Goal: Transaction & Acquisition: Purchase product/service

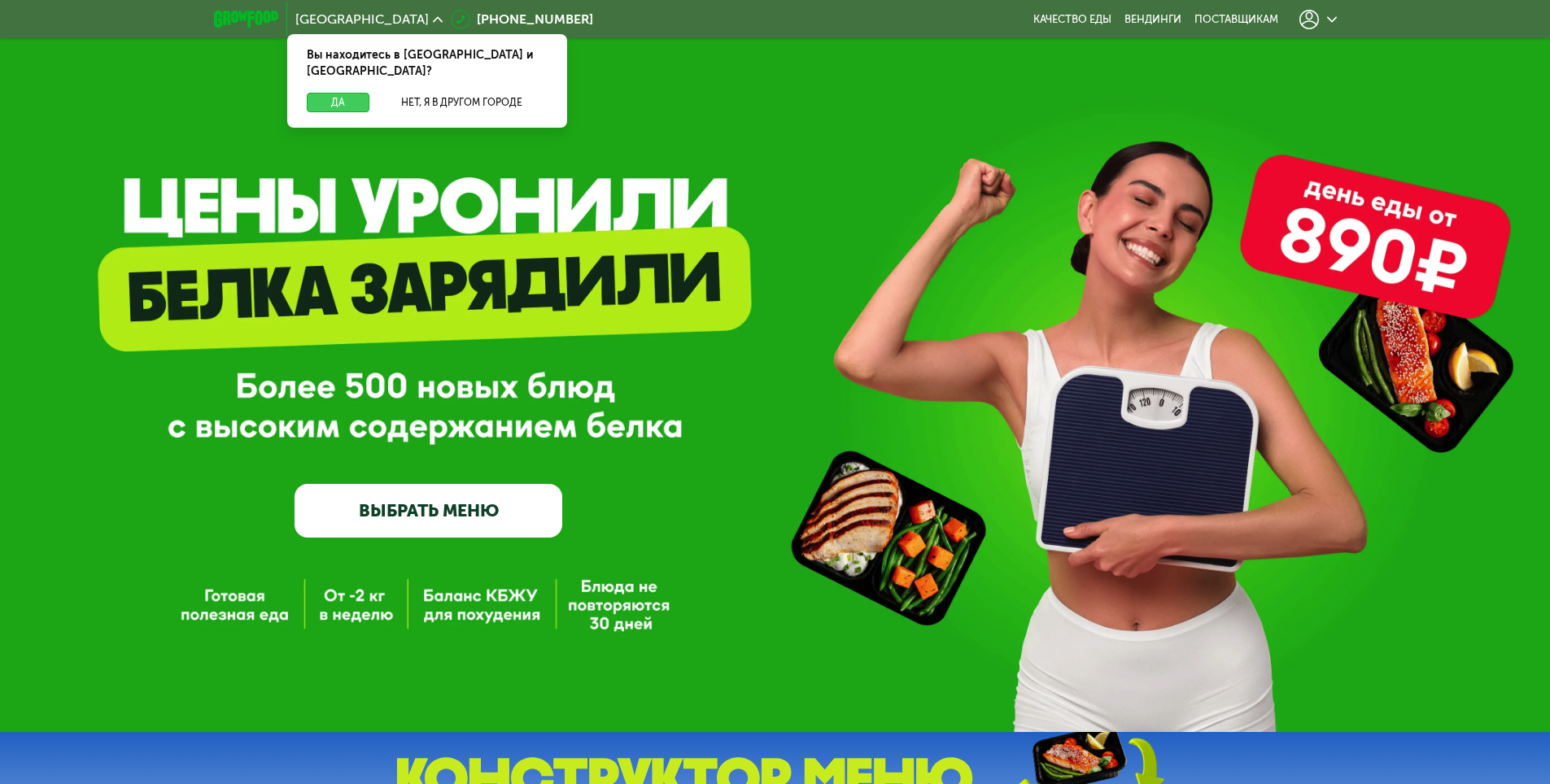
click at [347, 93] on button "Да" at bounding box center [338, 102] width 63 height 19
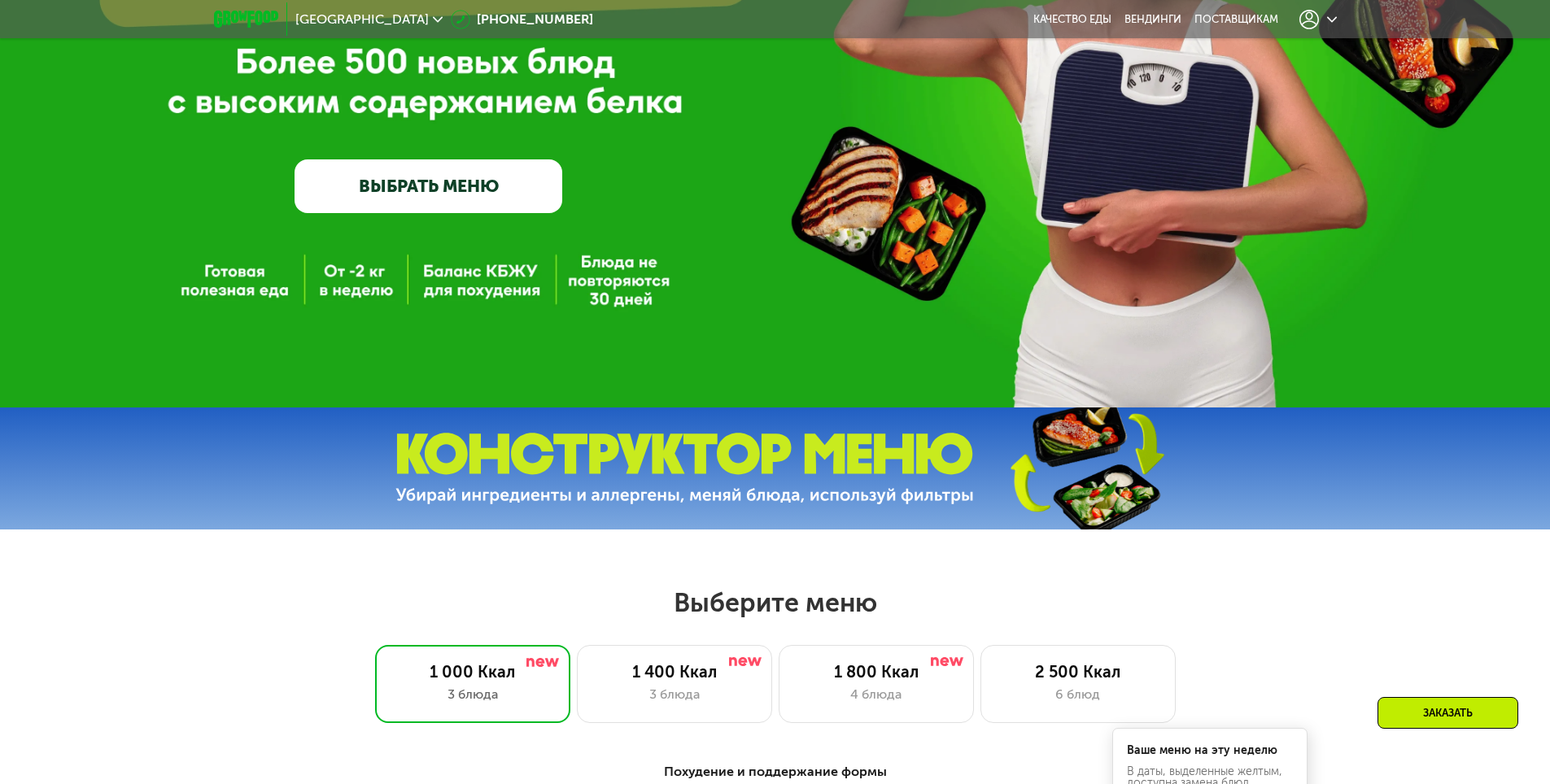
scroll to position [488, 0]
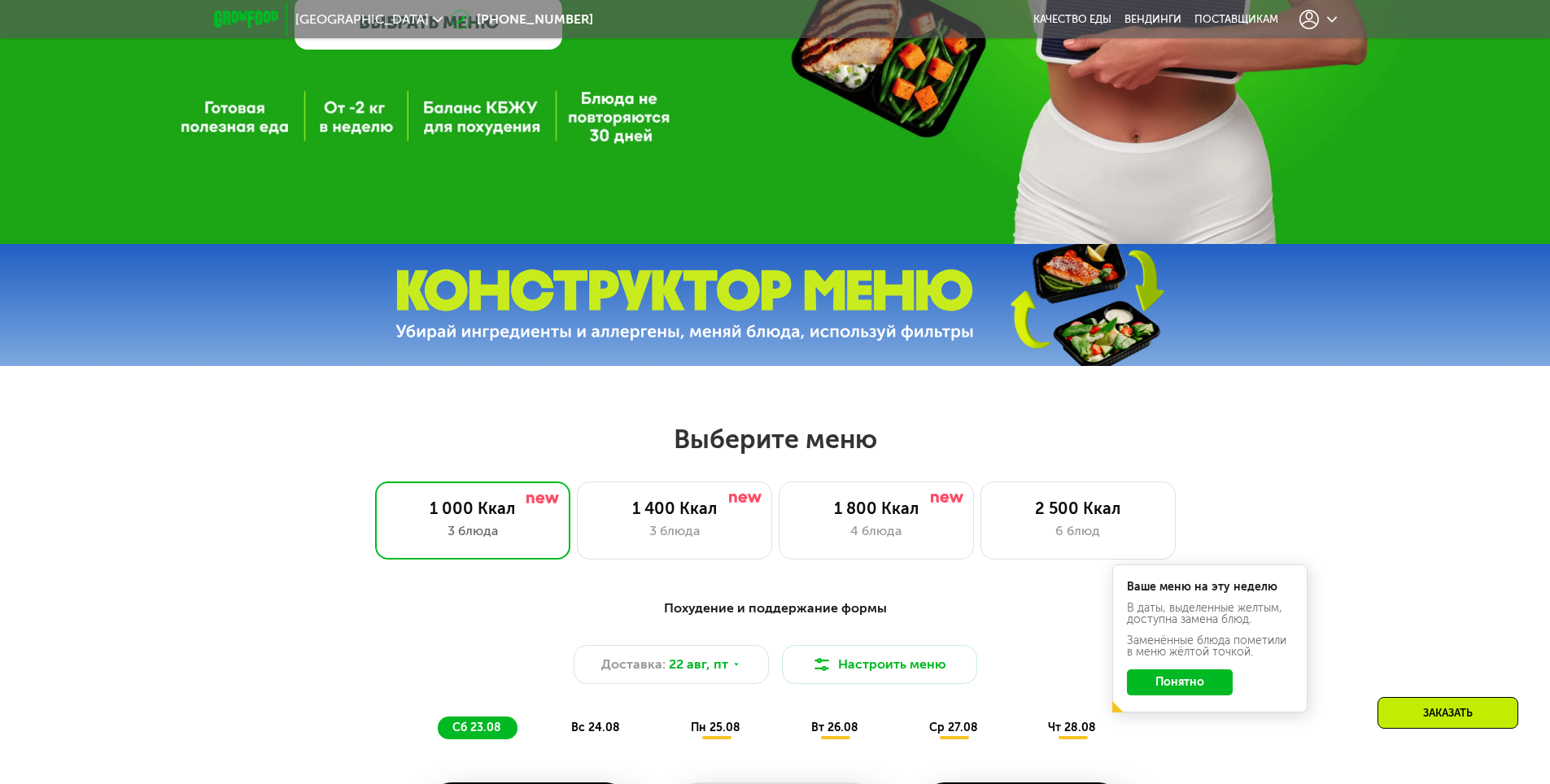
click at [1182, 745] on div "Похудение и поддержание формы Доставка: 22 авг, пт Настроить меню сб 23.08 вс 2…" at bounding box center [775, 669] width 983 height 160
click at [1180, 686] on button "Понятно" at bounding box center [1180, 683] width 106 height 26
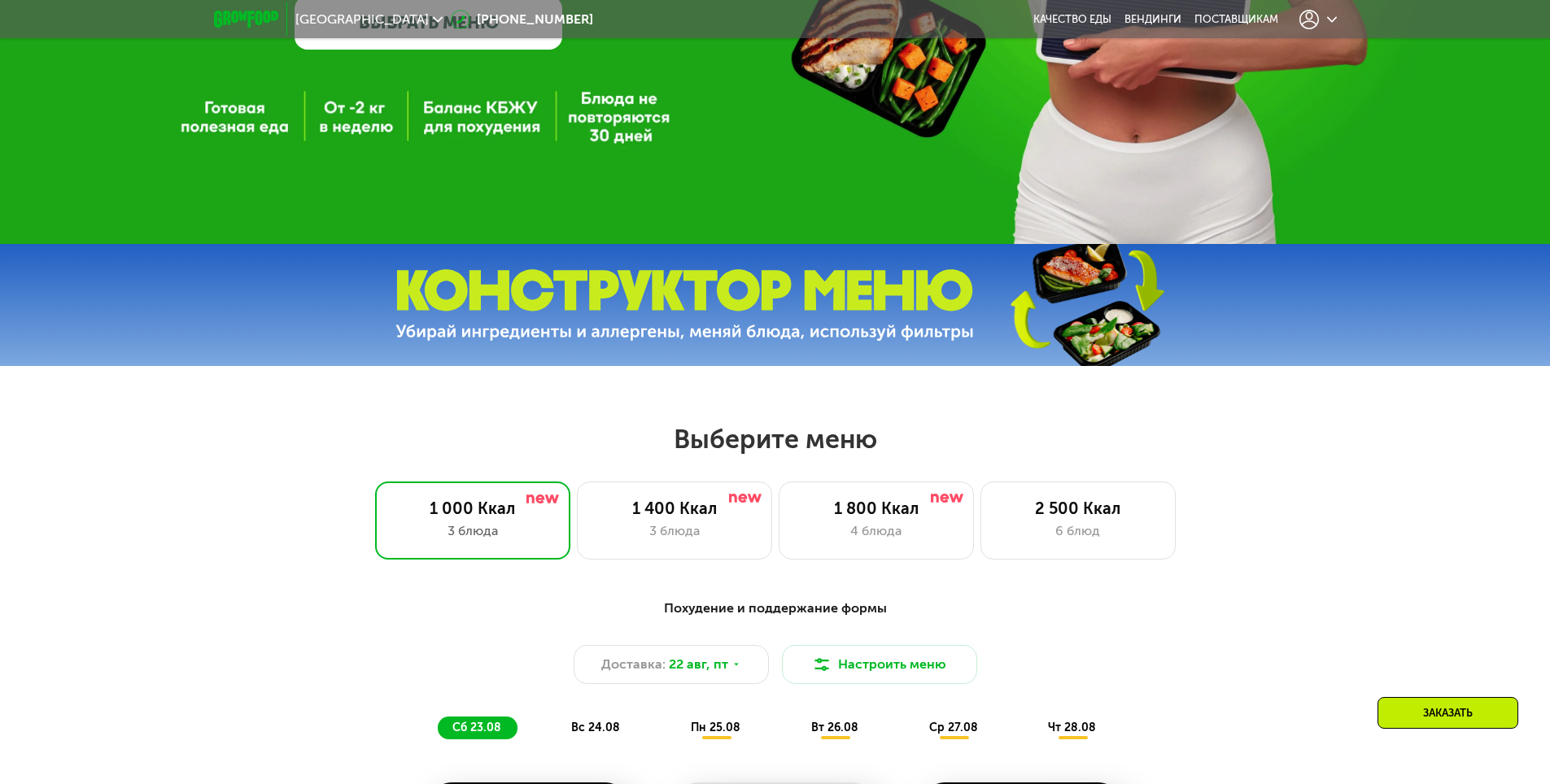
click at [1297, 518] on div "1 000 Ккал 3 блюда 1 400 Ккал 3 блюда 1 800 Ккал 4 блюда 2 500 Ккал 6 блюд" at bounding box center [775, 521] width 1446 height 78
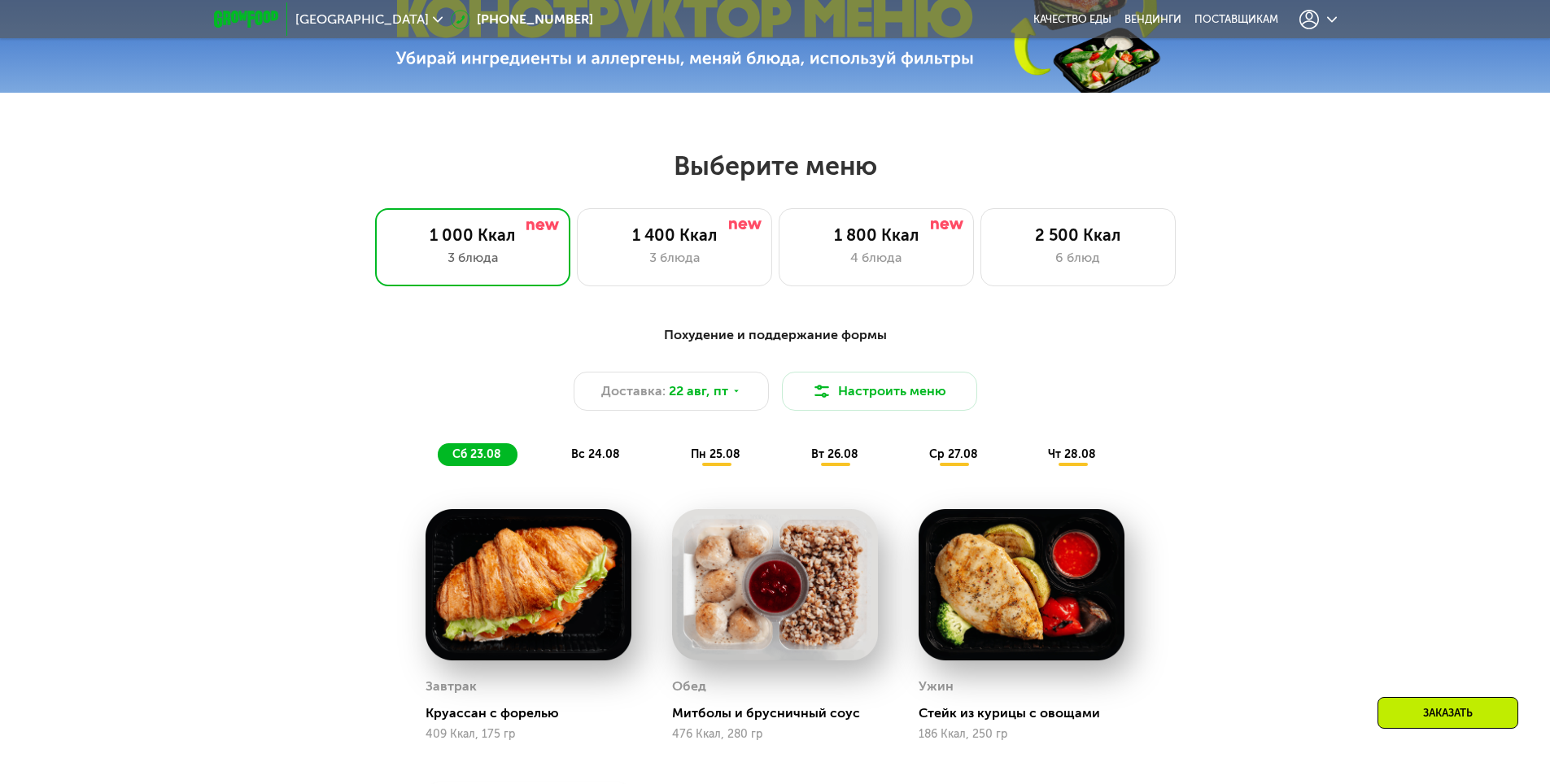
scroll to position [813, 0]
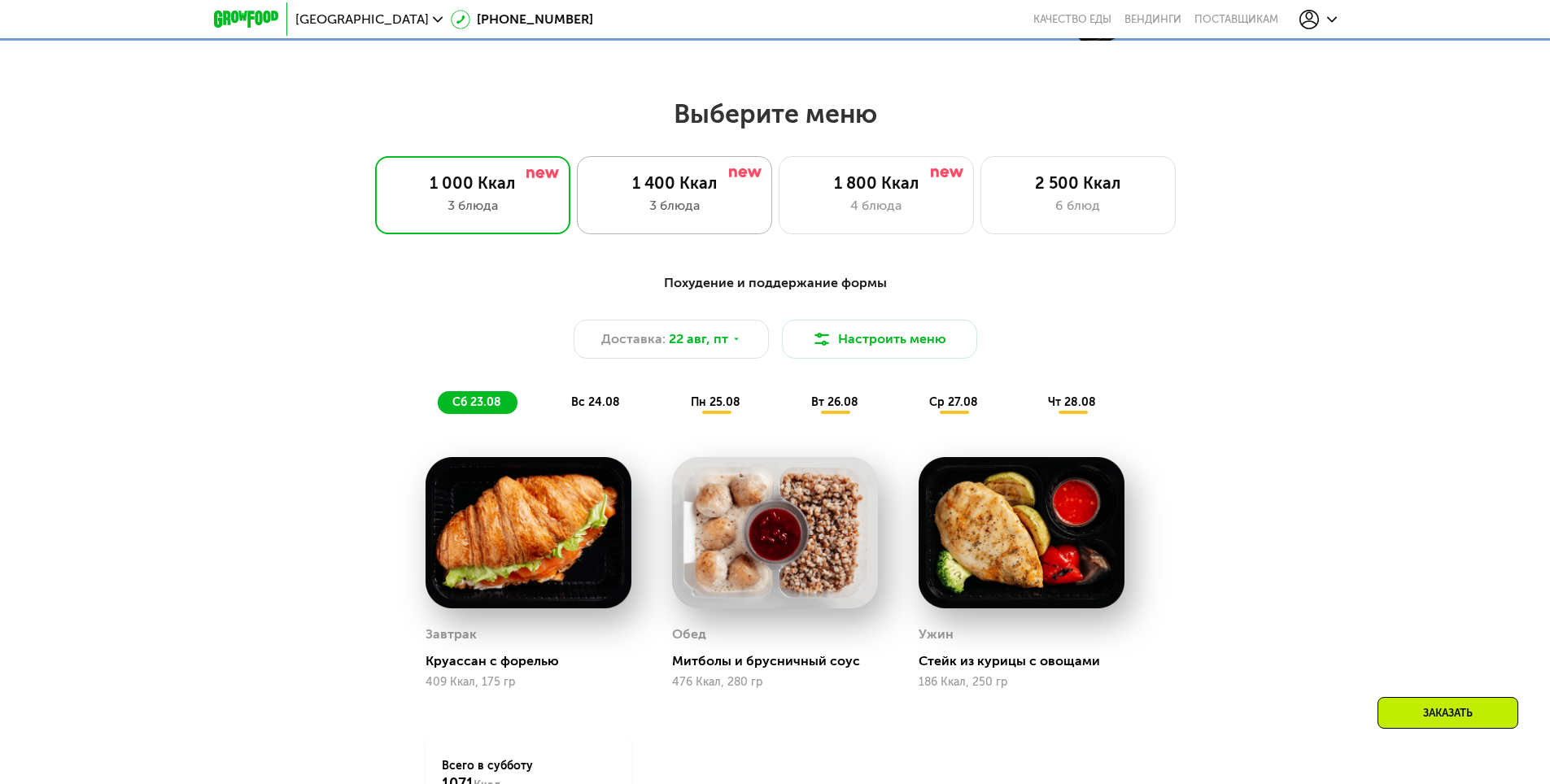
click at [699, 213] on div "3 блюда" at bounding box center [675, 205] width 161 height 19
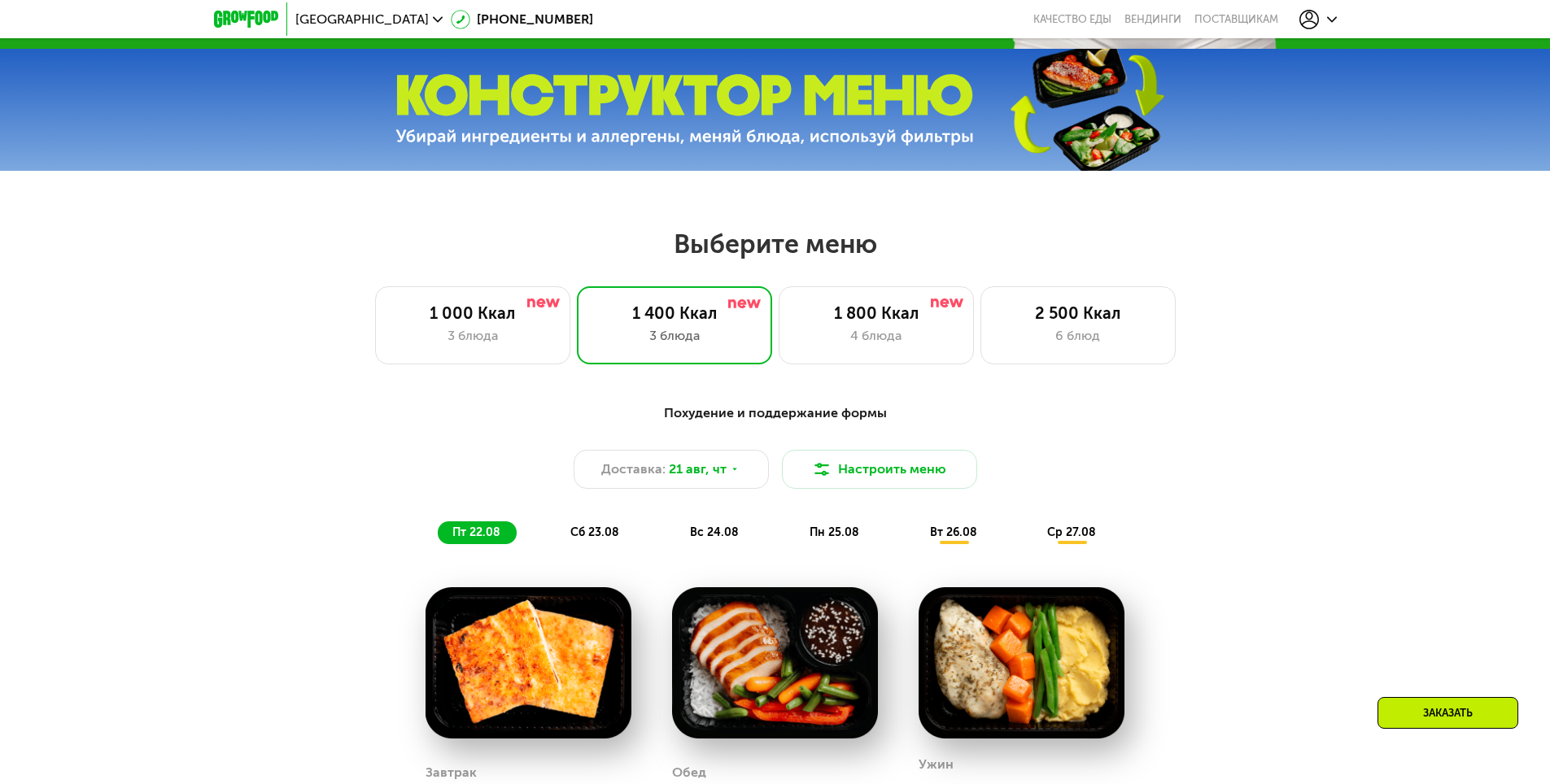
scroll to position [650, 0]
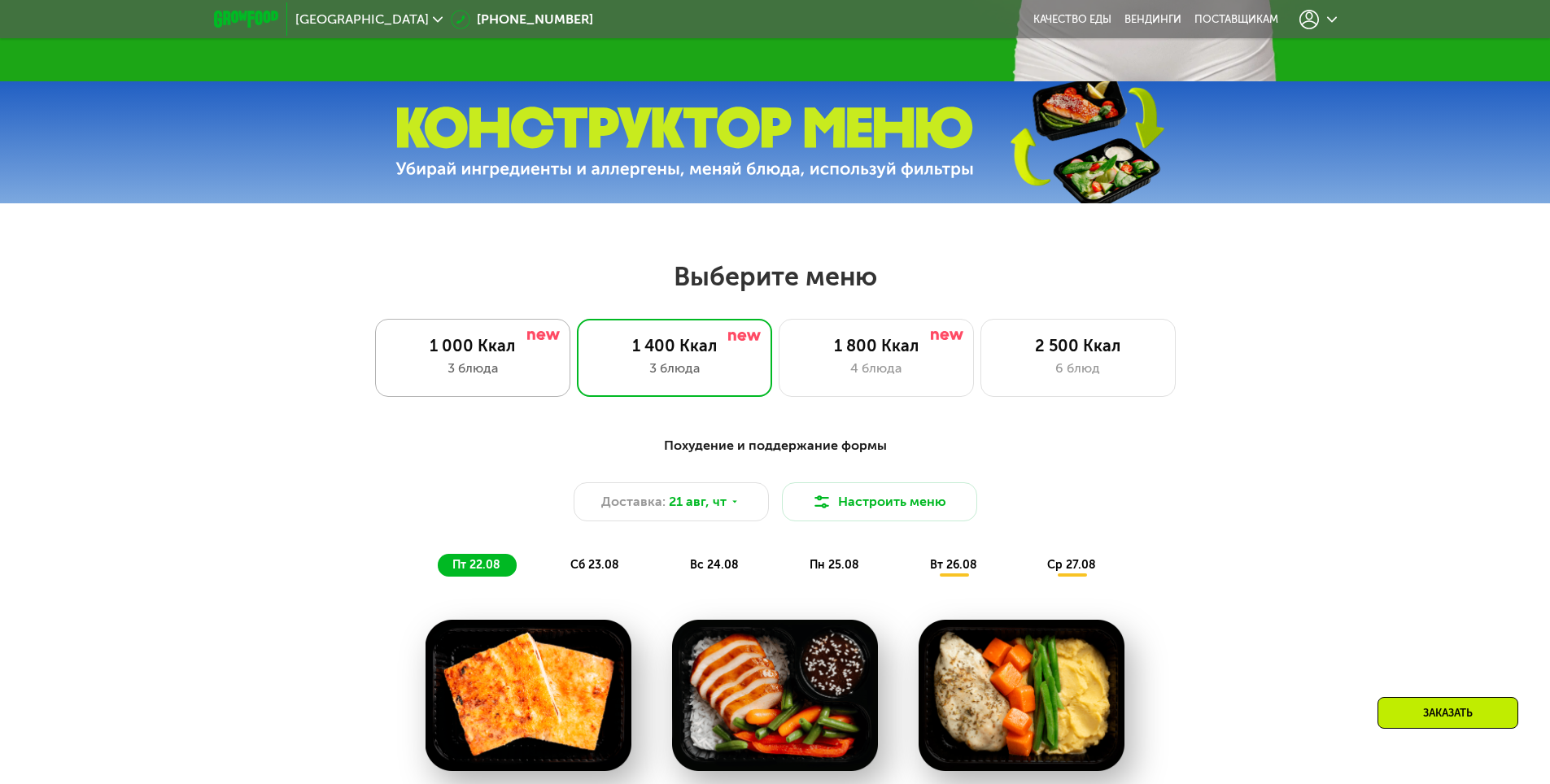
click at [500, 379] on div "3 блюда" at bounding box center [473, 368] width 161 height 19
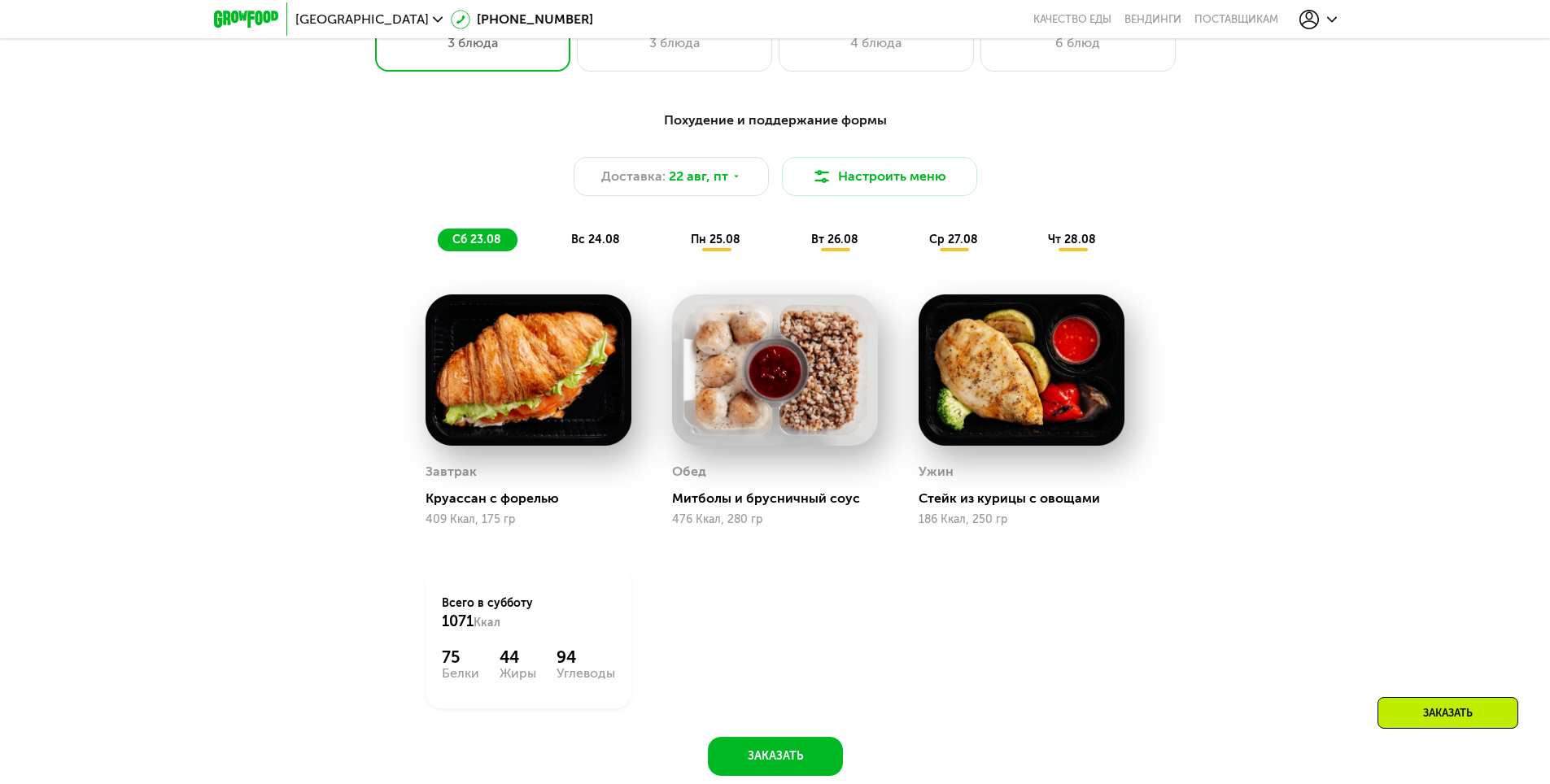
scroll to position [488, 0]
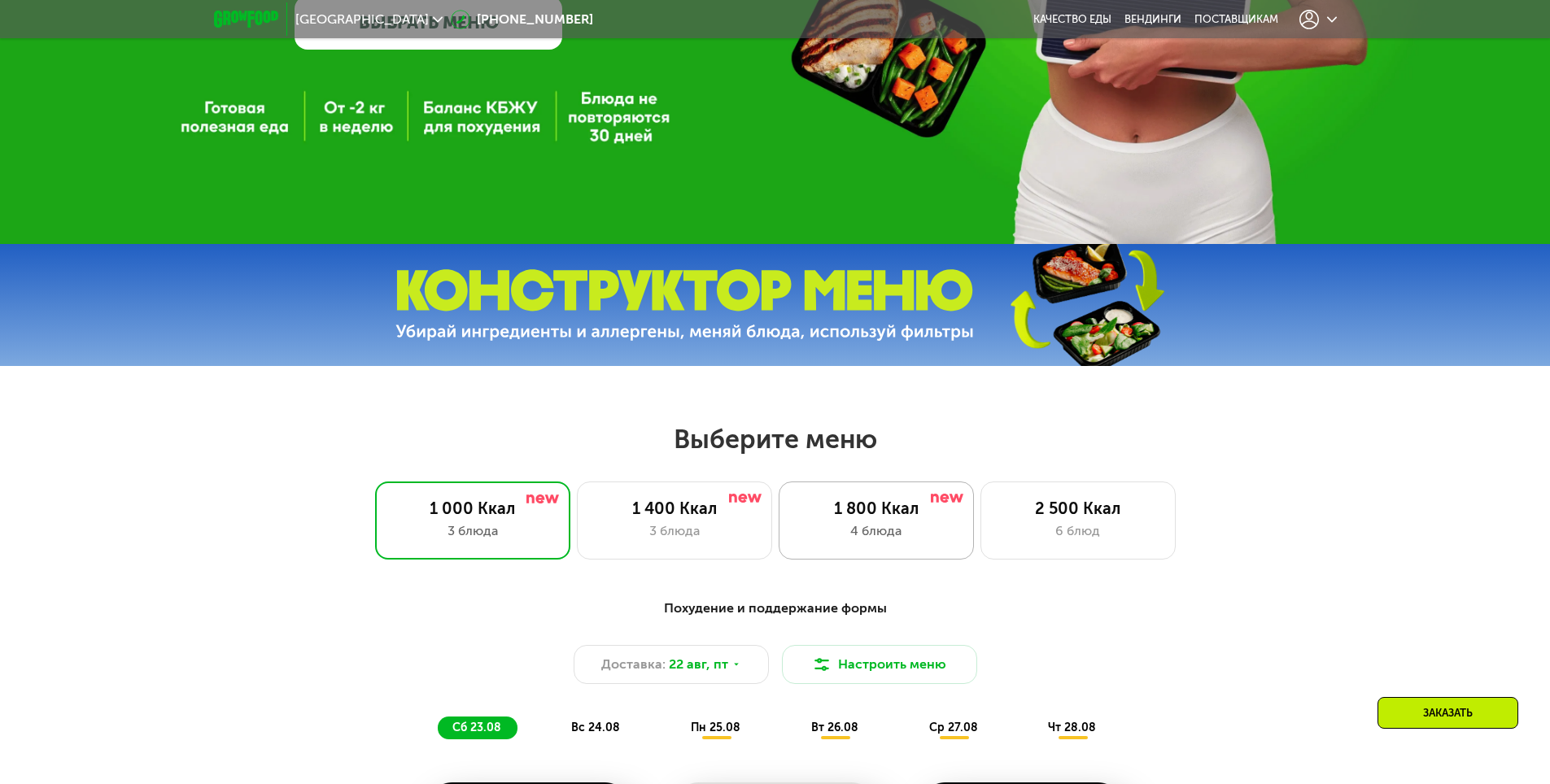
click at [980, 525] on div "1 800 Ккал 4 блюда" at bounding box center [1078, 521] width 195 height 78
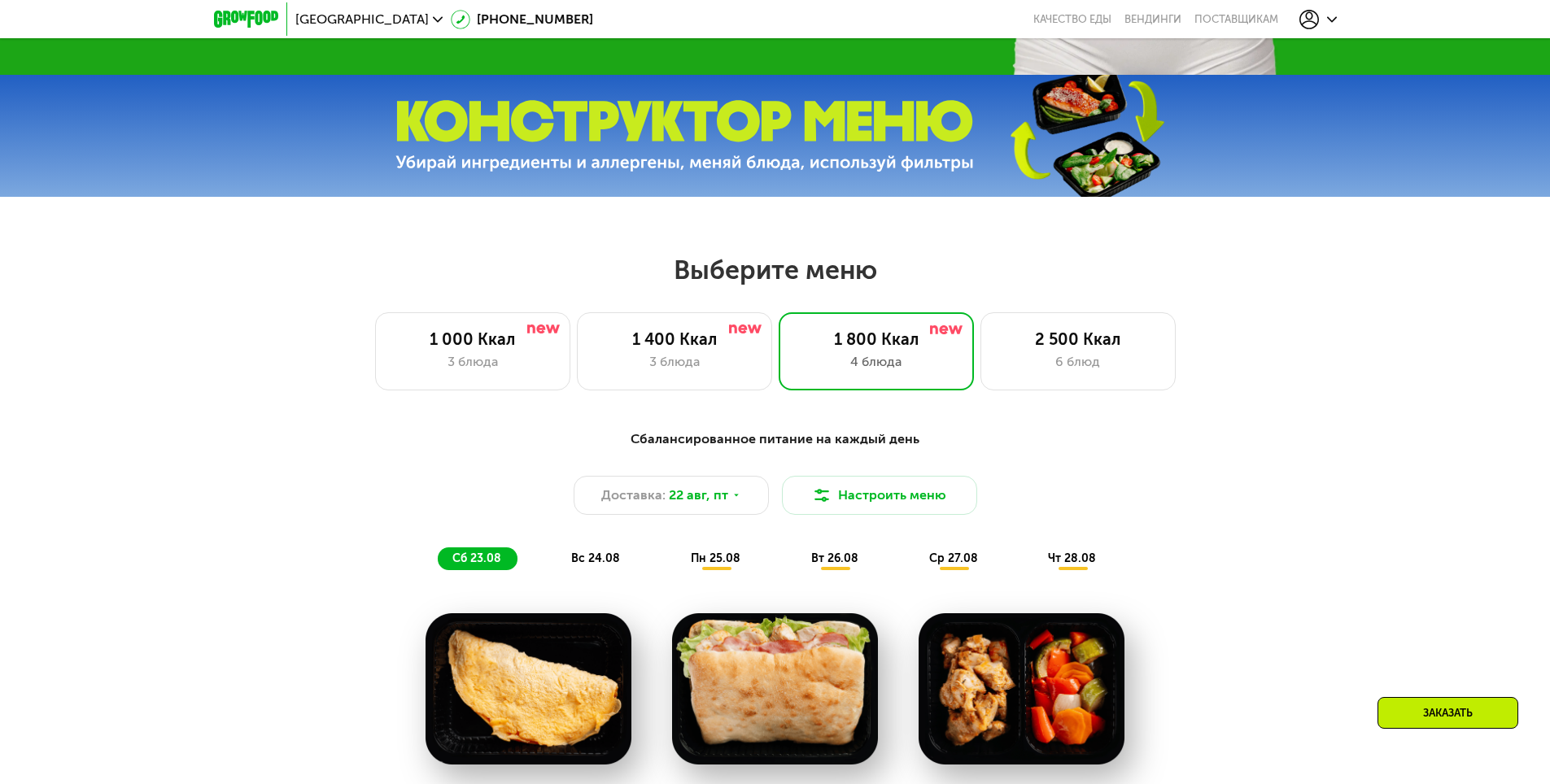
scroll to position [650, 0]
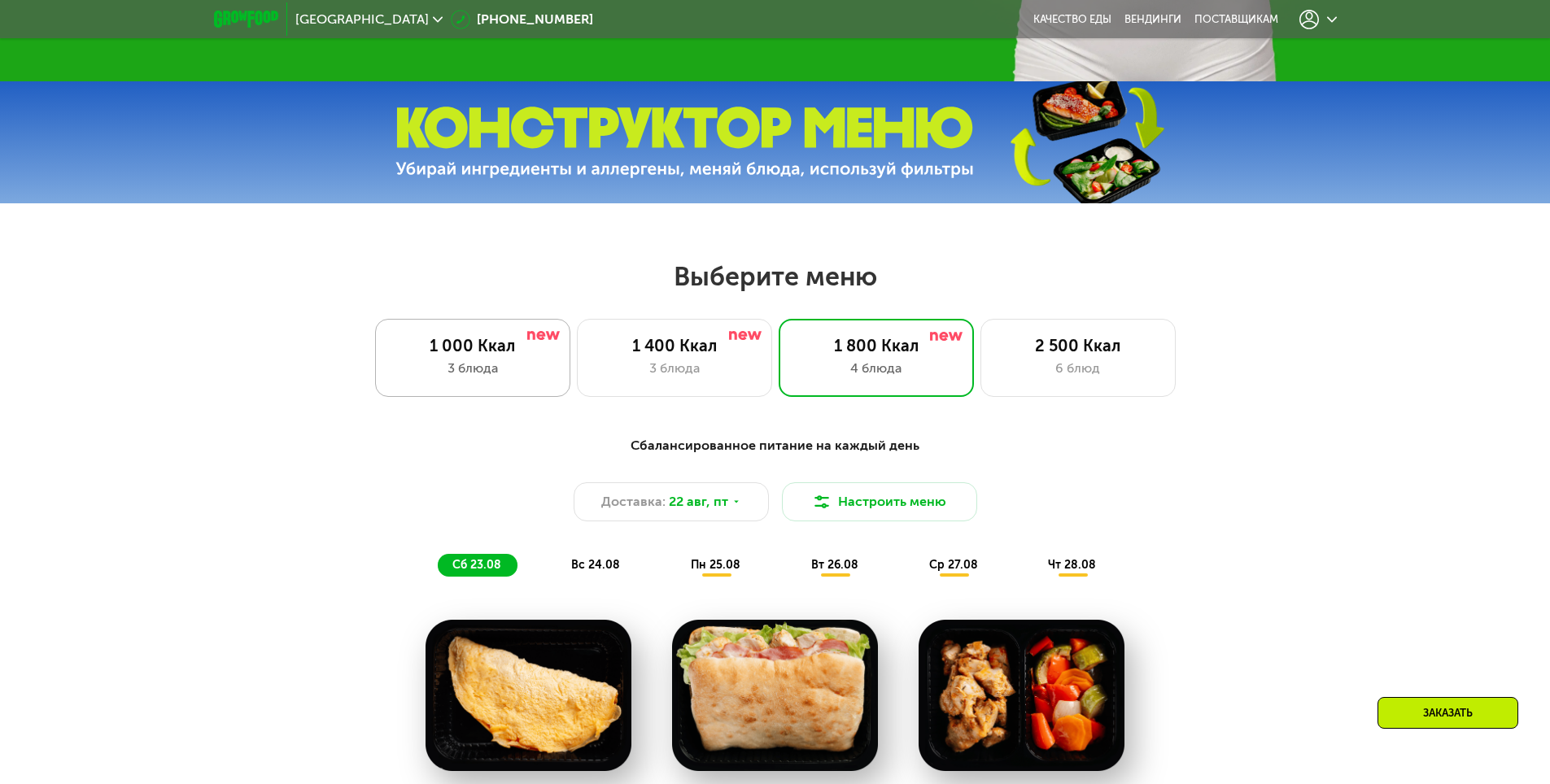
click at [550, 340] on img at bounding box center [543, 335] width 32 height 9
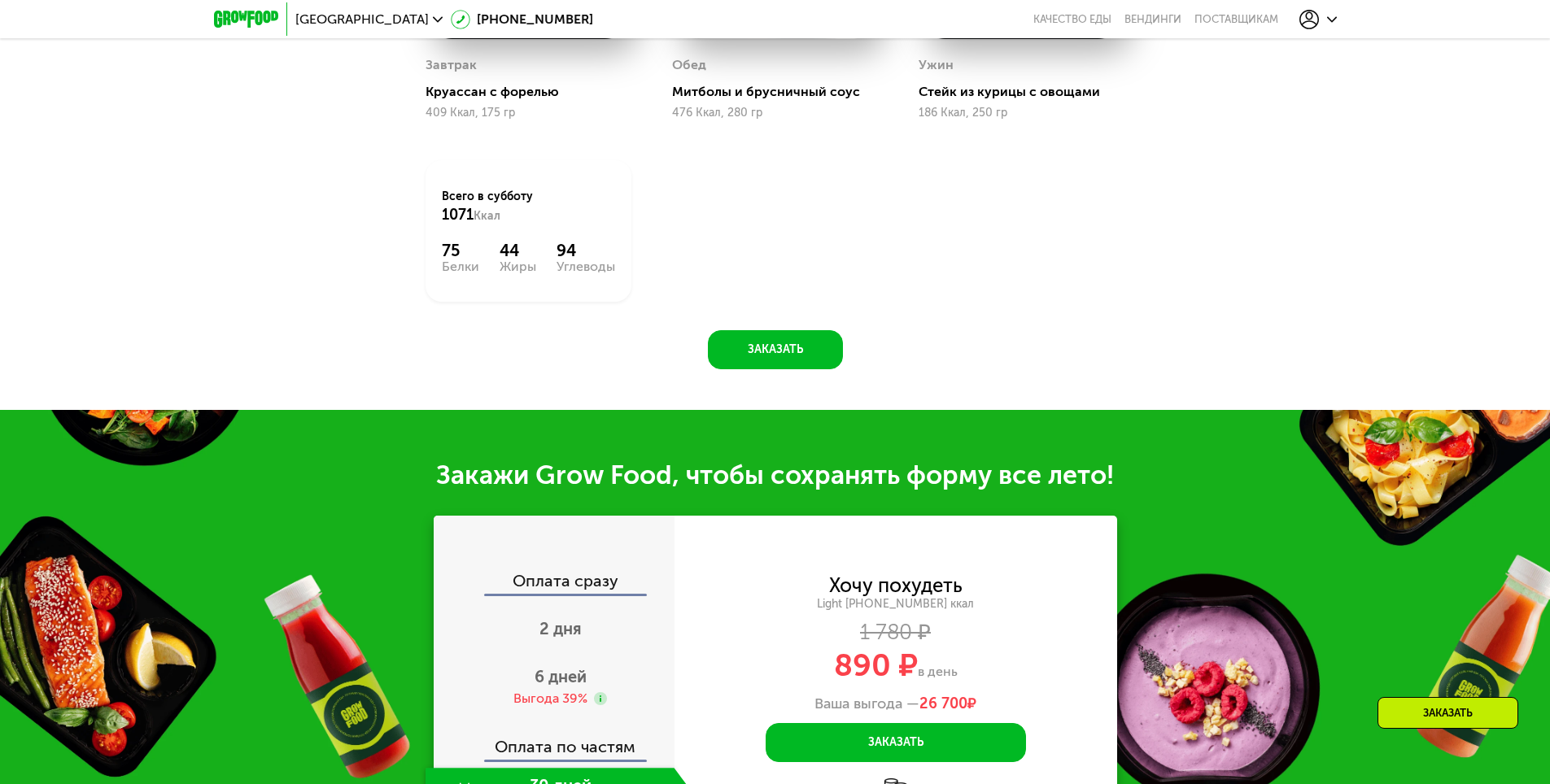
scroll to position [1708, 0]
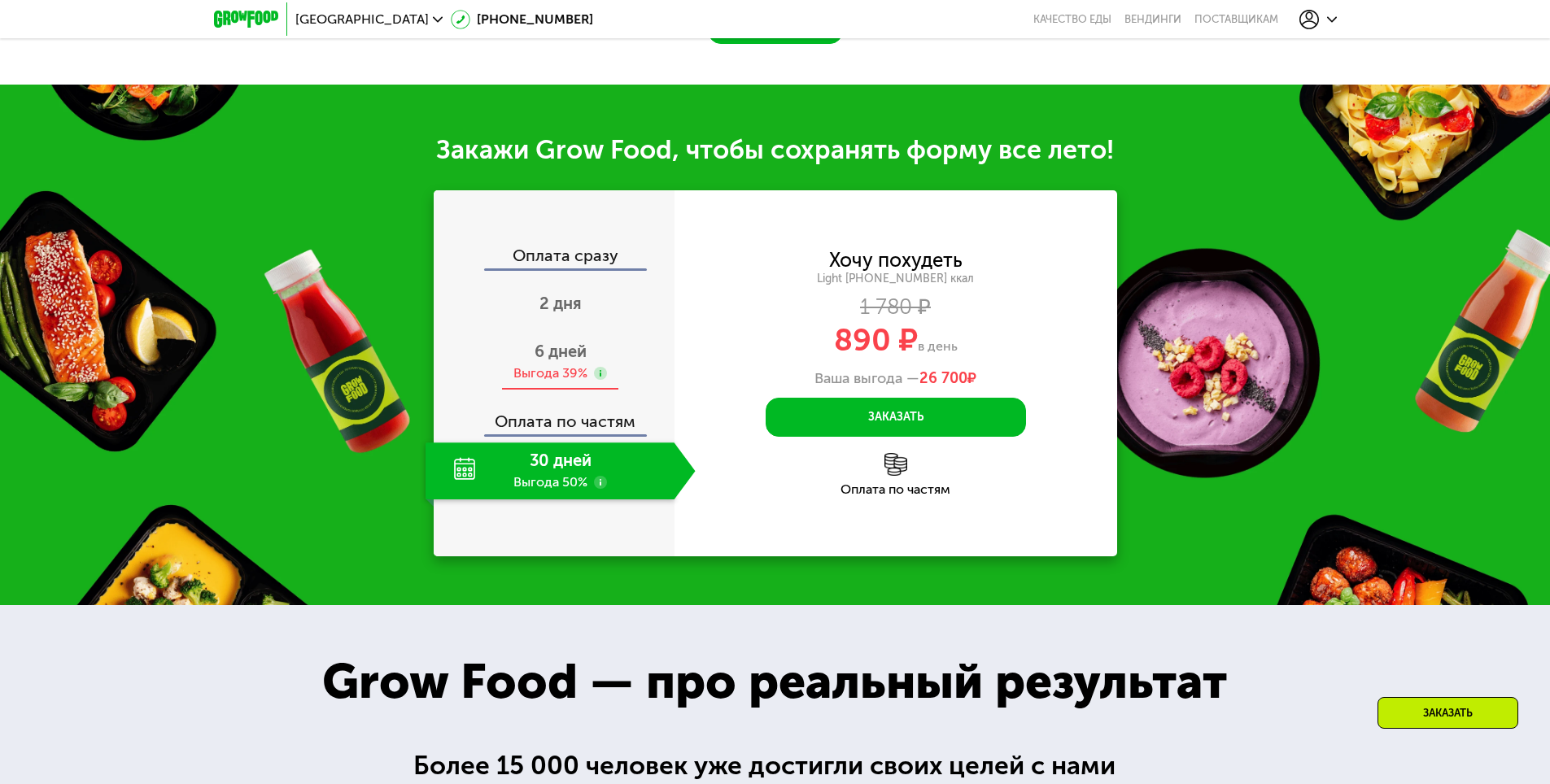
click at [557, 361] on span "6 дней" at bounding box center [560, 351] width 53 height 19
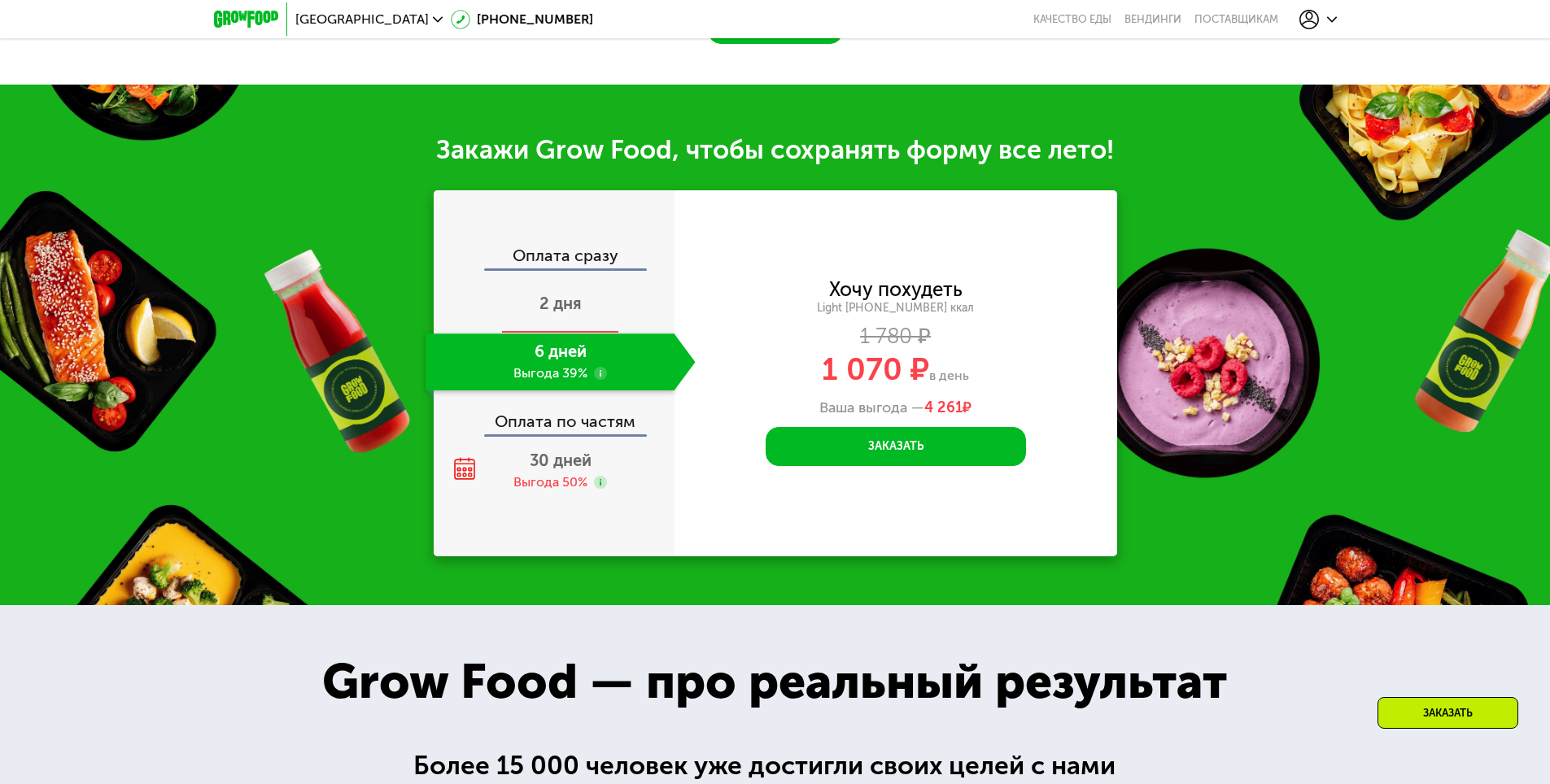
click at [553, 309] on span "2 дня" at bounding box center [560, 303] width 42 height 19
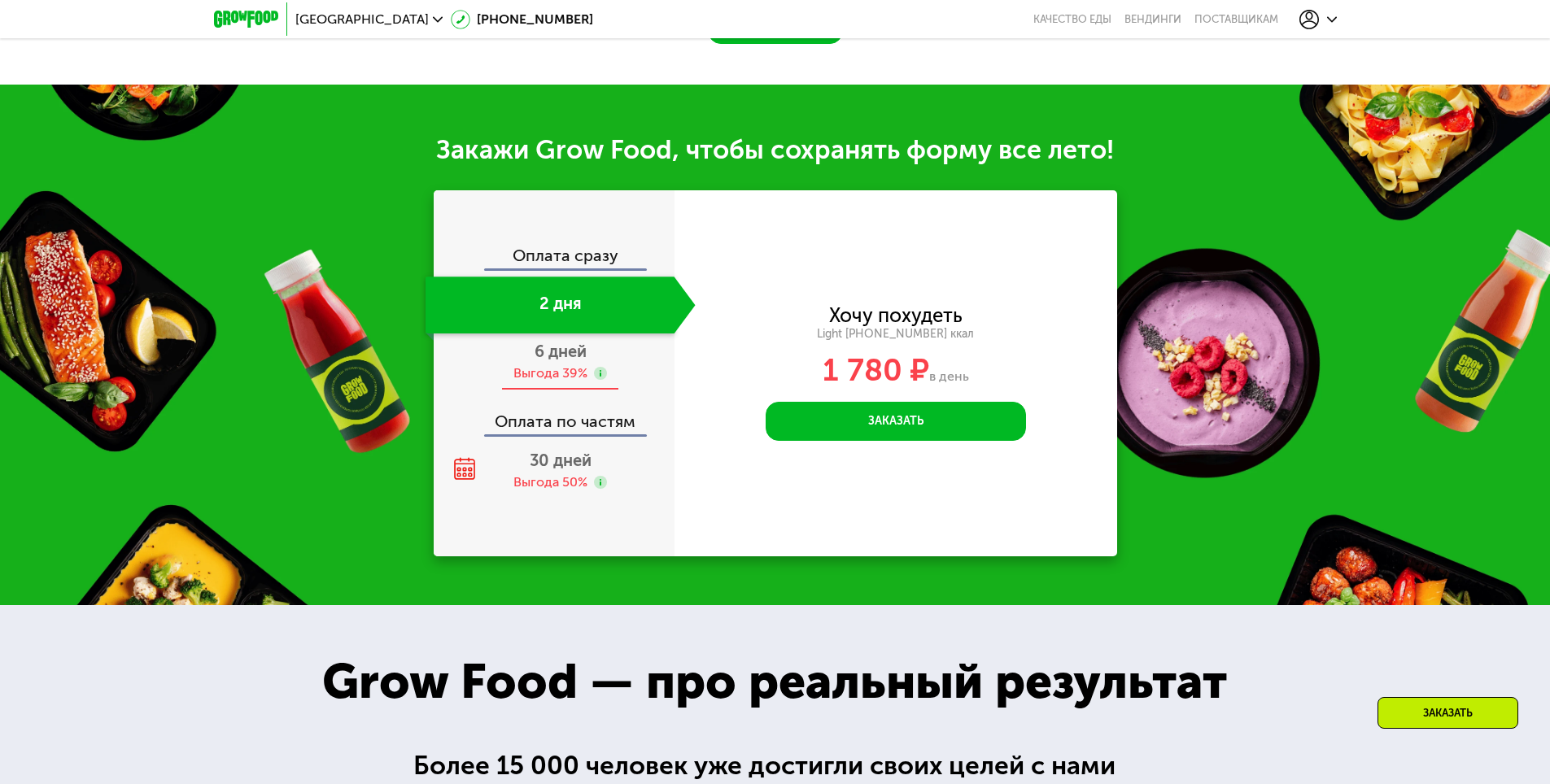
click at [558, 361] on span "6 дней" at bounding box center [560, 351] width 53 height 19
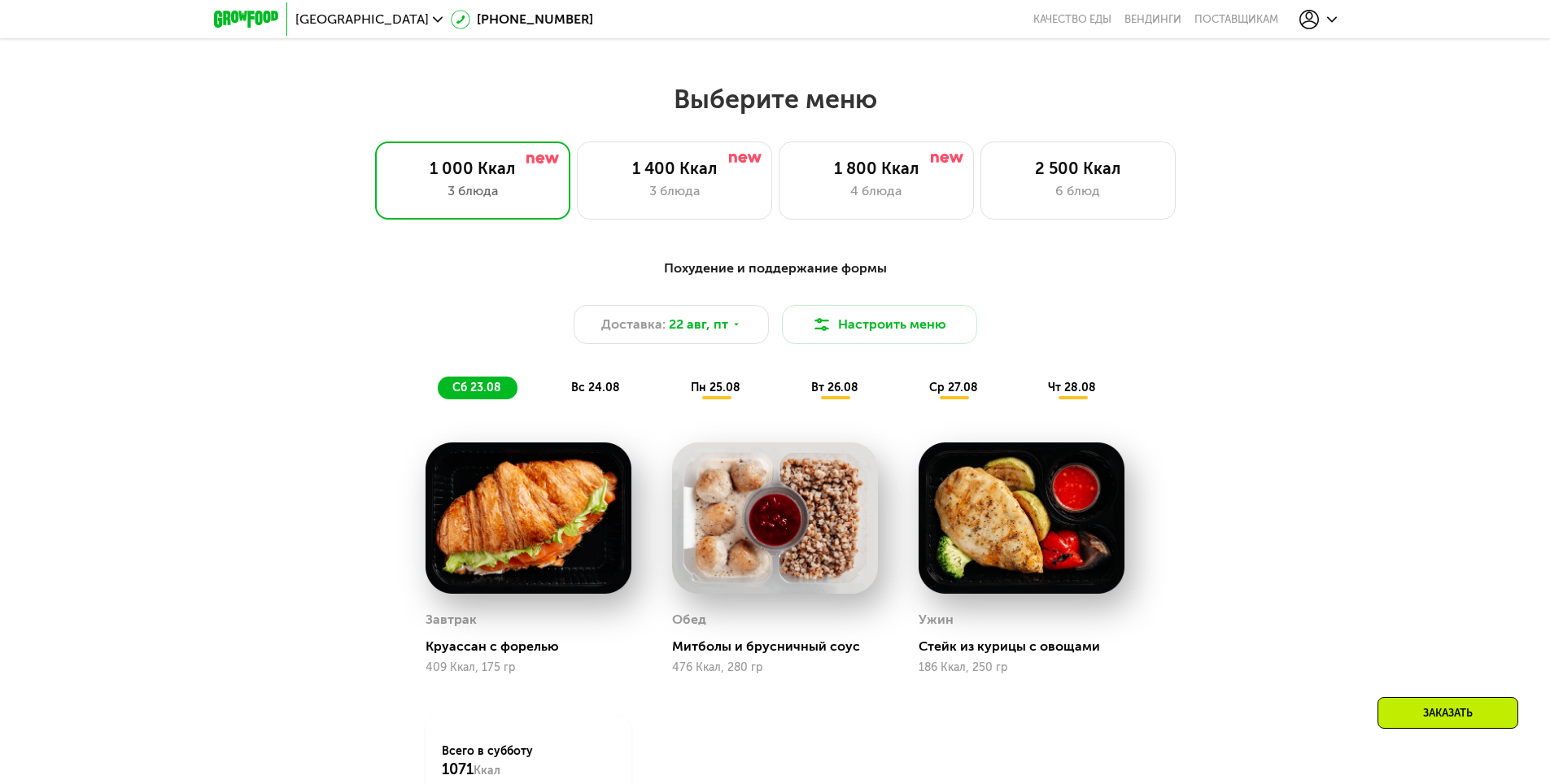
scroll to position [813, 0]
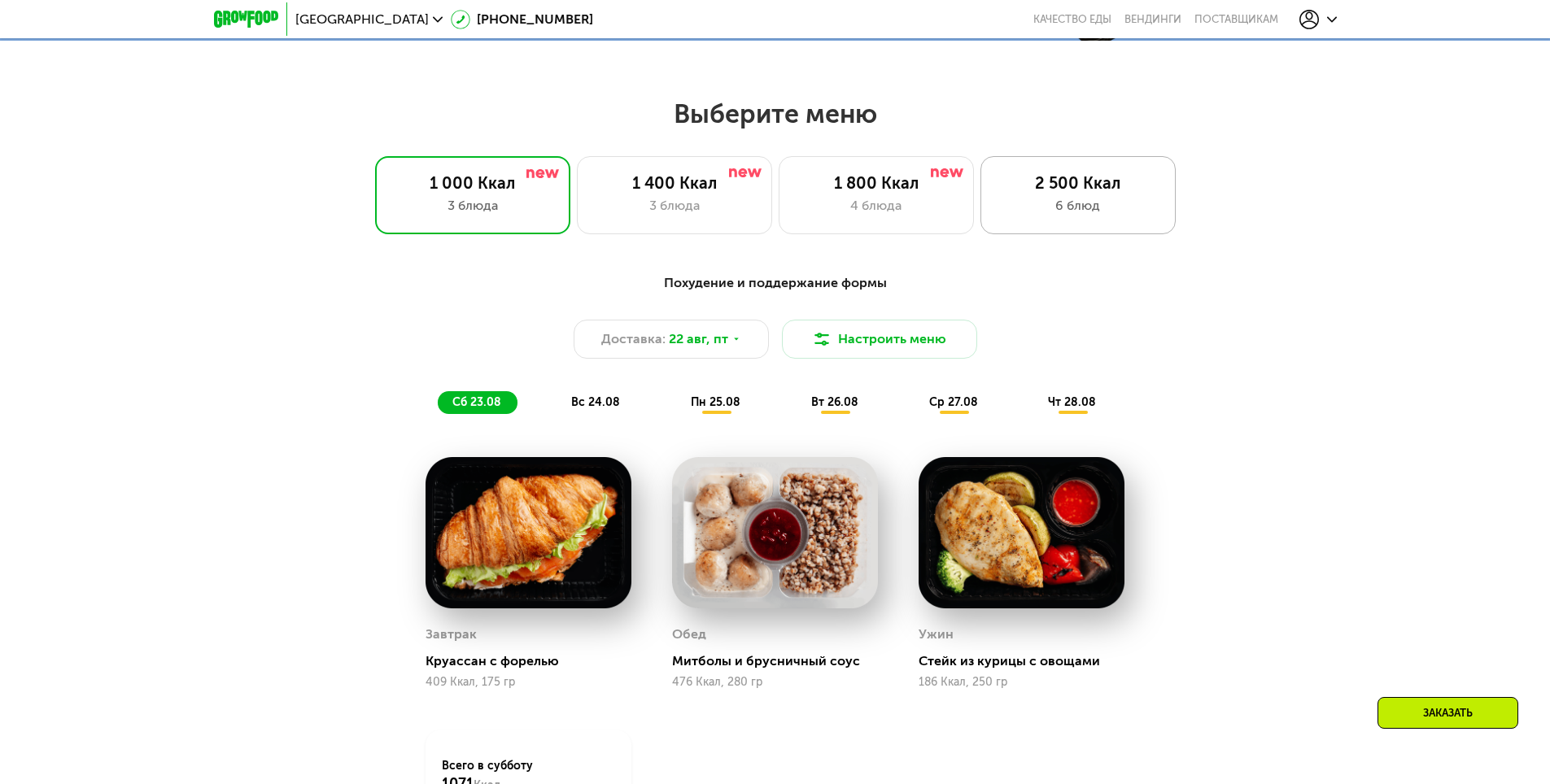
click at [1089, 189] on div "2 500 Ккал" at bounding box center [1078, 182] width 161 height 19
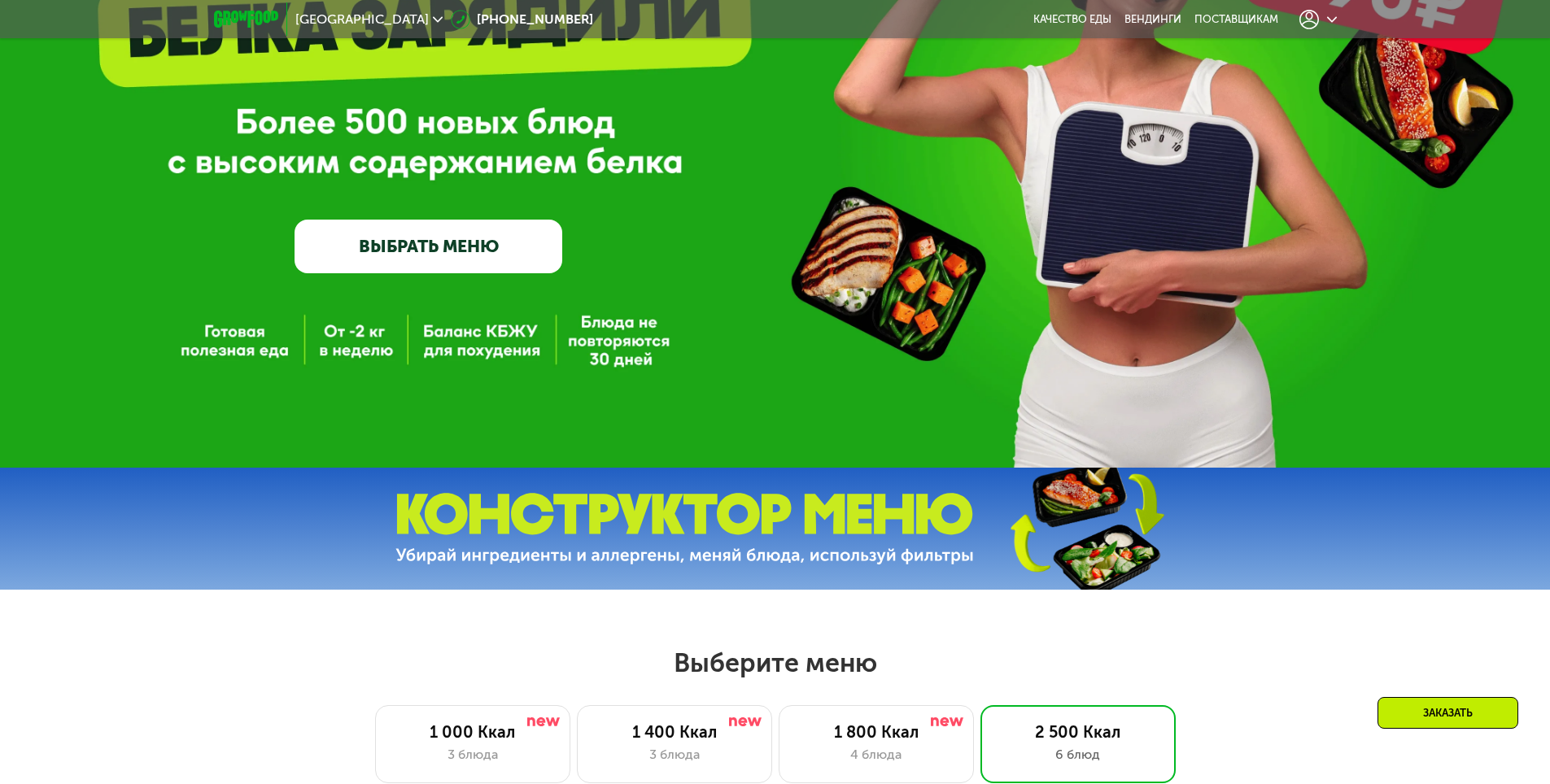
scroll to position [488, 0]
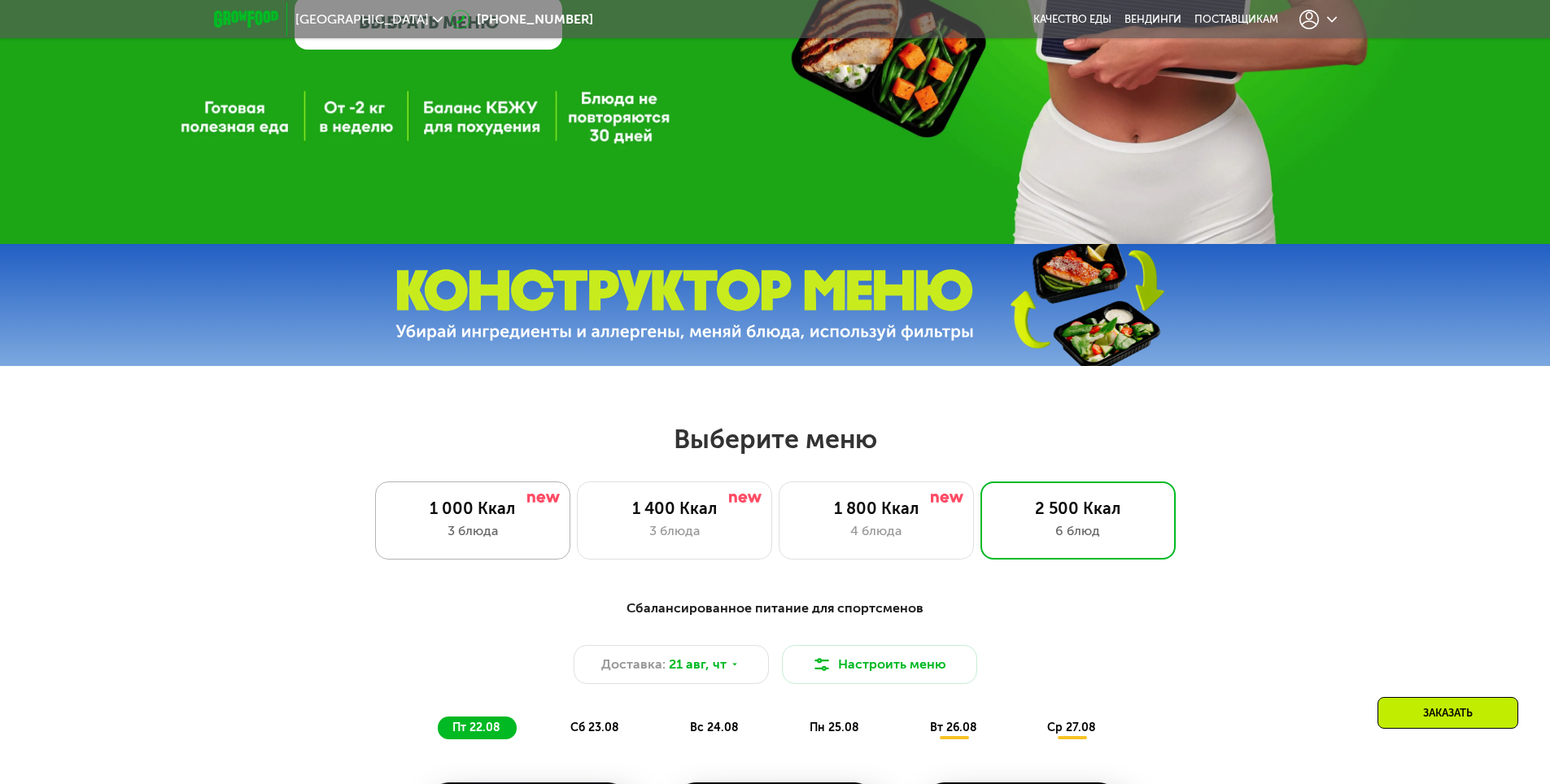
click at [577, 549] on div "1 000 Ккал 3 блюда" at bounding box center [675, 521] width 195 height 78
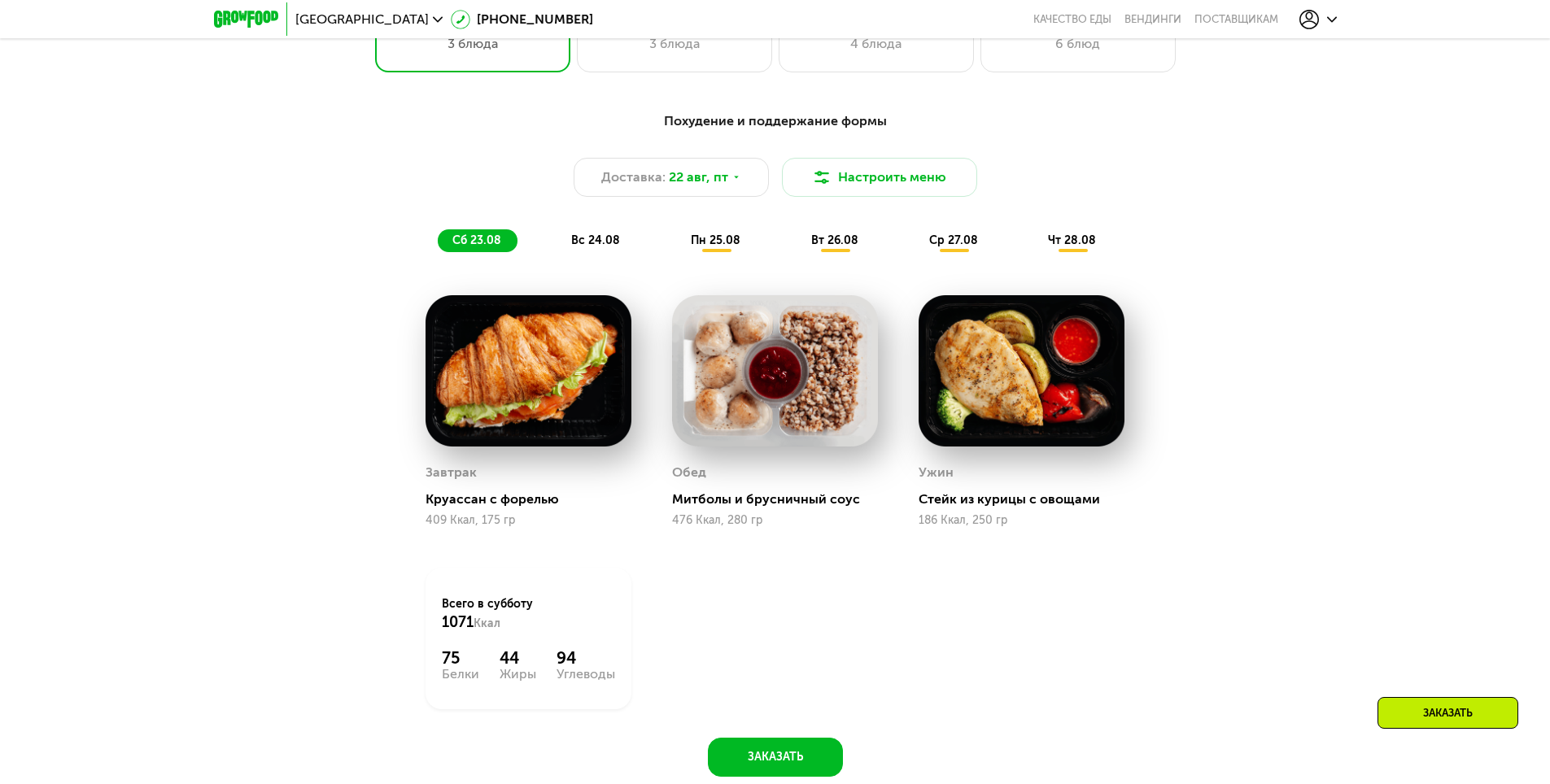
scroll to position [977, 0]
click at [577, 243] on span "вс 24.08" at bounding box center [595, 240] width 49 height 14
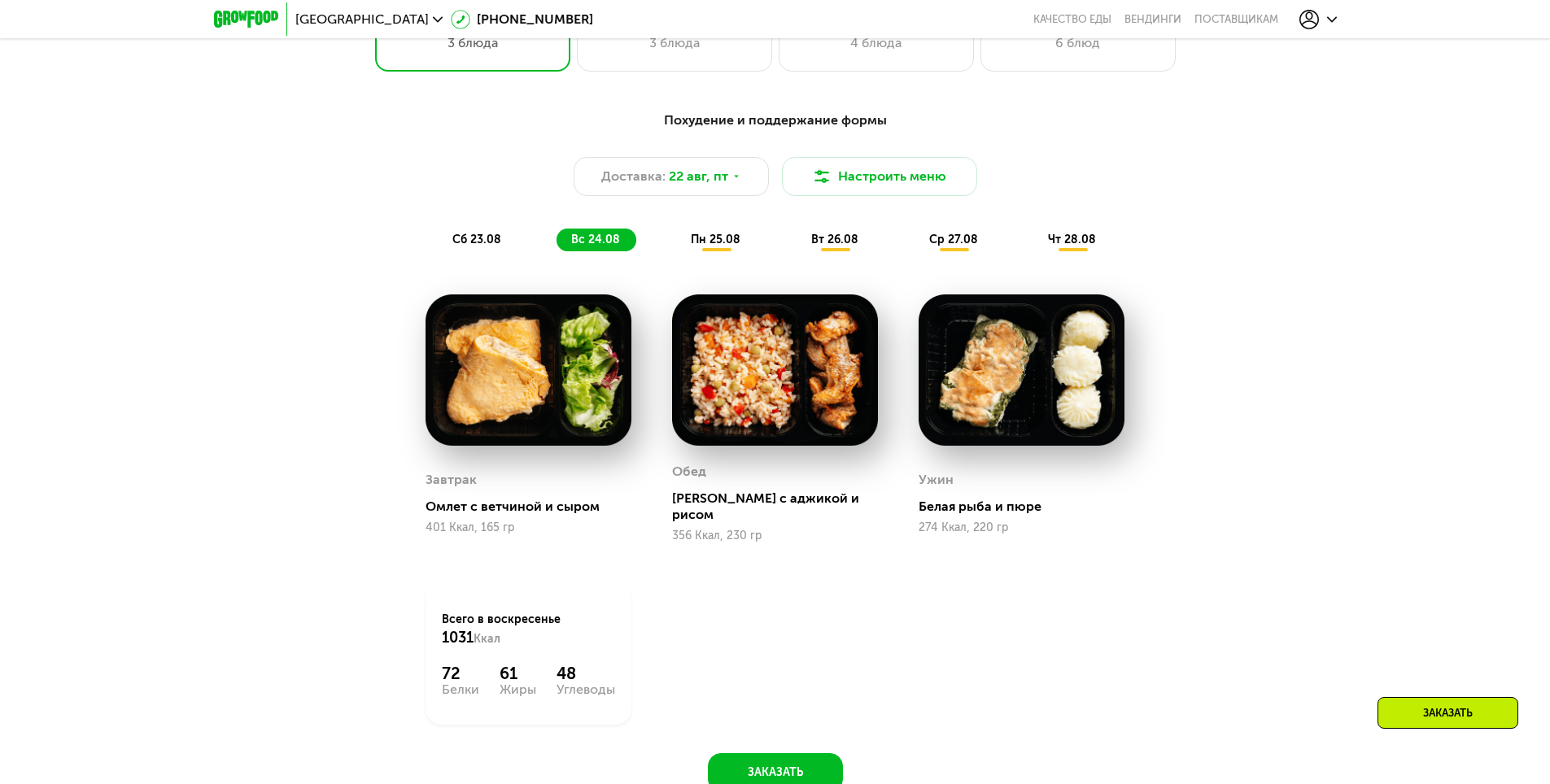
click at [724, 244] on span "пн 25.08" at bounding box center [716, 240] width 50 height 14
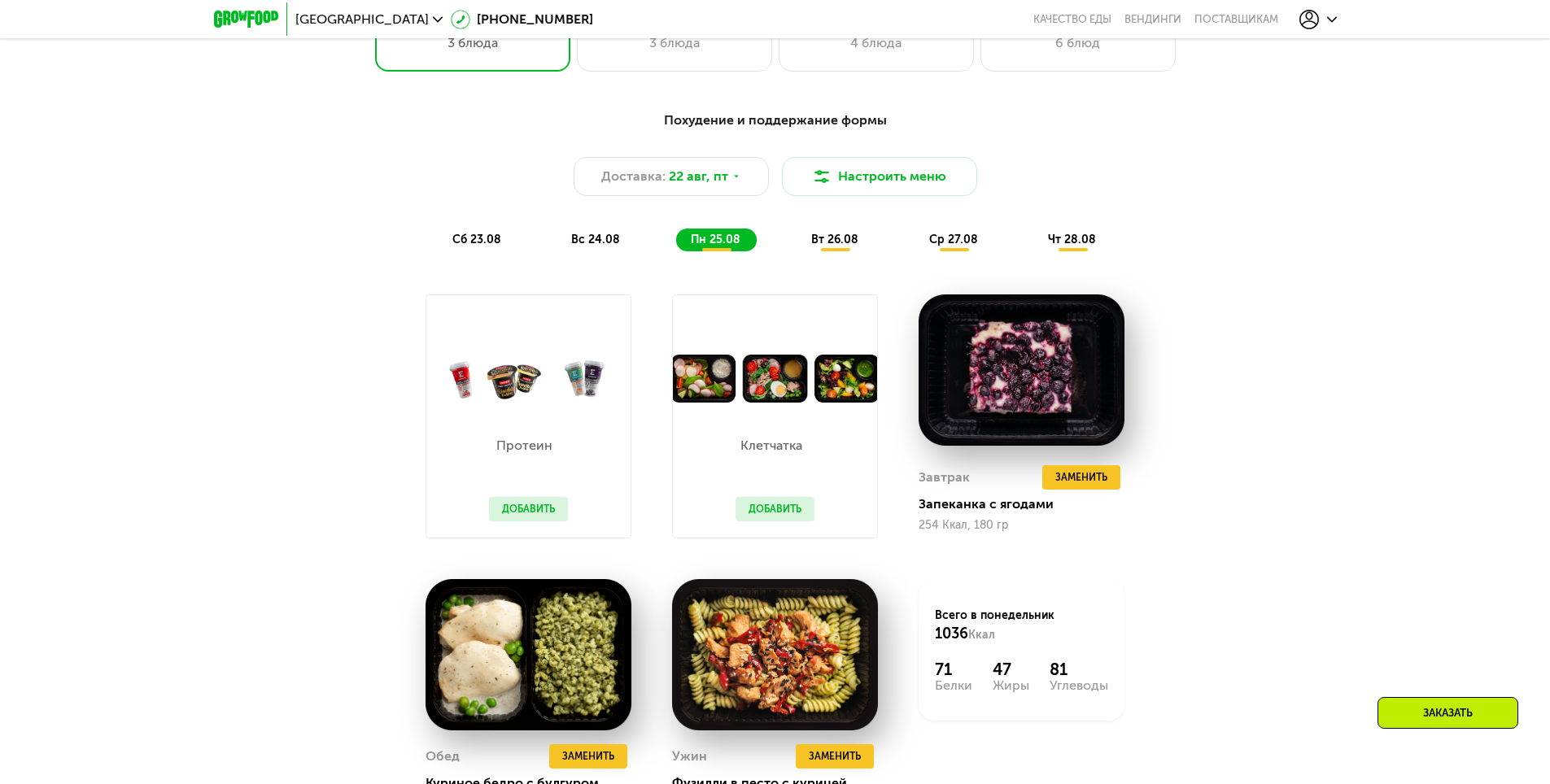
click at [843, 239] on span "вт 26.08" at bounding box center [834, 240] width 47 height 14
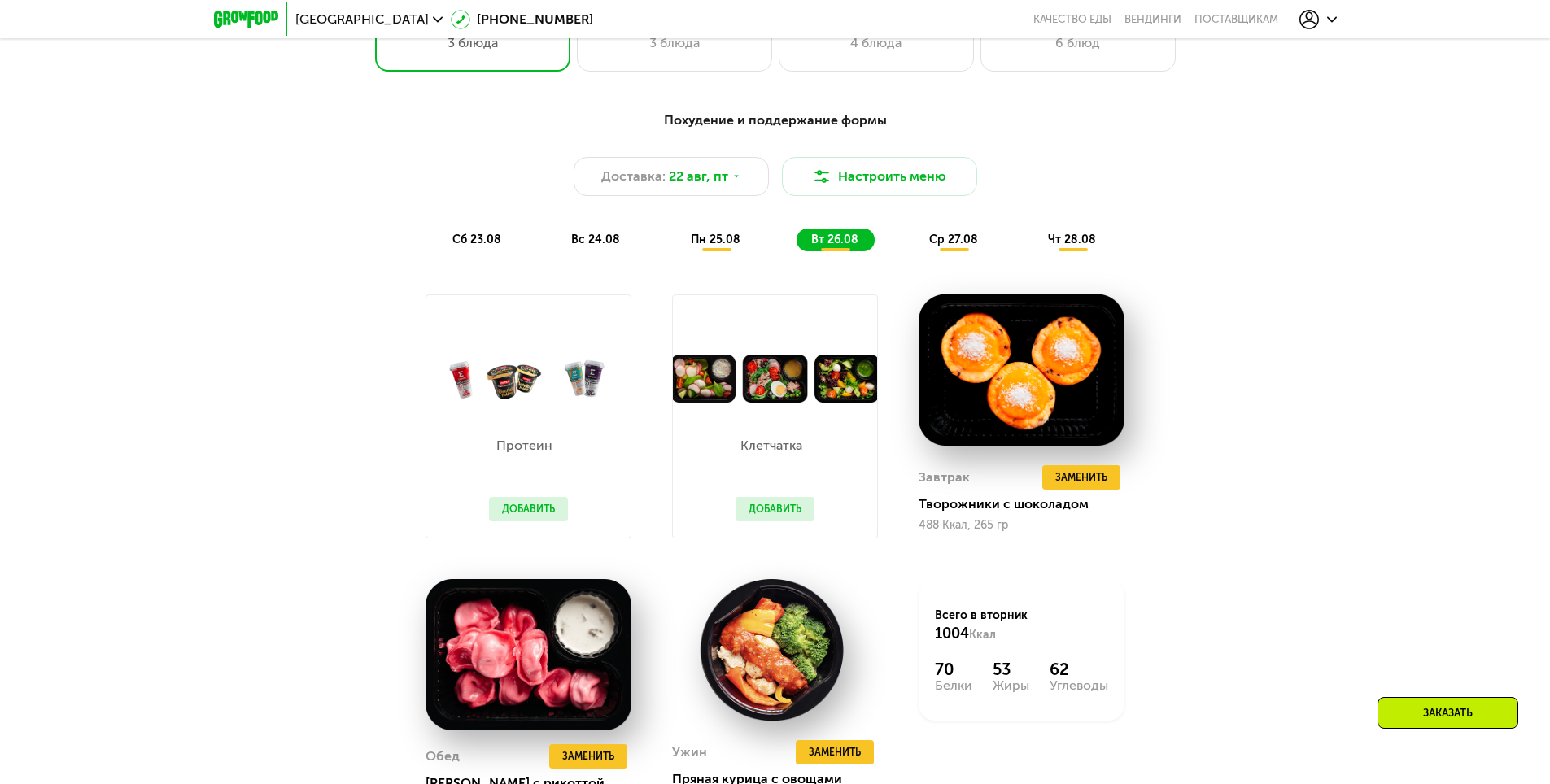
click at [941, 239] on span "ср 27.08" at bounding box center [953, 240] width 49 height 14
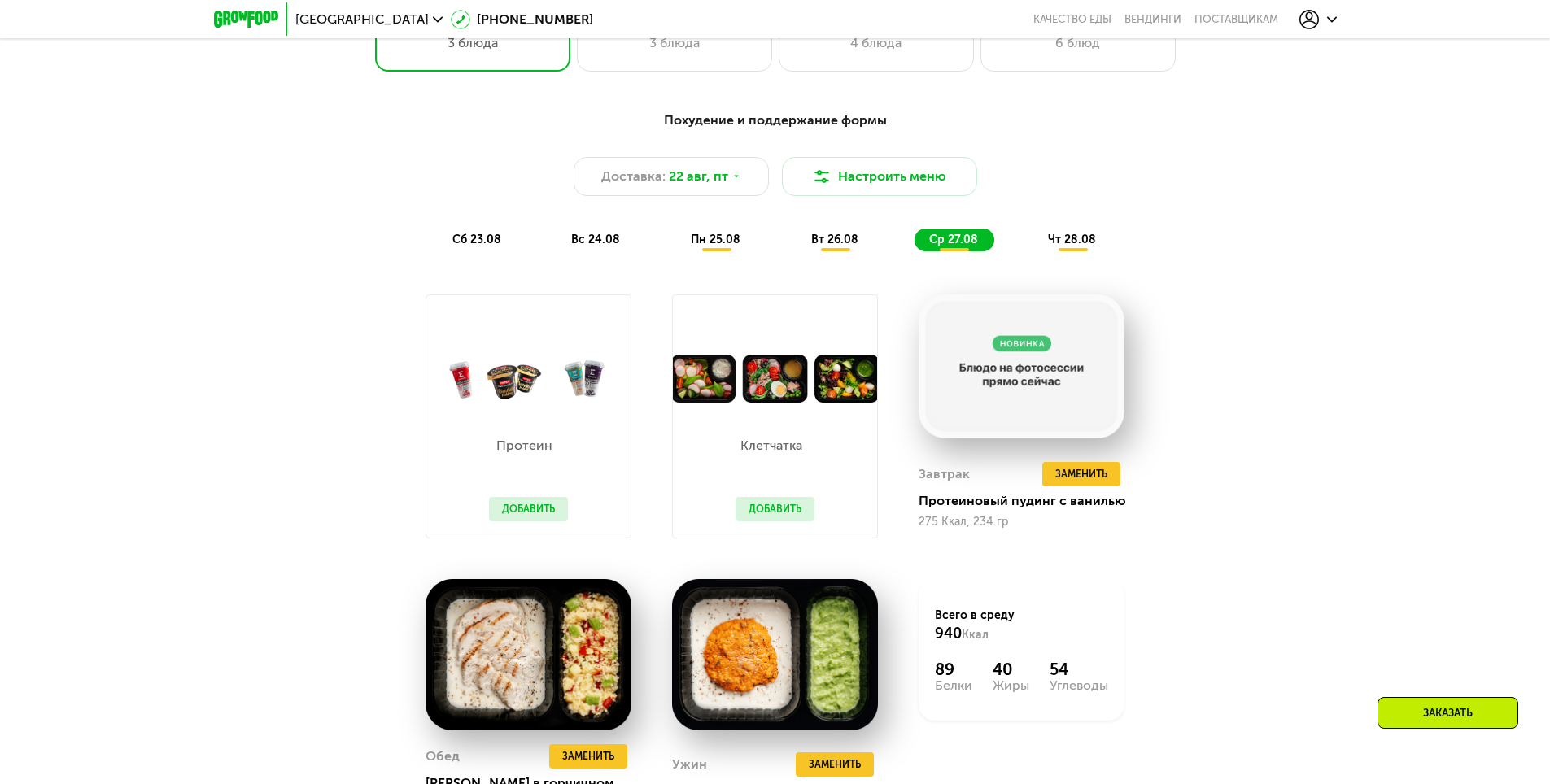
click at [705, 247] on span "пн 25.08" at bounding box center [716, 240] width 50 height 14
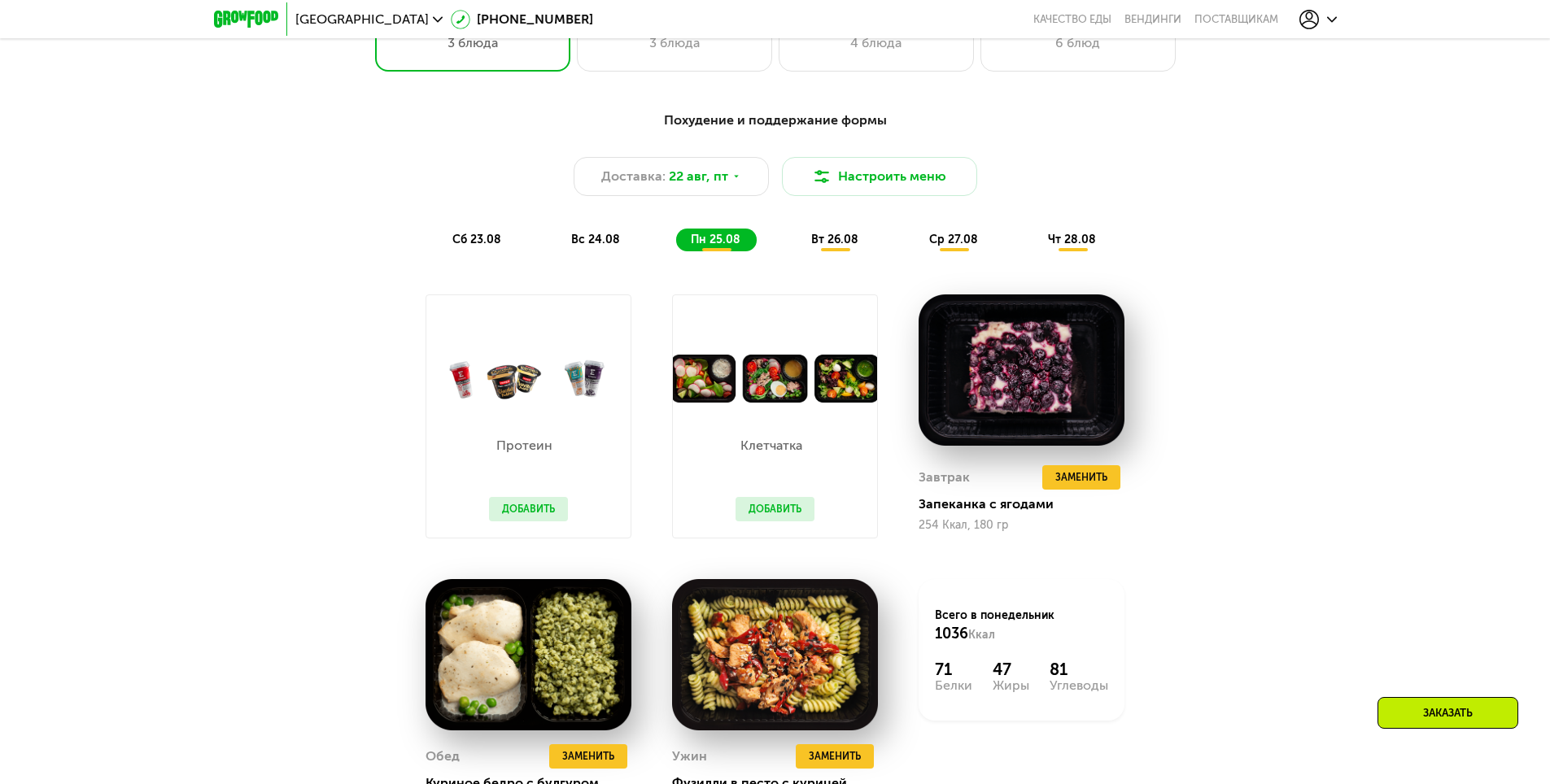
click at [609, 247] on span "вс 24.08" at bounding box center [595, 240] width 49 height 14
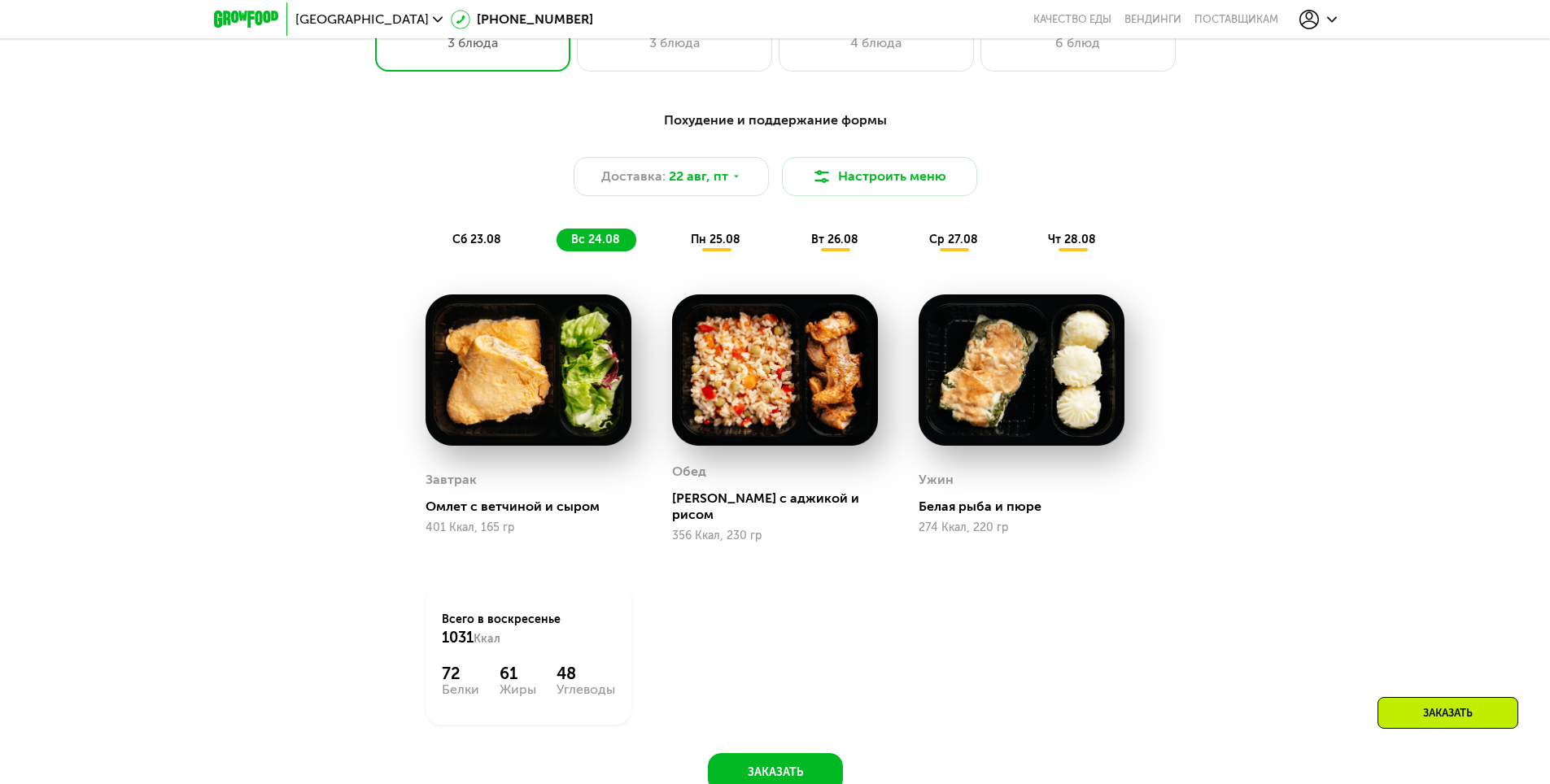
click at [463, 247] on span "сб 23.08" at bounding box center [476, 240] width 49 height 14
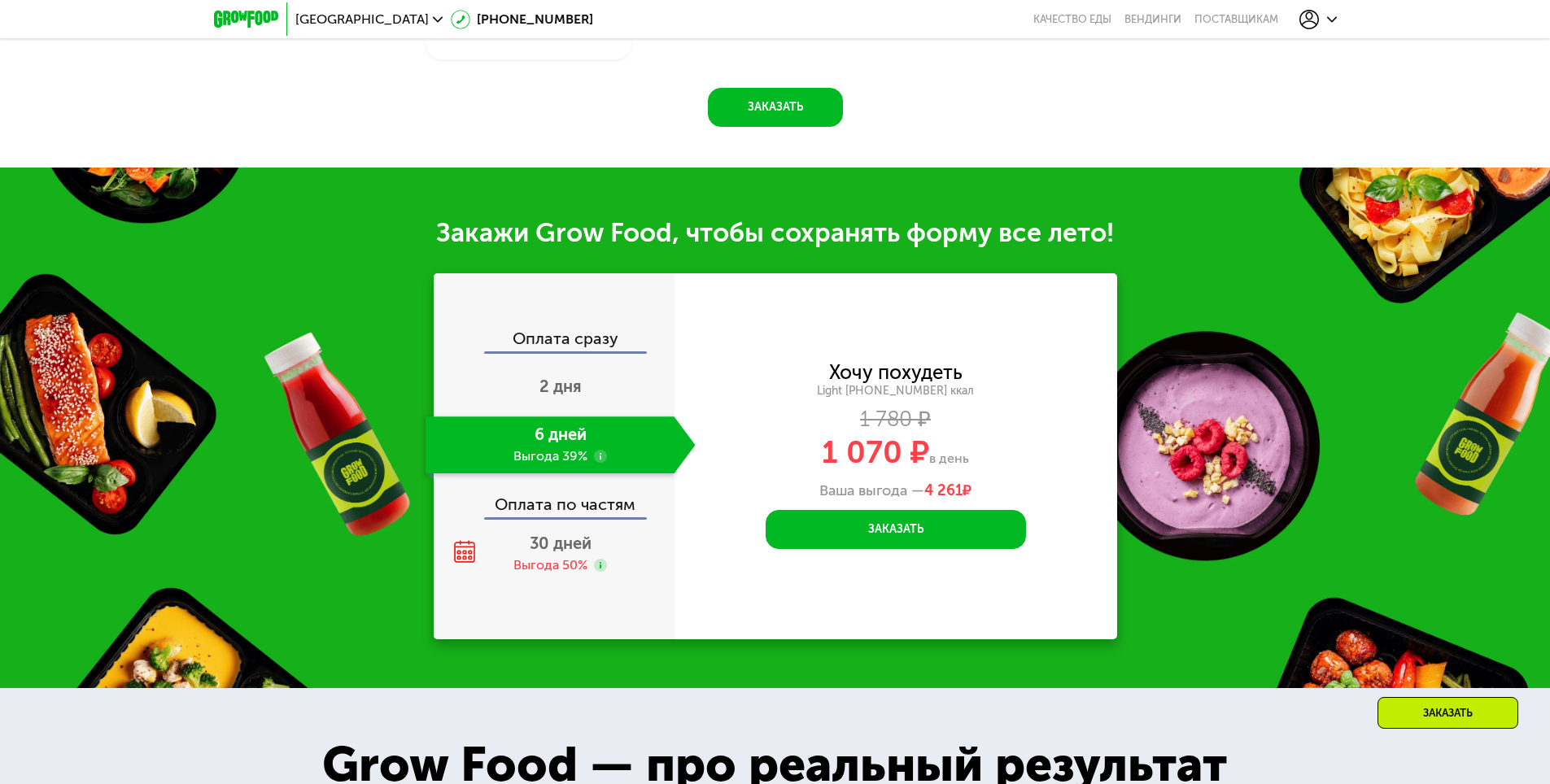
scroll to position [1627, 0]
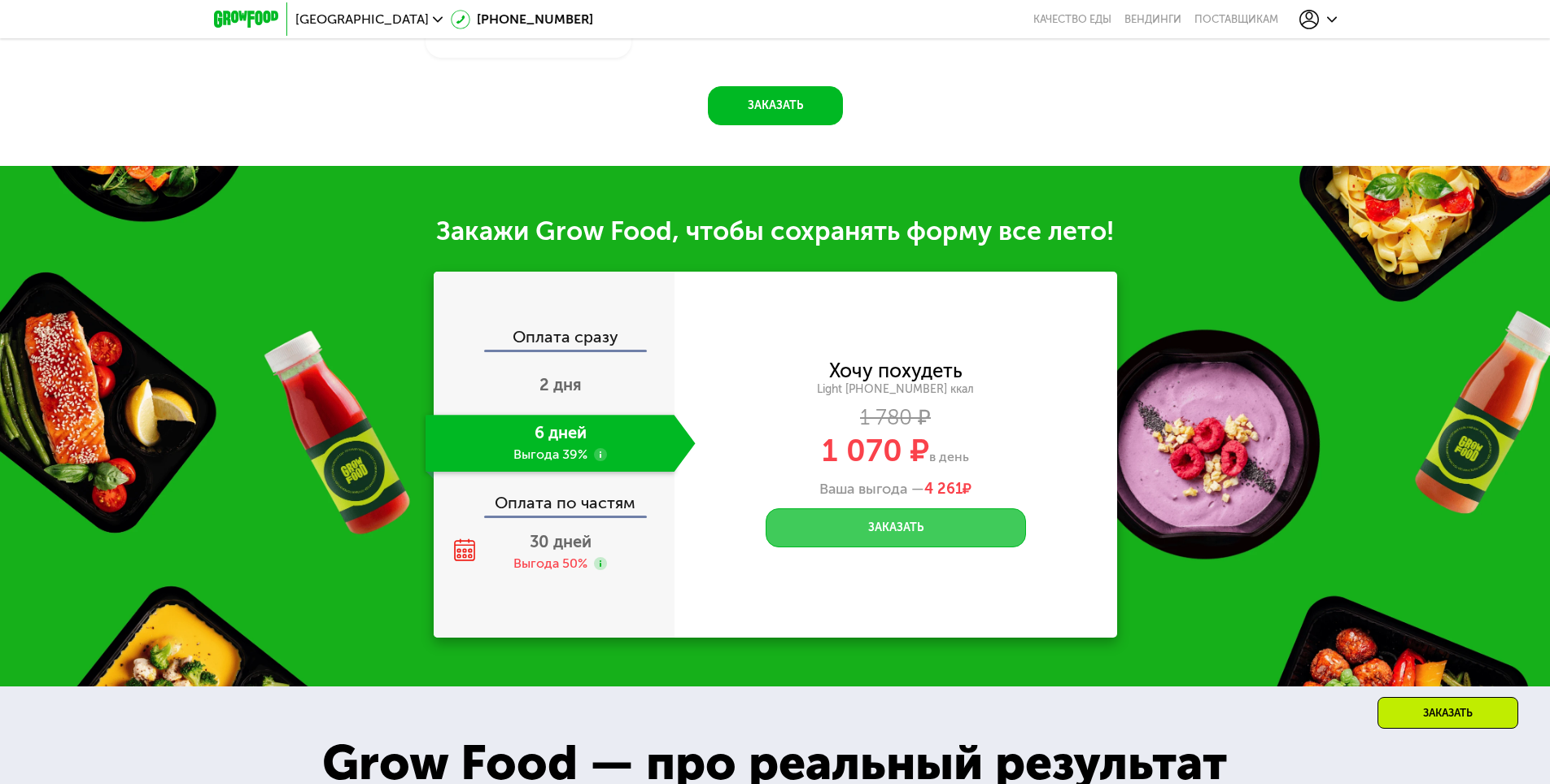
click at [940, 539] on button "Заказать" at bounding box center [896, 528] width 261 height 39
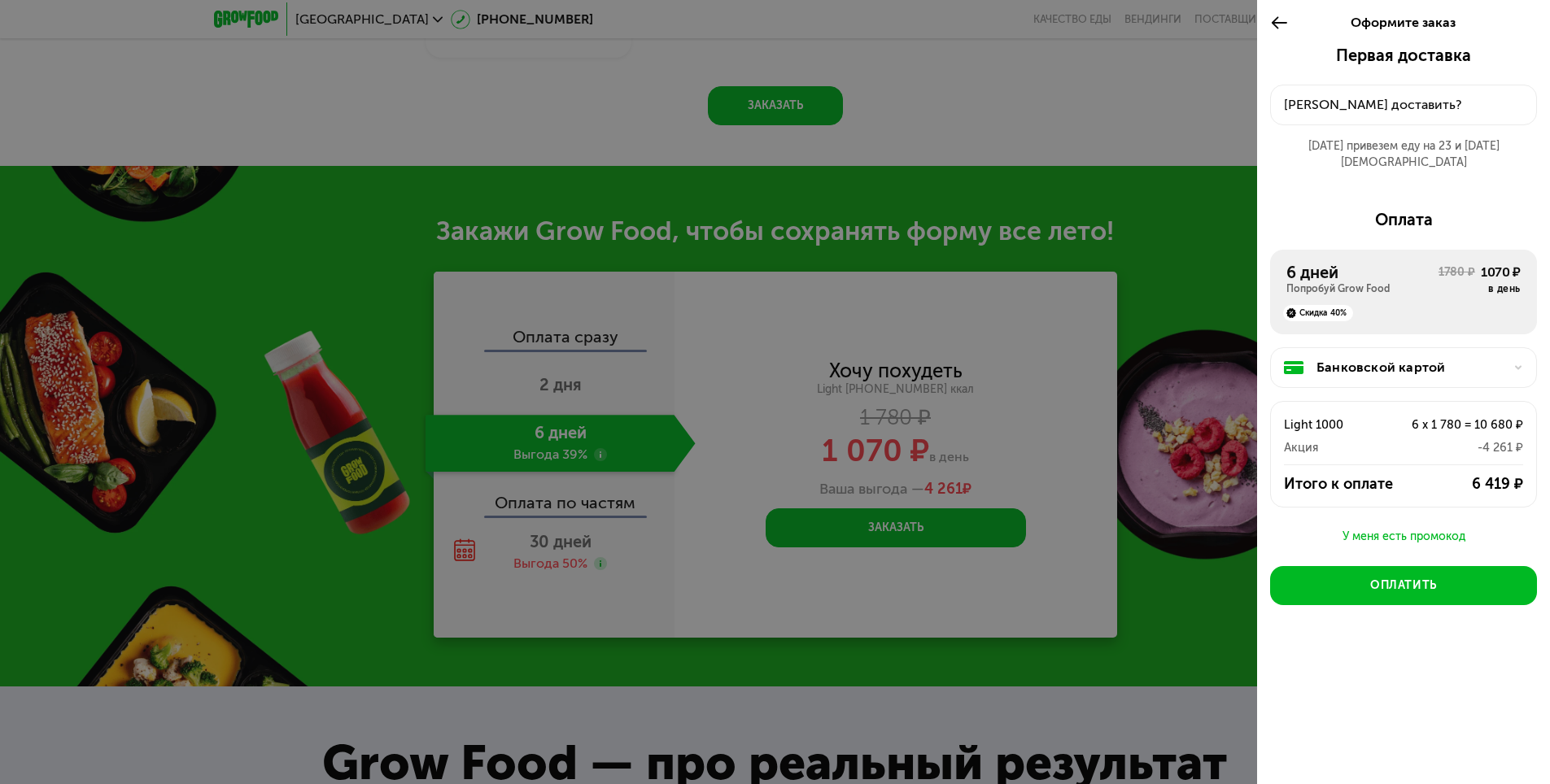
click at [989, 84] on div at bounding box center [775, 392] width 1550 height 784
click at [1278, 18] on icon at bounding box center [1279, 22] width 18 height 19
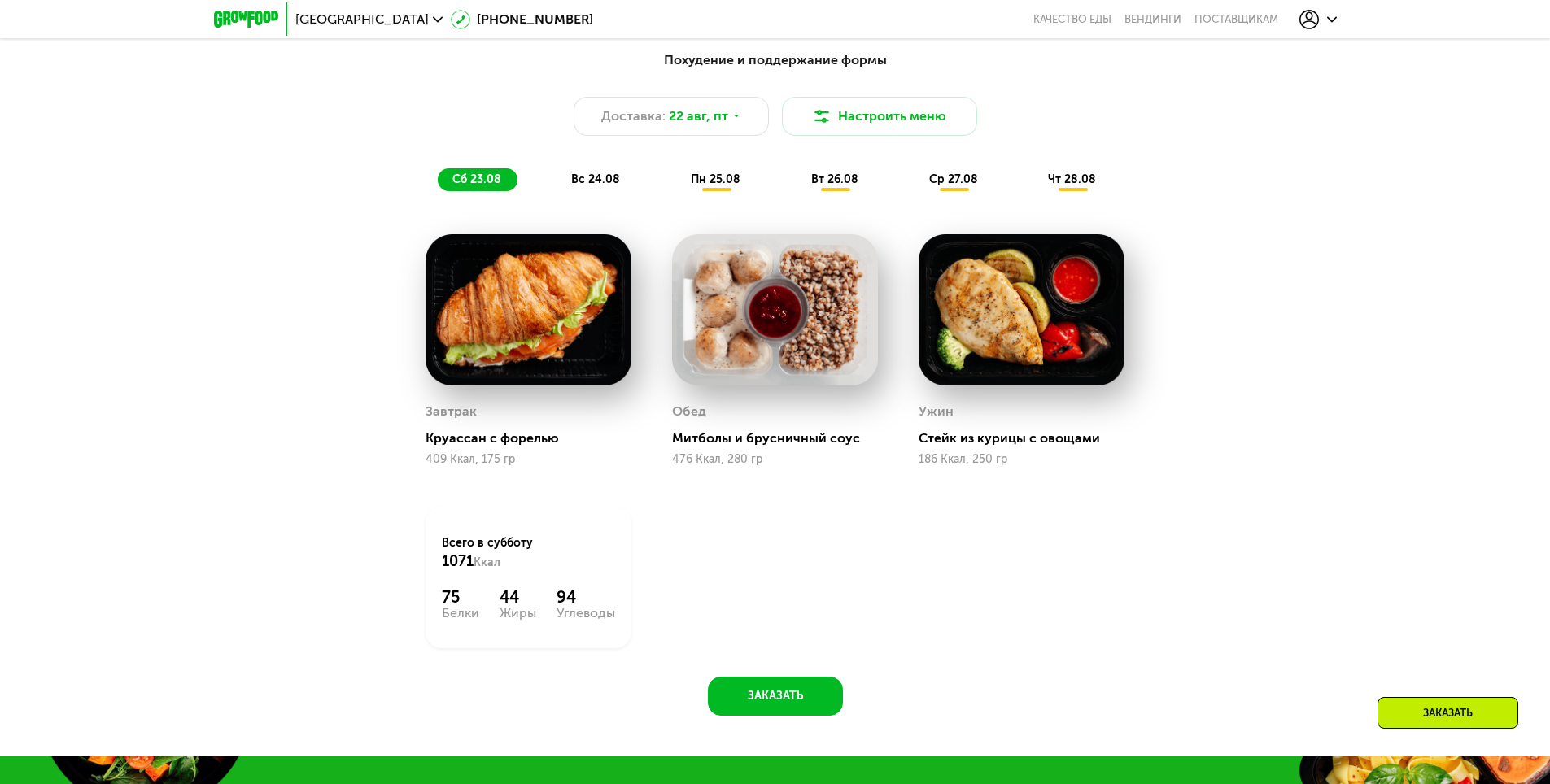
scroll to position [813, 0]
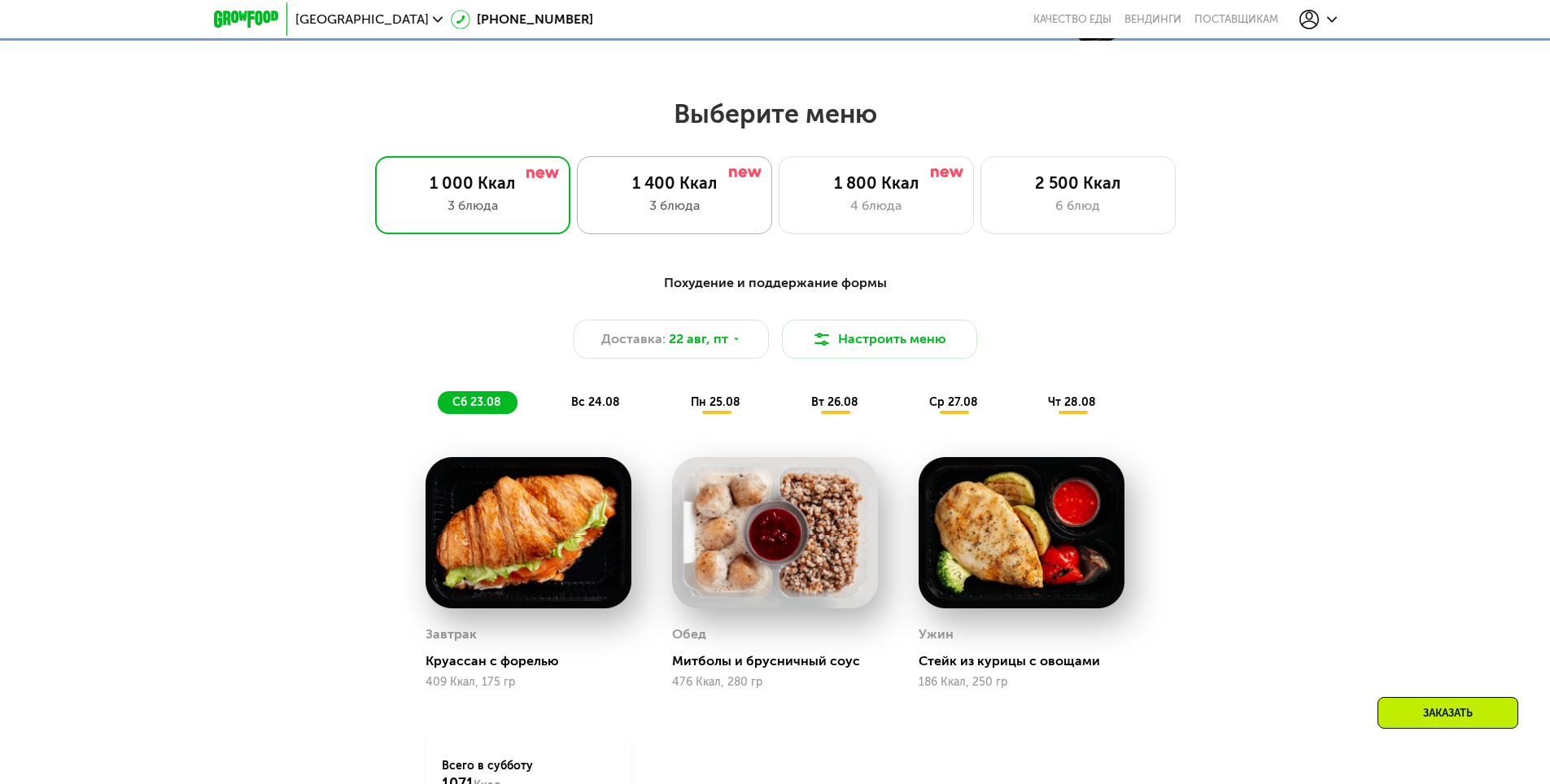
click at [779, 226] on div "1 400 Ккал 3 блюда" at bounding box center [876, 195] width 195 height 78
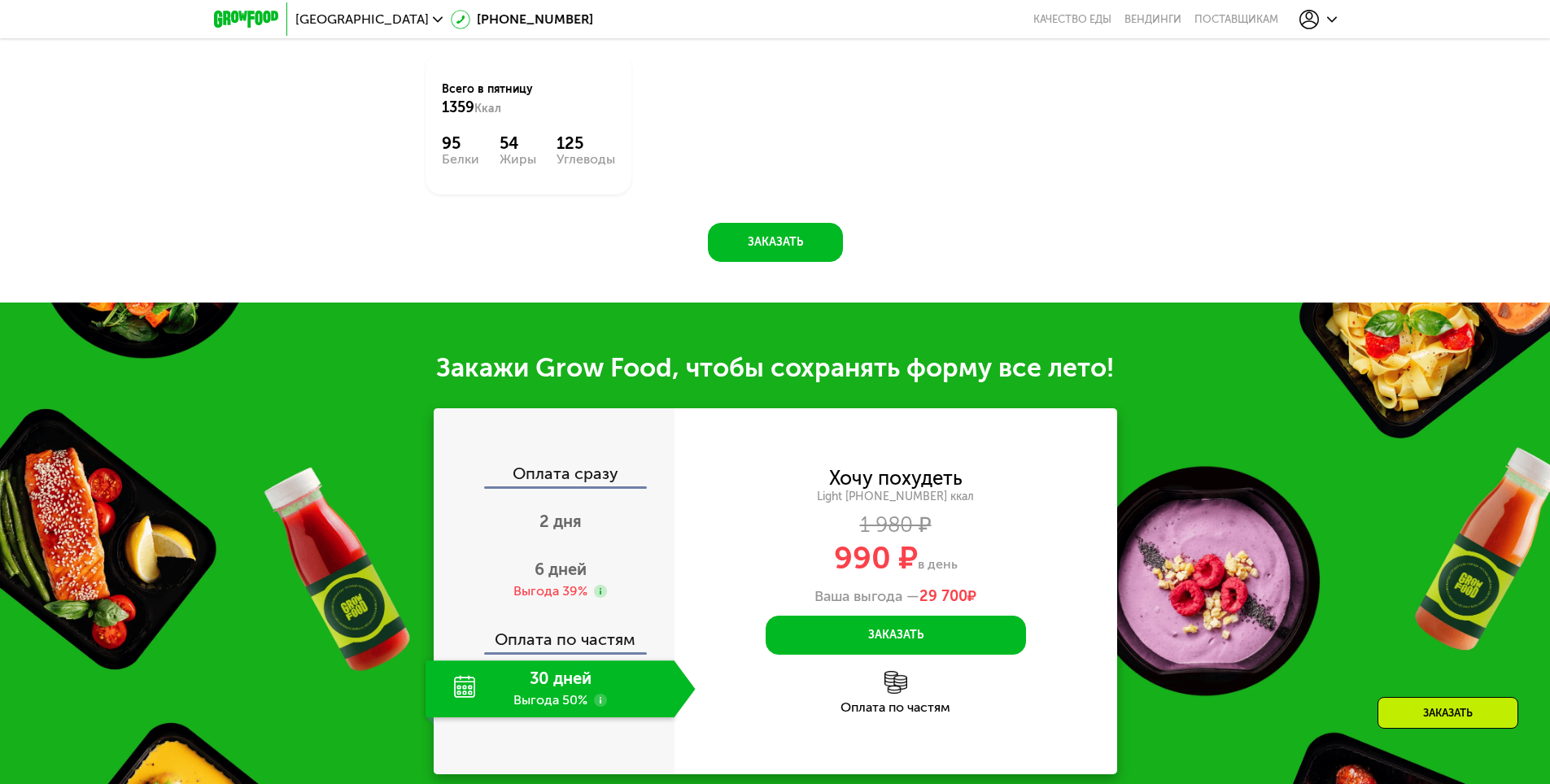
scroll to position [1708, 0]
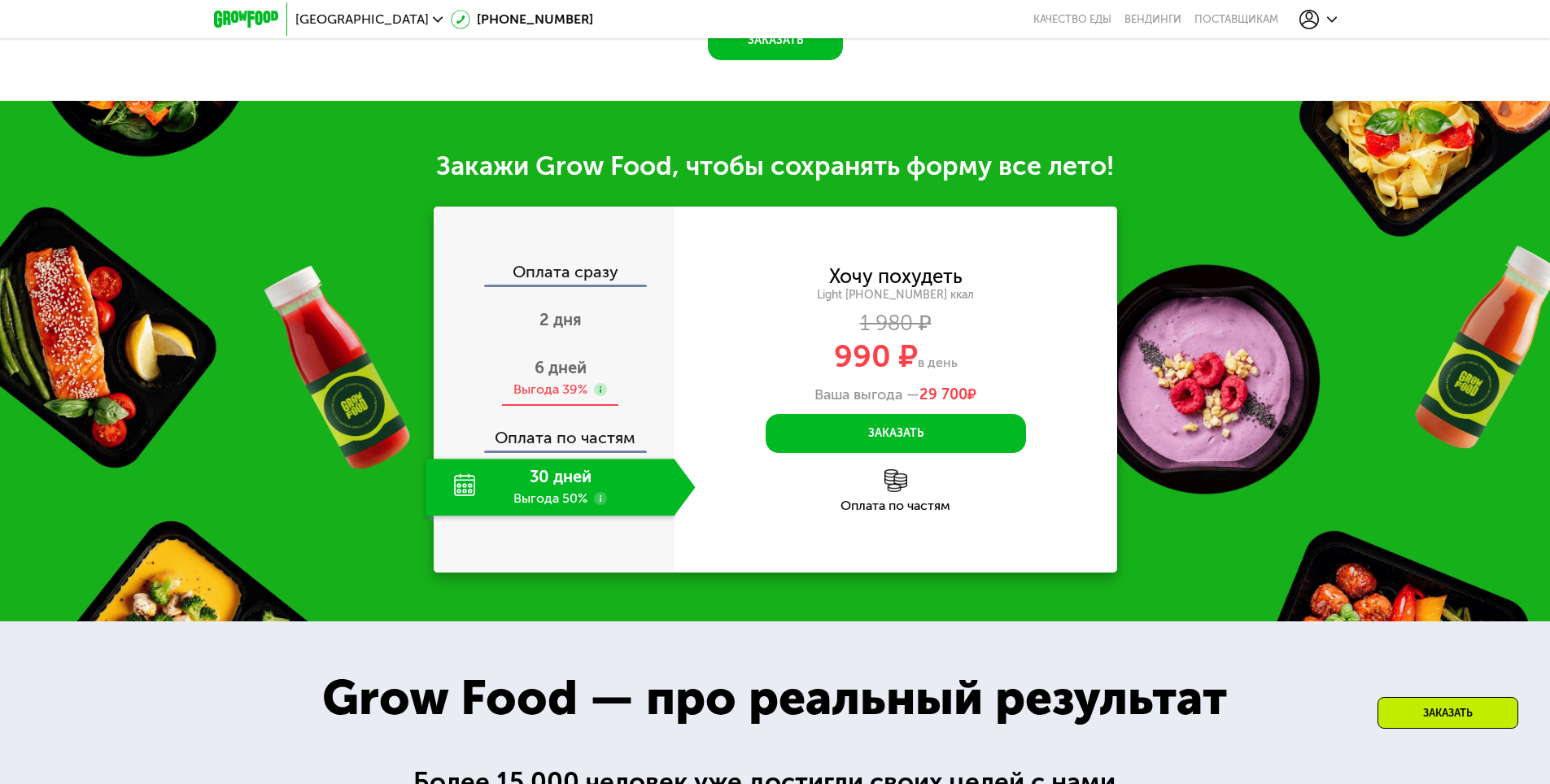
click at [546, 368] on div "6 дней Выгода 39%" at bounding box center [560, 379] width 270 height 57
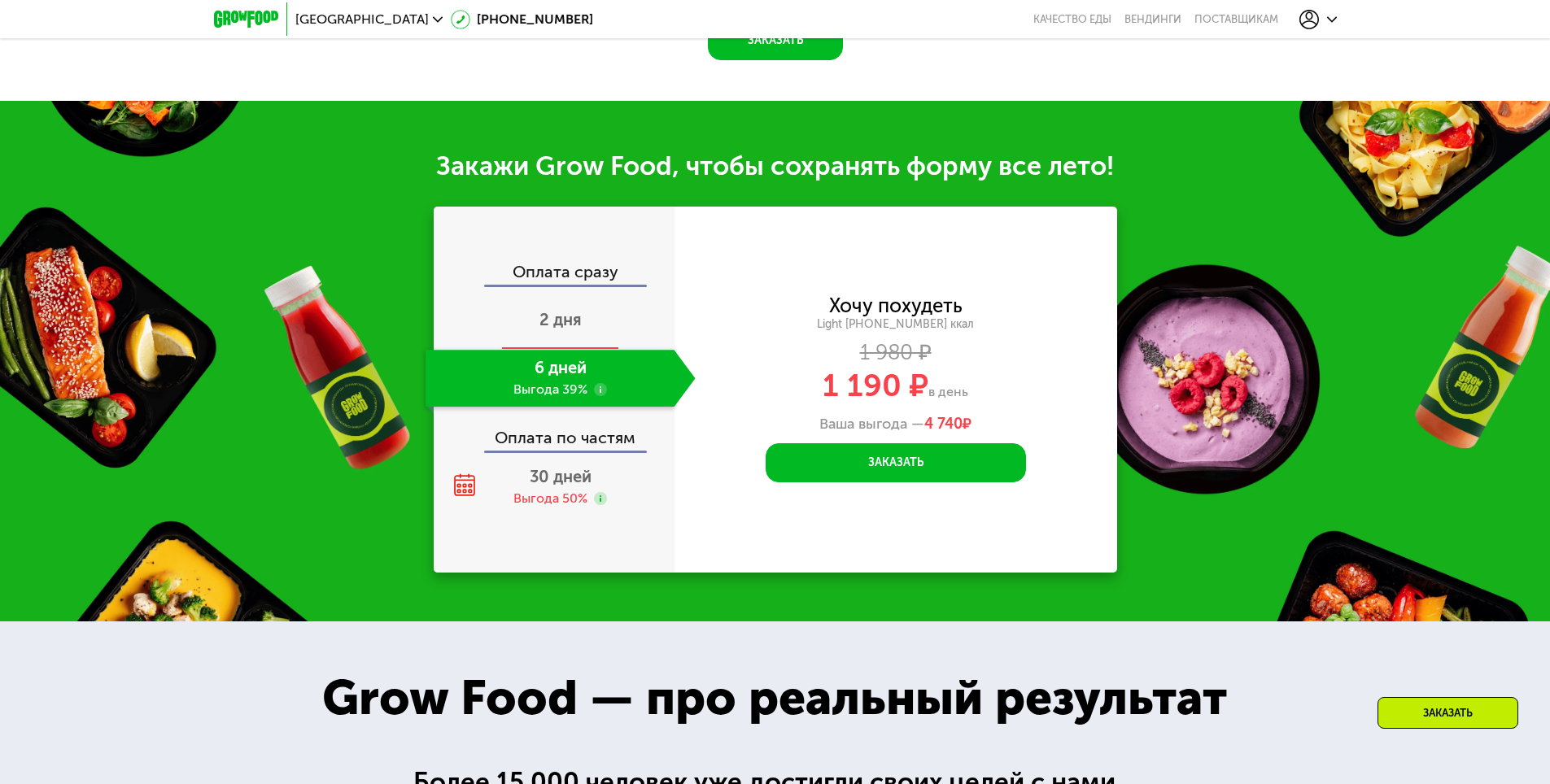
click at [578, 310] on span "2 дня" at bounding box center [560, 319] width 42 height 19
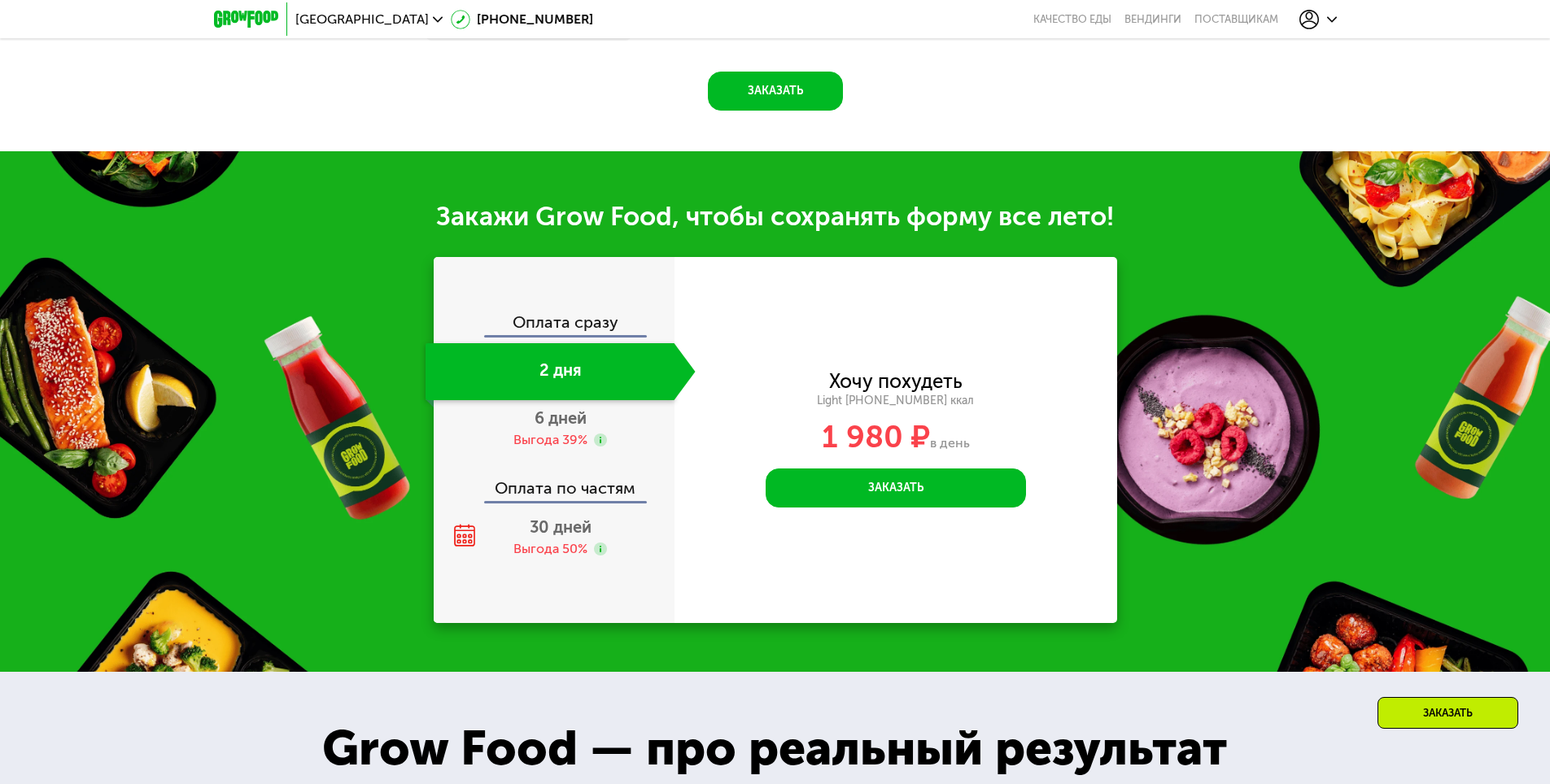
scroll to position [1775, 0]
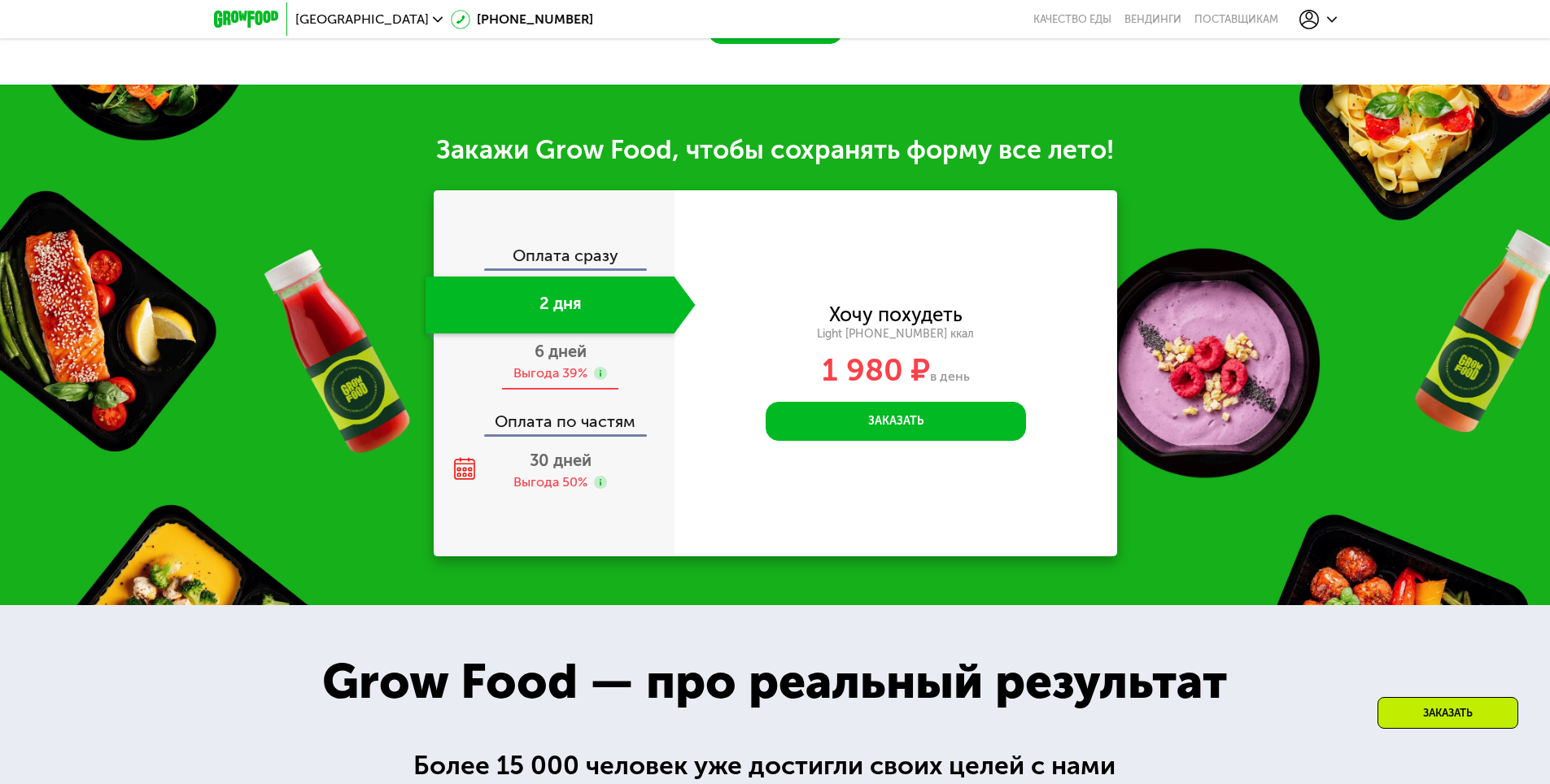
click at [587, 373] on div "Выгода 39%" at bounding box center [550, 373] width 74 height 18
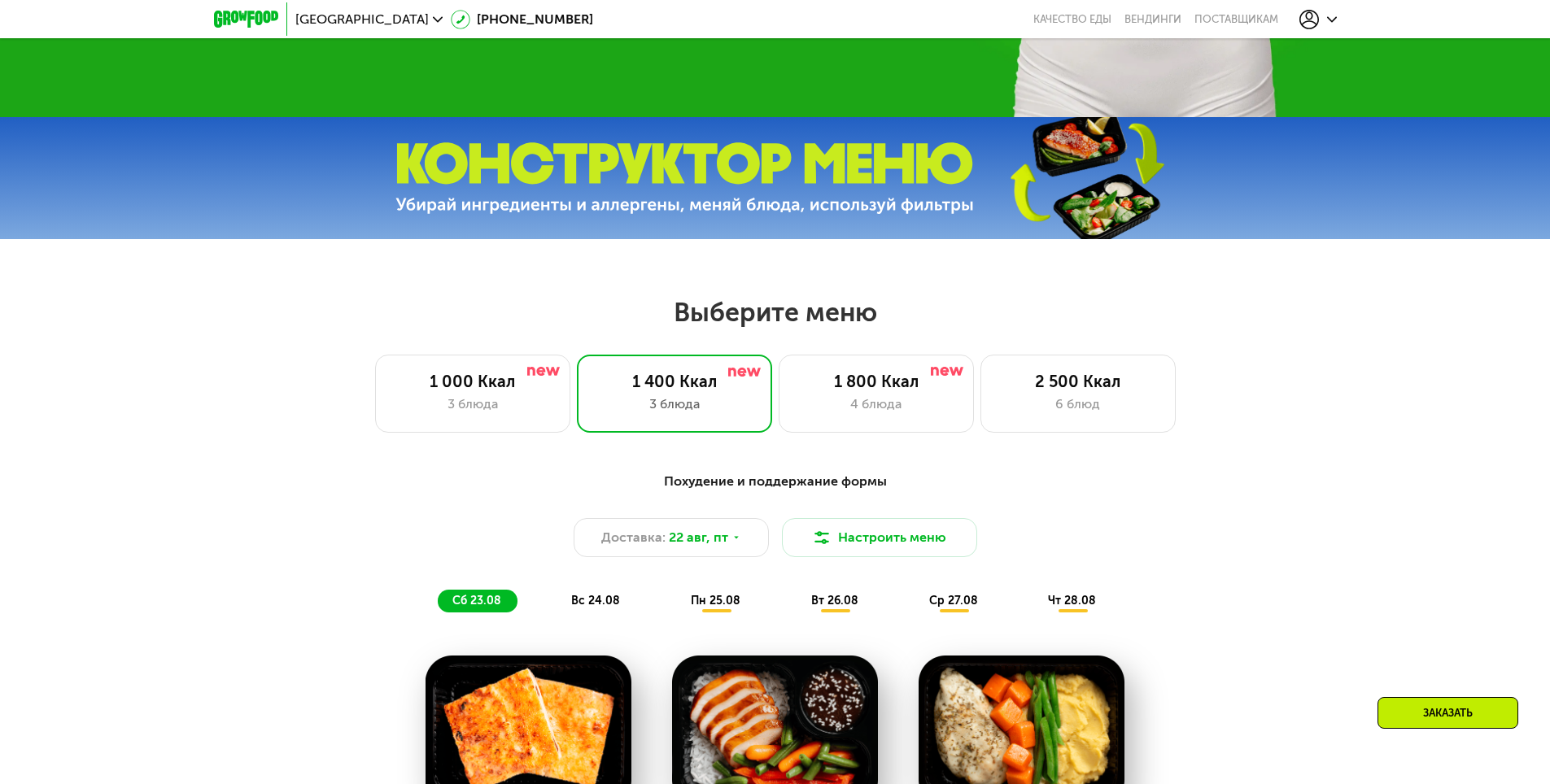
scroll to position [474, 0]
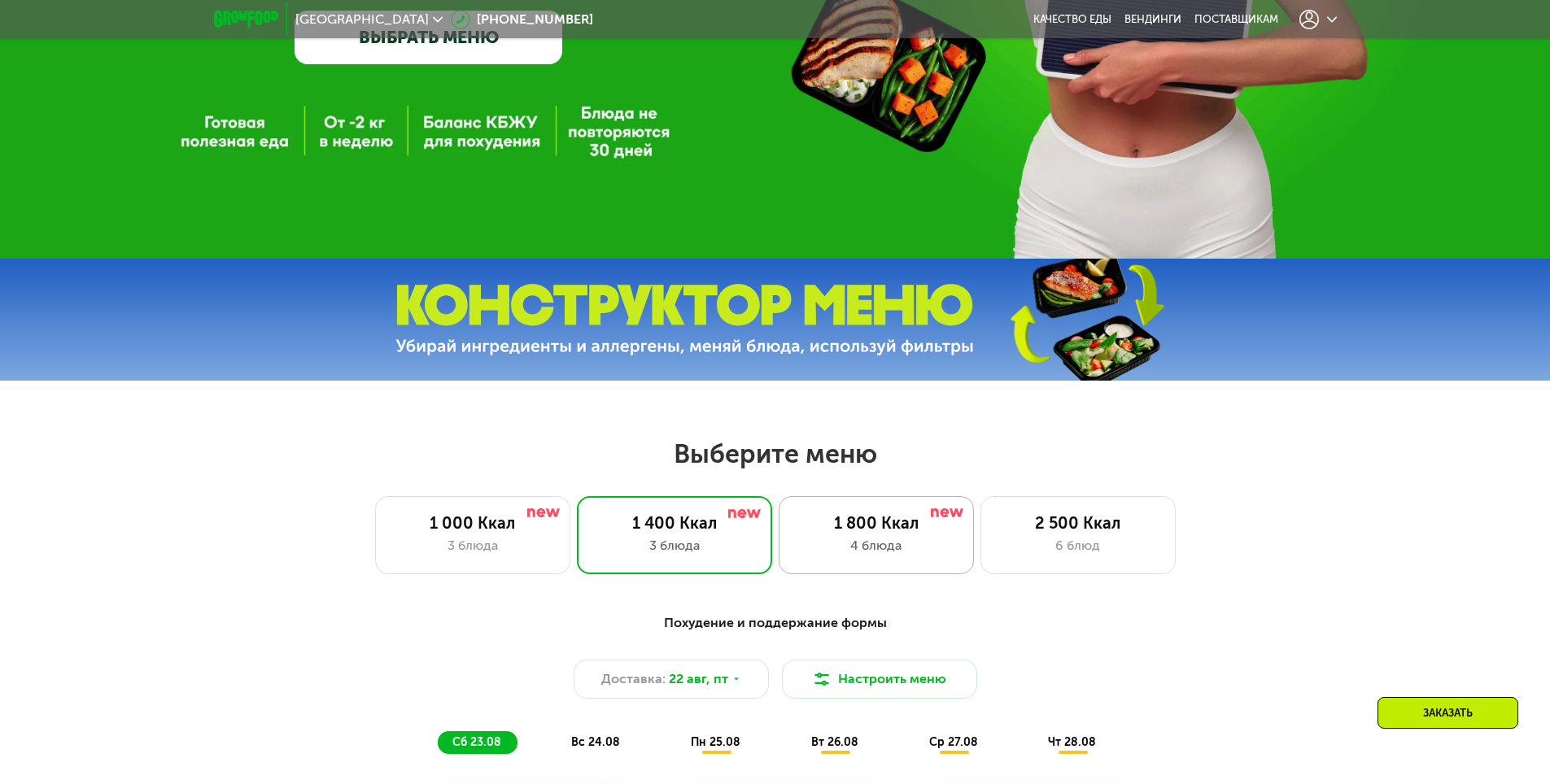
click at [906, 551] on div "4 блюда" at bounding box center [876, 545] width 161 height 19
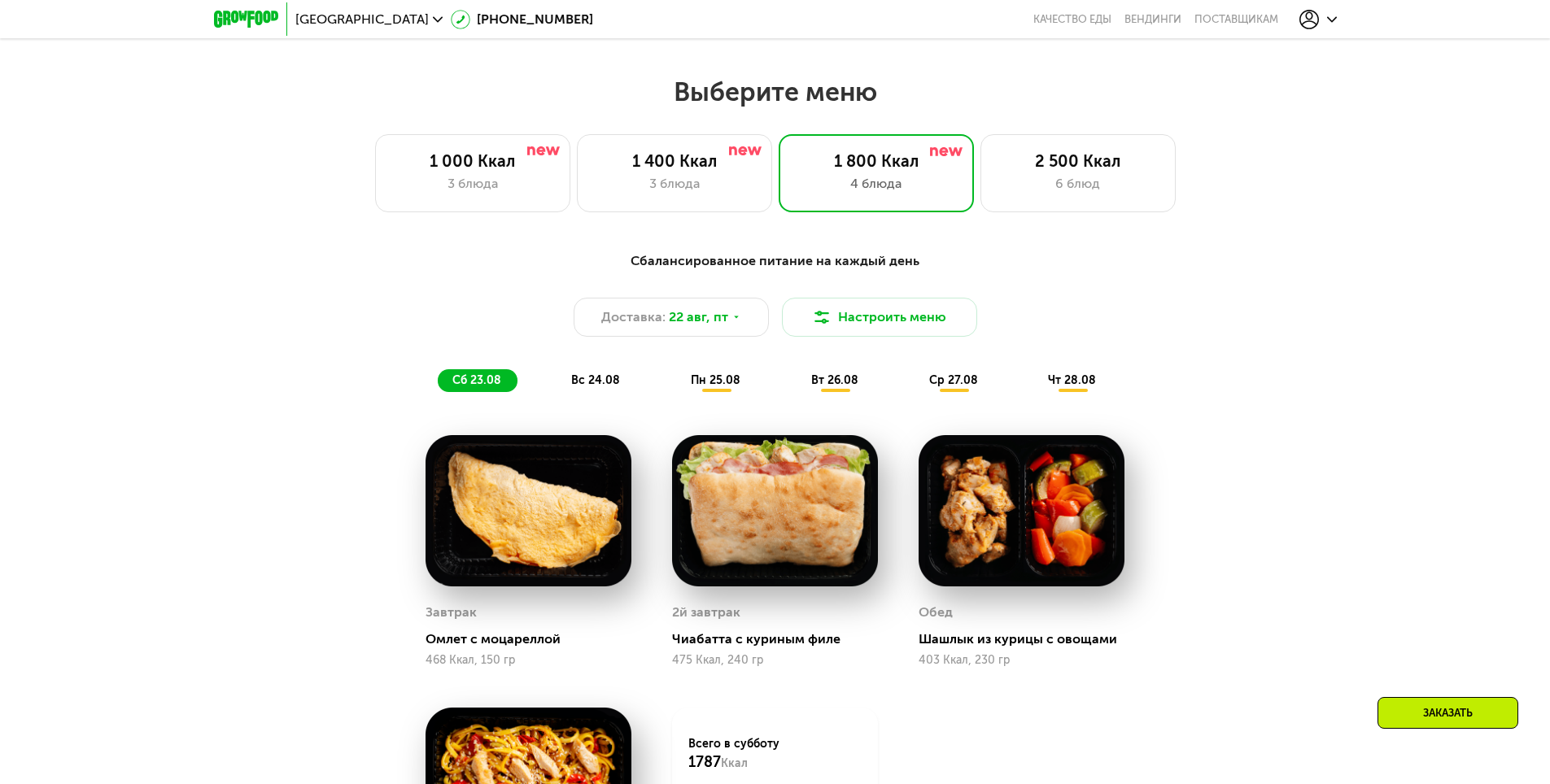
scroll to position [962, 0]
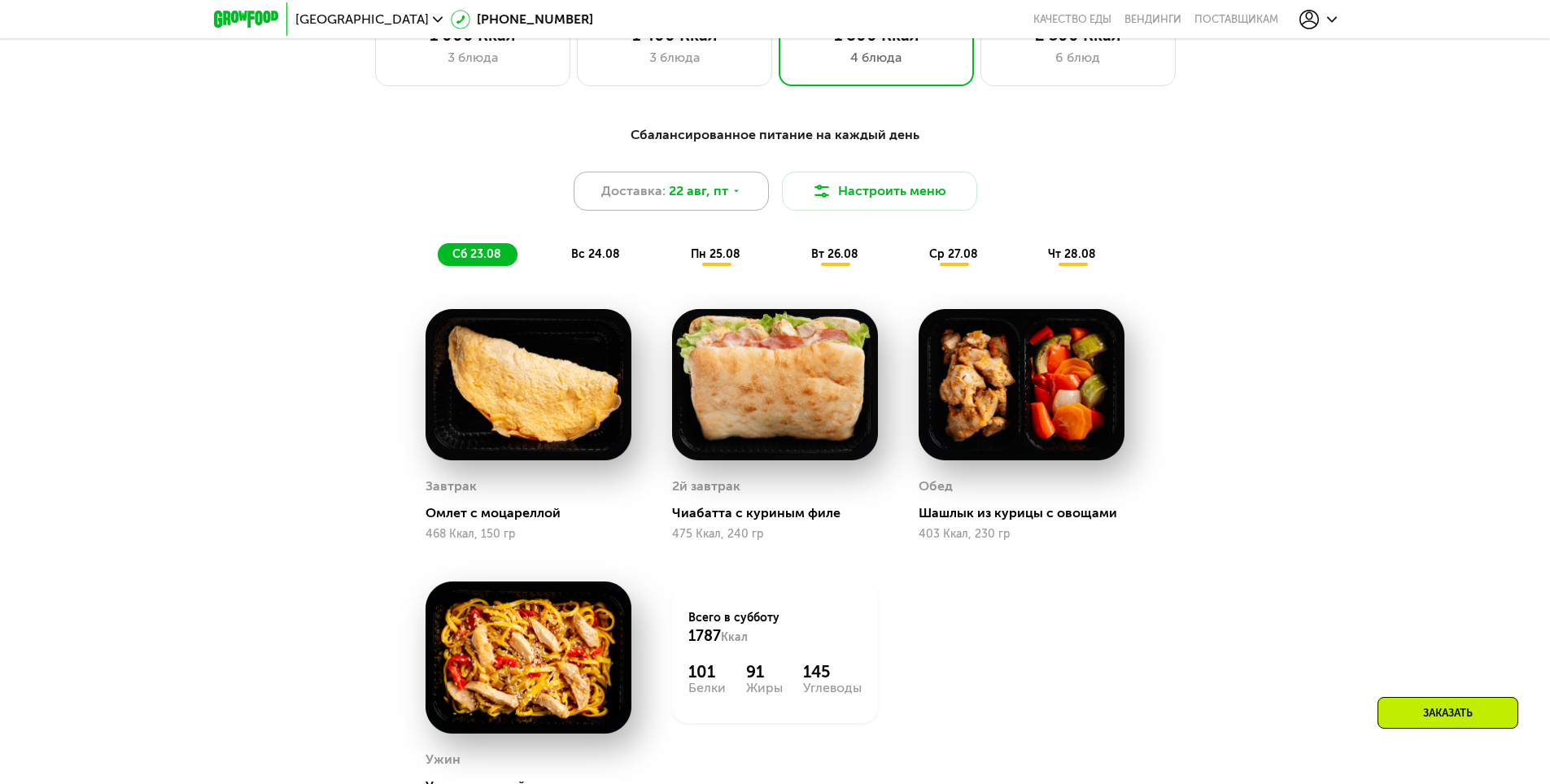
click at [671, 201] on span "22 авг, пт" at bounding box center [699, 191] width 59 height 19
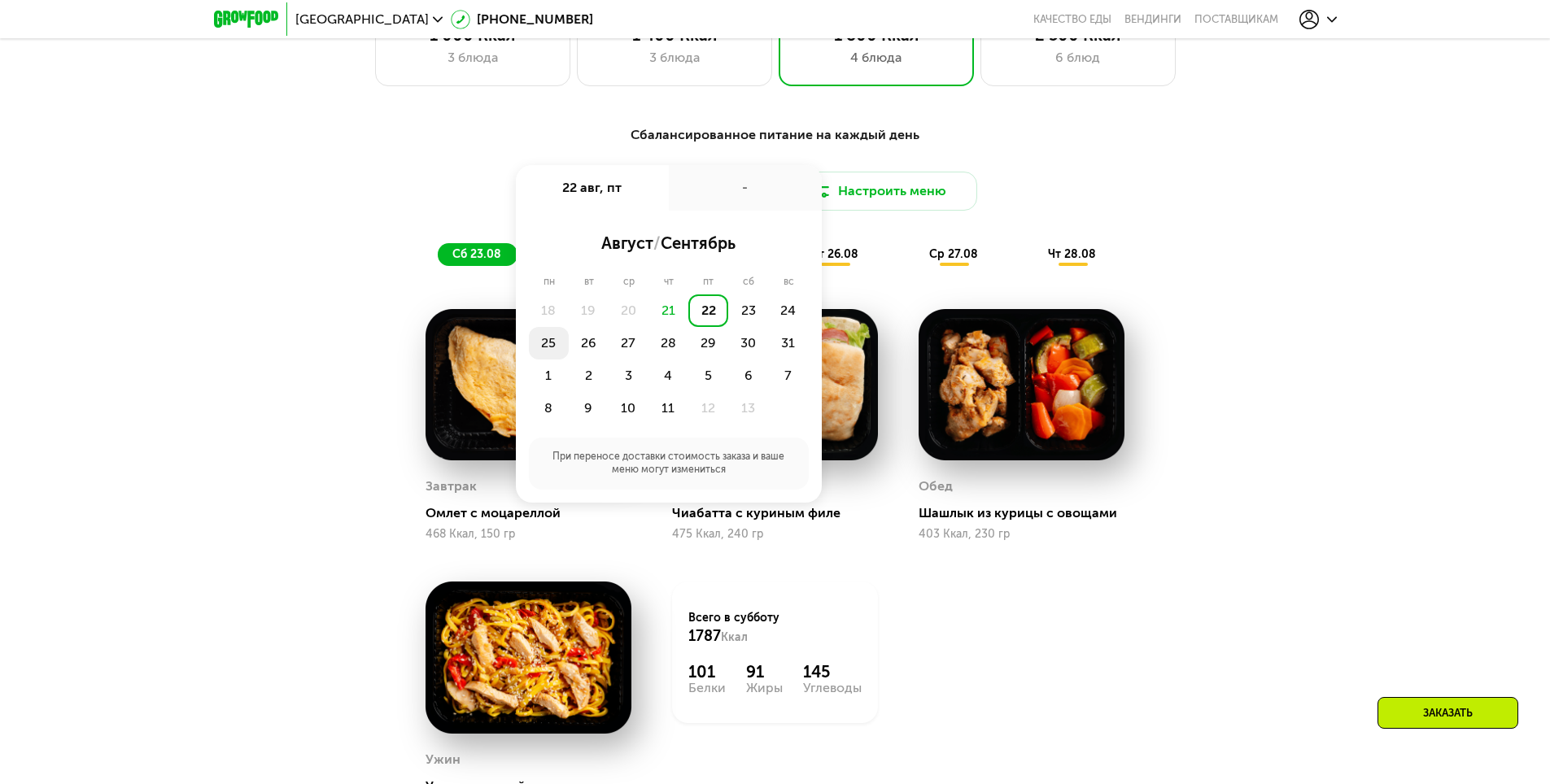
click at [569, 350] on div "25" at bounding box center [588, 343] width 40 height 32
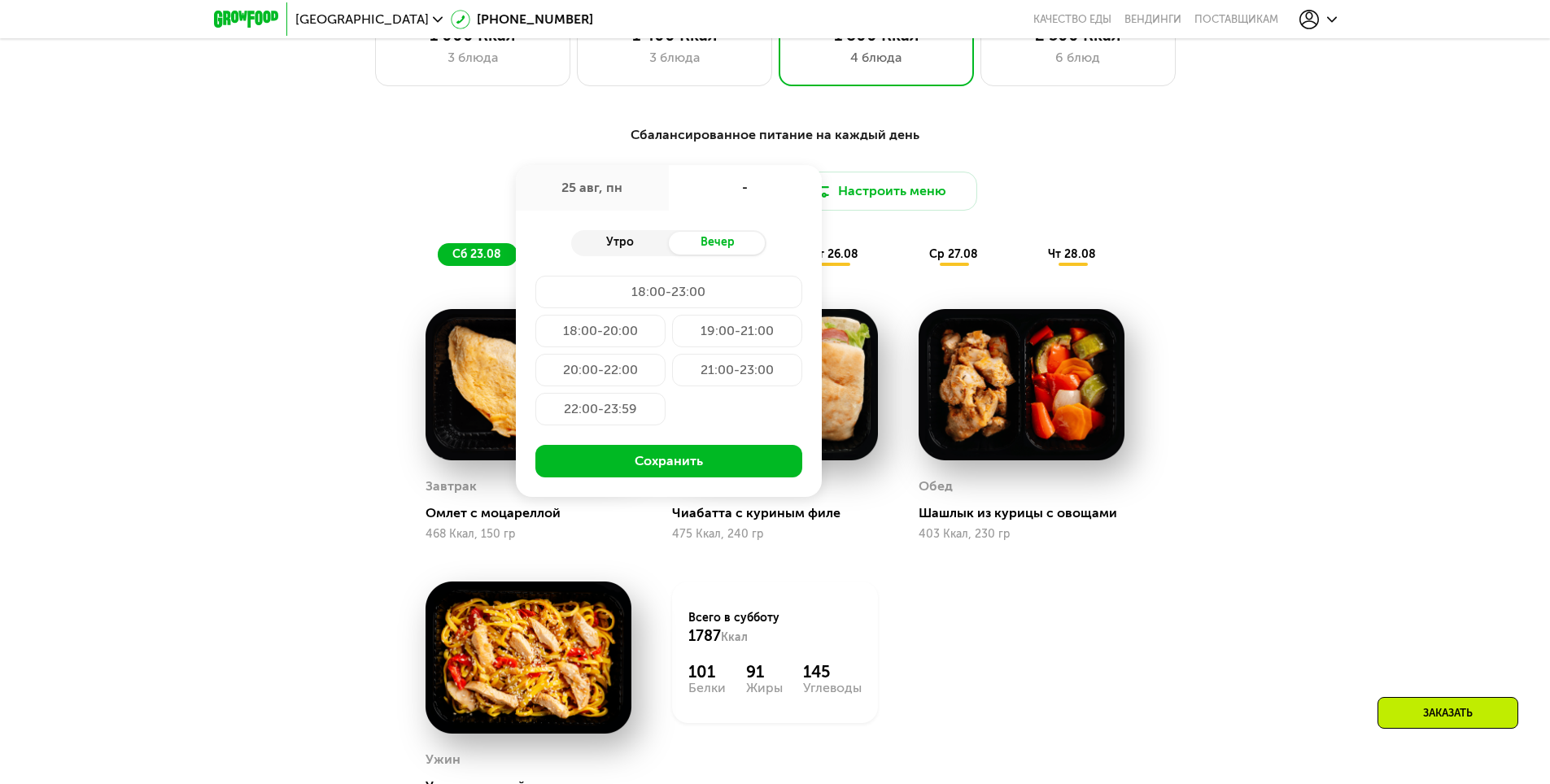
click at [647, 246] on div "Утро" at bounding box center [620, 243] width 98 height 23
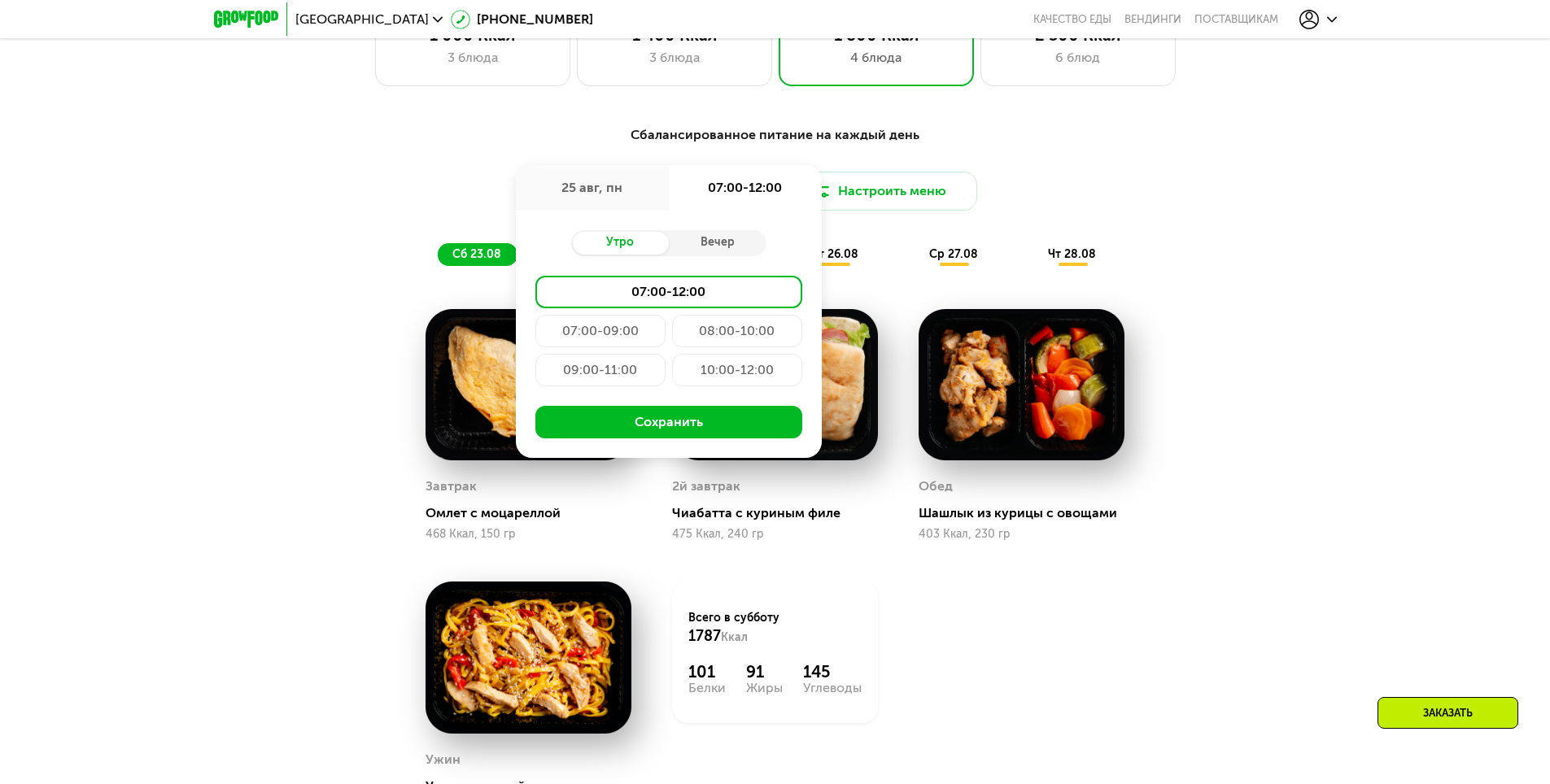
click at [672, 340] on div "07:00-09:00" at bounding box center [736, 331] width 130 height 32
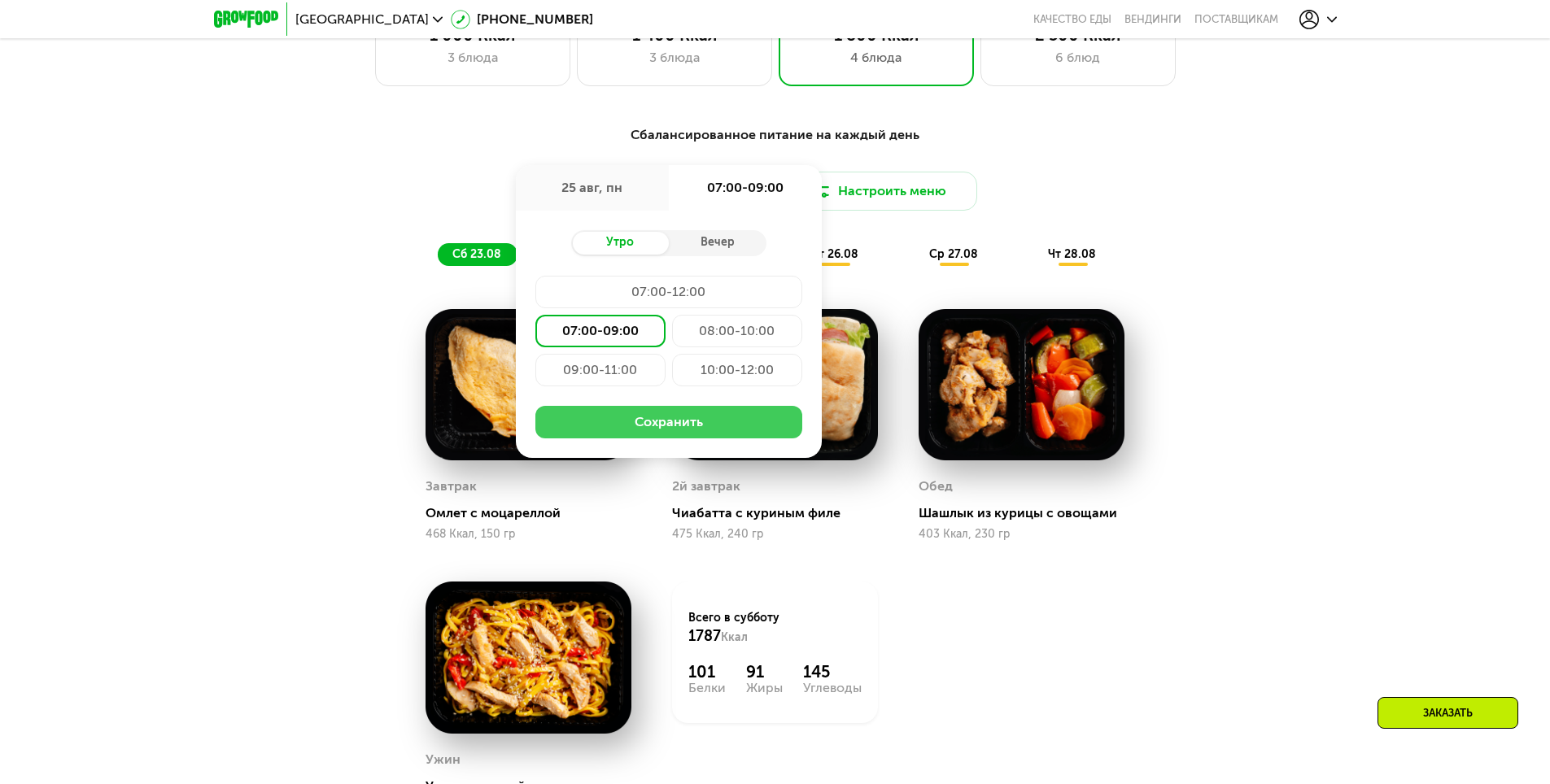
click at [686, 427] on button "Сохранить" at bounding box center [669, 422] width 267 height 32
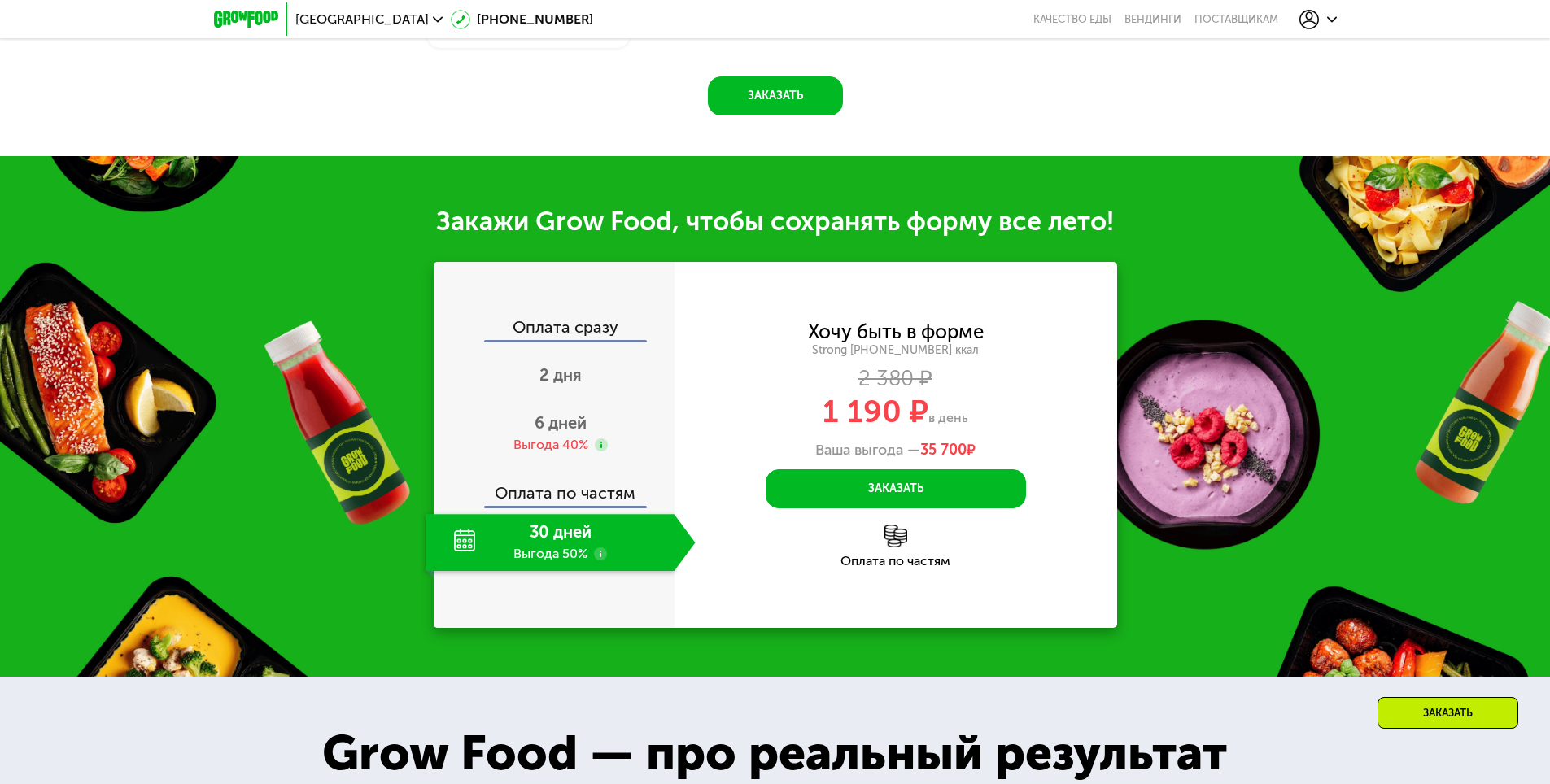
scroll to position [1937, 0]
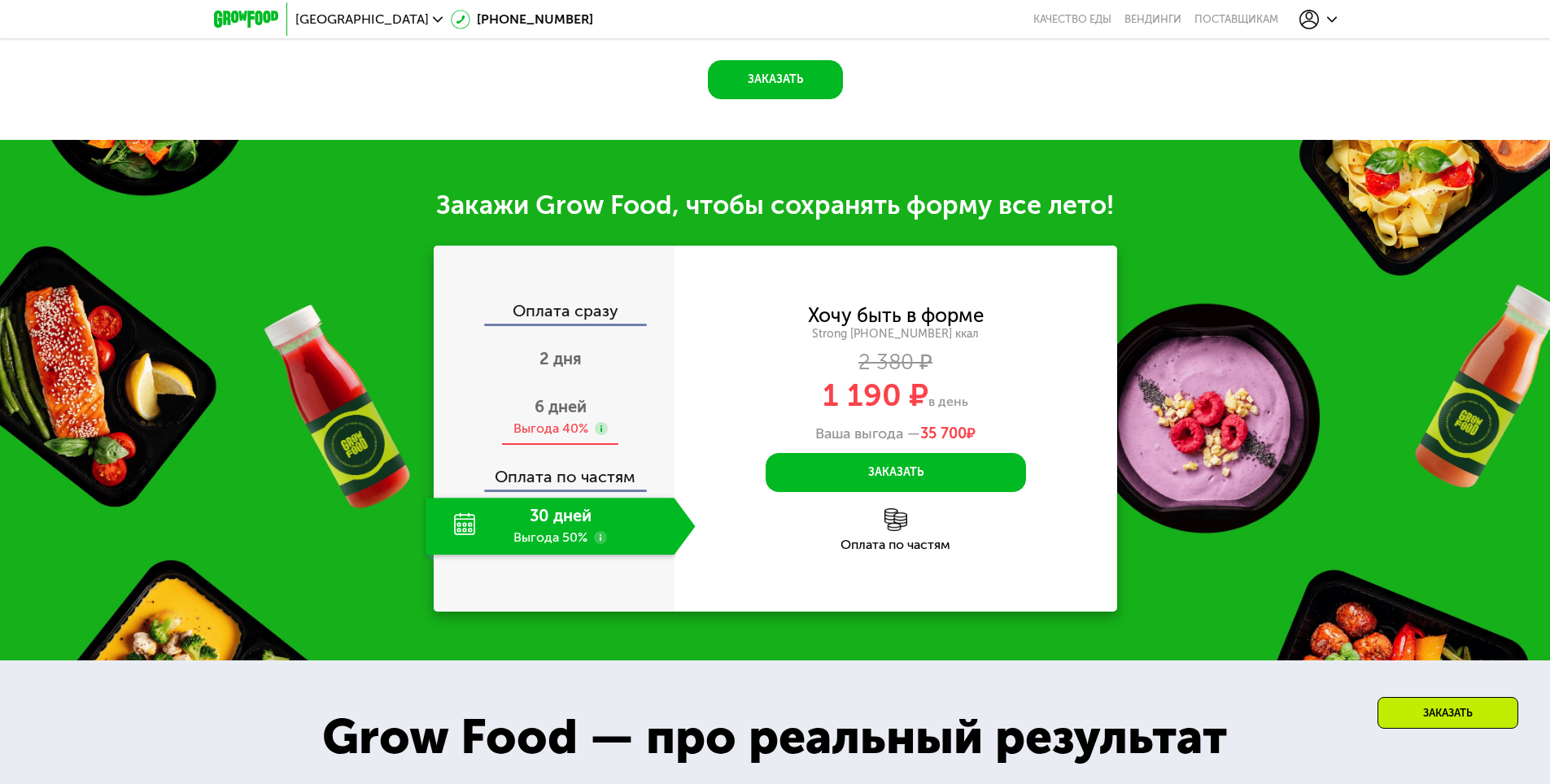
click at [574, 416] on span "6 дней" at bounding box center [560, 406] width 53 height 19
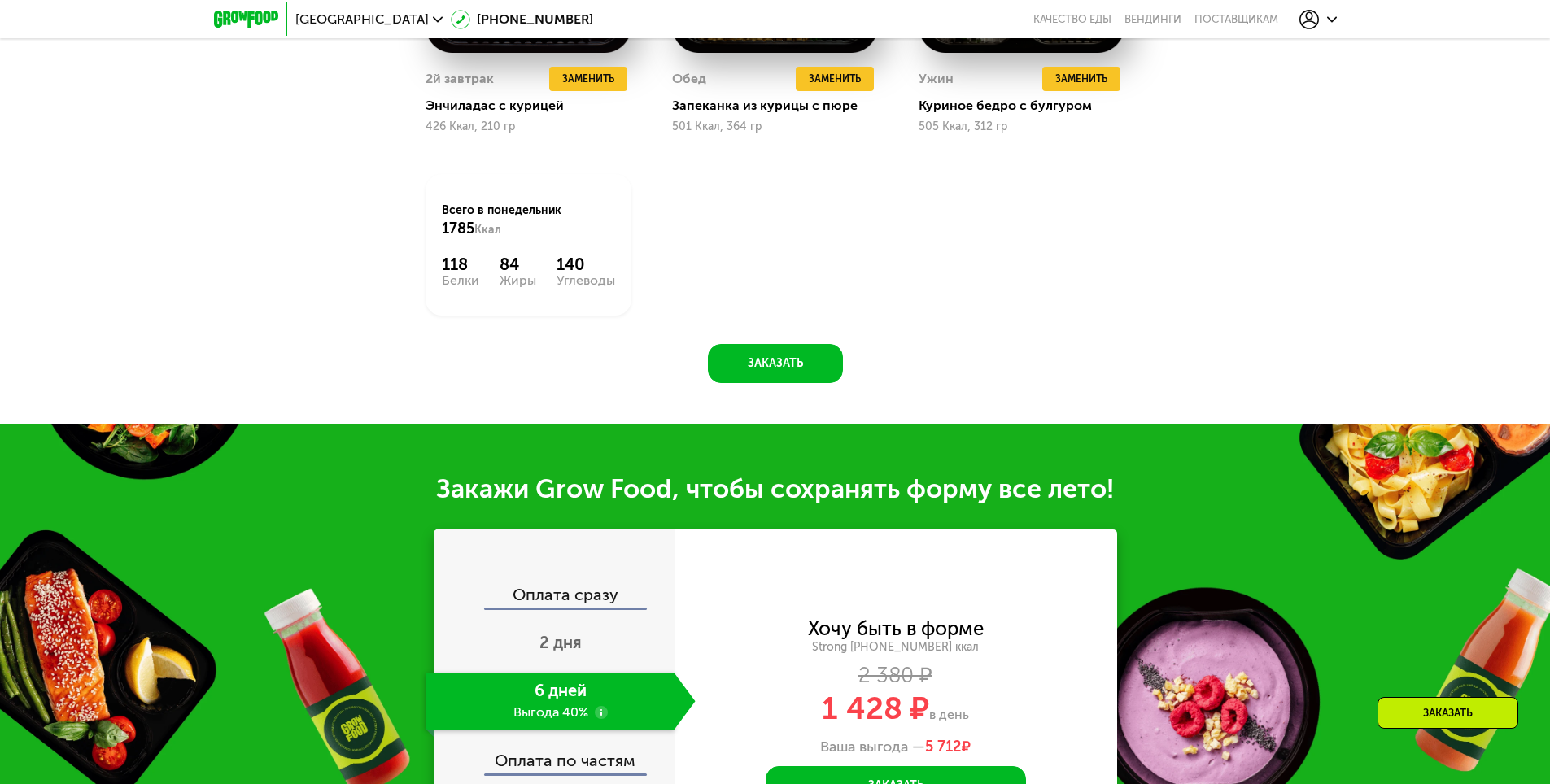
scroll to position [1856, 0]
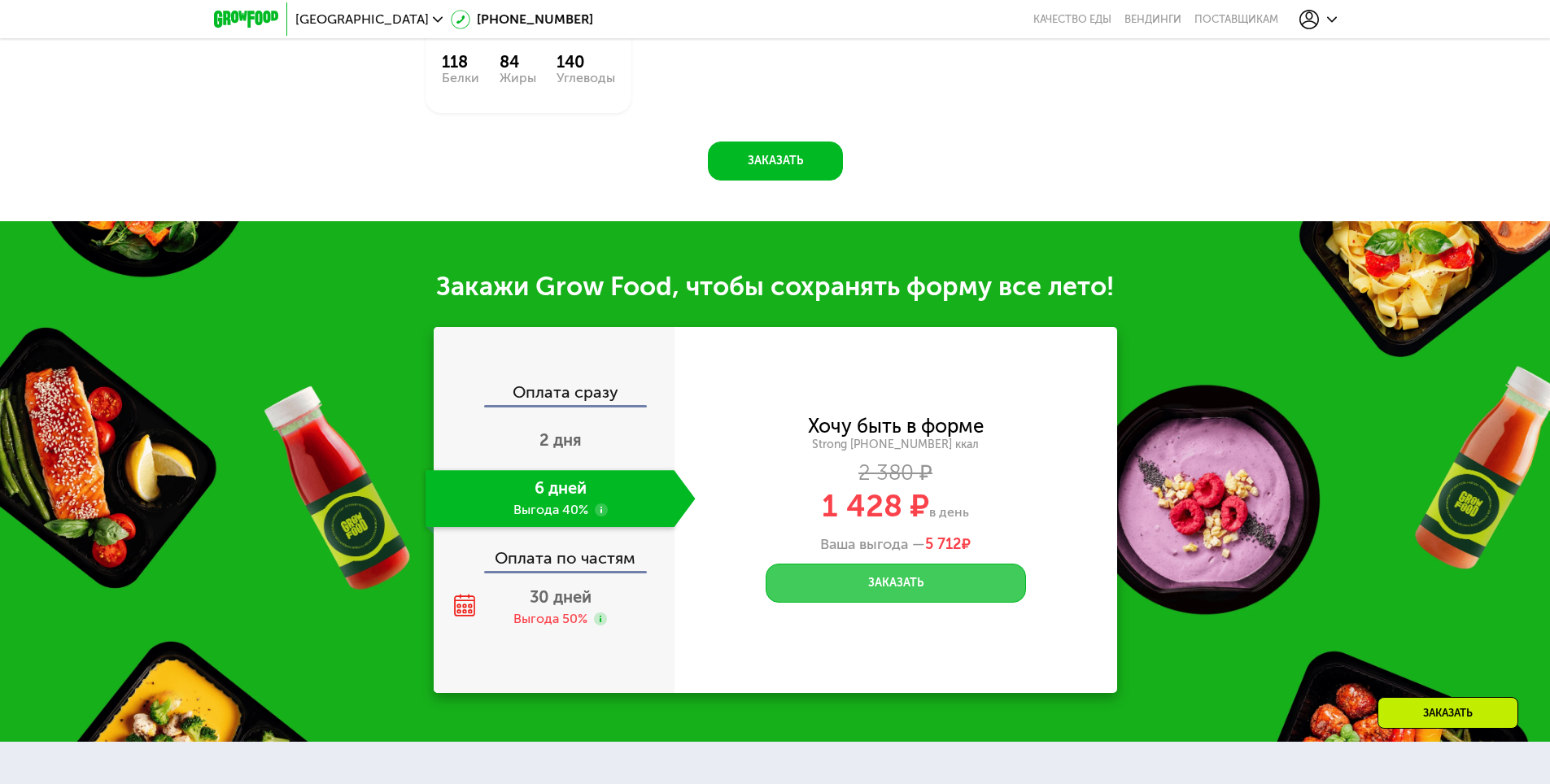
click at [943, 590] on button "Заказать" at bounding box center [896, 583] width 261 height 39
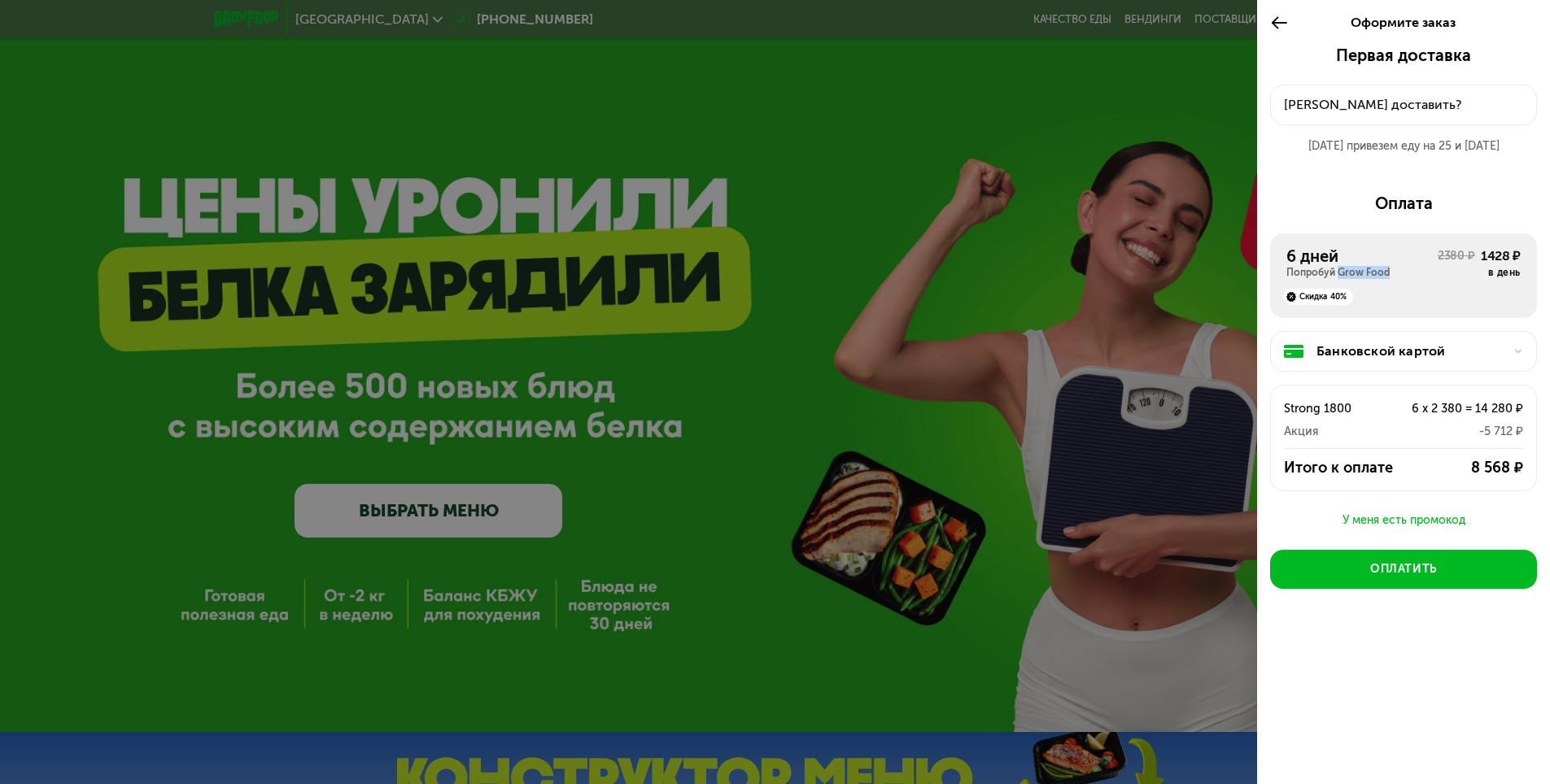
drag, startPoint x: 1395, startPoint y: 271, endPoint x: 1340, endPoint y: 268, distance: 55.1
click at [1340, 268] on div "Попробуй Grow Food" at bounding box center [1362, 273] width 151 height 13
copy div "Grow Food"
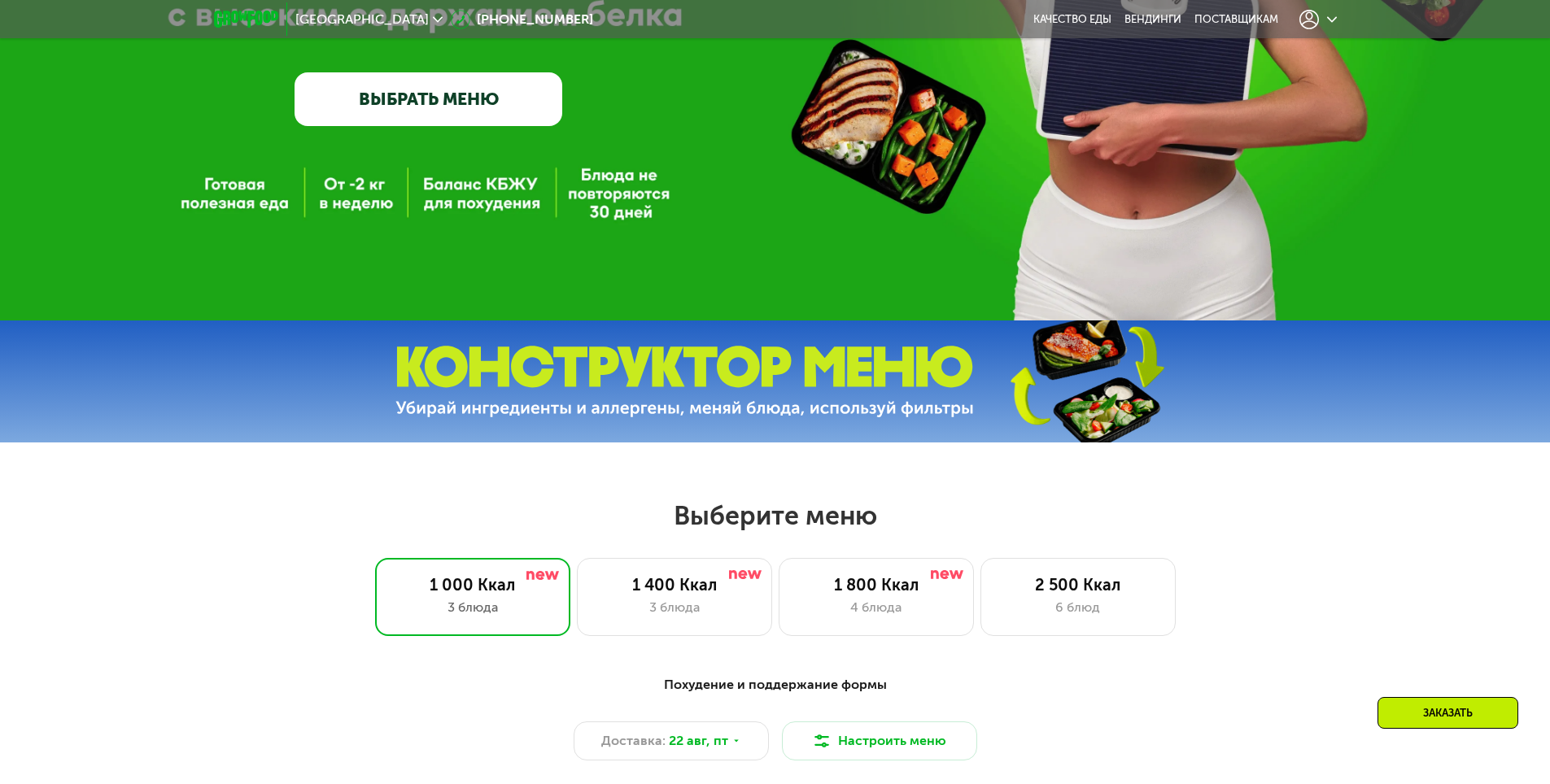
scroll to position [244, 0]
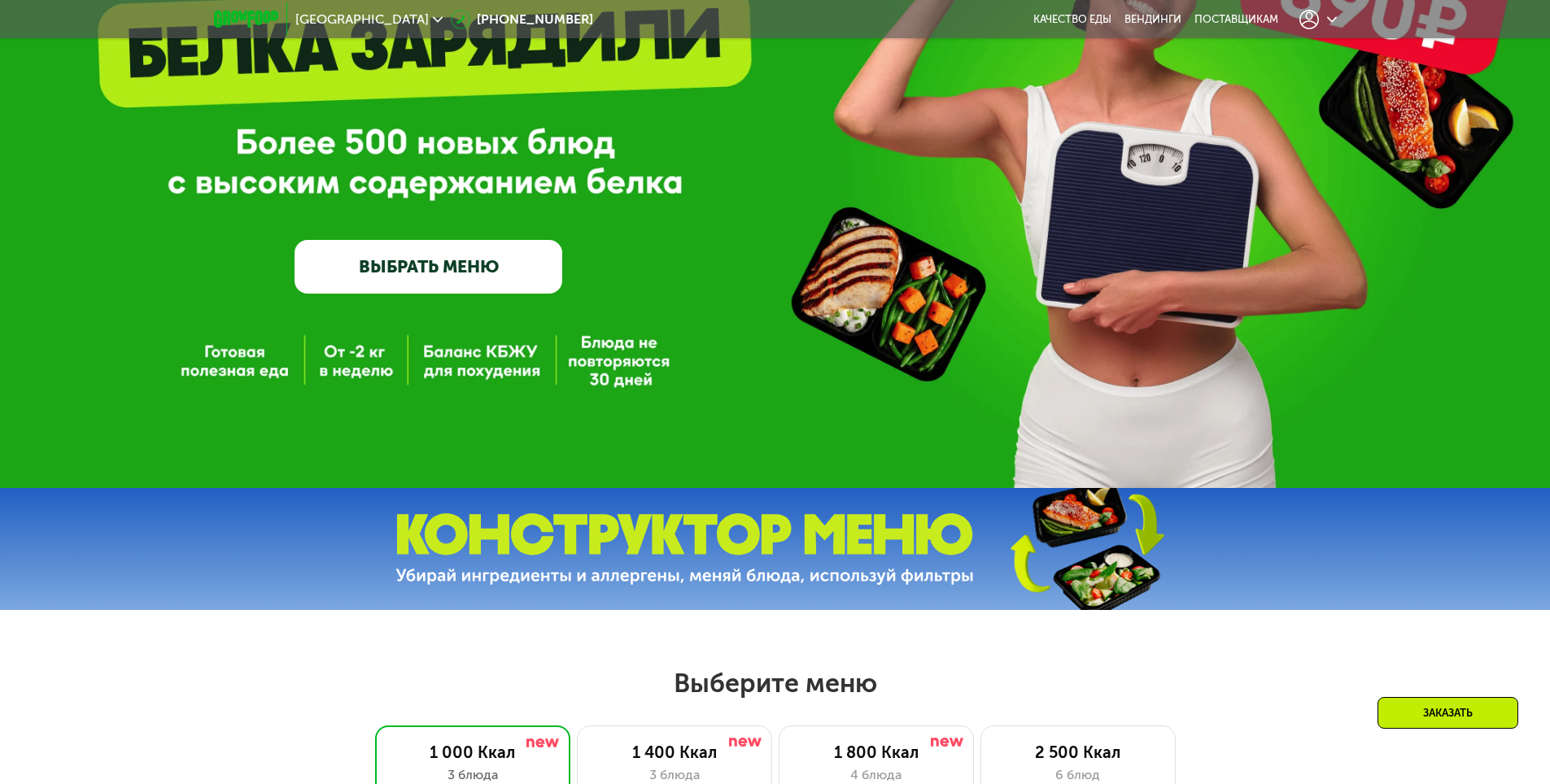
click at [426, 278] on link "ВЫБРАТЬ МЕНЮ" at bounding box center [429, 267] width 268 height 53
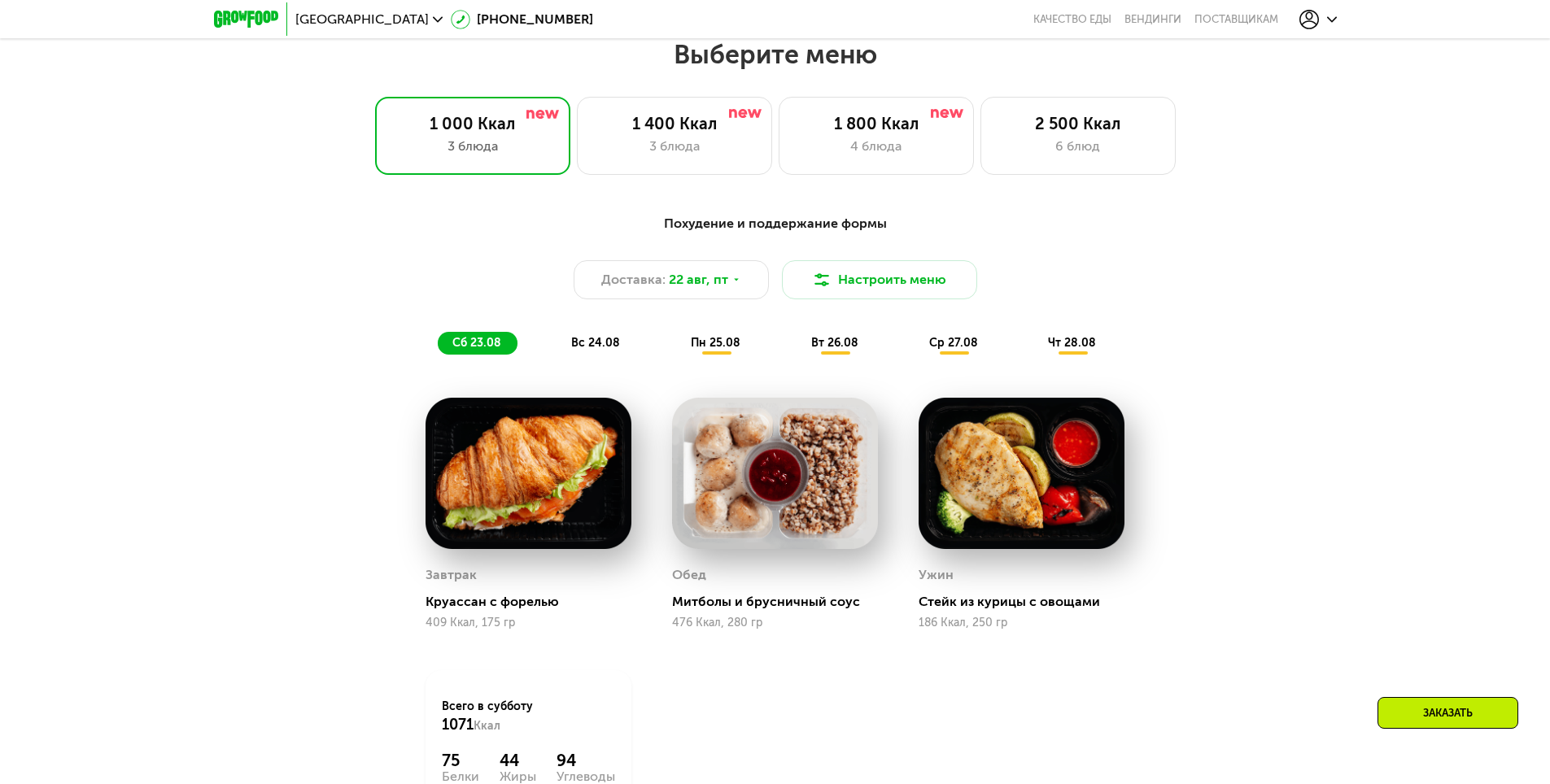
scroll to position [879, 0]
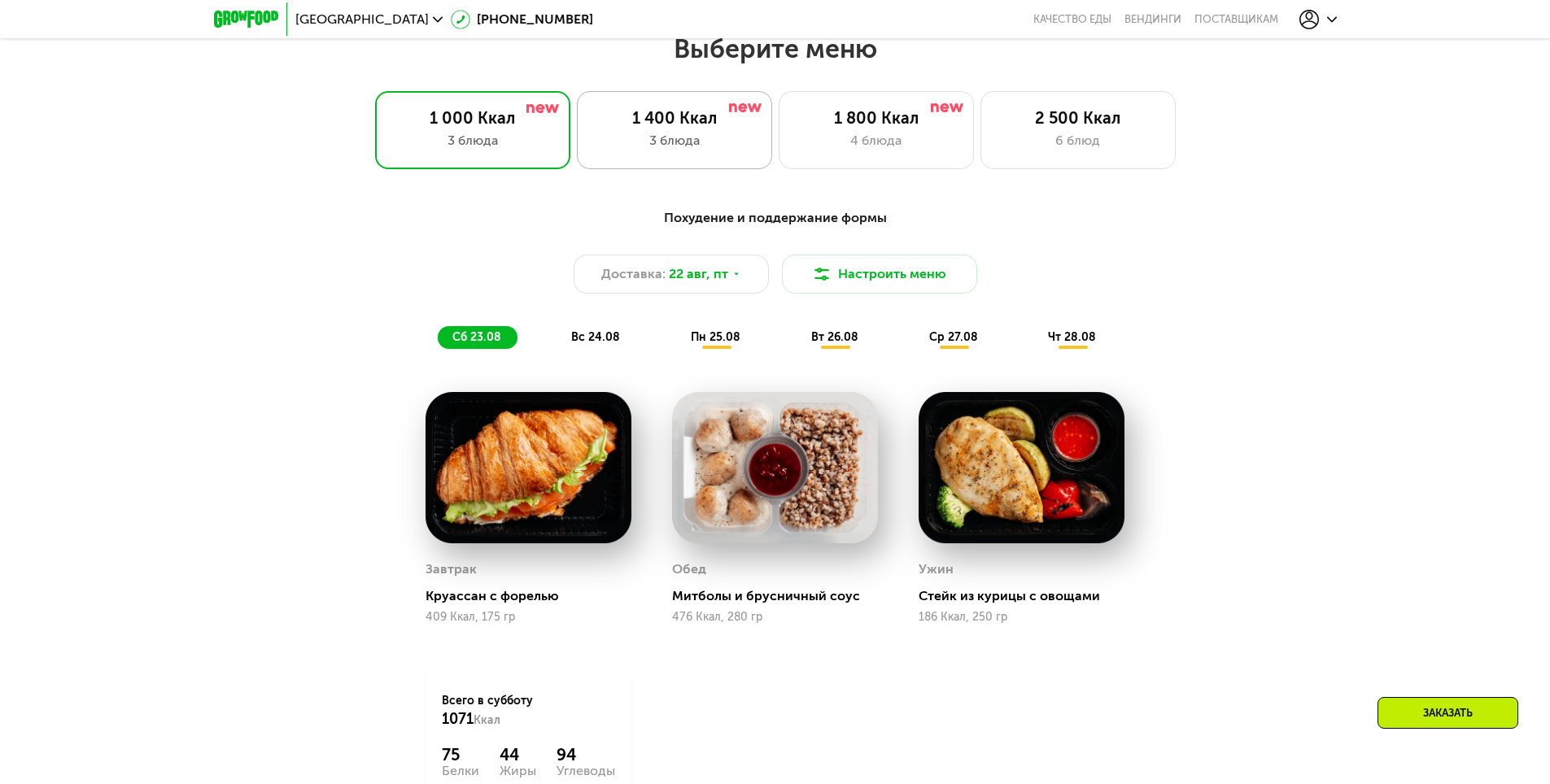
click at [779, 167] on div "1 400 Ккал 3 блюда" at bounding box center [876, 130] width 195 height 78
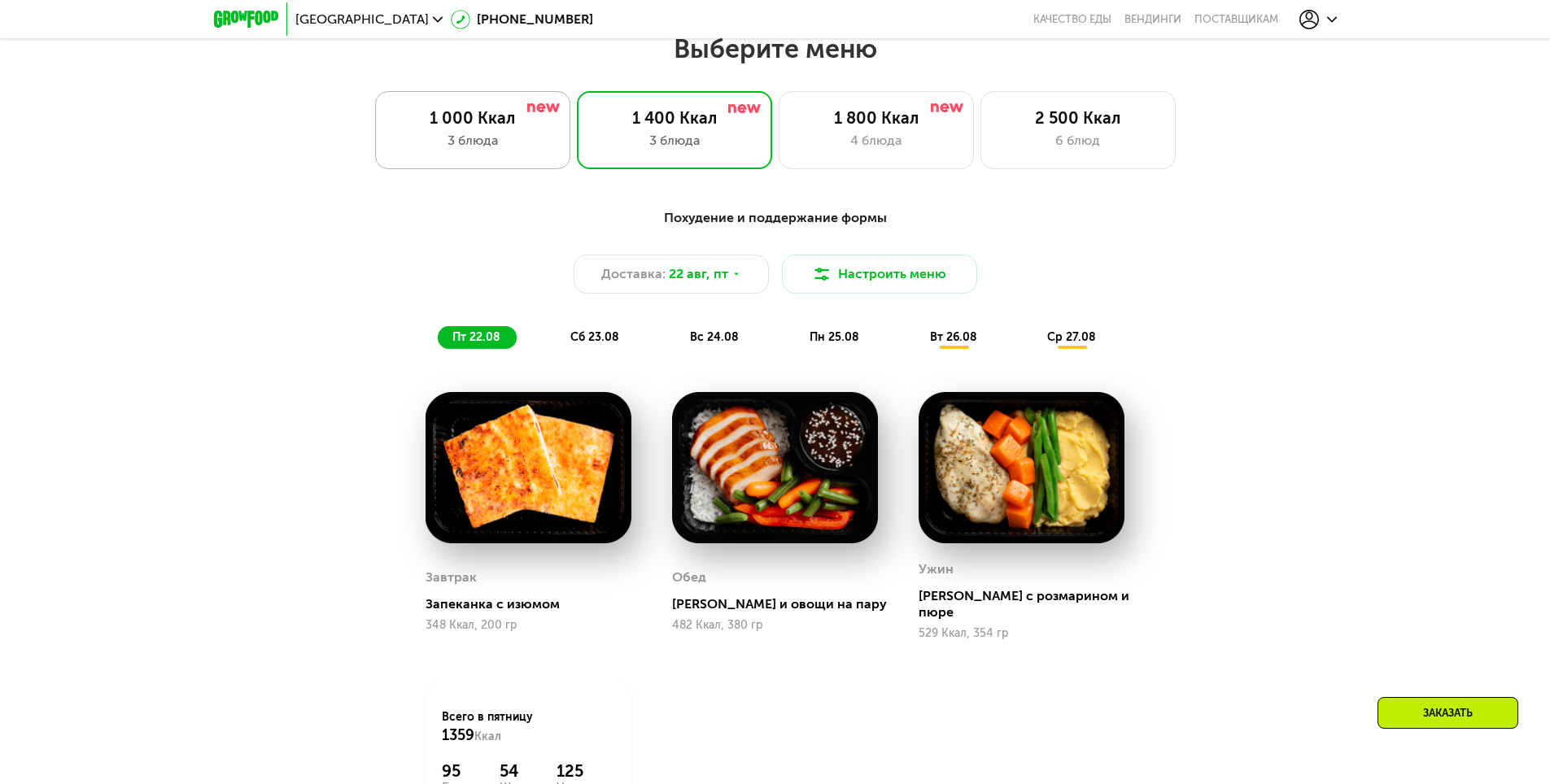
click at [539, 150] on div "3 блюда" at bounding box center [473, 140] width 161 height 19
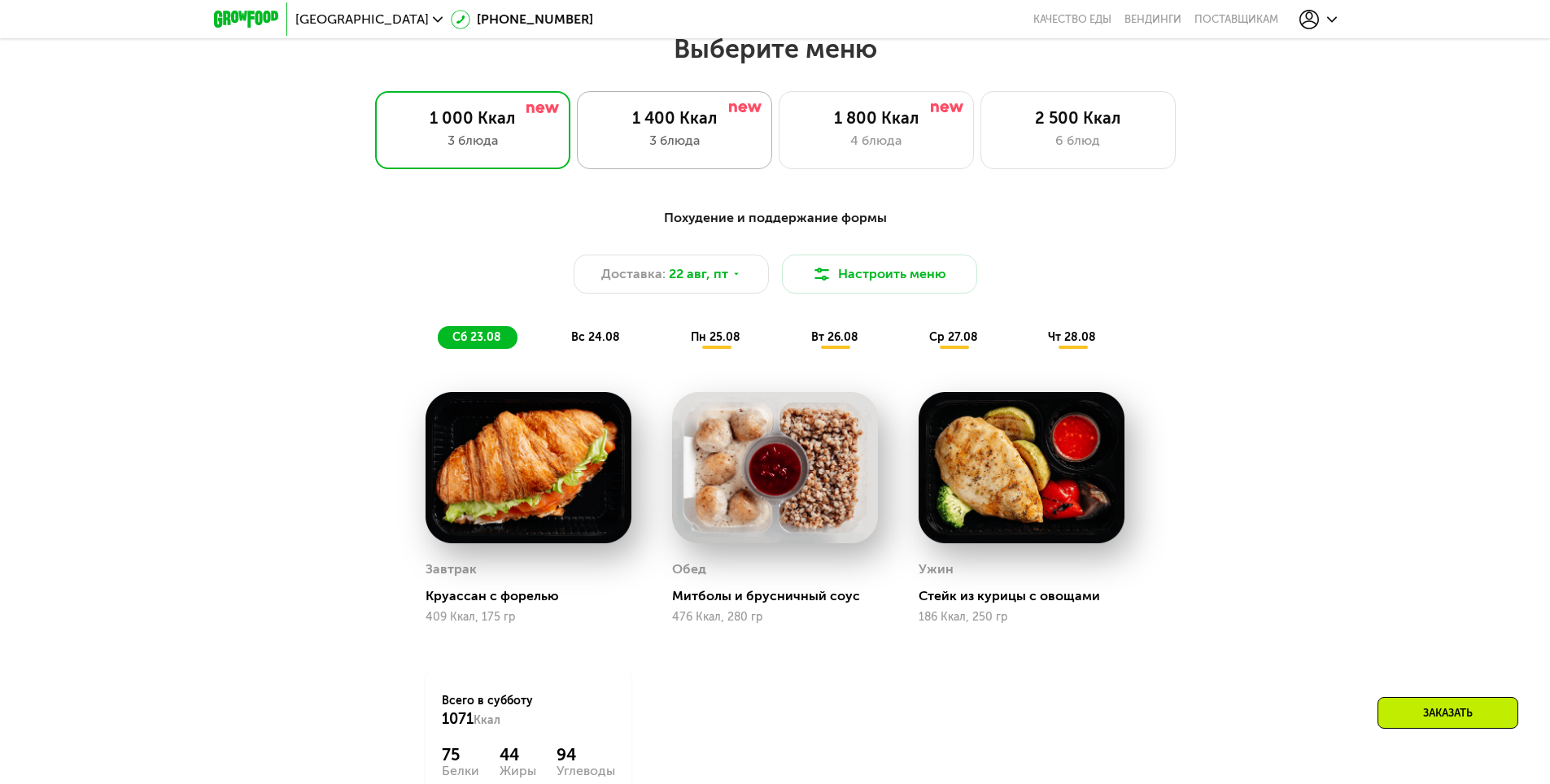
click at [779, 135] on div "1 400 Ккал 3 блюда" at bounding box center [876, 130] width 195 height 78
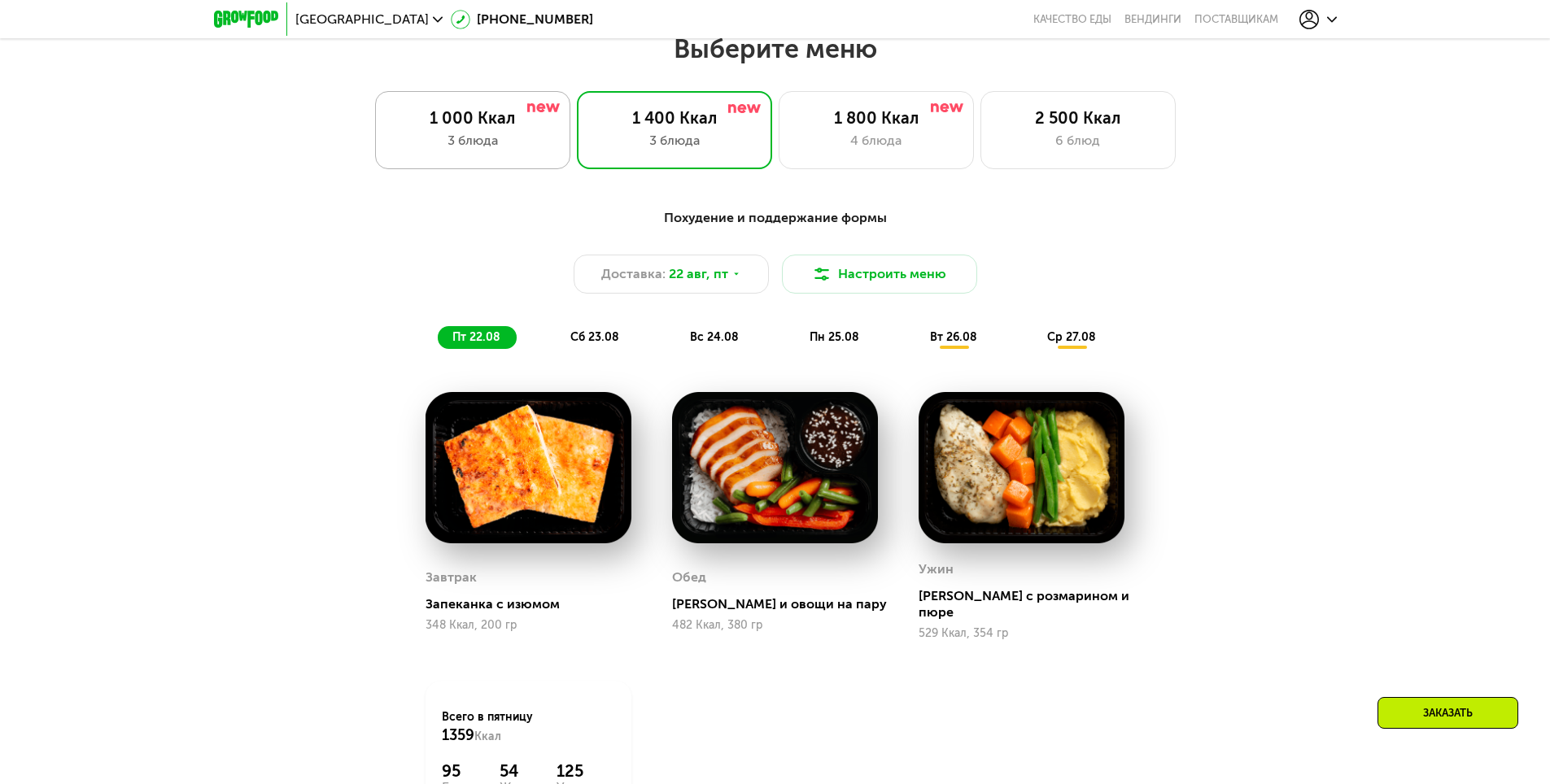
click at [485, 126] on div "1 000 Ккал" at bounding box center [473, 117] width 161 height 19
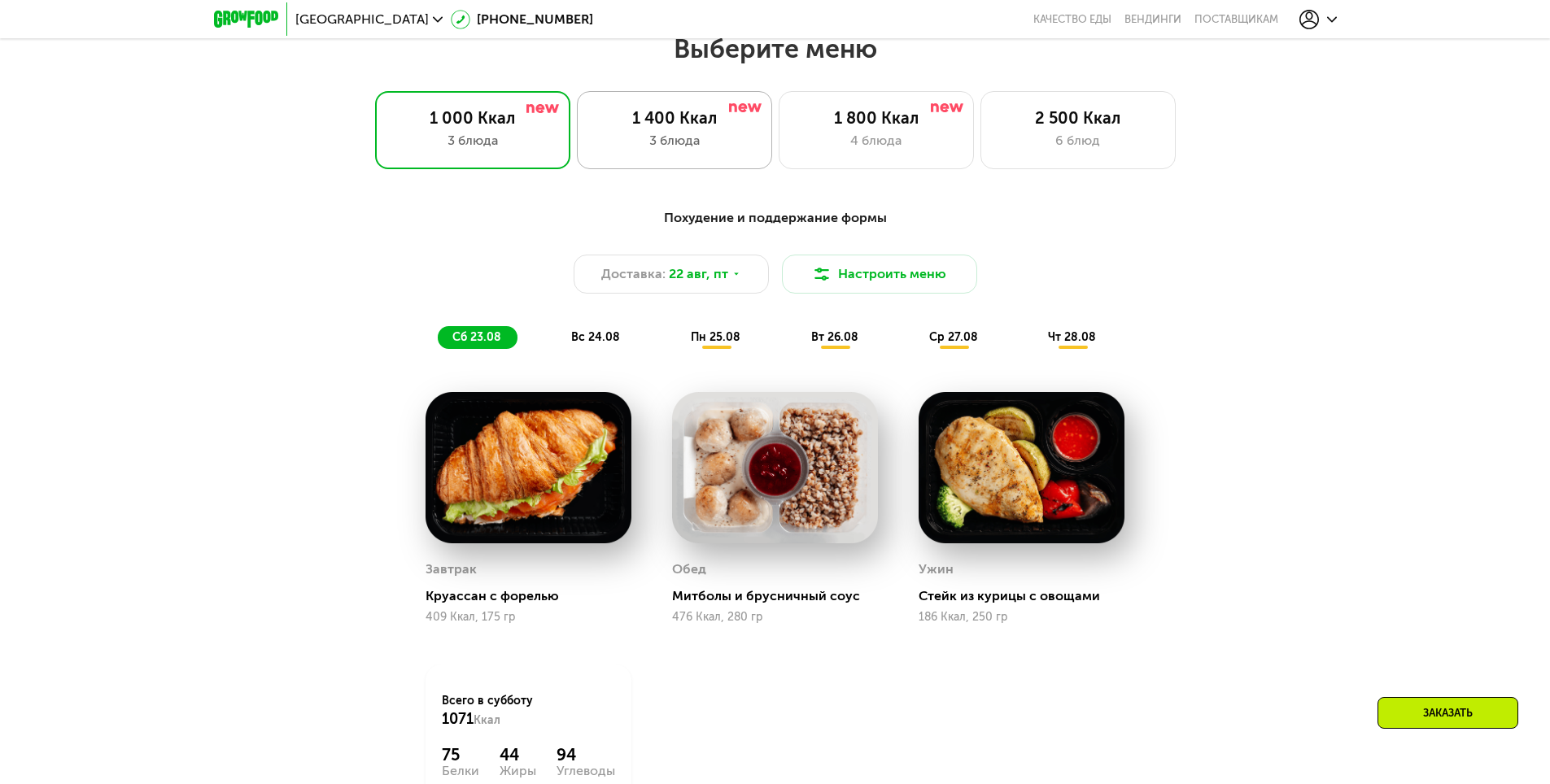
click at [669, 138] on div "3 блюда" at bounding box center [675, 140] width 161 height 19
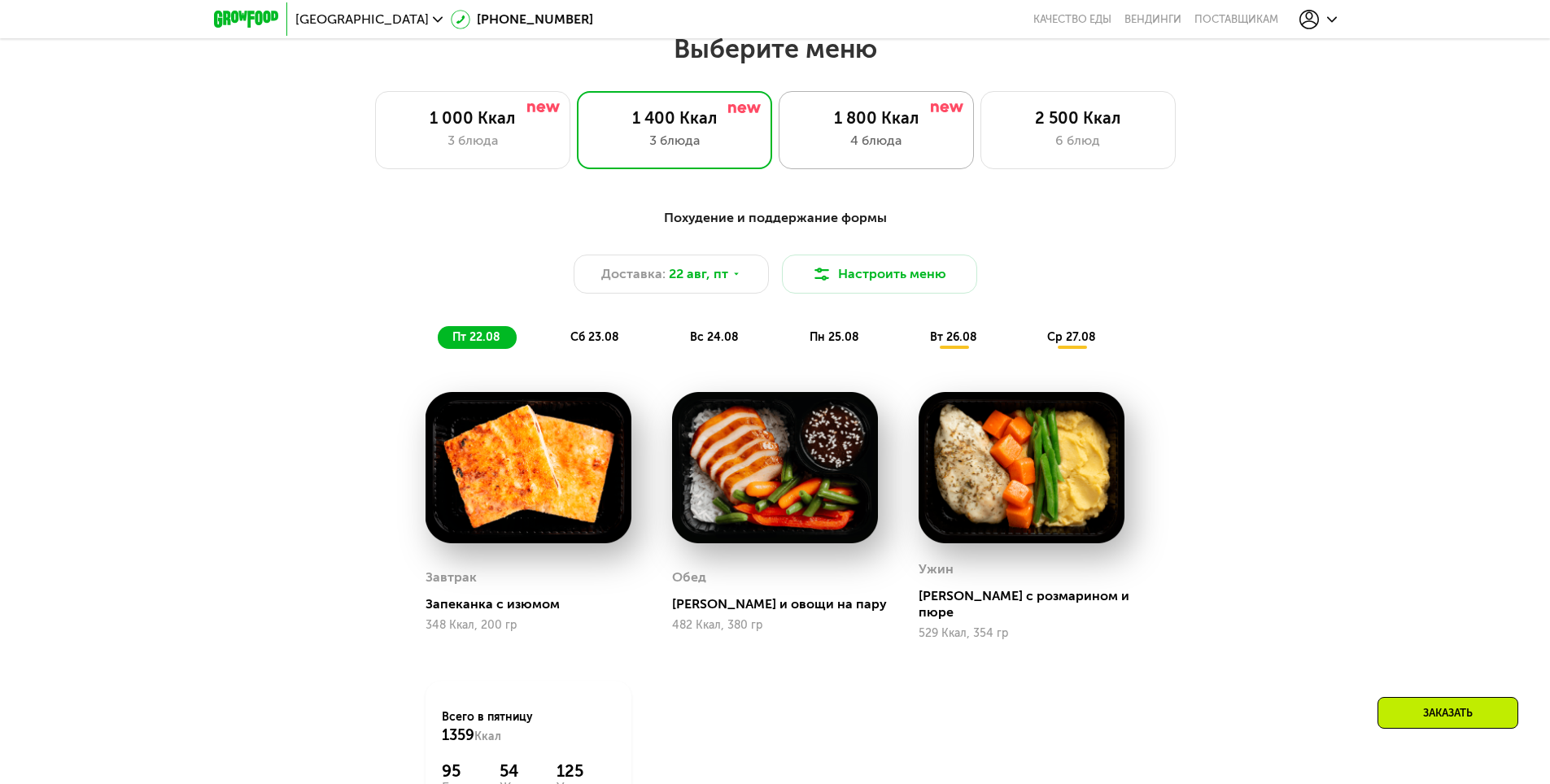
click at [870, 145] on div "4 блюда" at bounding box center [876, 140] width 161 height 19
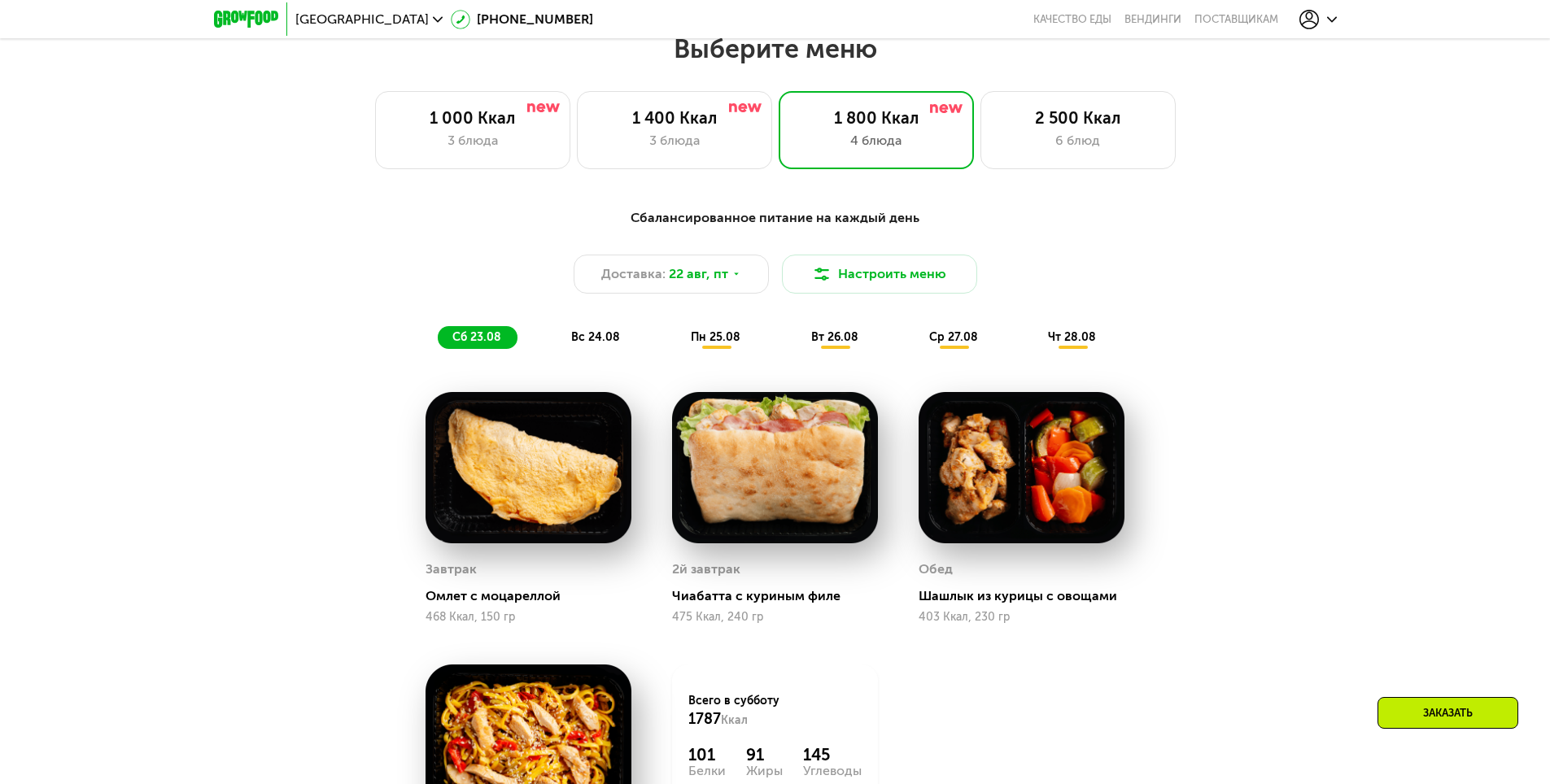
click at [707, 339] on span "пн 25.08" at bounding box center [716, 337] width 50 height 14
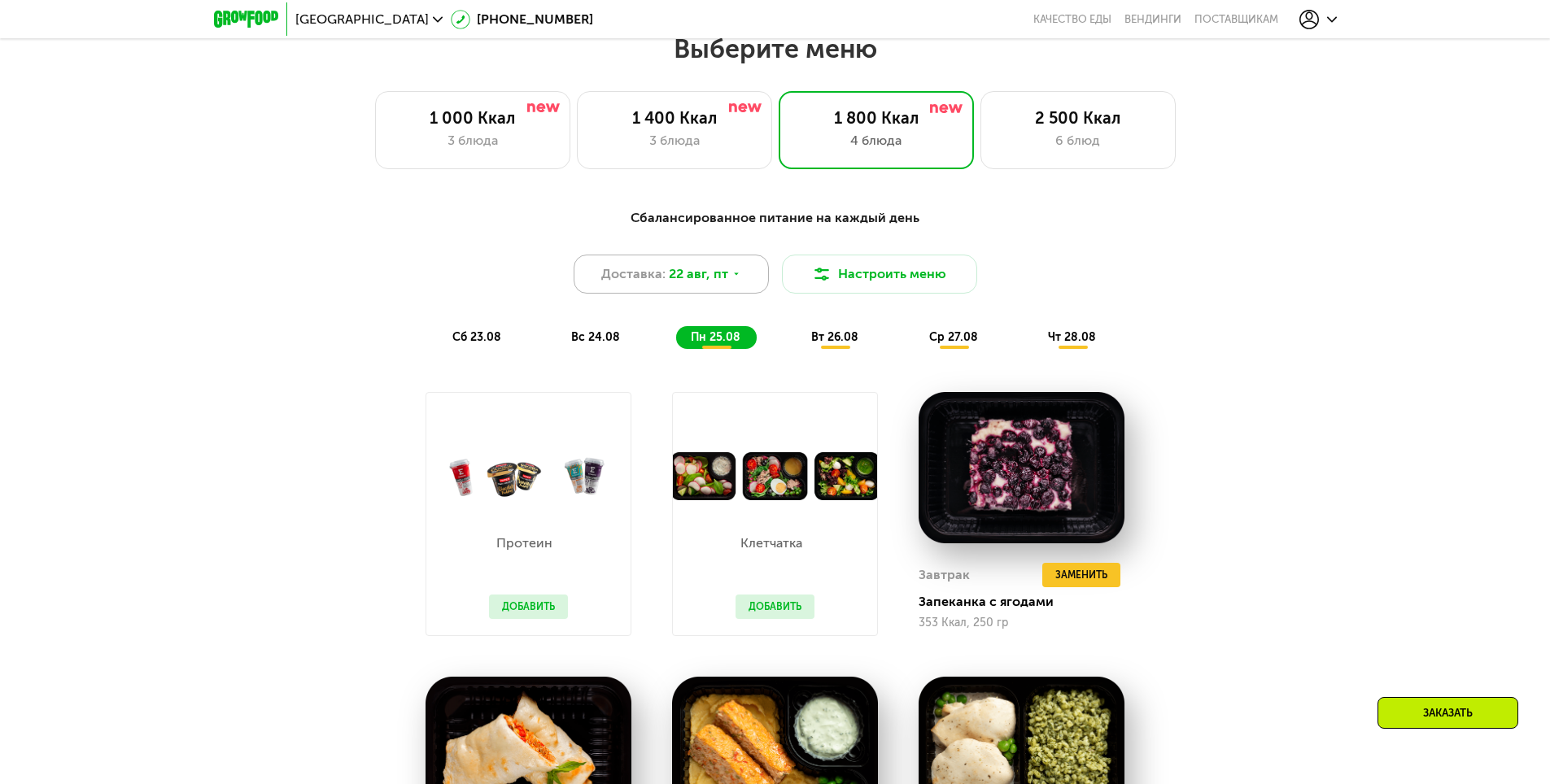
click at [690, 278] on span "22 авг, пт" at bounding box center [699, 274] width 59 height 19
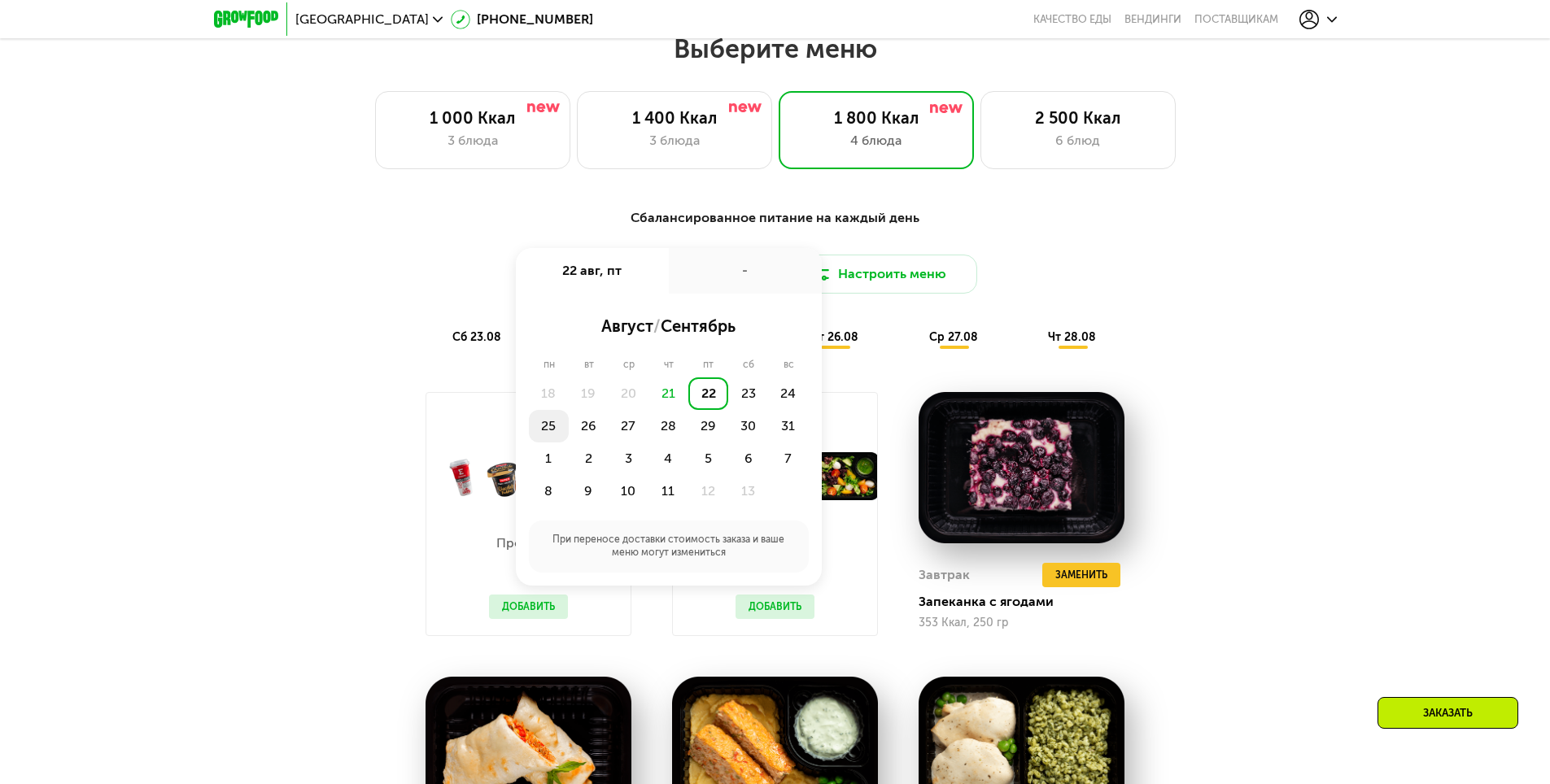
click at [569, 430] on div "25" at bounding box center [588, 426] width 40 height 32
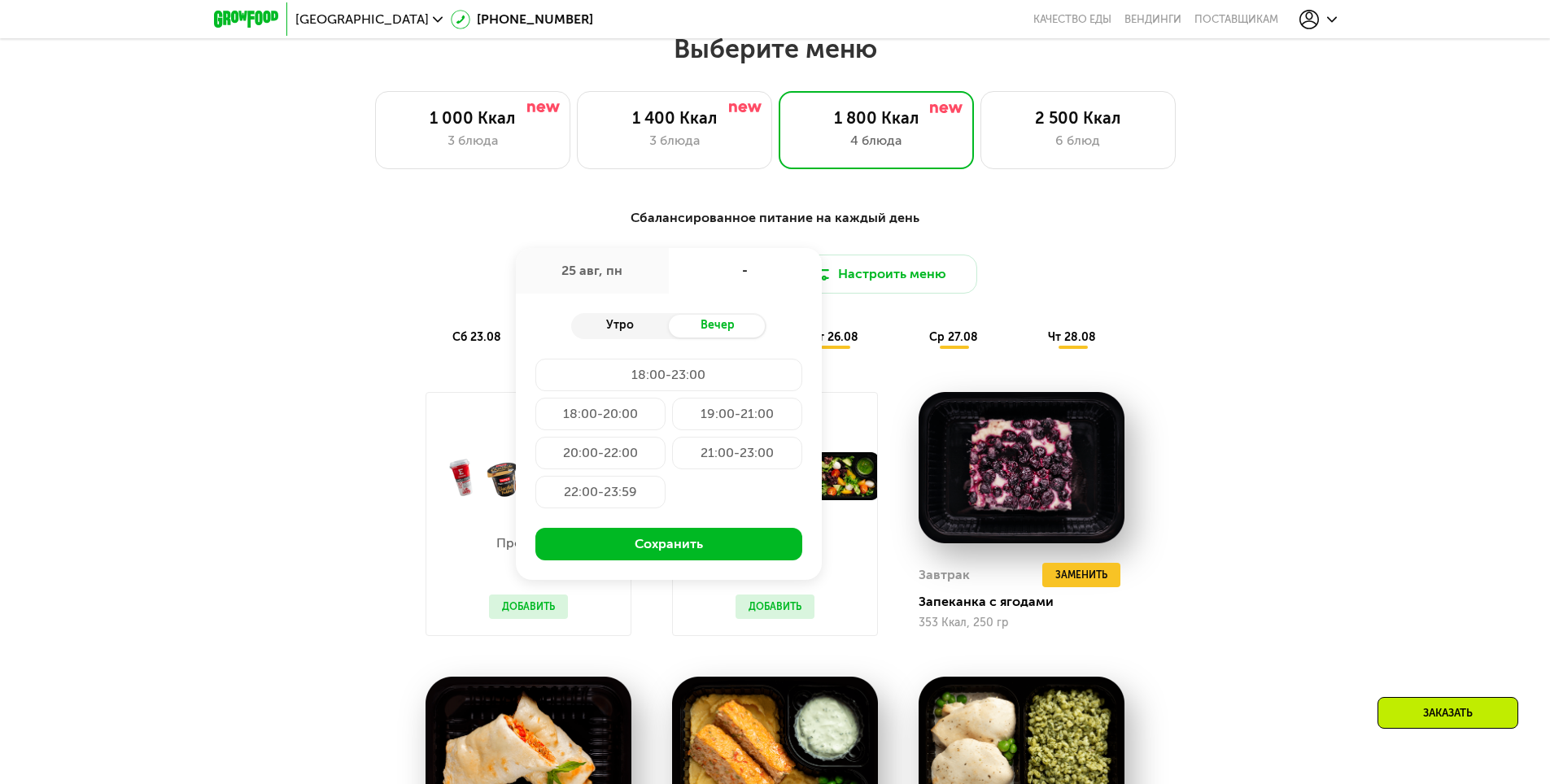
click at [658, 335] on div "Утро" at bounding box center [620, 326] width 98 height 23
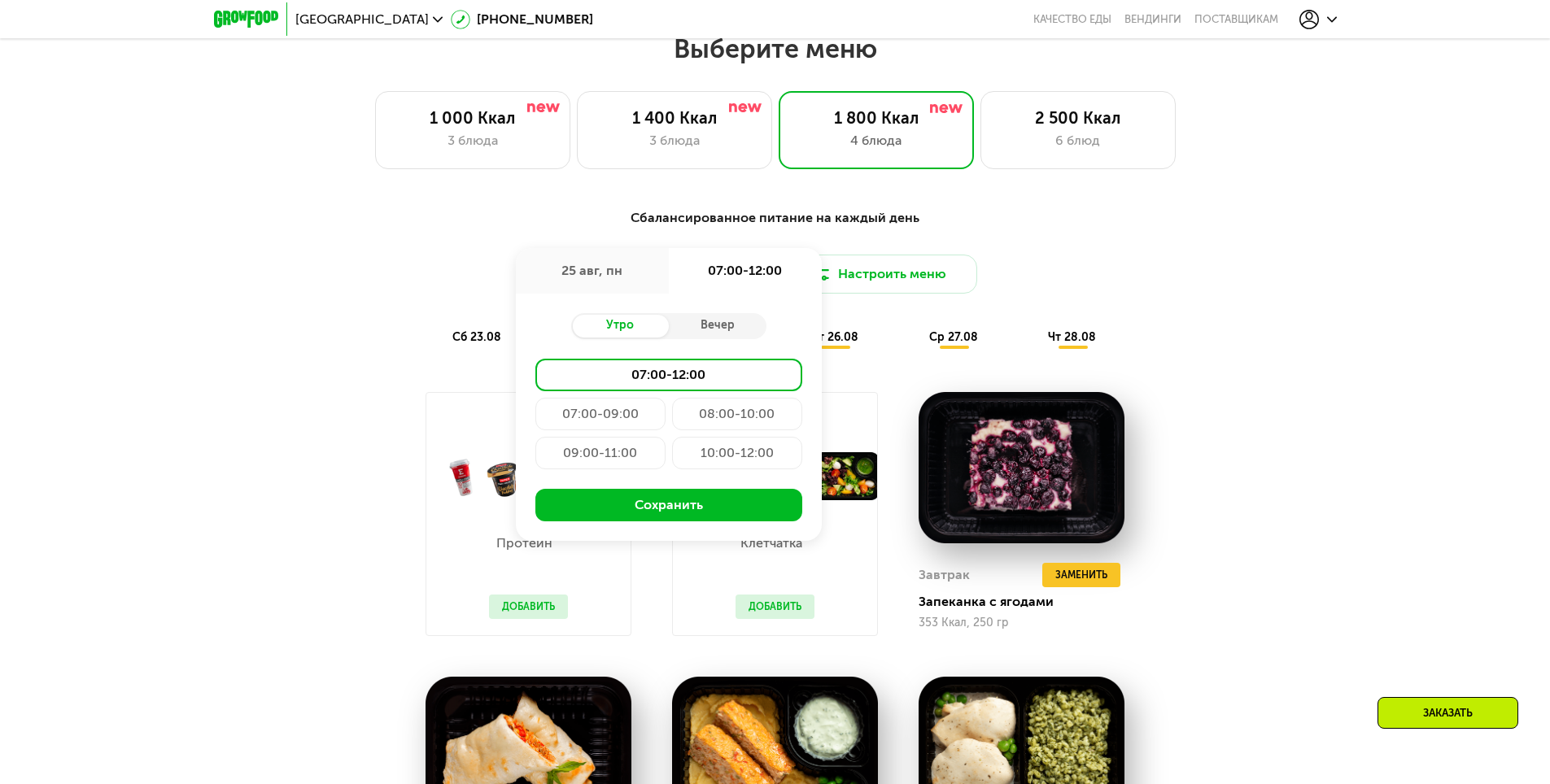
click at [672, 427] on div "07:00-09:00" at bounding box center [736, 414] width 130 height 32
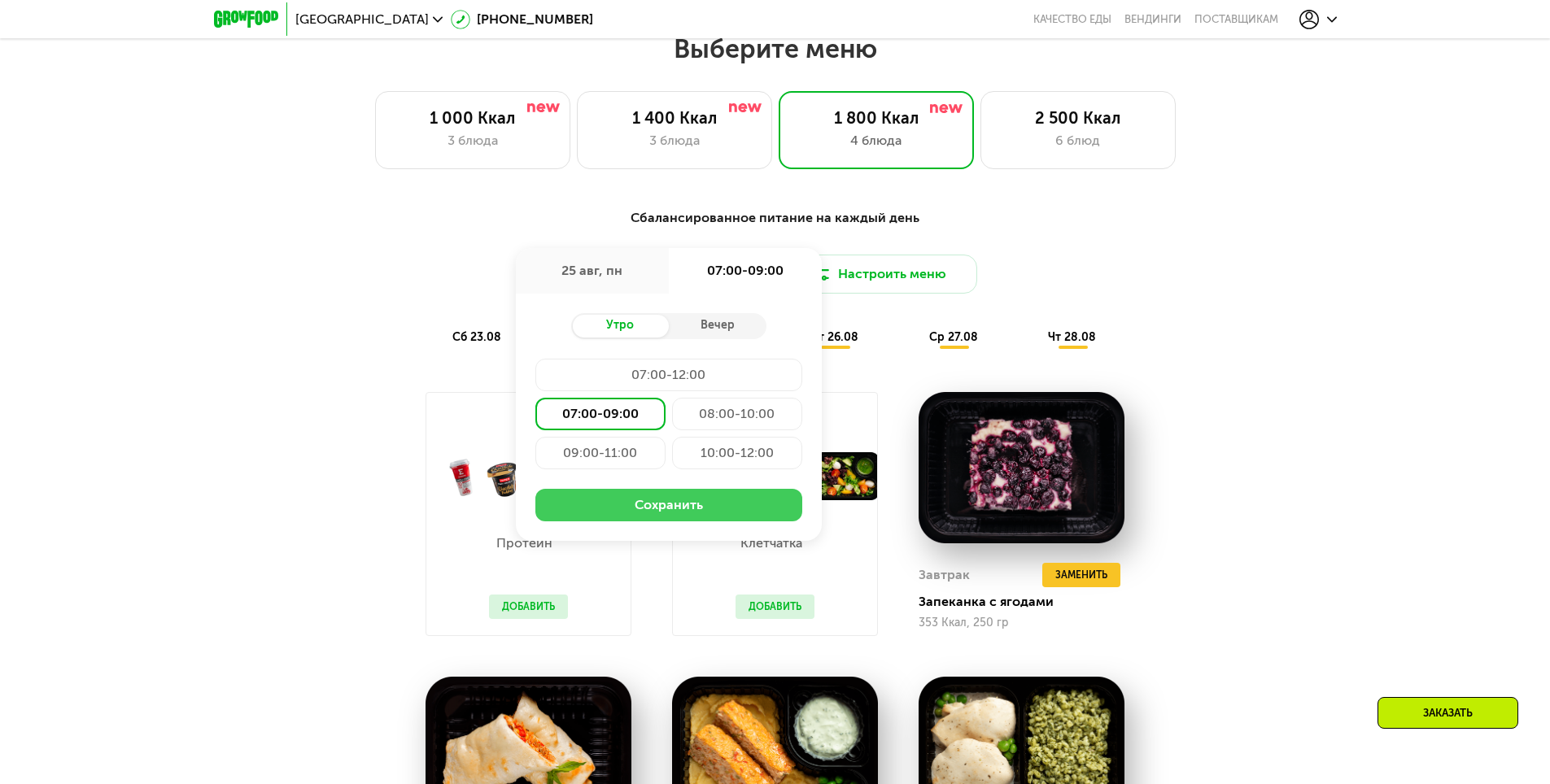
click at [636, 517] on button "Сохранить" at bounding box center [669, 505] width 267 height 32
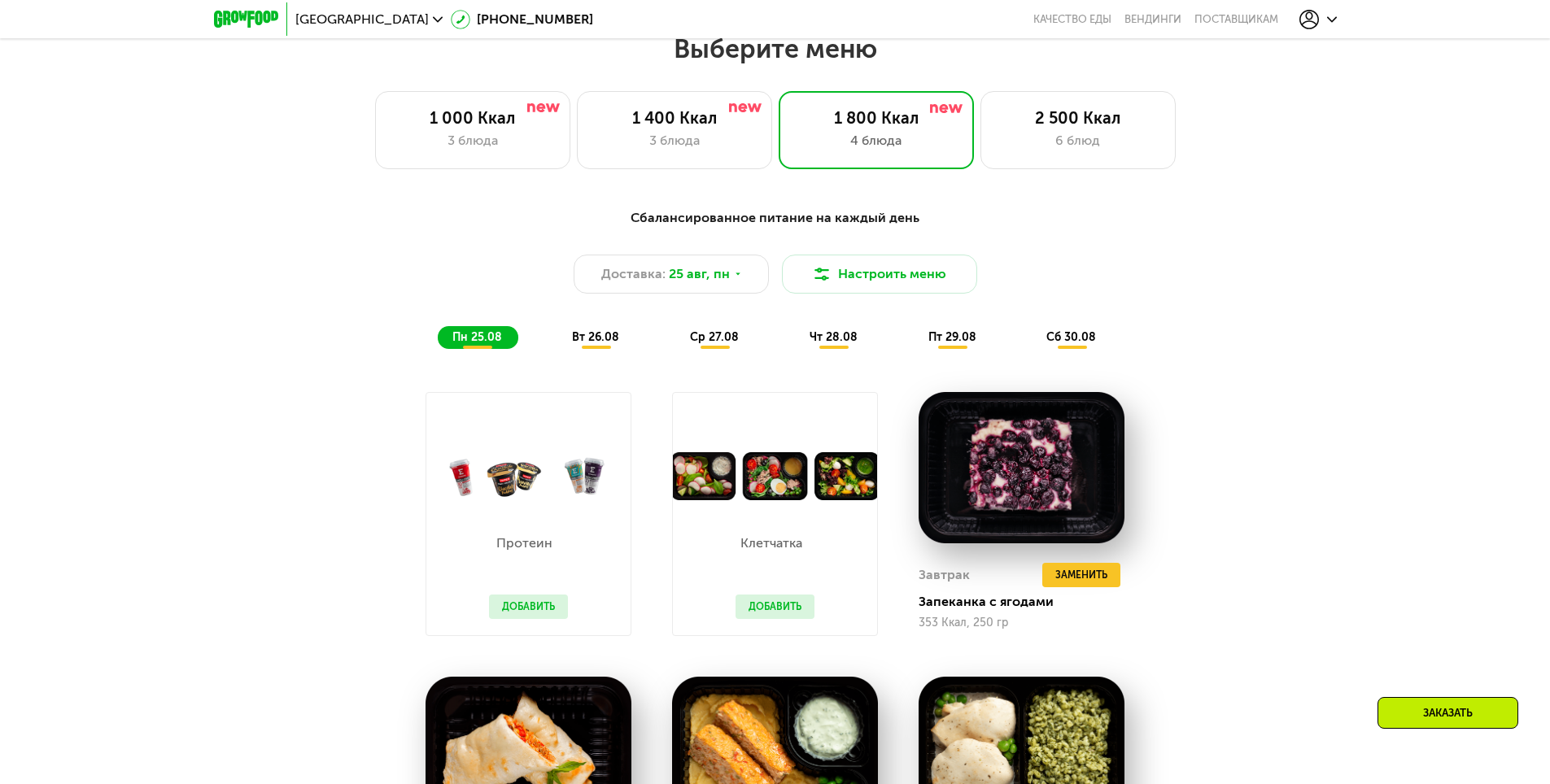
click at [1329, 489] on div "Сбалансированное питание на каждый день Доставка: 25 авг, пн Настроить меню пн …" at bounding box center [775, 692] width 1550 height 1014
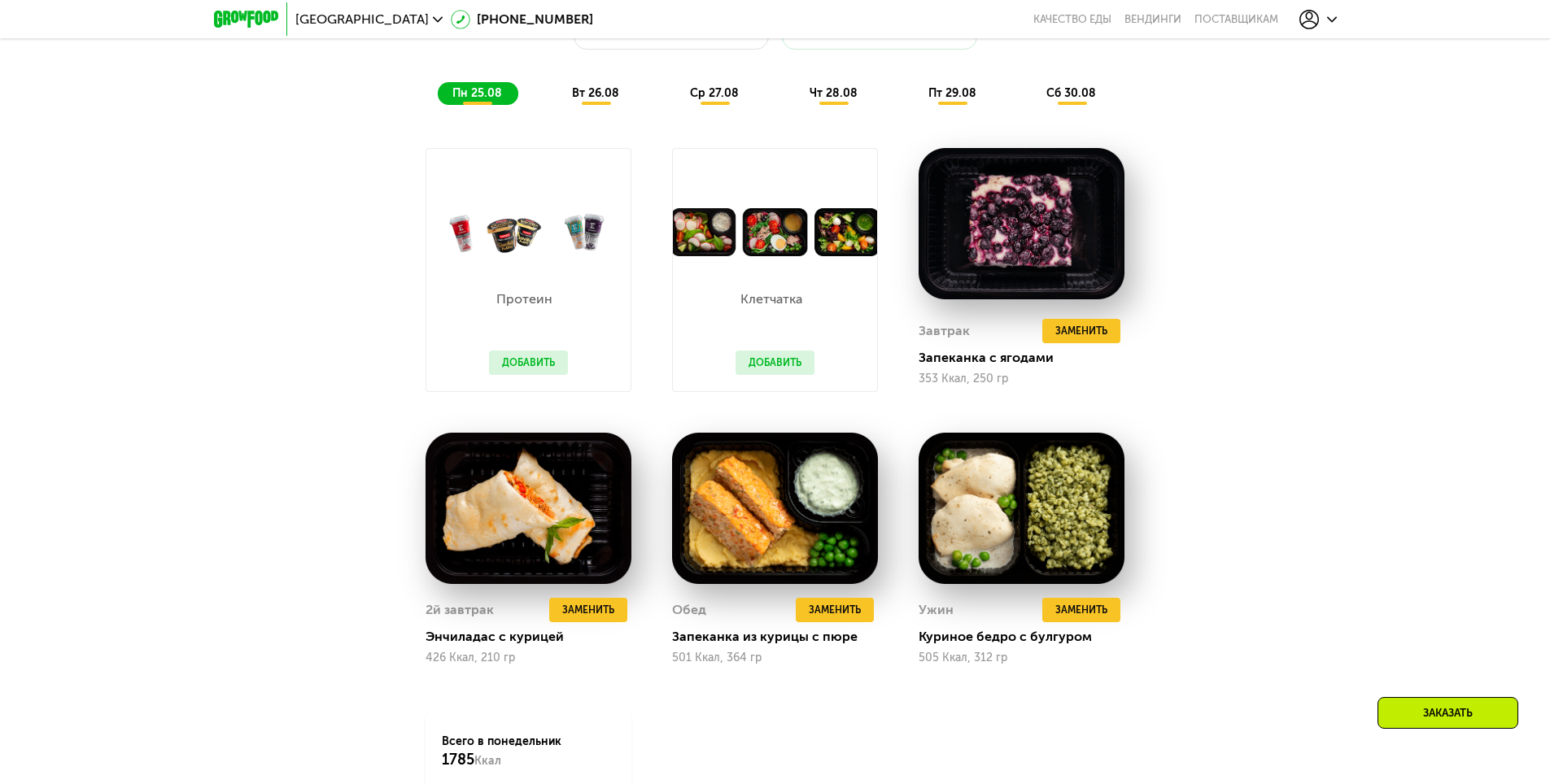
click at [519, 372] on button "Добавить" at bounding box center [529, 363] width 79 height 24
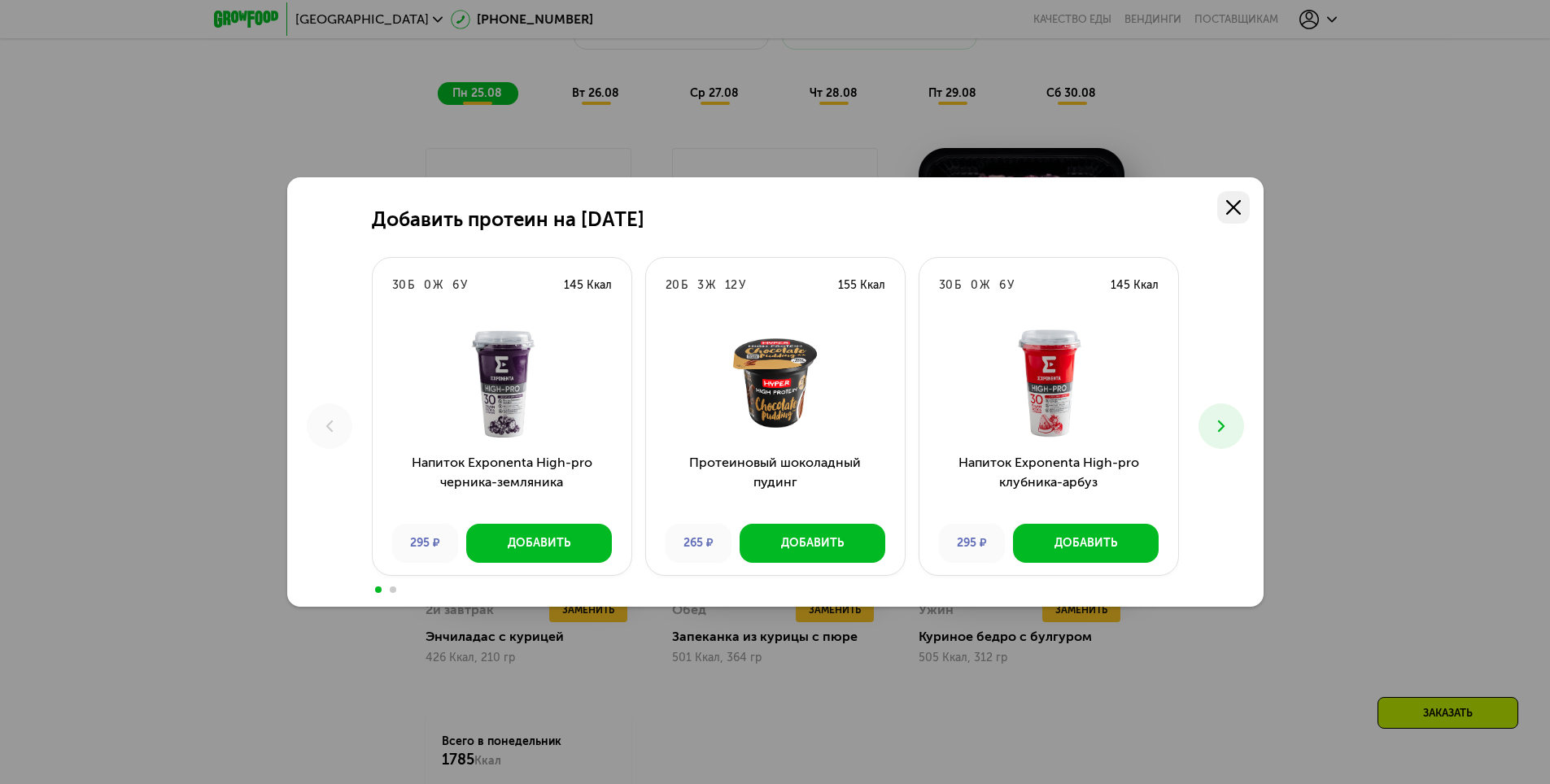
click at [1227, 208] on icon at bounding box center [1234, 207] width 15 height 15
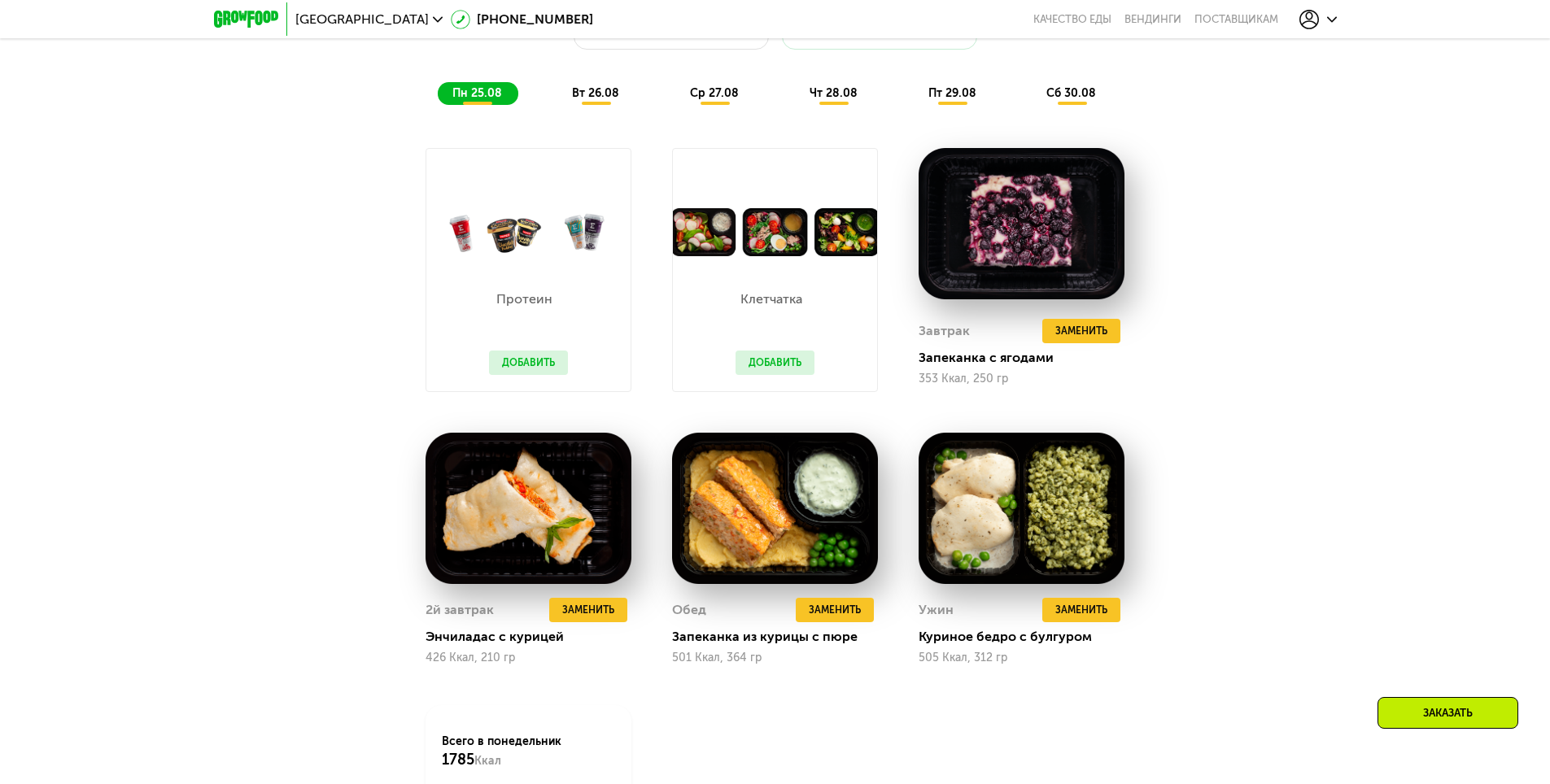
click at [764, 369] on button "Добавить" at bounding box center [775, 363] width 79 height 24
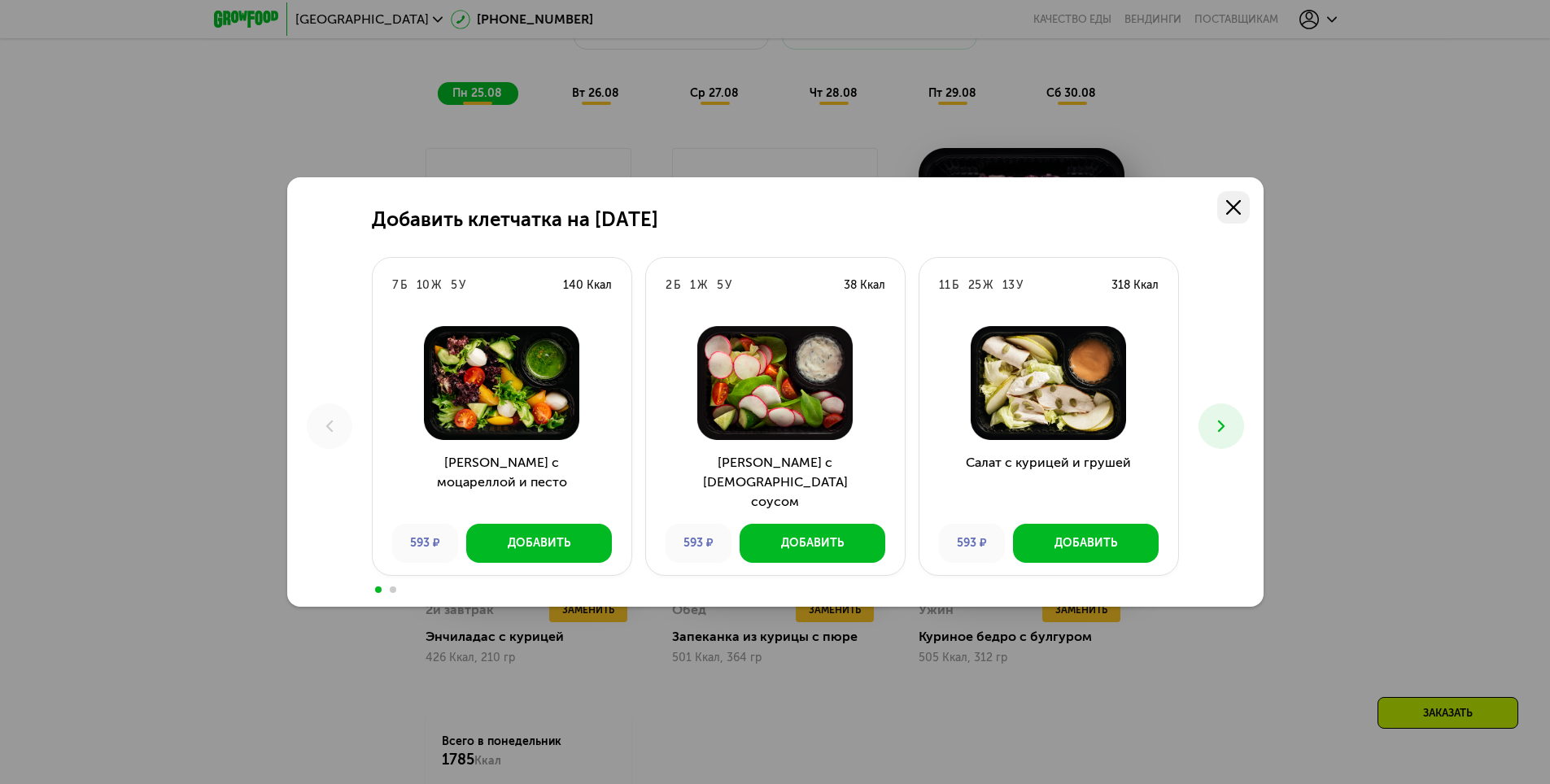
click at [1232, 205] on use at bounding box center [1234, 207] width 15 height 15
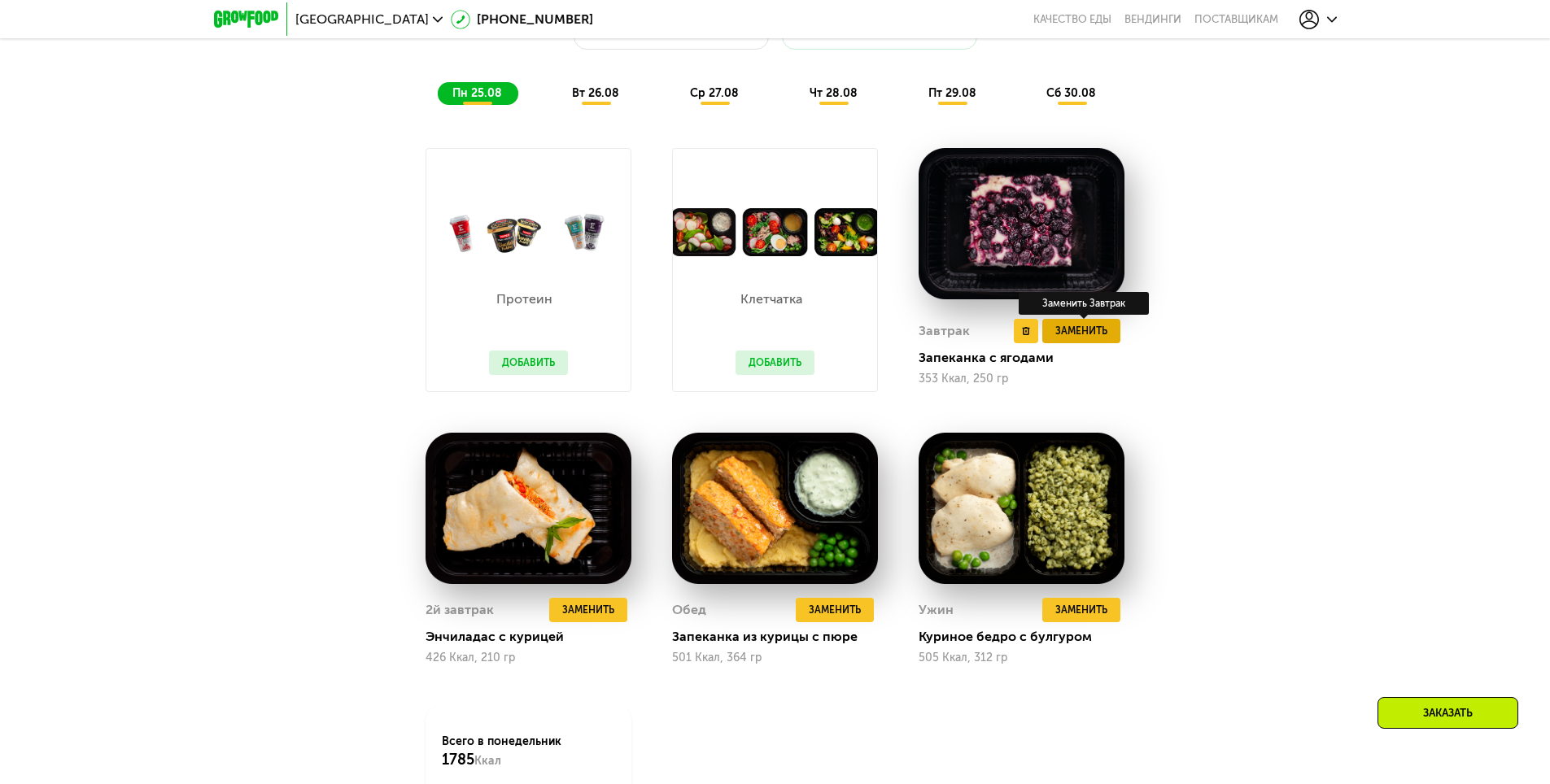
click at [1098, 339] on span "Заменить" at bounding box center [1081, 332] width 53 height 17
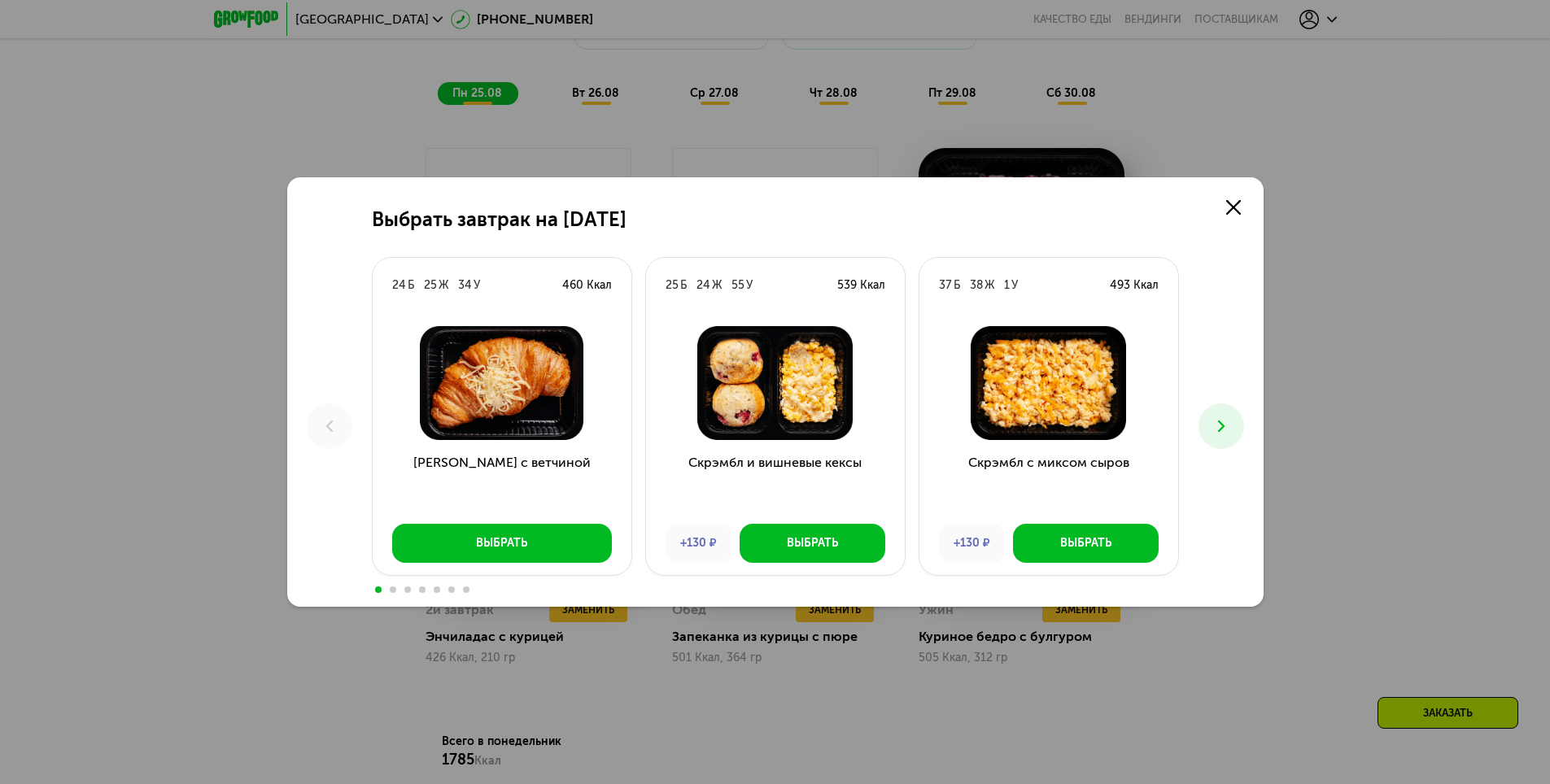
click at [1228, 427] on icon at bounding box center [1221, 426] width 19 height 19
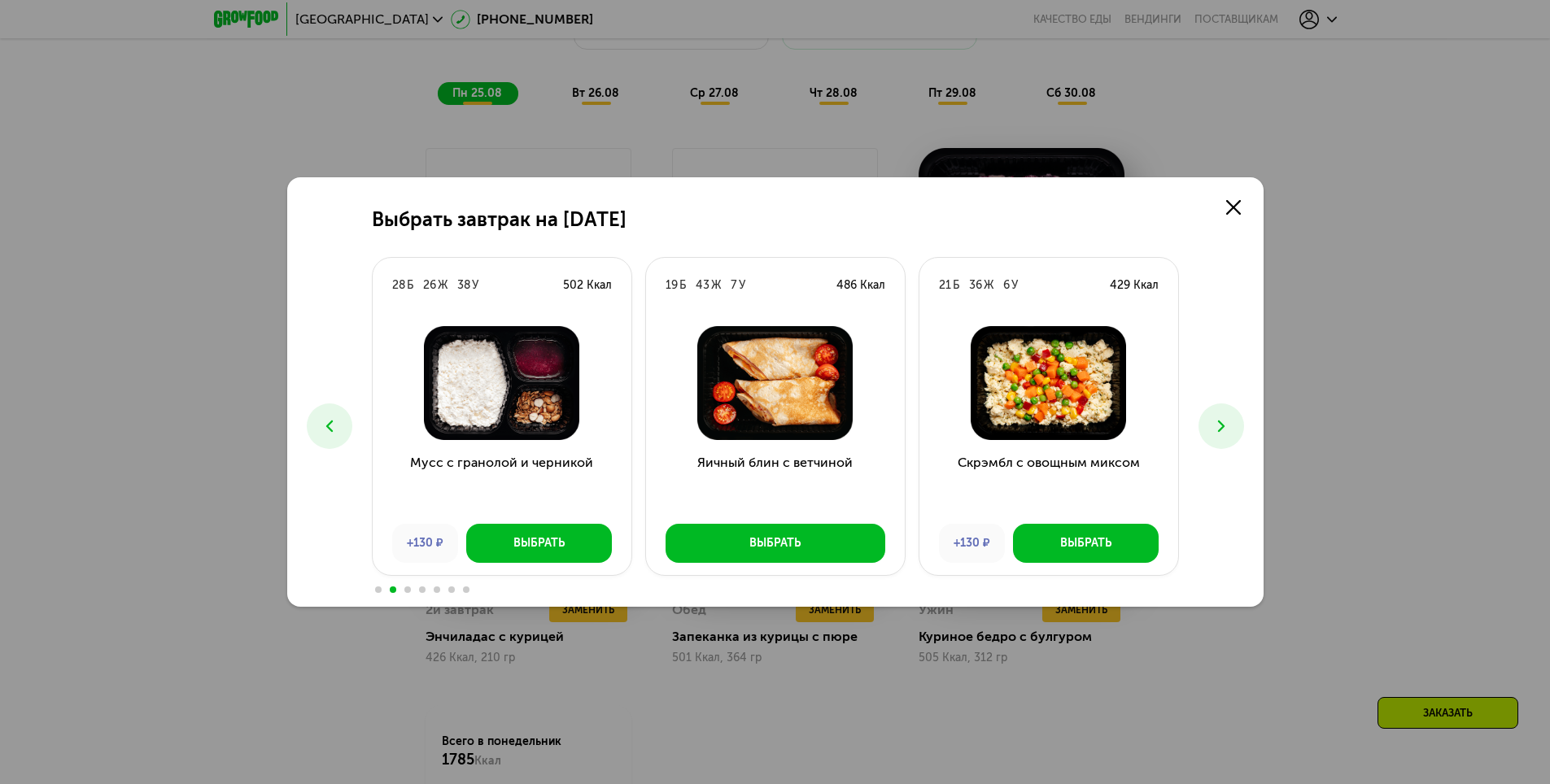
click at [1228, 427] on icon at bounding box center [1221, 426] width 19 height 19
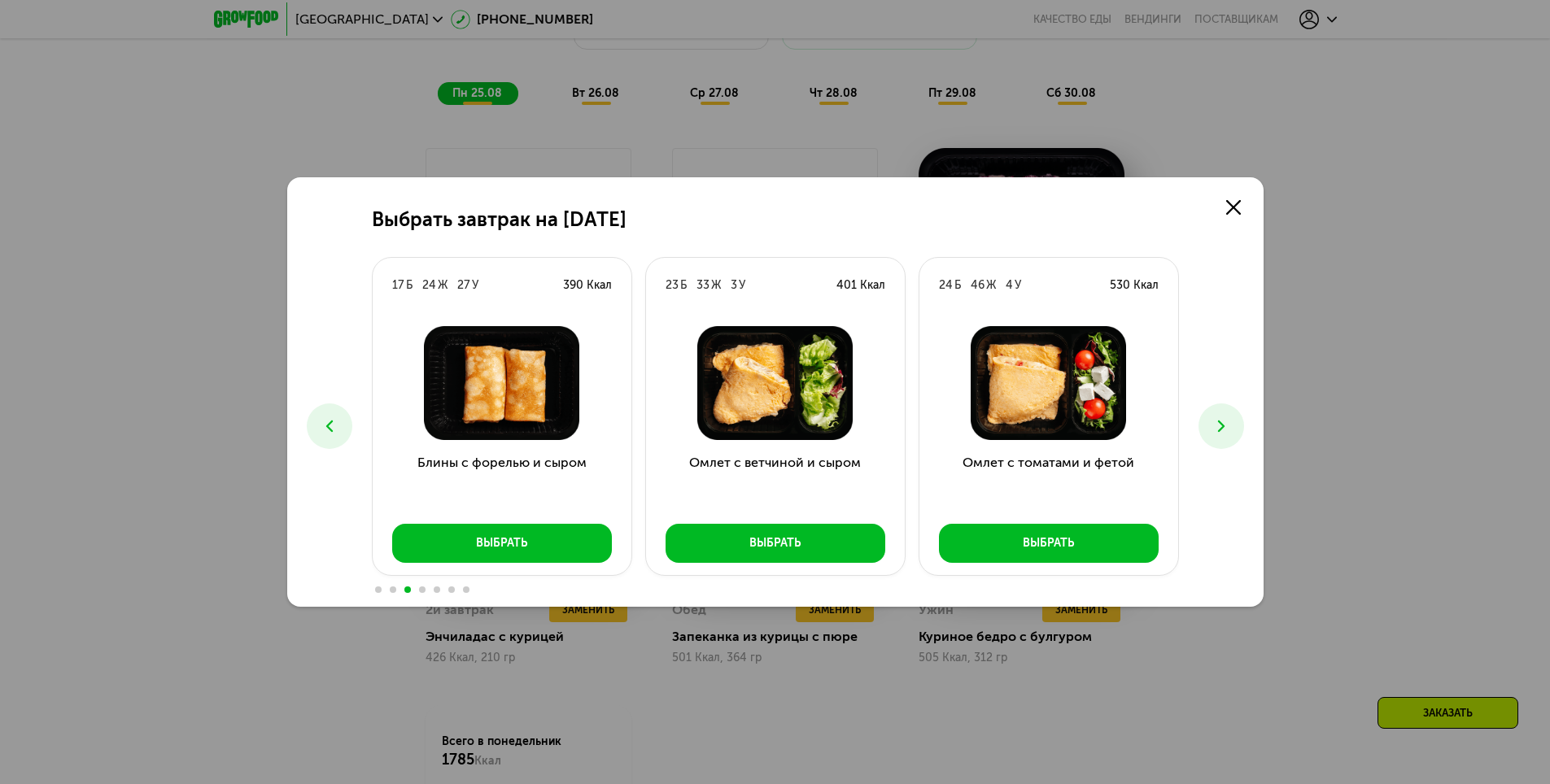
click at [1228, 427] on icon at bounding box center [1221, 426] width 19 height 19
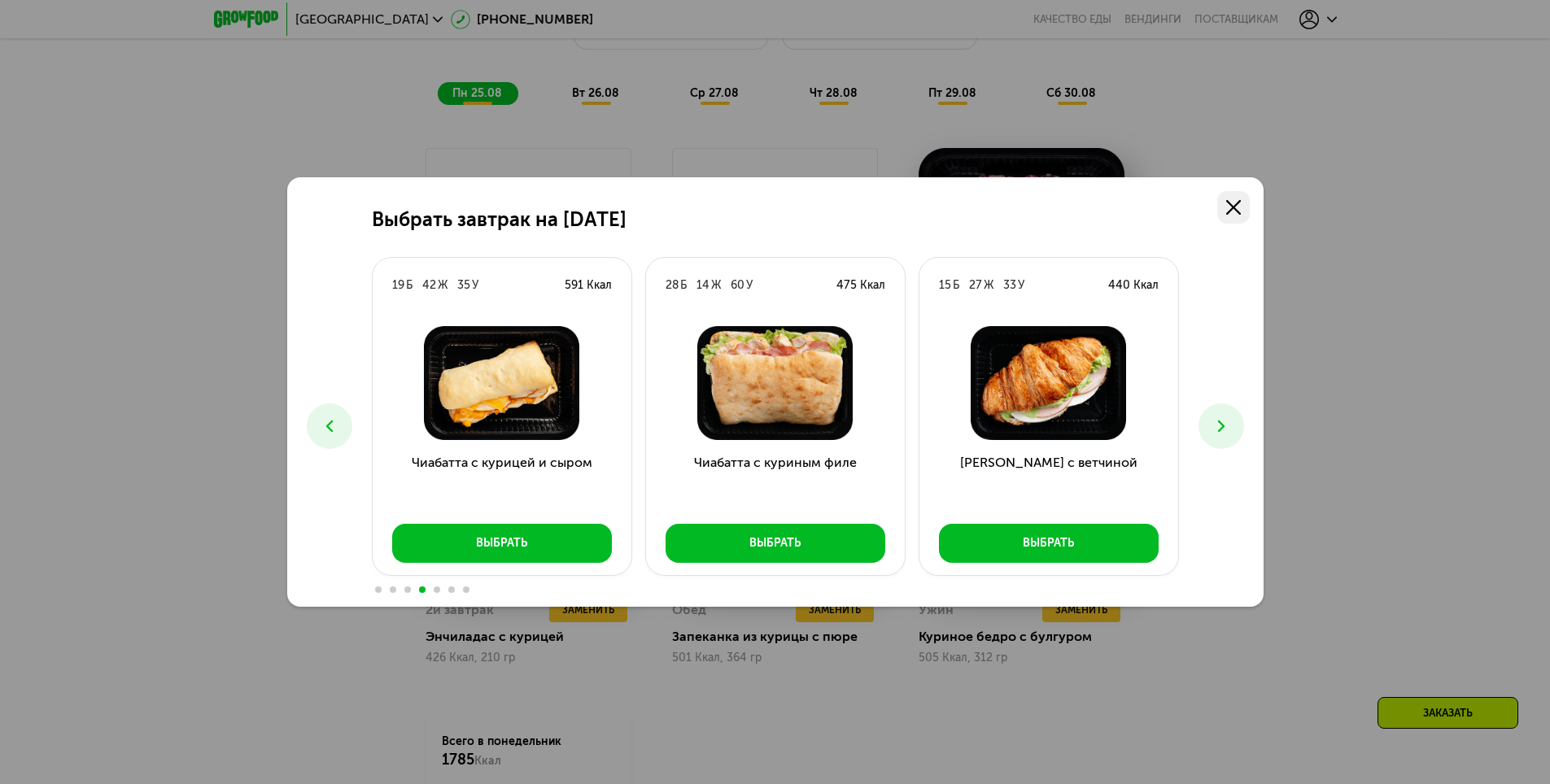
click at [1242, 195] on link at bounding box center [1233, 207] width 32 height 32
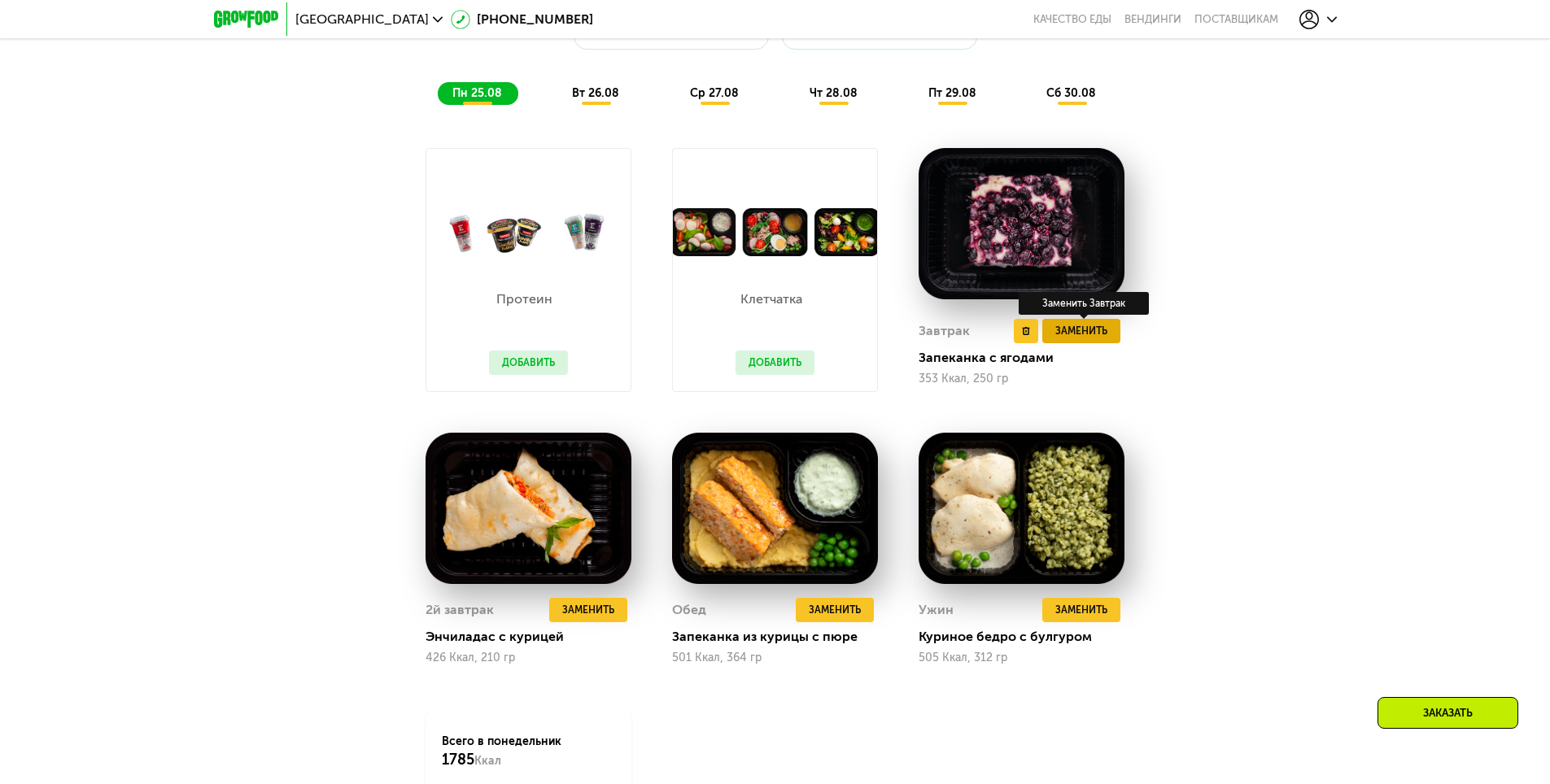
click at [1069, 333] on span "Заменить" at bounding box center [1081, 332] width 53 height 17
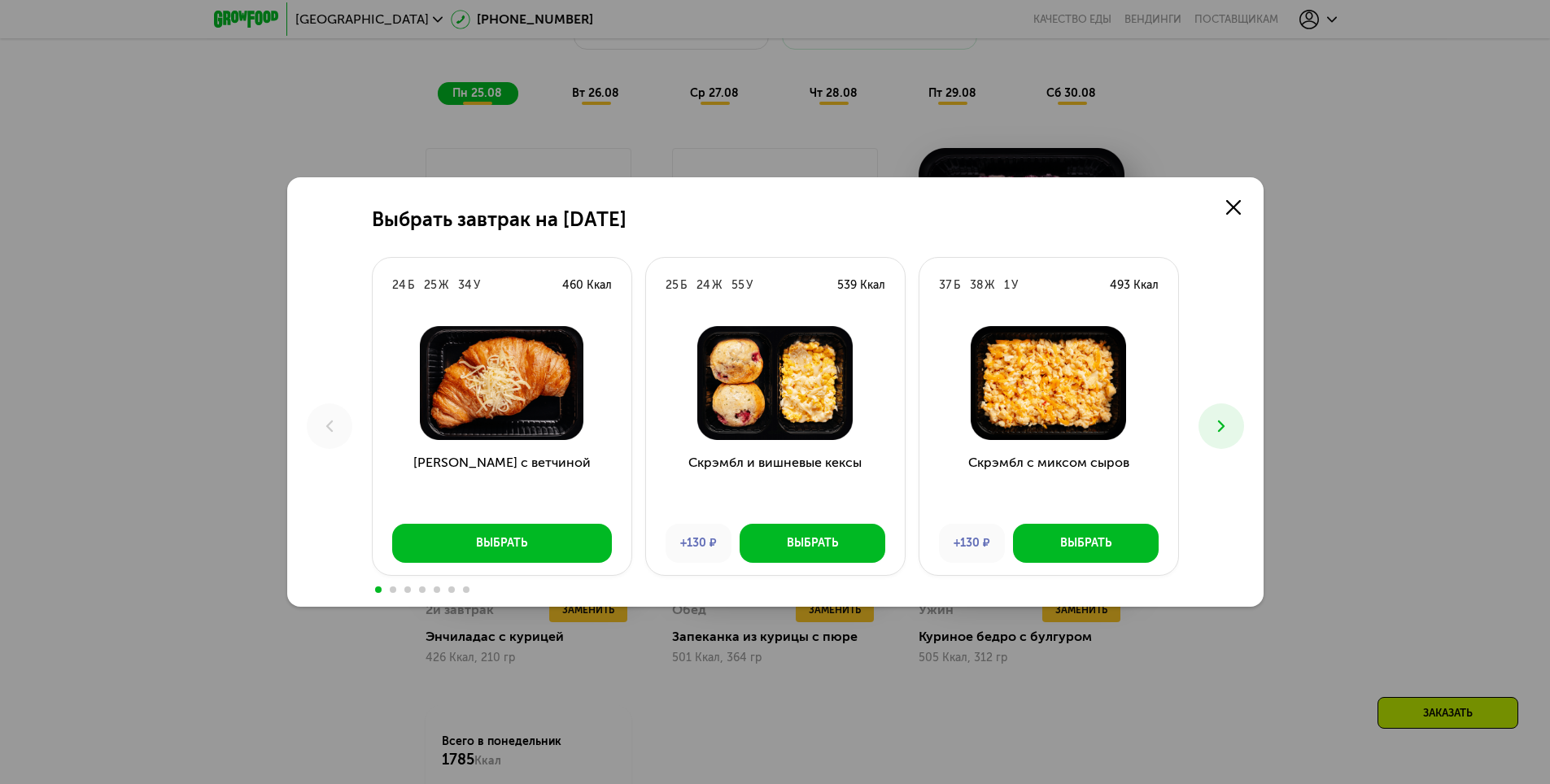
click at [1225, 428] on icon at bounding box center [1221, 426] width 19 height 19
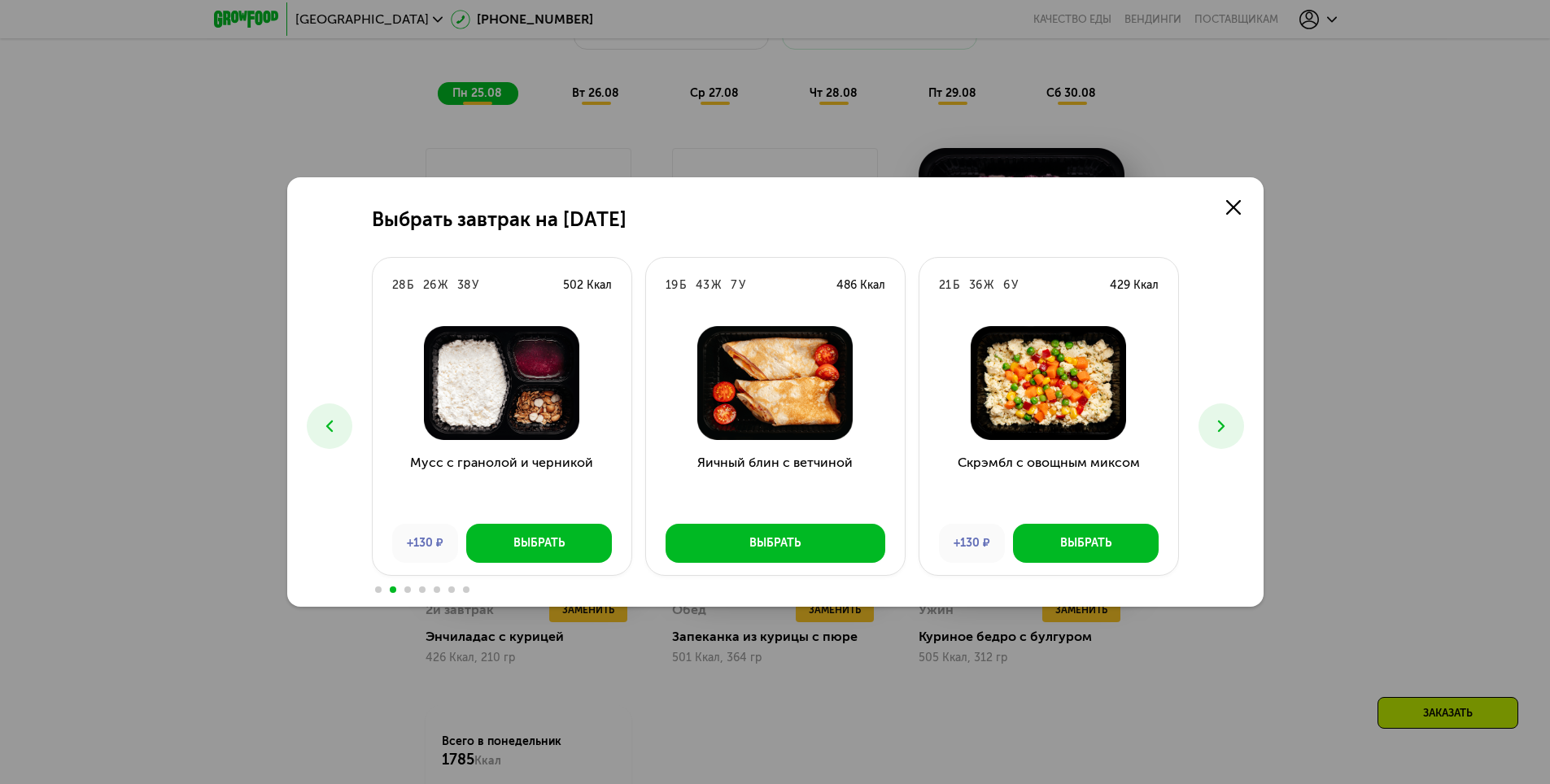
click at [1225, 428] on icon at bounding box center [1221, 426] width 19 height 19
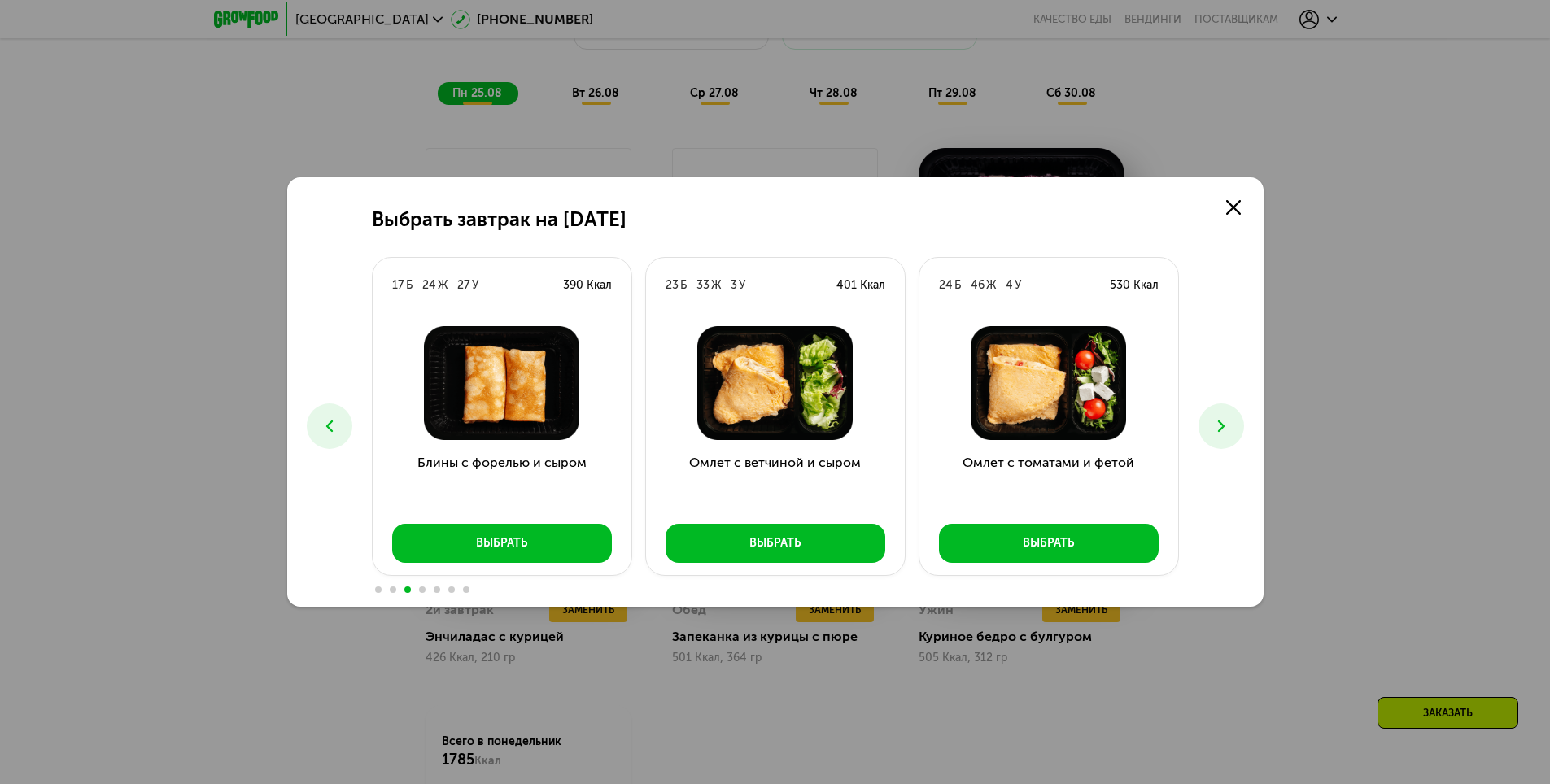
click at [1225, 428] on icon at bounding box center [1221, 426] width 19 height 19
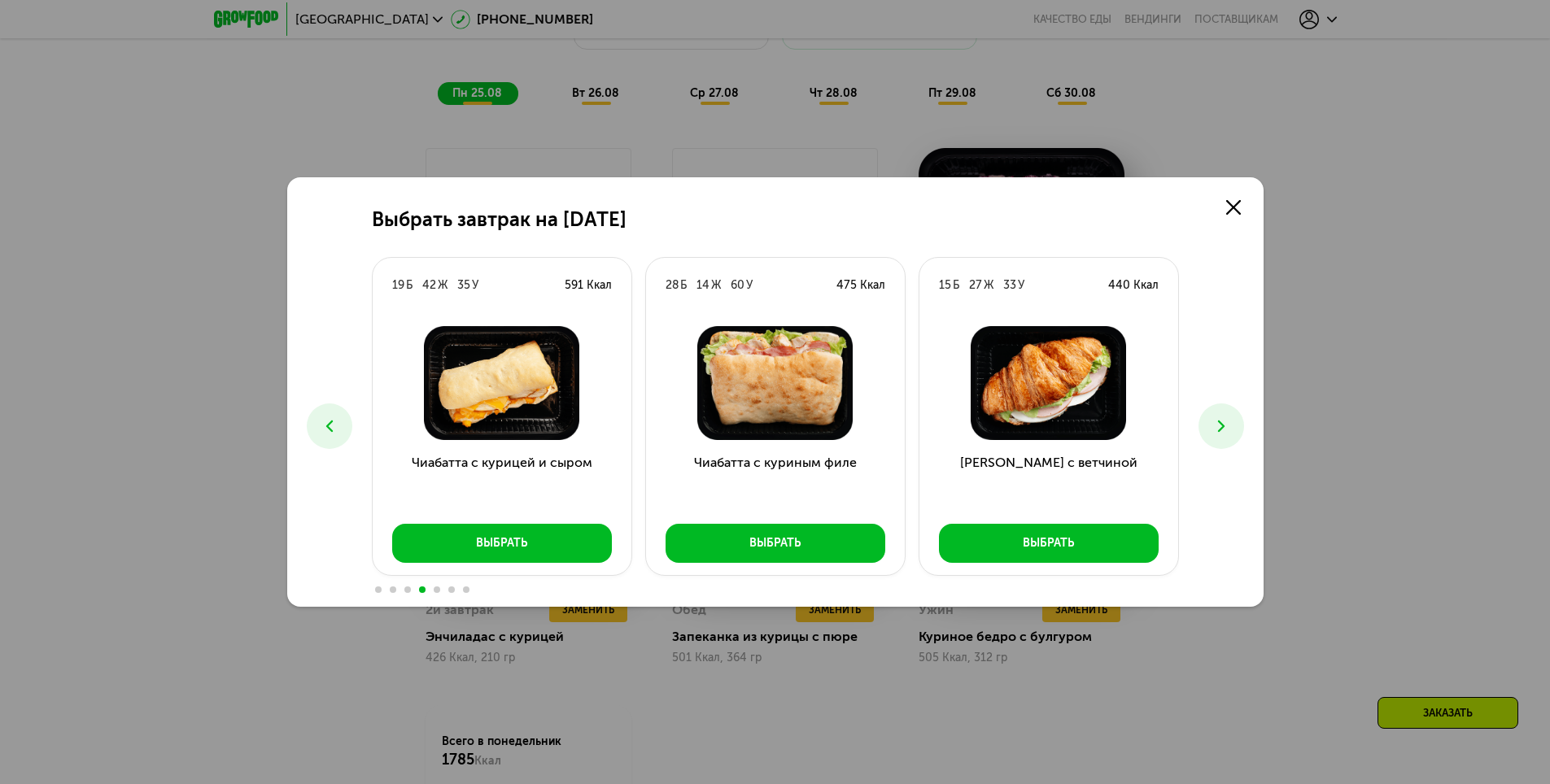
click at [1225, 428] on icon at bounding box center [1221, 426] width 19 height 19
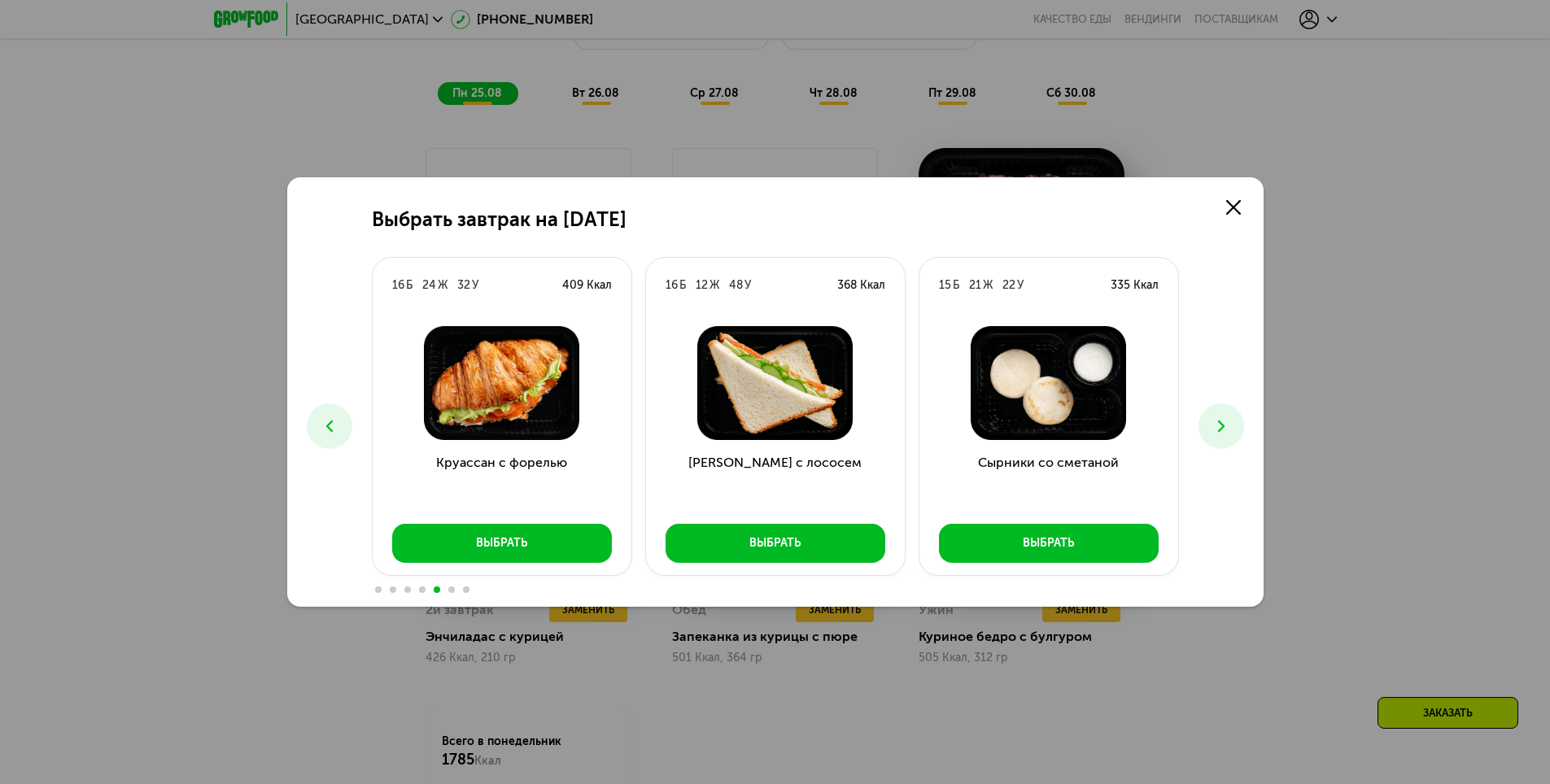
click at [1225, 428] on icon at bounding box center [1221, 426] width 19 height 19
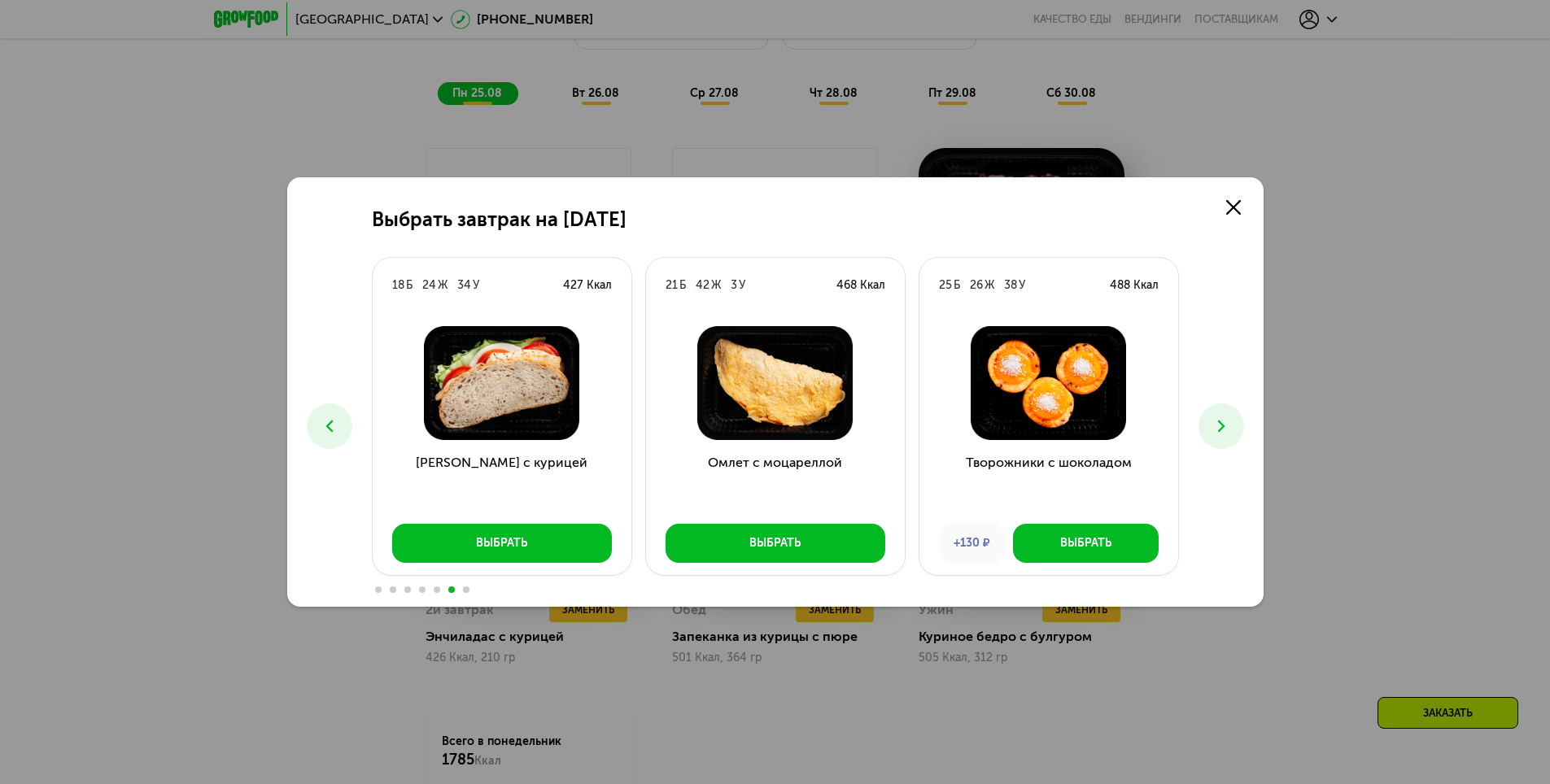
click at [1225, 428] on icon at bounding box center [1221, 426] width 19 height 19
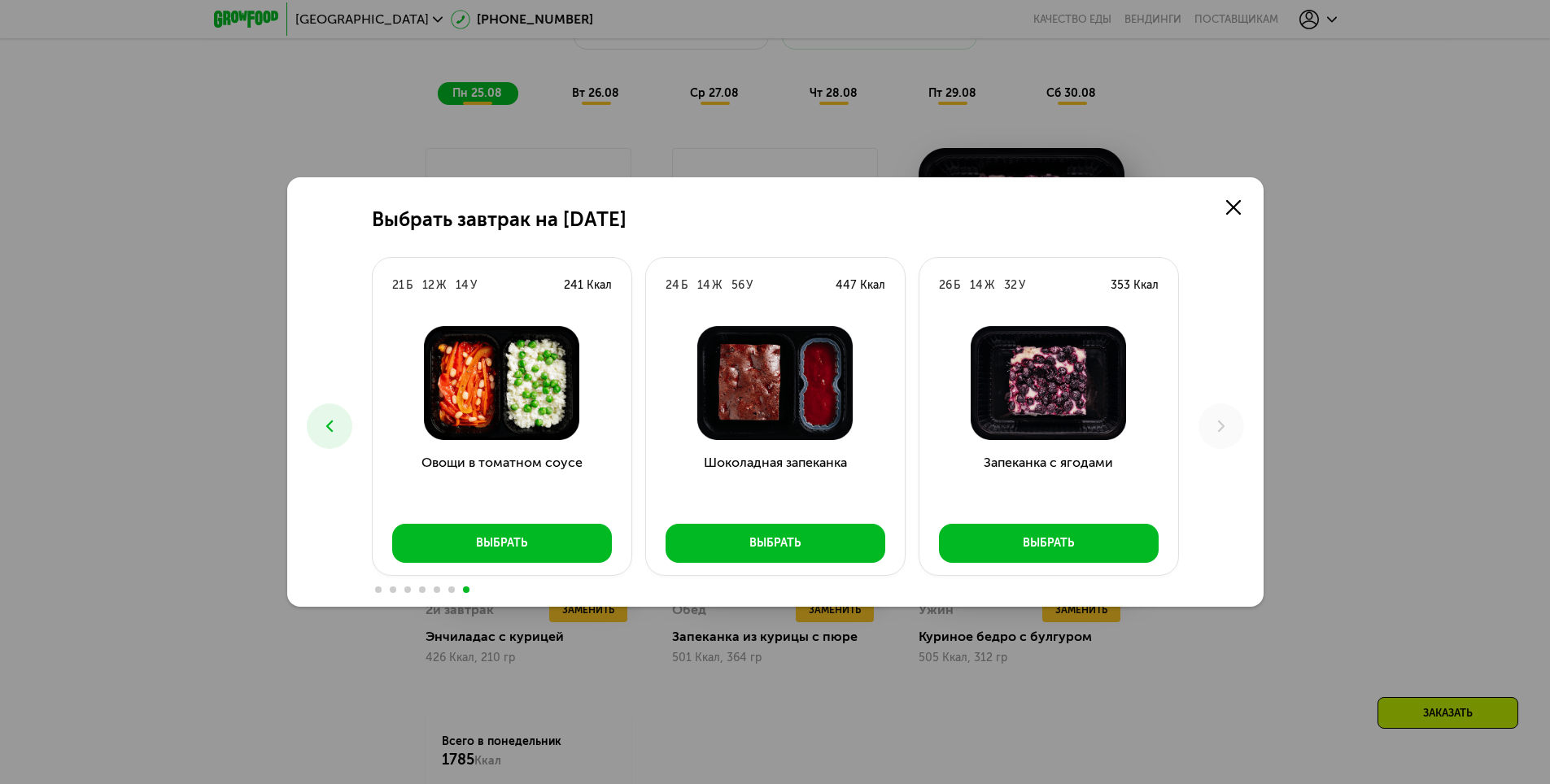
click at [335, 435] on icon at bounding box center [329, 426] width 19 height 19
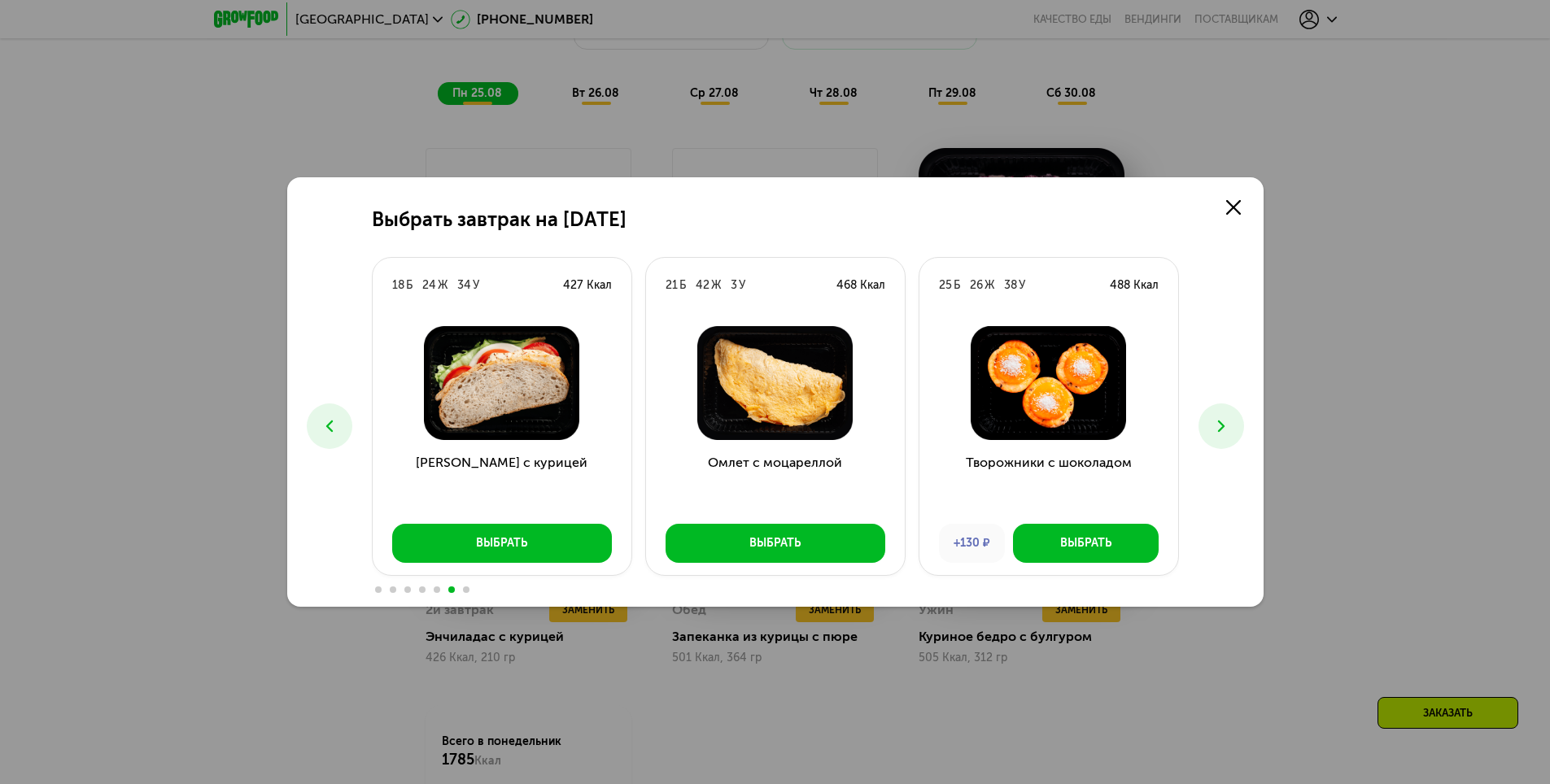
click at [335, 435] on icon at bounding box center [329, 426] width 19 height 19
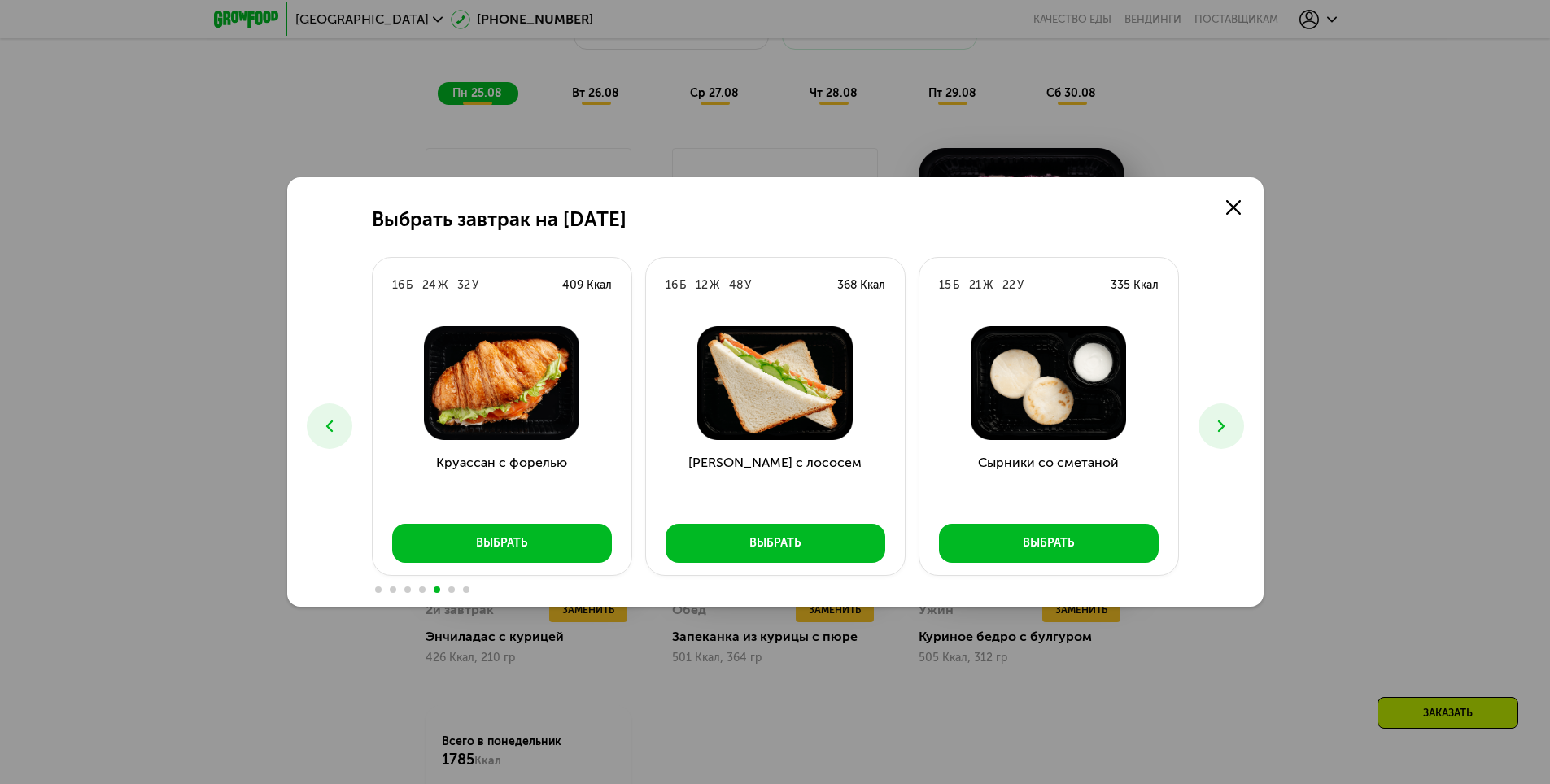
click at [335, 435] on icon at bounding box center [329, 426] width 19 height 19
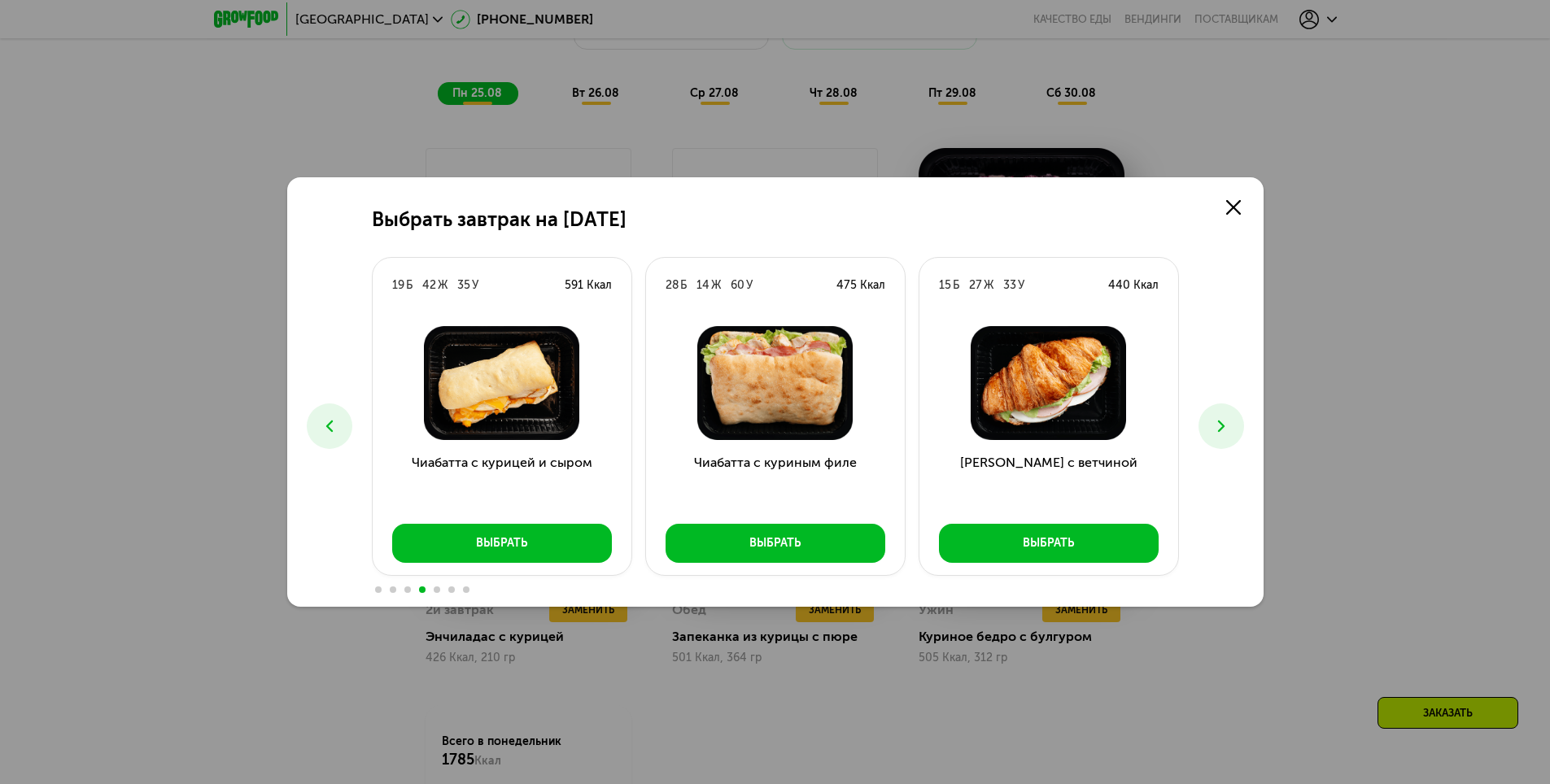
click at [335, 435] on icon at bounding box center [329, 426] width 19 height 19
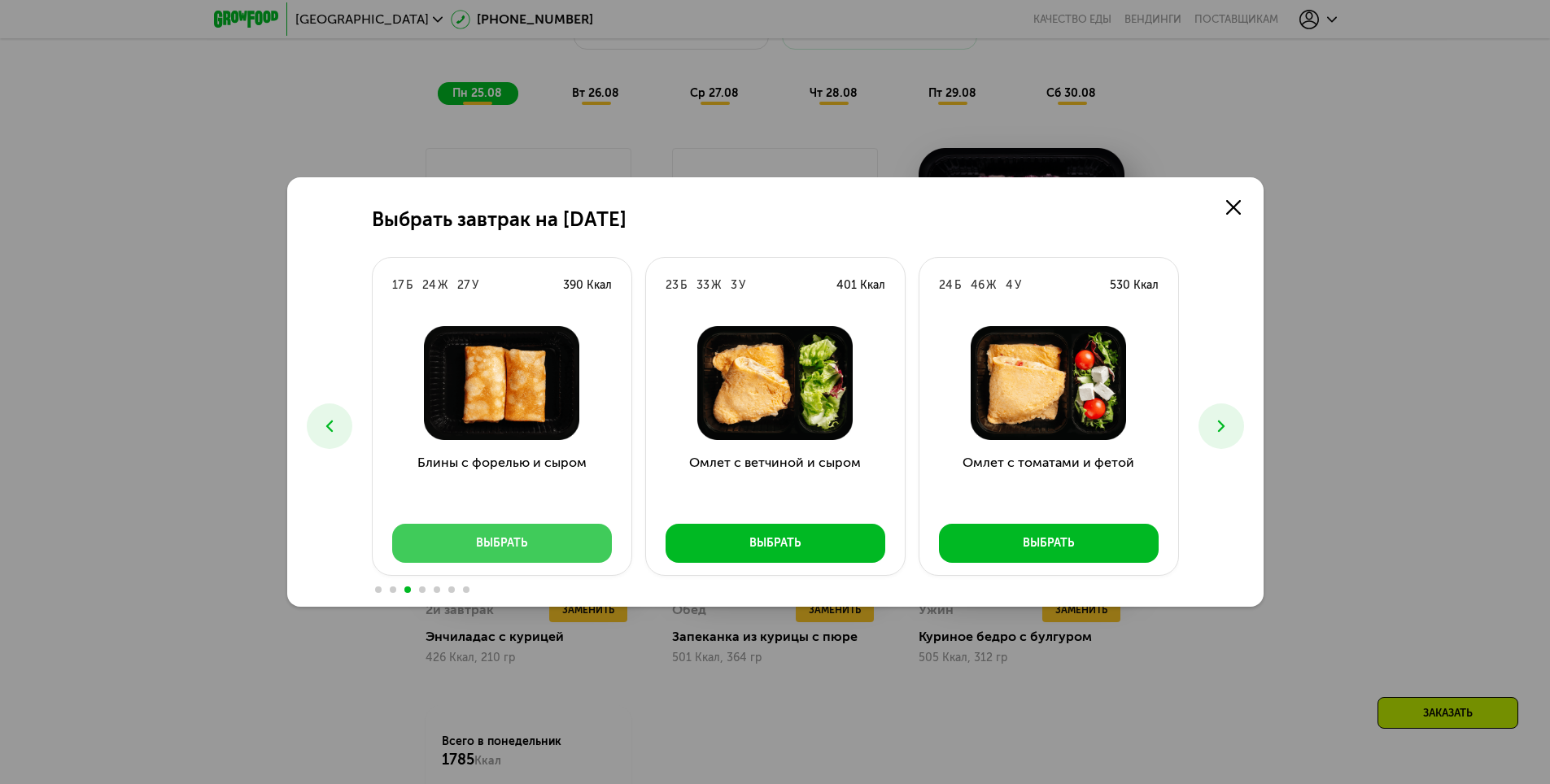
click at [536, 532] on button "Выбрать" at bounding box center [502, 544] width 219 height 39
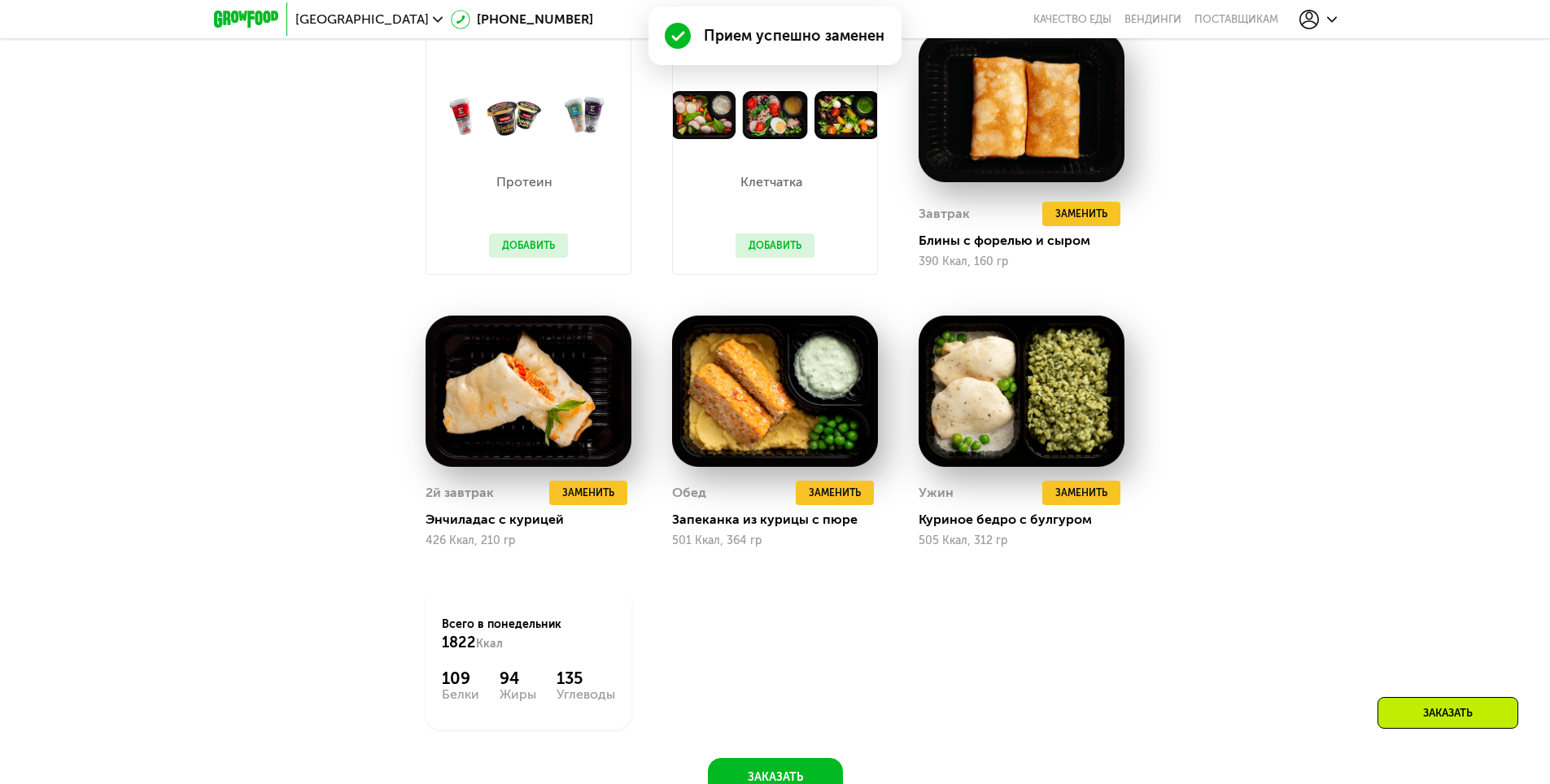
scroll to position [1285, 0]
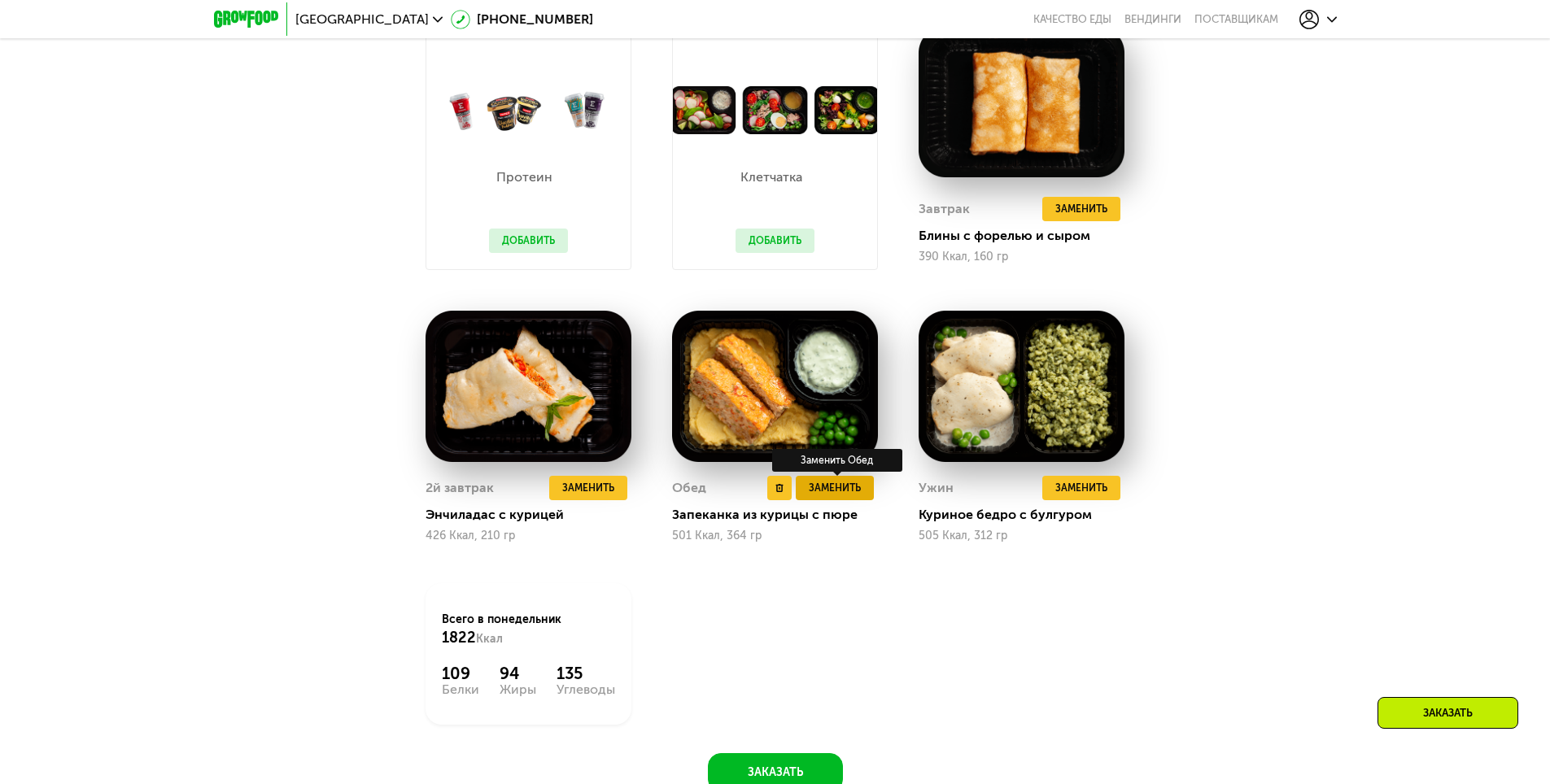
click at [838, 486] on span "Заменить" at bounding box center [835, 488] width 53 height 17
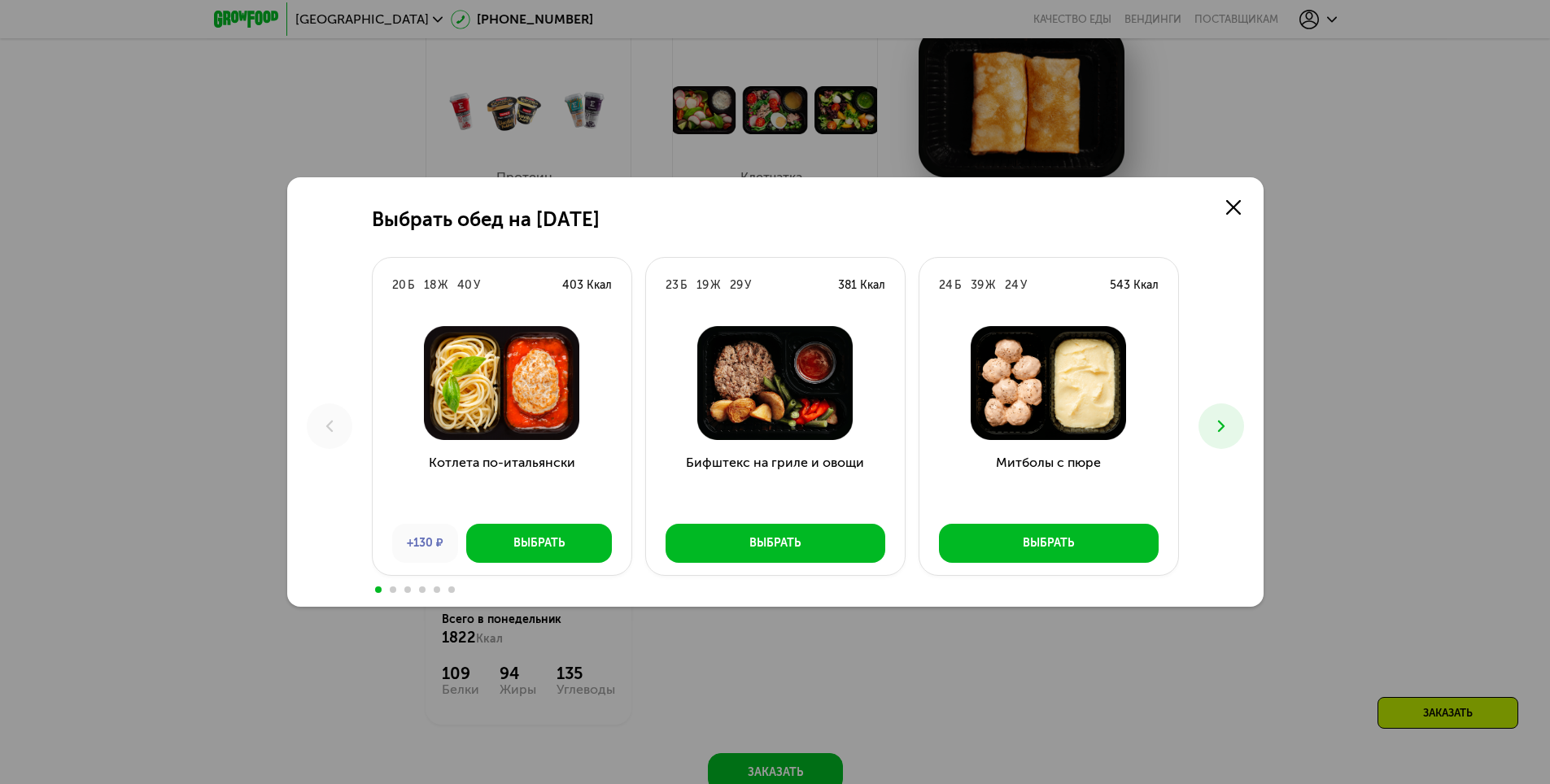
click at [1230, 430] on icon at bounding box center [1221, 426] width 19 height 19
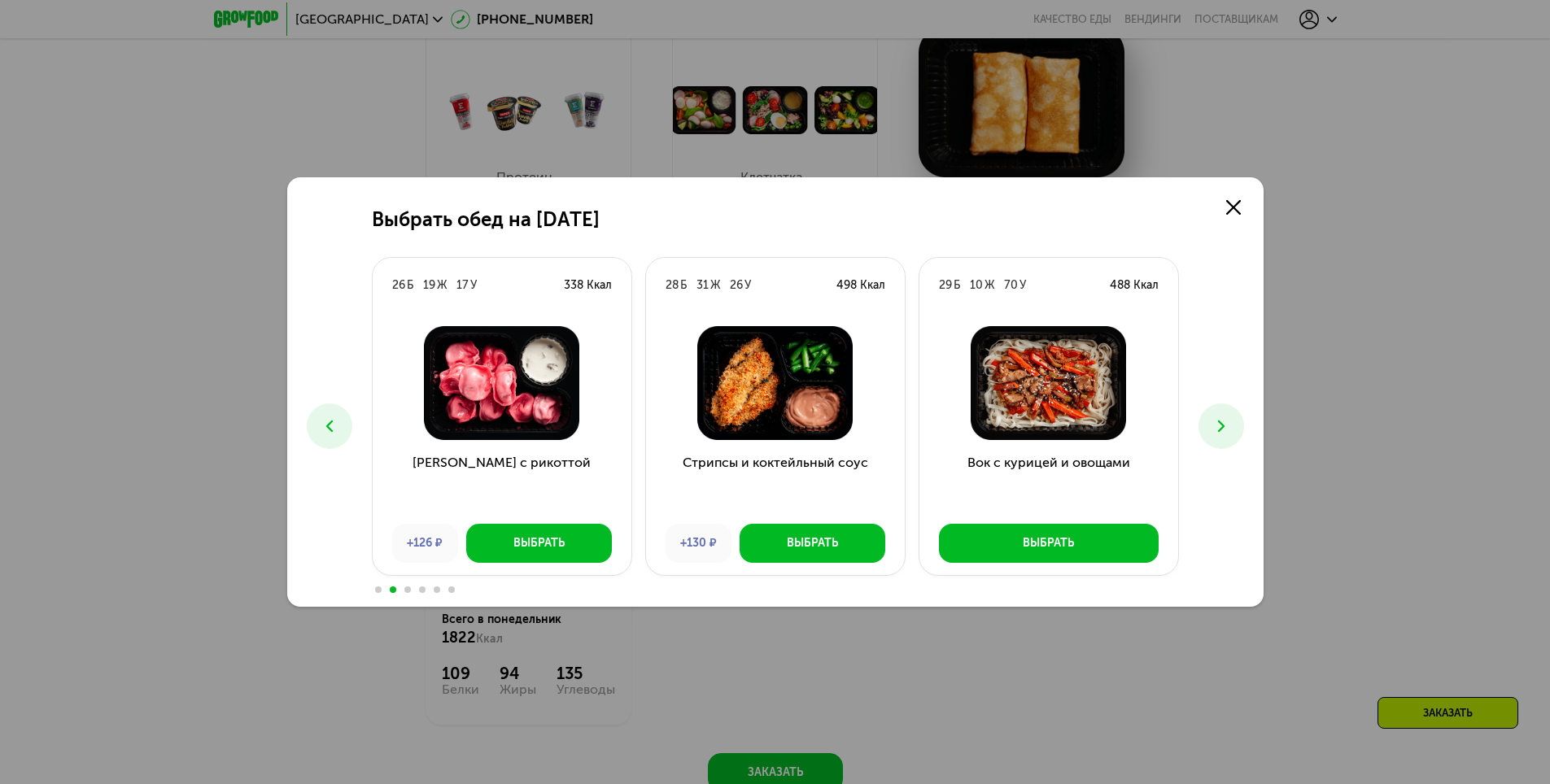
click at [1230, 430] on icon at bounding box center [1221, 426] width 19 height 19
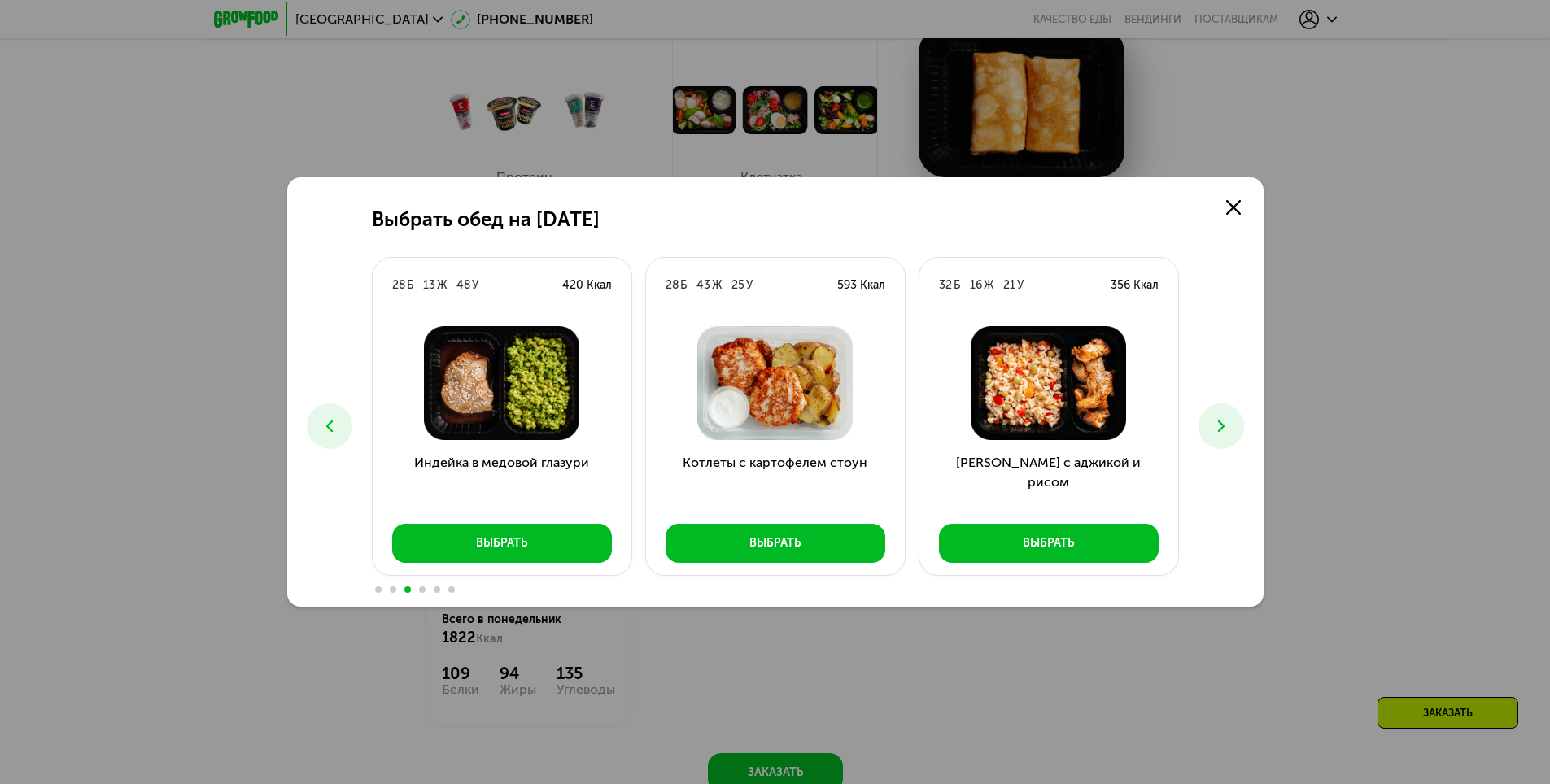
click at [1230, 430] on icon at bounding box center [1221, 426] width 19 height 19
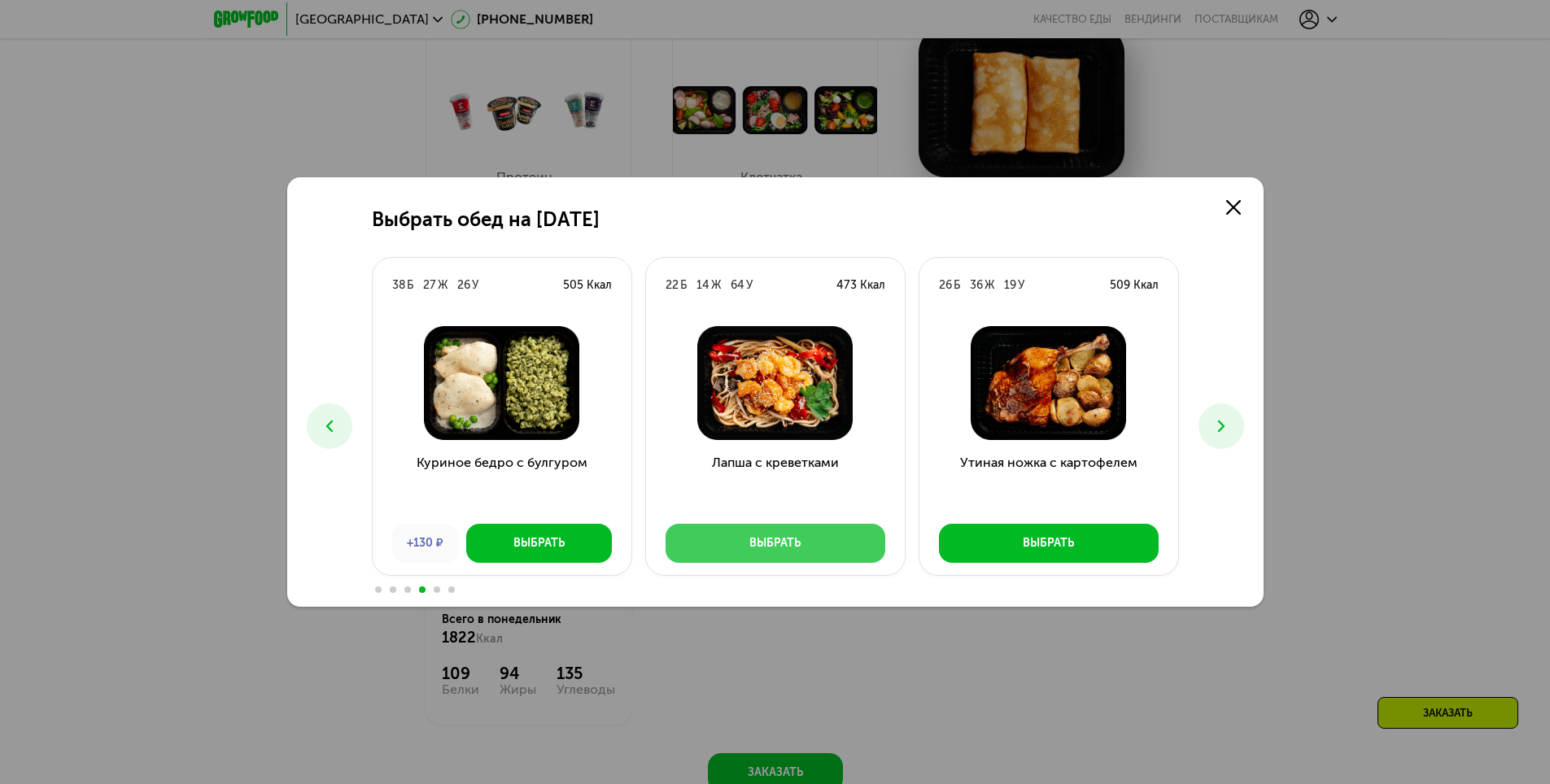
click at [810, 551] on button "Выбрать" at bounding box center [775, 544] width 219 height 39
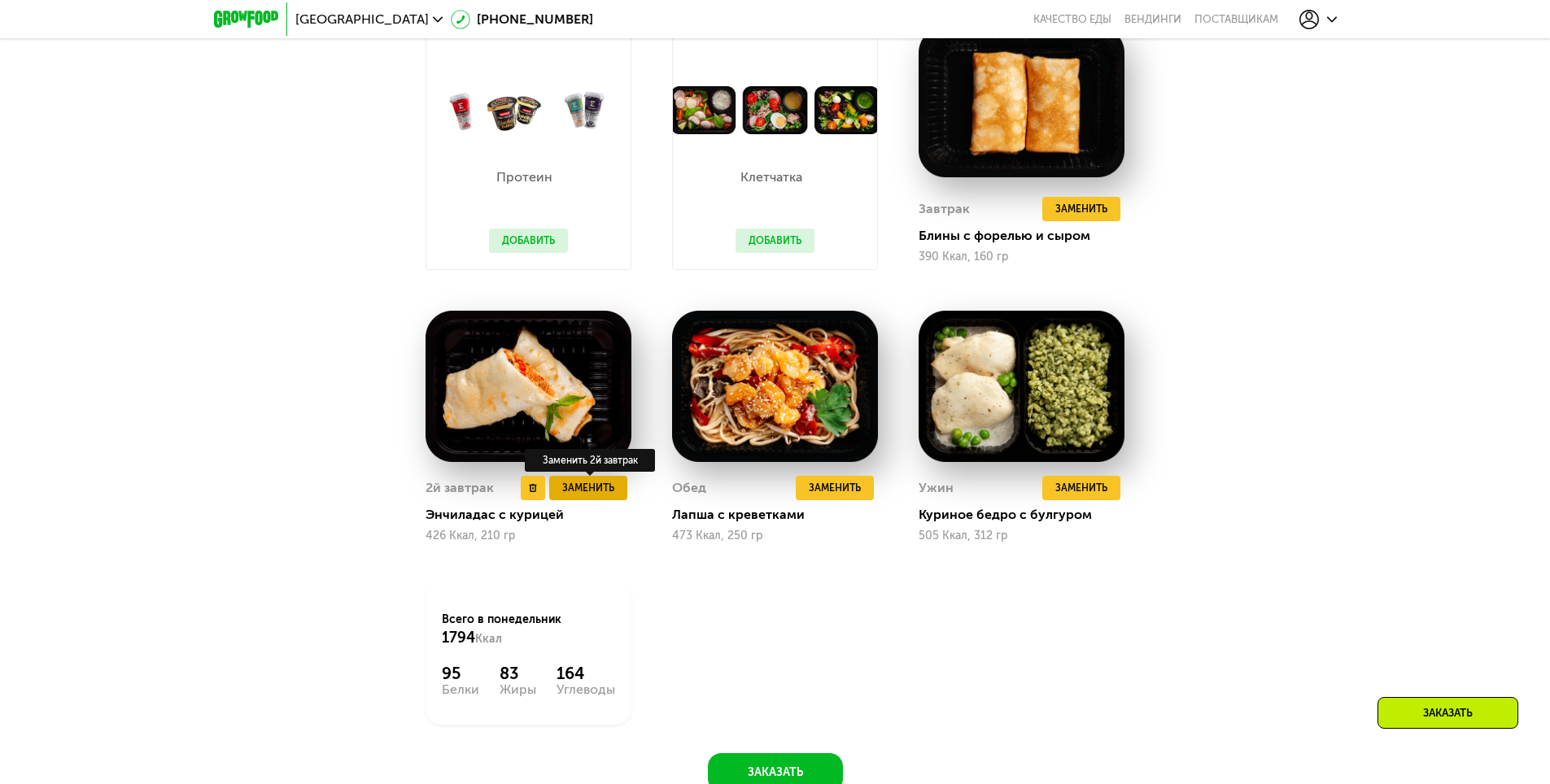
click at [585, 497] on span "Заменить" at bounding box center [588, 488] width 53 height 17
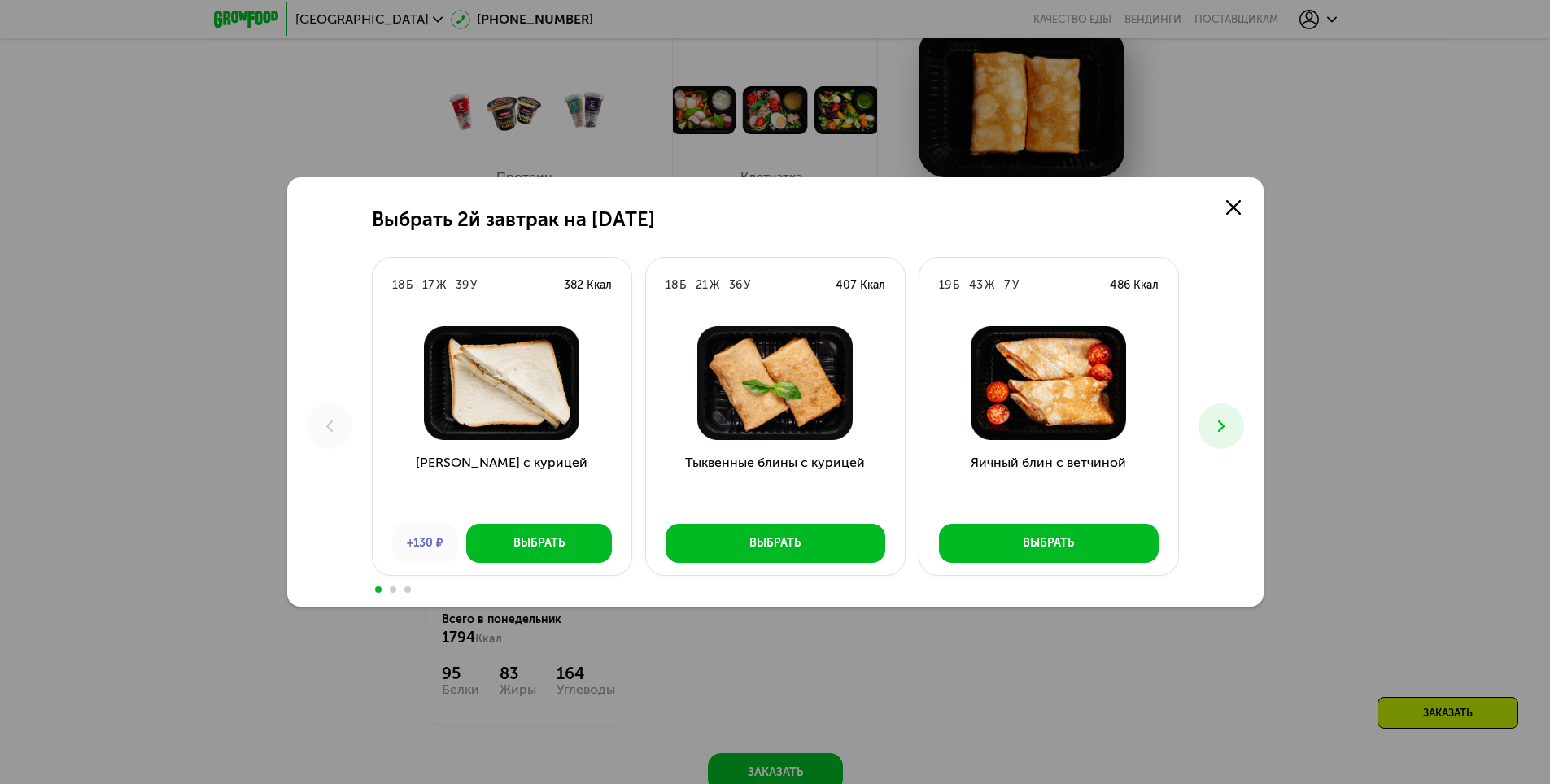
click at [1225, 420] on icon at bounding box center [1221, 426] width 19 height 19
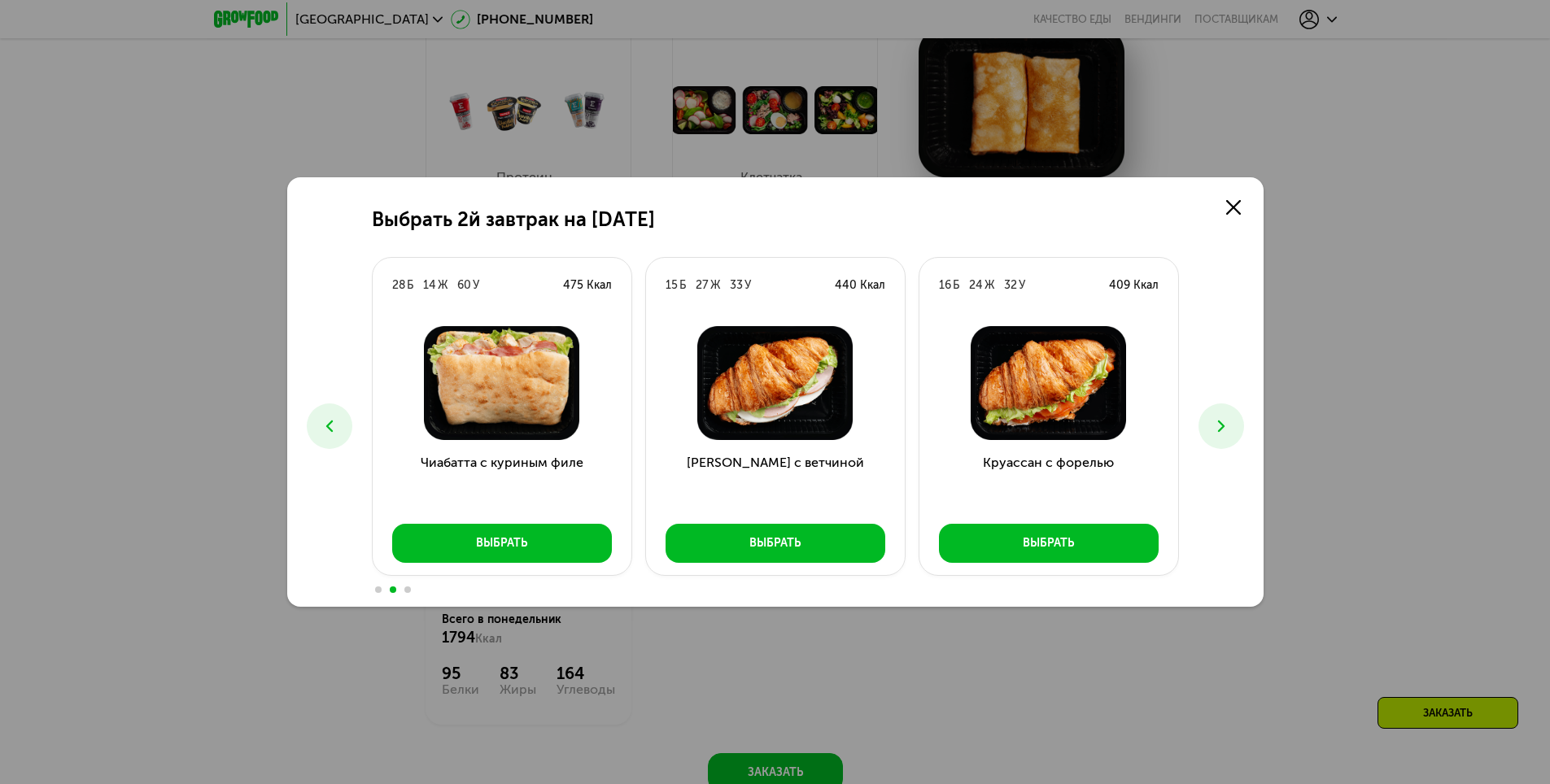
click at [1225, 420] on icon at bounding box center [1221, 426] width 19 height 19
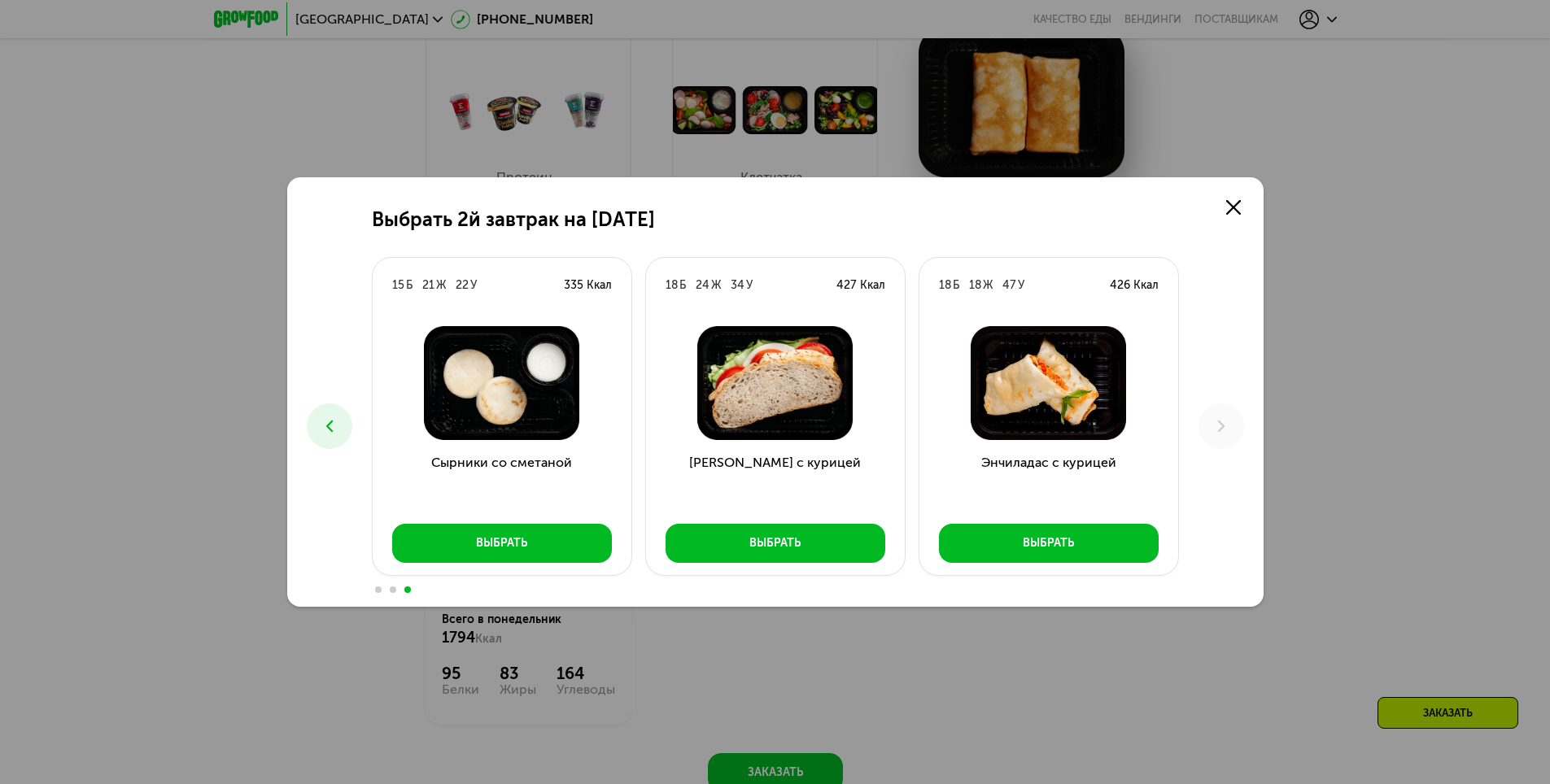
click at [327, 429] on icon at bounding box center [329, 426] width 19 height 19
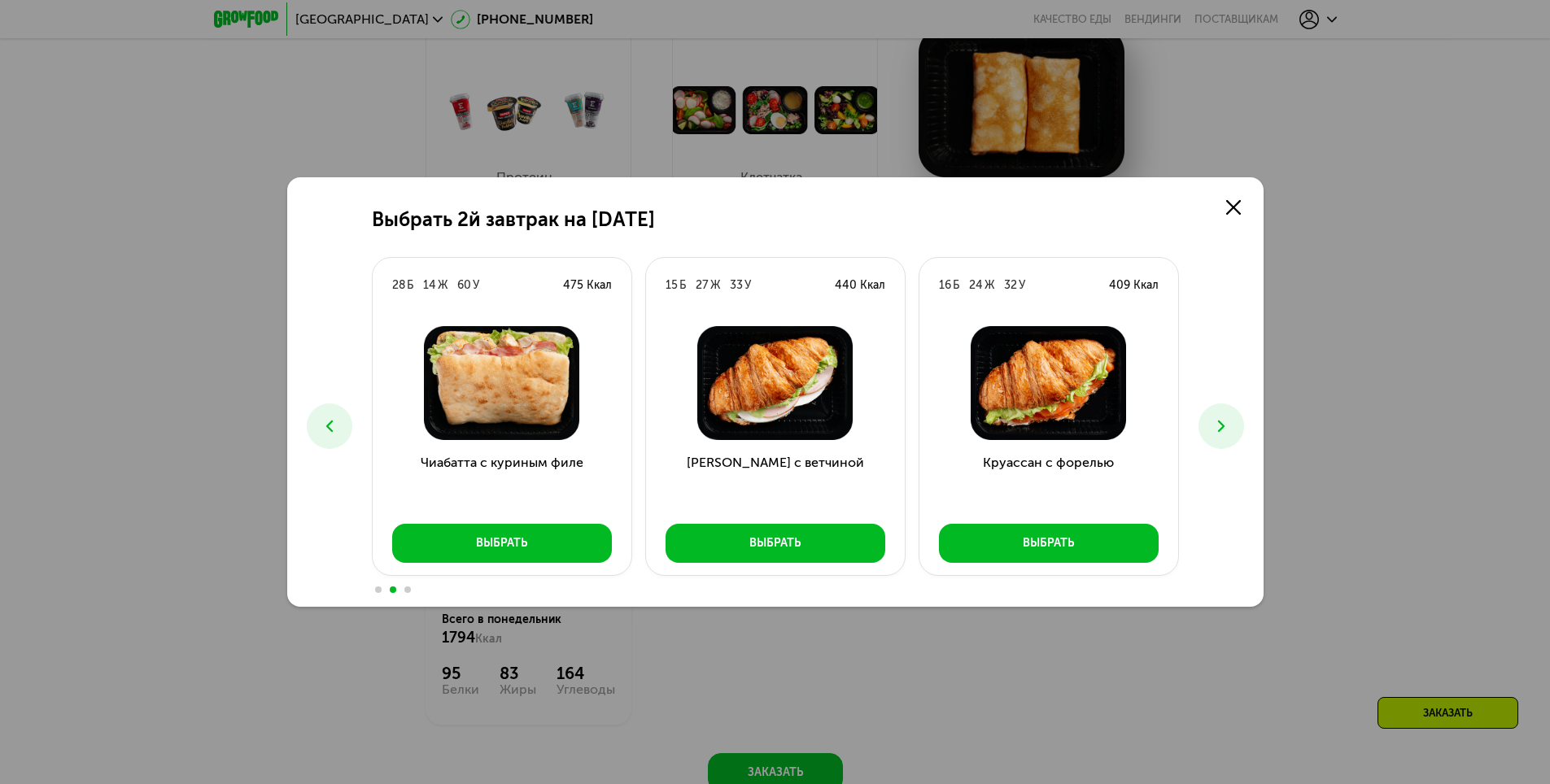
click at [327, 429] on icon at bounding box center [329, 426] width 19 height 19
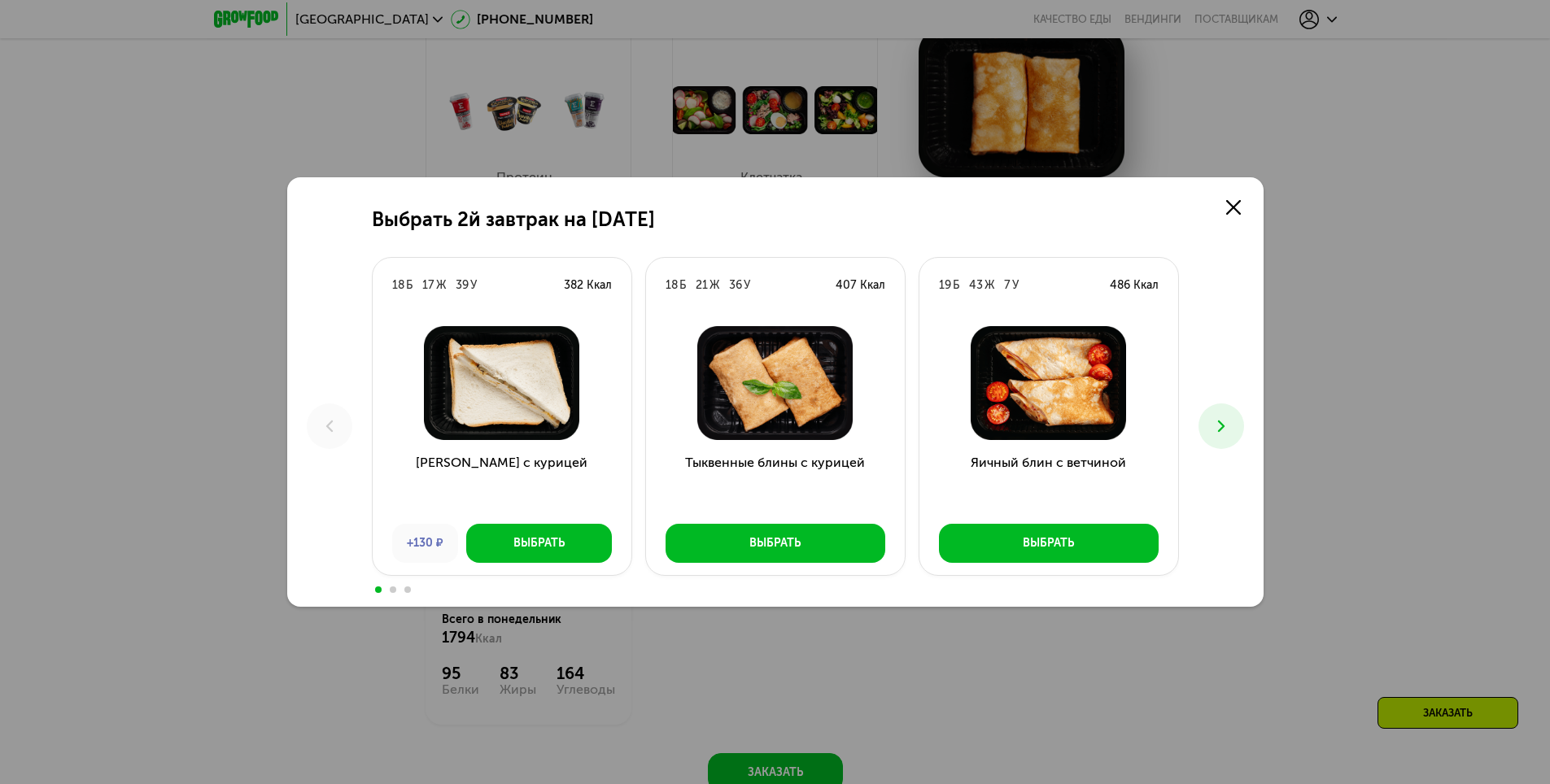
click at [1238, 430] on button at bounding box center [1221, 426] width 45 height 45
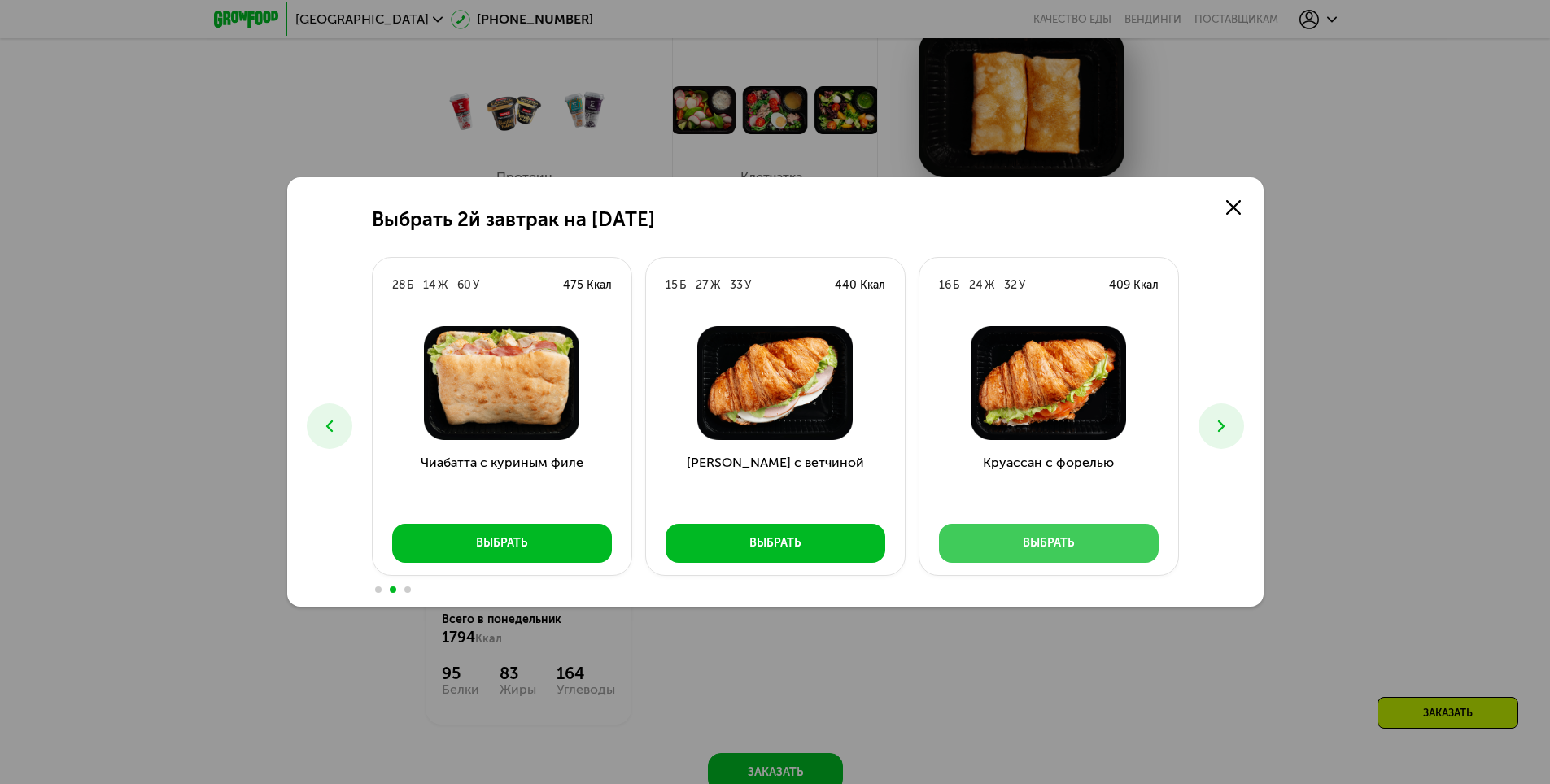
click at [1141, 546] on button "Выбрать" at bounding box center [1049, 544] width 219 height 39
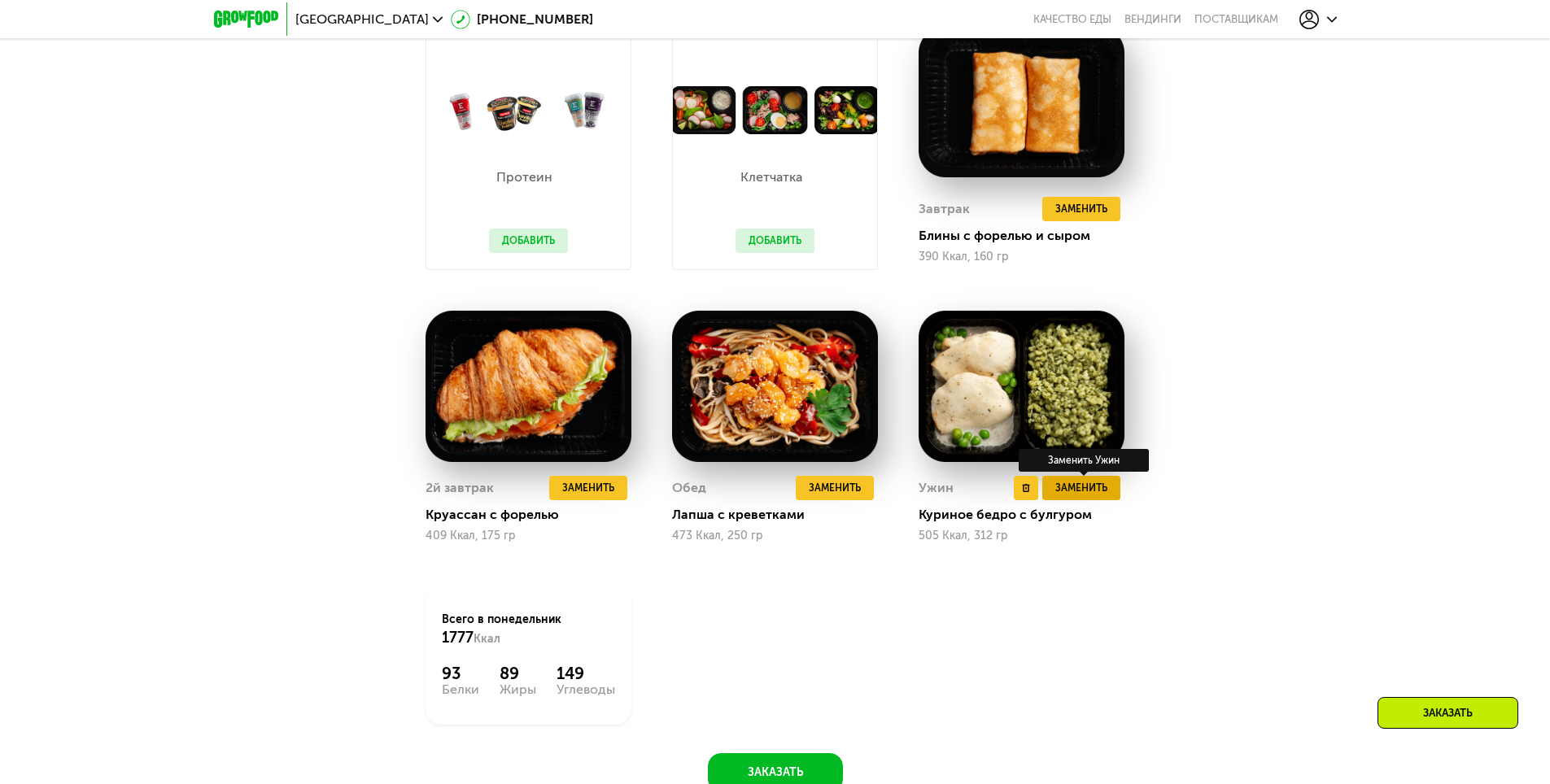
click at [1104, 492] on span "Заменить" at bounding box center [1081, 488] width 53 height 17
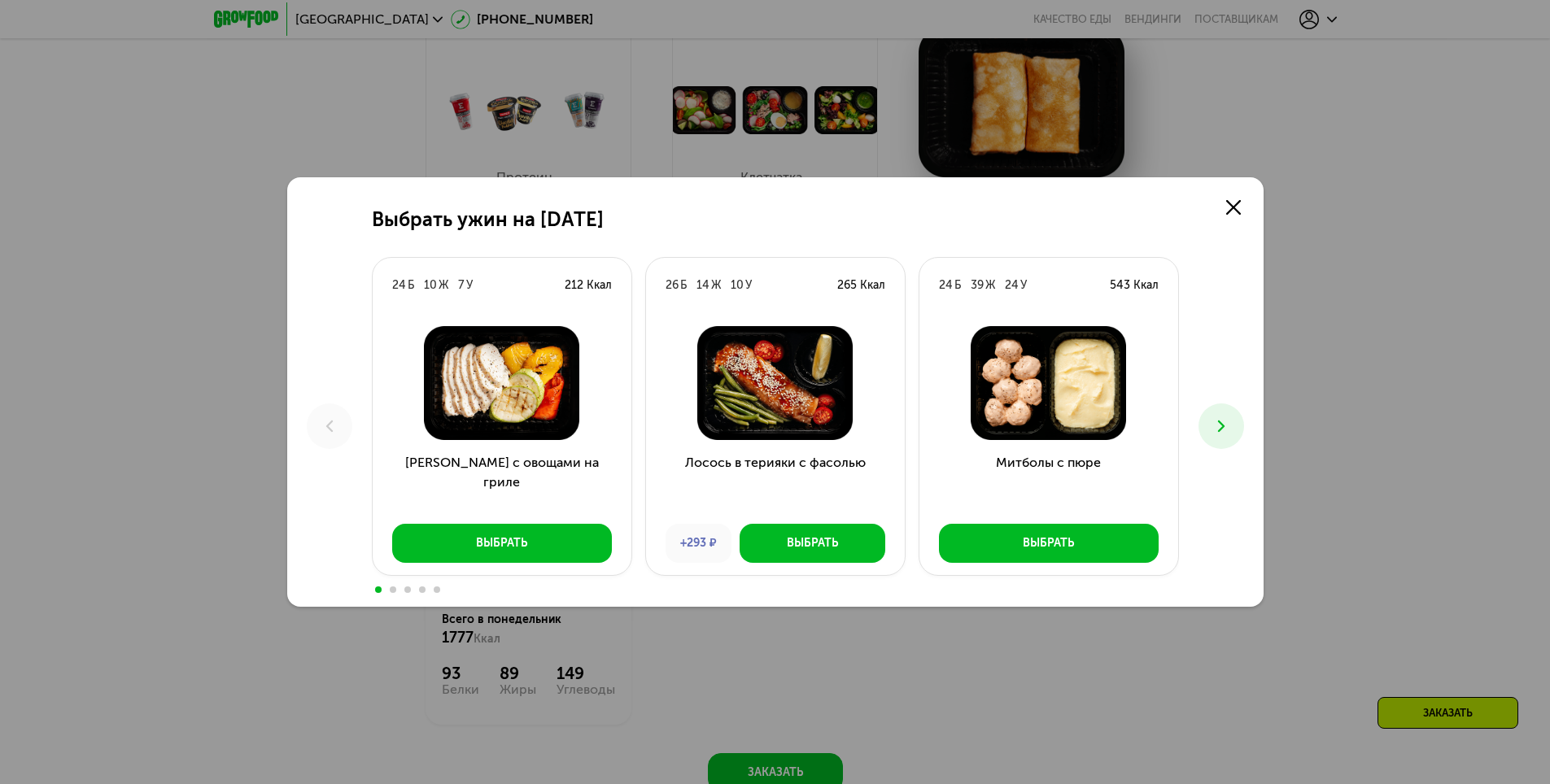
click at [1233, 434] on button at bounding box center [1221, 426] width 45 height 45
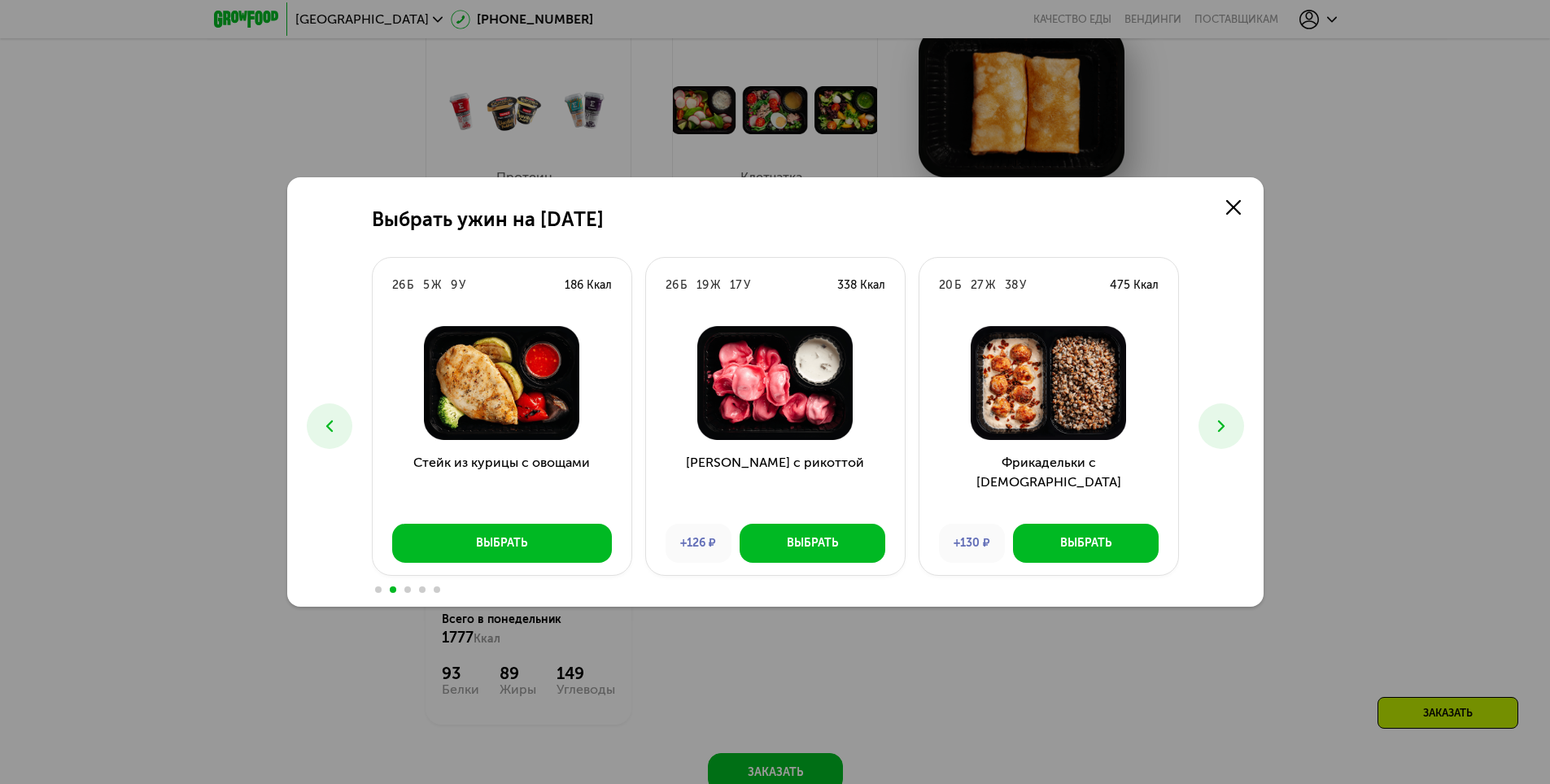
click at [1233, 434] on button at bounding box center [1221, 426] width 45 height 45
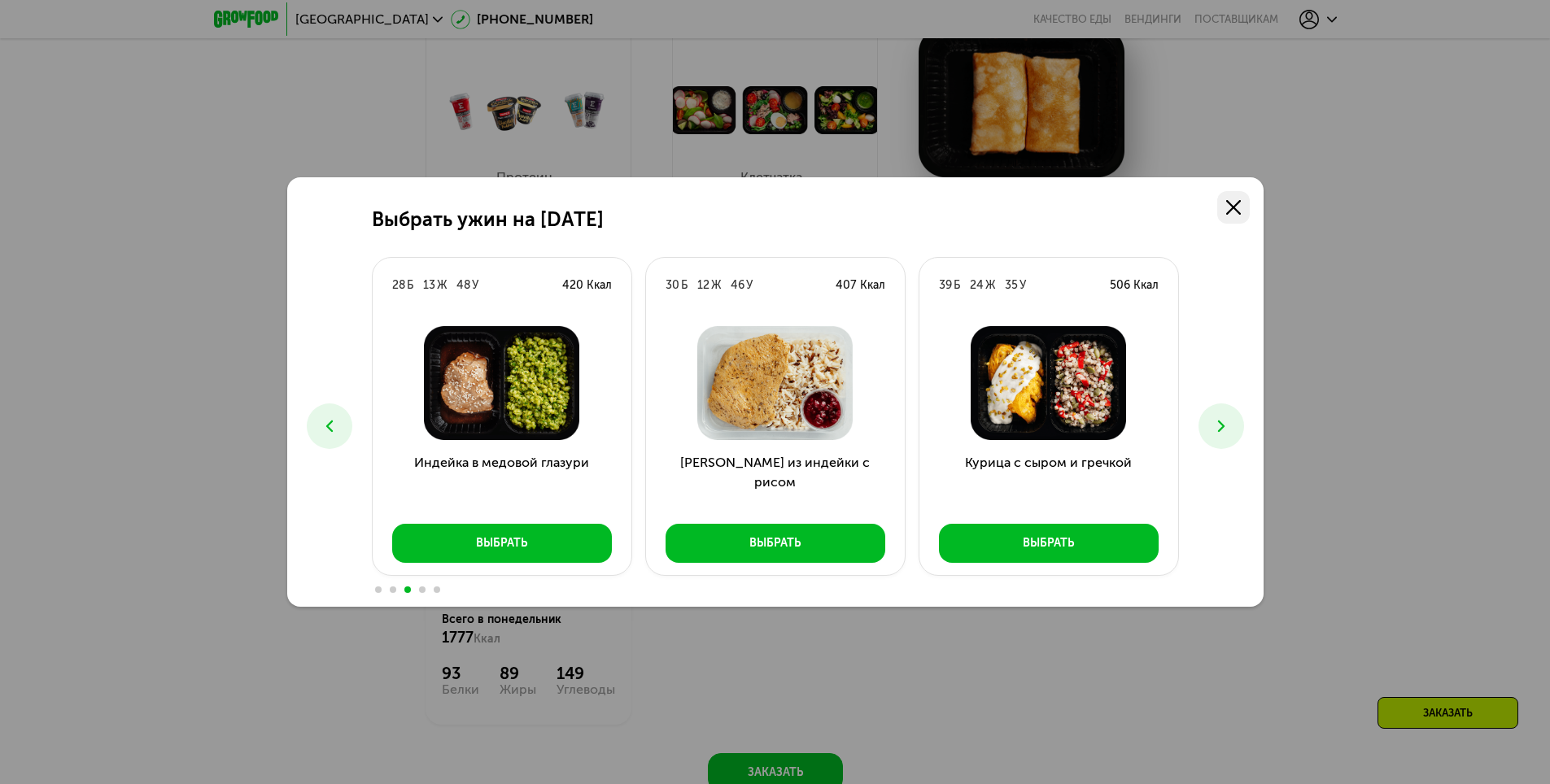
click at [1238, 213] on use at bounding box center [1234, 207] width 15 height 15
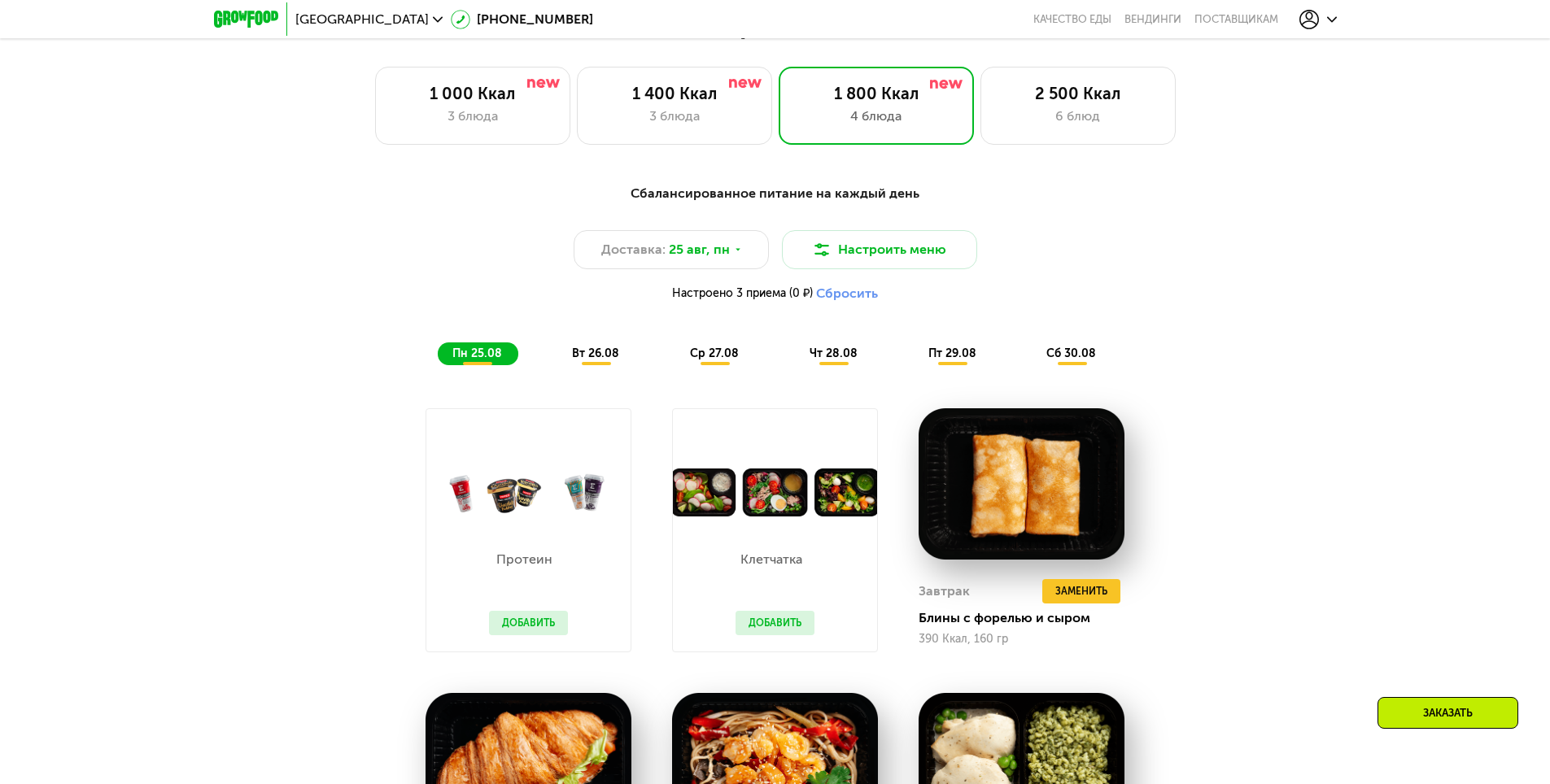
scroll to position [879, 0]
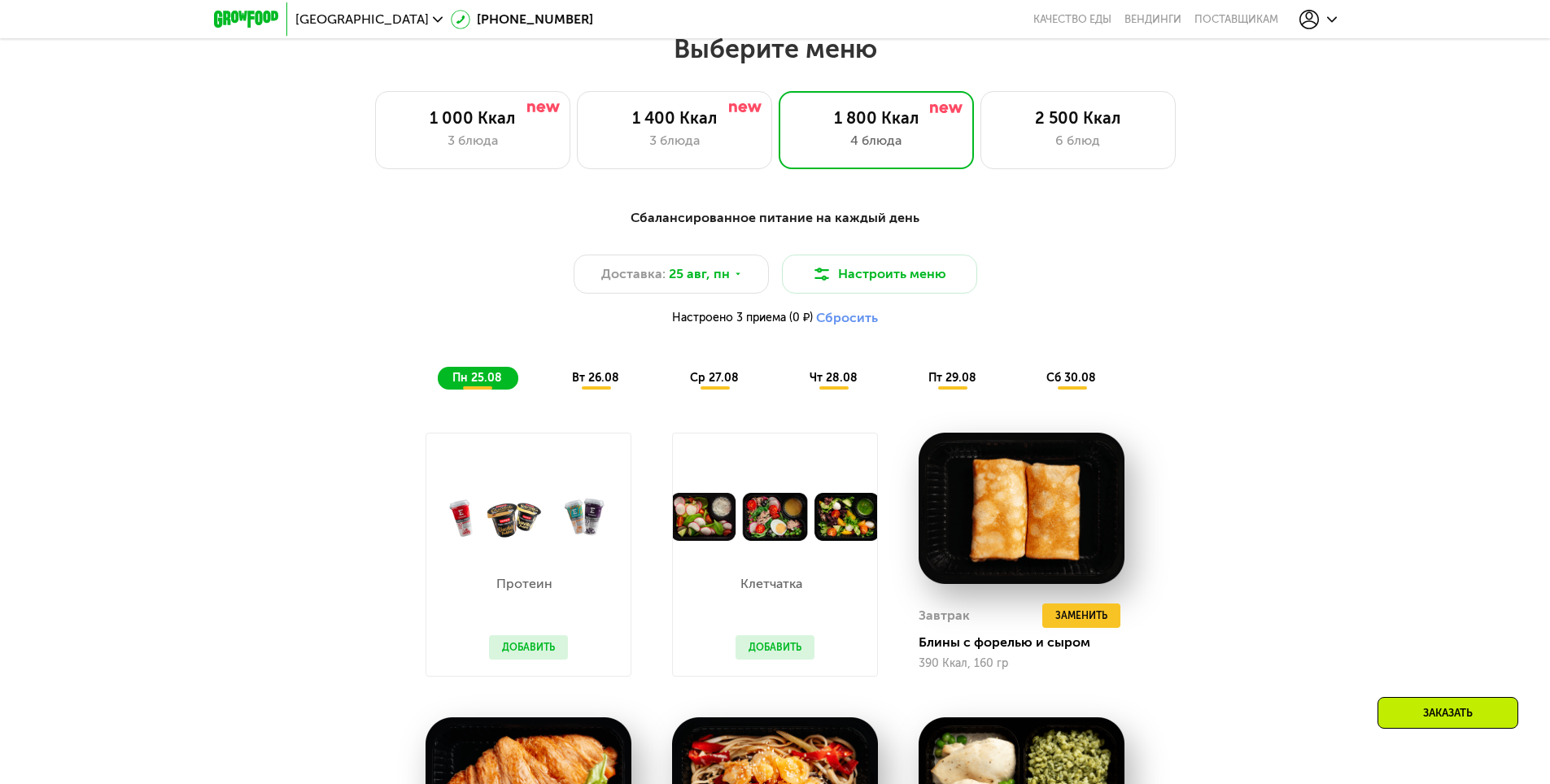
click at [599, 382] on span "вт 26.08" at bounding box center [595, 378] width 47 height 14
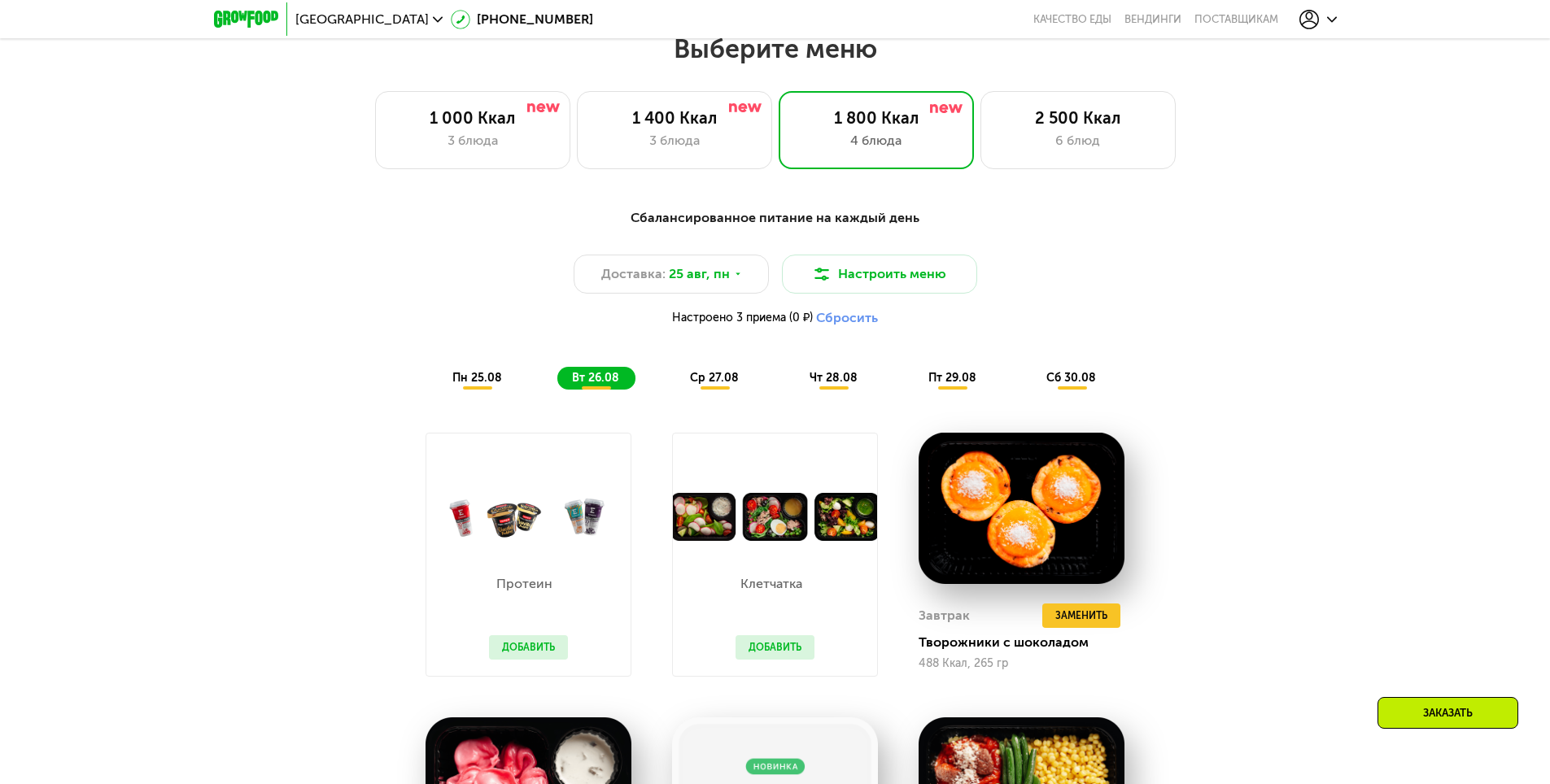
scroll to position [1123, 0]
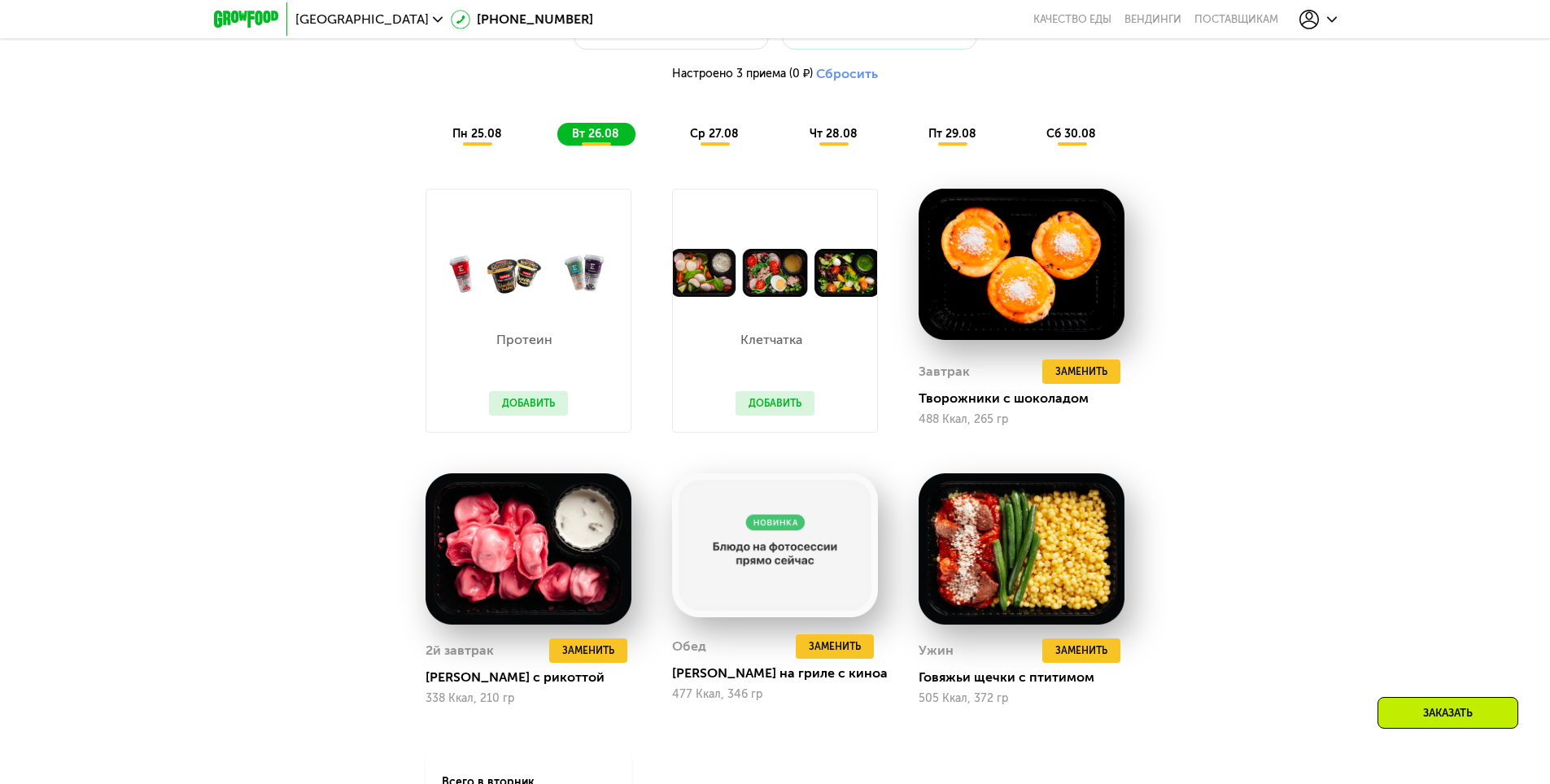
click at [721, 139] on span "ср 27.08" at bounding box center [714, 134] width 49 height 14
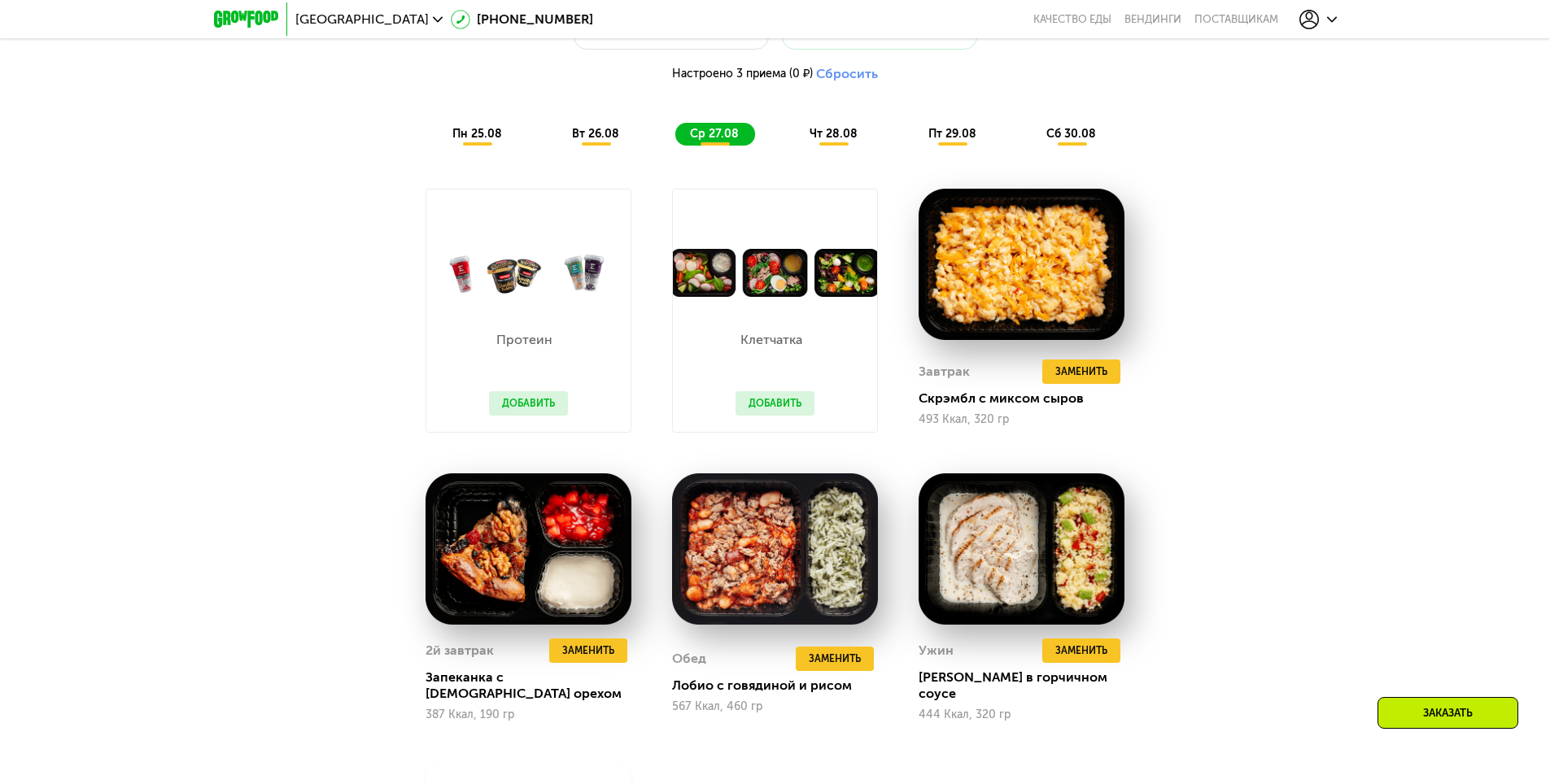
click at [914, 129] on div "чт 28.08" at bounding box center [954, 134] width 79 height 23
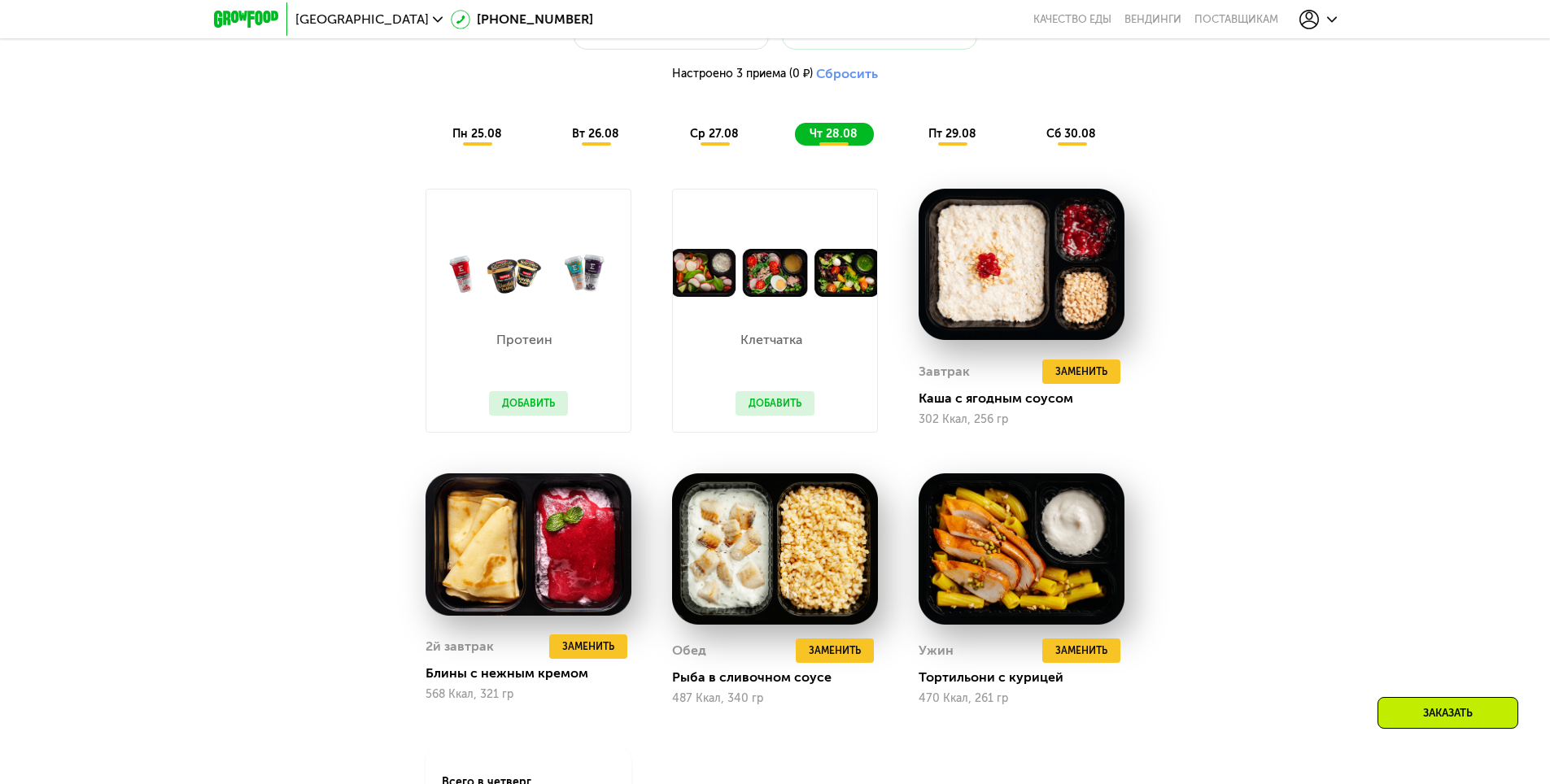
click at [947, 136] on span "пт 29.08" at bounding box center [953, 134] width 48 height 14
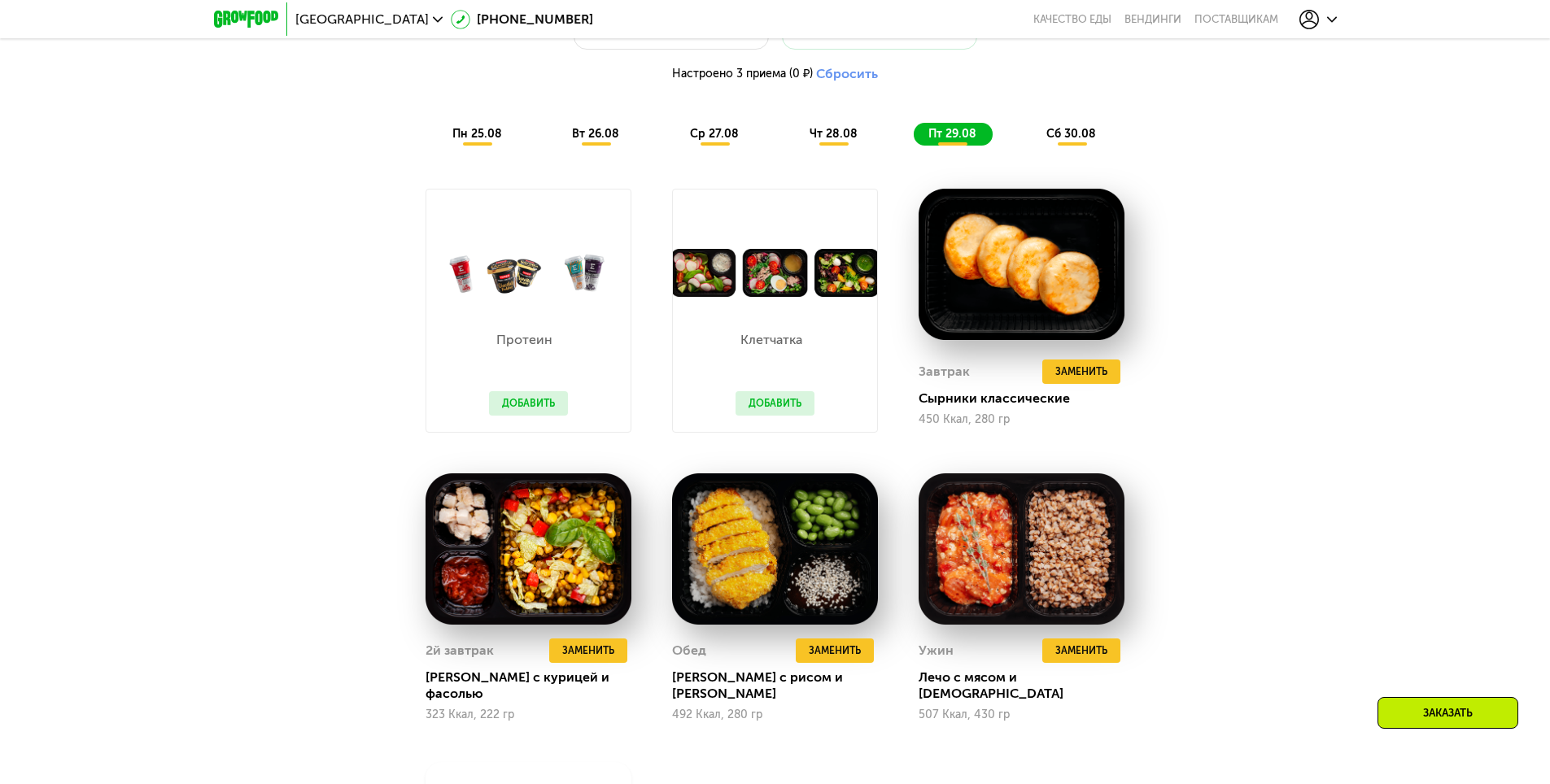
click at [1081, 140] on span "сб 30.08" at bounding box center [1072, 134] width 50 height 14
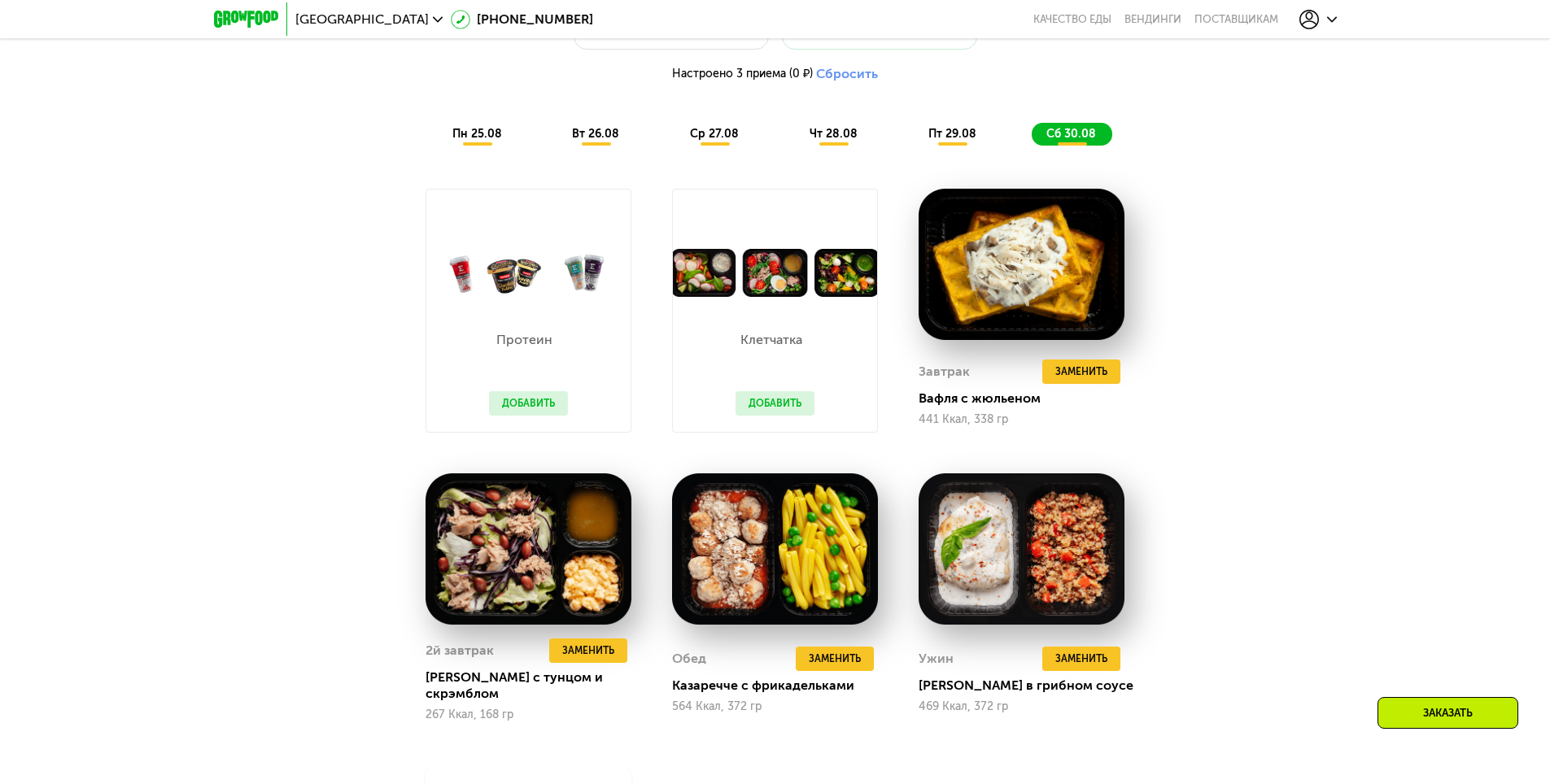
click at [481, 134] on span "пн 25.08" at bounding box center [477, 134] width 50 height 14
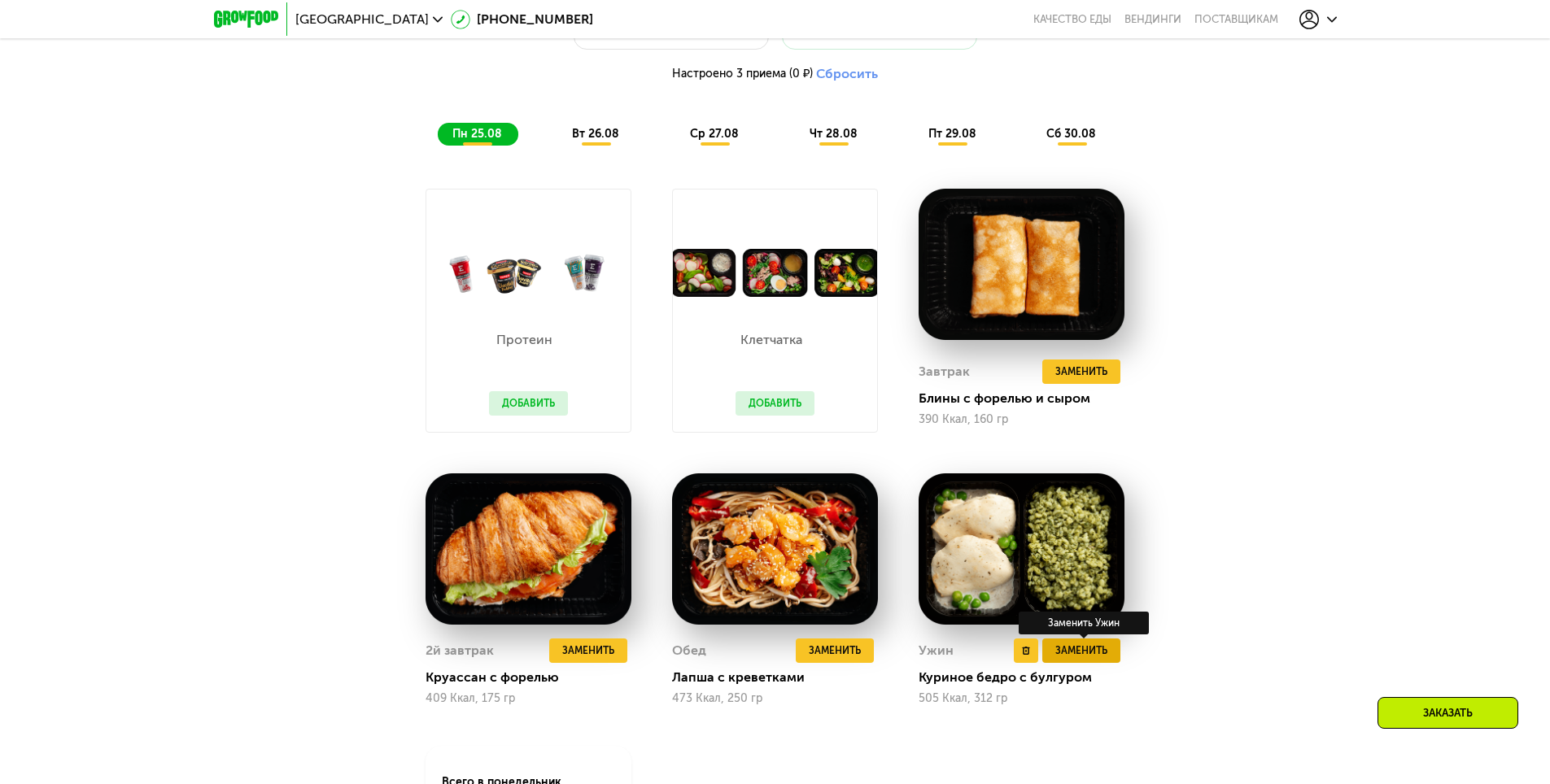
click at [1092, 659] on span "Заменить" at bounding box center [1081, 651] width 53 height 17
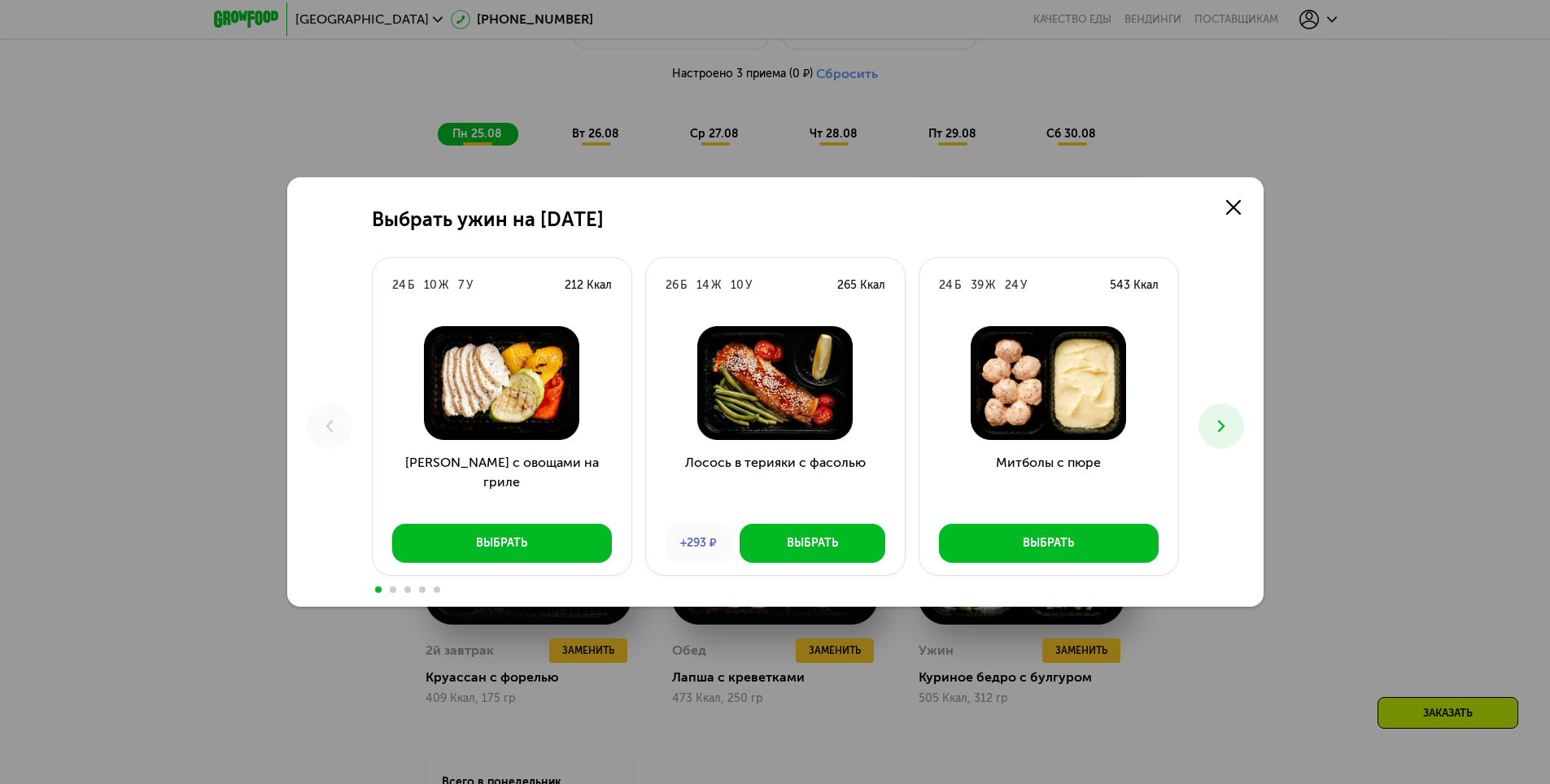
click at [1222, 432] on icon at bounding box center [1221, 426] width 19 height 19
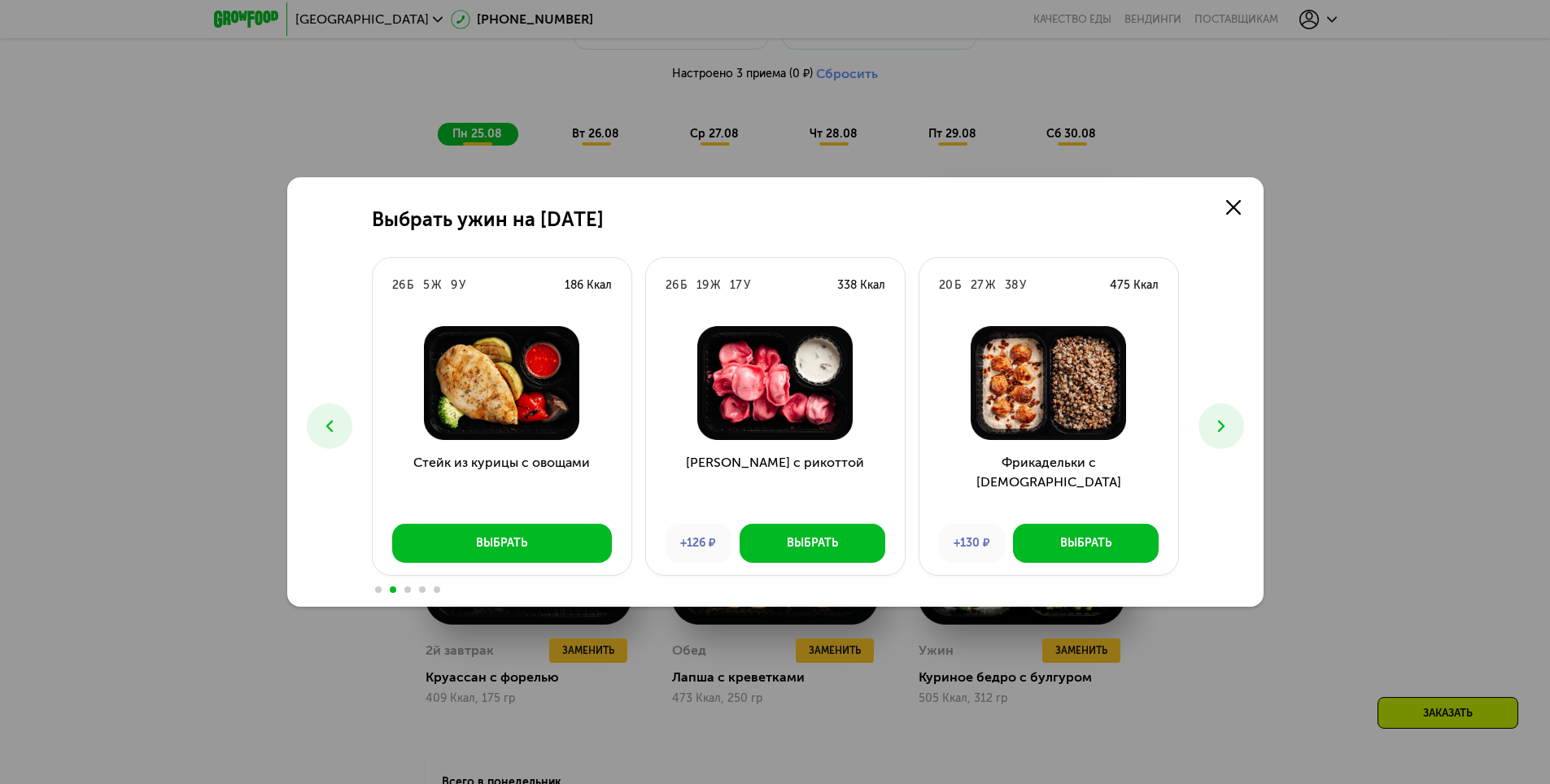
click at [1222, 432] on icon at bounding box center [1221, 426] width 19 height 19
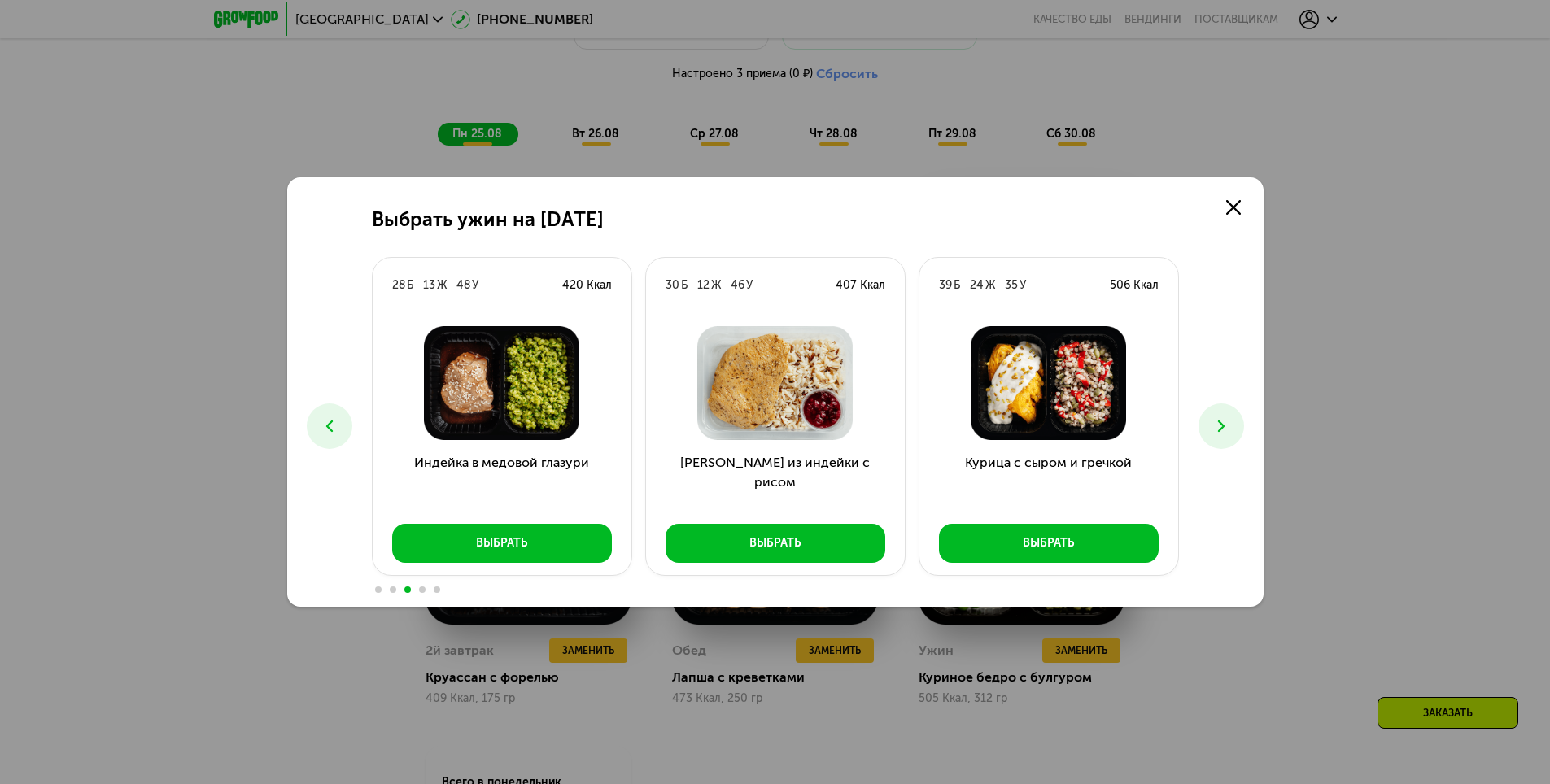
click at [1222, 432] on icon at bounding box center [1221, 426] width 19 height 19
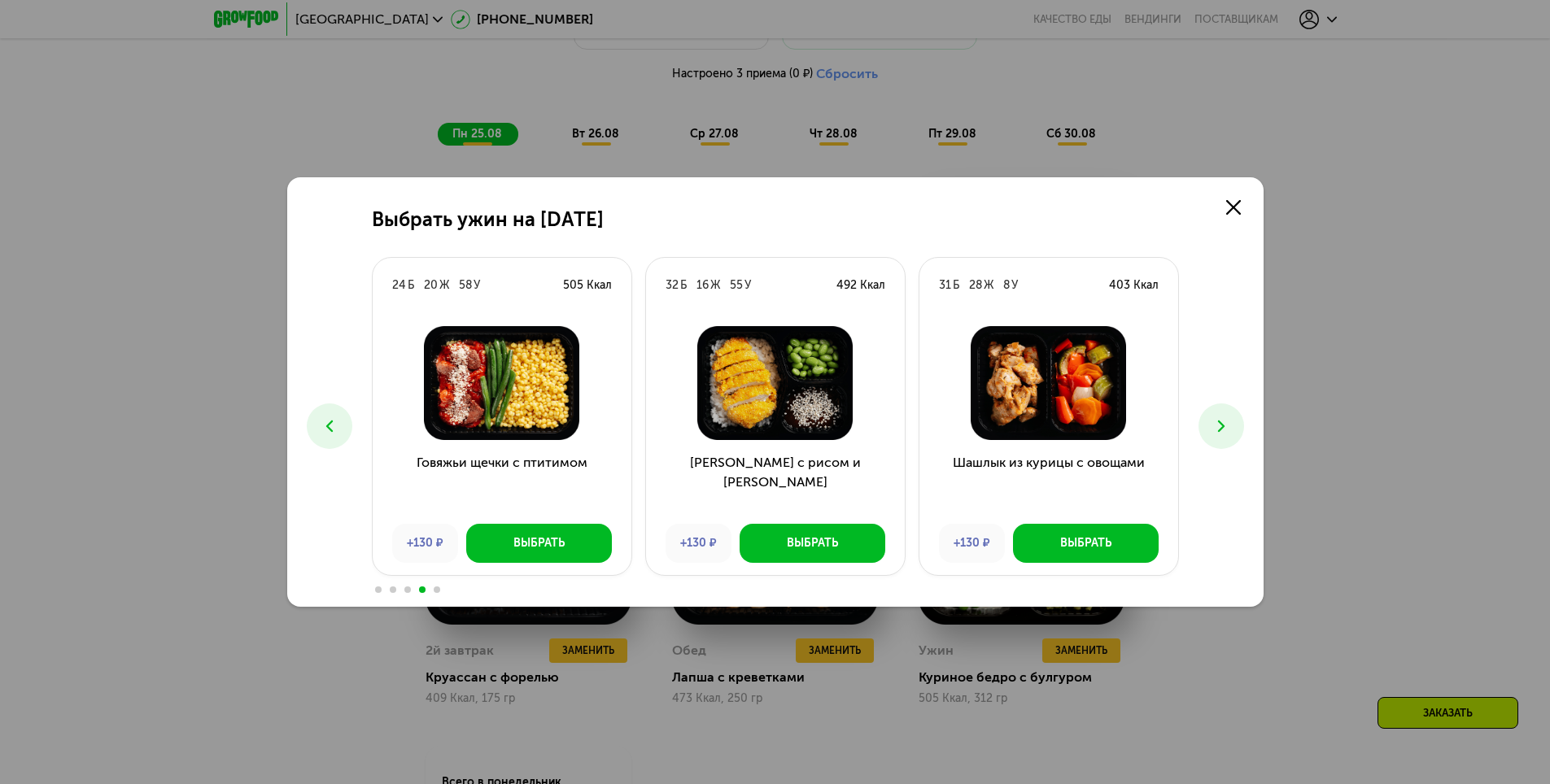
click at [1222, 432] on icon at bounding box center [1221, 426] width 19 height 19
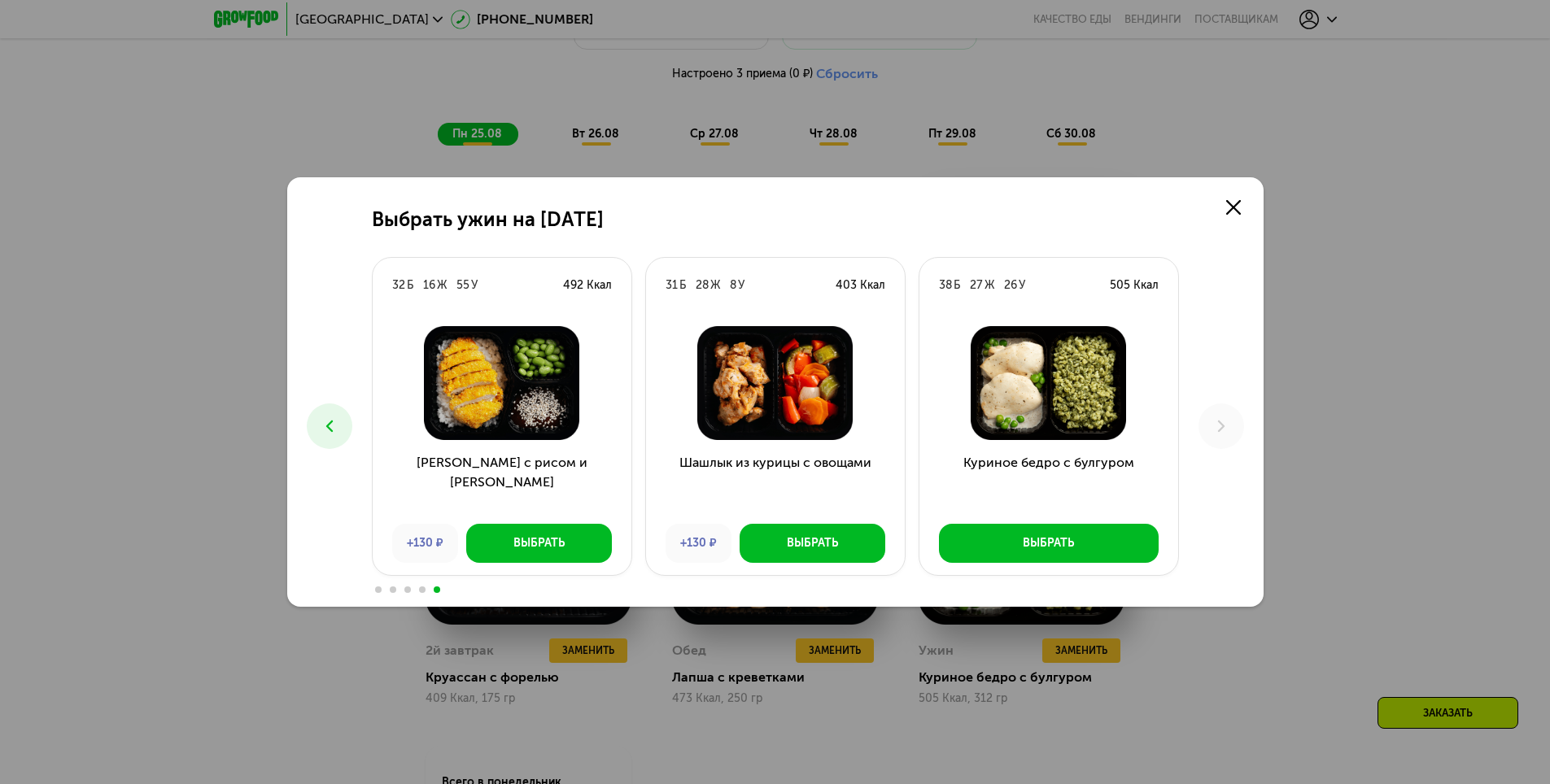
click at [325, 427] on icon at bounding box center [329, 426] width 19 height 19
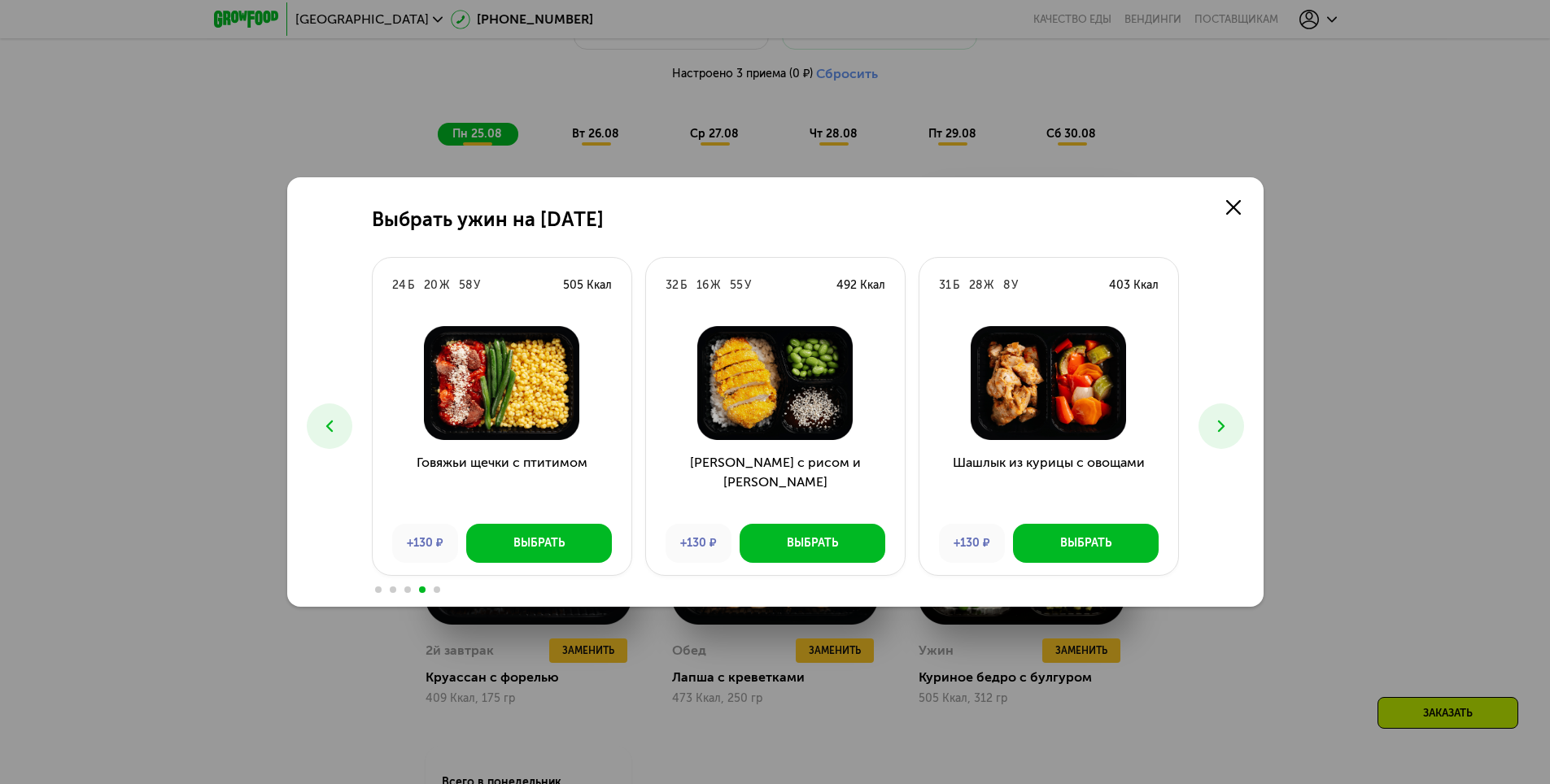
click at [325, 427] on icon at bounding box center [329, 426] width 19 height 19
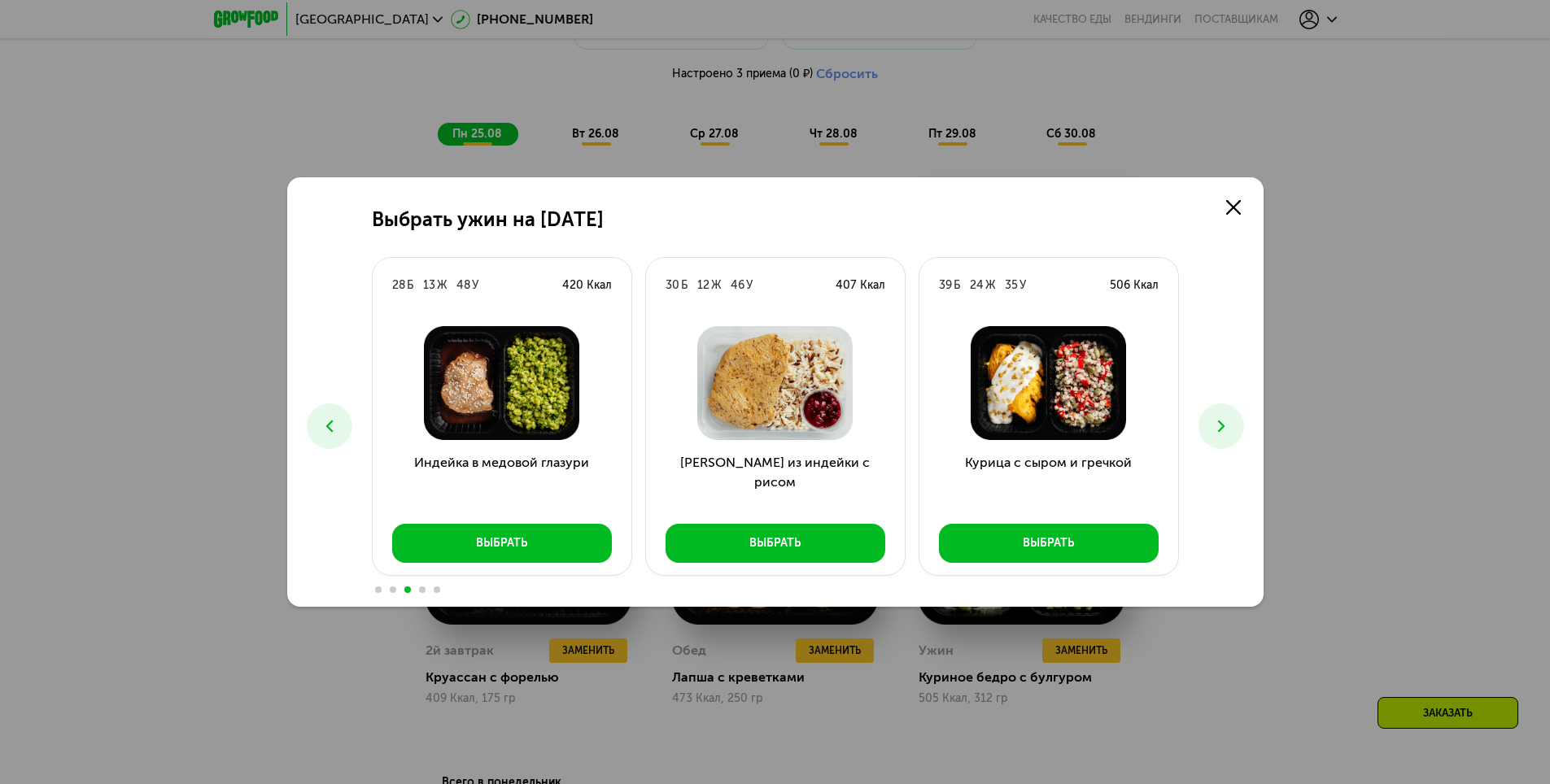
click at [325, 427] on icon at bounding box center [329, 426] width 19 height 19
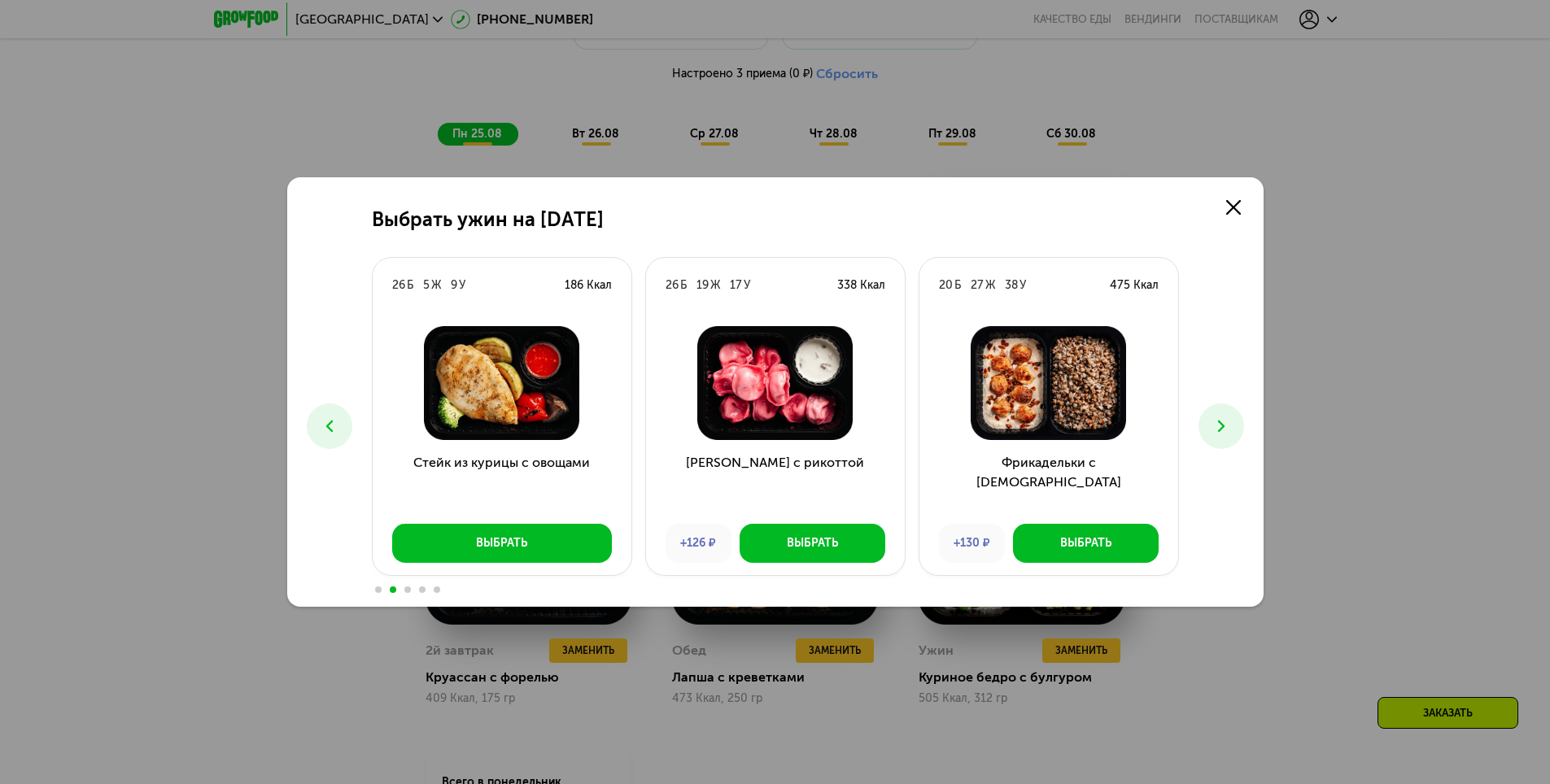
click at [325, 427] on icon at bounding box center [329, 426] width 19 height 19
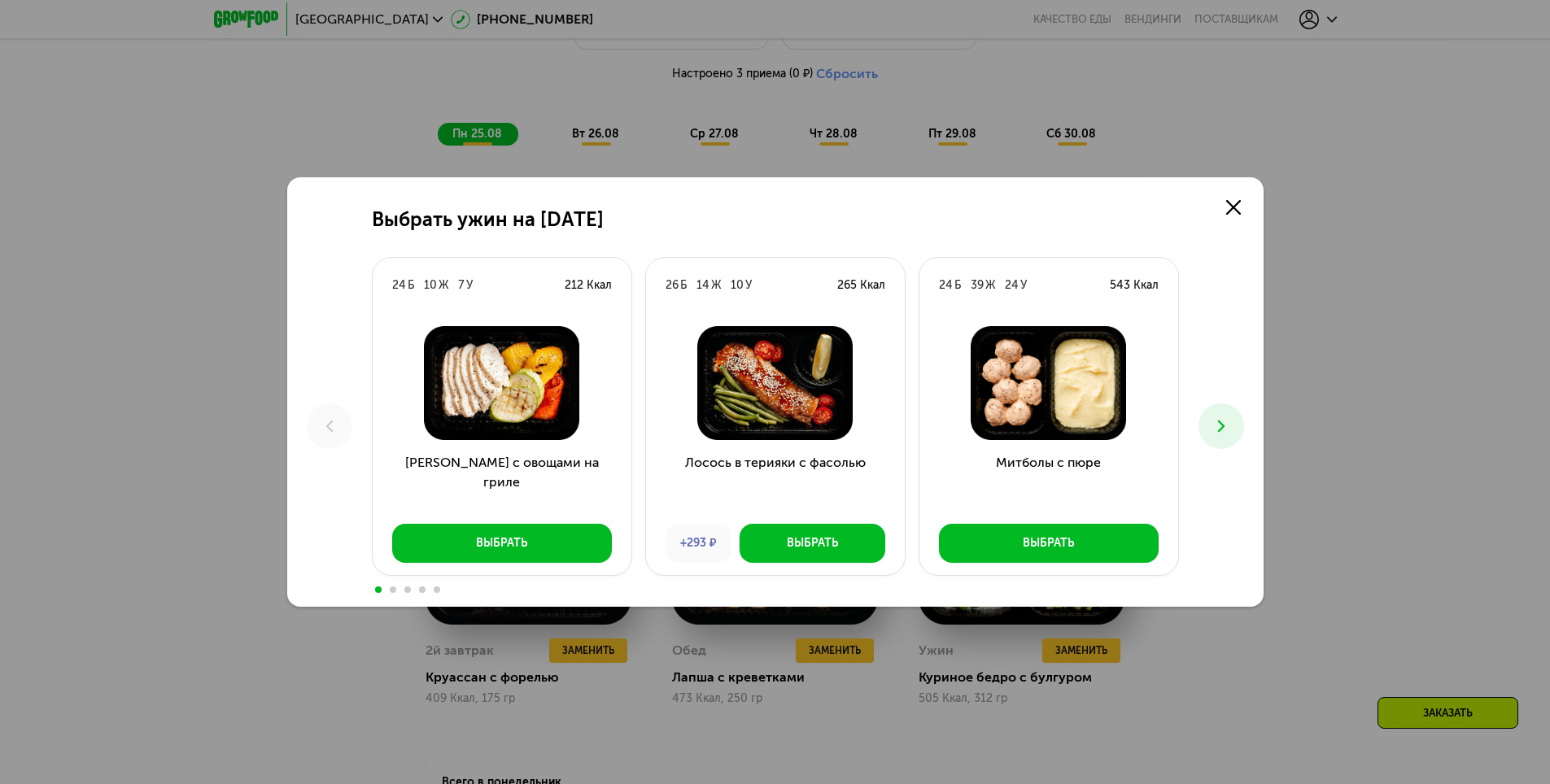
click at [1232, 429] on button at bounding box center [1221, 426] width 45 height 45
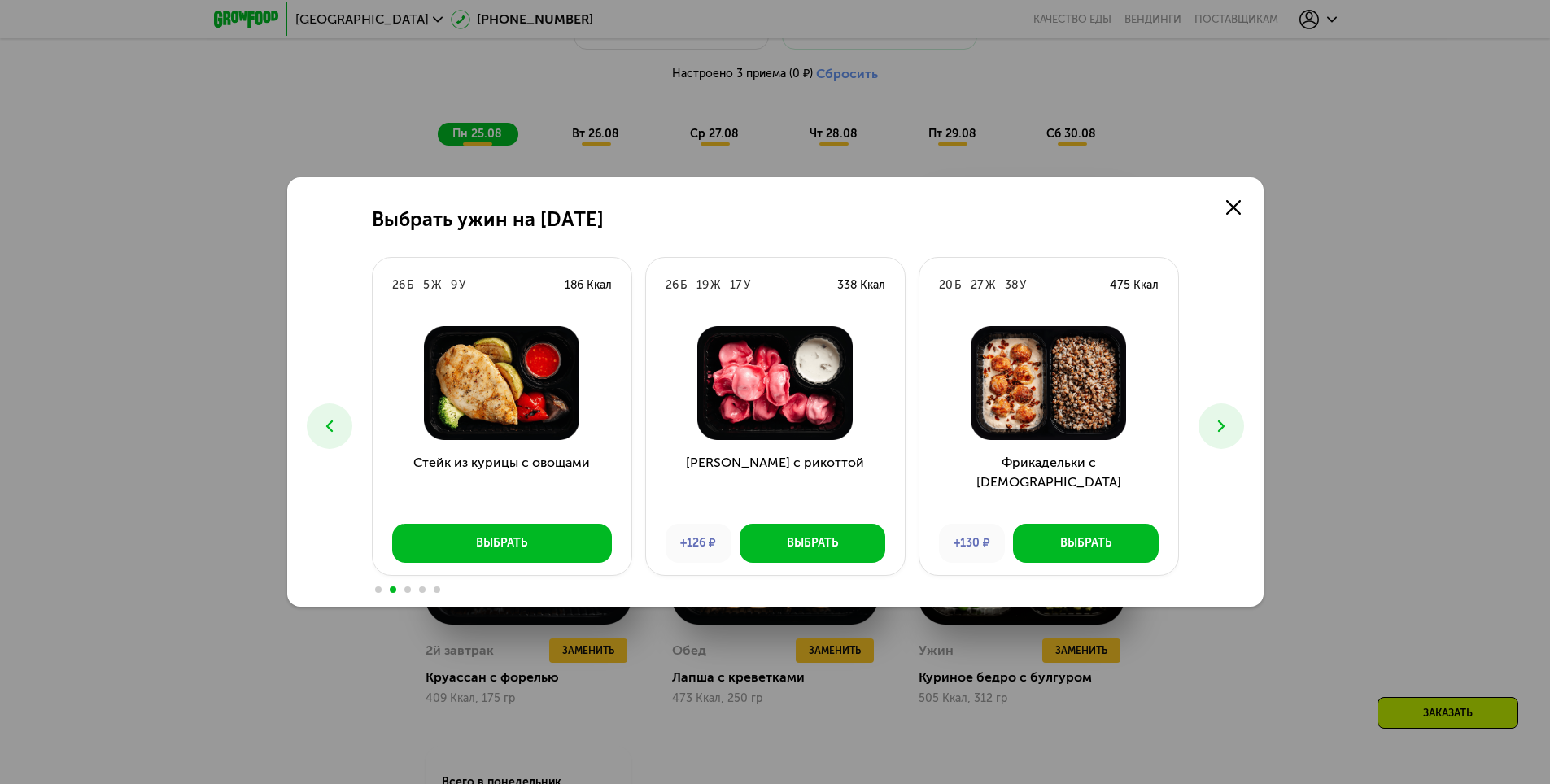
click at [1232, 429] on button at bounding box center [1221, 426] width 45 height 45
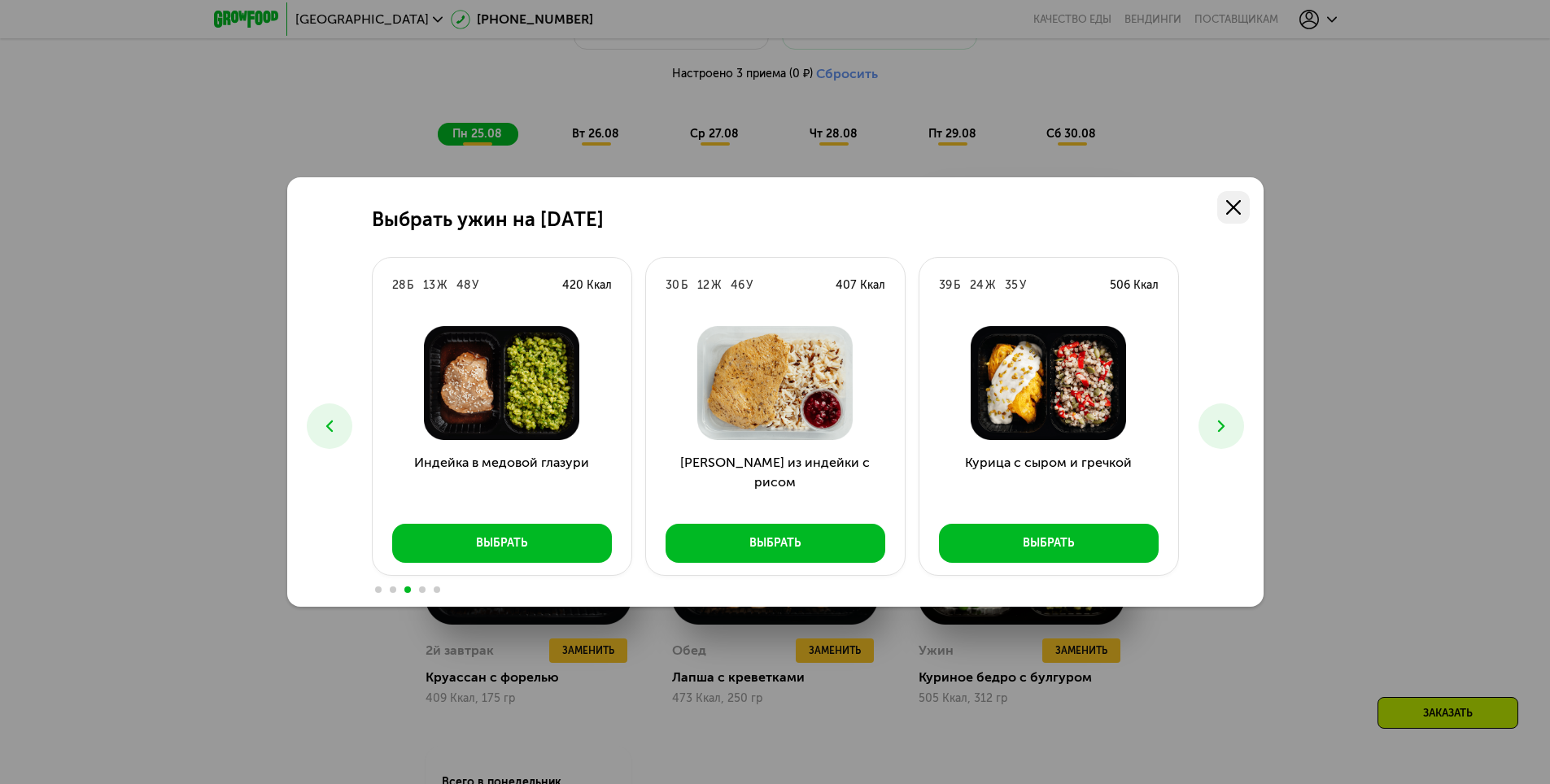
click at [1239, 207] on icon at bounding box center [1234, 207] width 15 height 15
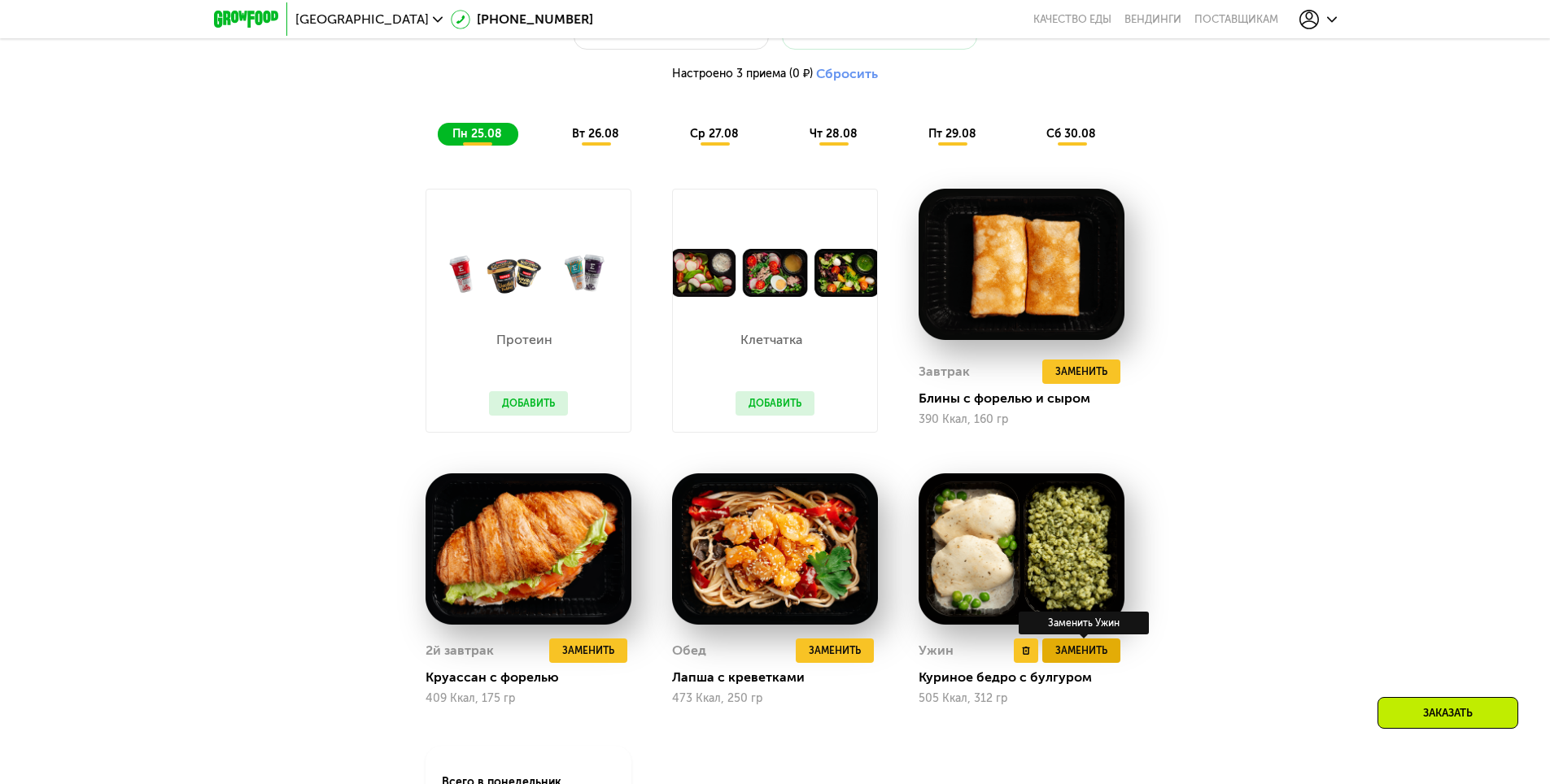
click at [1102, 659] on span "Заменить" at bounding box center [1081, 651] width 53 height 17
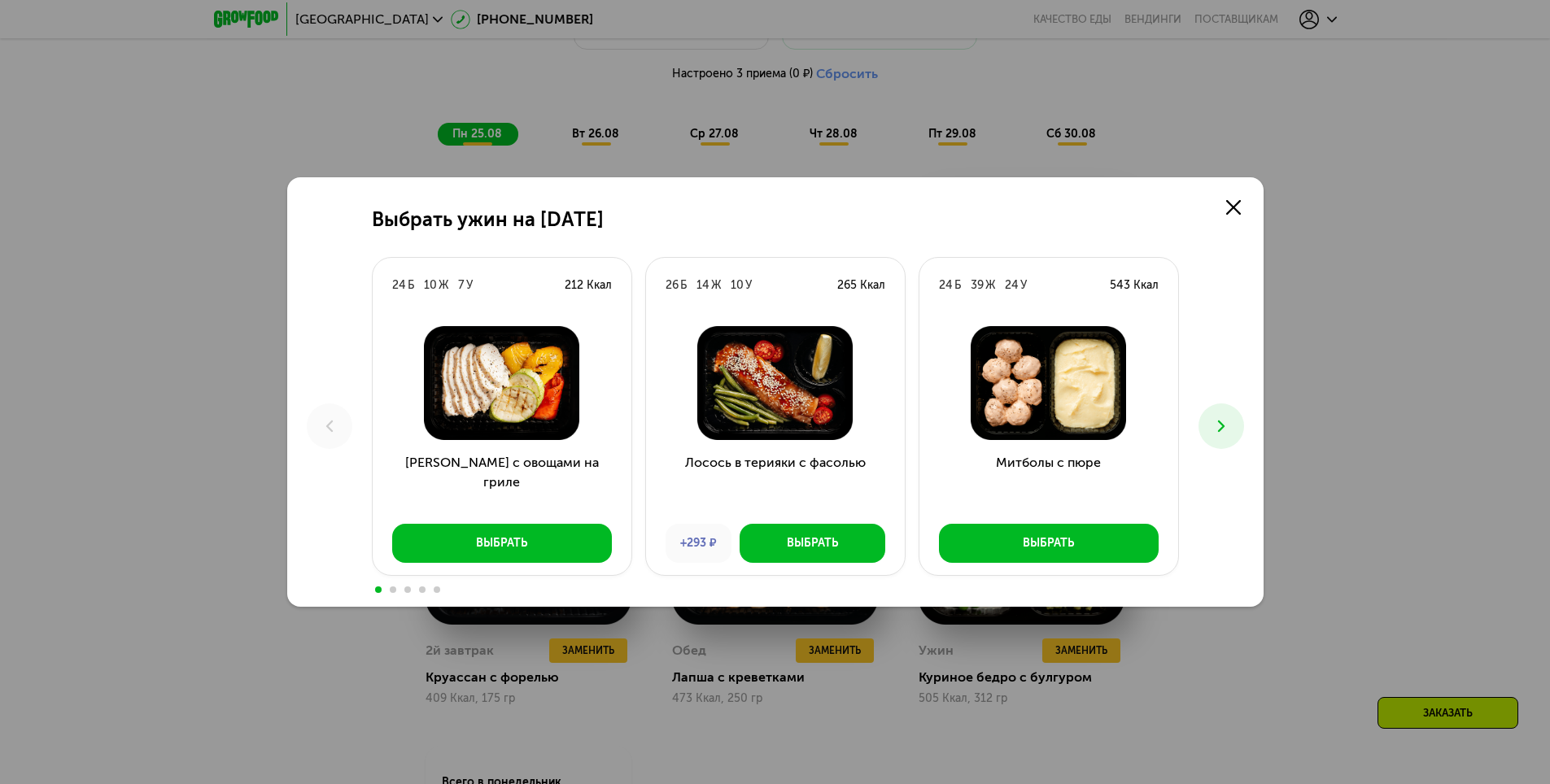
click at [1214, 417] on icon at bounding box center [1221, 426] width 19 height 19
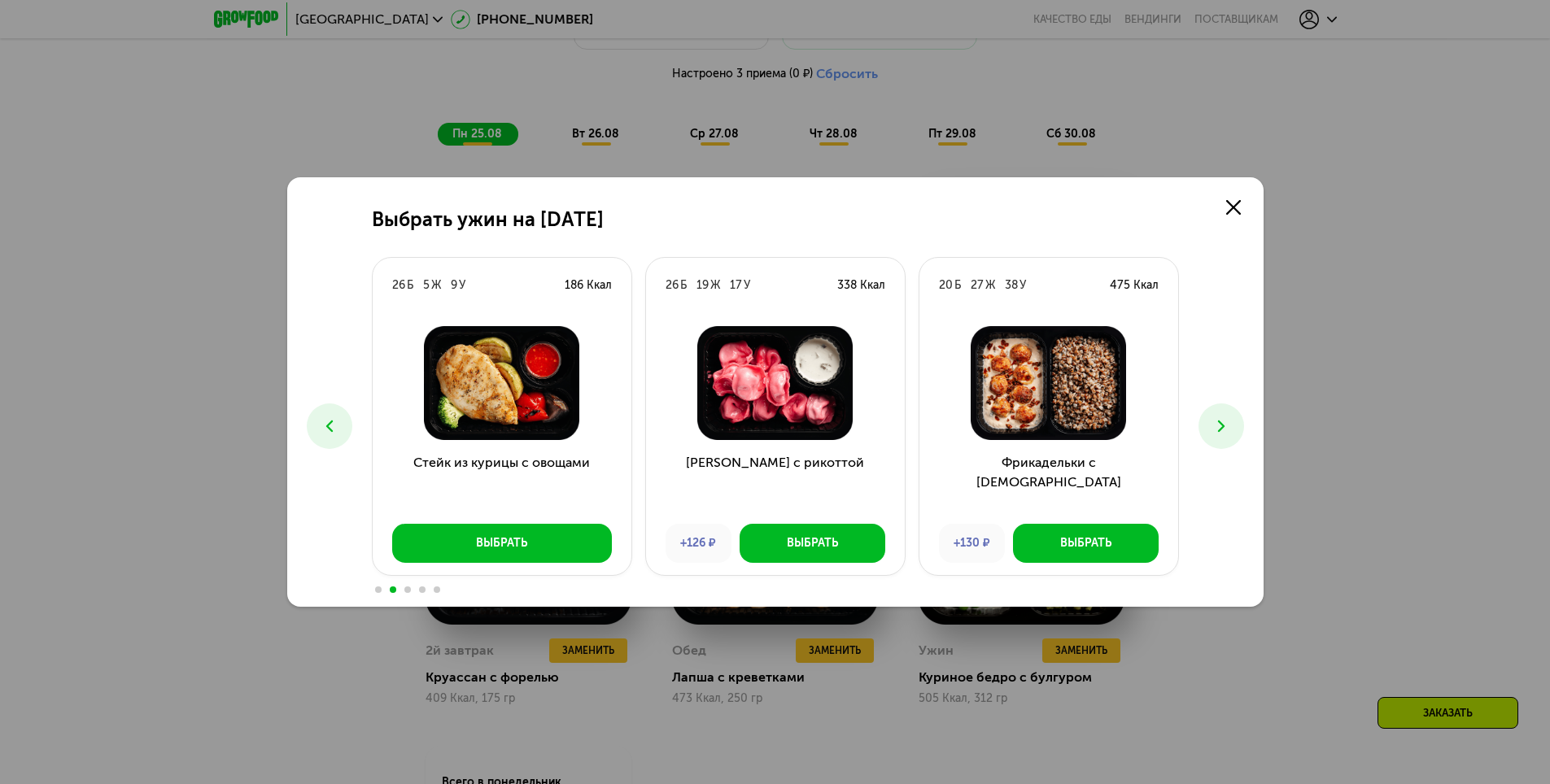
click at [1229, 441] on button at bounding box center [1221, 426] width 45 height 45
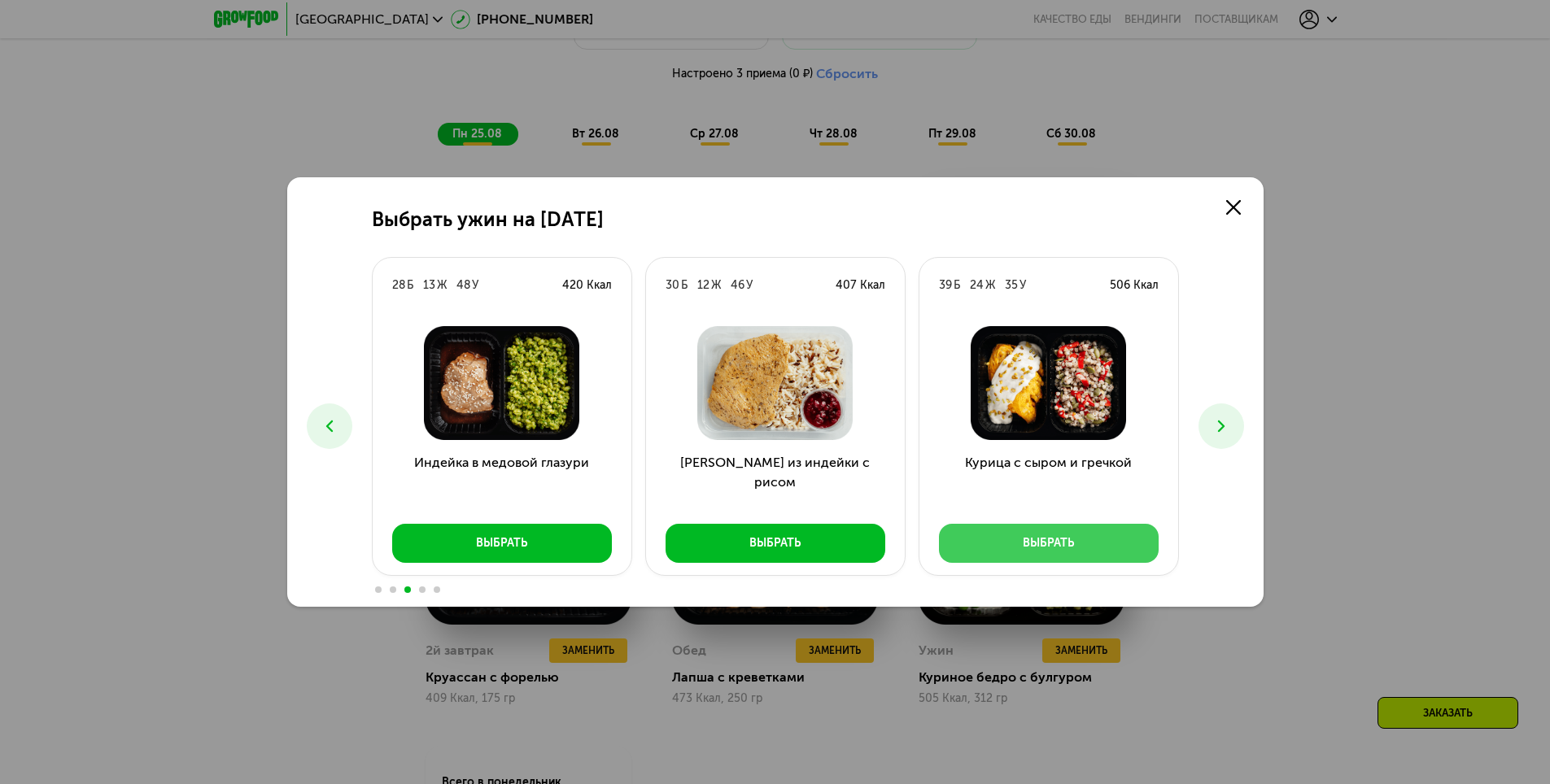
click at [1110, 551] on button "Выбрать" at bounding box center [1049, 544] width 219 height 39
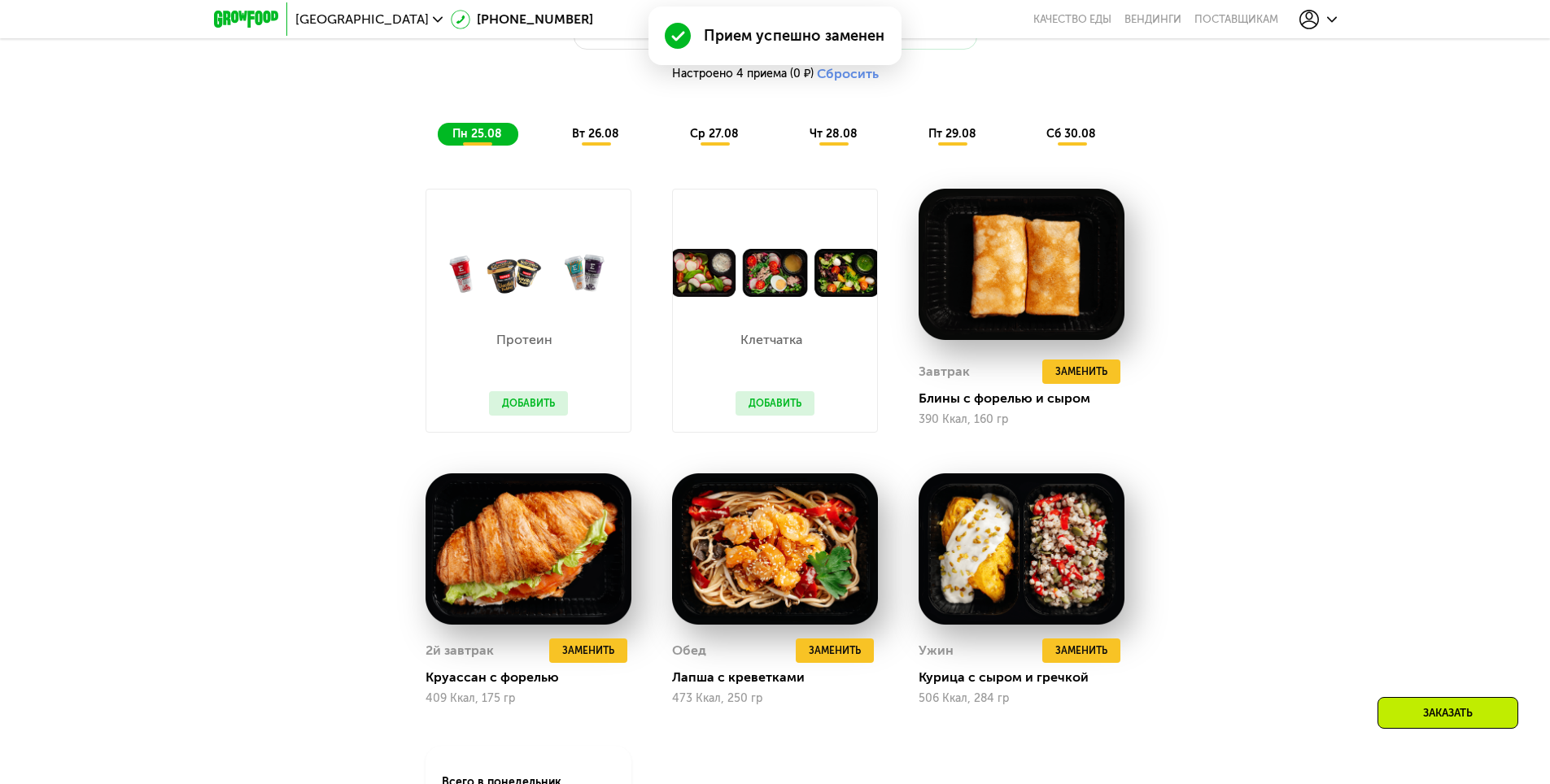
scroll to position [879, 0]
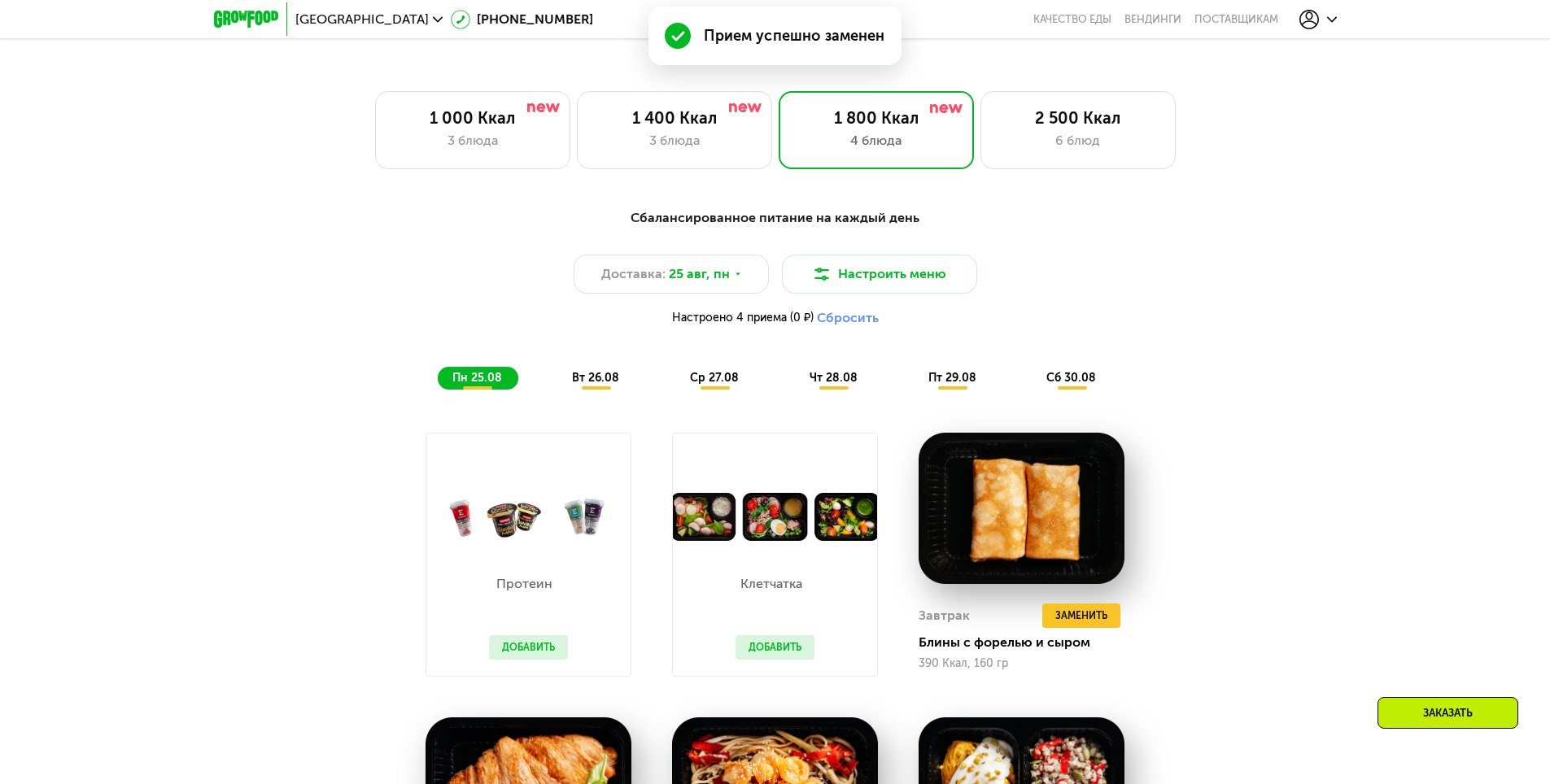
click at [602, 385] on span "вт 26.08" at bounding box center [595, 378] width 47 height 14
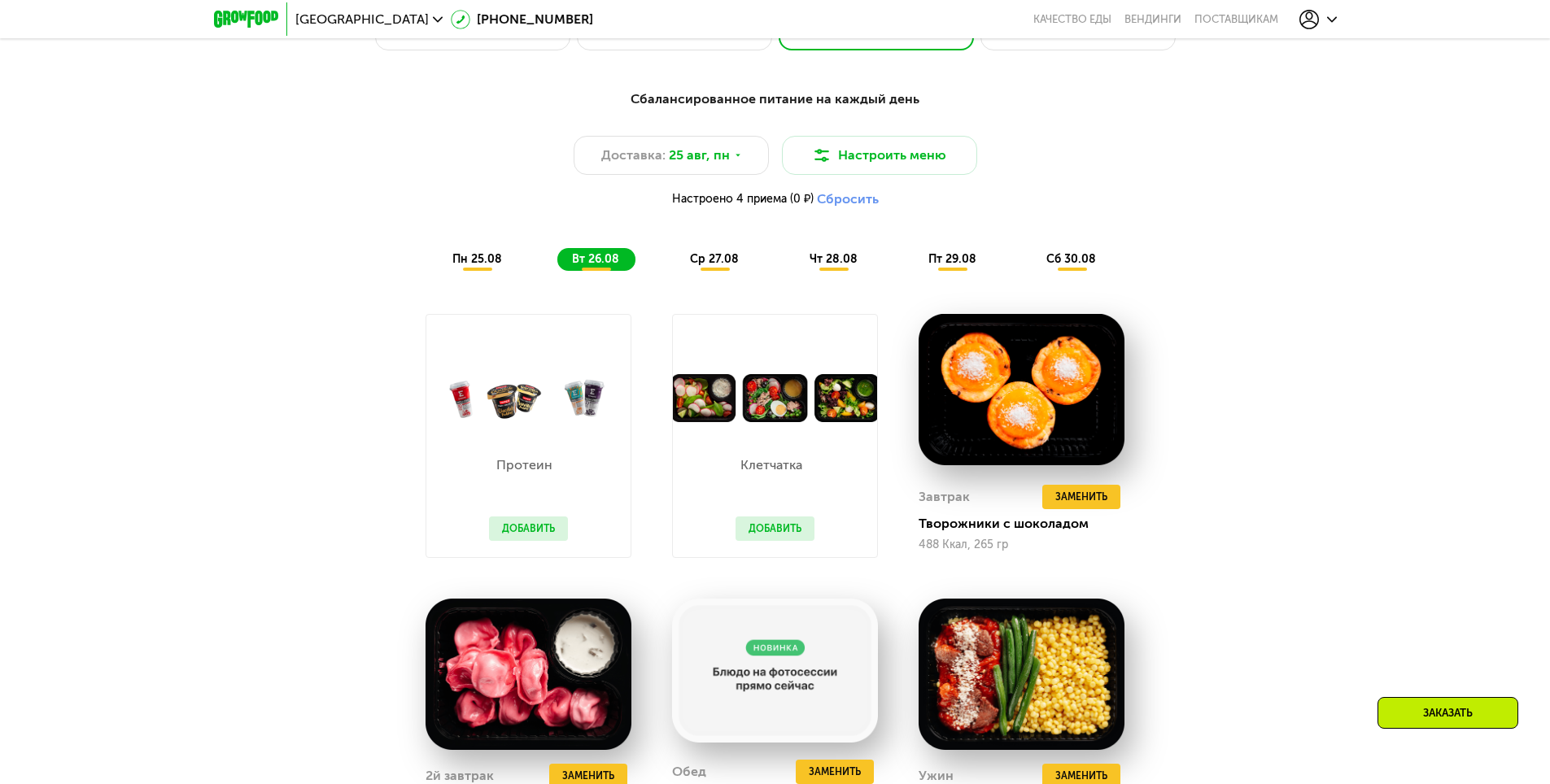
scroll to position [1123, 0]
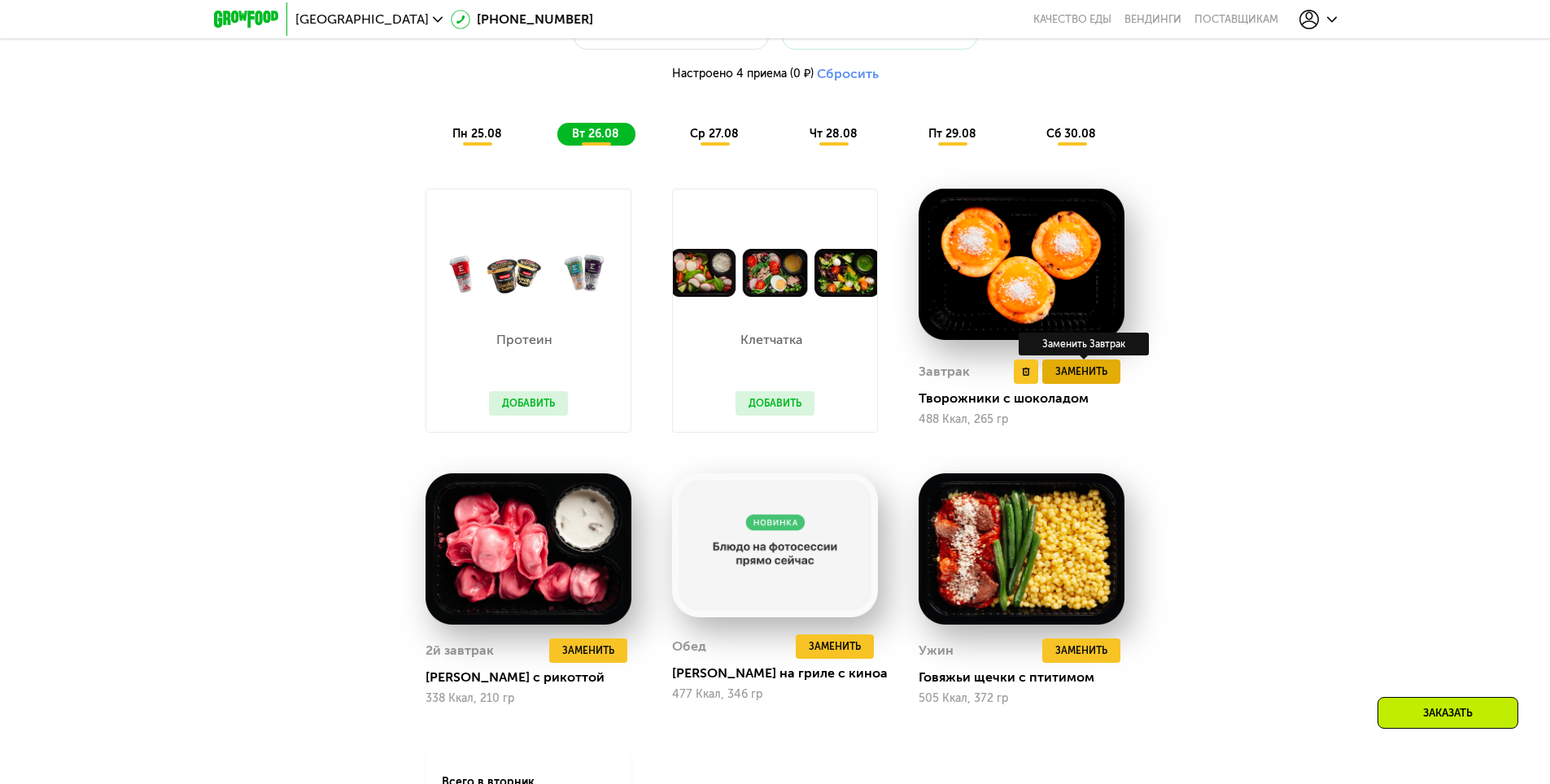
click at [1104, 376] on span "Заменить" at bounding box center [1081, 372] width 53 height 17
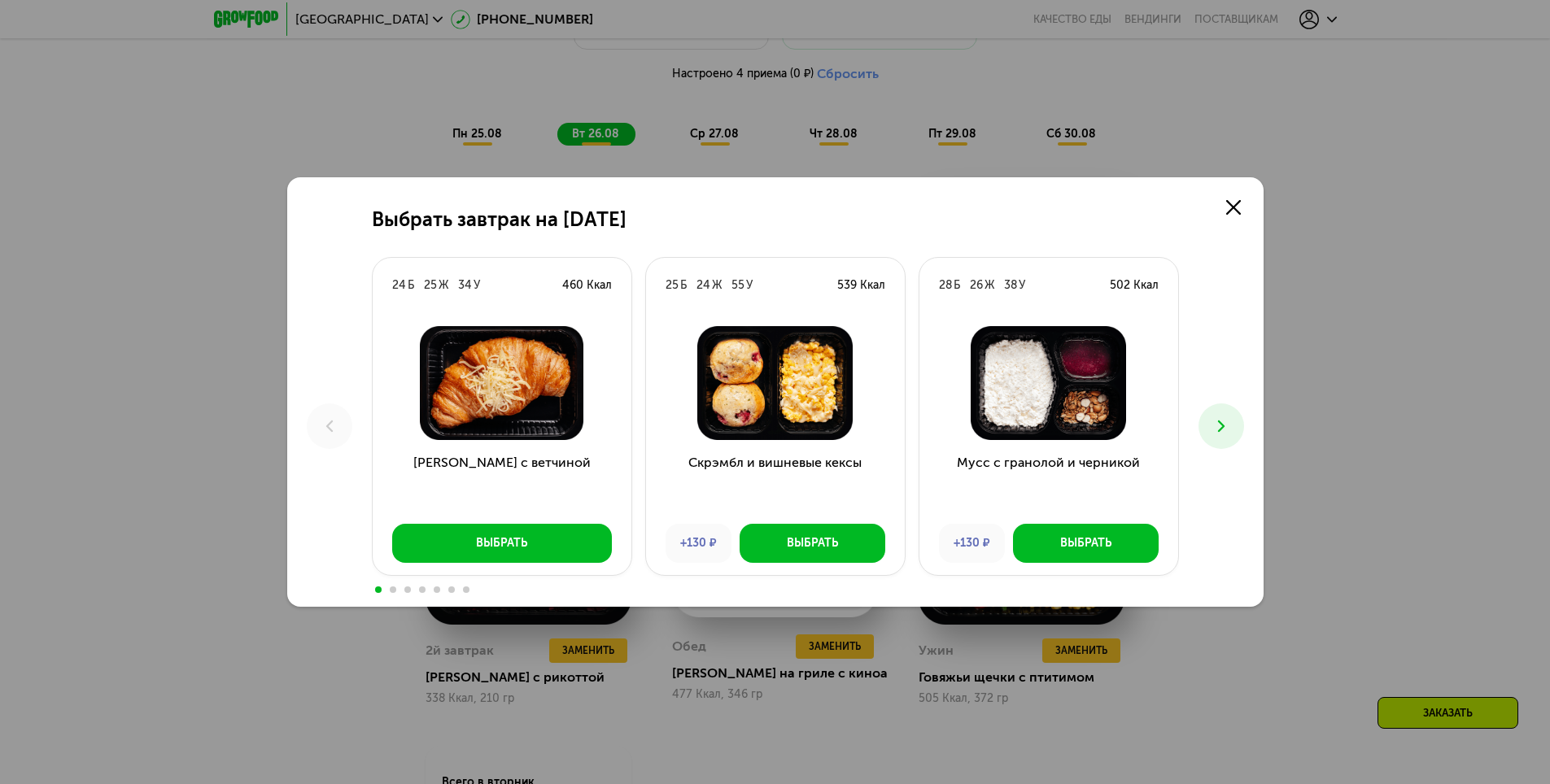
click at [1226, 426] on icon at bounding box center [1221, 426] width 19 height 19
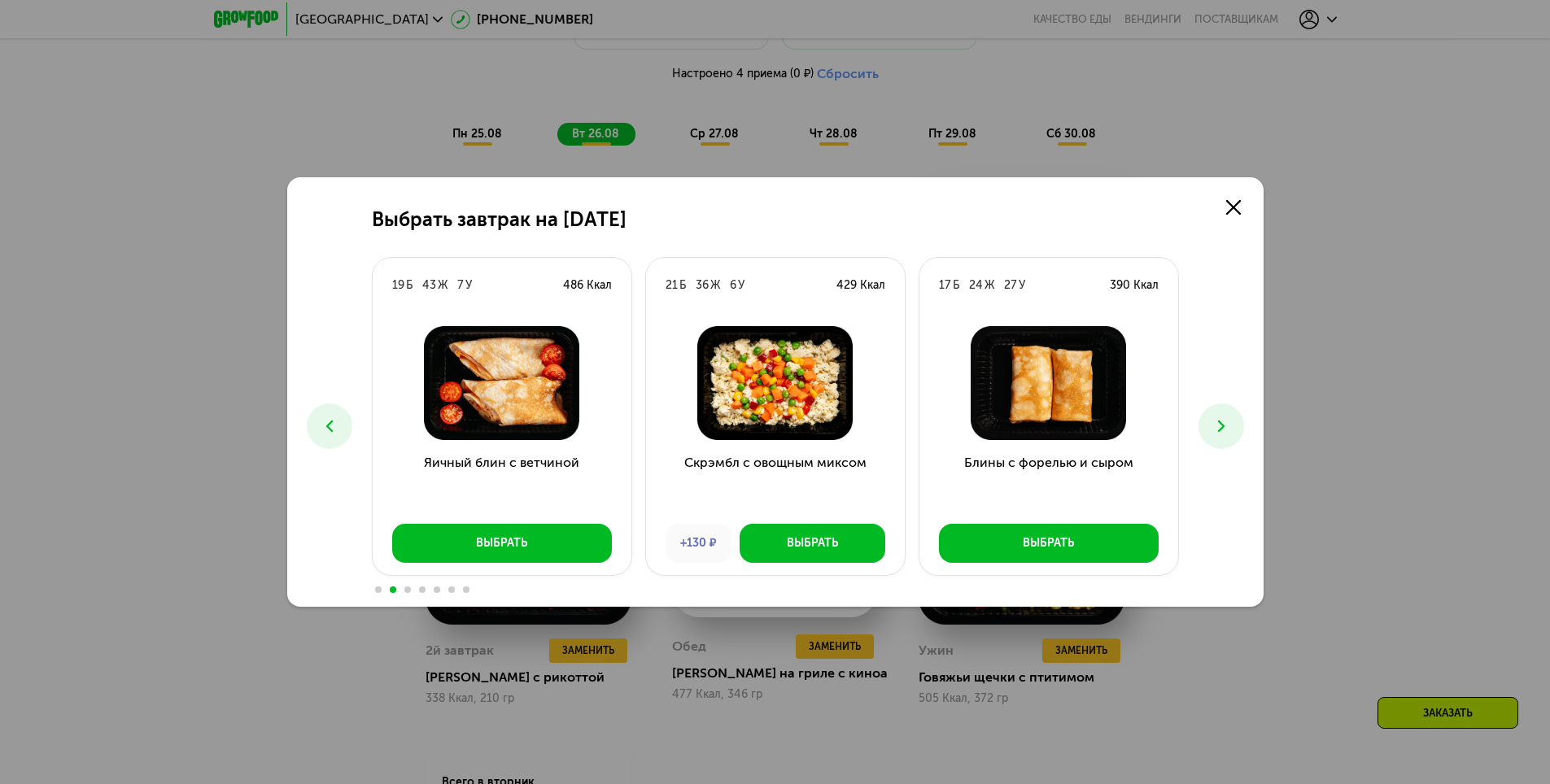
click at [1226, 426] on icon at bounding box center [1221, 426] width 19 height 19
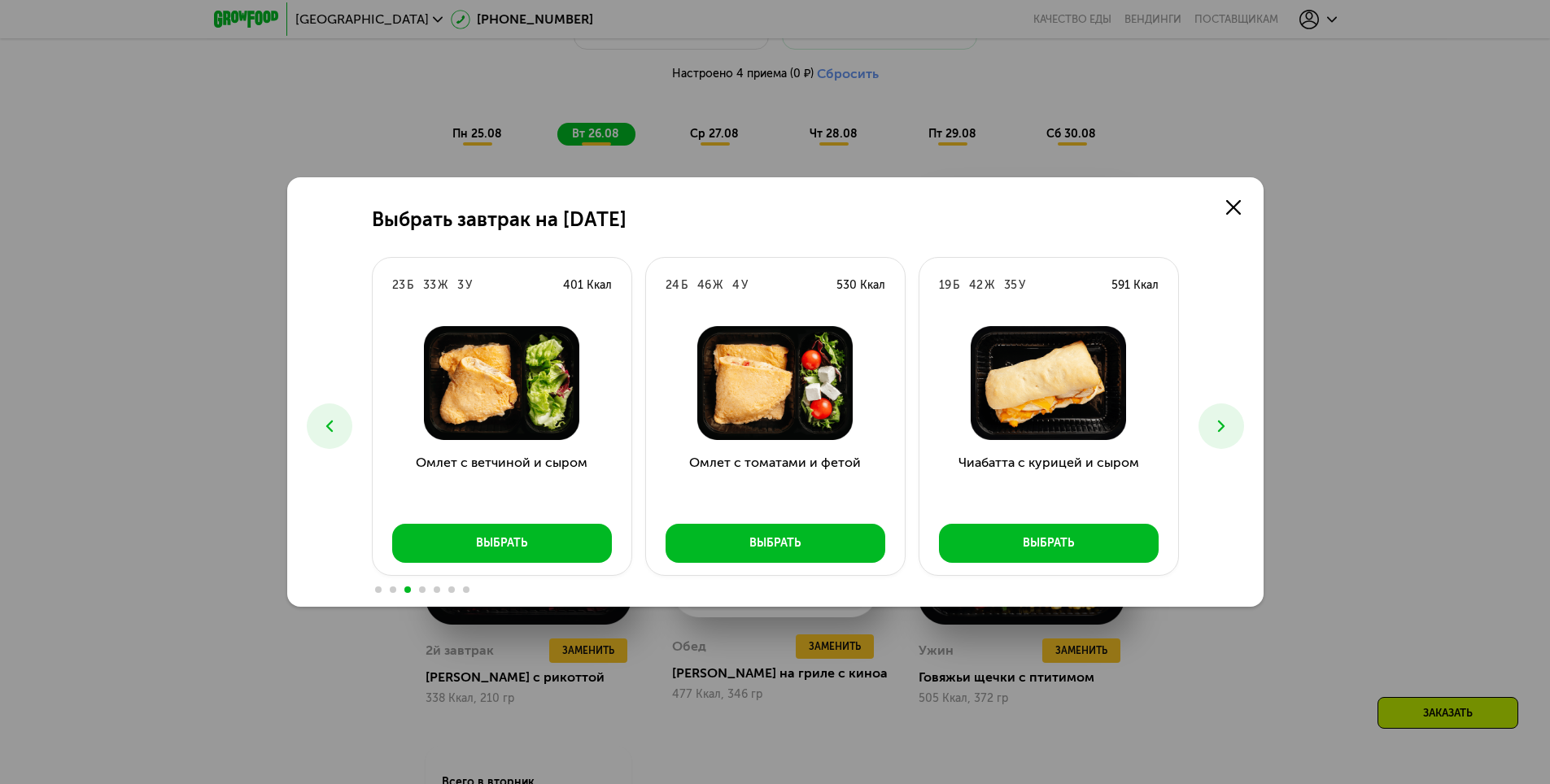
click at [1226, 426] on icon at bounding box center [1221, 426] width 19 height 19
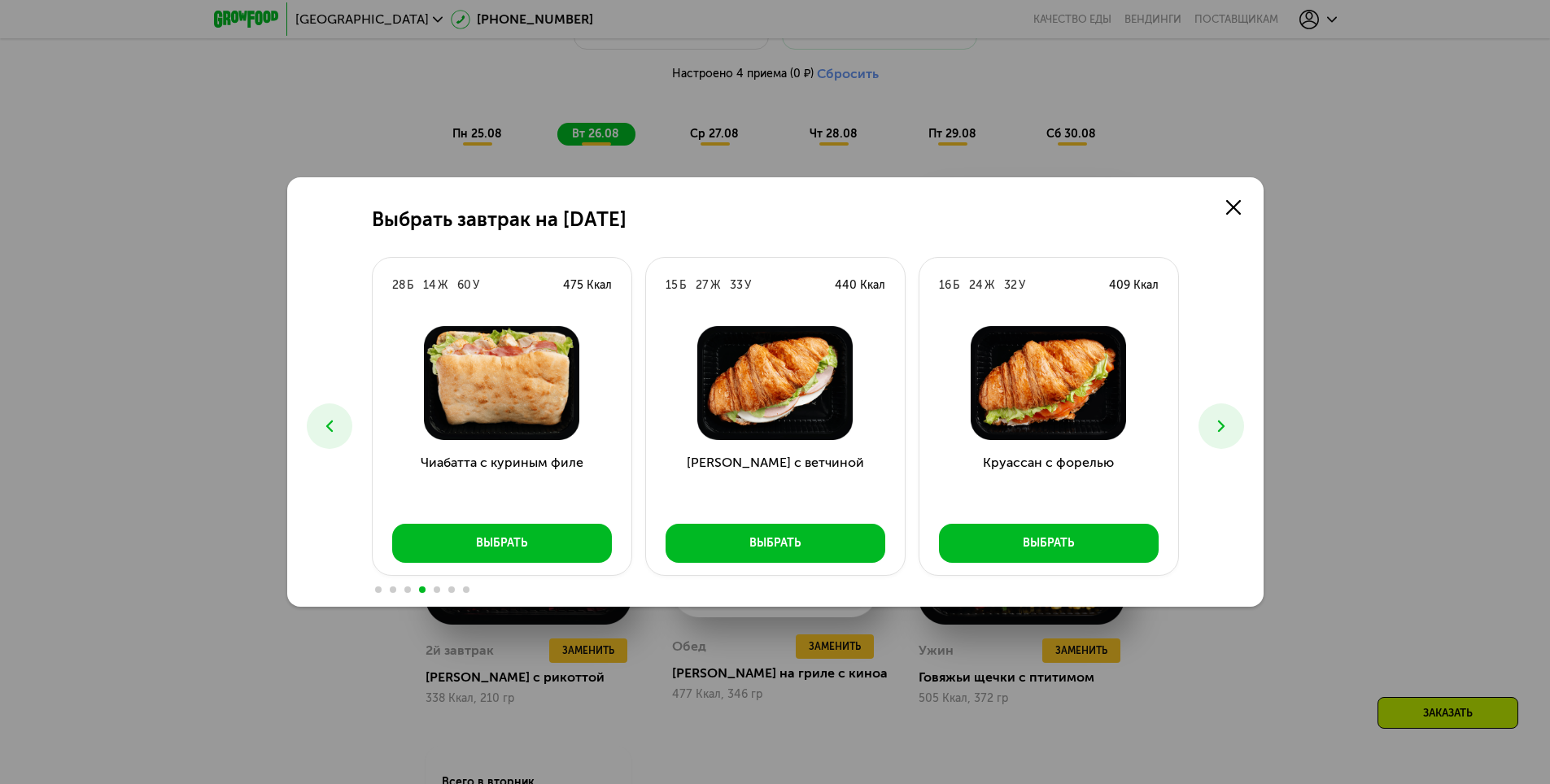
click at [1226, 426] on icon at bounding box center [1221, 426] width 19 height 19
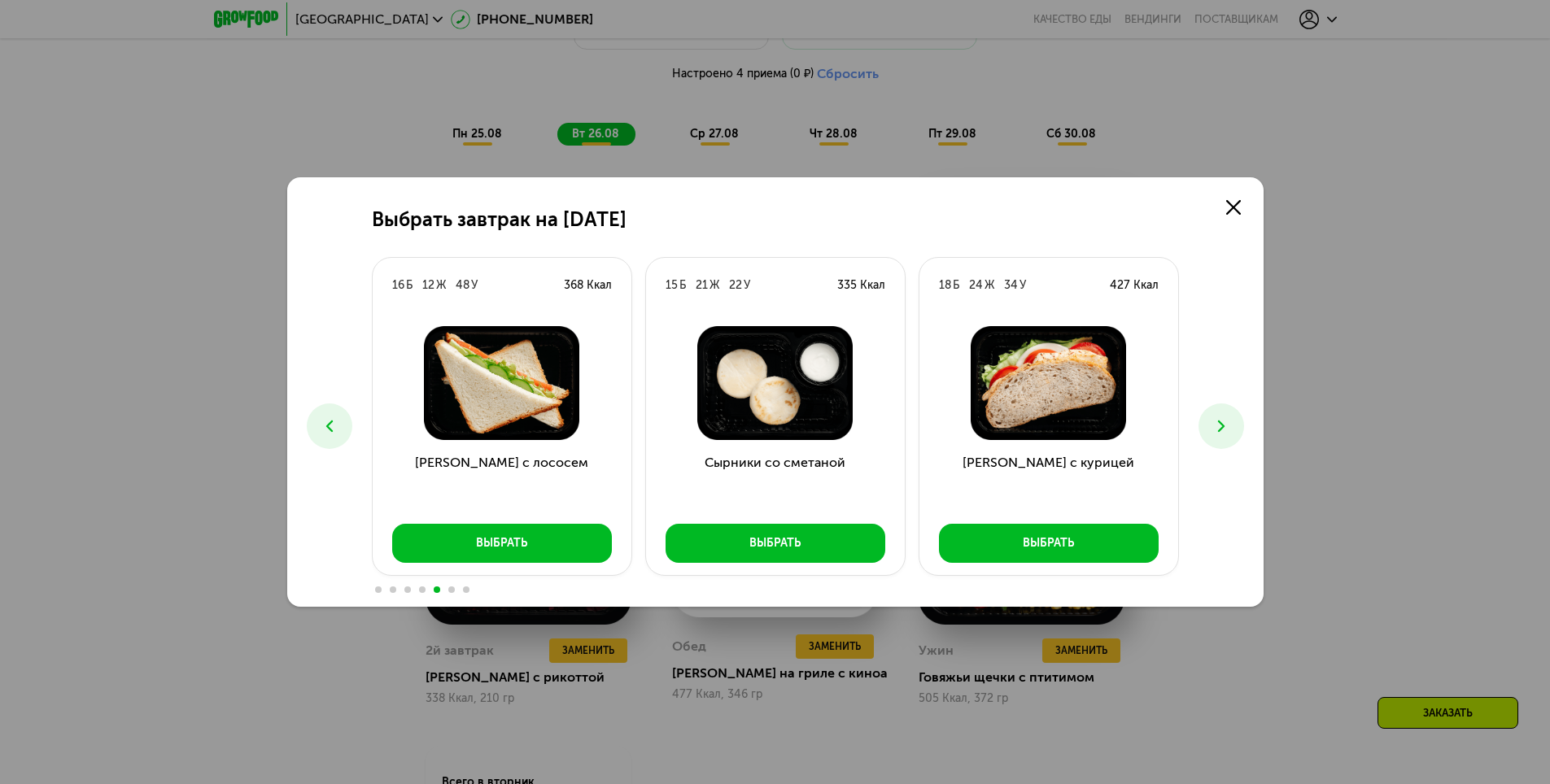
click at [1226, 426] on icon at bounding box center [1221, 426] width 19 height 19
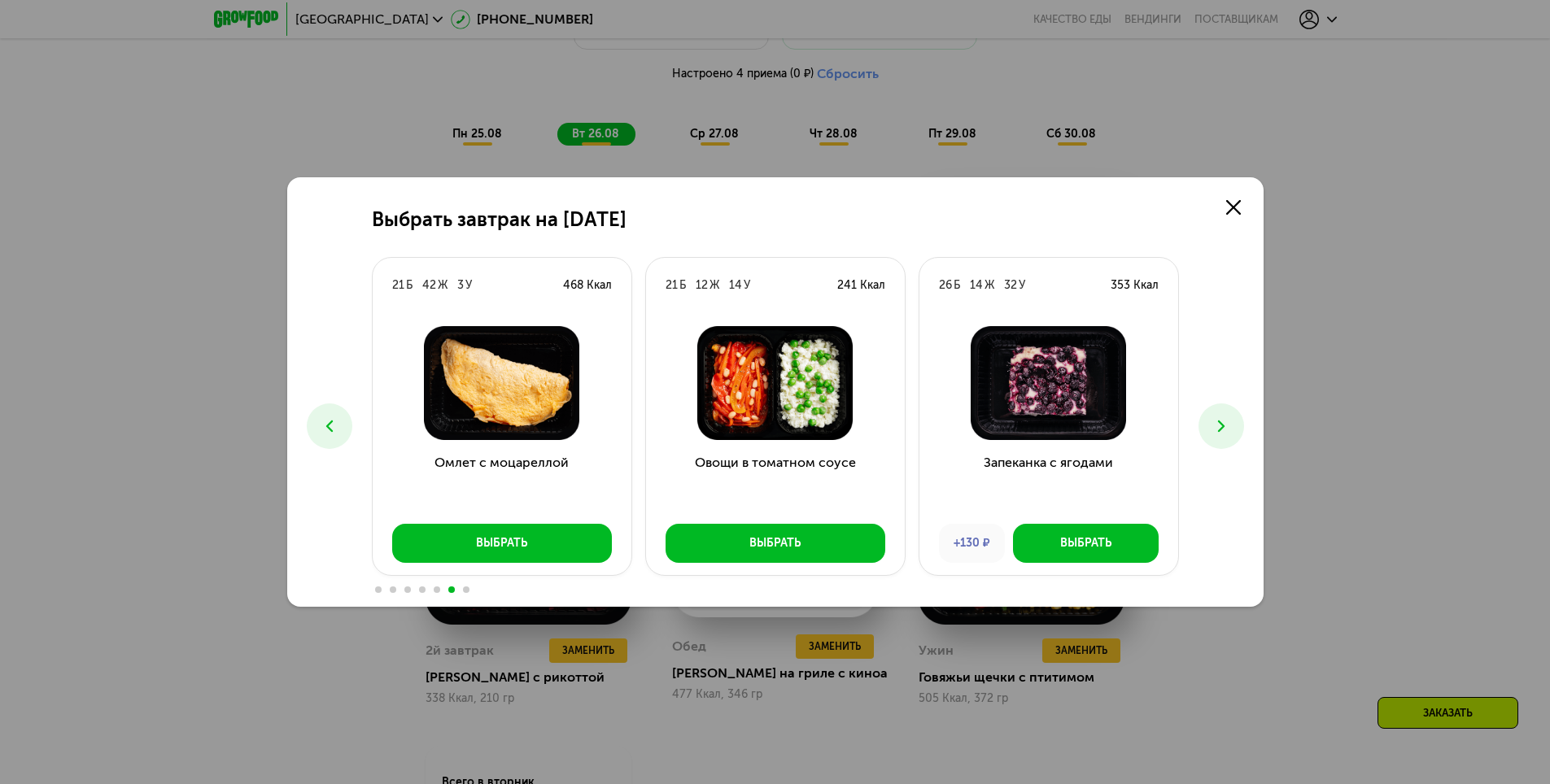
click at [1235, 421] on button at bounding box center [1221, 426] width 45 height 45
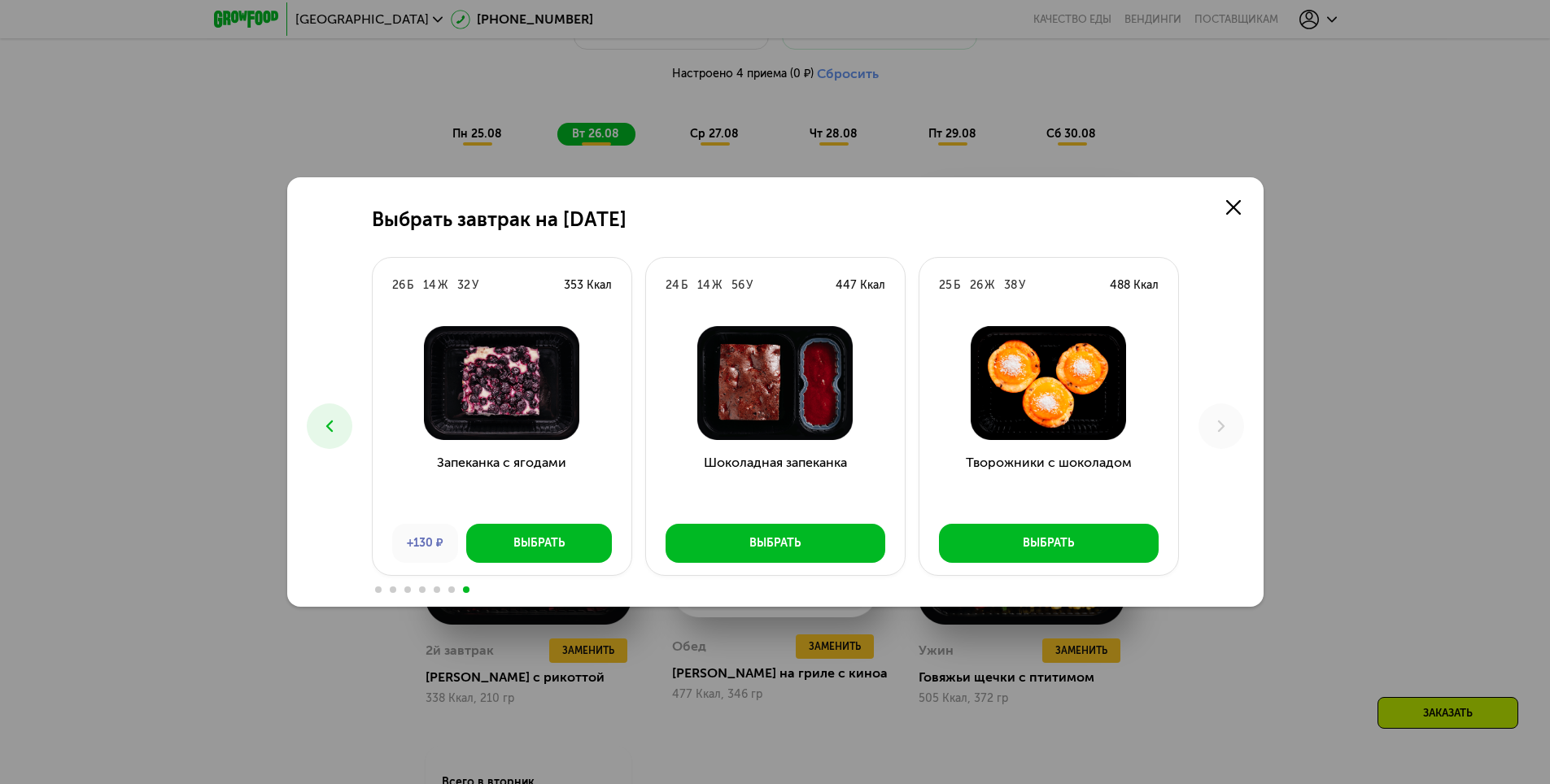
click at [333, 427] on icon at bounding box center [329, 426] width 19 height 19
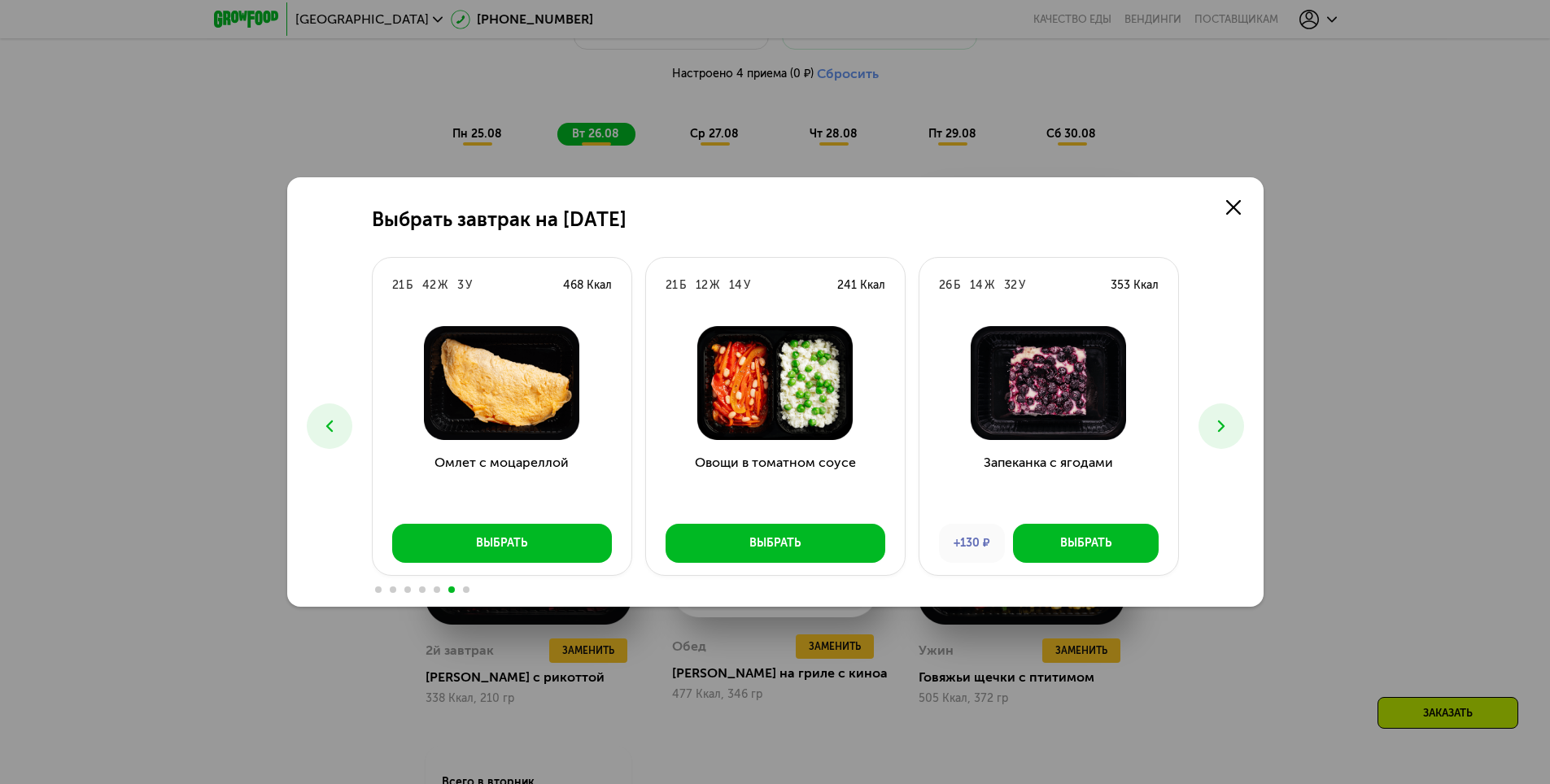
click at [333, 426] on icon at bounding box center [329, 426] width 19 height 19
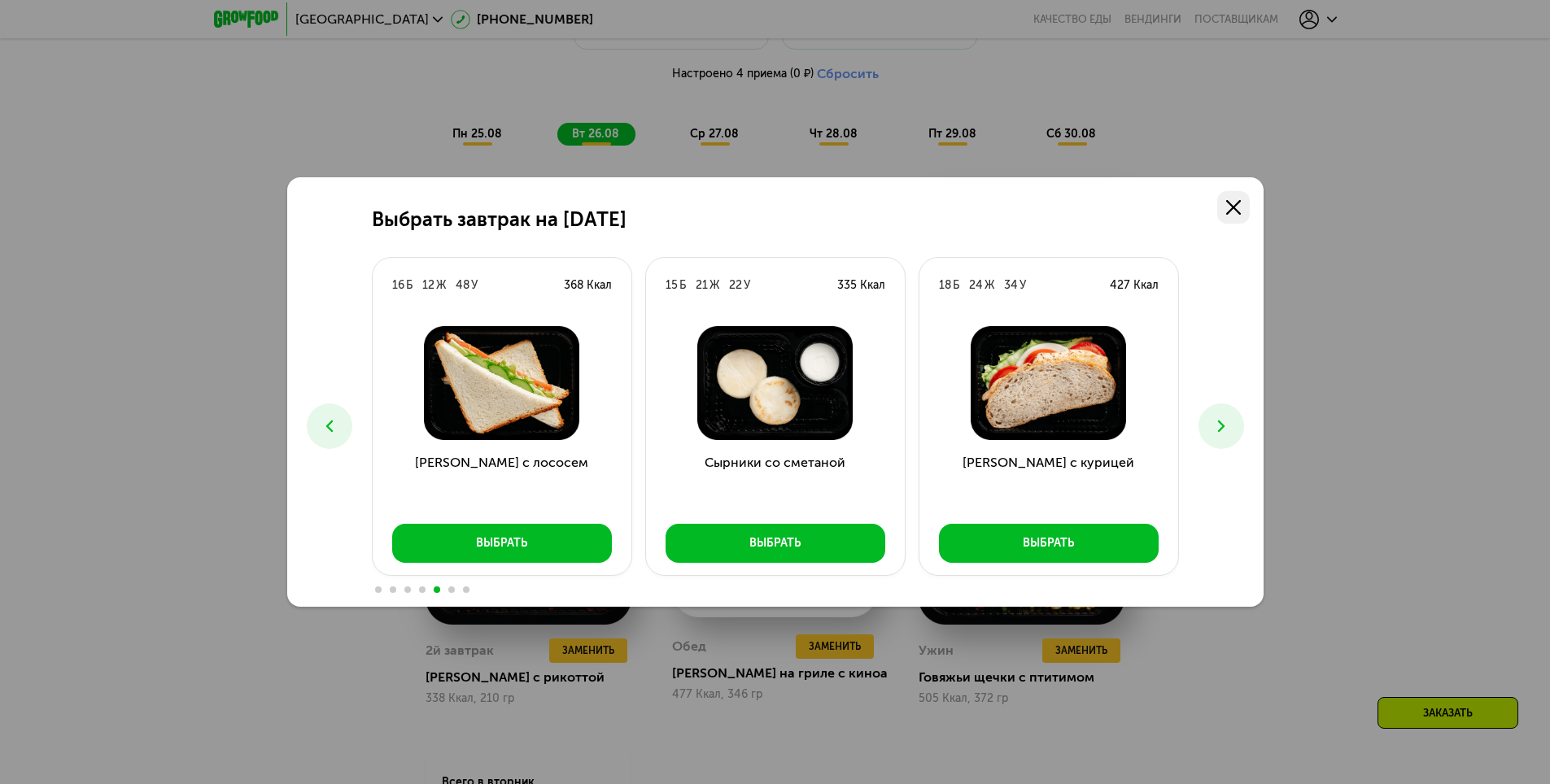
click at [1231, 215] on link at bounding box center [1233, 207] width 32 height 32
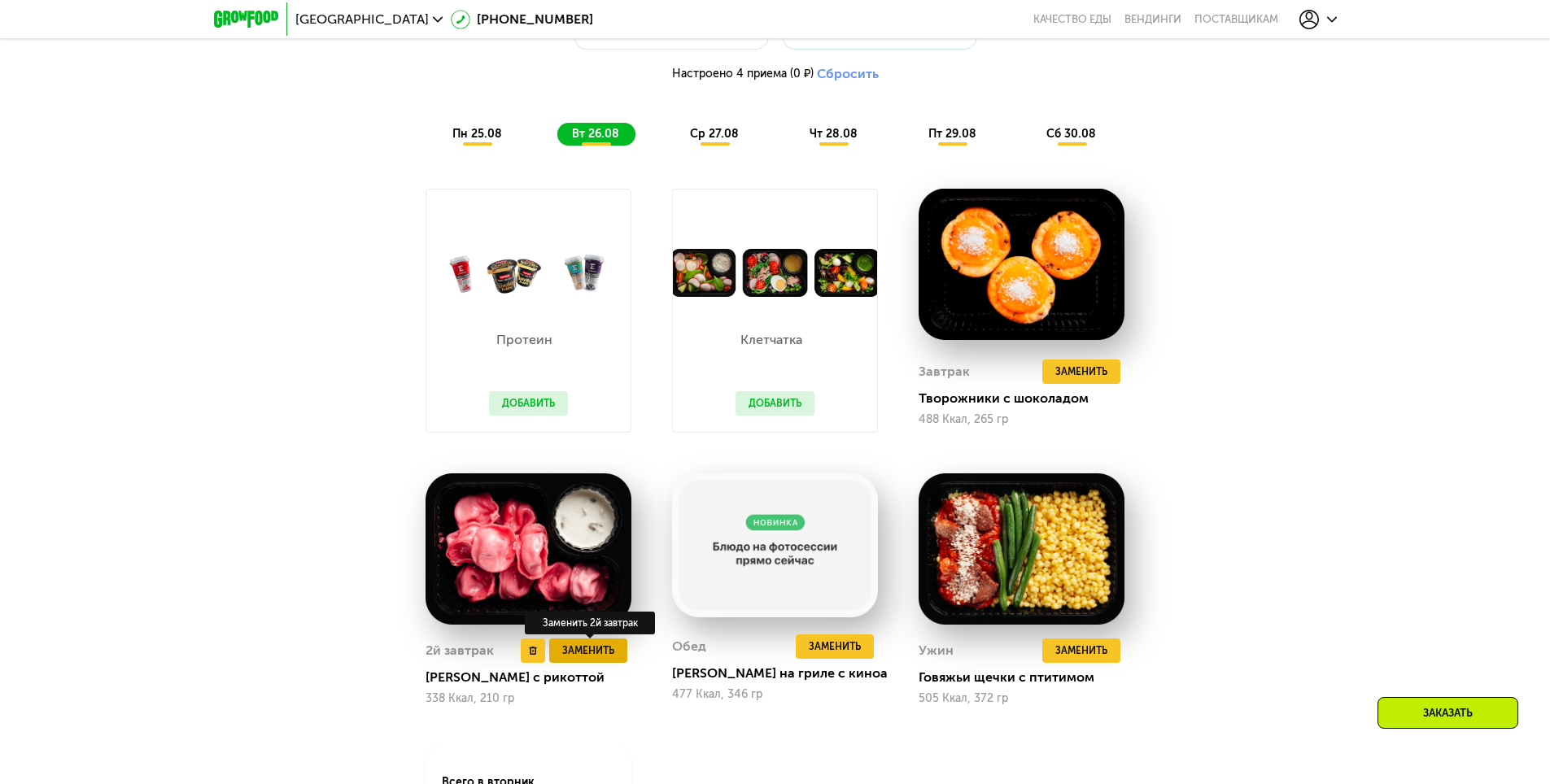
click at [595, 659] on span "Заменить" at bounding box center [588, 651] width 53 height 17
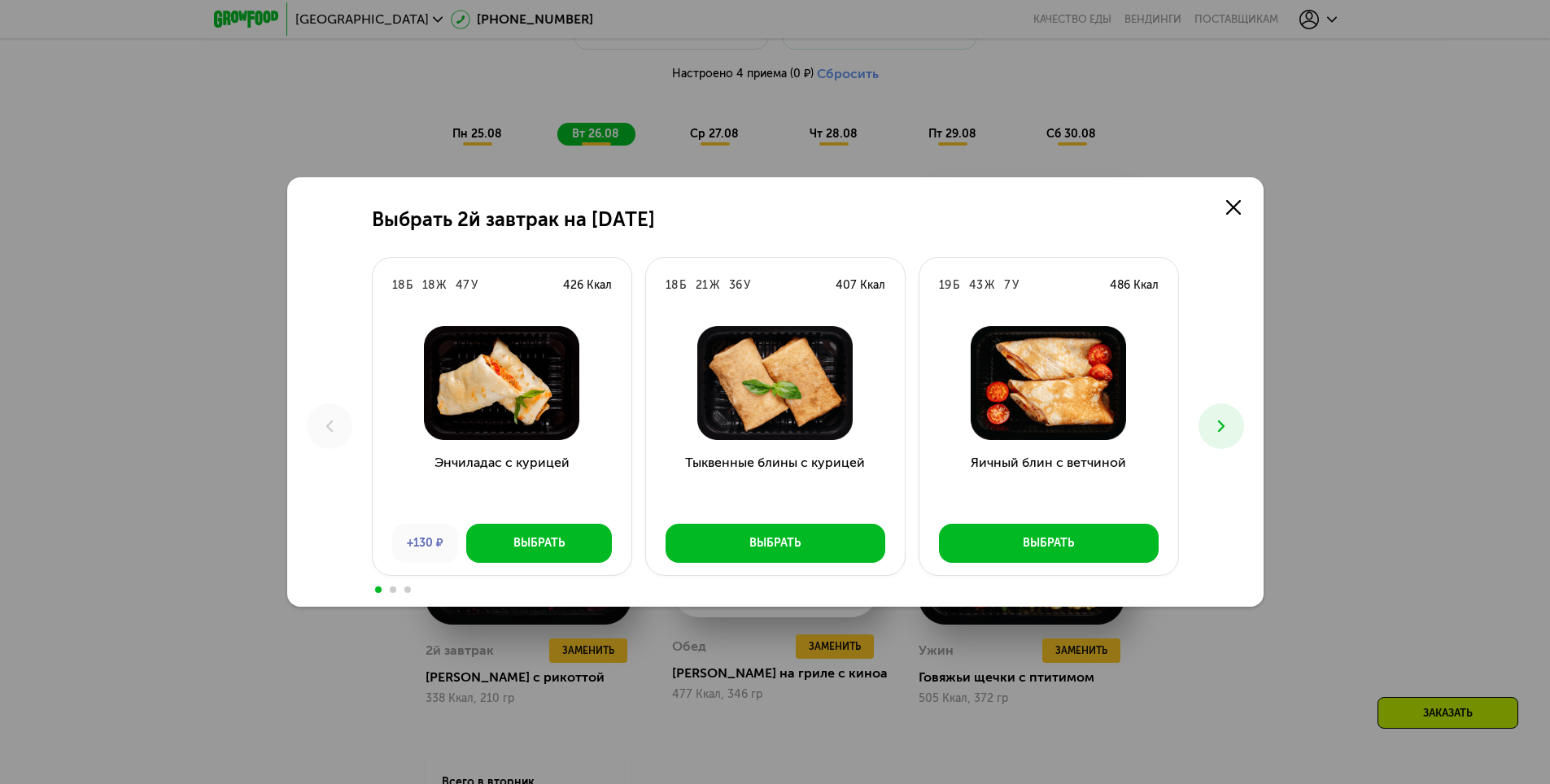
click at [1235, 432] on button at bounding box center [1221, 426] width 45 height 45
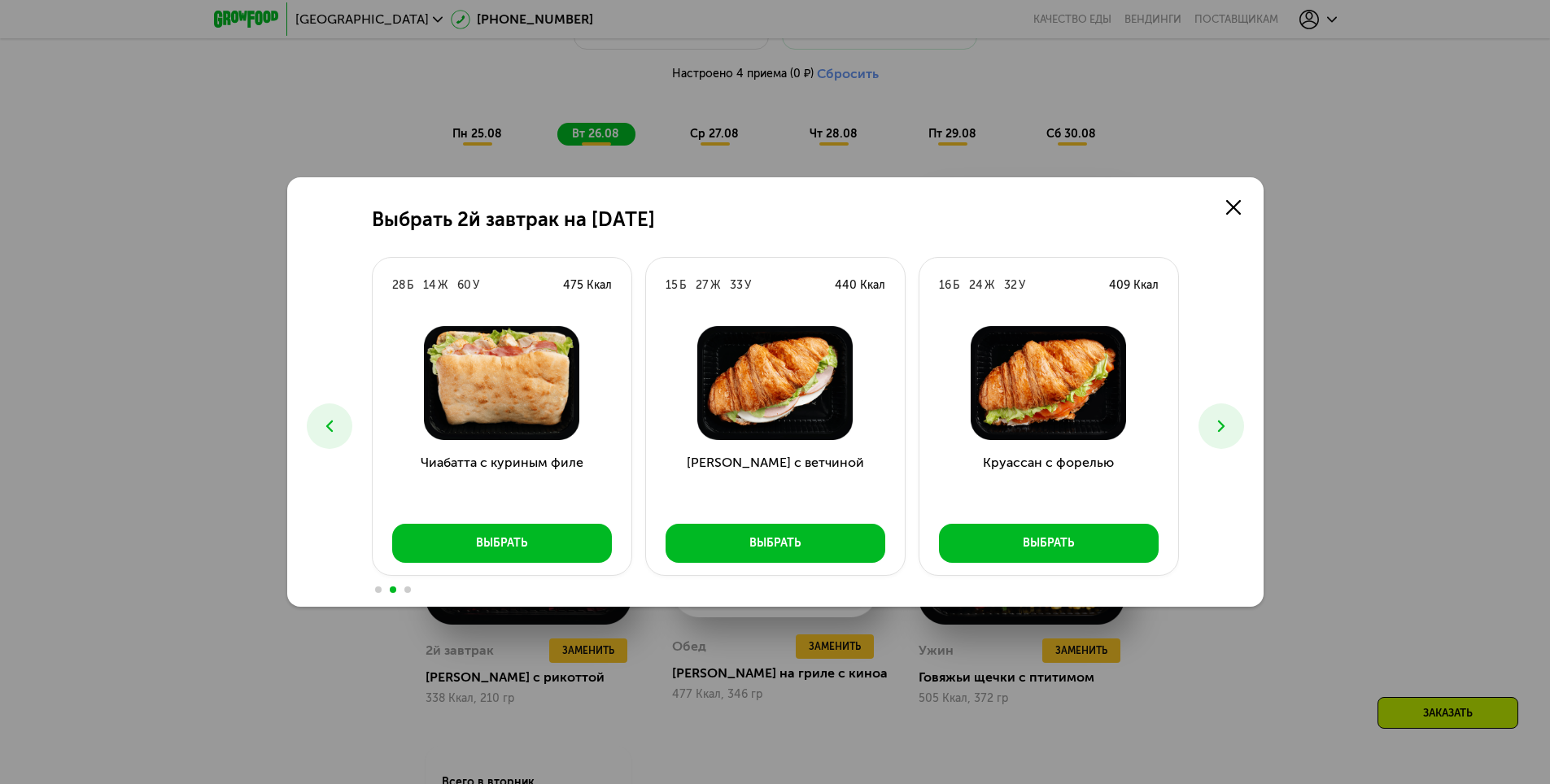
click at [1235, 432] on button at bounding box center [1221, 426] width 45 height 45
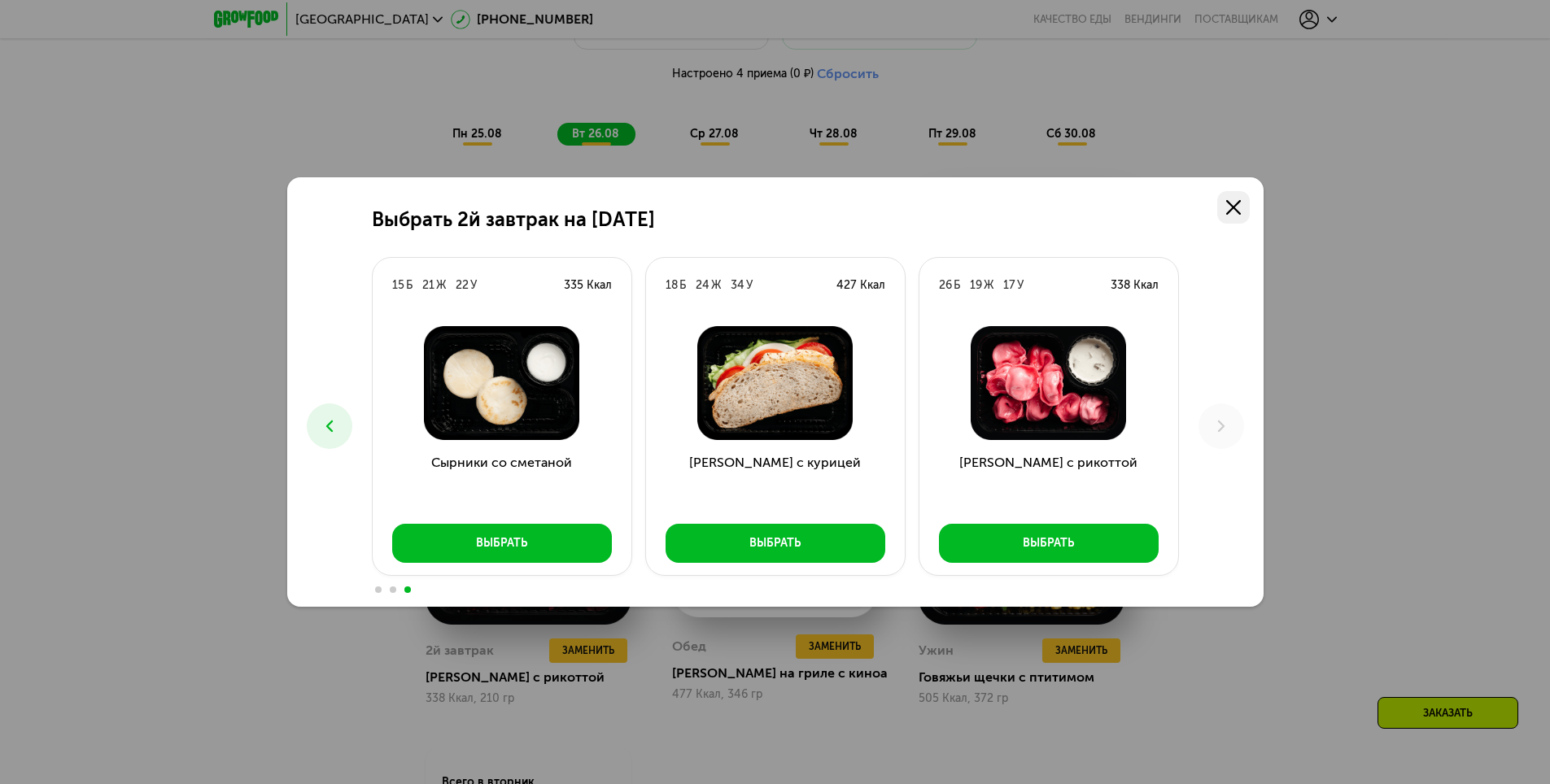
click at [1238, 209] on icon at bounding box center [1234, 207] width 15 height 15
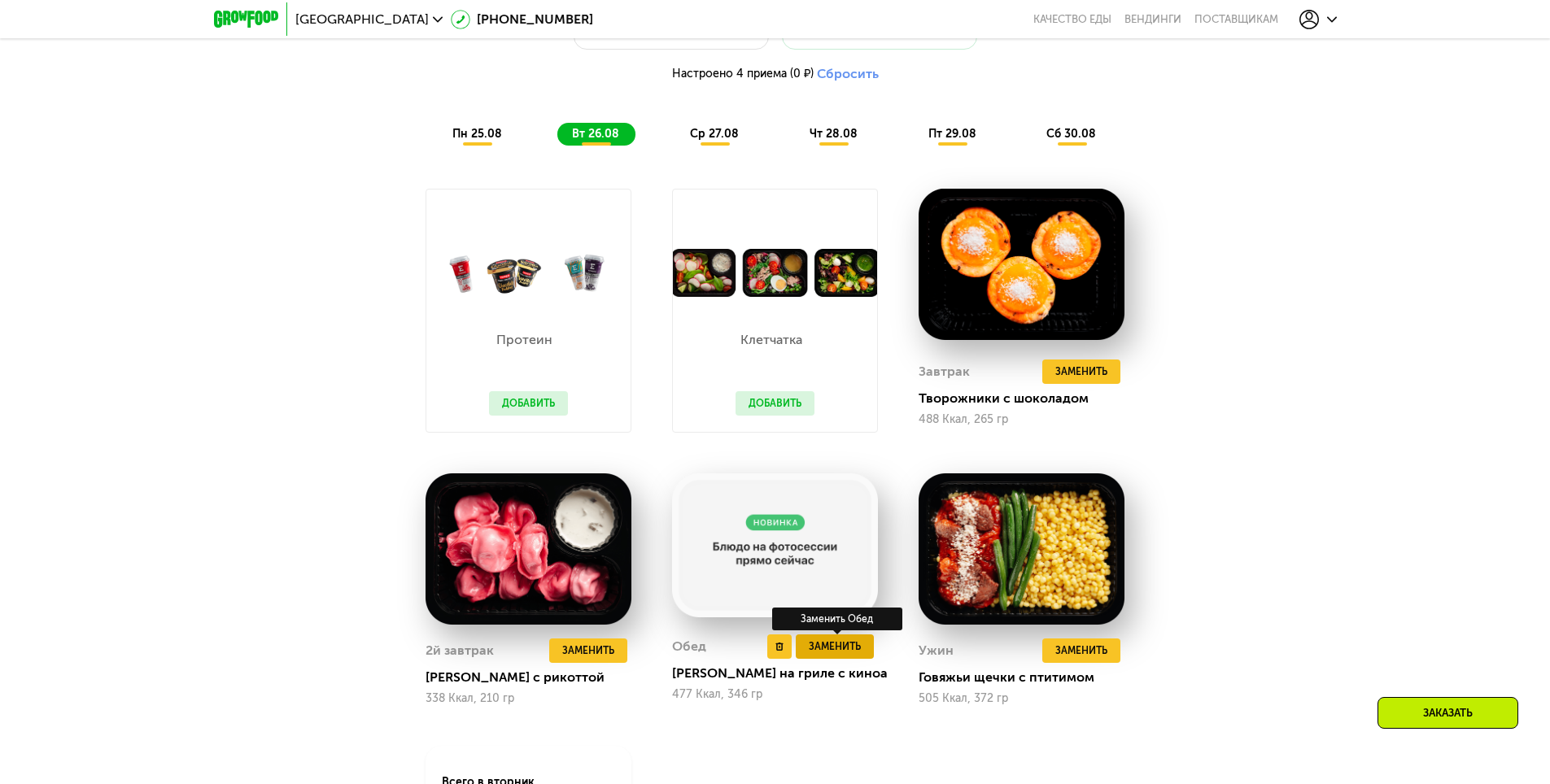
click at [859, 654] on span "Заменить" at bounding box center [835, 647] width 53 height 17
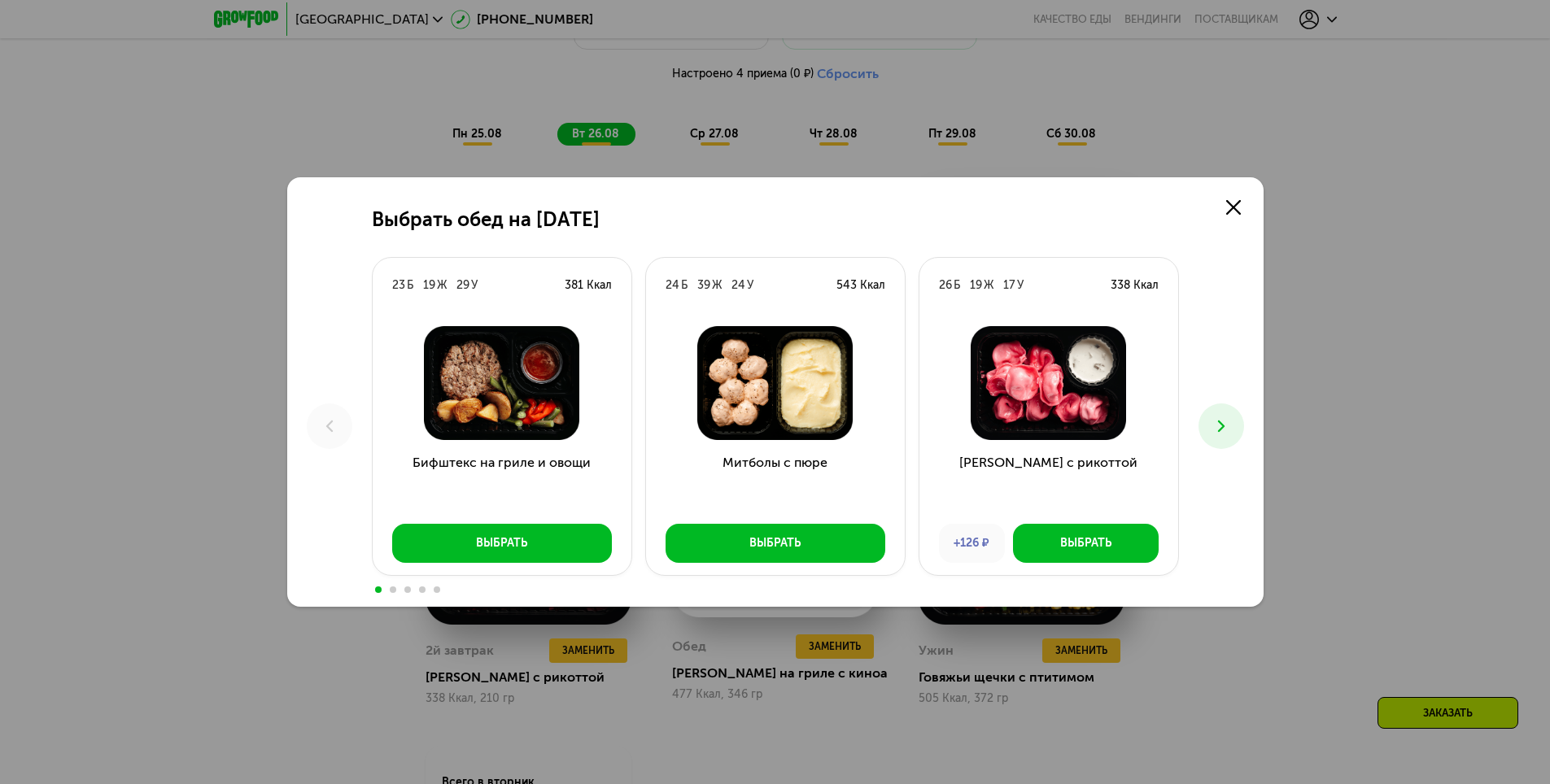
click at [1215, 430] on icon at bounding box center [1221, 426] width 19 height 19
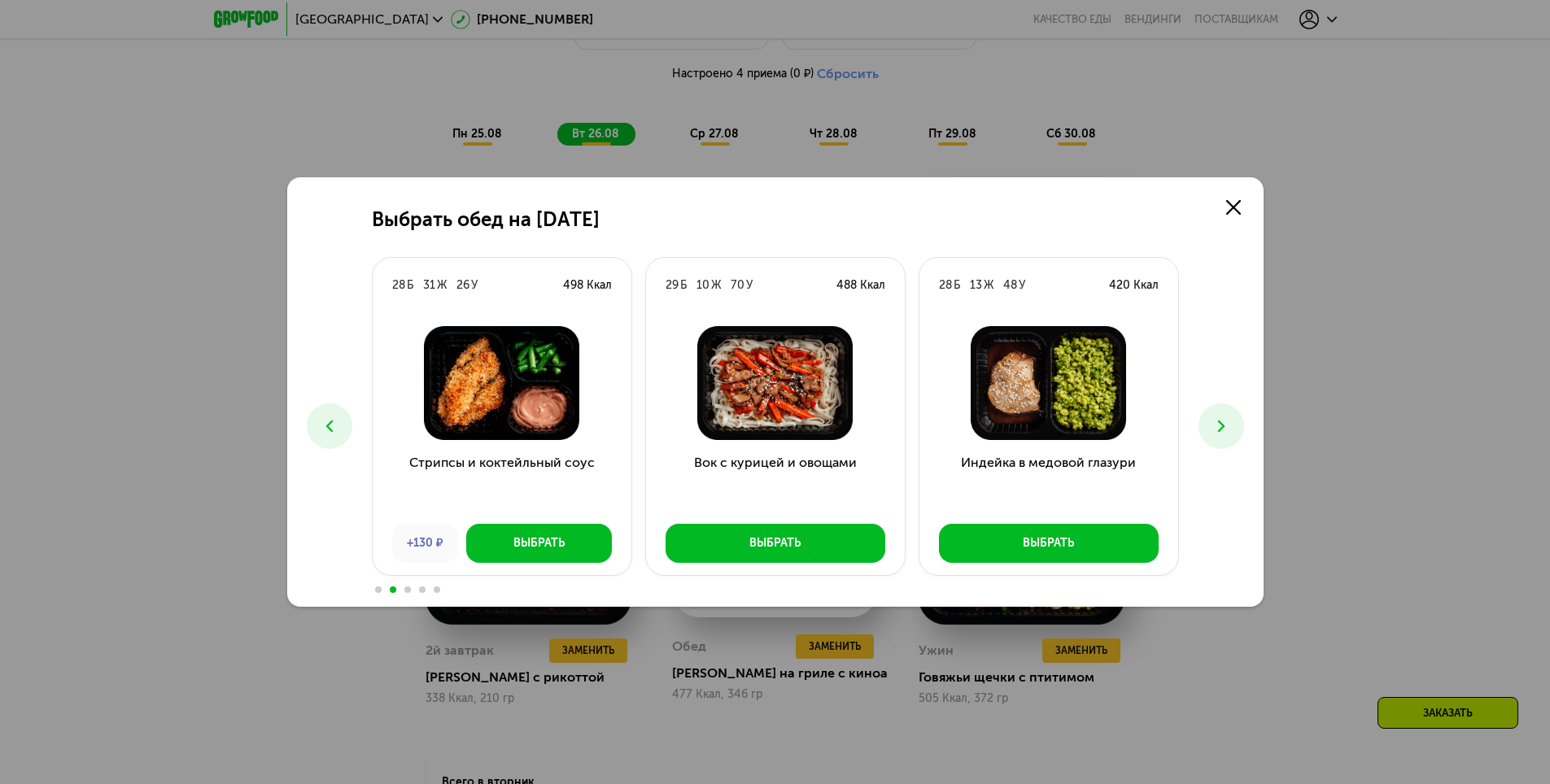
click at [1215, 430] on icon at bounding box center [1221, 426] width 19 height 19
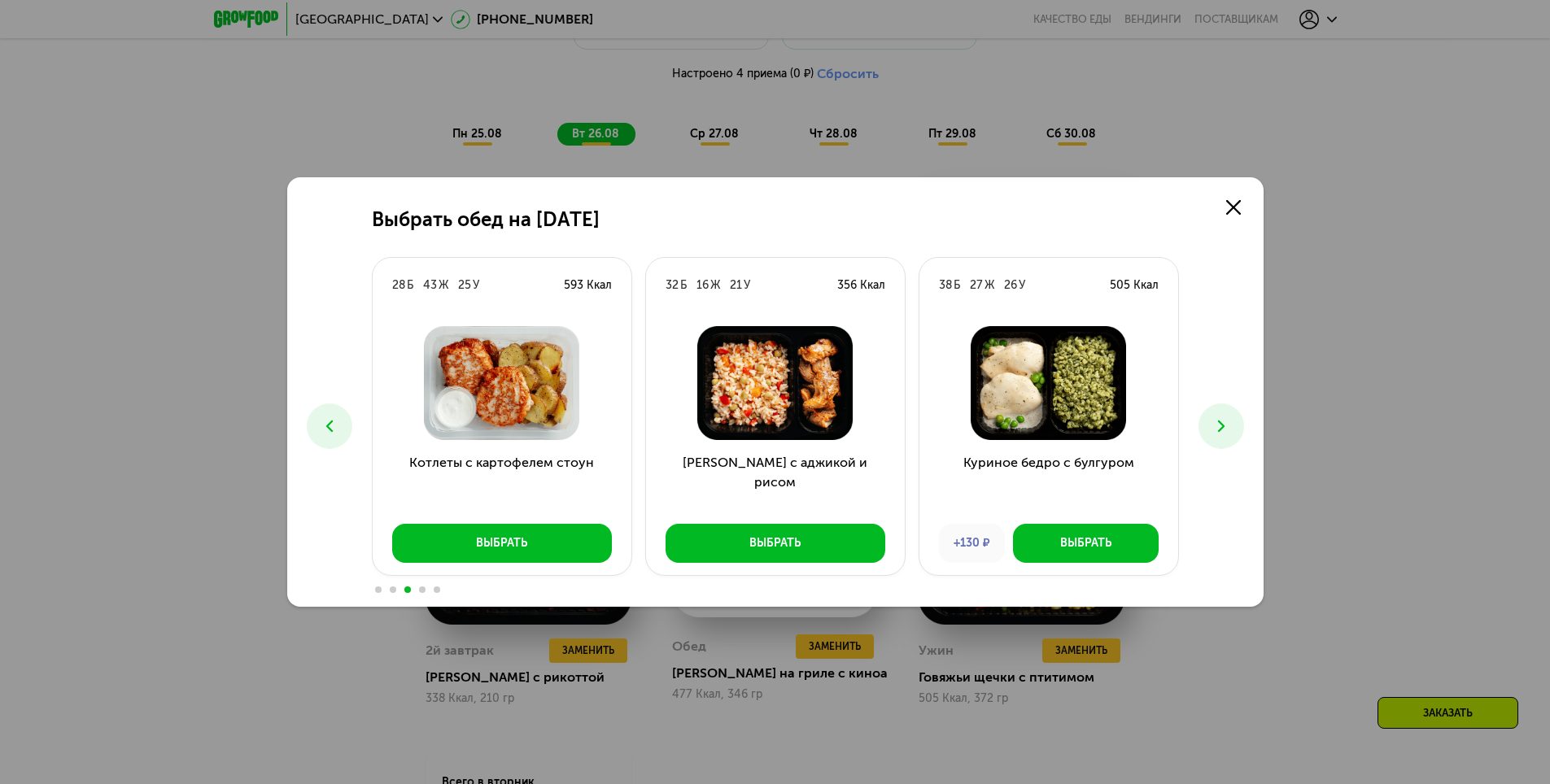
click at [1215, 430] on icon at bounding box center [1221, 426] width 19 height 19
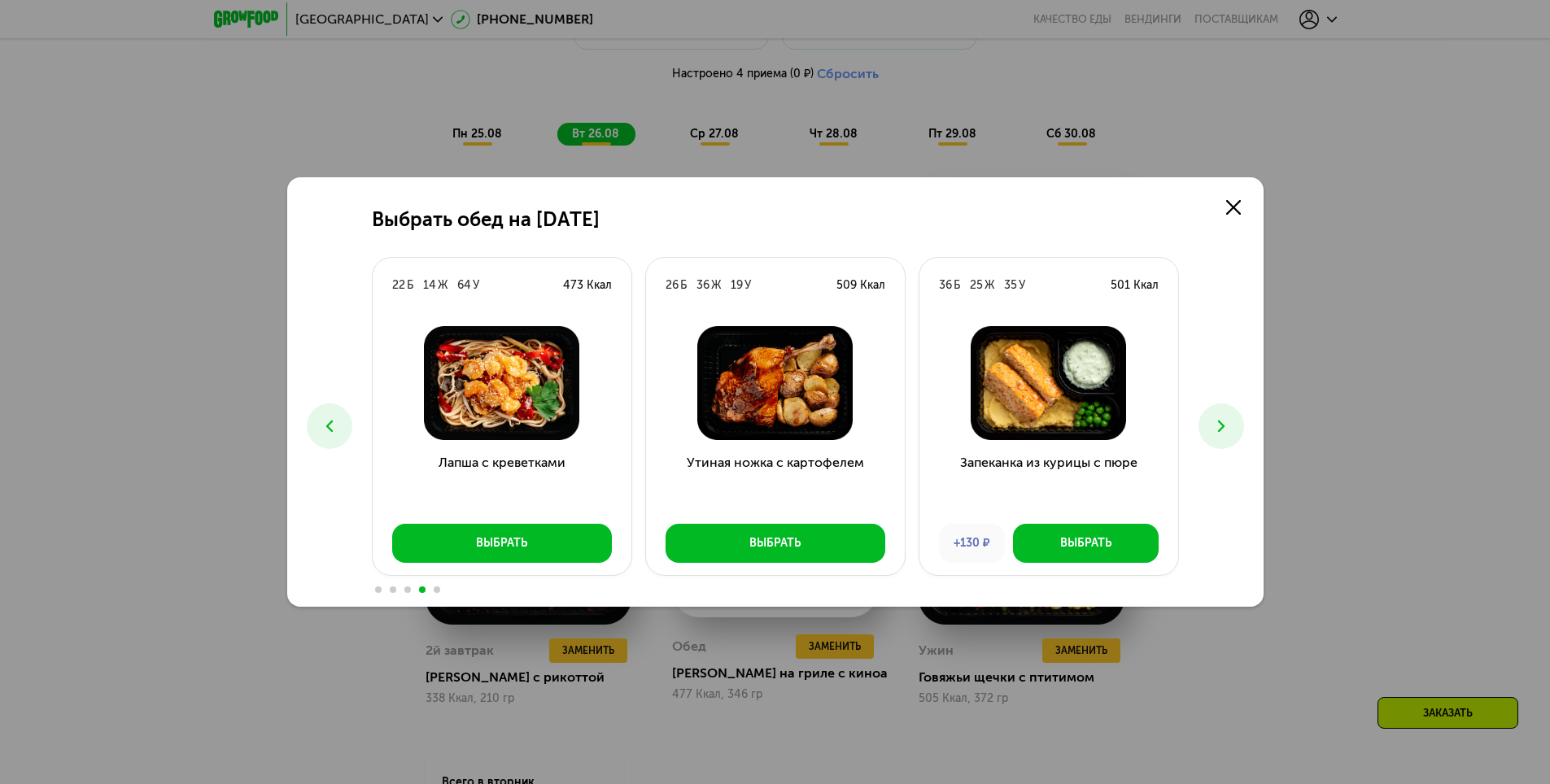
click at [1215, 430] on icon at bounding box center [1221, 426] width 19 height 19
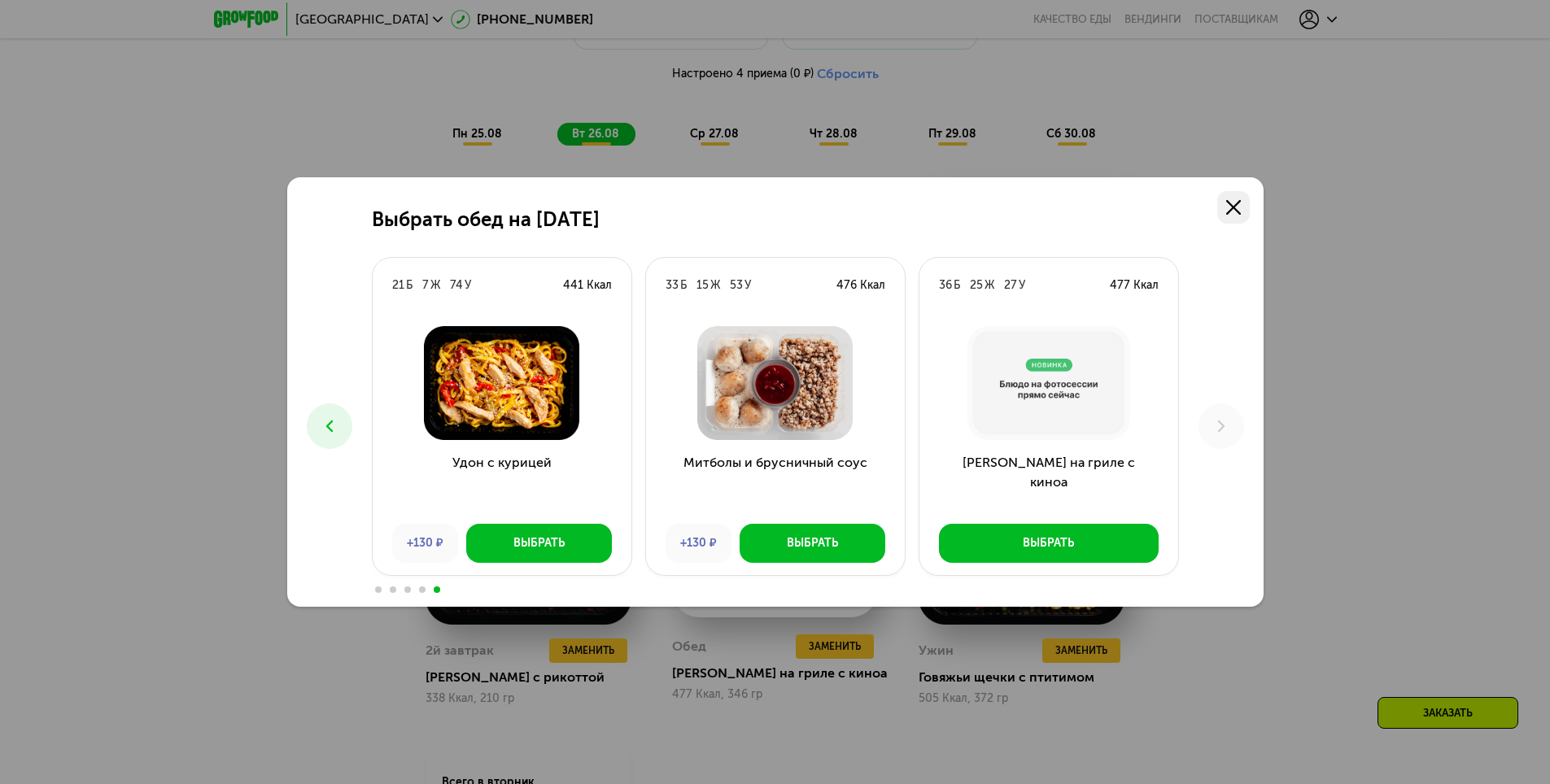
click at [1237, 201] on icon at bounding box center [1234, 207] width 15 height 15
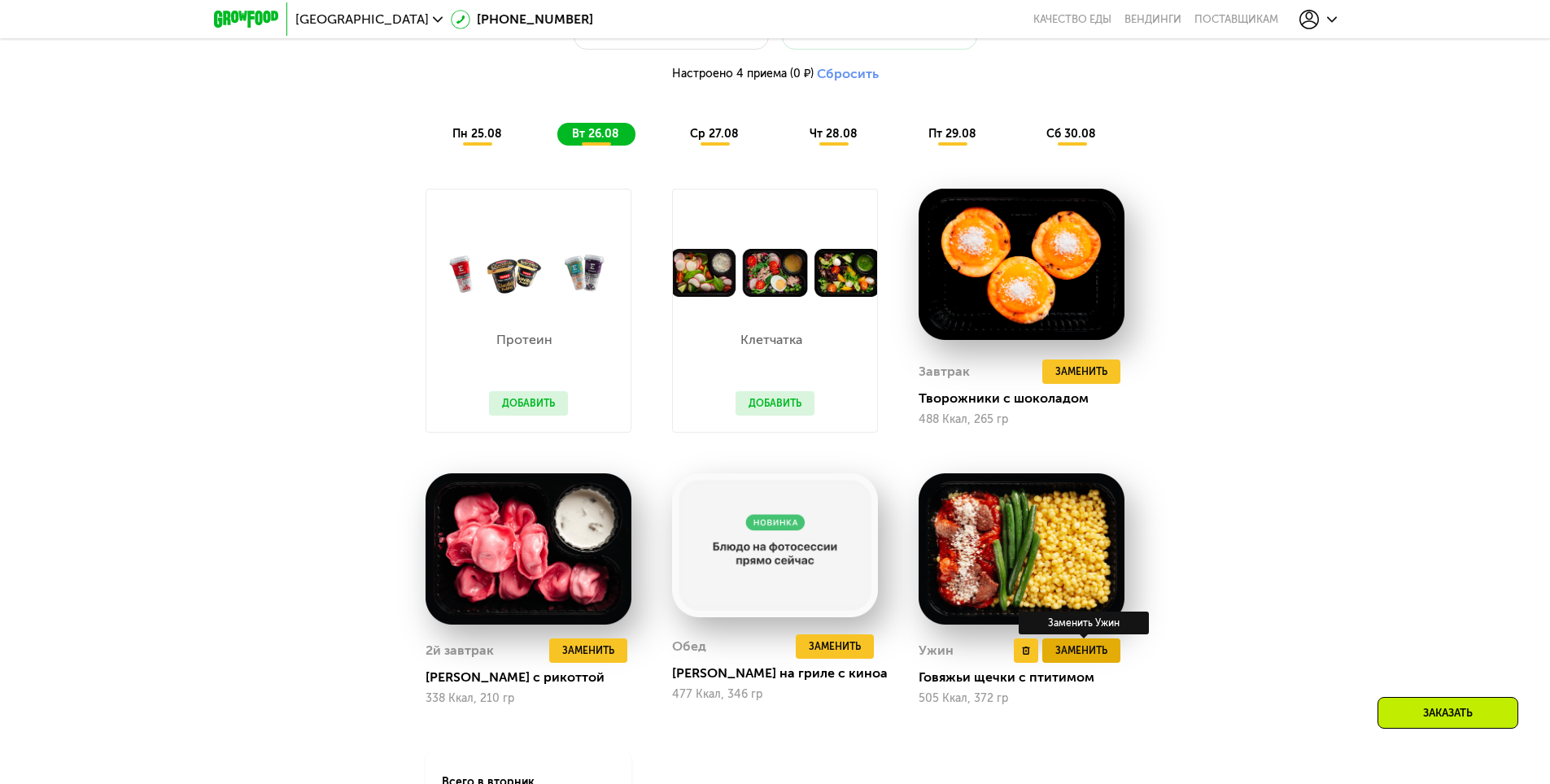
click at [1107, 654] on span "Заменить" at bounding box center [1081, 651] width 53 height 17
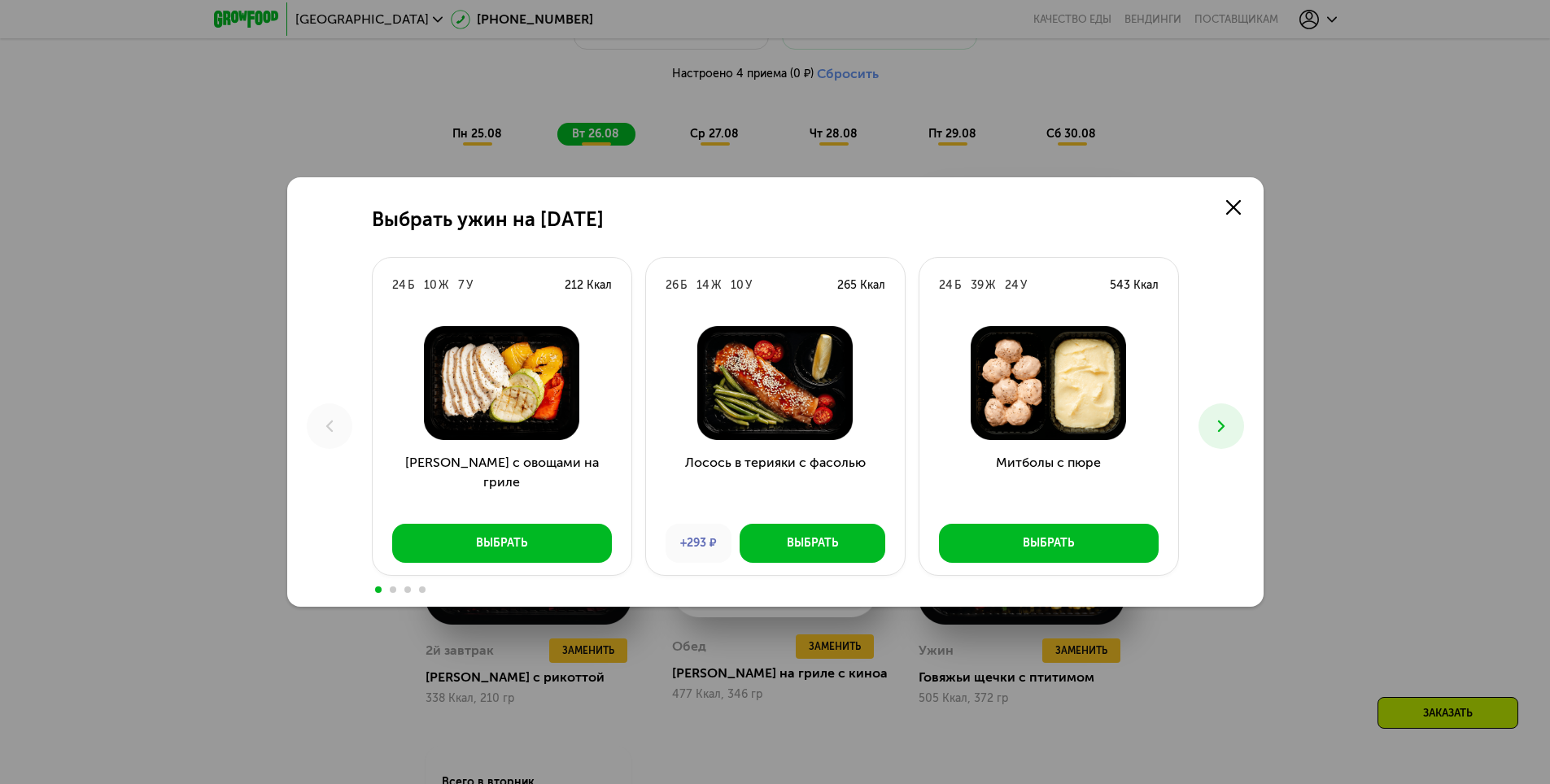
click at [1215, 422] on icon at bounding box center [1221, 426] width 19 height 19
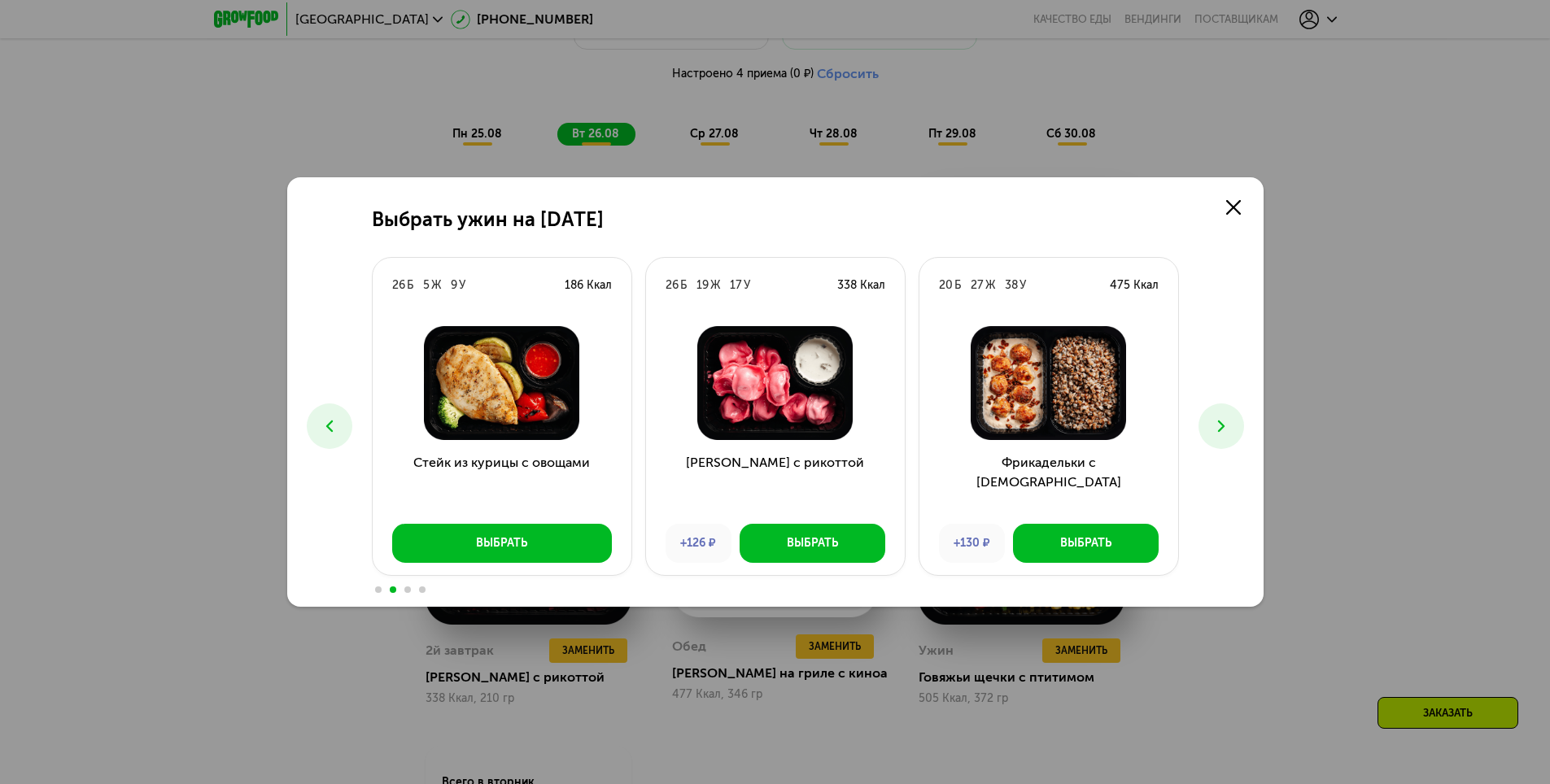
click at [1217, 422] on icon at bounding box center [1221, 426] width 19 height 19
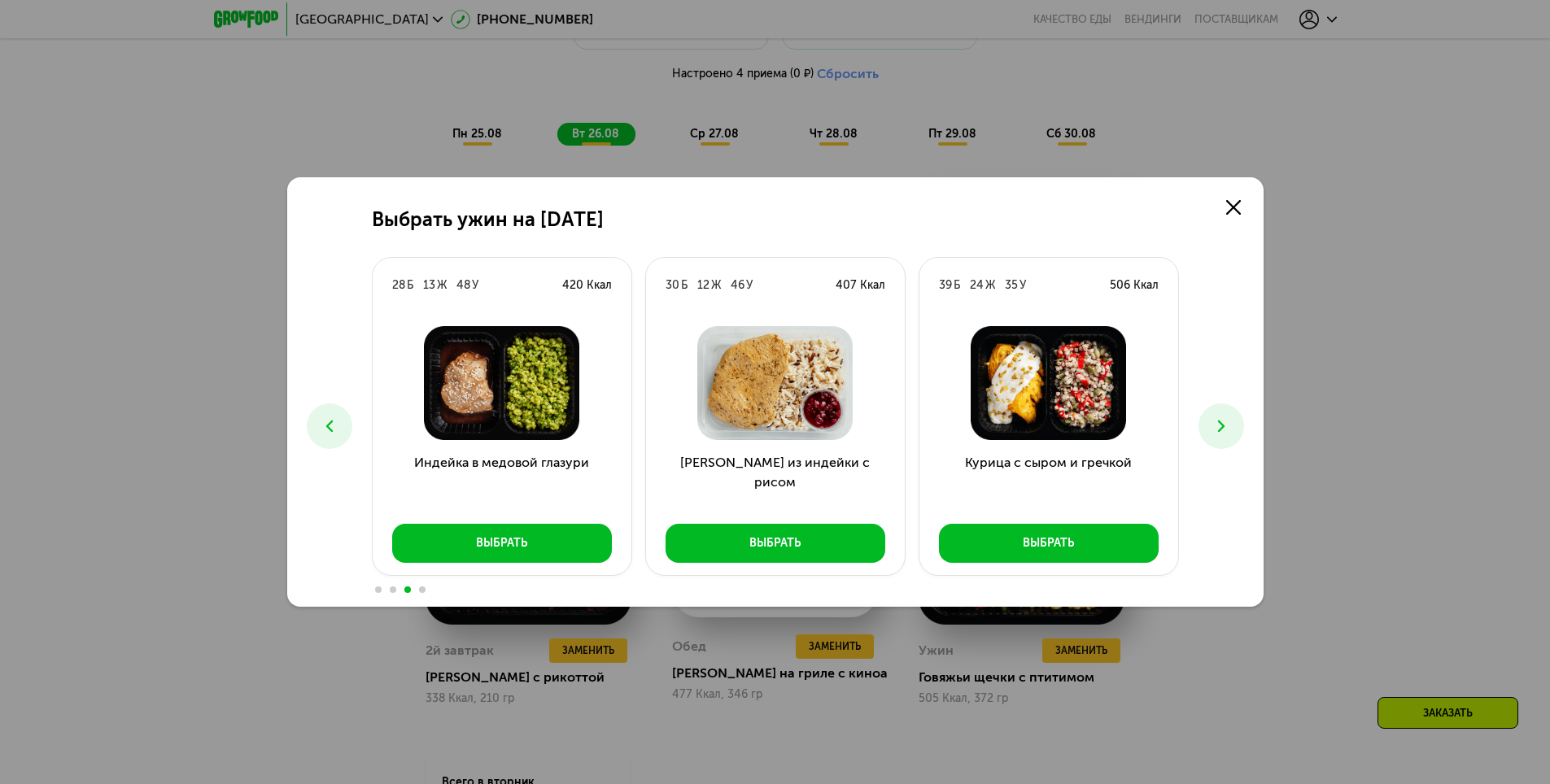
click at [1217, 422] on icon at bounding box center [1221, 426] width 19 height 19
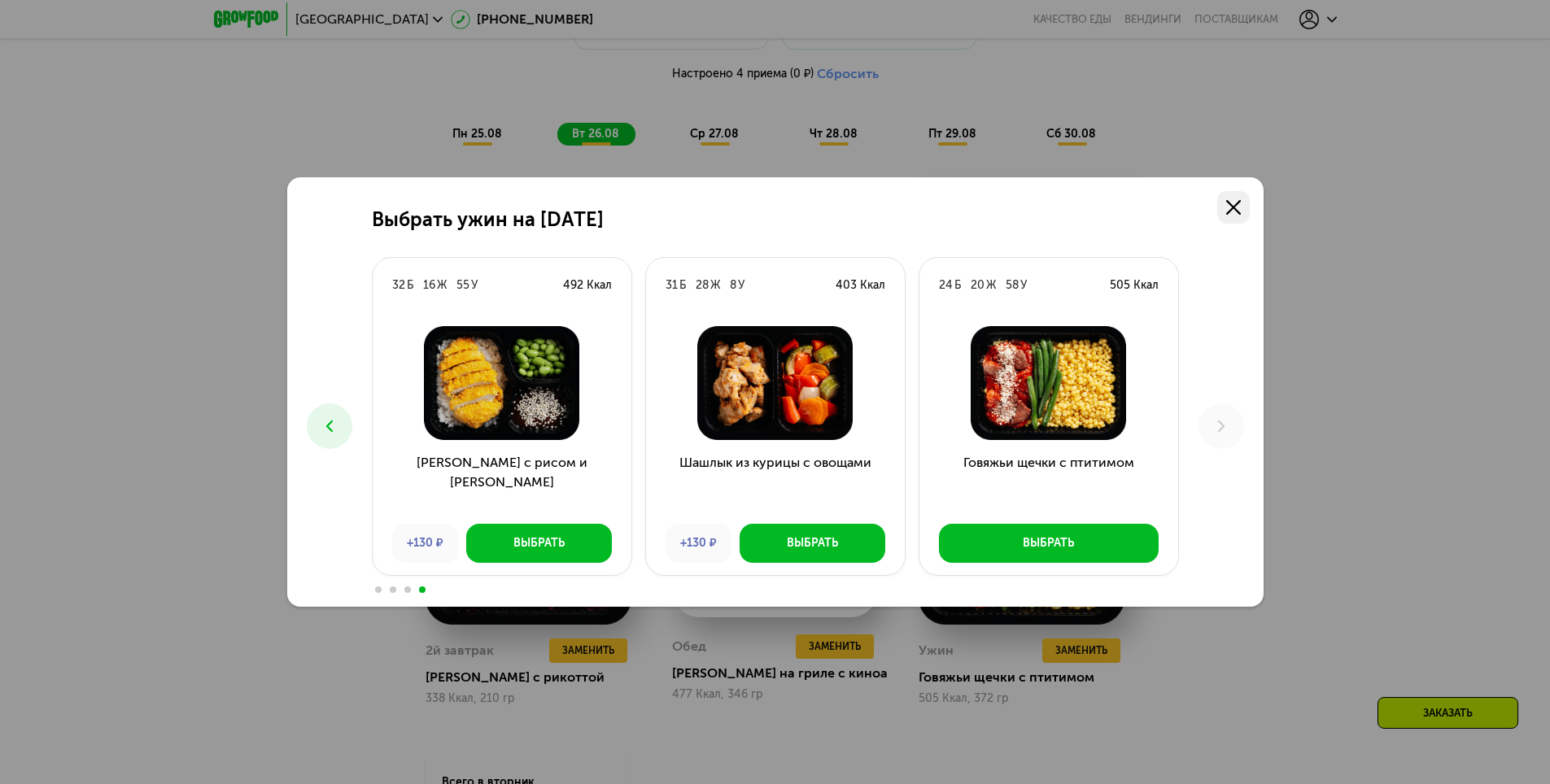
click at [1235, 208] on use at bounding box center [1234, 207] width 15 height 15
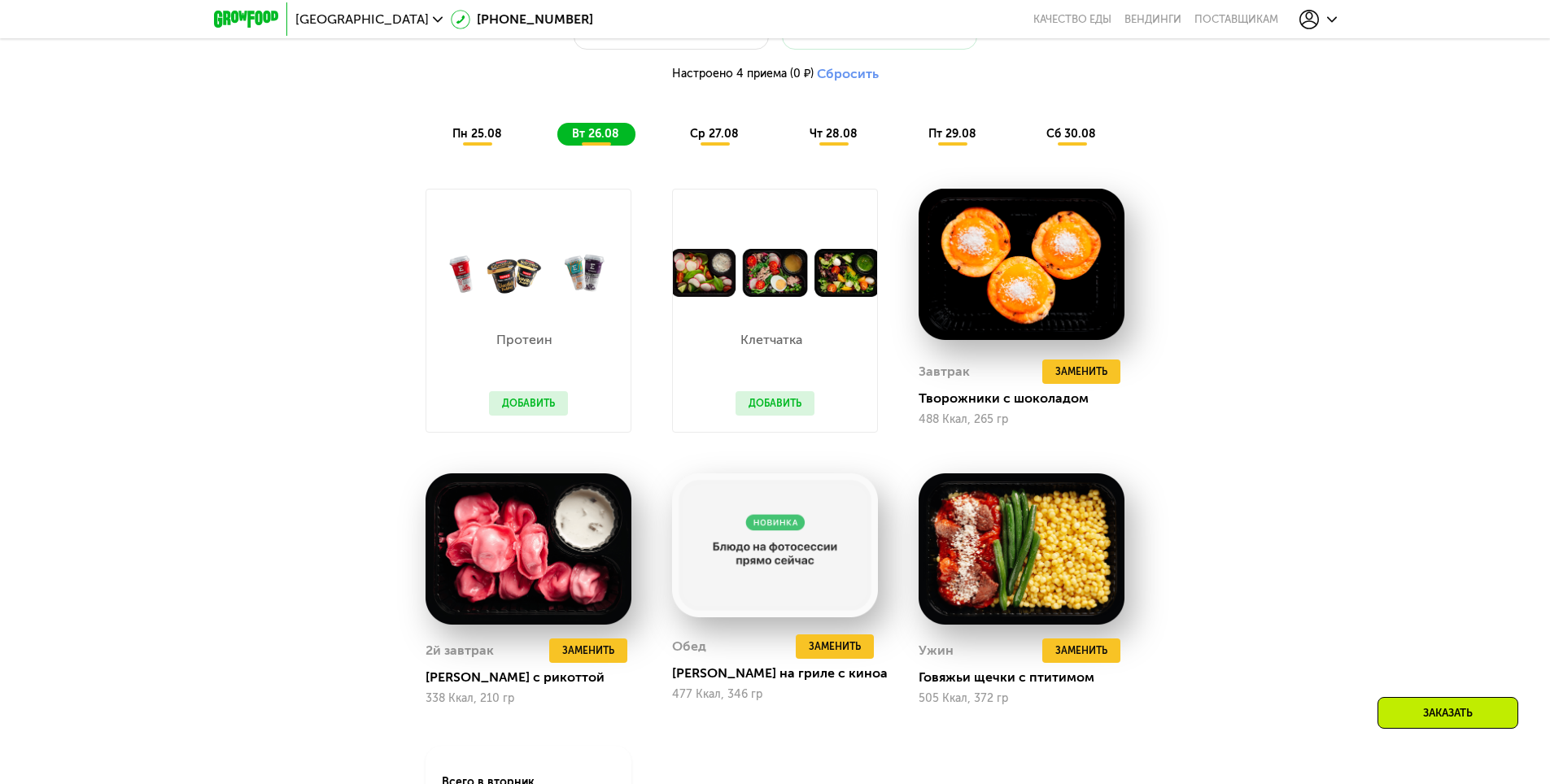
click at [718, 136] on span "ср 27.08" at bounding box center [714, 134] width 49 height 14
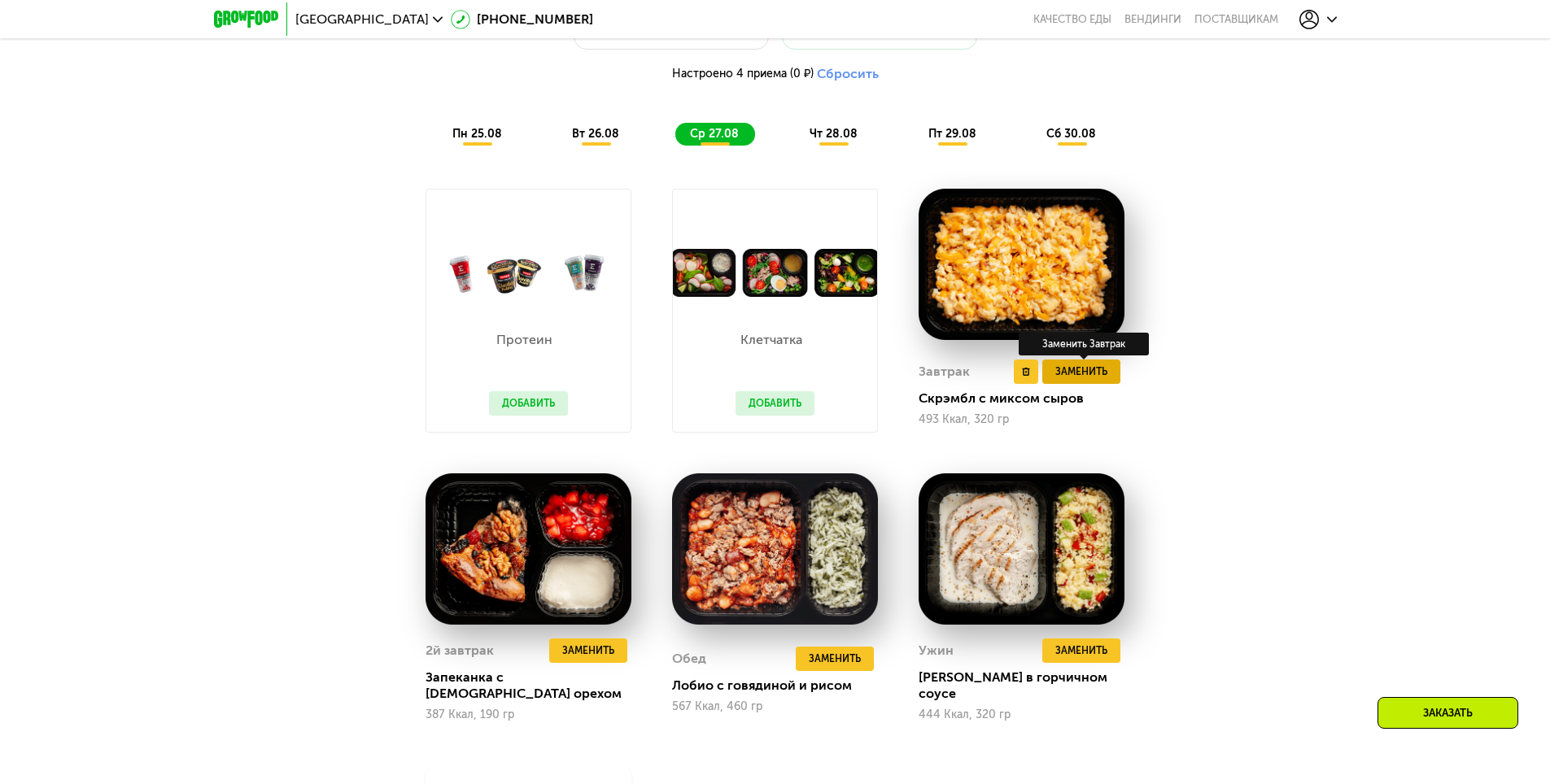
click at [1104, 384] on button "Заменить" at bounding box center [1081, 371] width 78 height 24
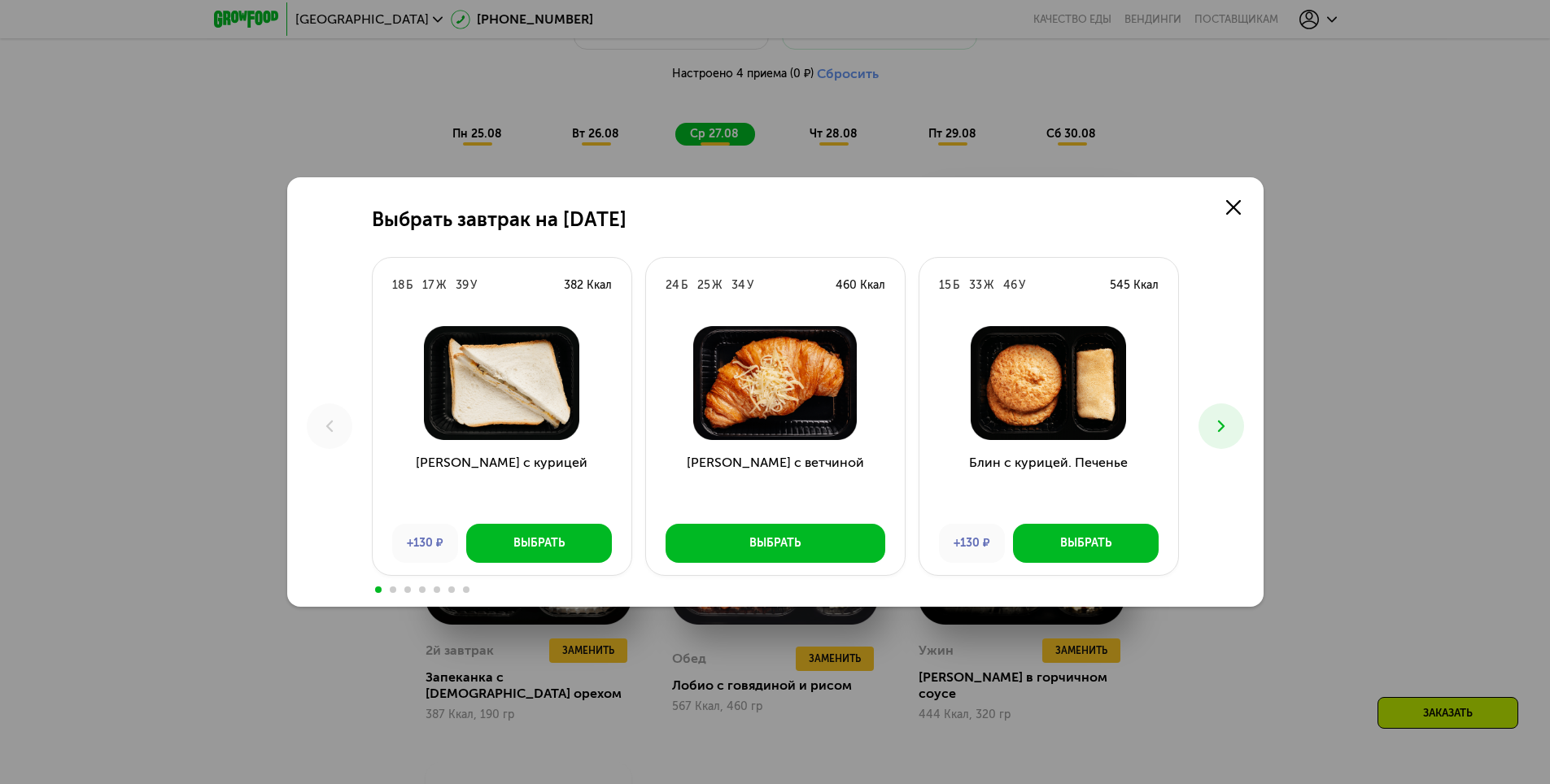
click at [1231, 429] on button at bounding box center [1221, 426] width 45 height 45
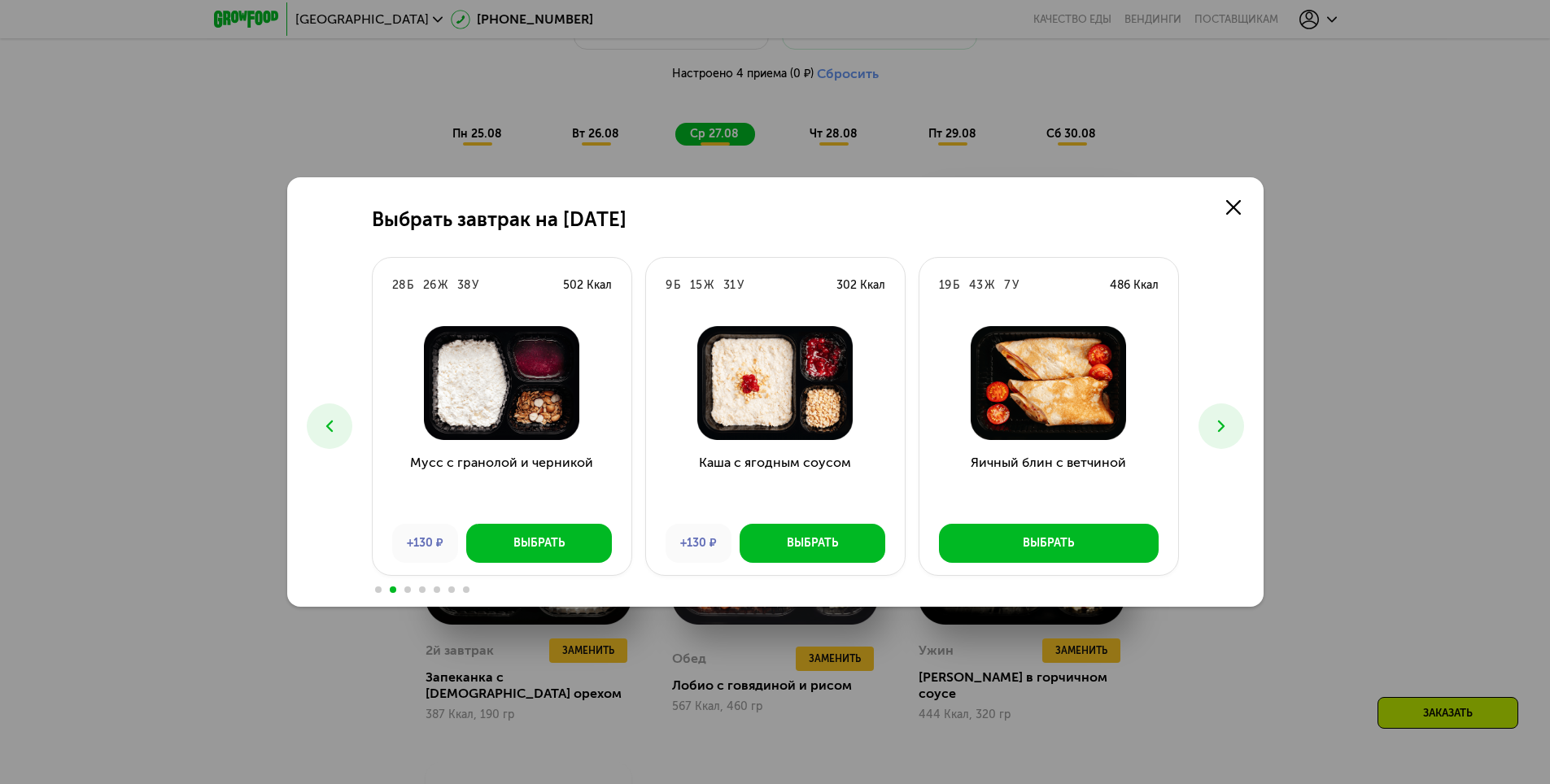
click at [1231, 429] on button at bounding box center [1221, 426] width 45 height 45
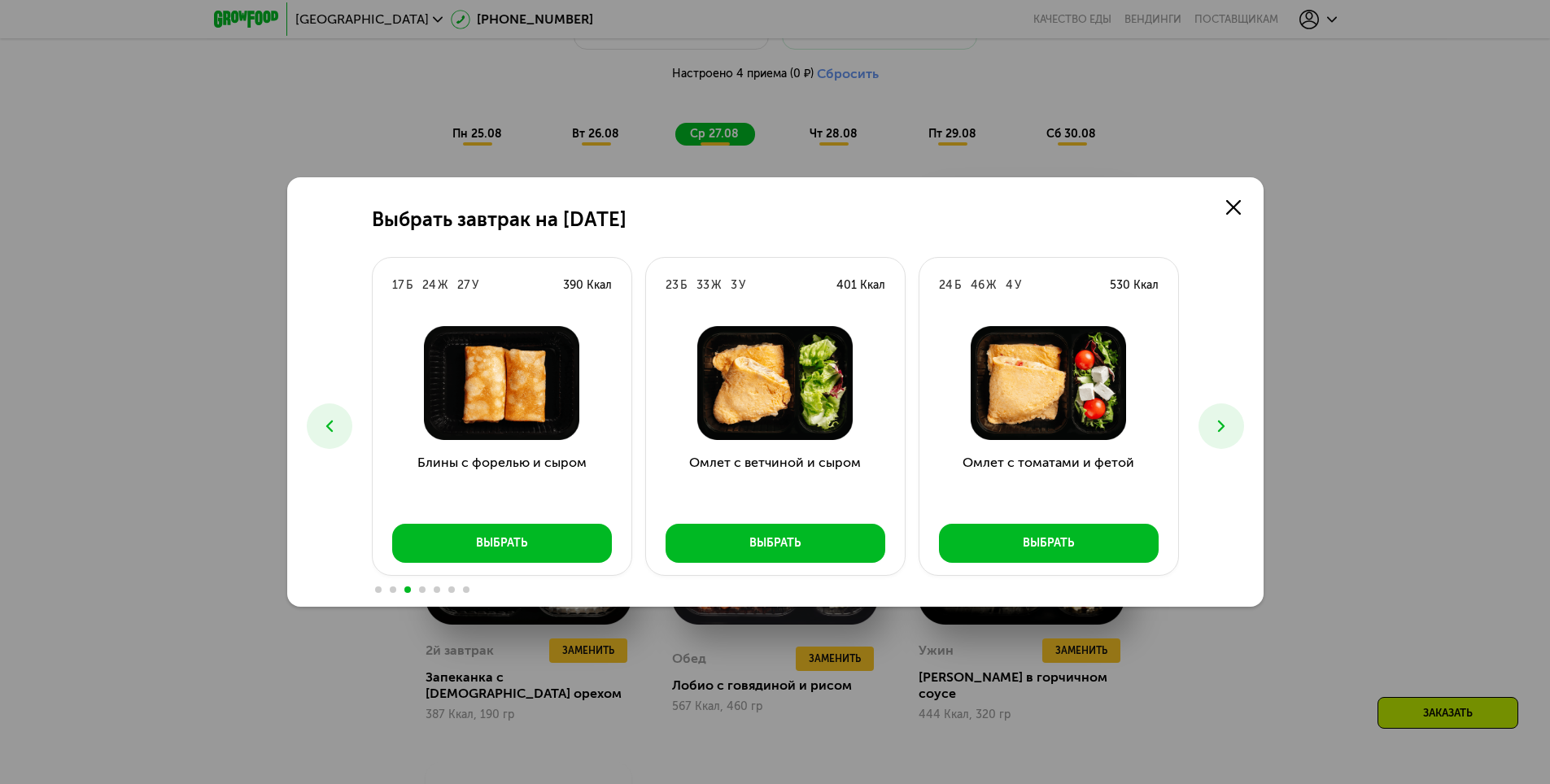
click at [1231, 429] on button at bounding box center [1221, 426] width 45 height 45
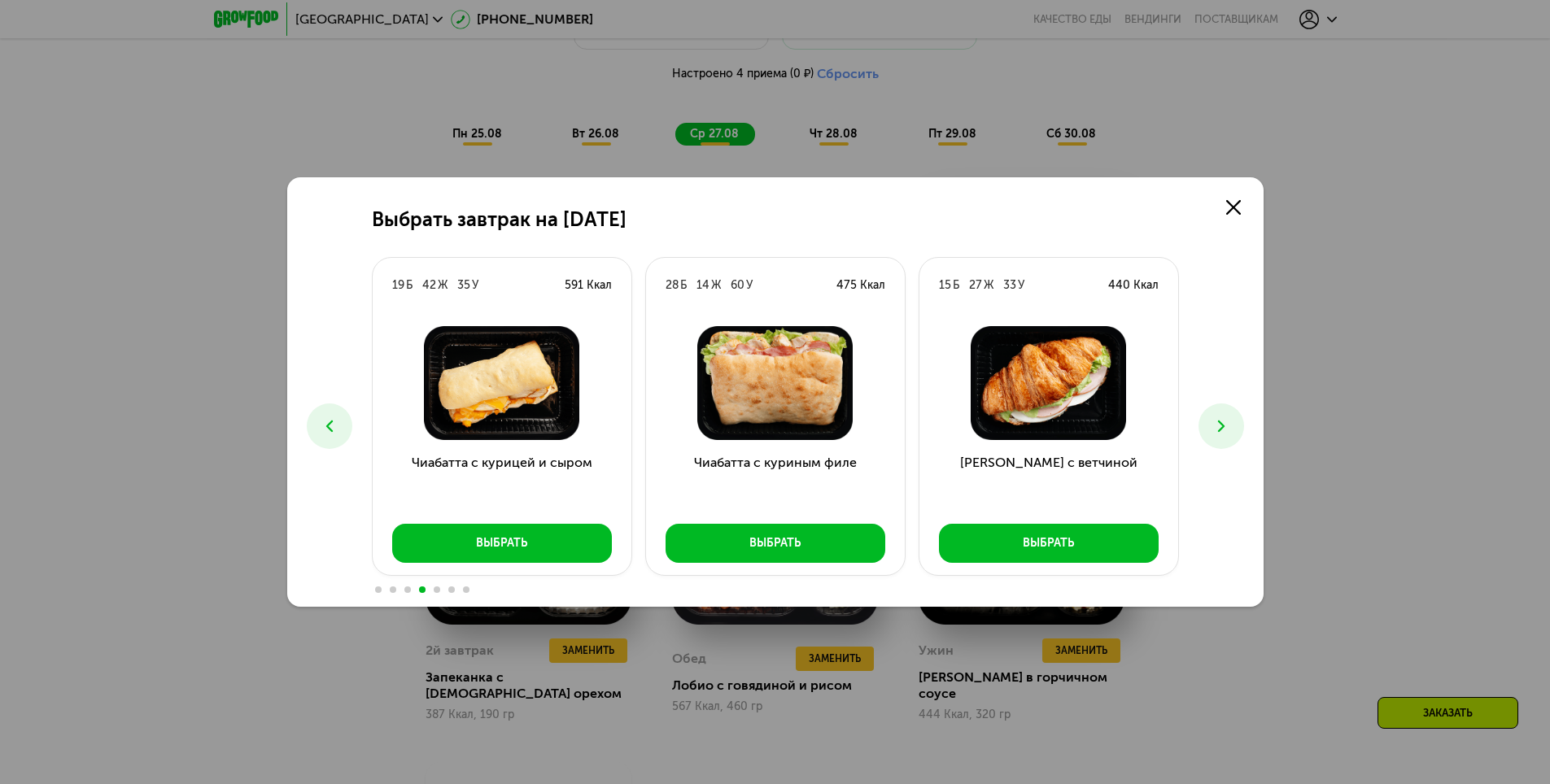
click at [1231, 429] on button at bounding box center [1221, 426] width 45 height 45
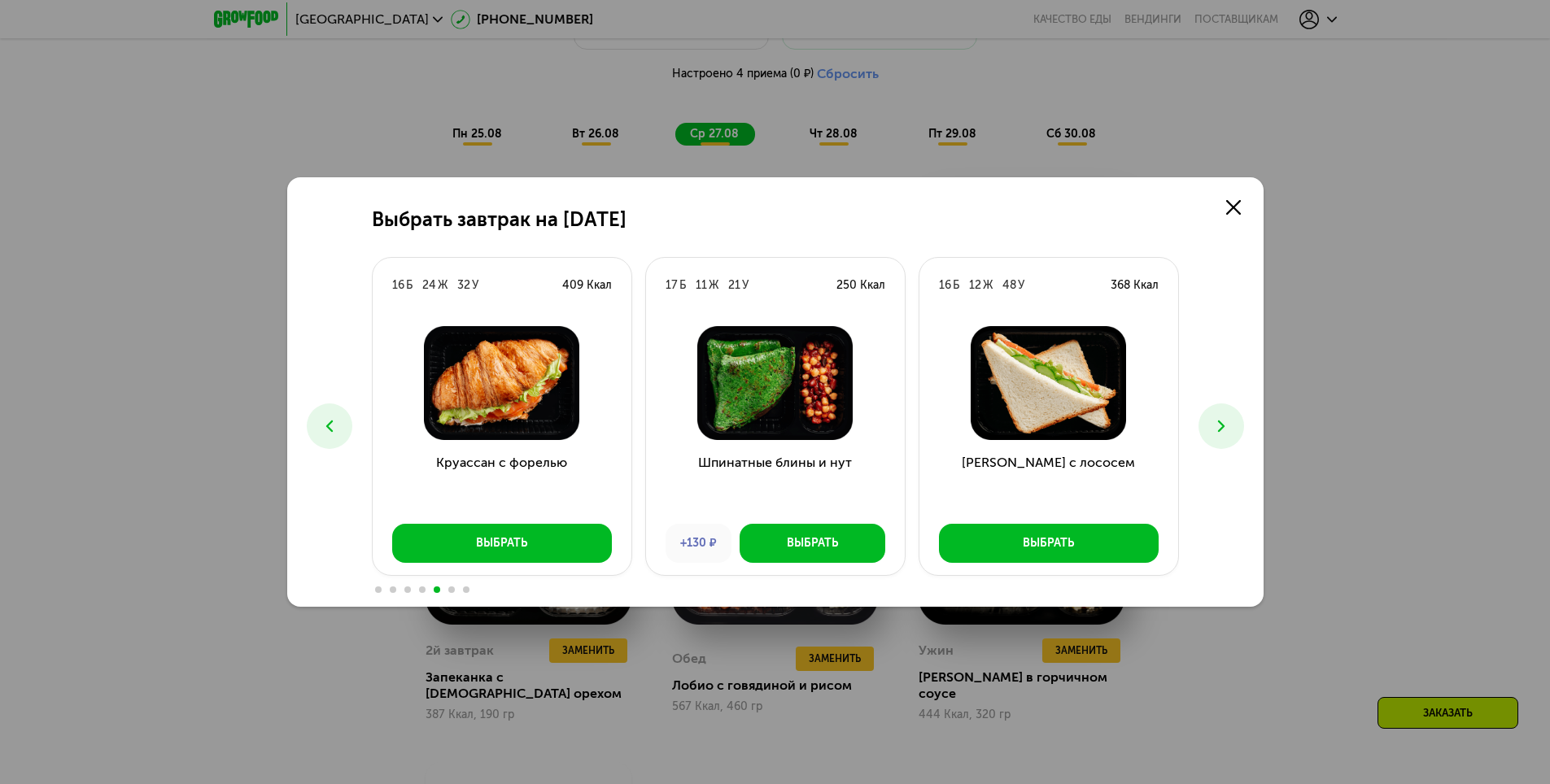
click at [1231, 429] on button at bounding box center [1221, 426] width 45 height 45
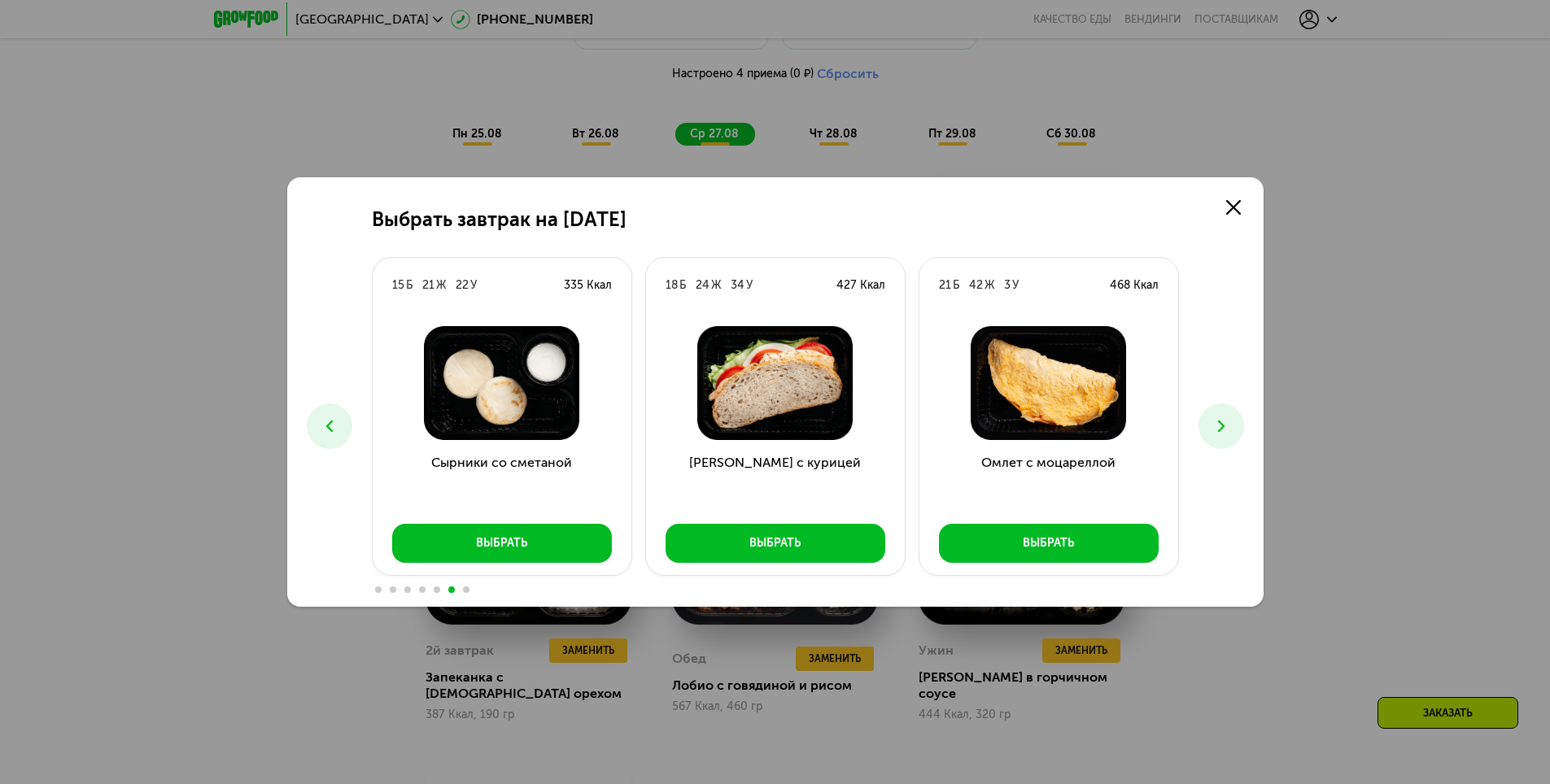
click at [1231, 429] on button at bounding box center [1221, 426] width 45 height 45
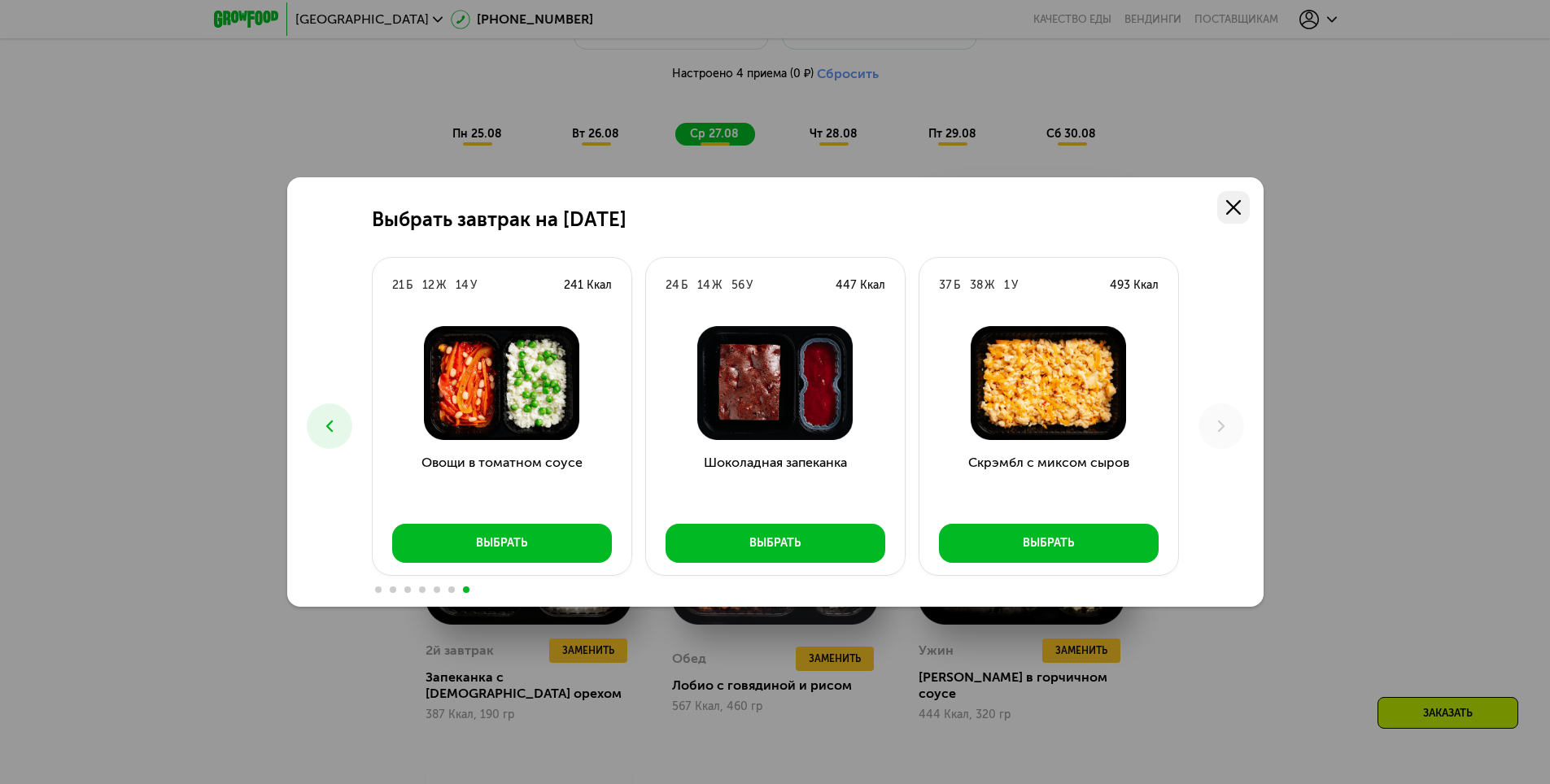
click at [1233, 212] on icon at bounding box center [1234, 207] width 15 height 15
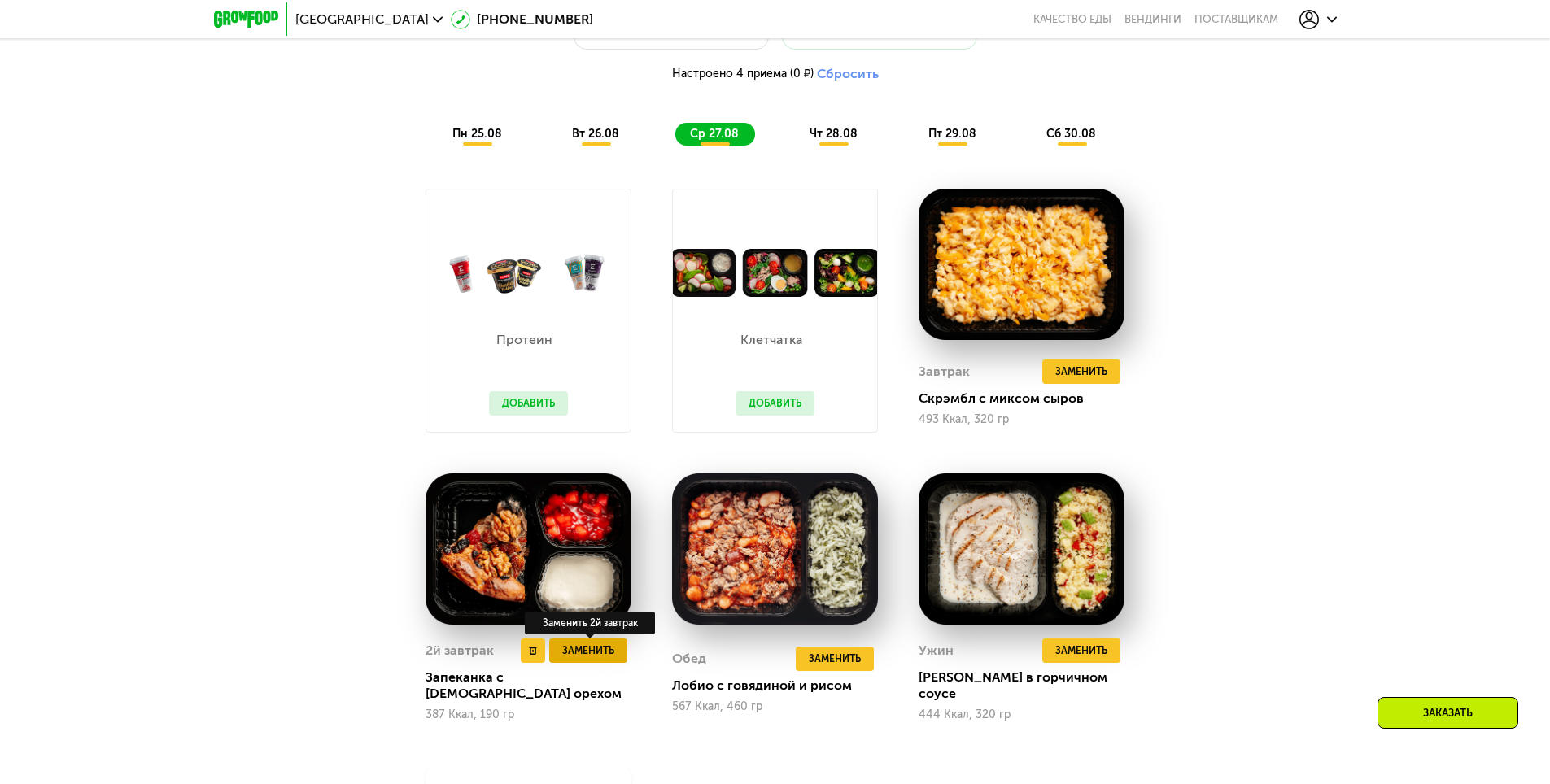
click at [608, 657] on span "Заменить" at bounding box center [588, 651] width 53 height 17
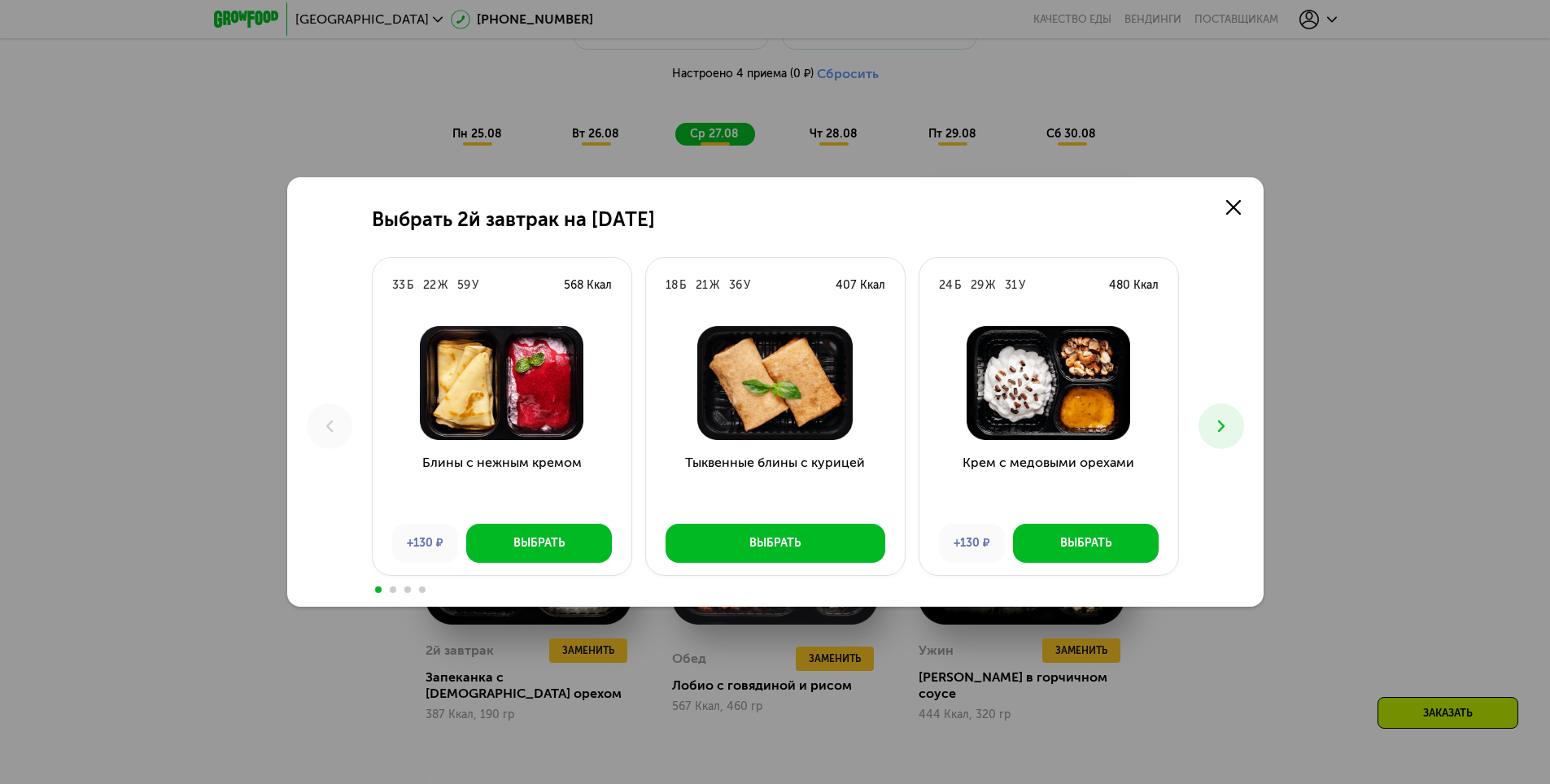
click at [1228, 424] on icon at bounding box center [1221, 426] width 19 height 19
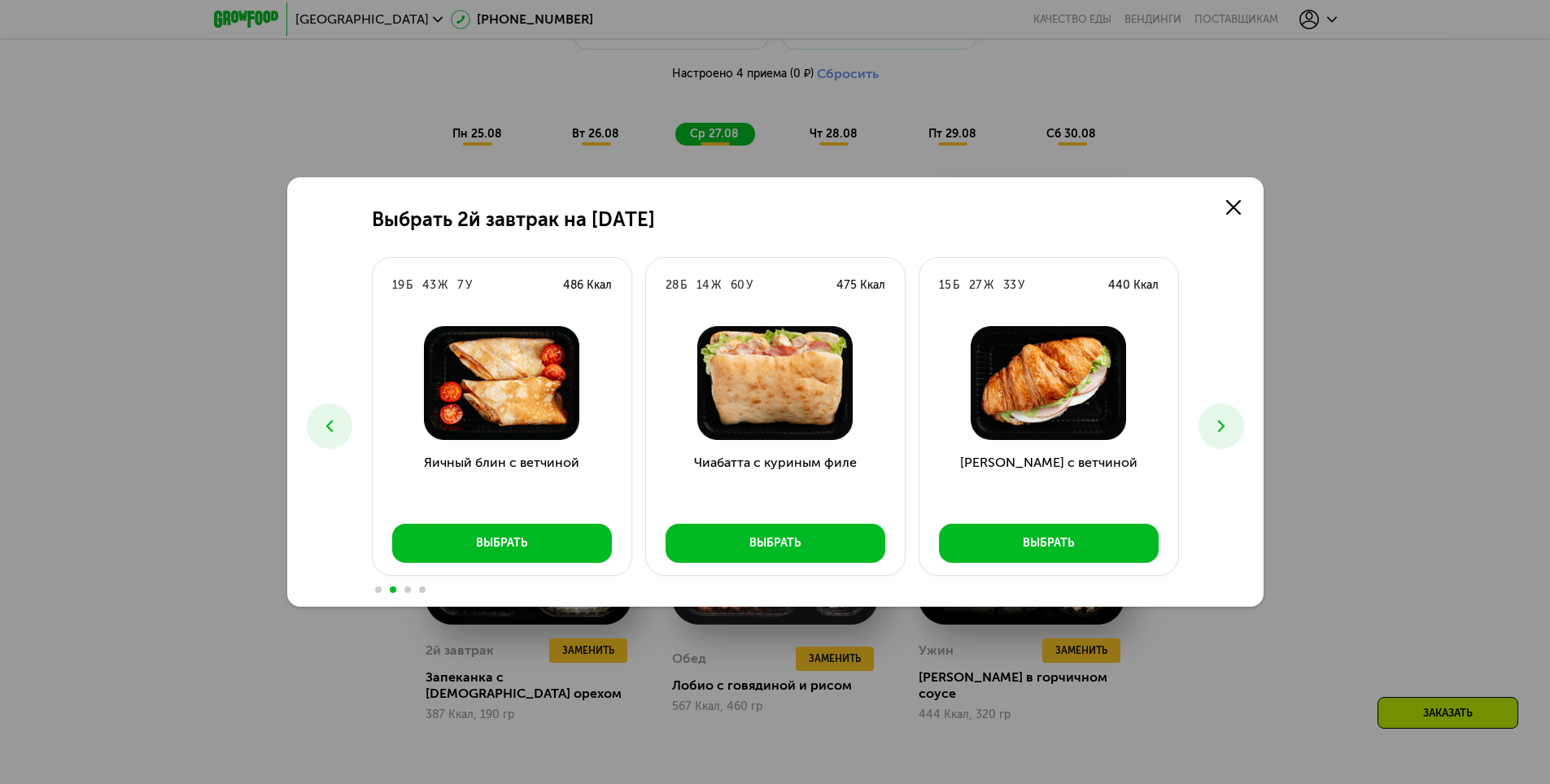
click at [1228, 424] on icon at bounding box center [1221, 426] width 19 height 19
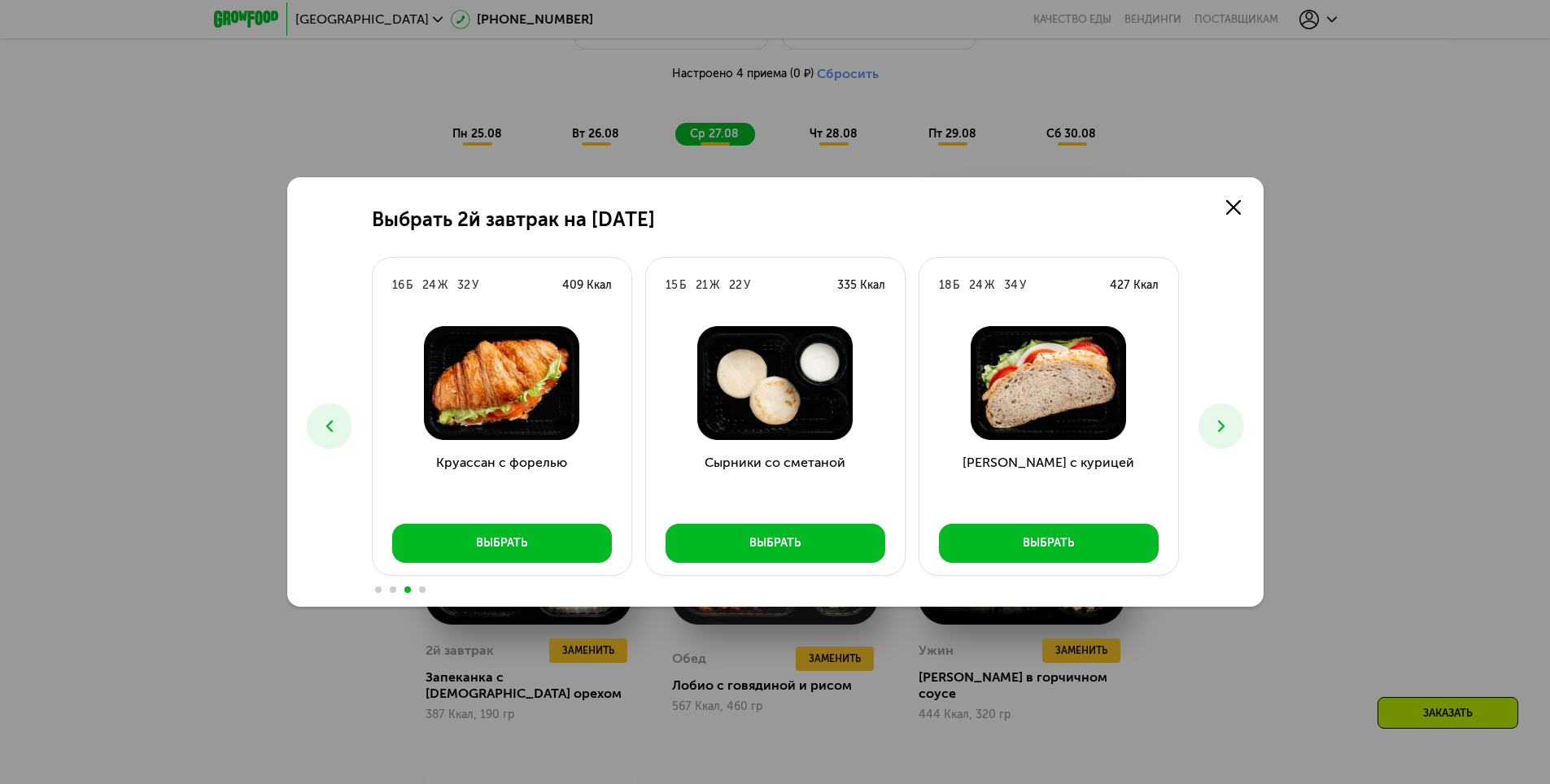
click at [1228, 424] on icon at bounding box center [1221, 426] width 19 height 19
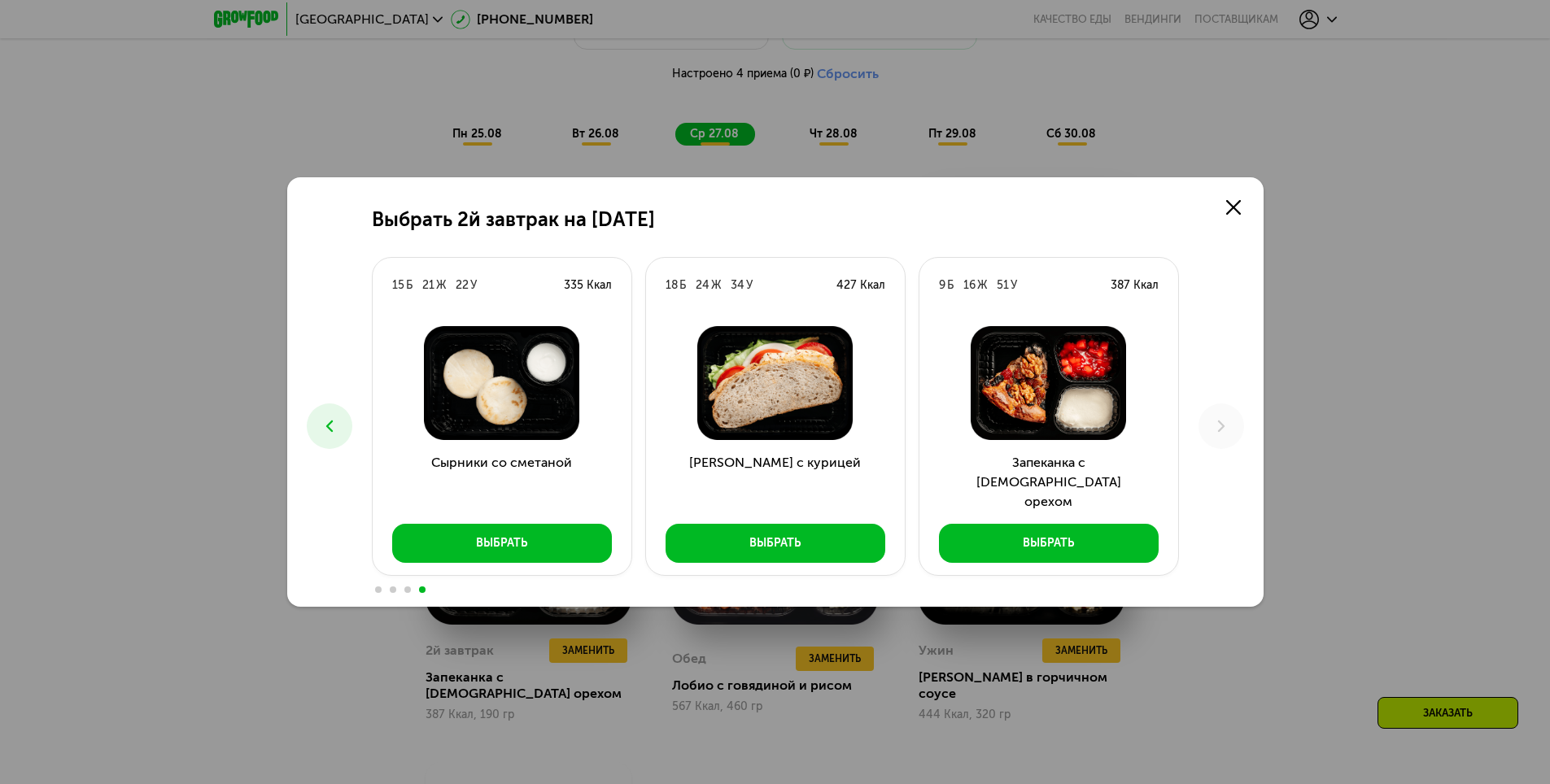
click at [1409, 429] on div "Выбрать 2й завтрак на 27 августа 33 Б 22 Ж 59 У 568 Ккал Блины с нежным кремом …" at bounding box center [775, 392] width 1550 height 784
click at [1227, 213] on use at bounding box center [1234, 207] width 15 height 15
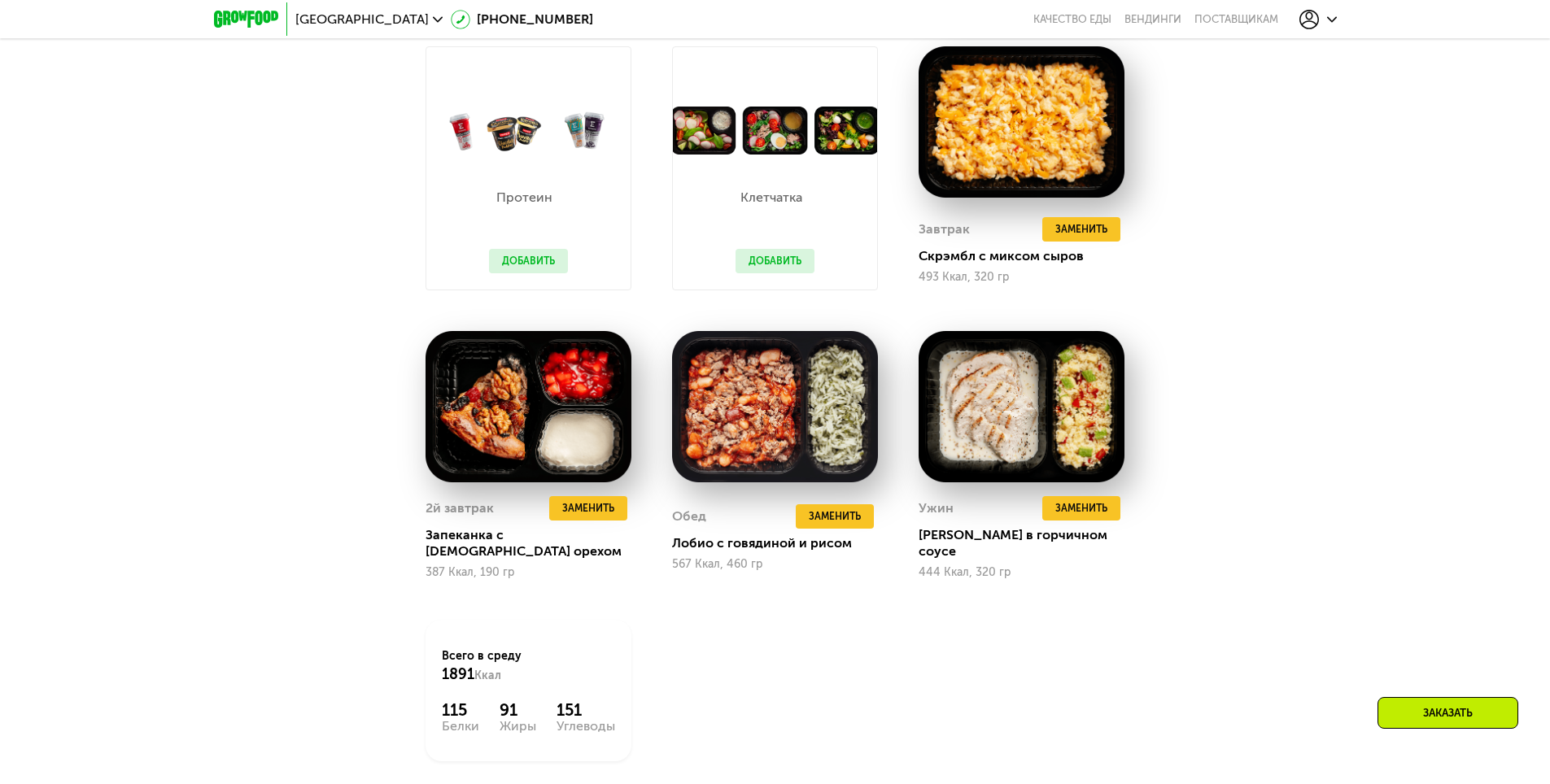
scroll to position [1285, 0]
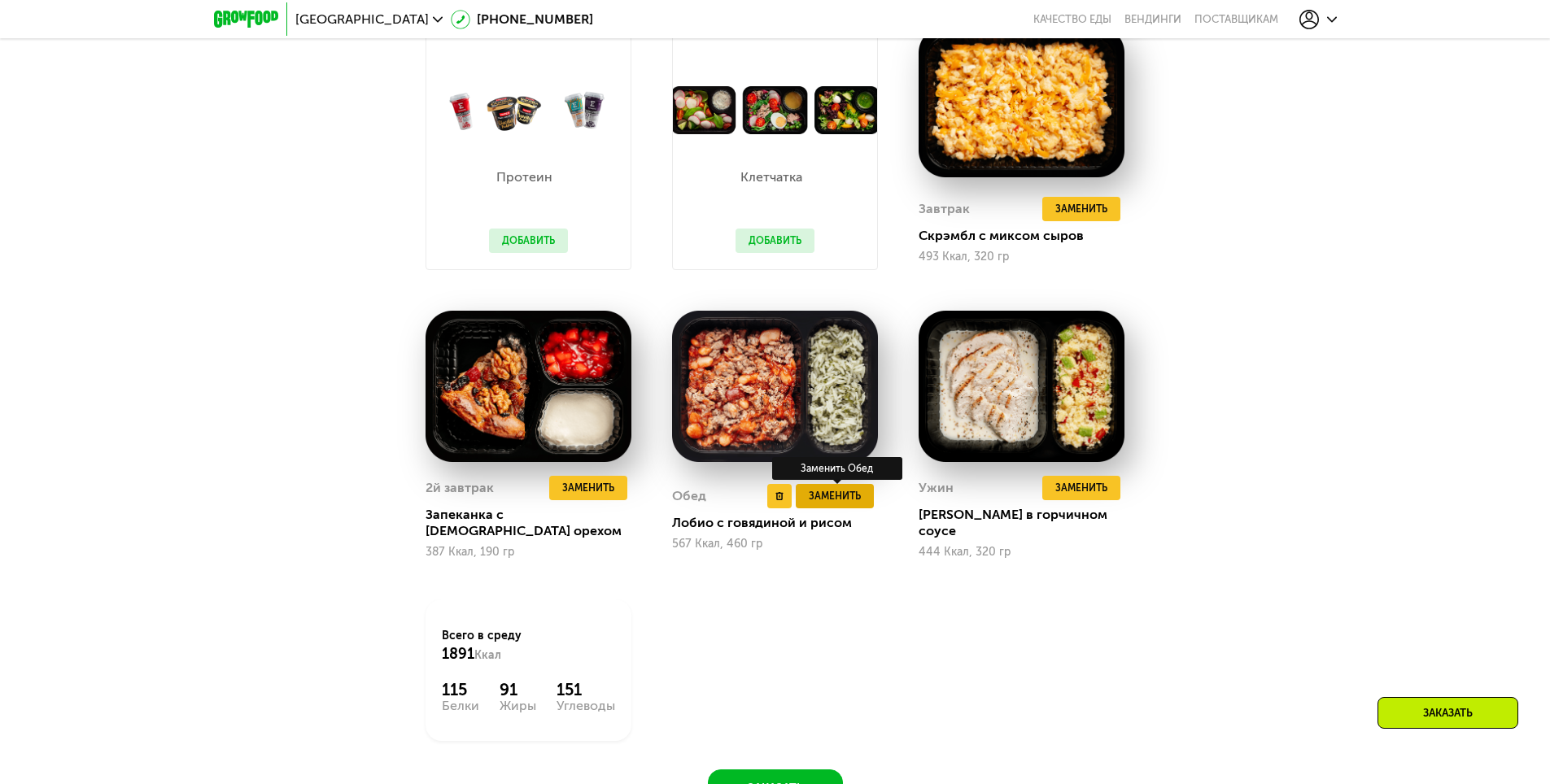
click at [850, 491] on span "Заменить" at bounding box center [835, 497] width 53 height 17
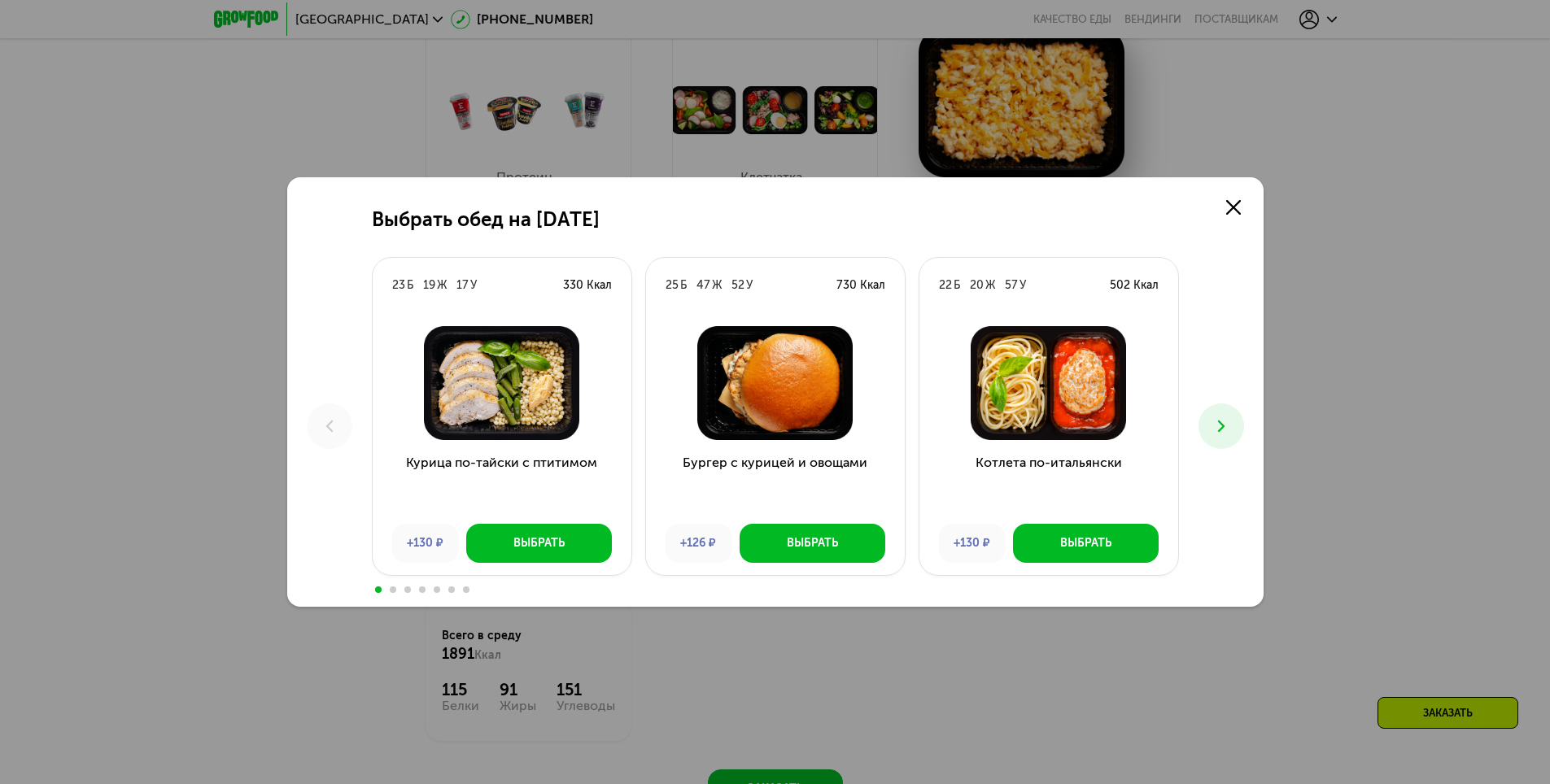
click at [1217, 427] on icon at bounding box center [1221, 426] width 19 height 19
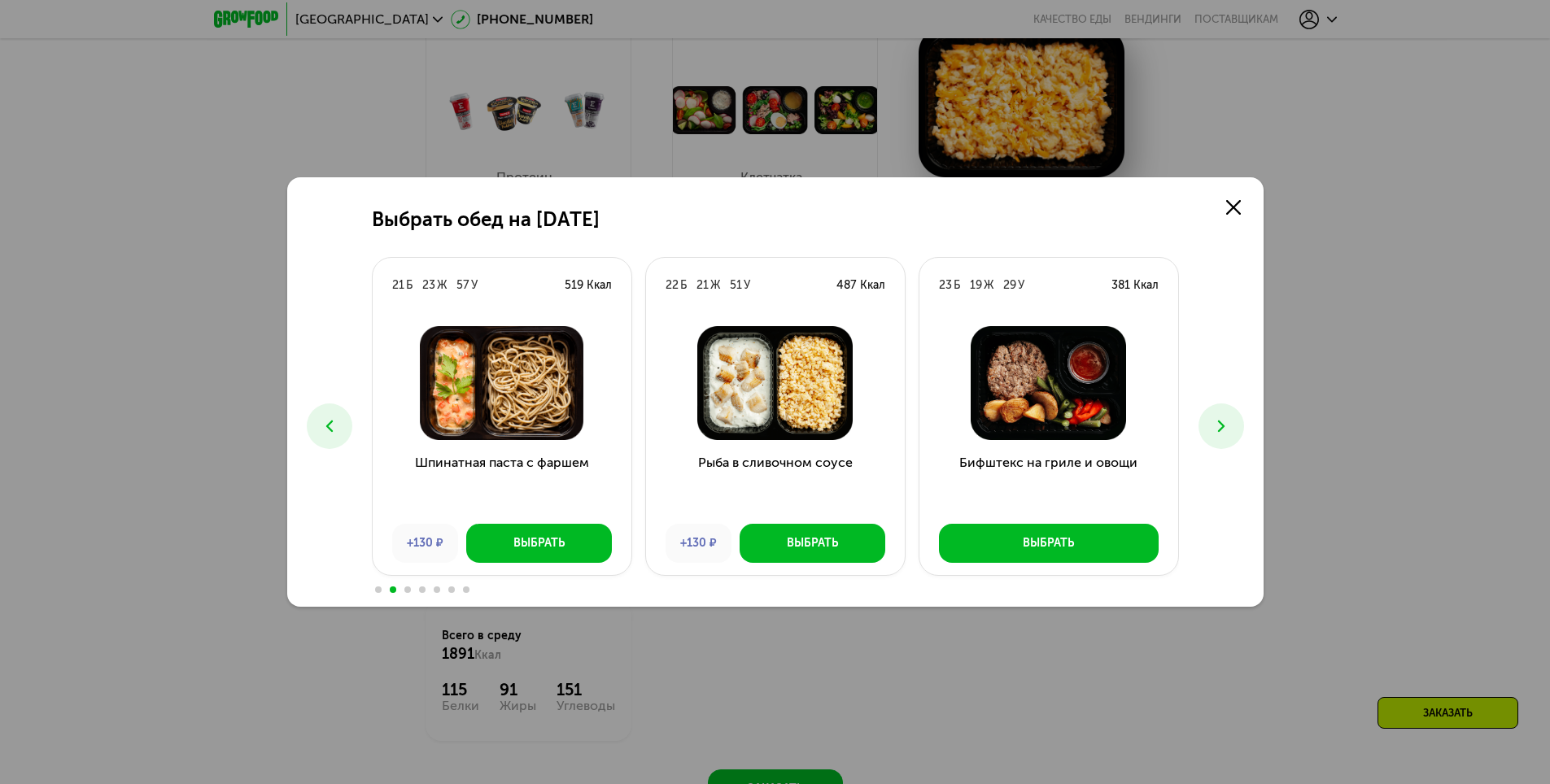
click at [1217, 427] on icon at bounding box center [1221, 426] width 19 height 19
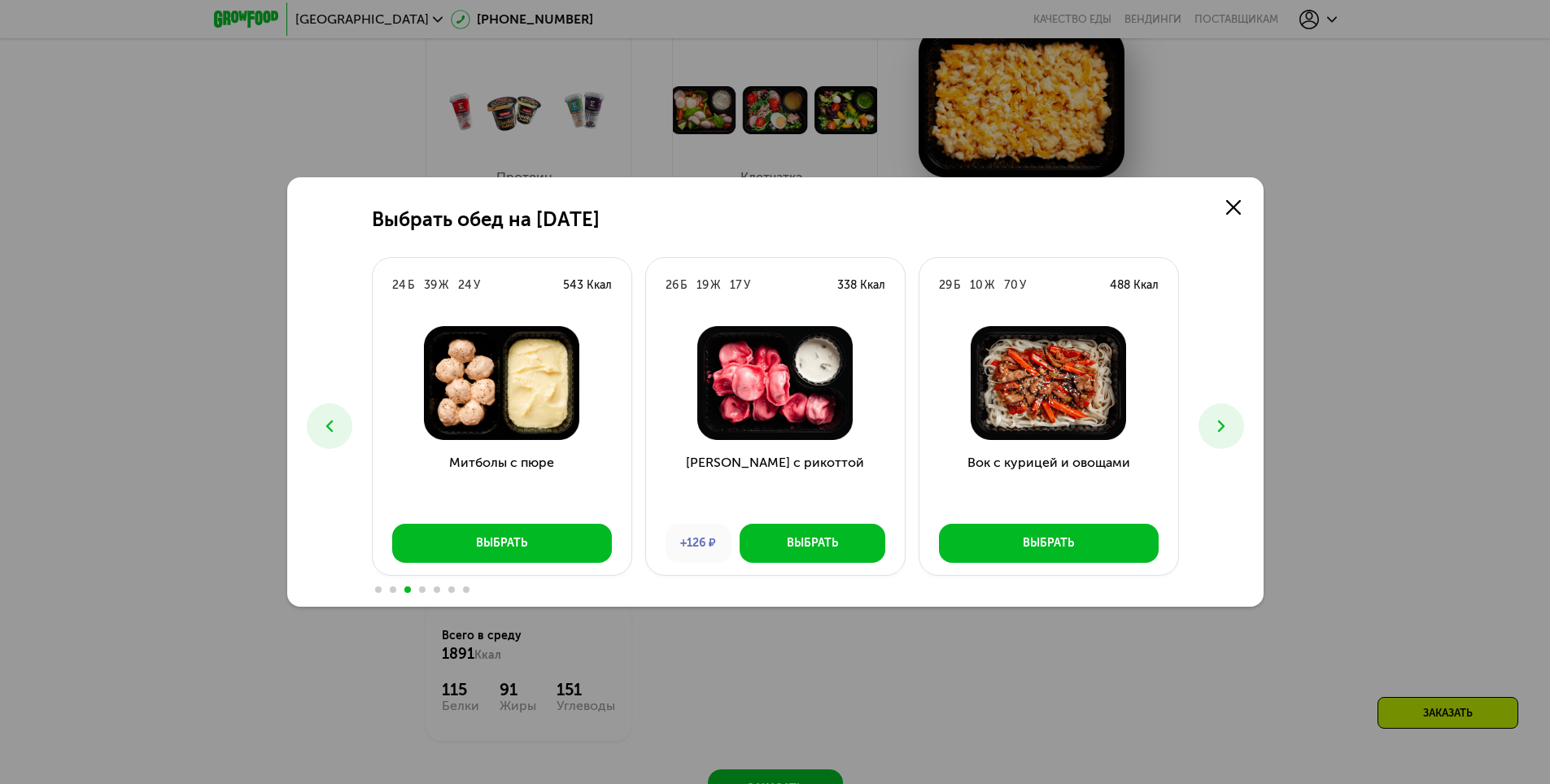
click at [1217, 427] on icon at bounding box center [1221, 426] width 19 height 19
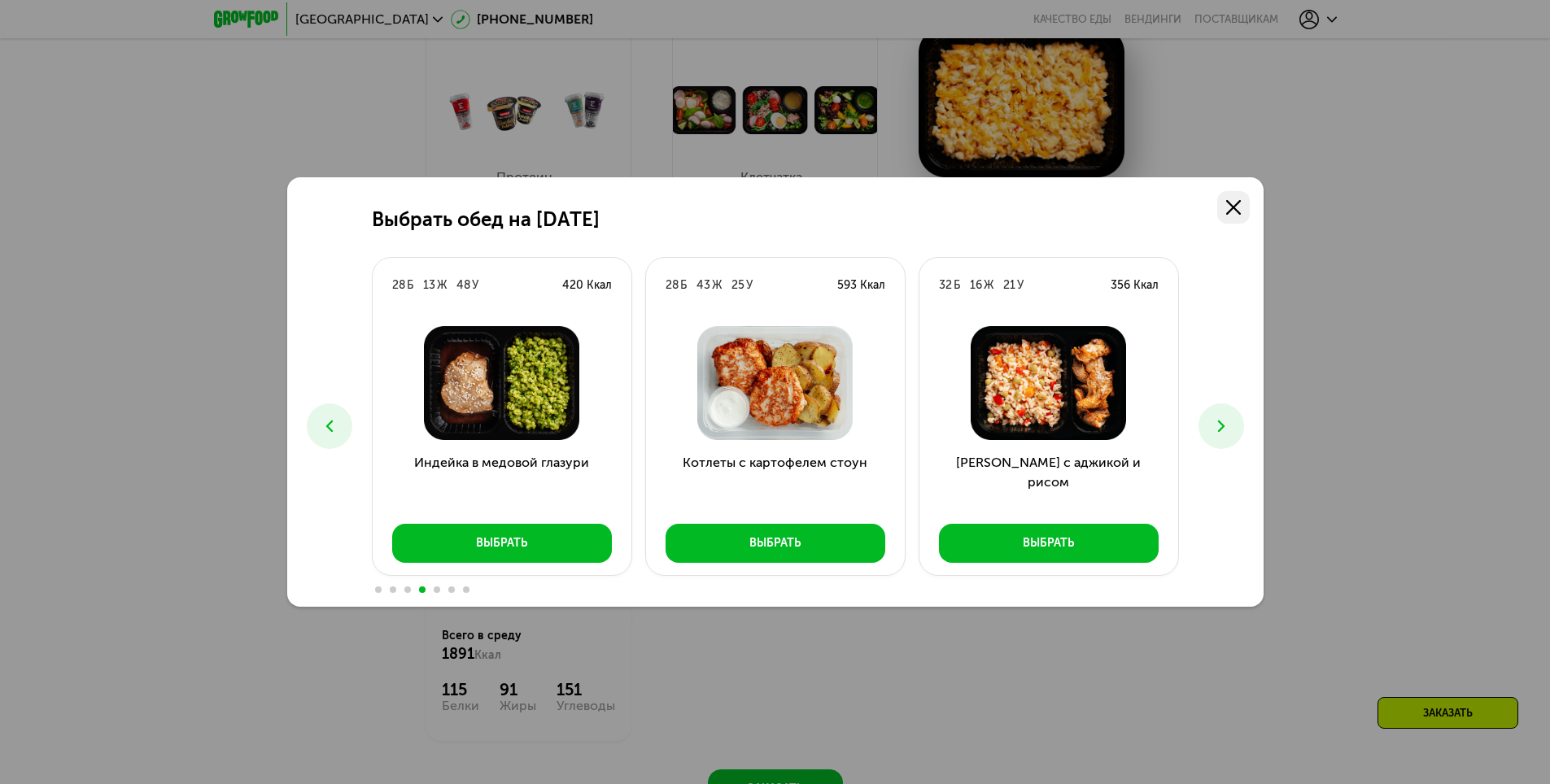
click at [1233, 220] on link at bounding box center [1233, 207] width 32 height 32
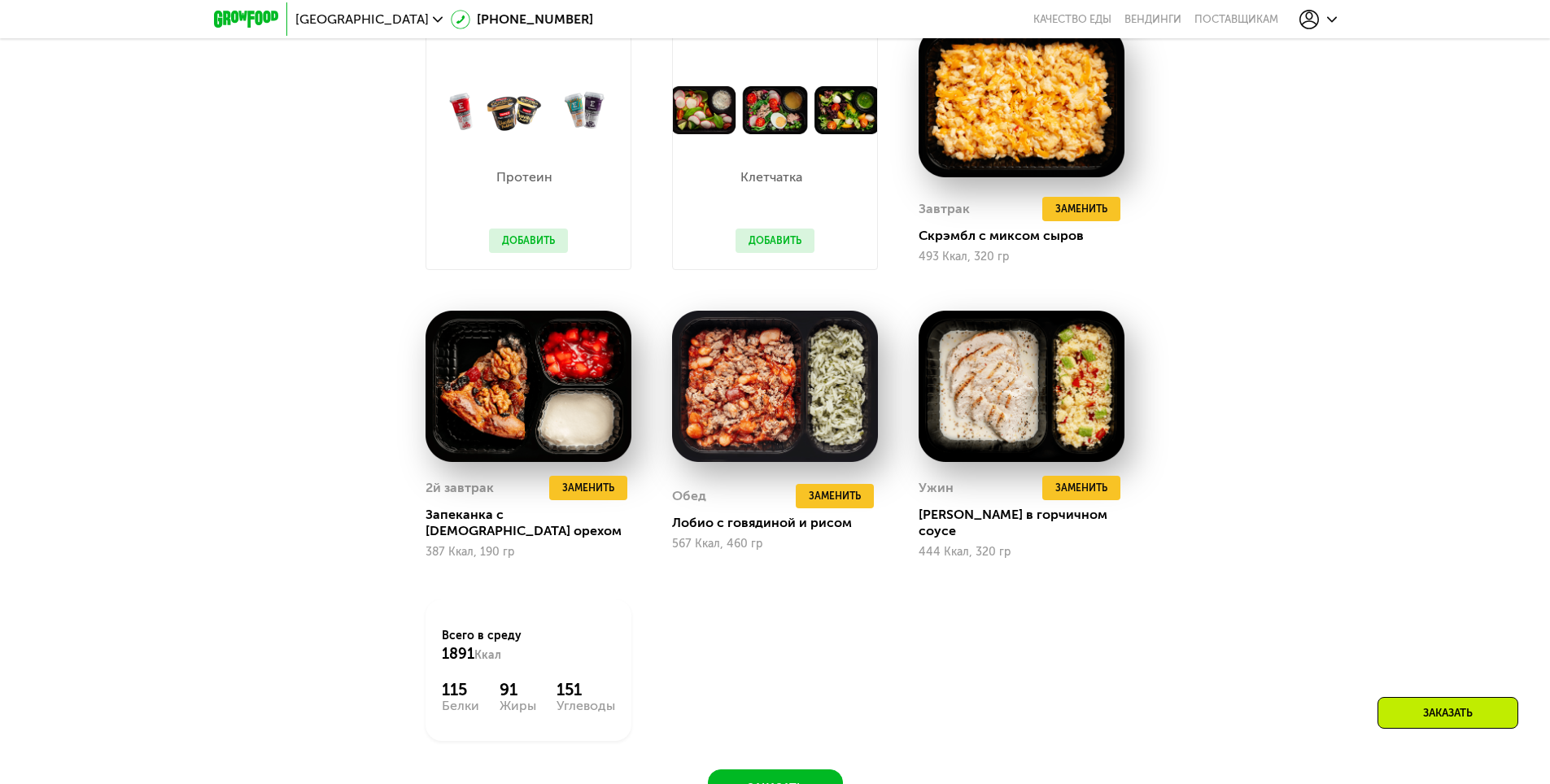
click at [1428, 388] on div "Сбалансированное питание на каждый день Доставка: 25 авг, пн Настроить меню Нас…" at bounding box center [775, 314] width 1550 height 1071
click at [845, 494] on span "Заменить" at bounding box center [835, 497] width 53 height 17
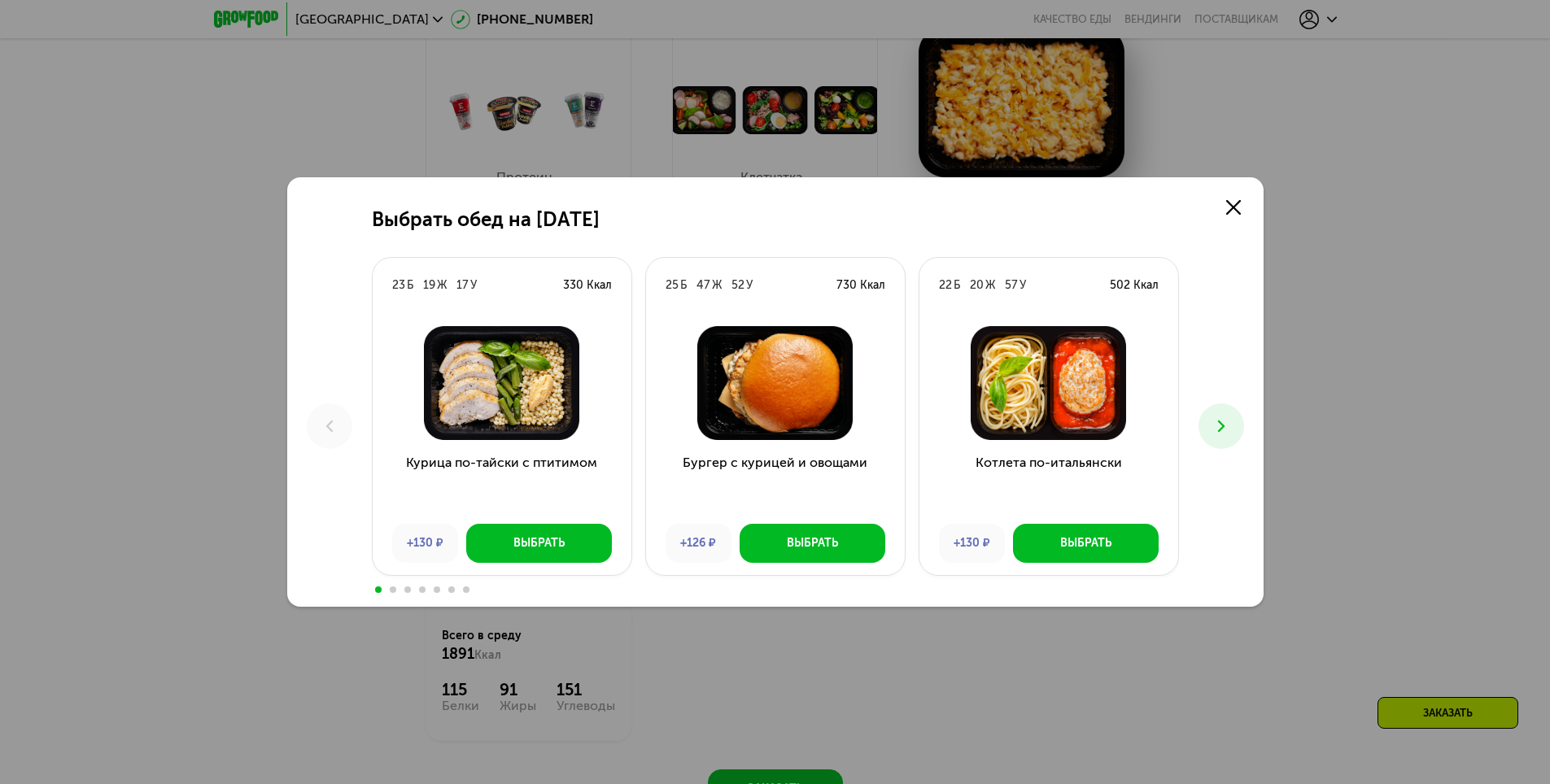
click at [1220, 430] on use at bounding box center [1220, 427] width 6 height 11
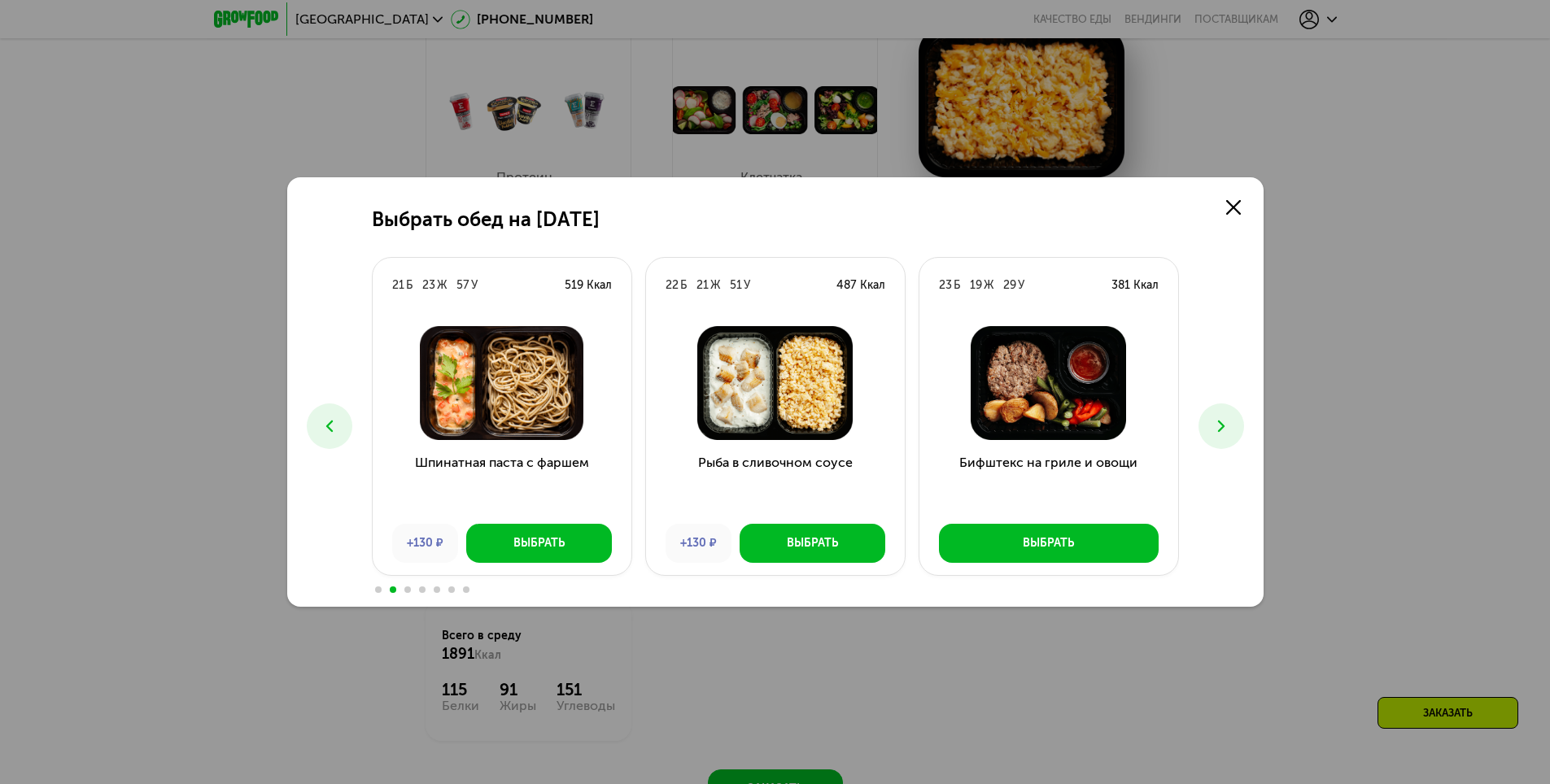
click at [1220, 430] on use at bounding box center [1220, 427] width 6 height 11
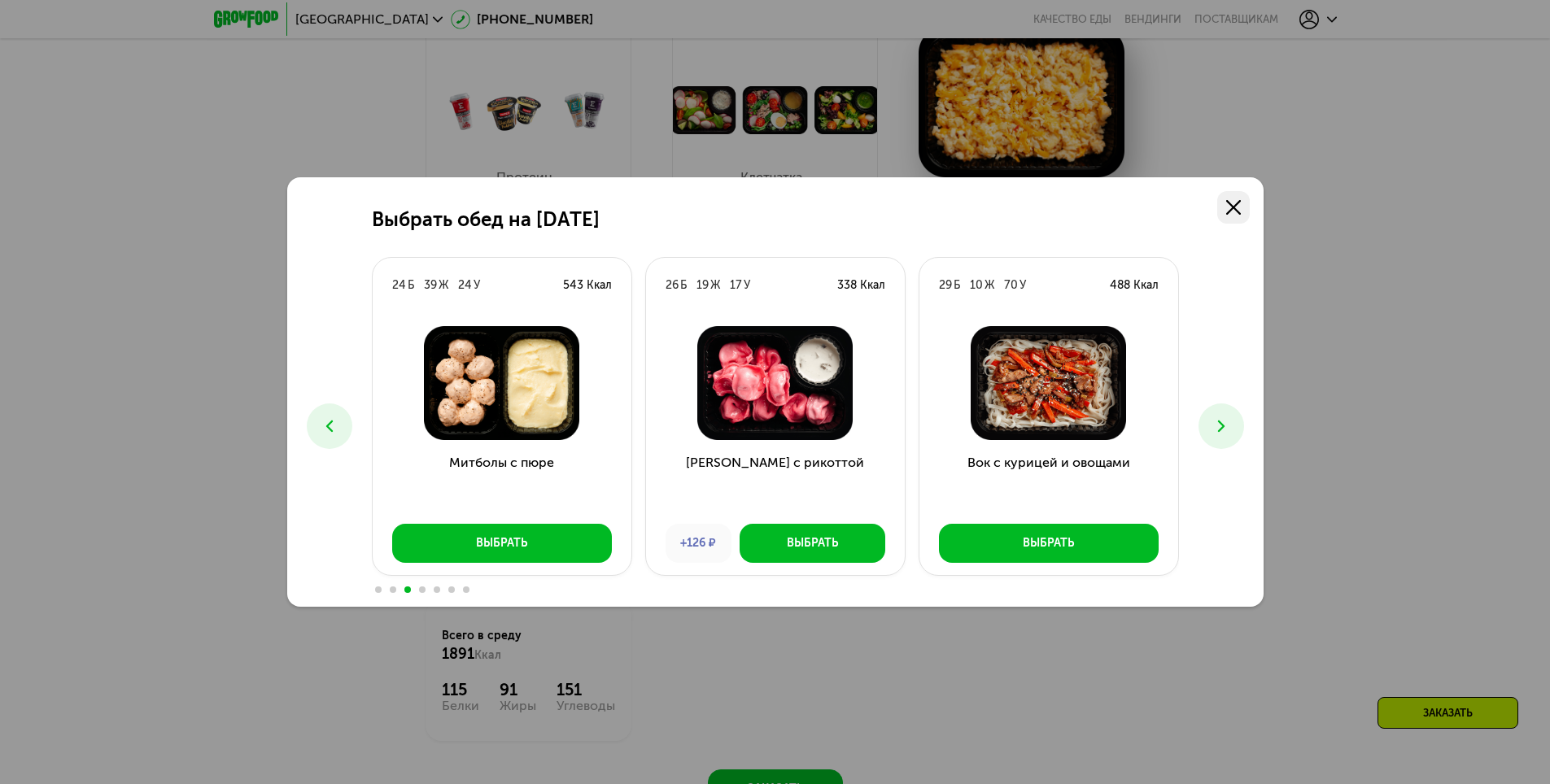
click at [1240, 205] on icon at bounding box center [1234, 207] width 15 height 15
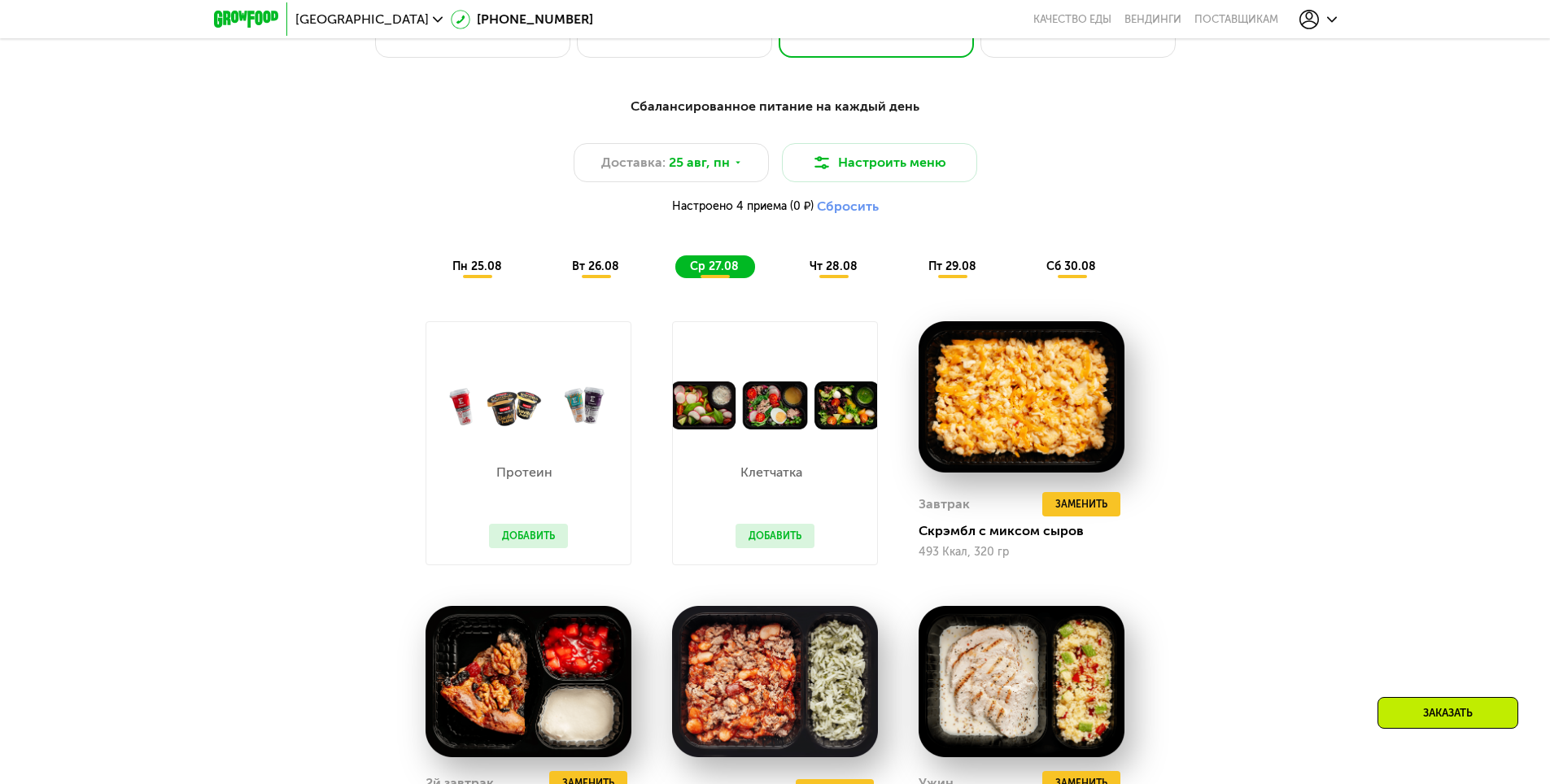
scroll to position [960, 0]
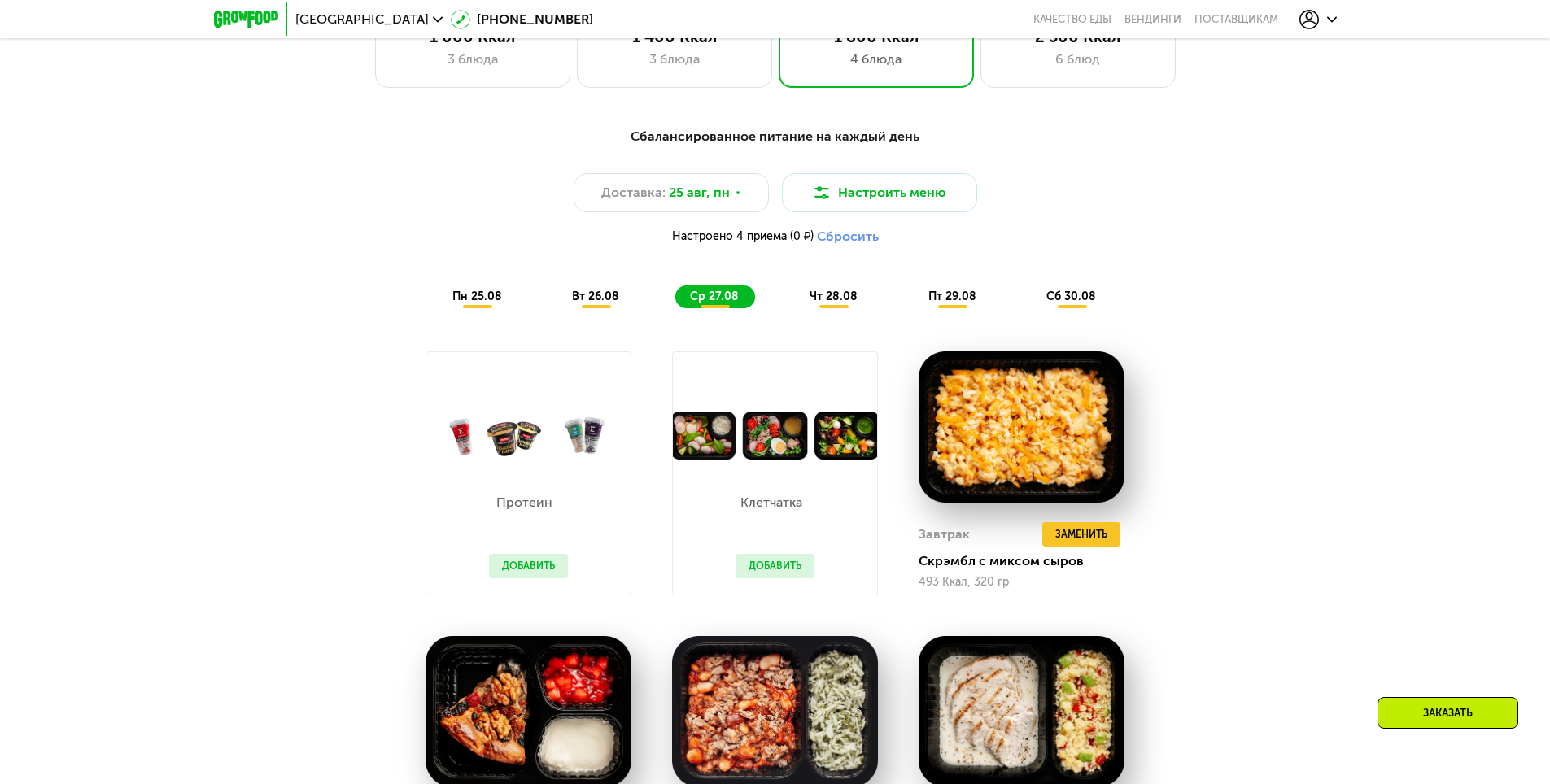
click at [605, 300] on span "вт 26.08" at bounding box center [595, 296] width 47 height 14
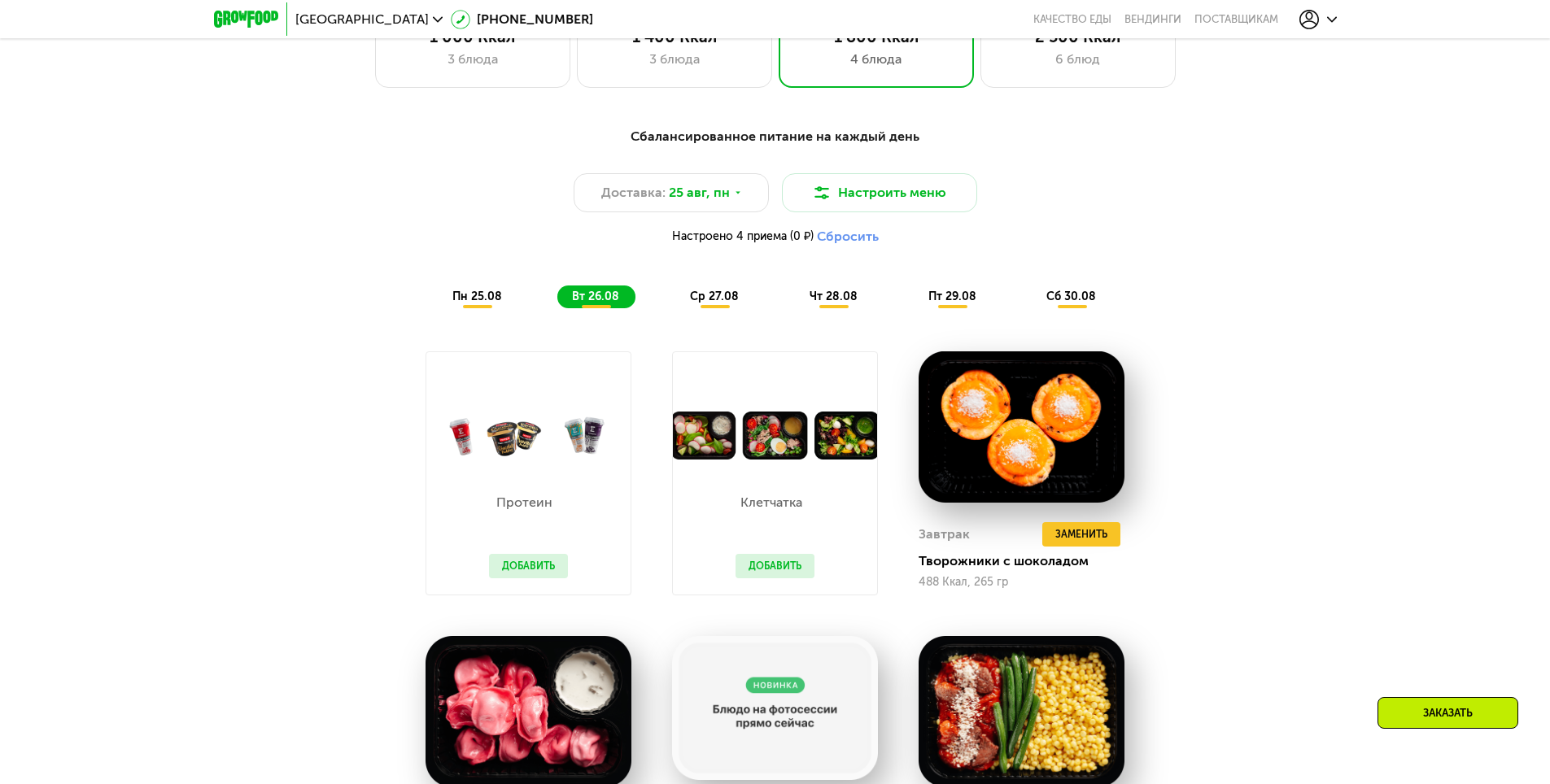
click at [482, 303] on span "пн 25.08" at bounding box center [477, 296] width 50 height 14
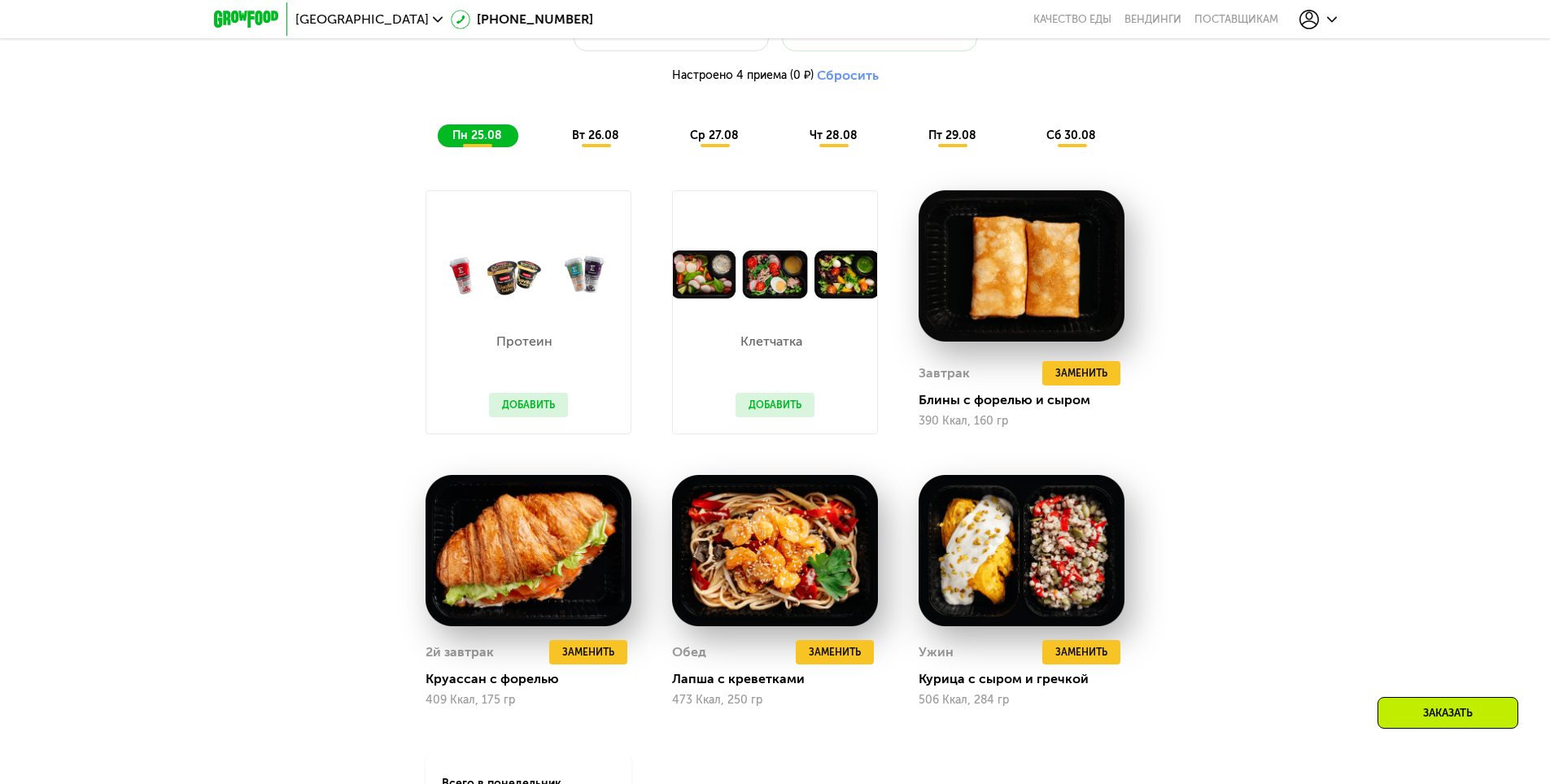
scroll to position [1123, 0]
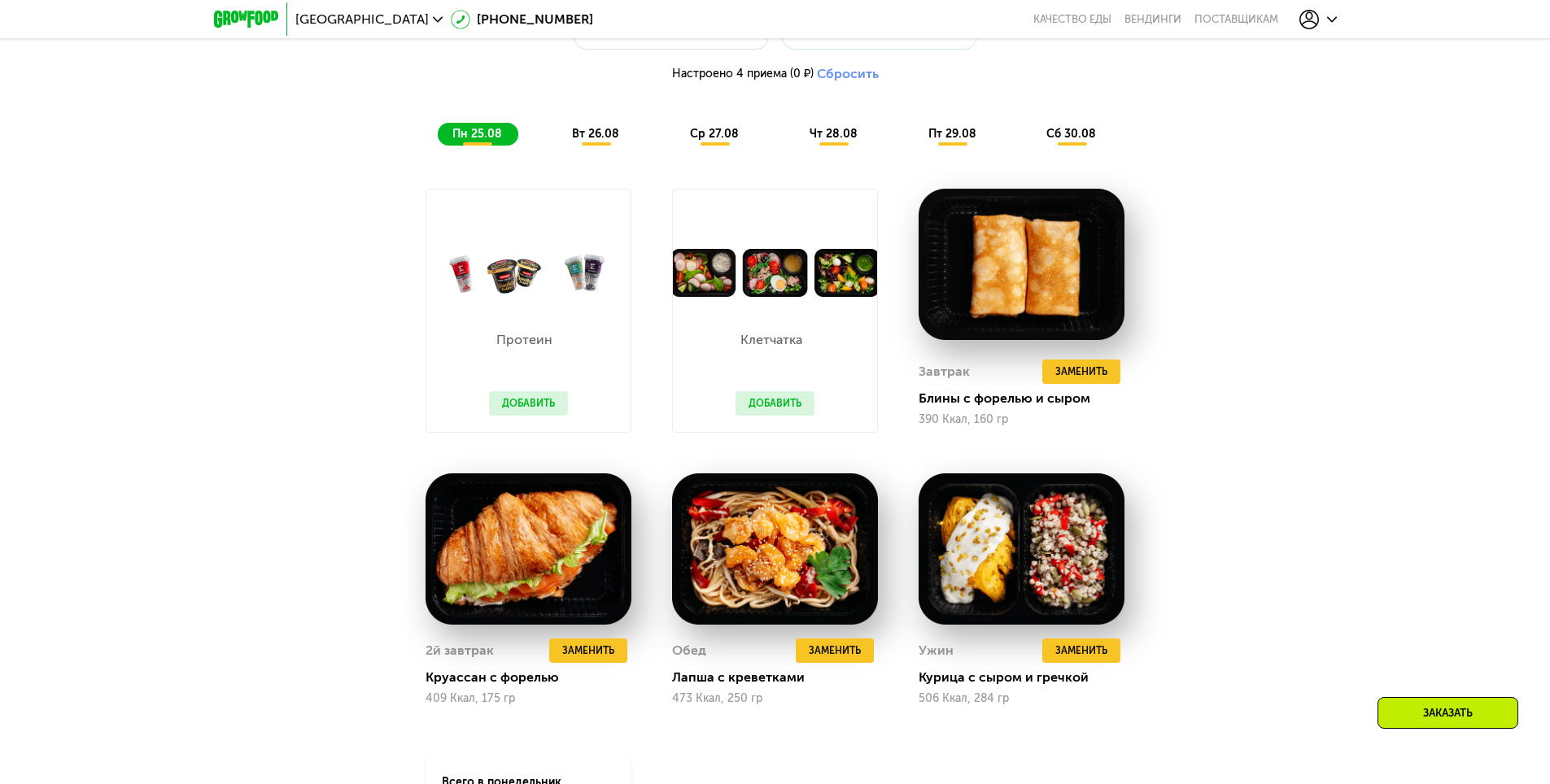
click at [594, 141] on span "вт 26.08" at bounding box center [595, 134] width 47 height 14
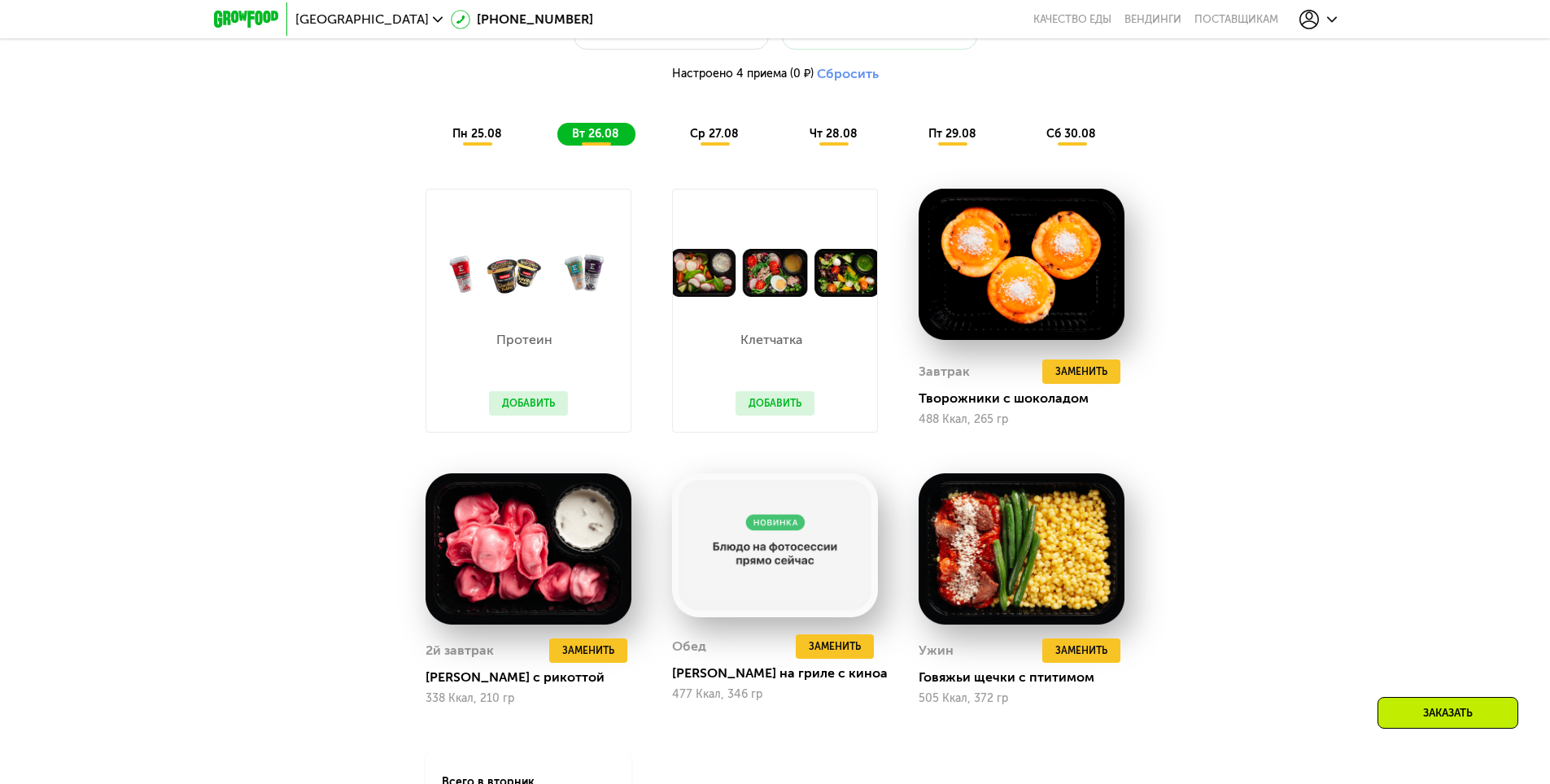
click at [483, 136] on span "пн 25.08" at bounding box center [477, 134] width 50 height 14
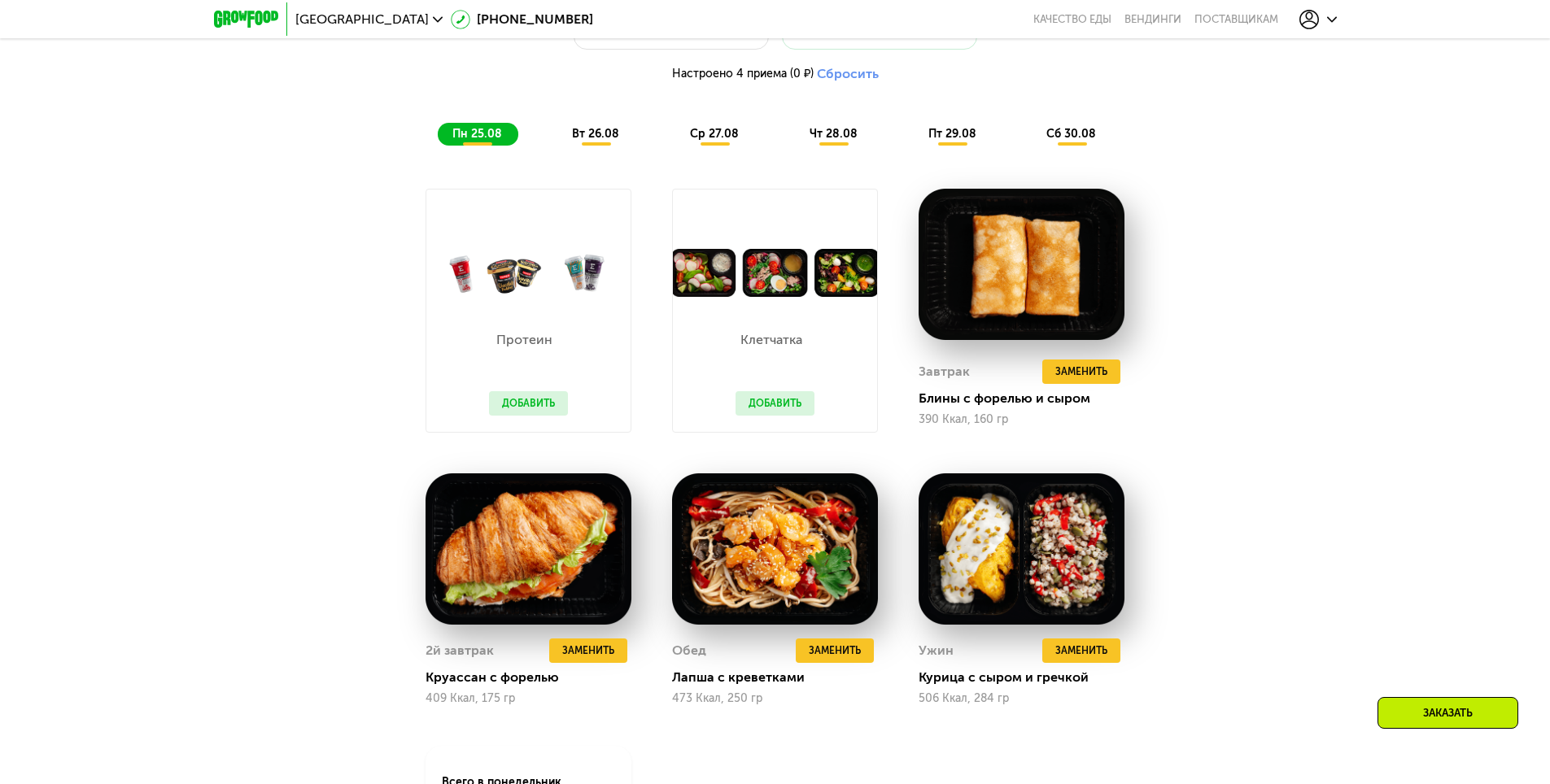
click at [675, 146] on div "вт 26.08" at bounding box center [715, 134] width 80 height 23
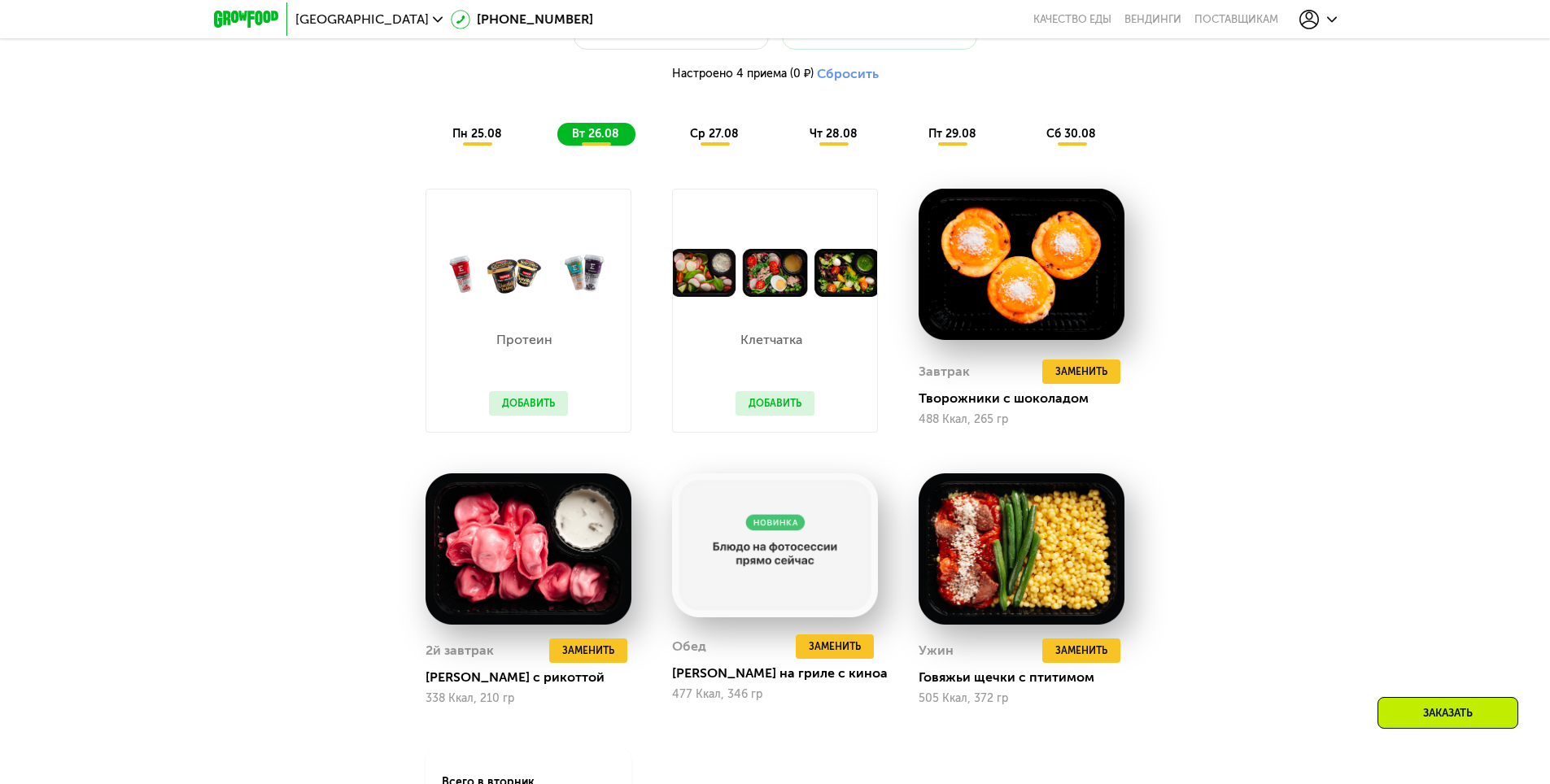
click at [698, 135] on span "ср 27.08" at bounding box center [714, 134] width 49 height 14
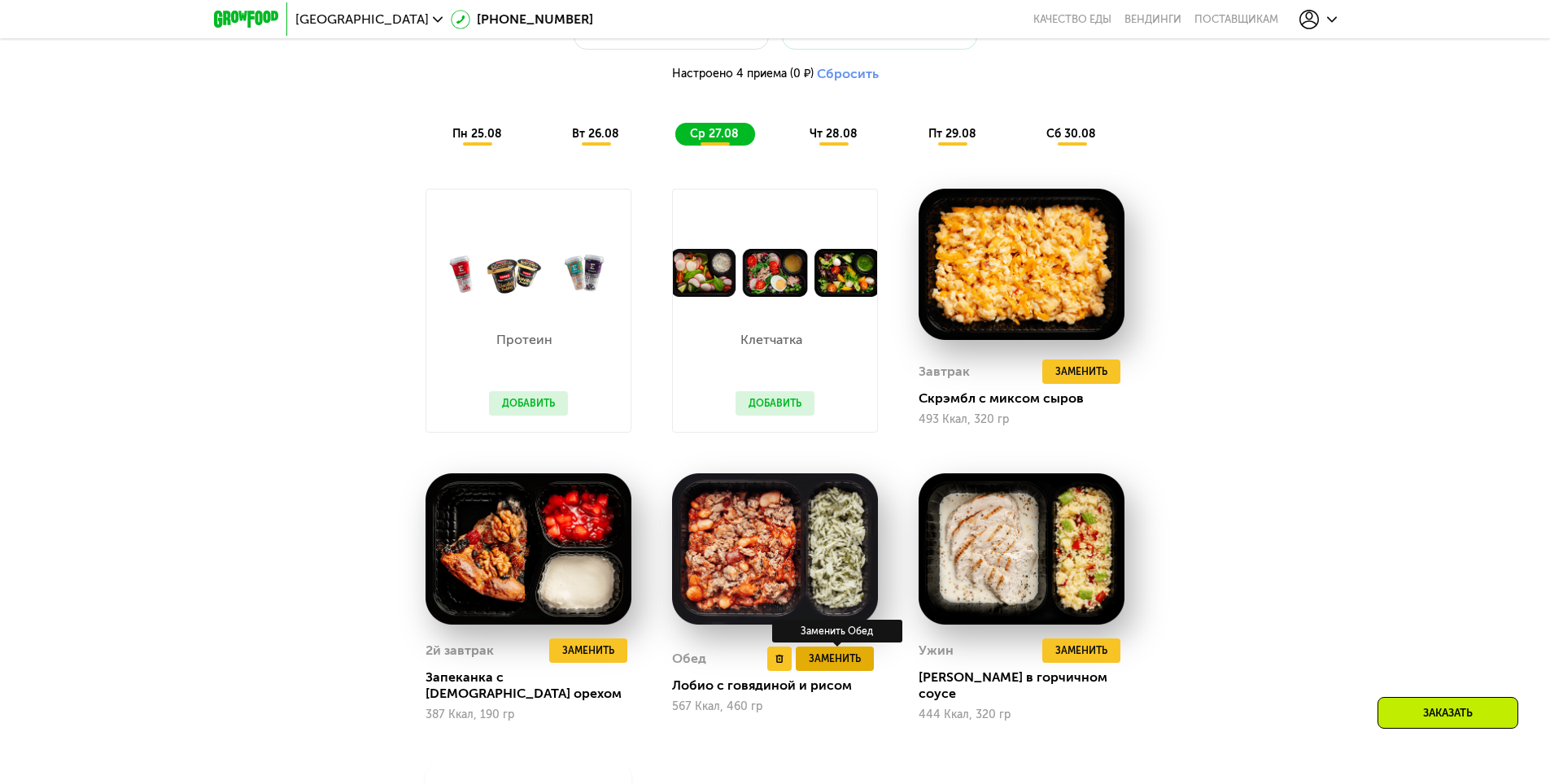
click at [840, 653] on span "Заменить" at bounding box center [835, 659] width 53 height 17
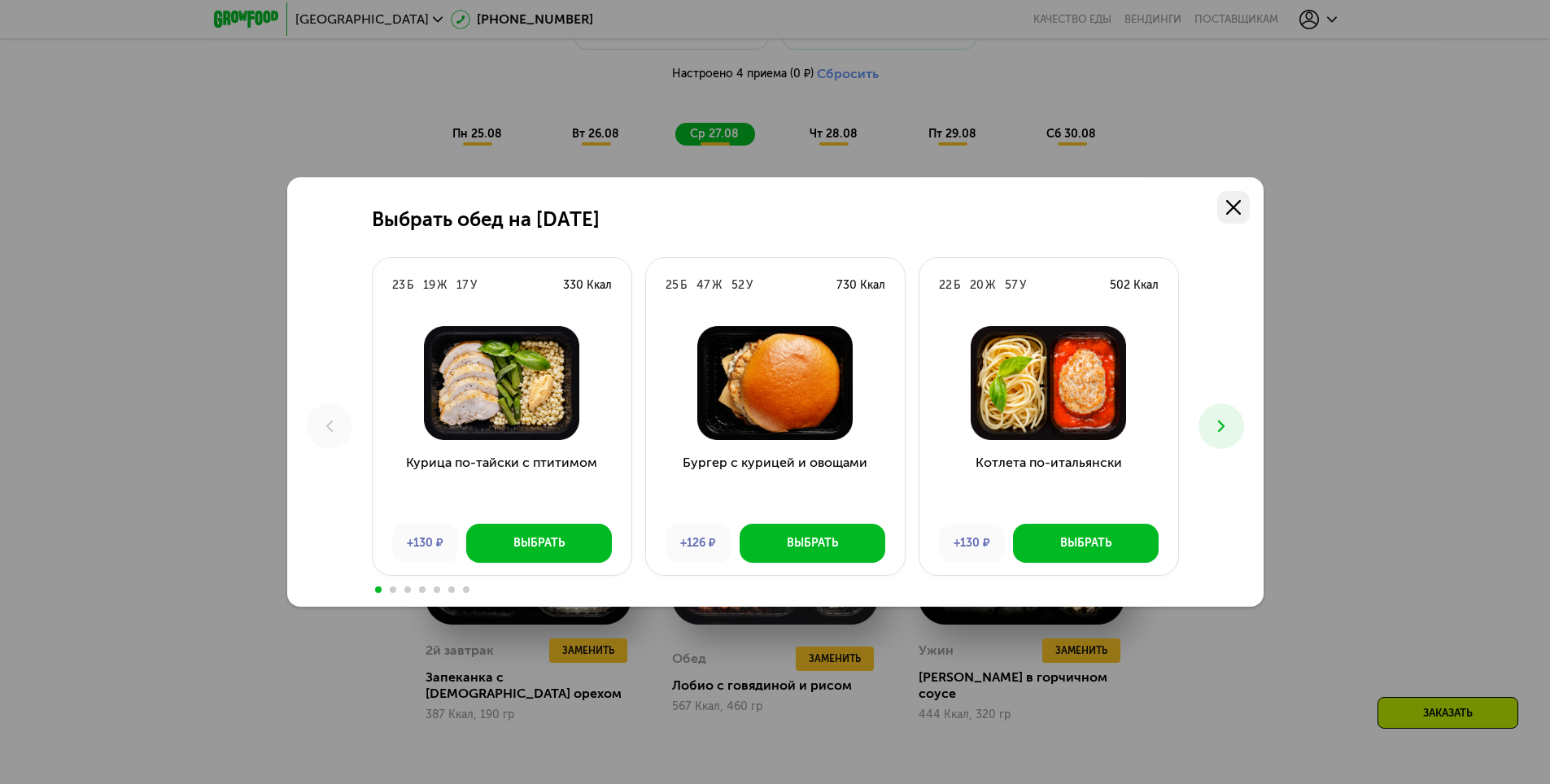
click at [1244, 206] on link at bounding box center [1233, 207] width 32 height 32
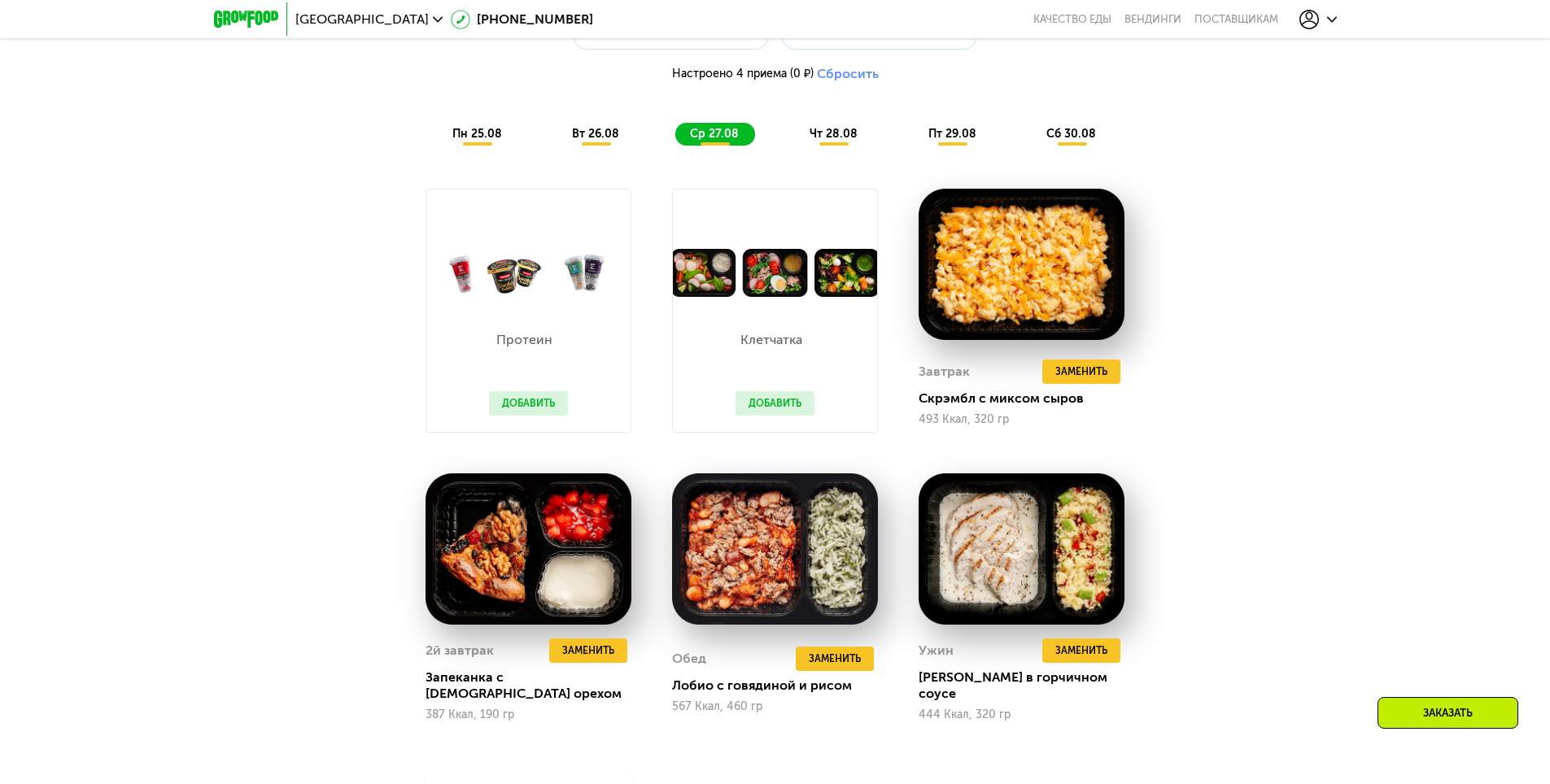
click at [837, 135] on span "чт 28.08" at bounding box center [834, 134] width 48 height 14
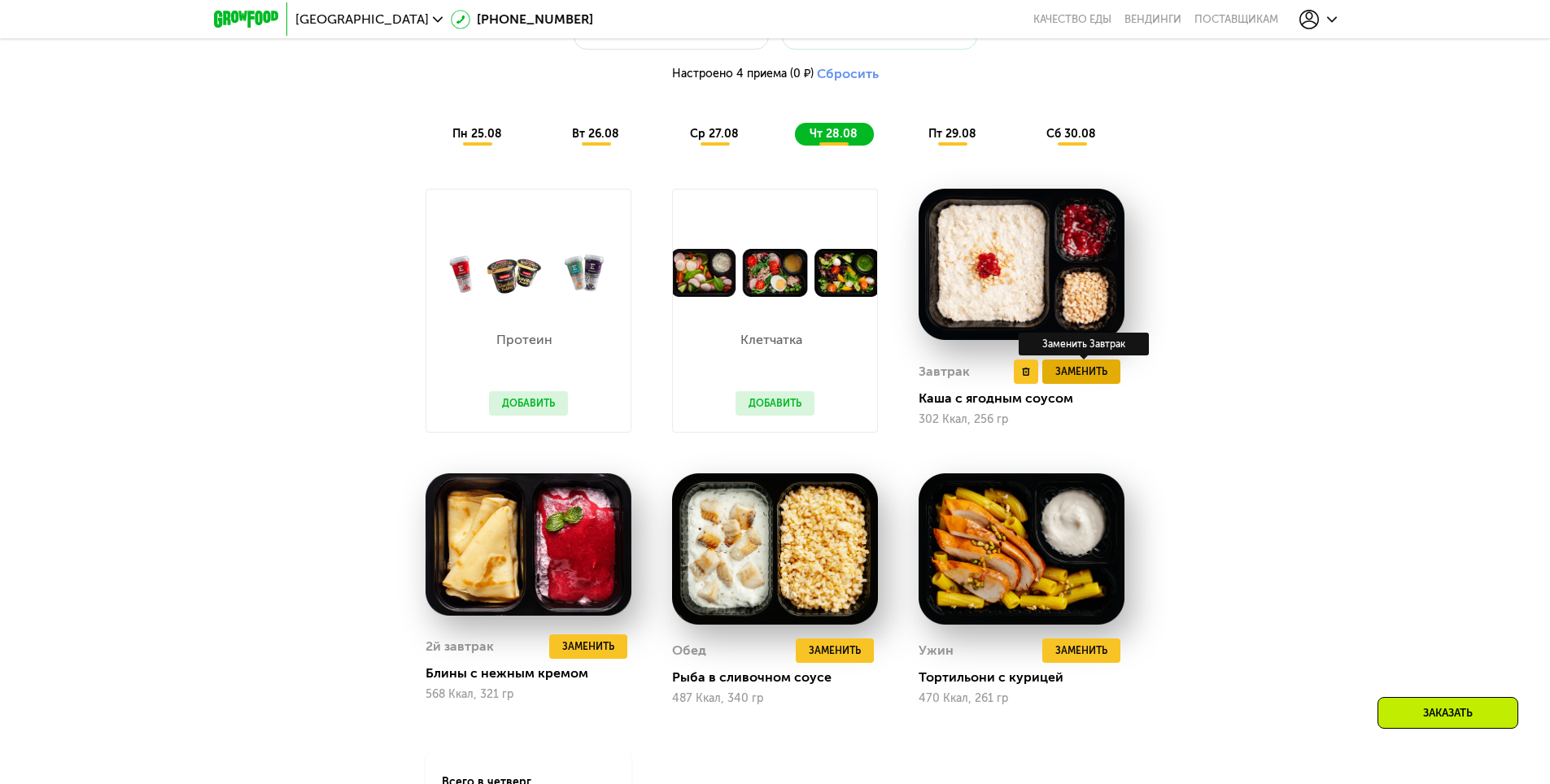
click at [1092, 377] on span "Заменить" at bounding box center [1081, 372] width 53 height 17
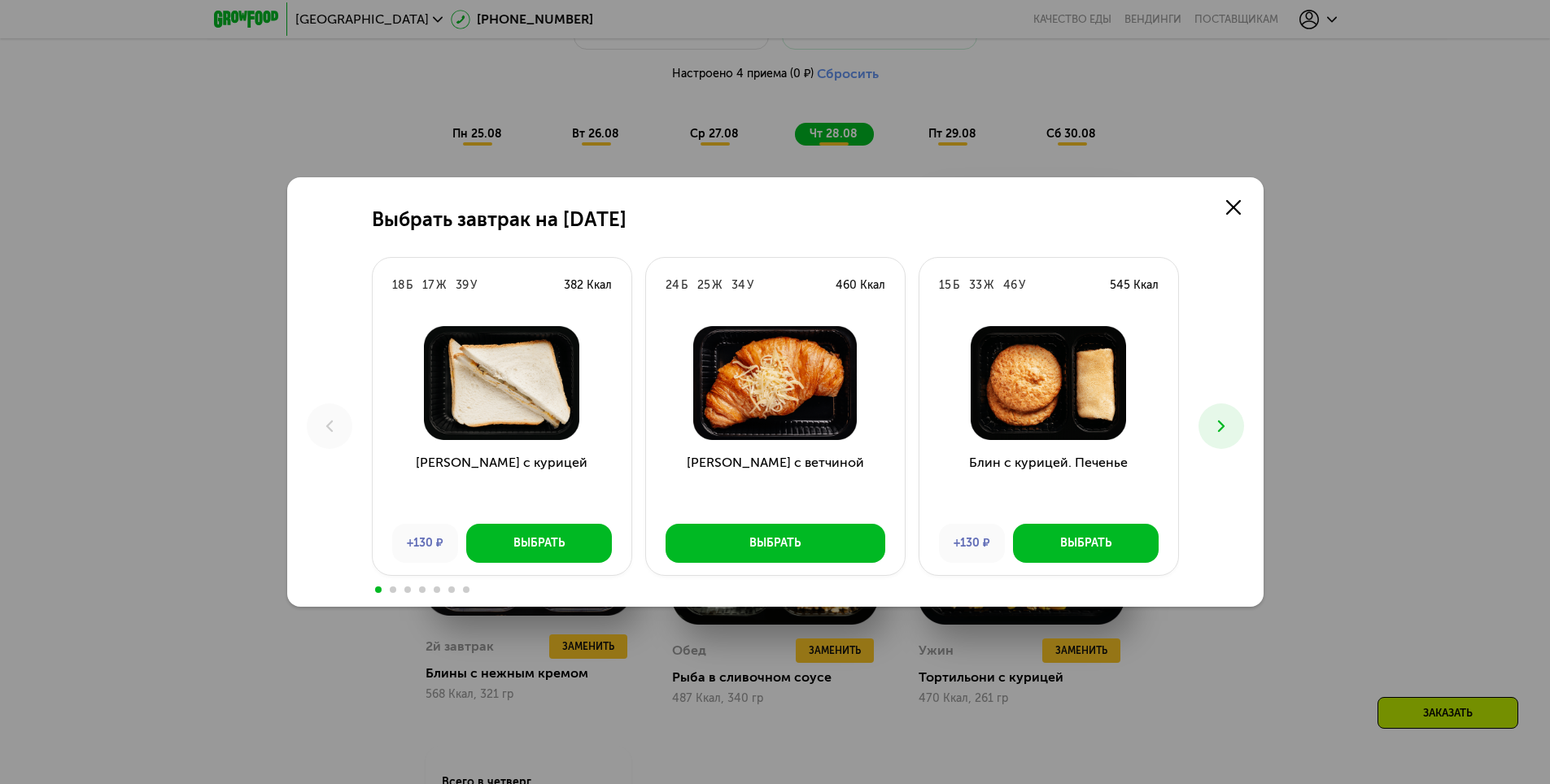
click at [1218, 414] on button at bounding box center [1221, 426] width 45 height 45
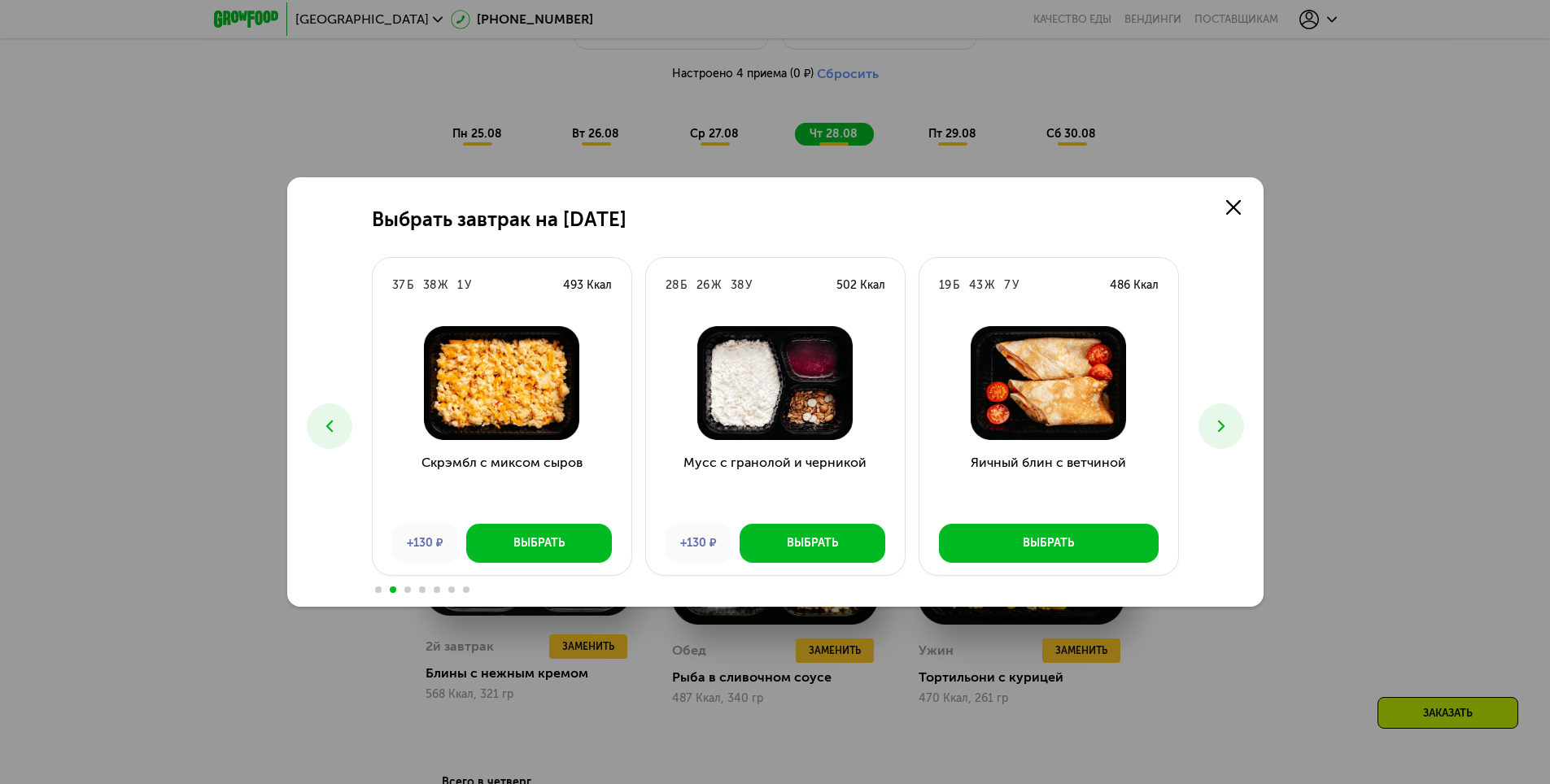
click at [1218, 425] on icon at bounding box center [1221, 426] width 19 height 19
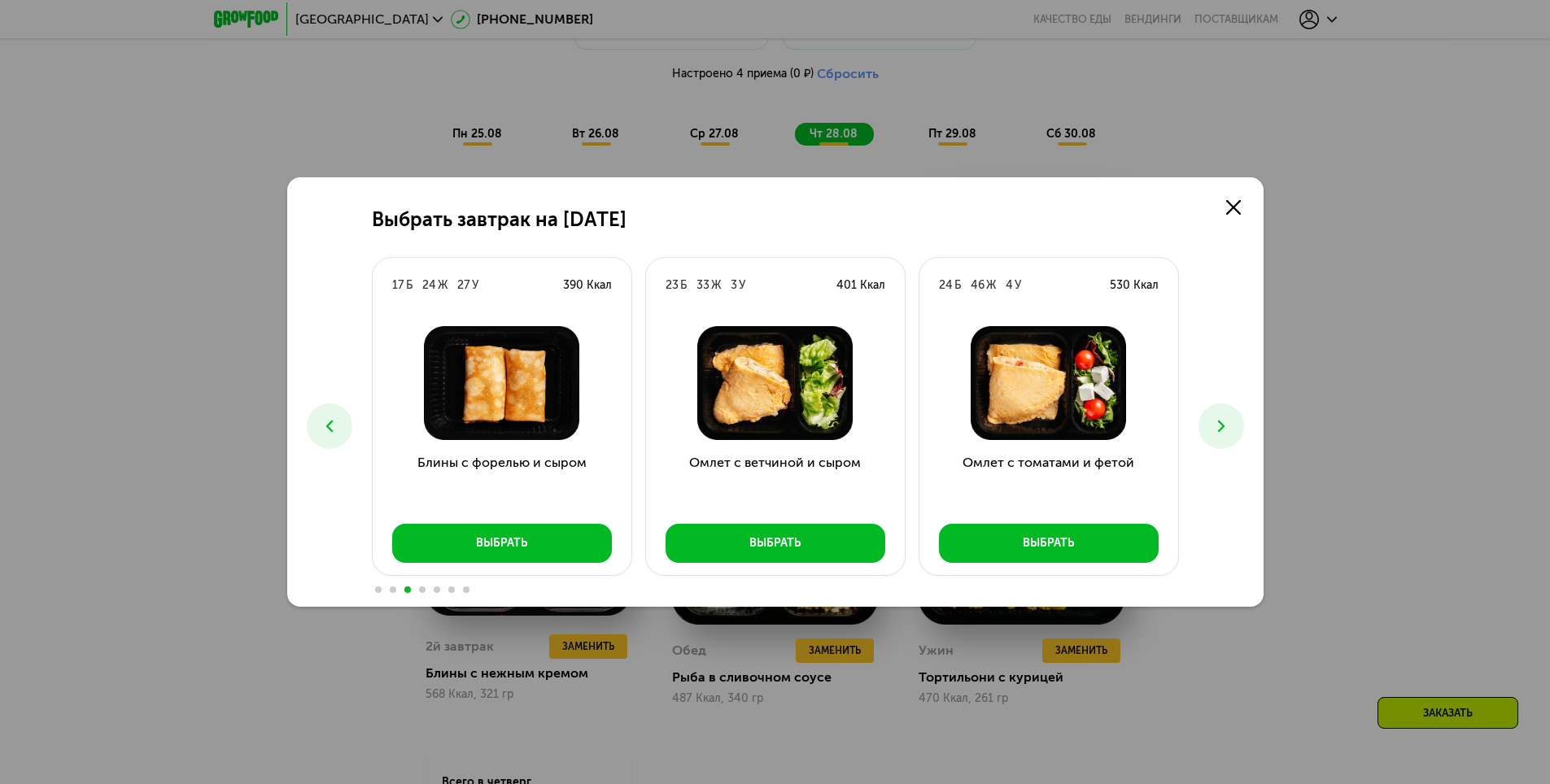
click at [1218, 425] on icon at bounding box center [1221, 426] width 19 height 19
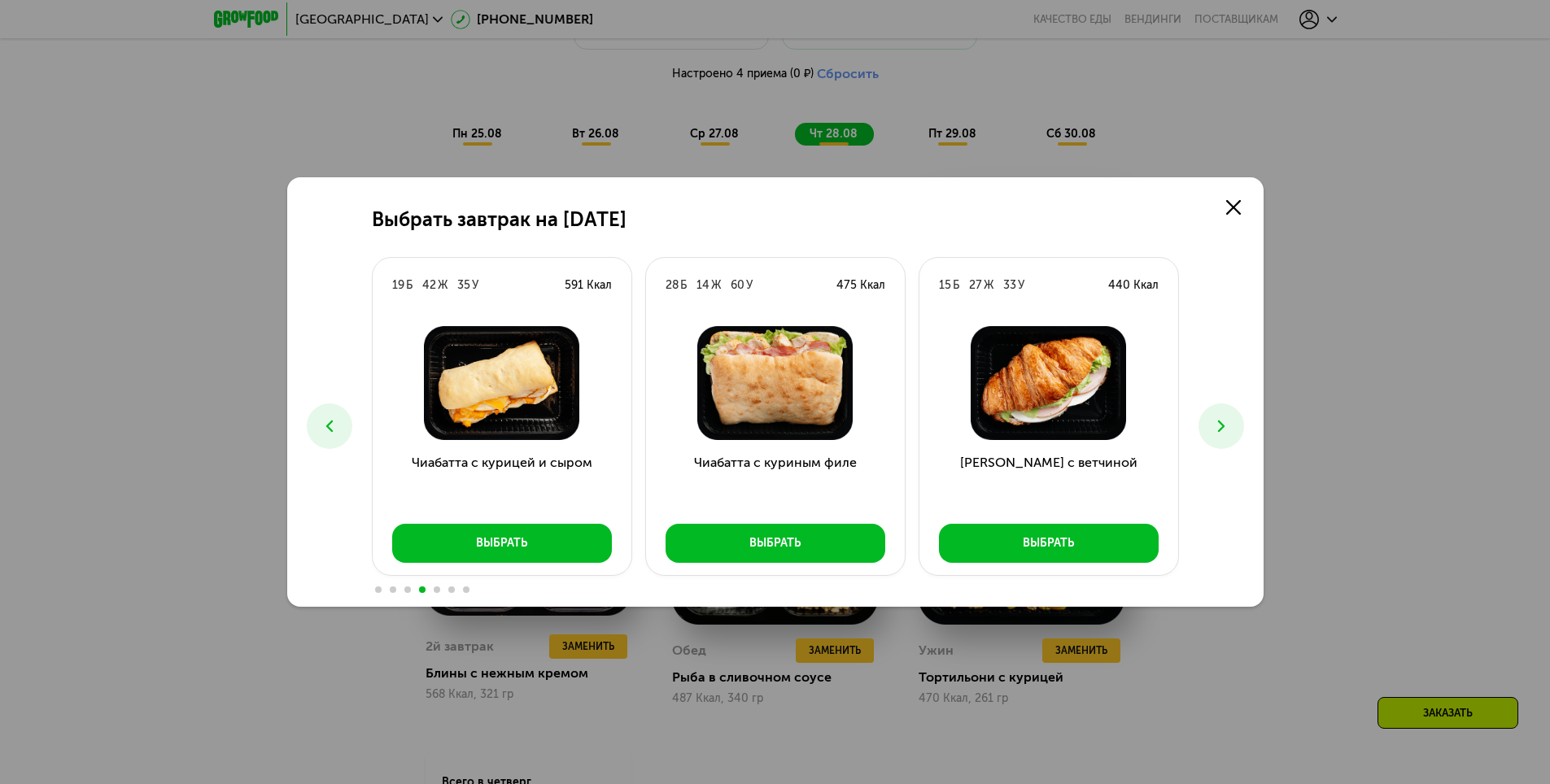
click at [1218, 425] on icon at bounding box center [1221, 426] width 19 height 19
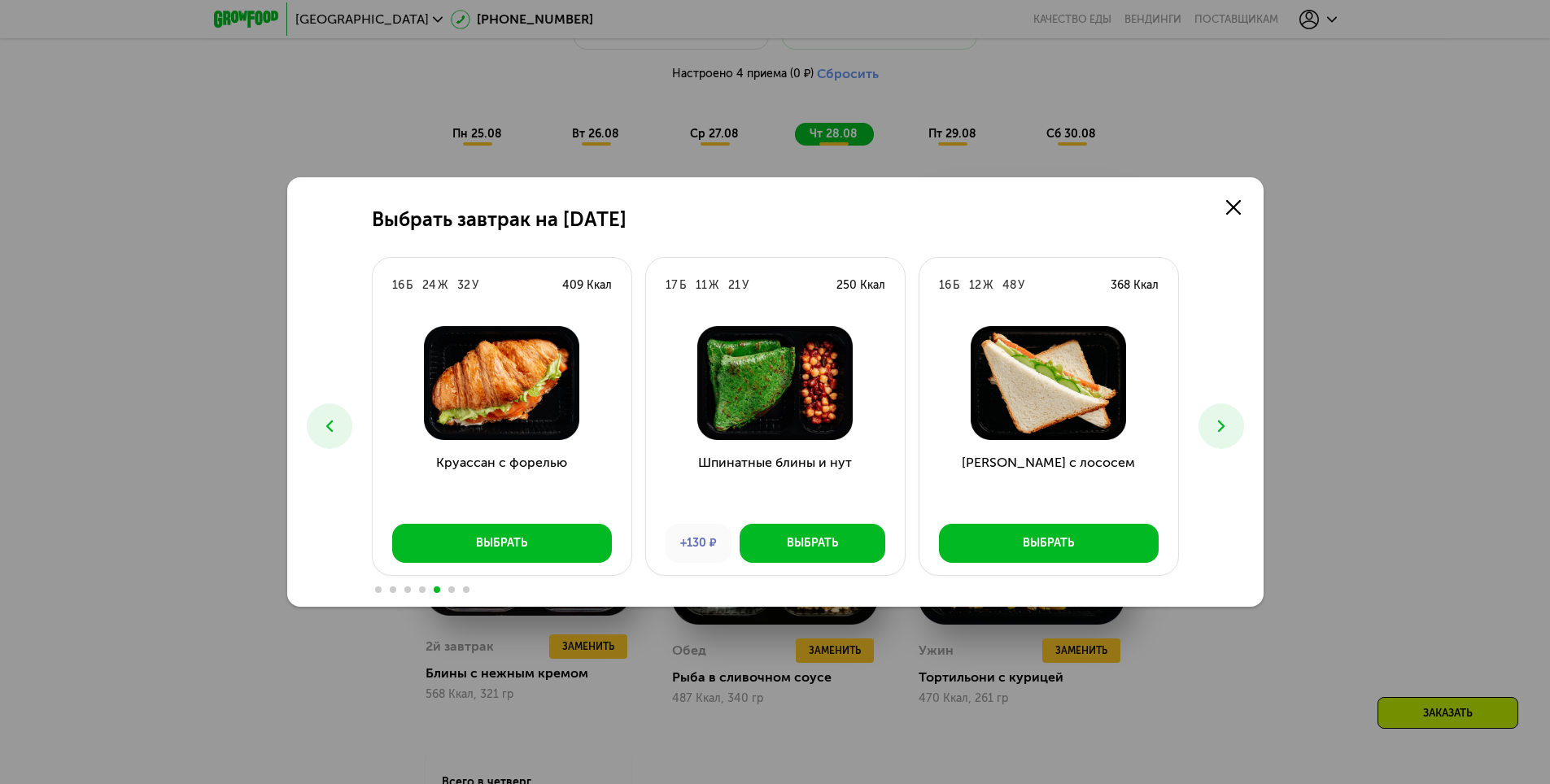
click at [1218, 425] on icon at bounding box center [1221, 426] width 19 height 19
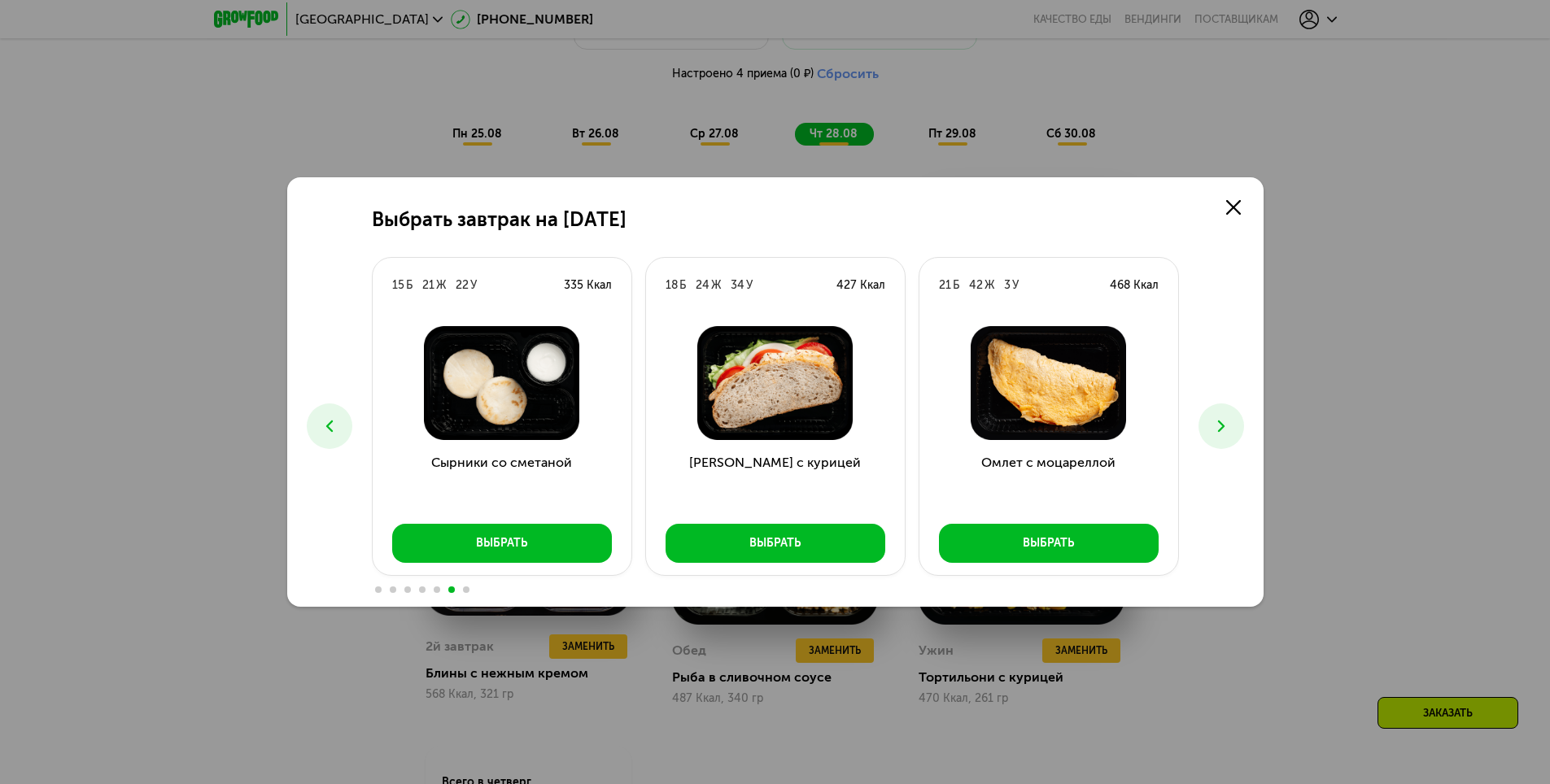
click at [1218, 425] on icon at bounding box center [1221, 426] width 19 height 19
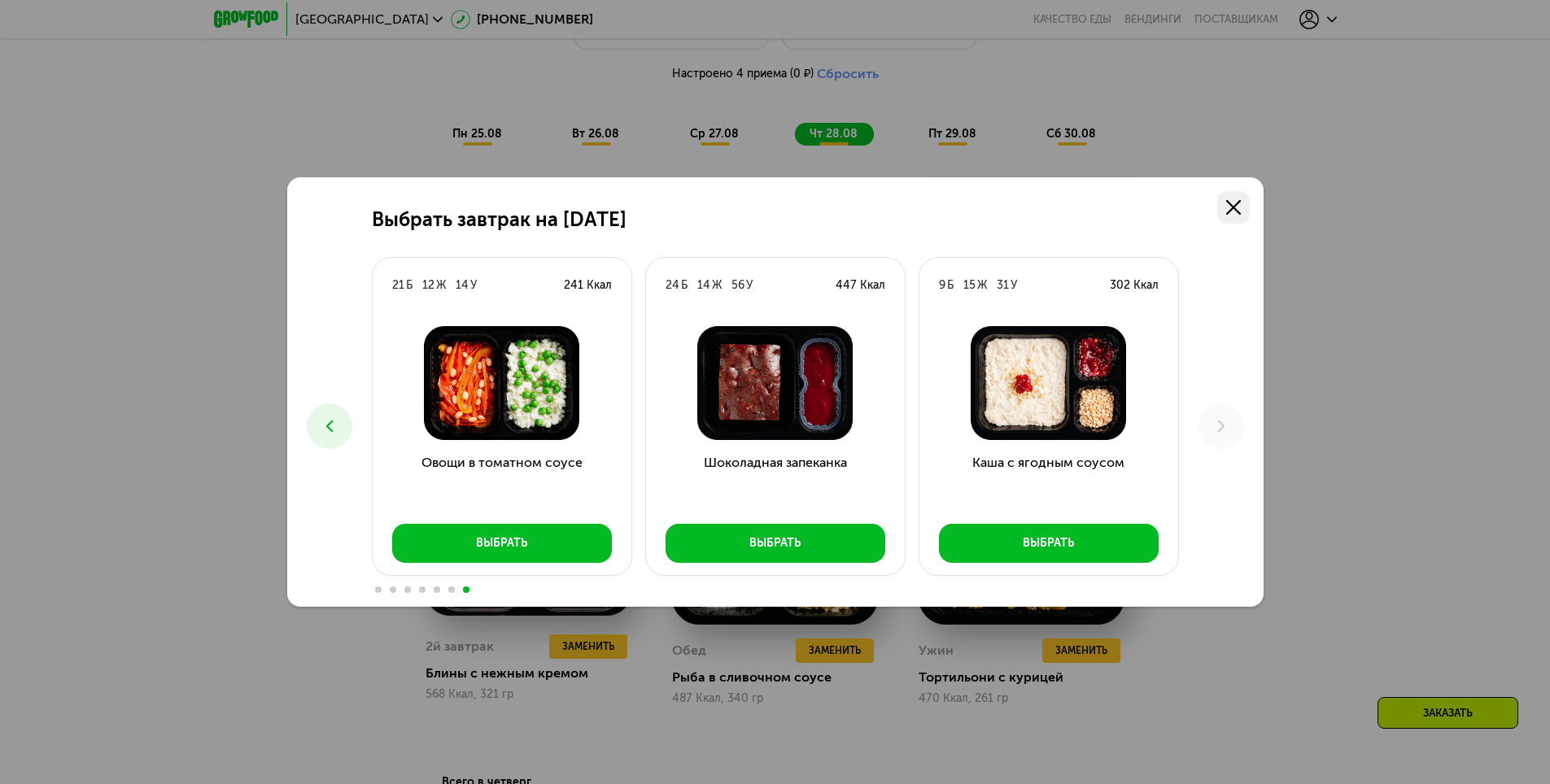
click at [1241, 210] on link at bounding box center [1233, 207] width 32 height 32
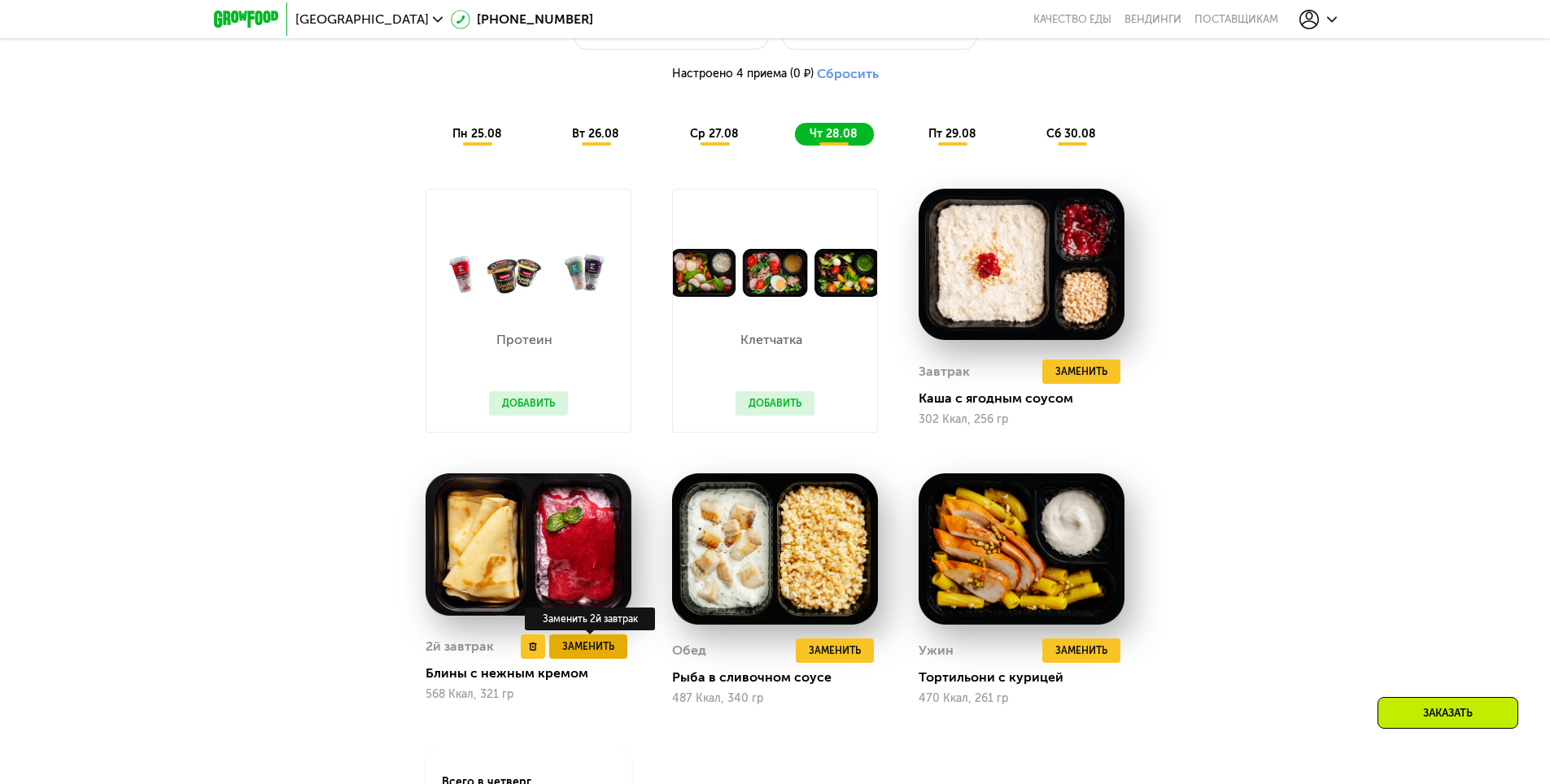
click at [587, 650] on span "Заменить" at bounding box center [588, 647] width 53 height 17
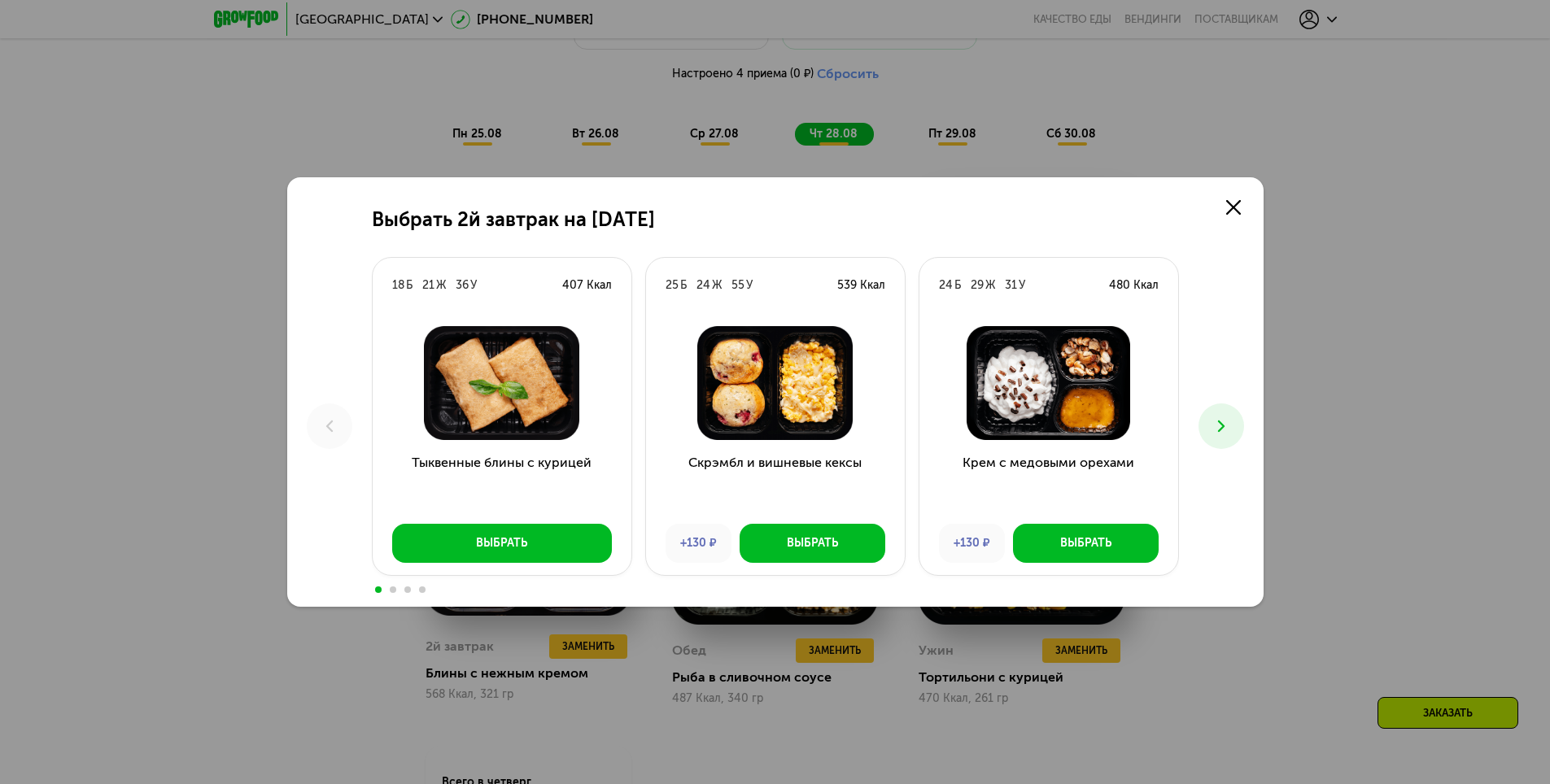
click at [1232, 448] on div "Выбрать 2й завтрак на 28 августа 18 Б 21 Ж 36 У 407 Ккал Тыквенные блины с кури…" at bounding box center [776, 392] width 977 height 429
click at [1231, 434] on button at bounding box center [1221, 426] width 45 height 45
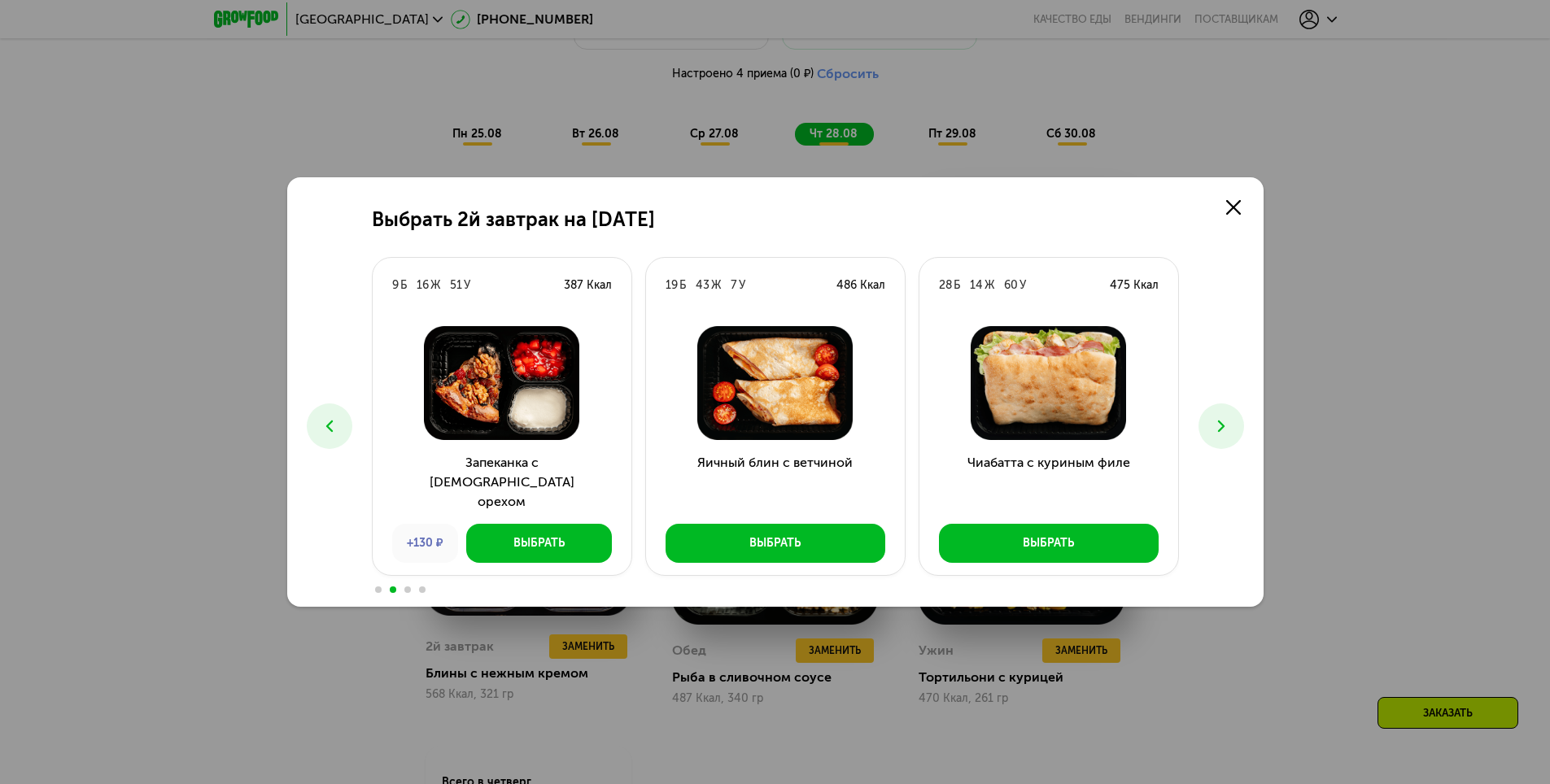
click at [1231, 434] on button at bounding box center [1221, 426] width 45 height 45
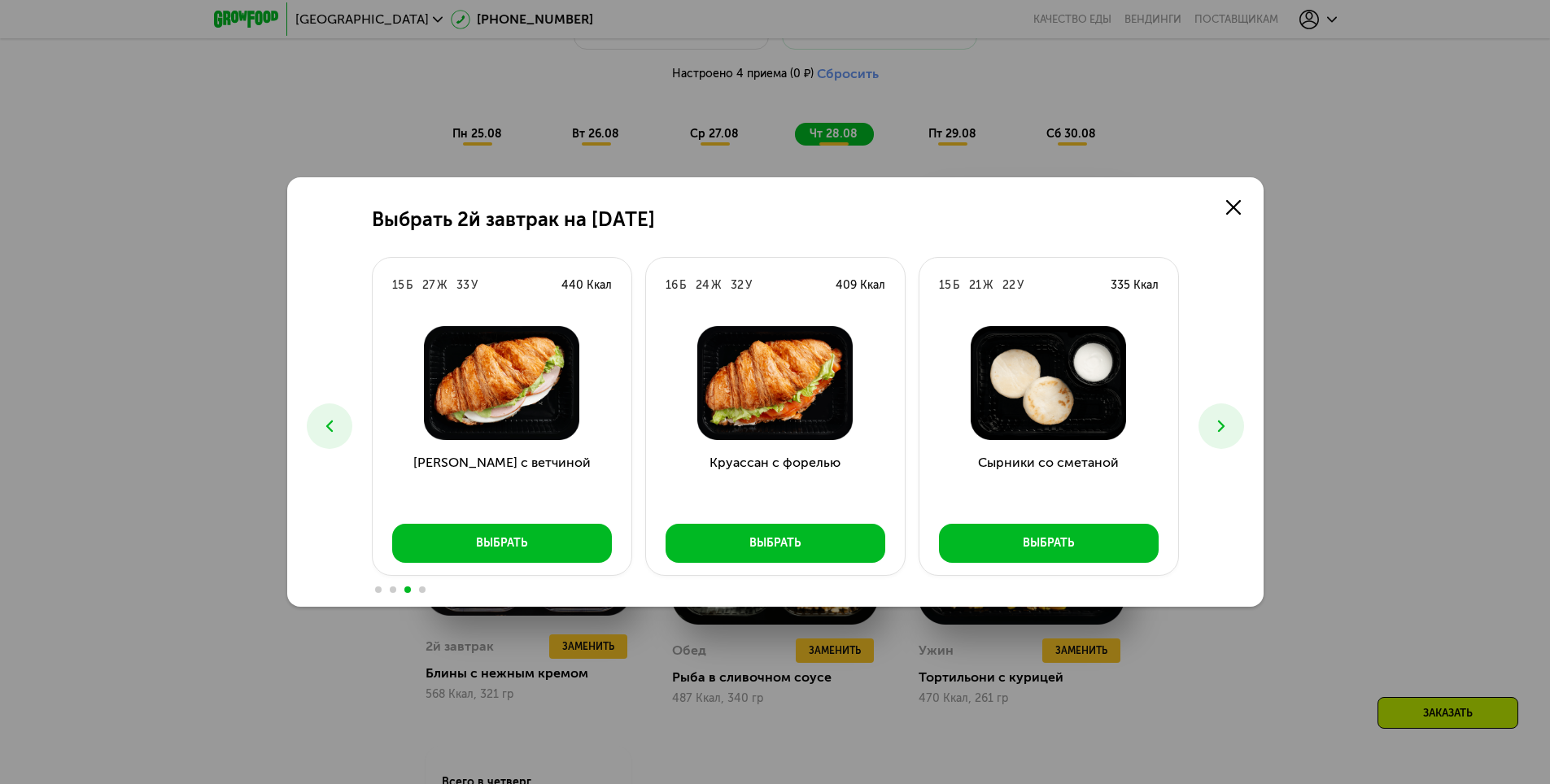
click at [323, 426] on icon at bounding box center [329, 426] width 19 height 19
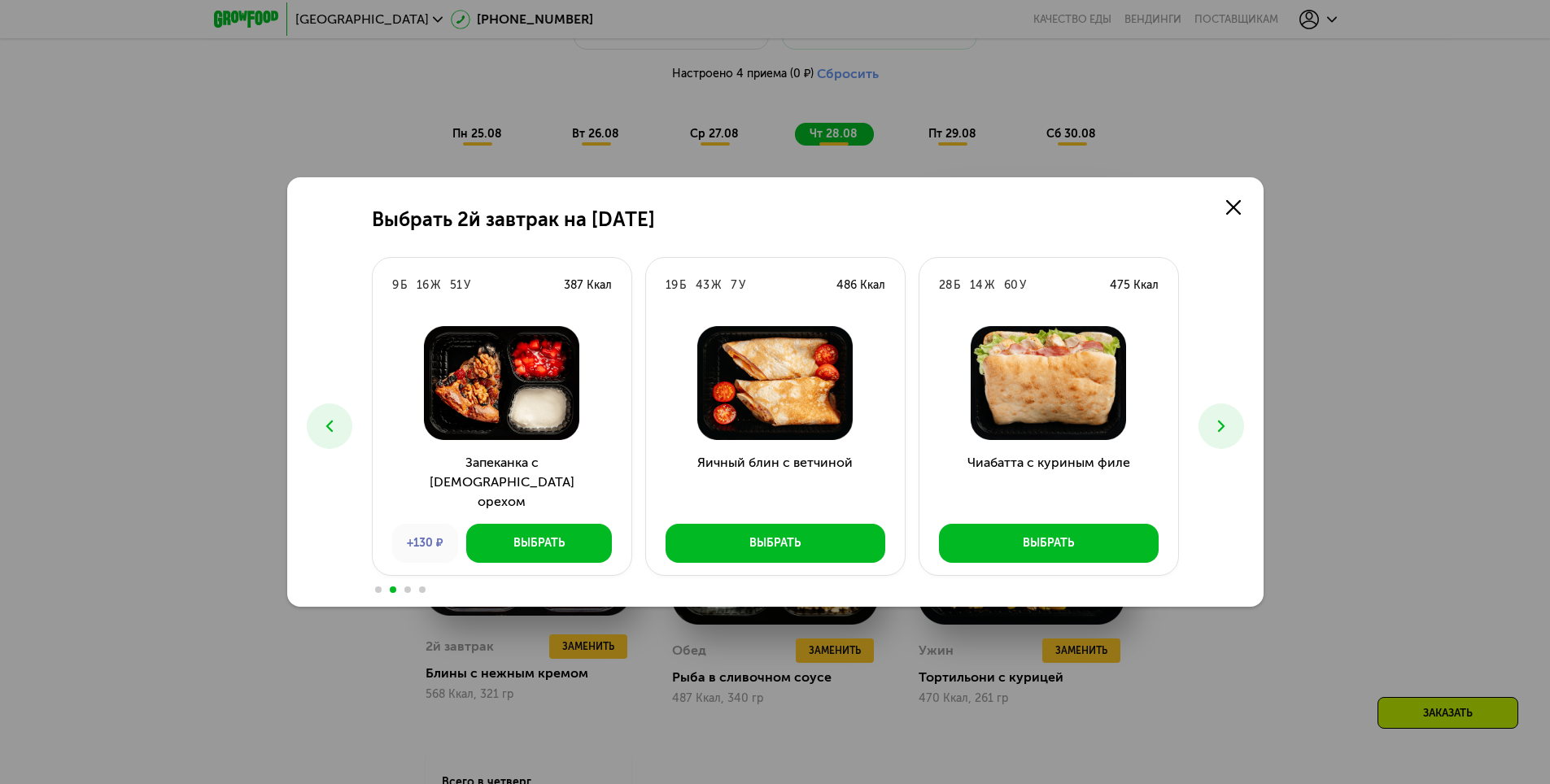
click at [1213, 413] on button at bounding box center [1221, 426] width 45 height 45
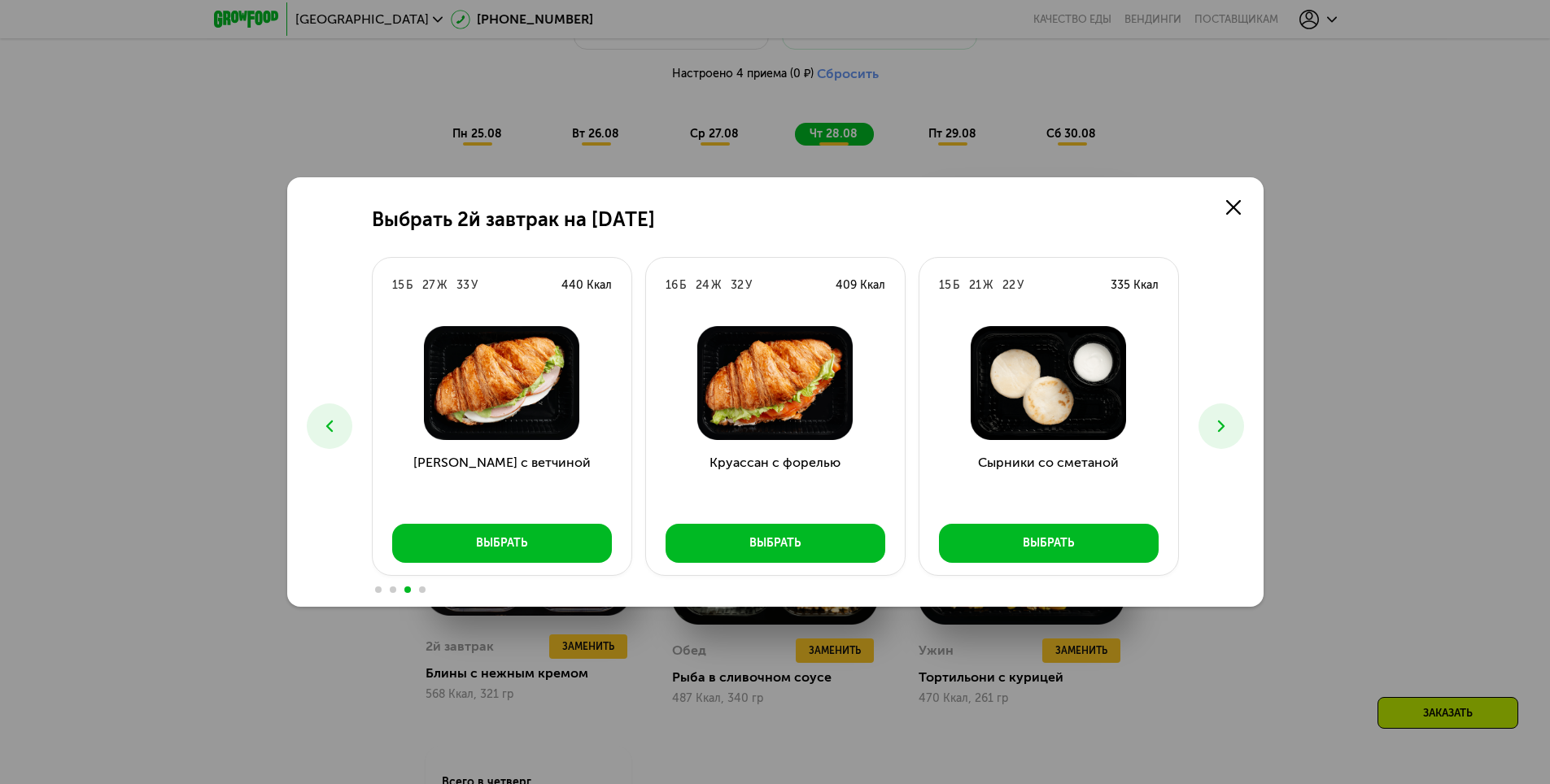
click at [1225, 434] on icon at bounding box center [1221, 426] width 19 height 19
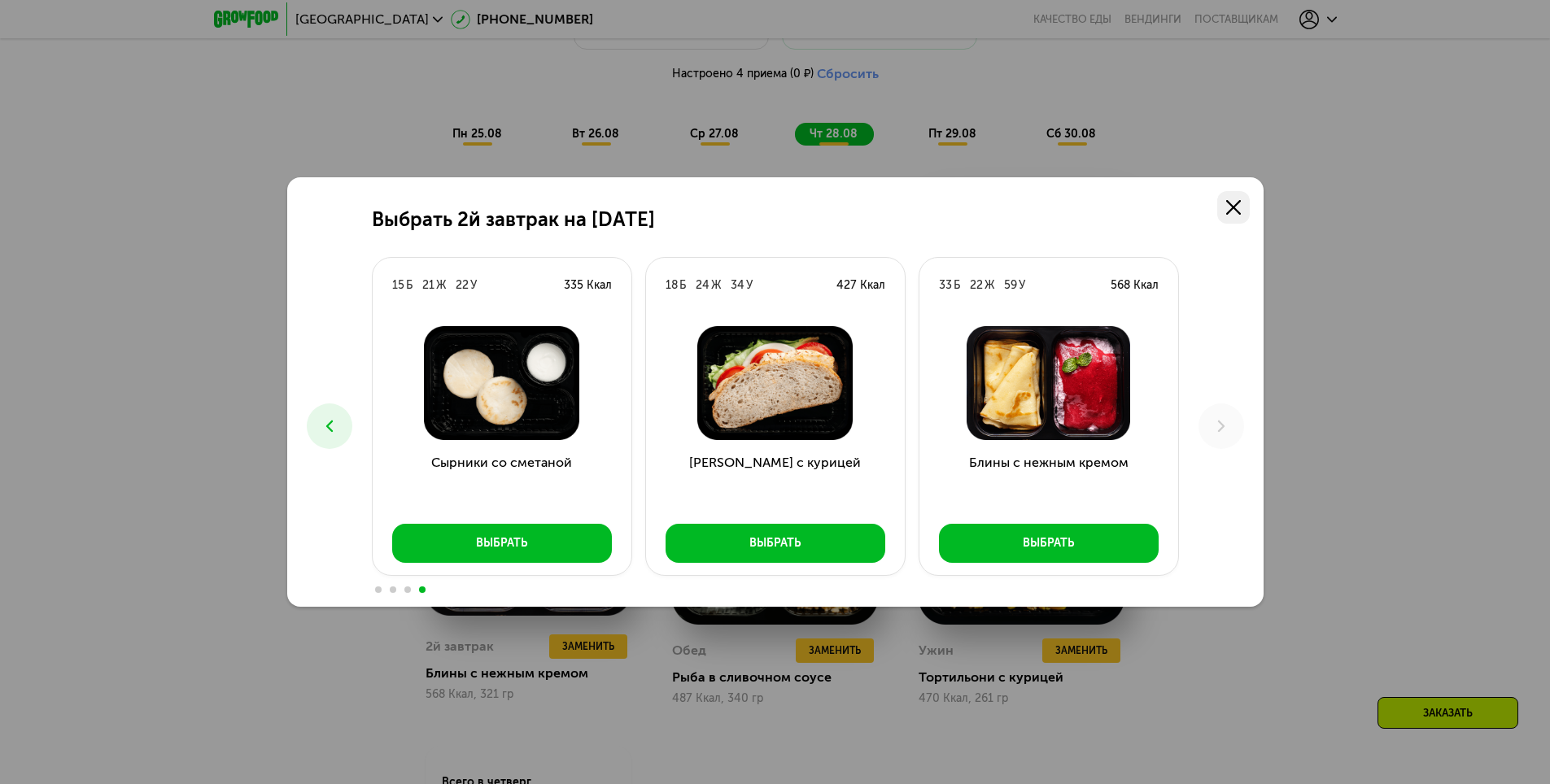
click at [1235, 209] on use at bounding box center [1234, 207] width 15 height 15
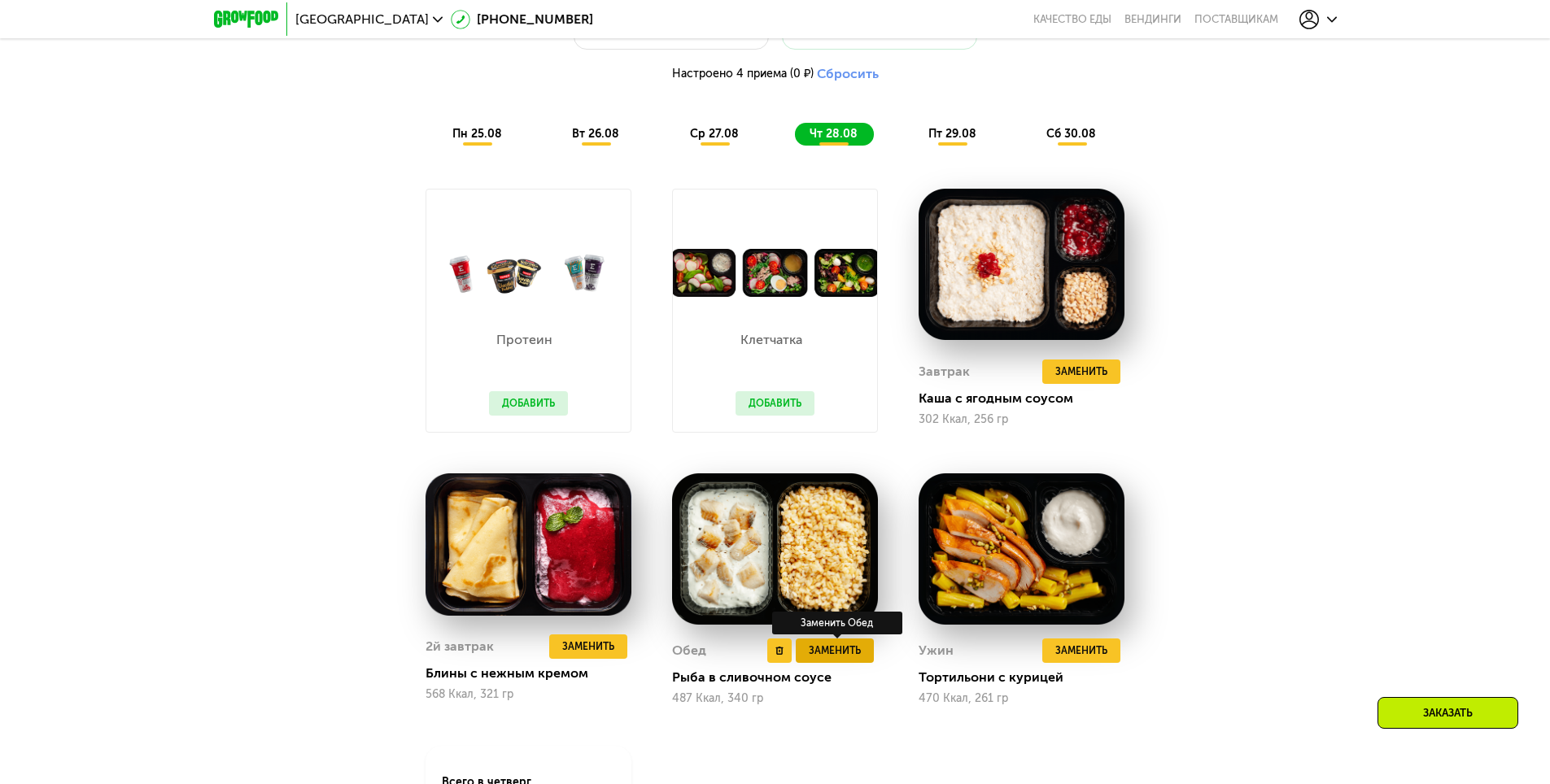
click at [845, 656] on span "Заменить" at bounding box center [835, 651] width 53 height 17
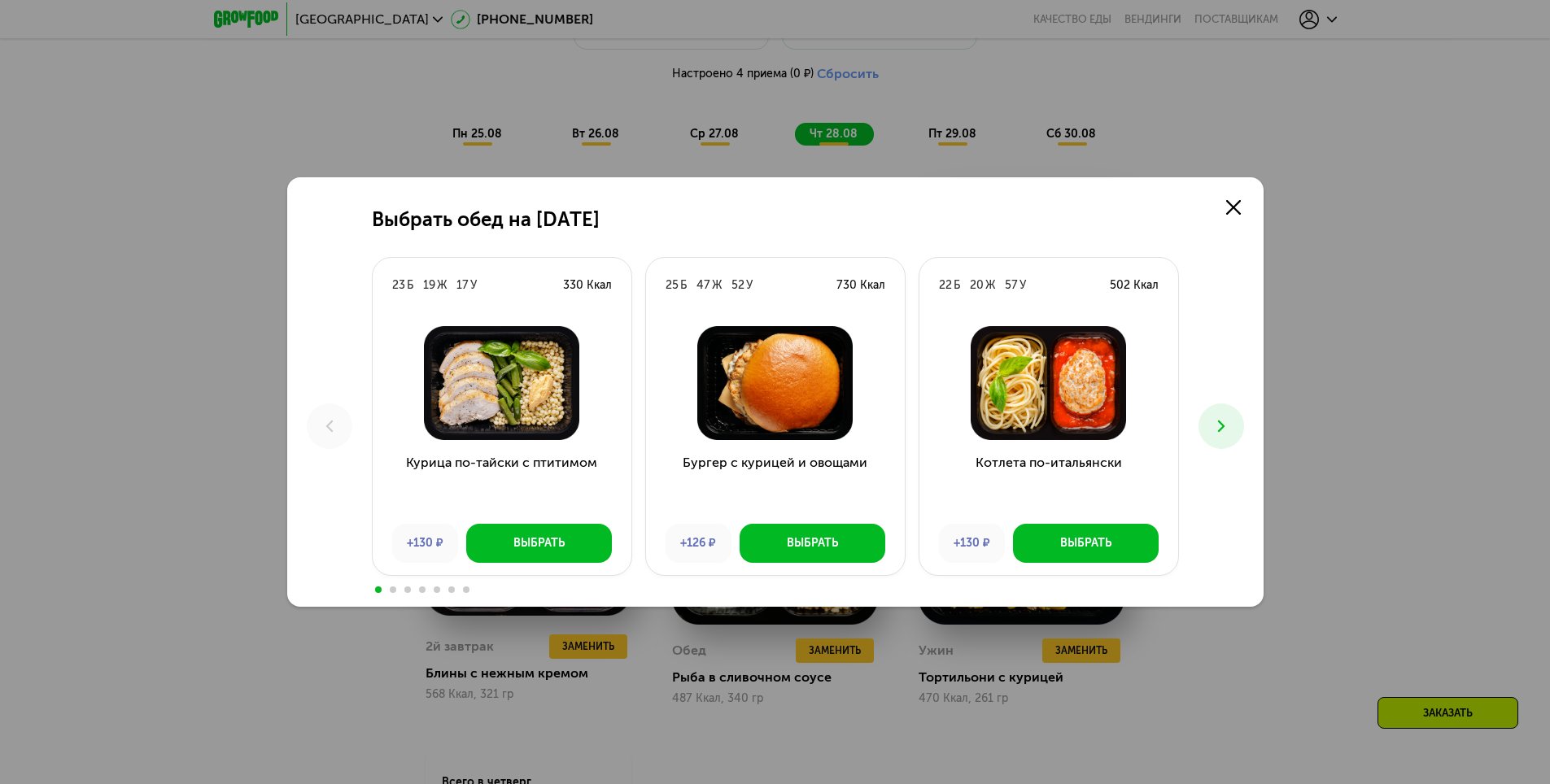
click at [1226, 429] on icon at bounding box center [1221, 426] width 19 height 19
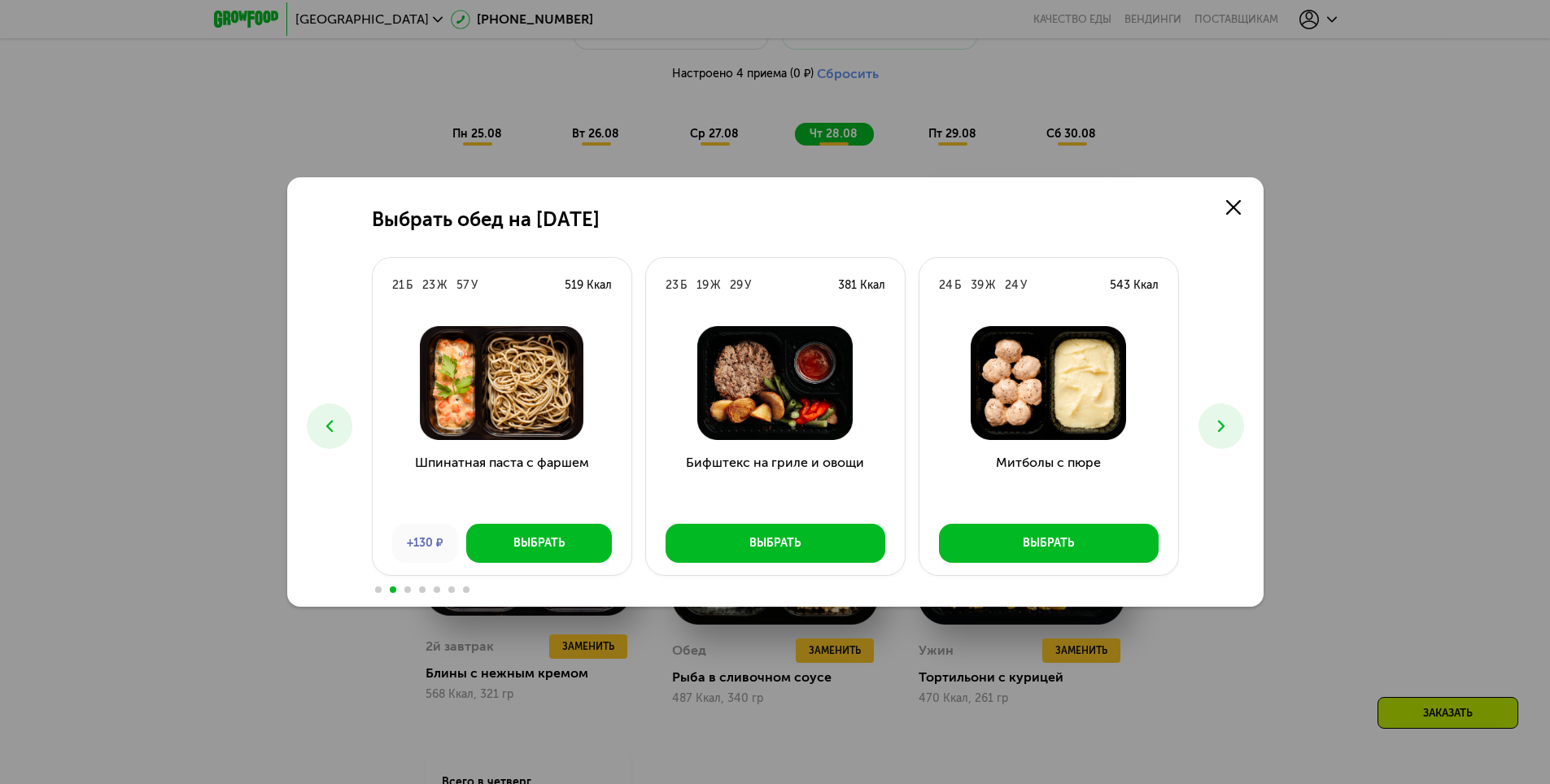
click at [1225, 429] on icon at bounding box center [1221, 426] width 19 height 19
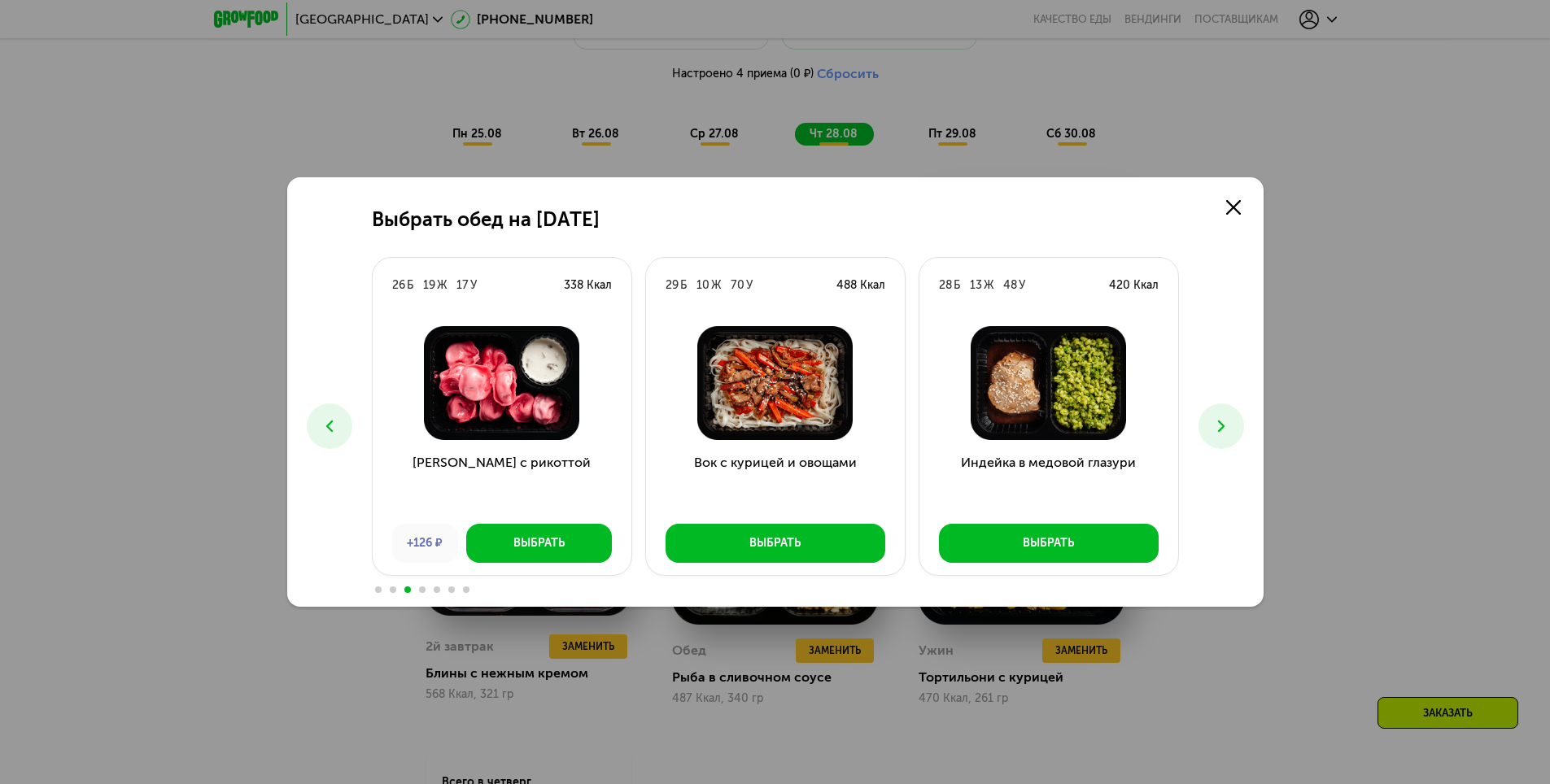
click at [1225, 429] on icon at bounding box center [1221, 426] width 19 height 19
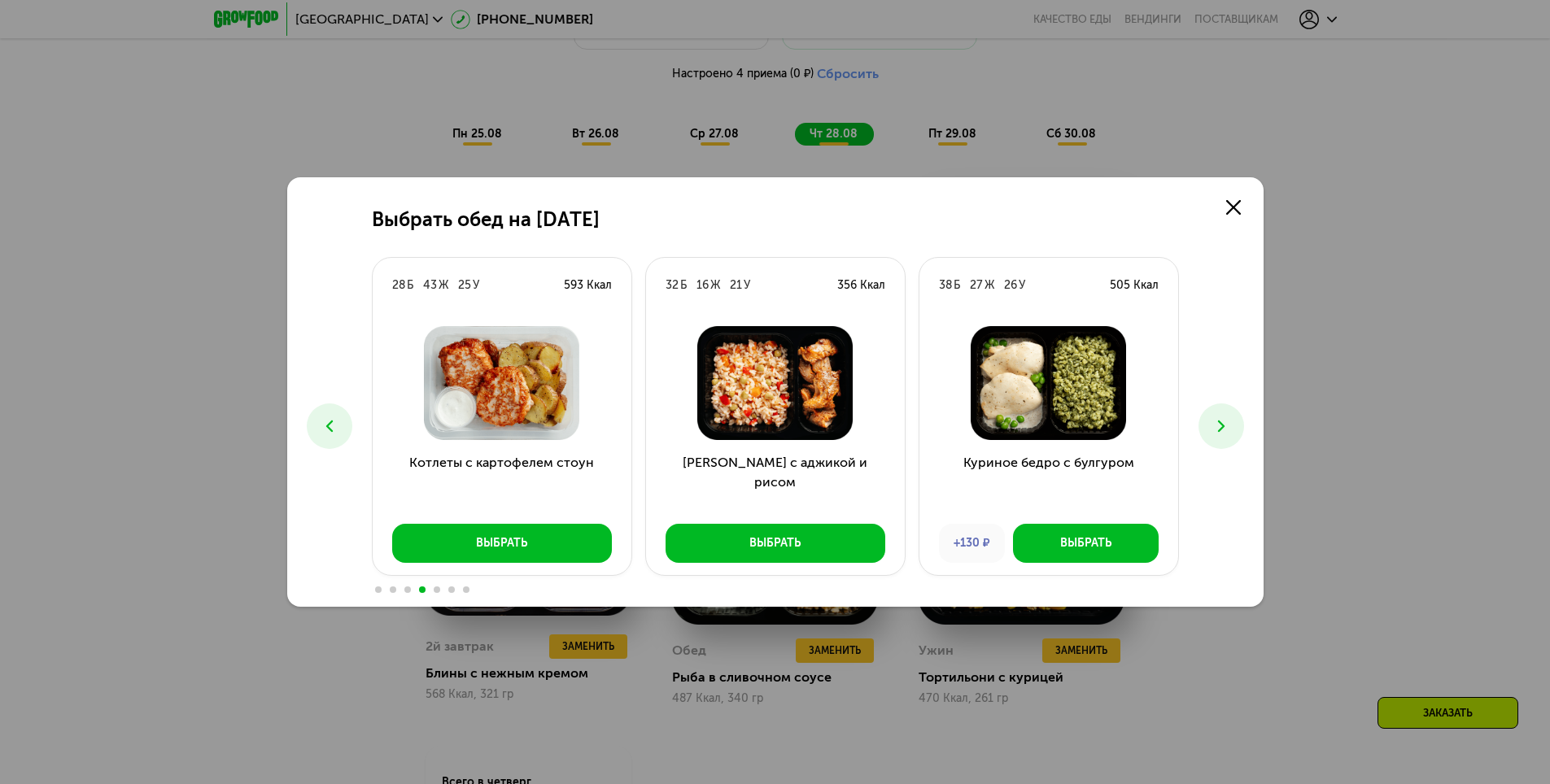
click at [1225, 429] on icon at bounding box center [1221, 426] width 19 height 19
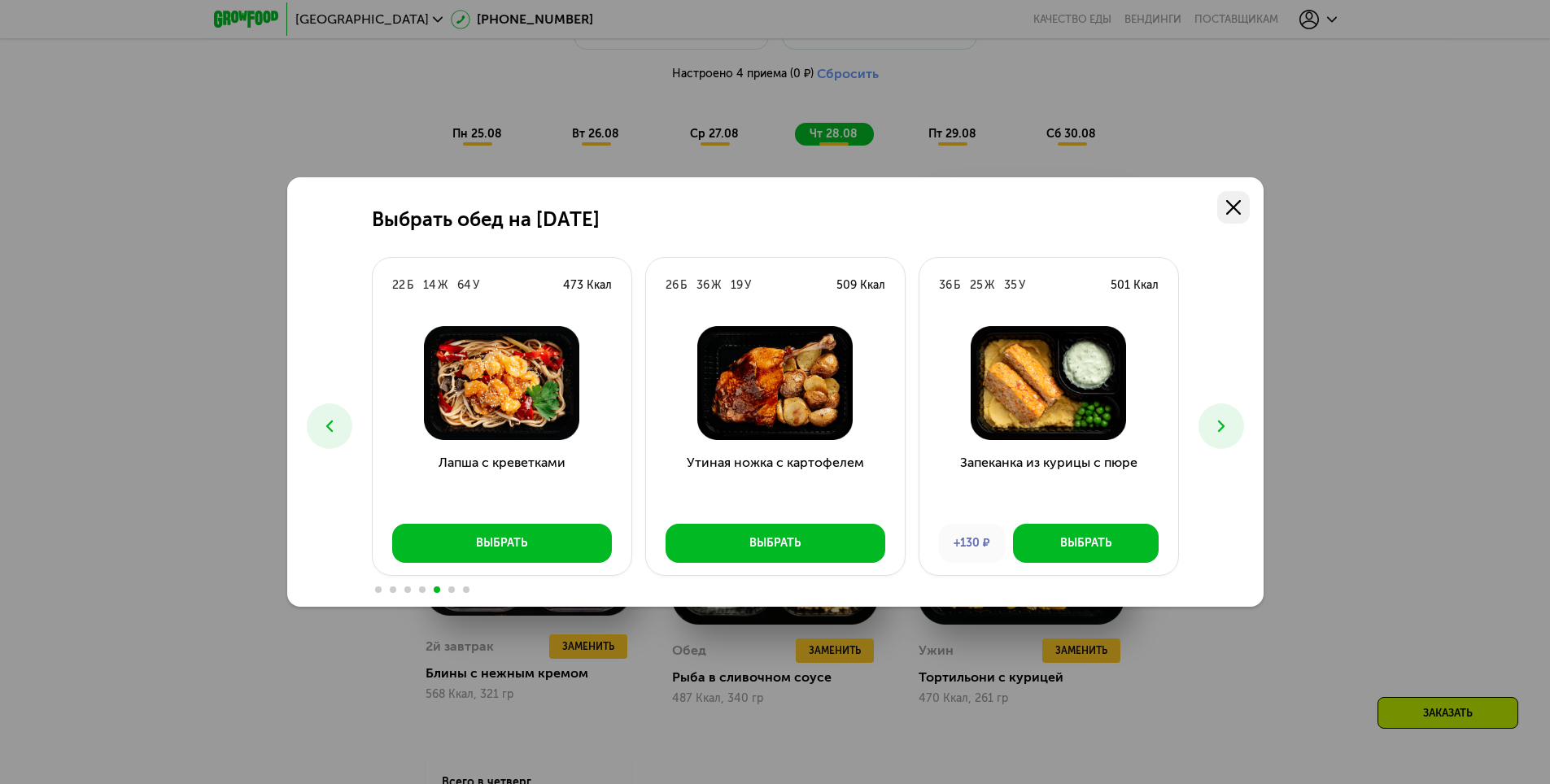
click at [1239, 206] on icon at bounding box center [1234, 207] width 15 height 15
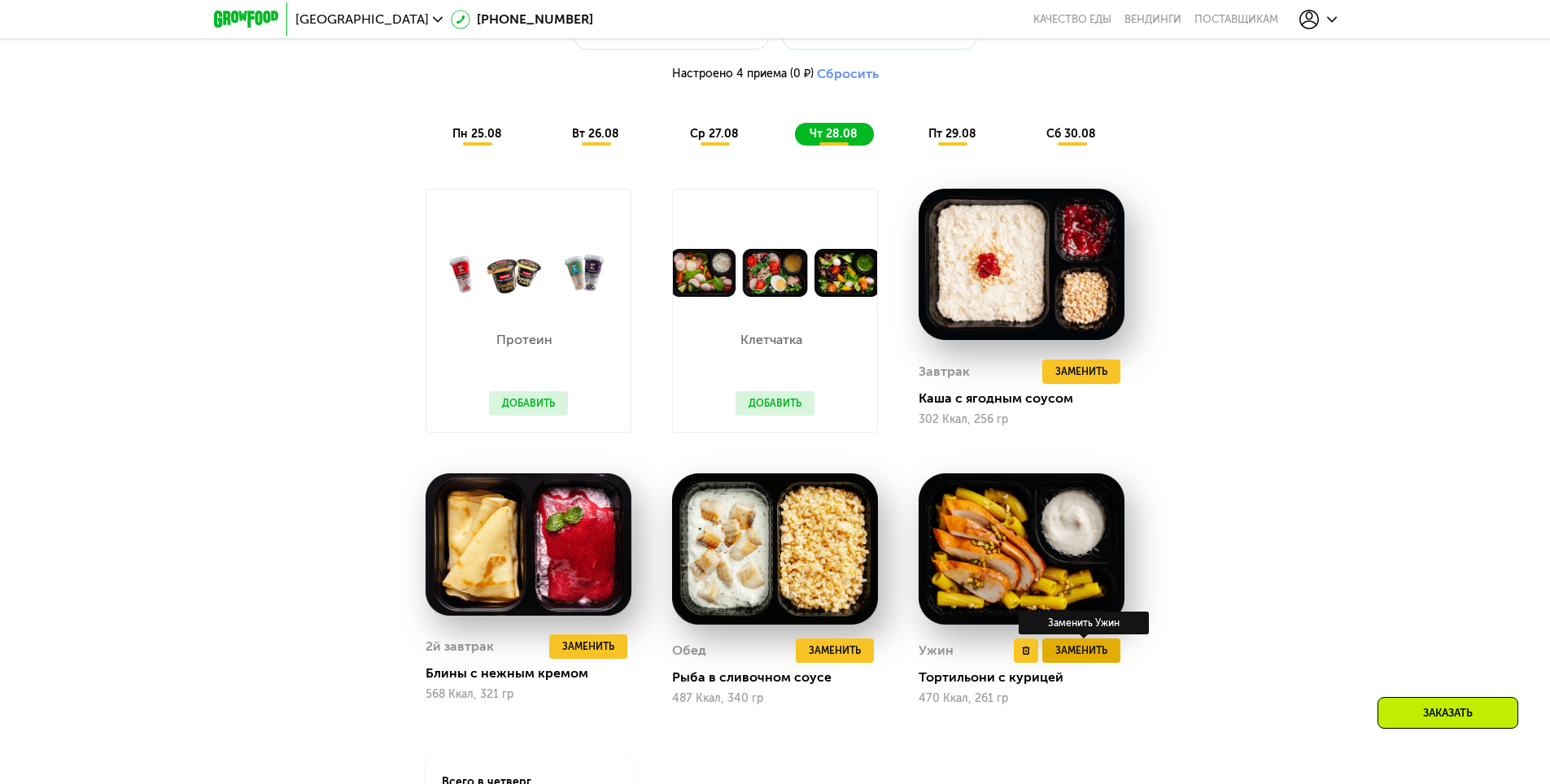
click at [1099, 659] on span "Заменить" at bounding box center [1081, 651] width 53 height 17
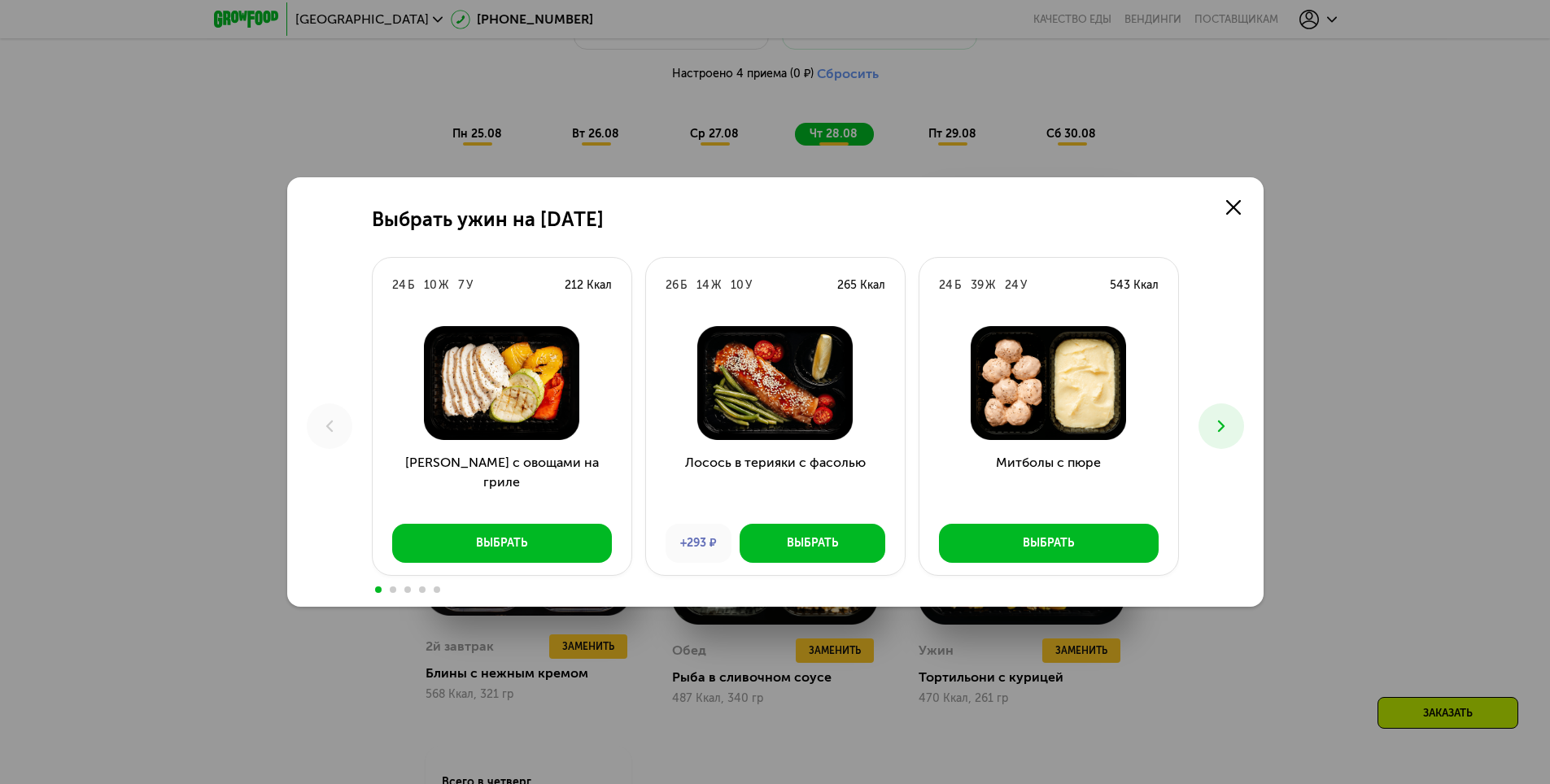
click at [1230, 435] on icon at bounding box center [1221, 426] width 19 height 19
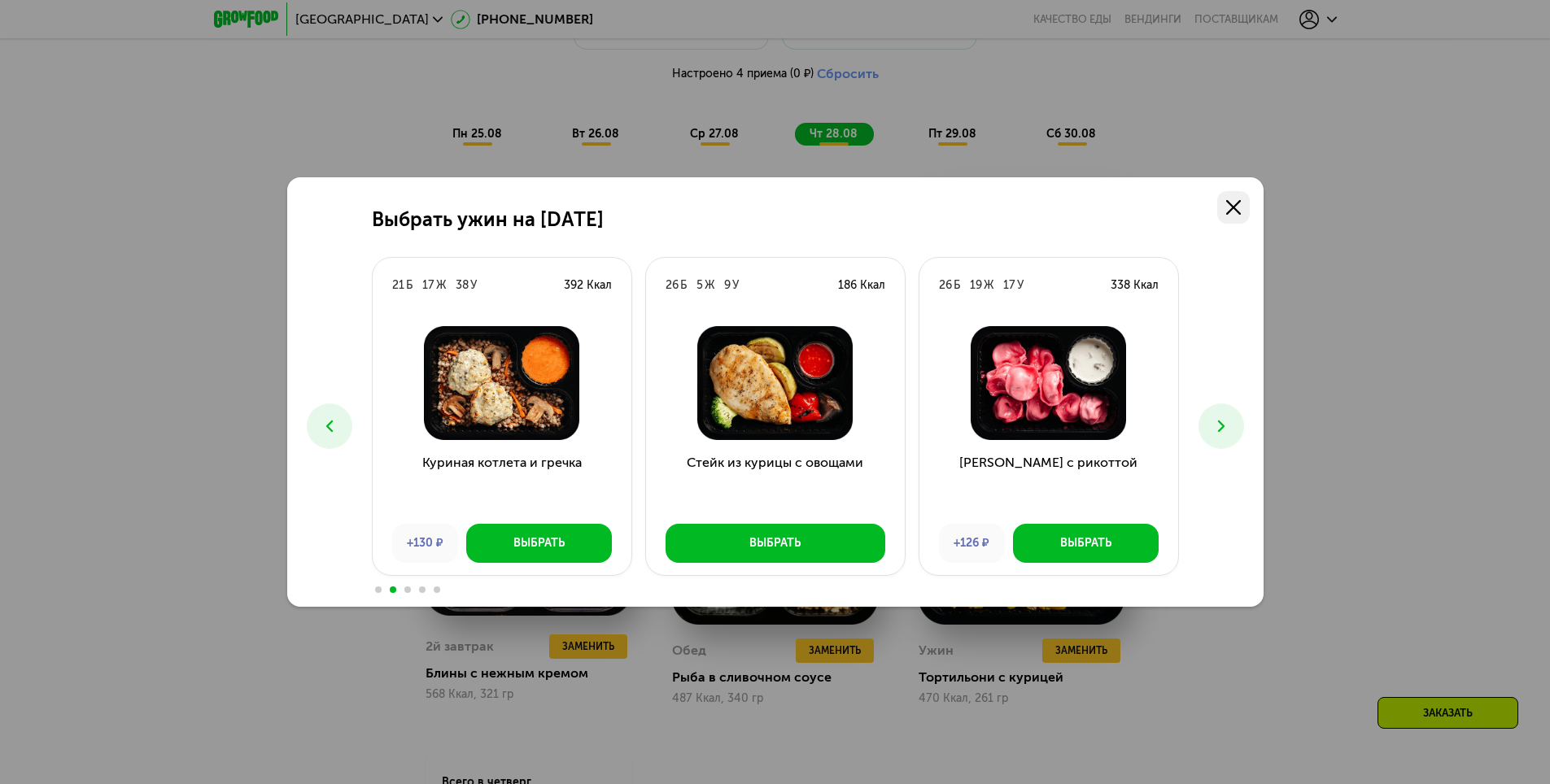
click at [1242, 216] on link at bounding box center [1233, 207] width 32 height 32
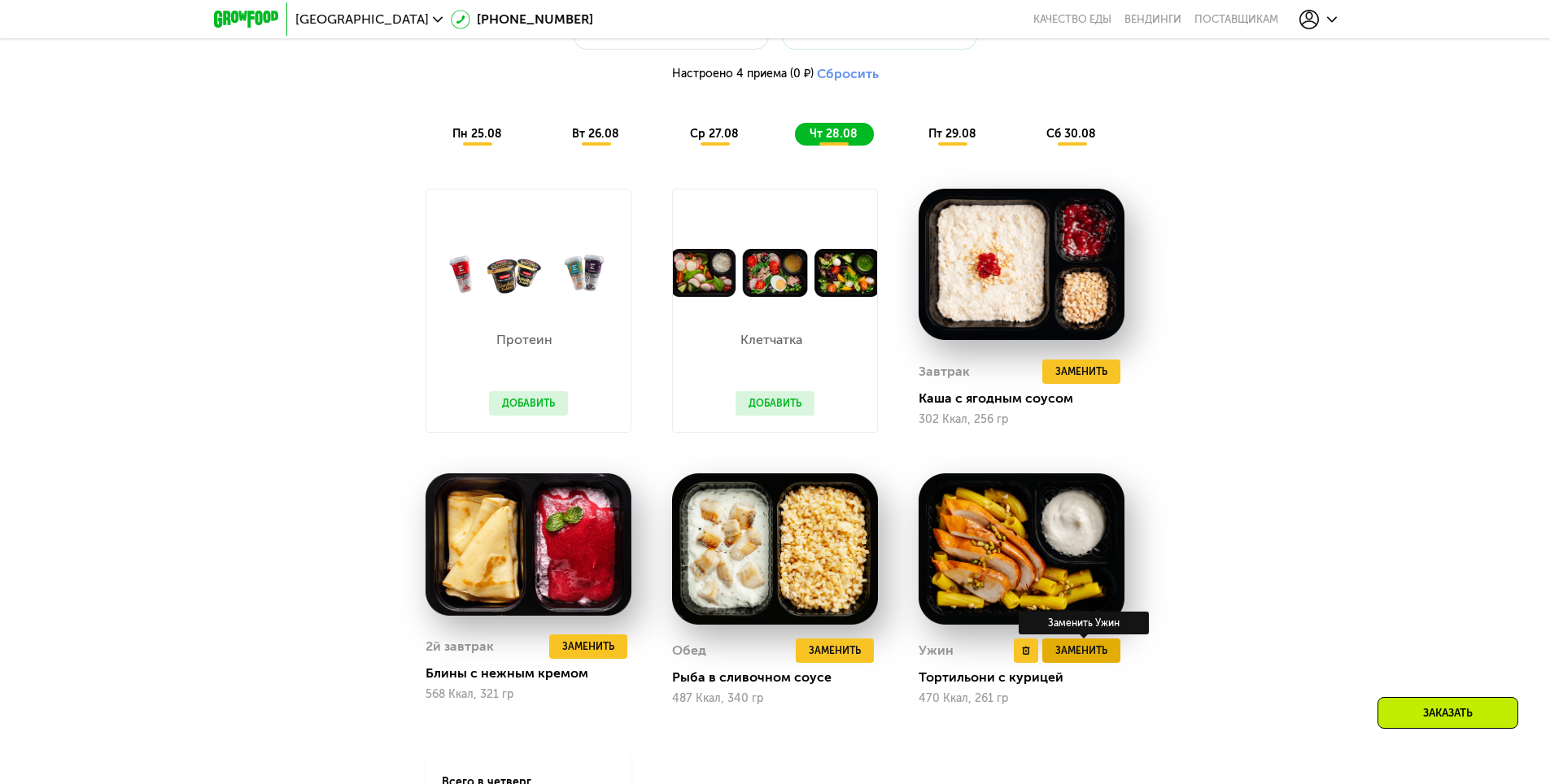
click at [1096, 654] on span "Заменить" at bounding box center [1081, 651] width 53 height 17
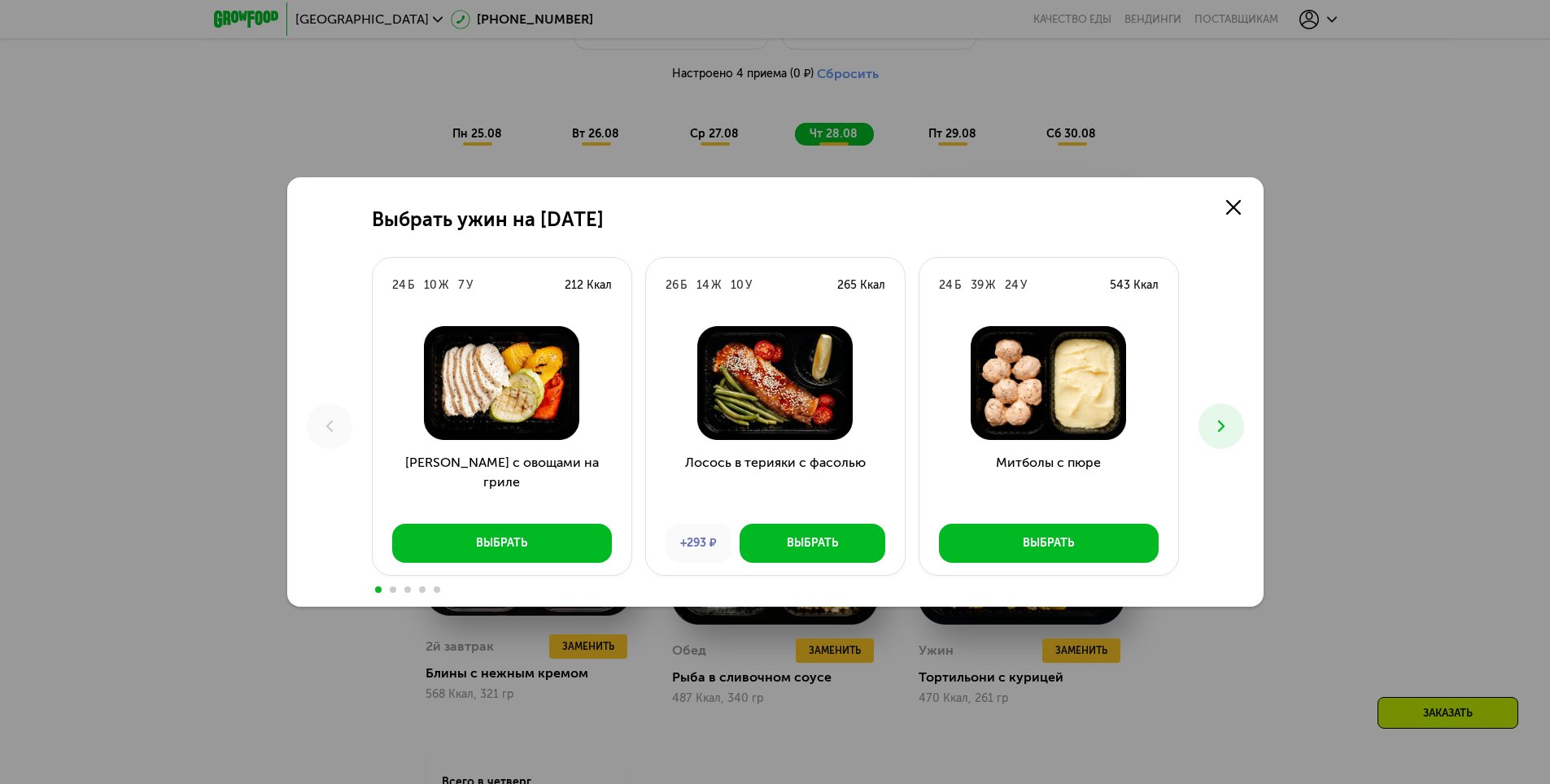
click at [1234, 439] on button at bounding box center [1221, 426] width 45 height 45
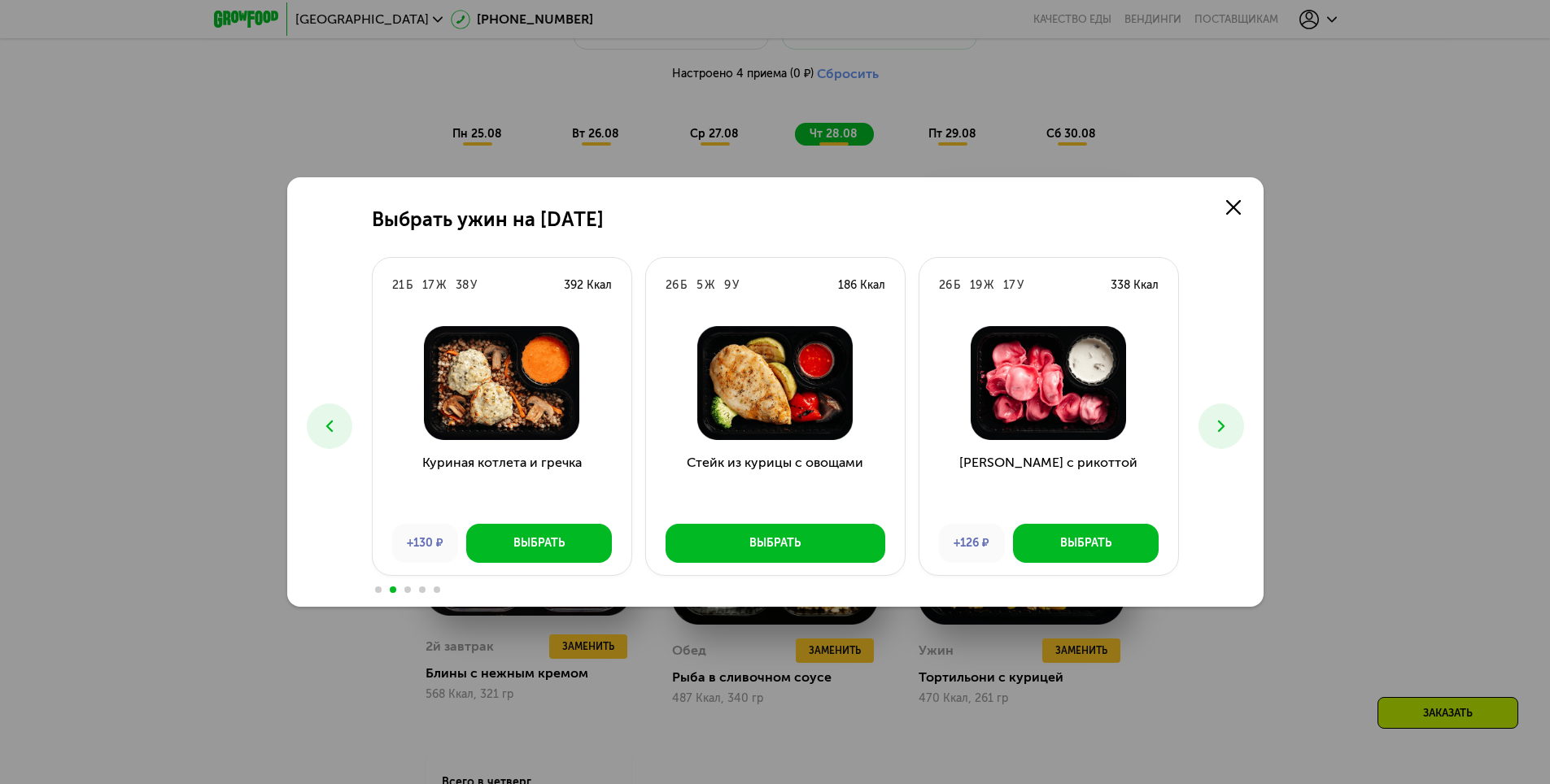
click at [1234, 439] on button at bounding box center [1221, 426] width 45 height 45
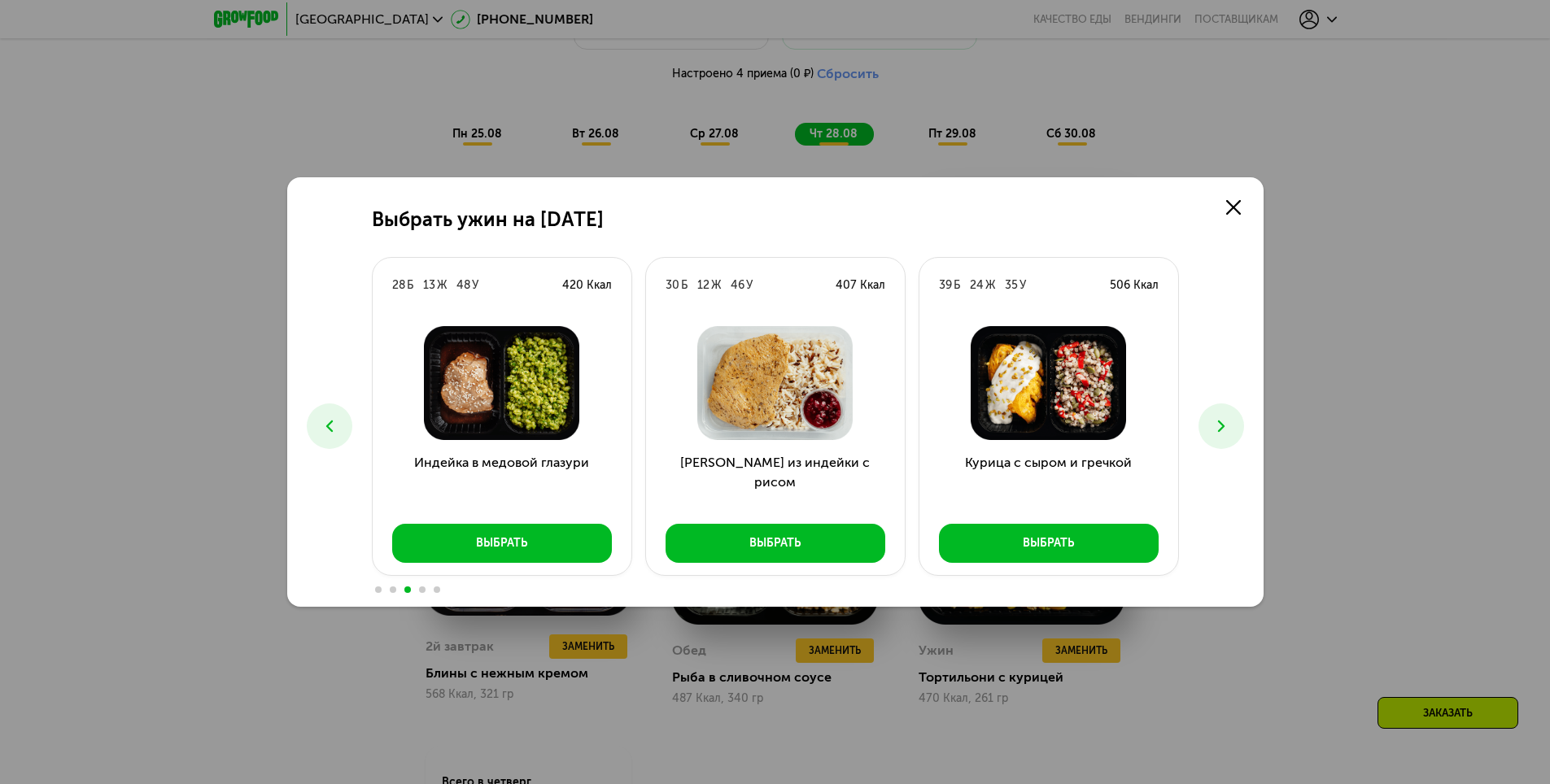
click at [1234, 439] on button at bounding box center [1221, 426] width 45 height 45
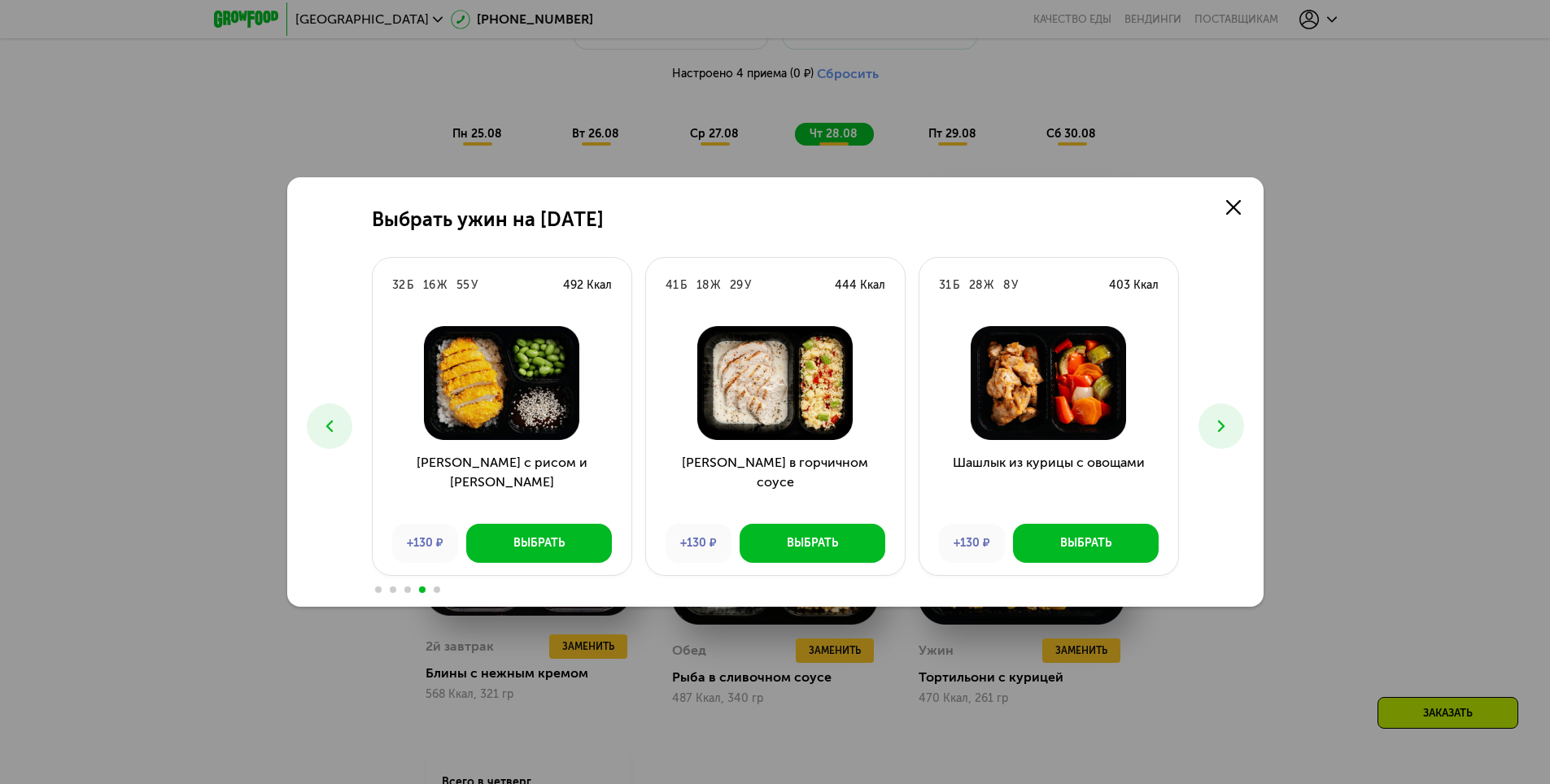
click at [1234, 439] on button at bounding box center [1221, 426] width 45 height 45
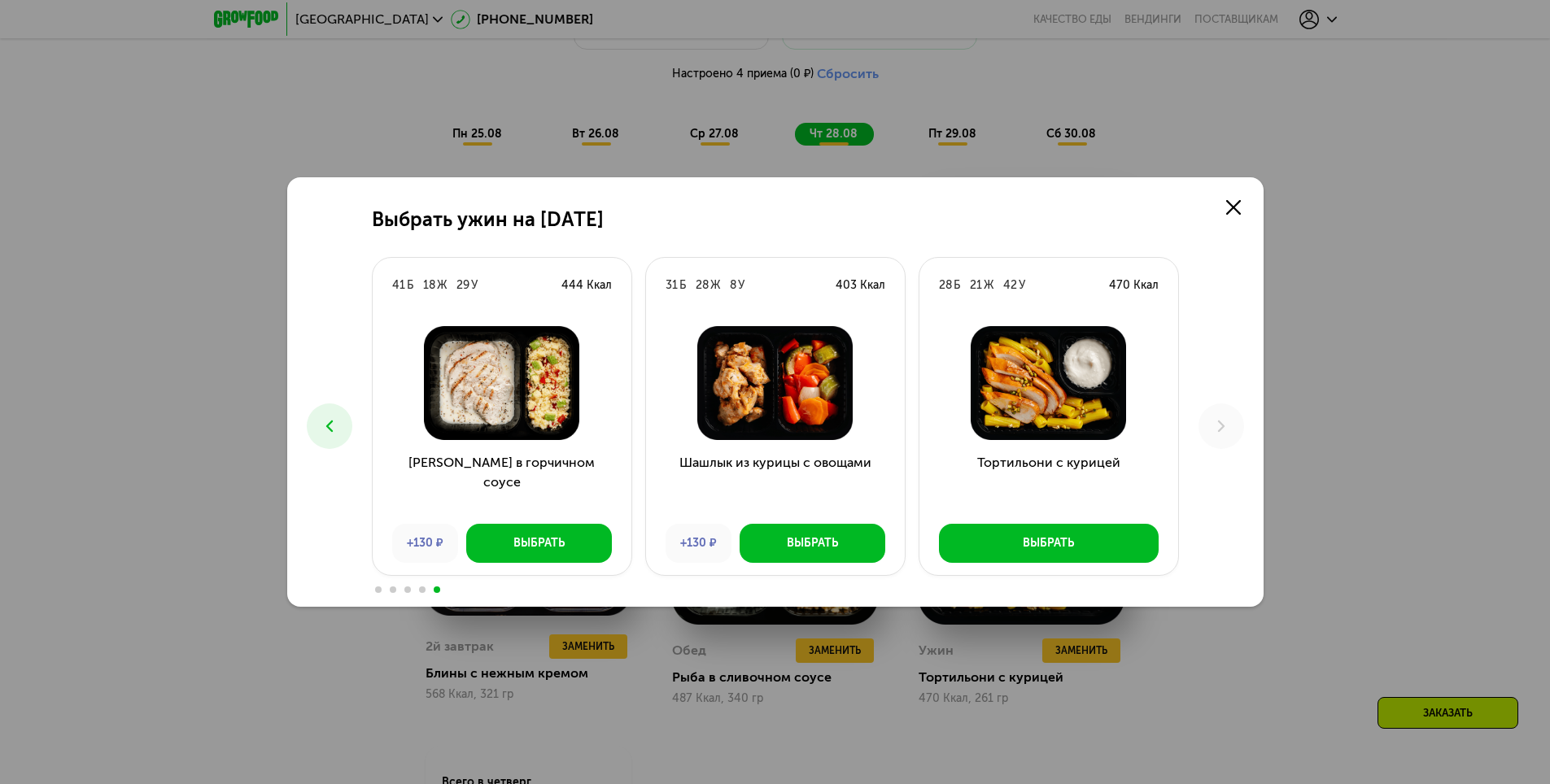
click at [337, 439] on button at bounding box center [329, 426] width 45 height 45
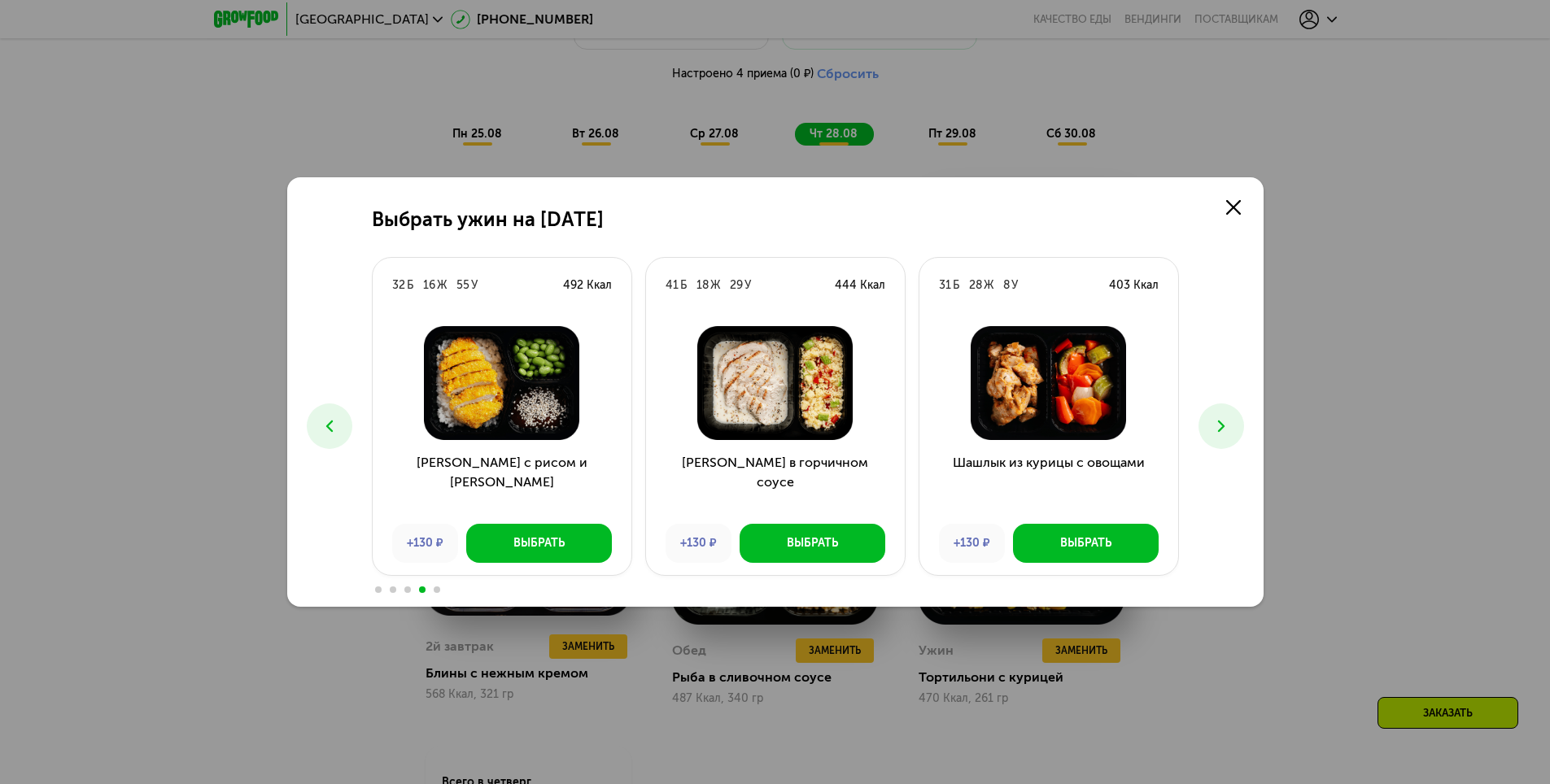
click at [331, 434] on icon at bounding box center [329, 426] width 19 height 19
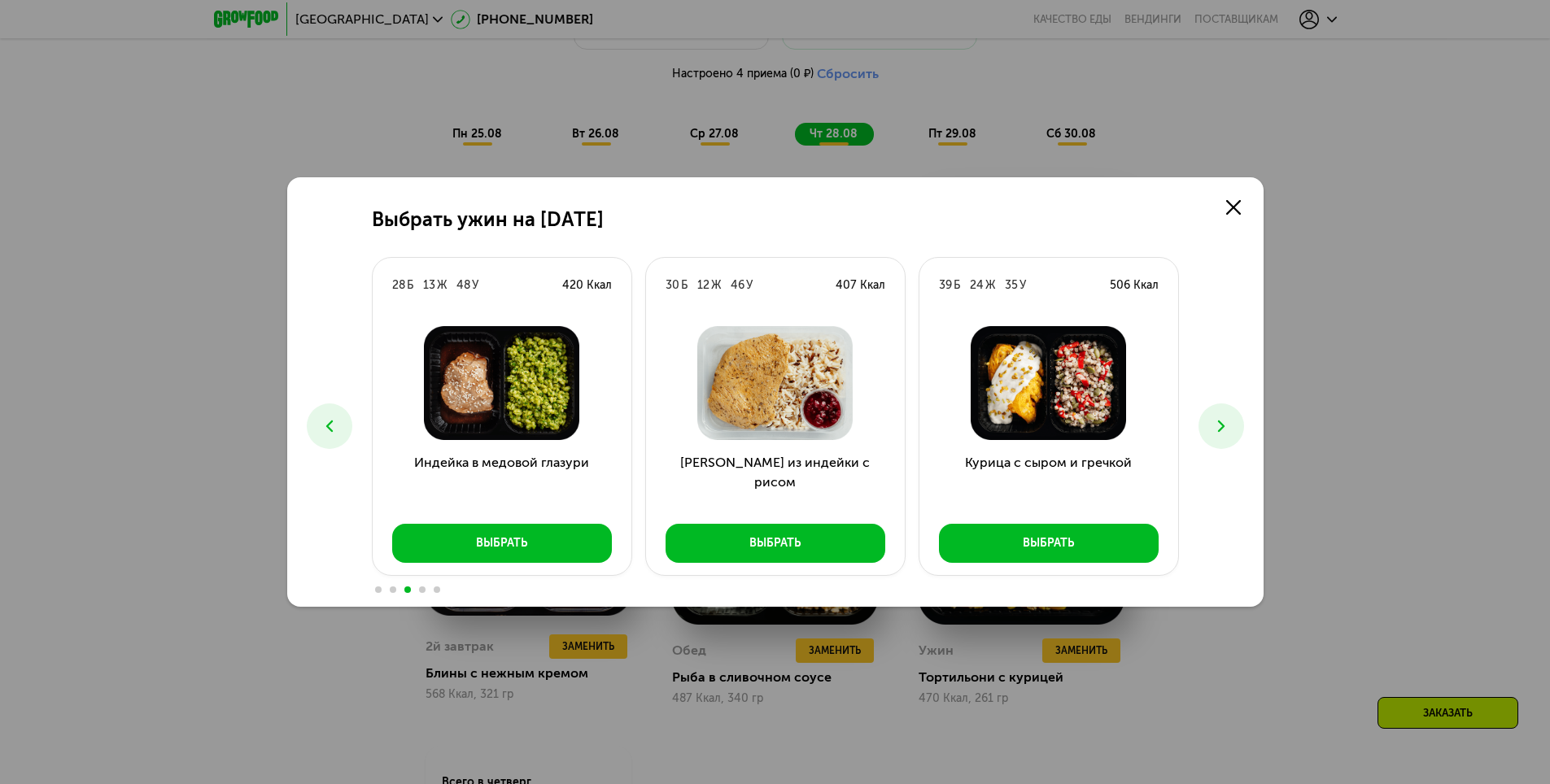
click at [331, 434] on icon at bounding box center [329, 426] width 19 height 19
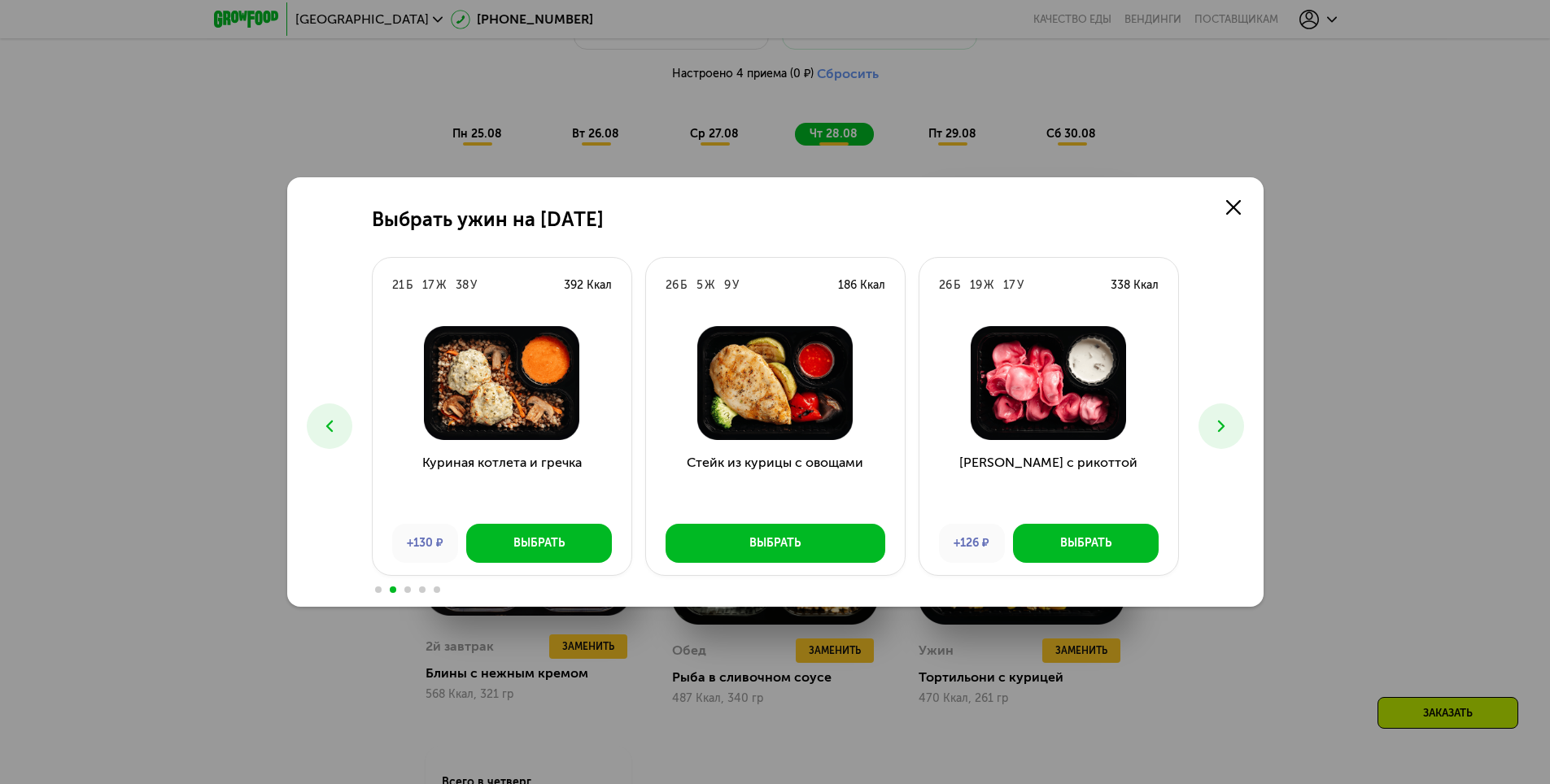
click at [331, 434] on icon at bounding box center [329, 426] width 19 height 19
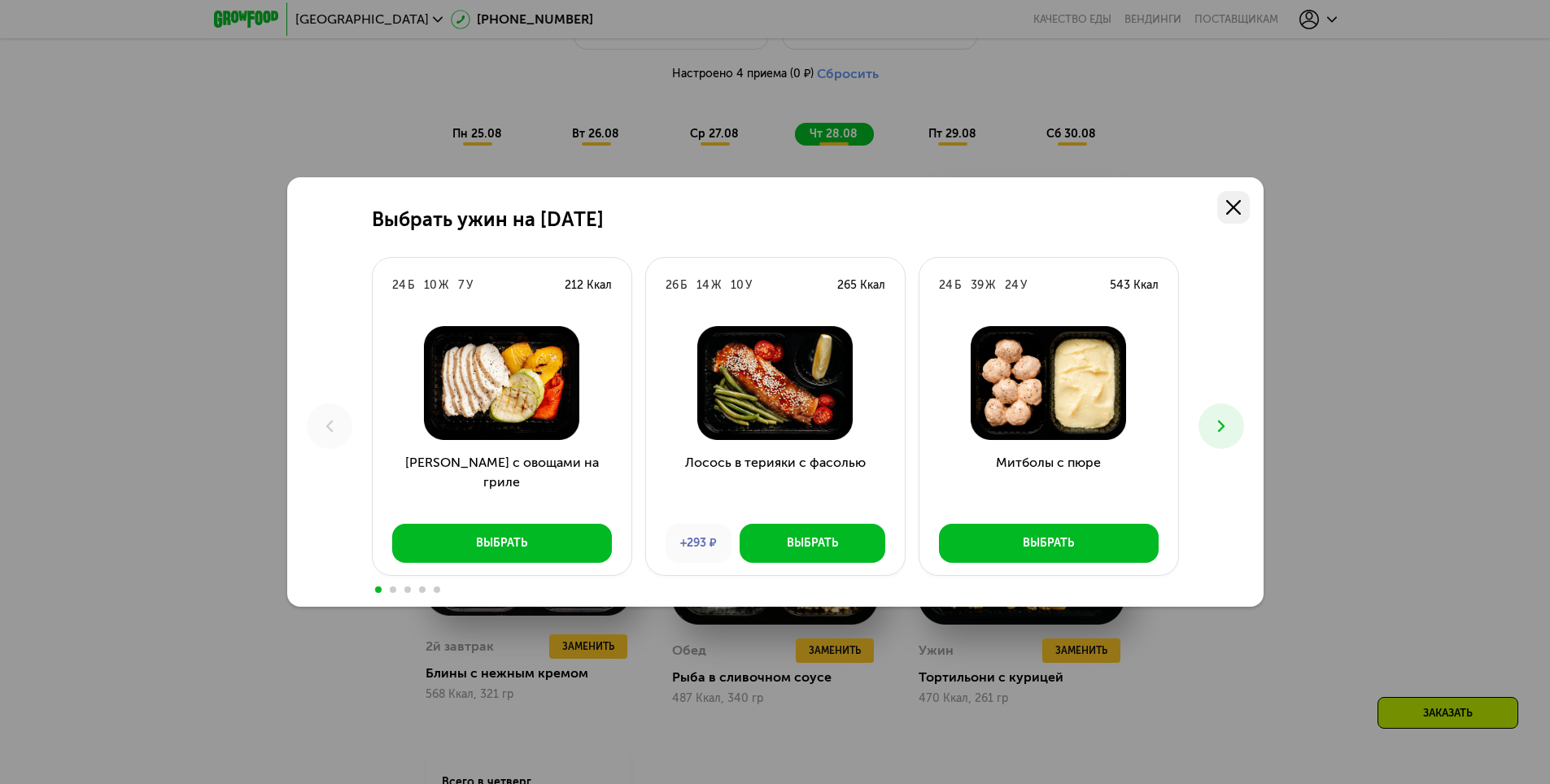
click at [1235, 212] on icon at bounding box center [1234, 207] width 15 height 15
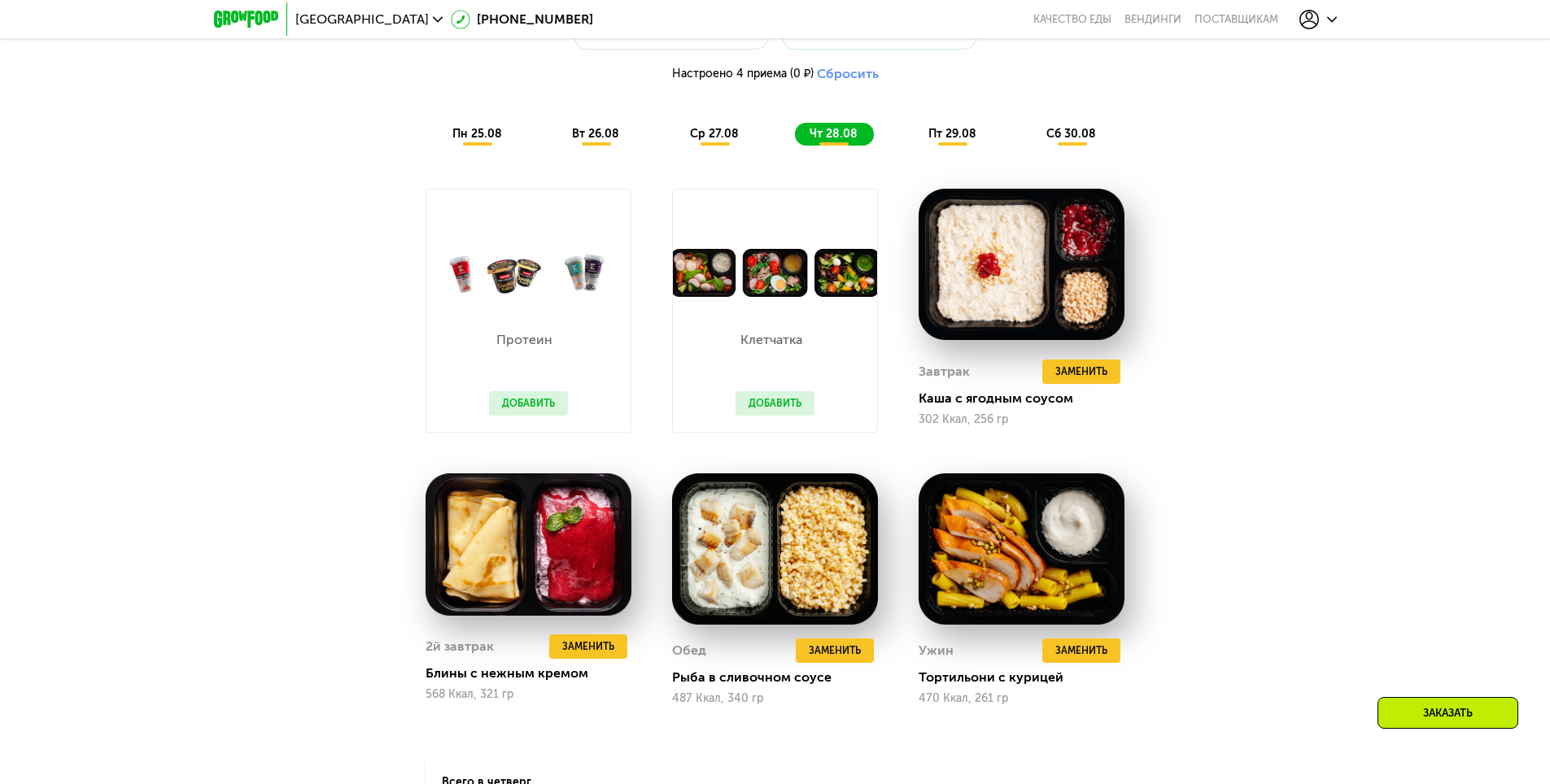
click at [954, 141] on span "пт 29.08" at bounding box center [953, 134] width 48 height 14
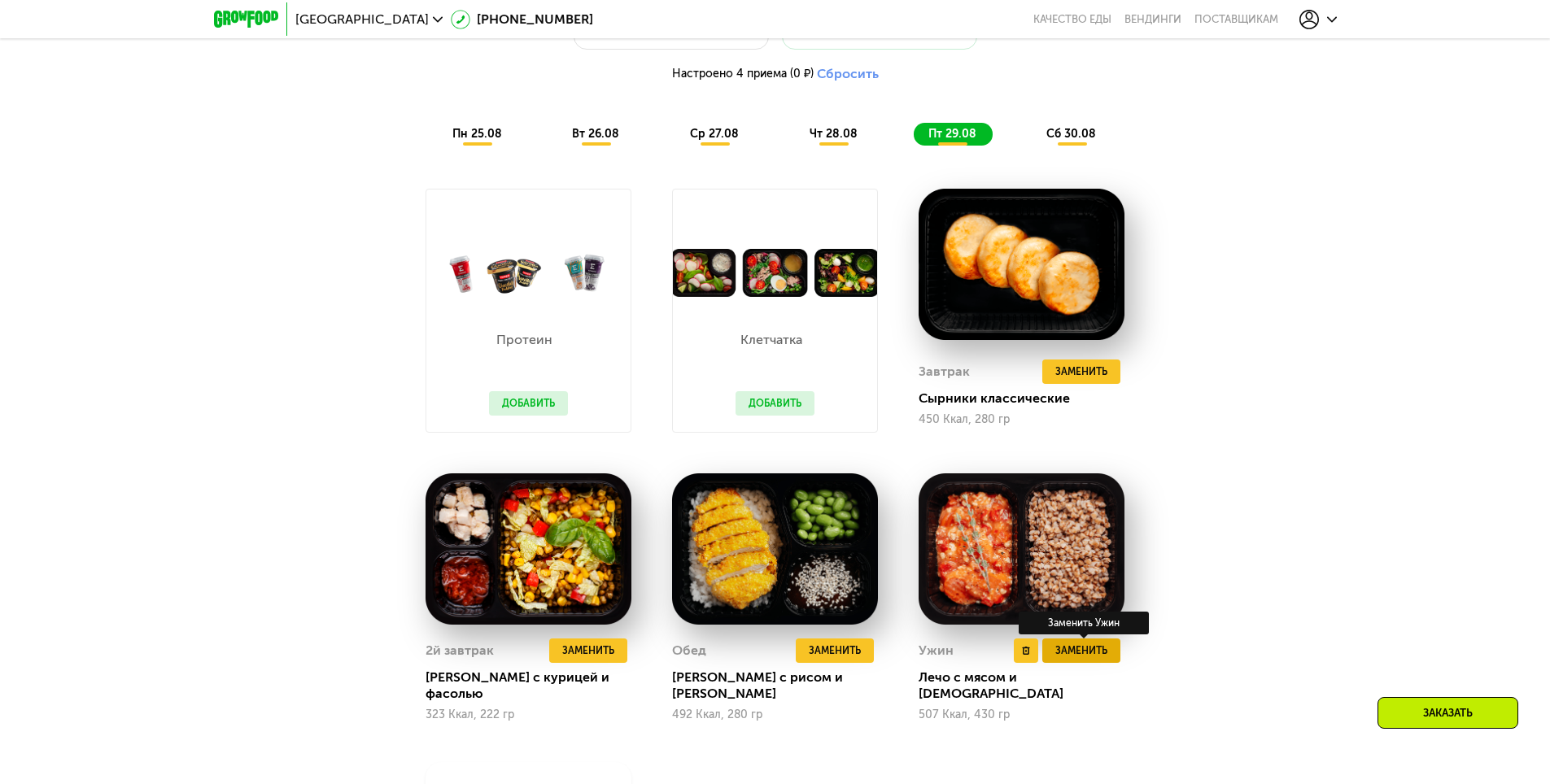
click at [1101, 659] on span "Заменить" at bounding box center [1081, 651] width 53 height 17
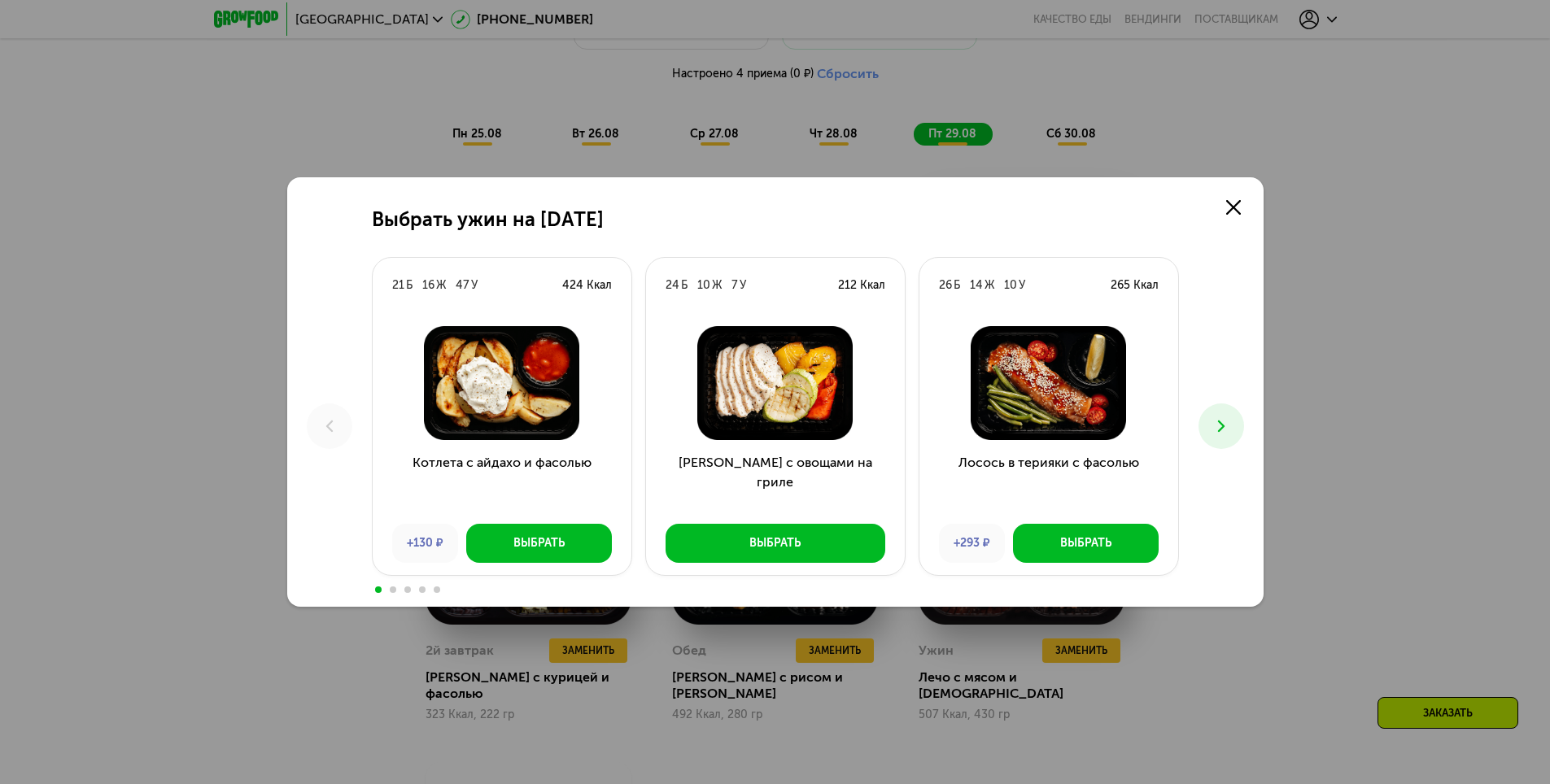
click at [1232, 427] on button at bounding box center [1221, 426] width 45 height 45
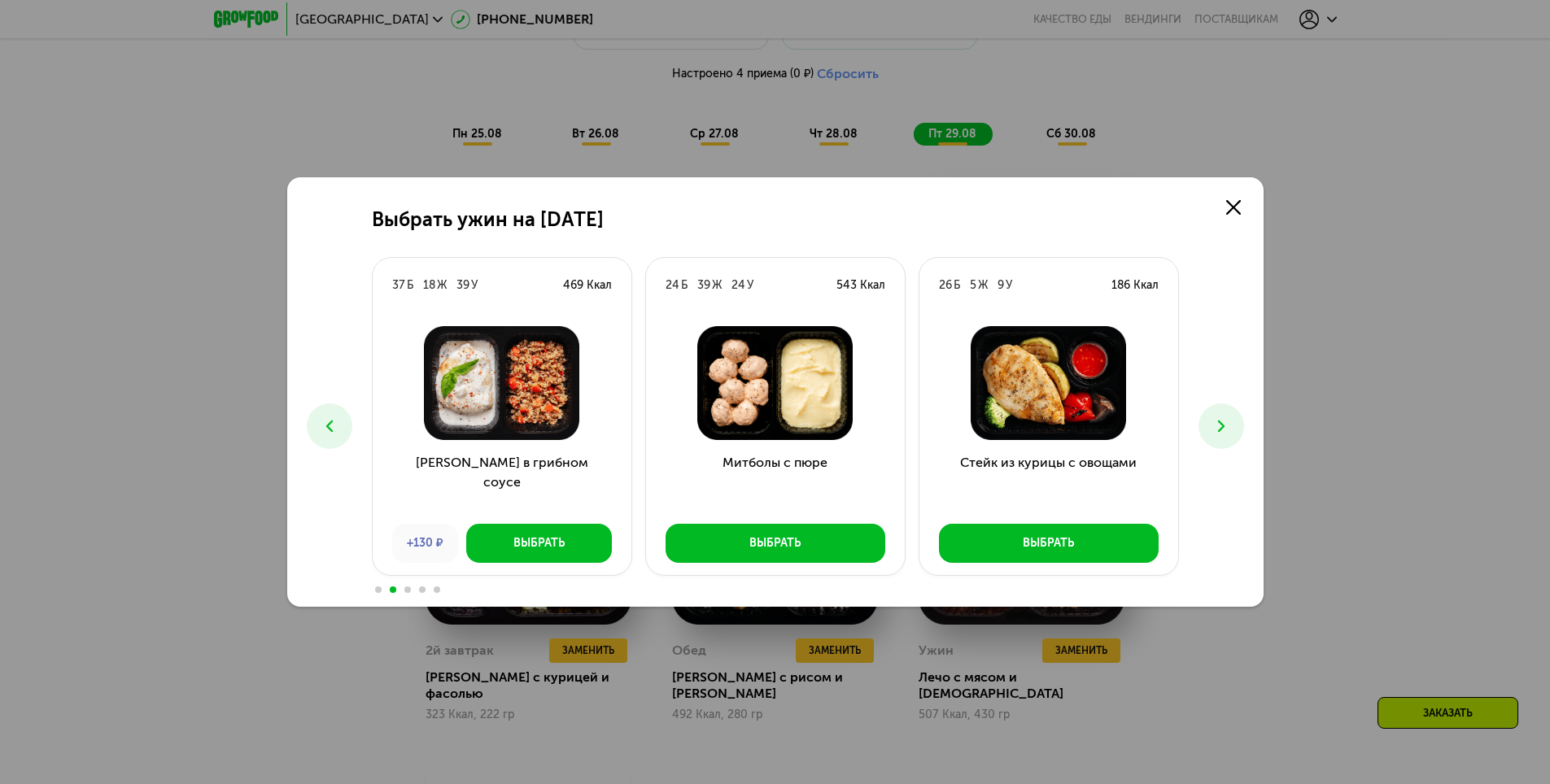
click at [1232, 427] on button at bounding box center [1221, 426] width 45 height 45
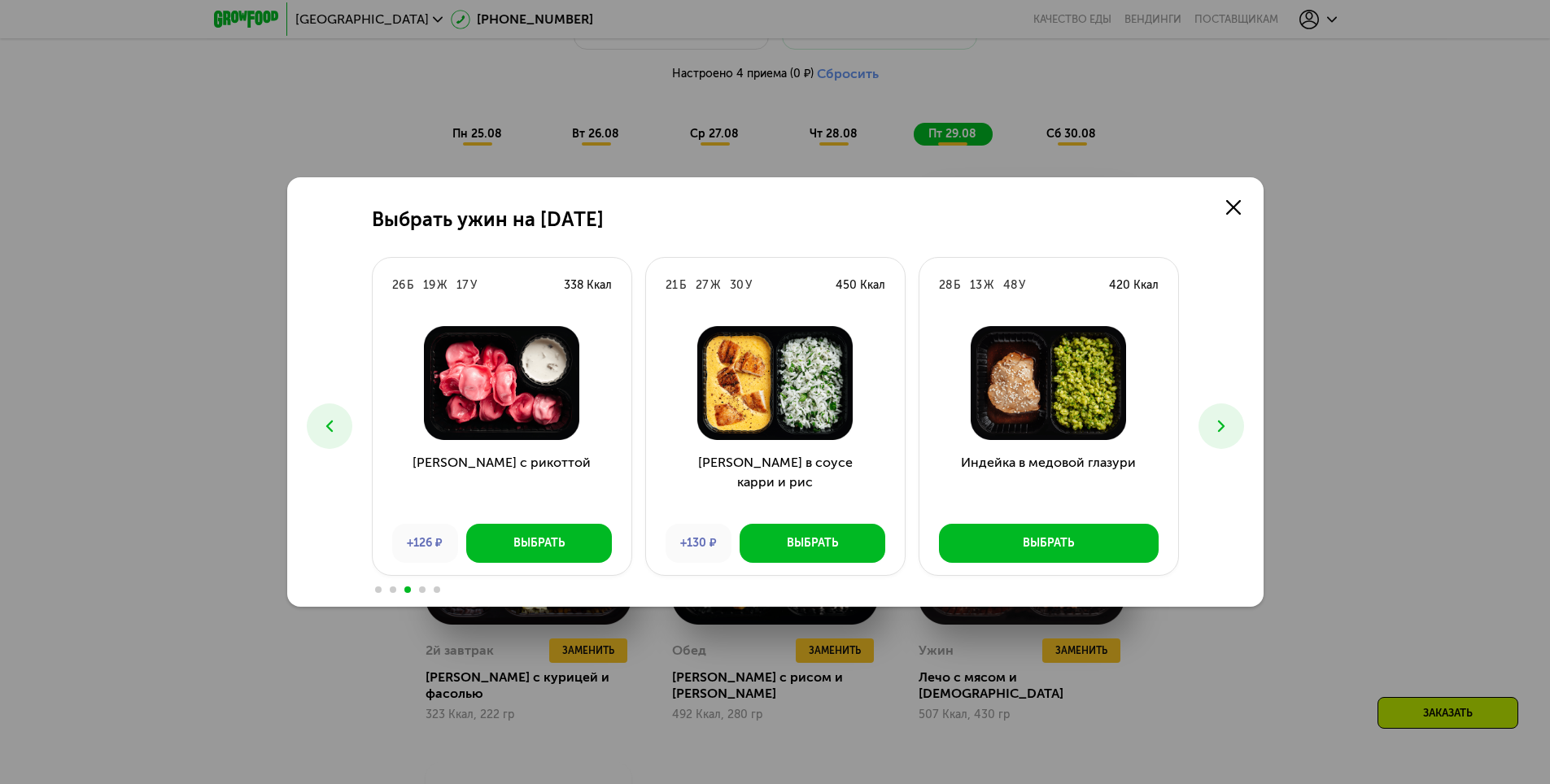
click at [1232, 427] on button at bounding box center [1221, 426] width 45 height 45
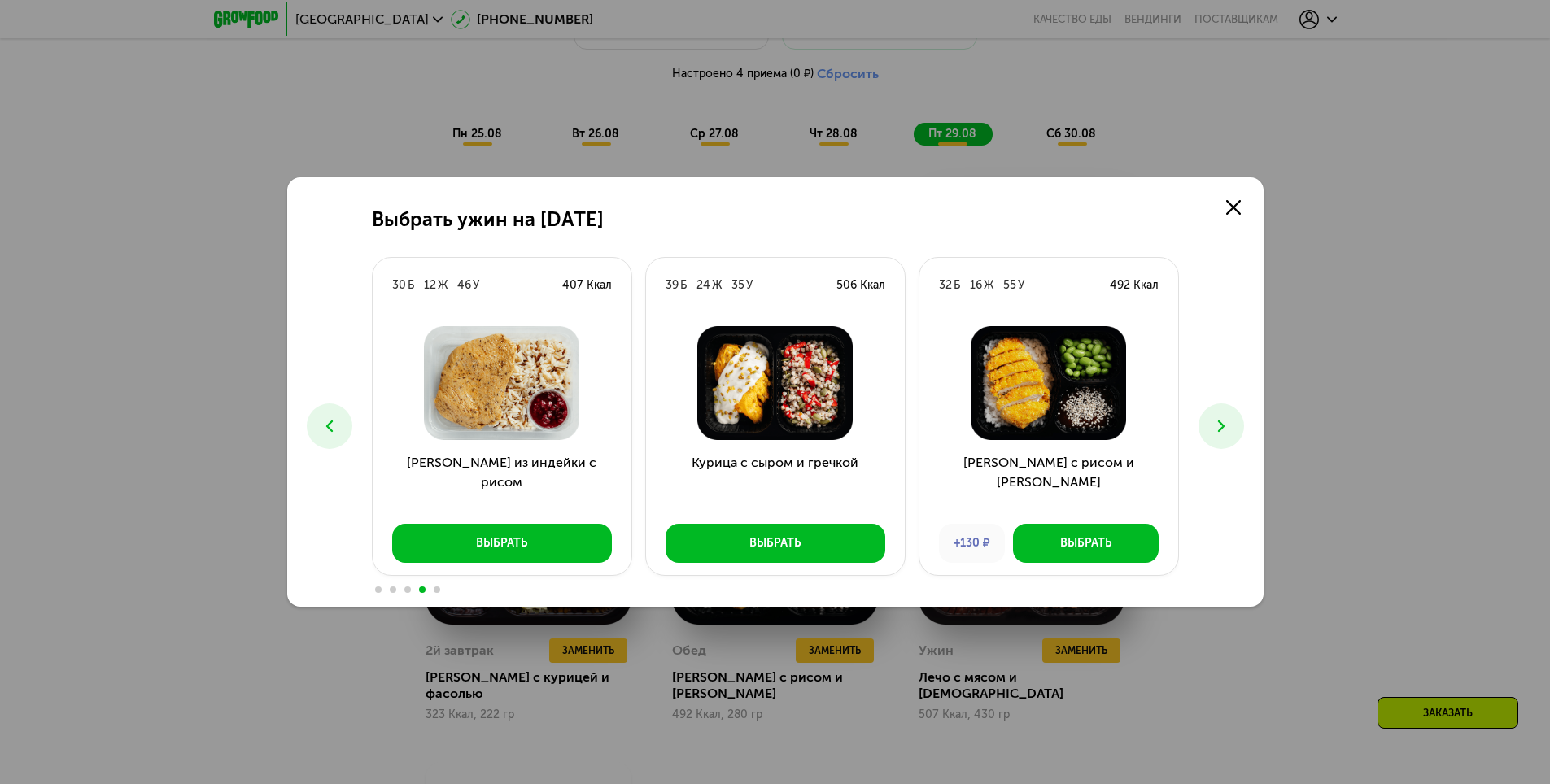
click at [1232, 427] on button at bounding box center [1221, 426] width 45 height 45
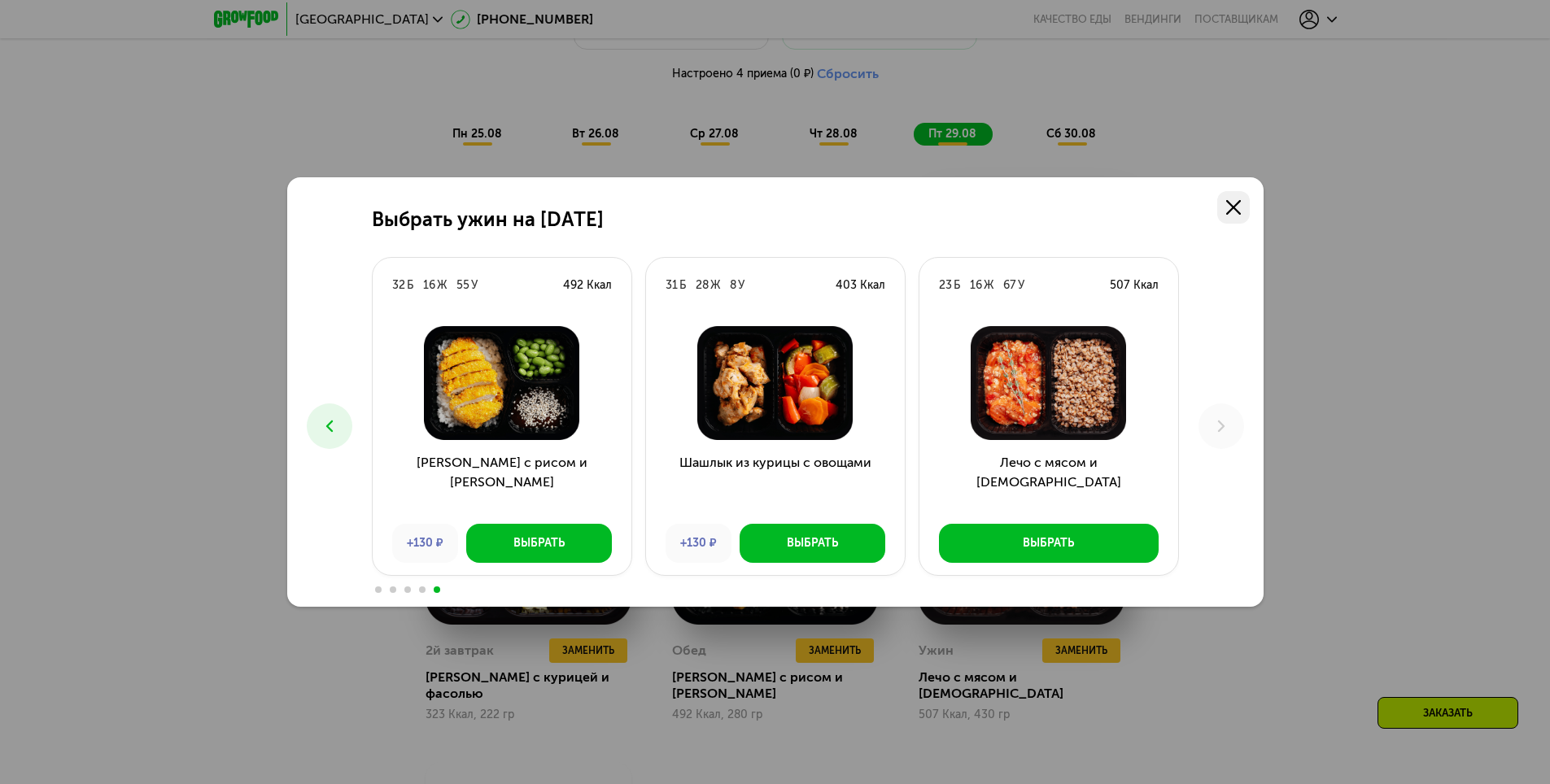
click at [1228, 203] on use at bounding box center [1234, 207] width 15 height 15
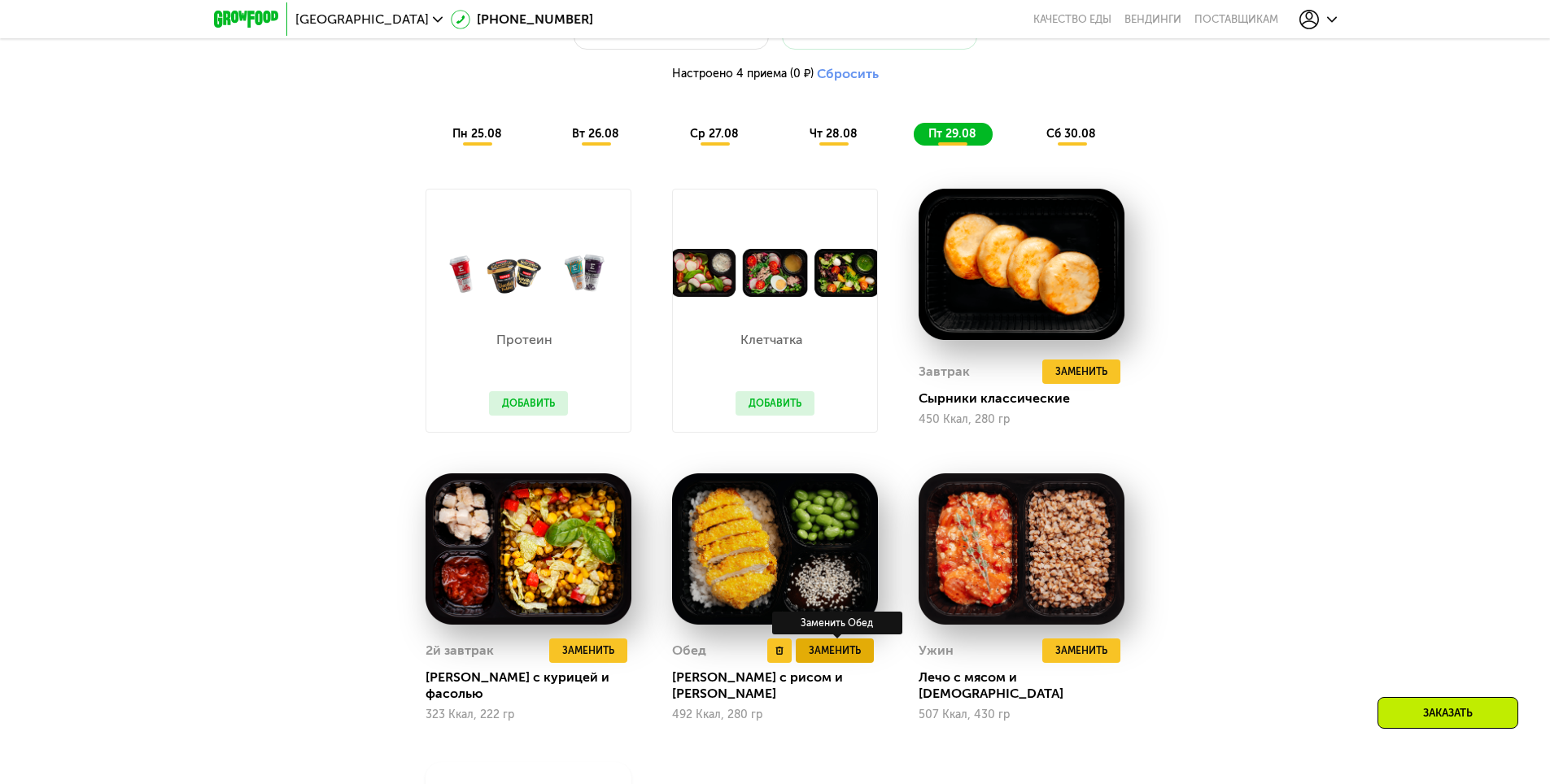
click at [860, 652] on span "Заменить" at bounding box center [835, 651] width 53 height 17
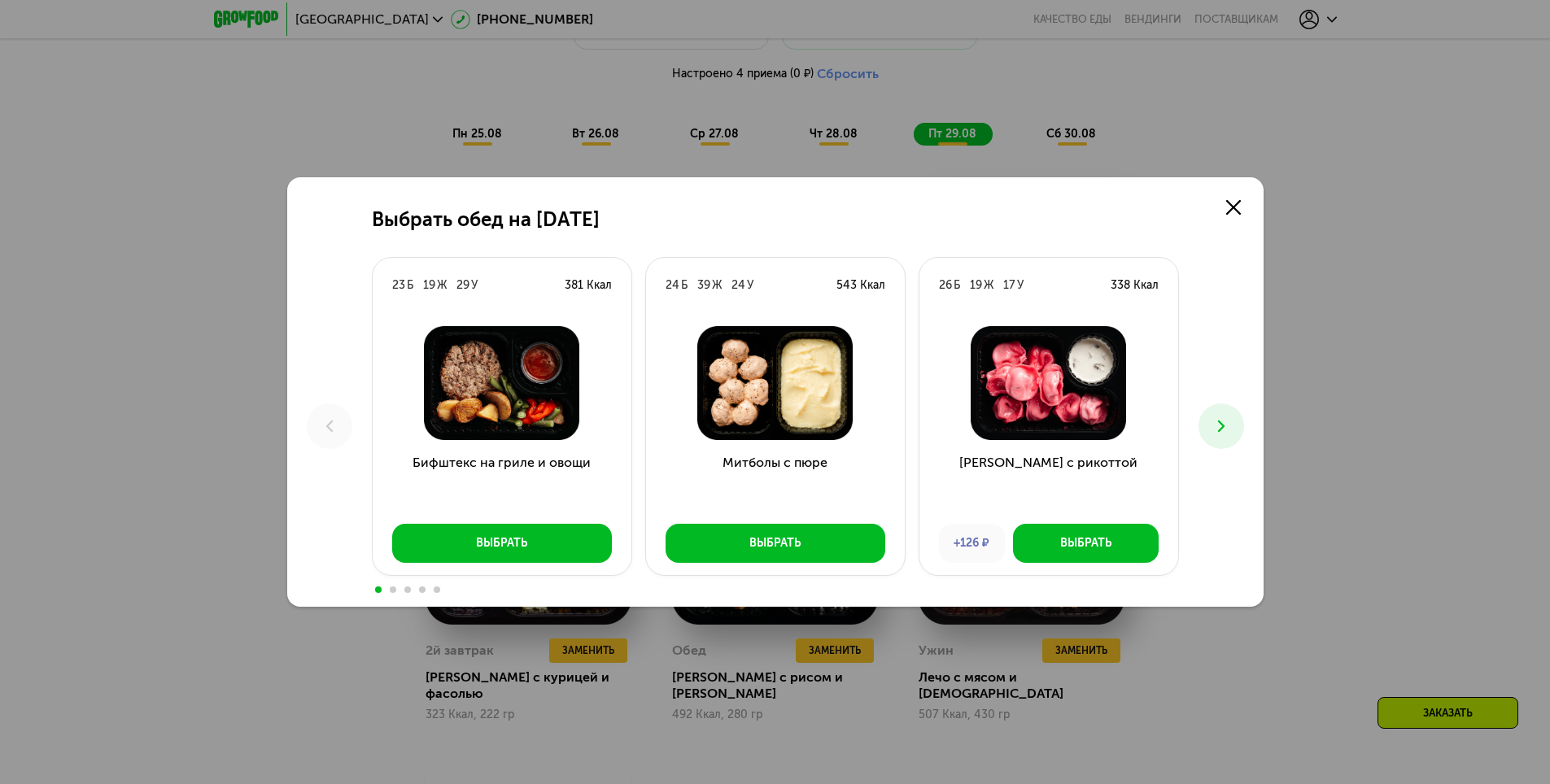
click at [1216, 439] on button at bounding box center [1221, 426] width 45 height 45
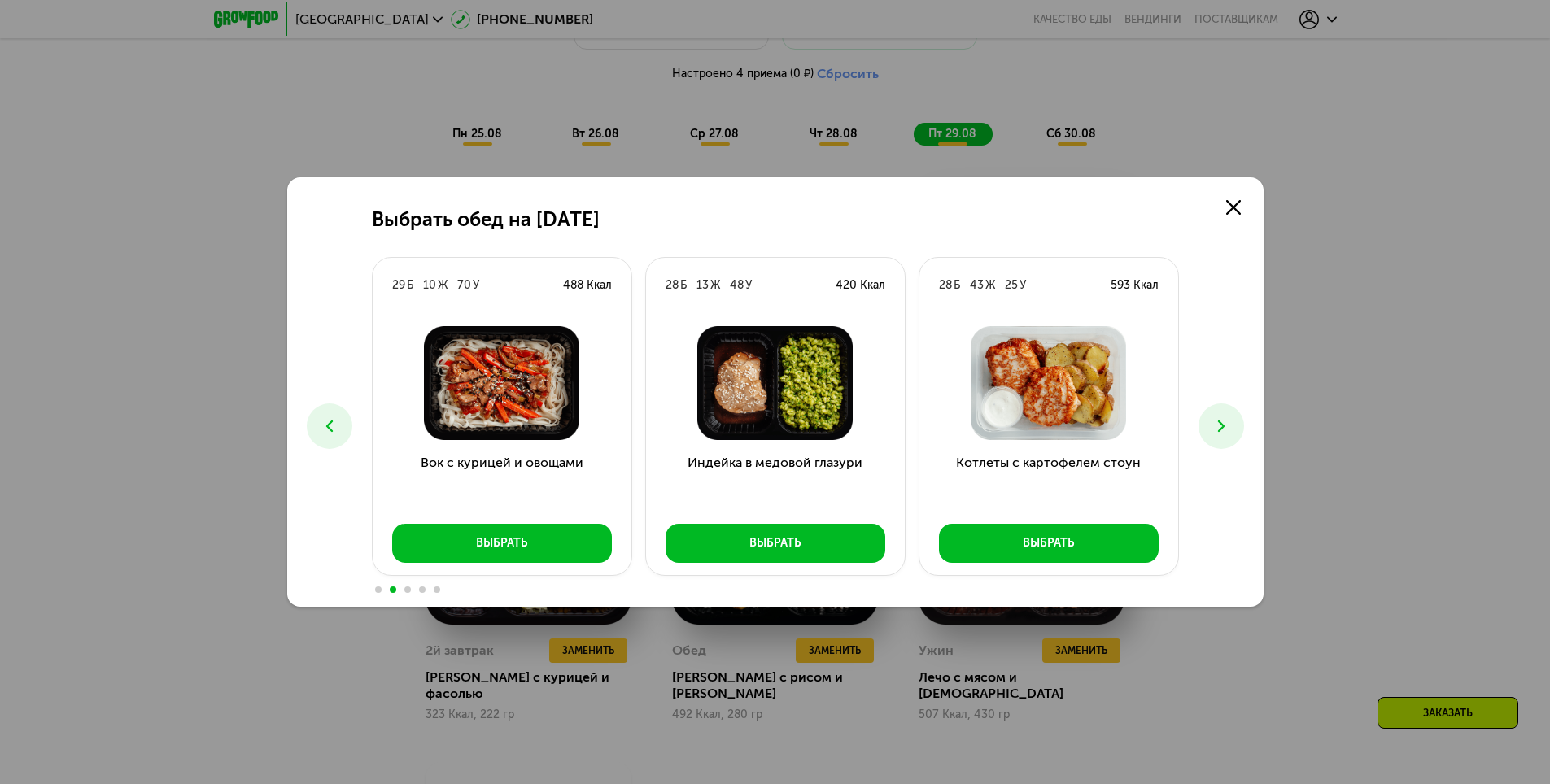
click at [1217, 439] on button at bounding box center [1221, 426] width 45 height 45
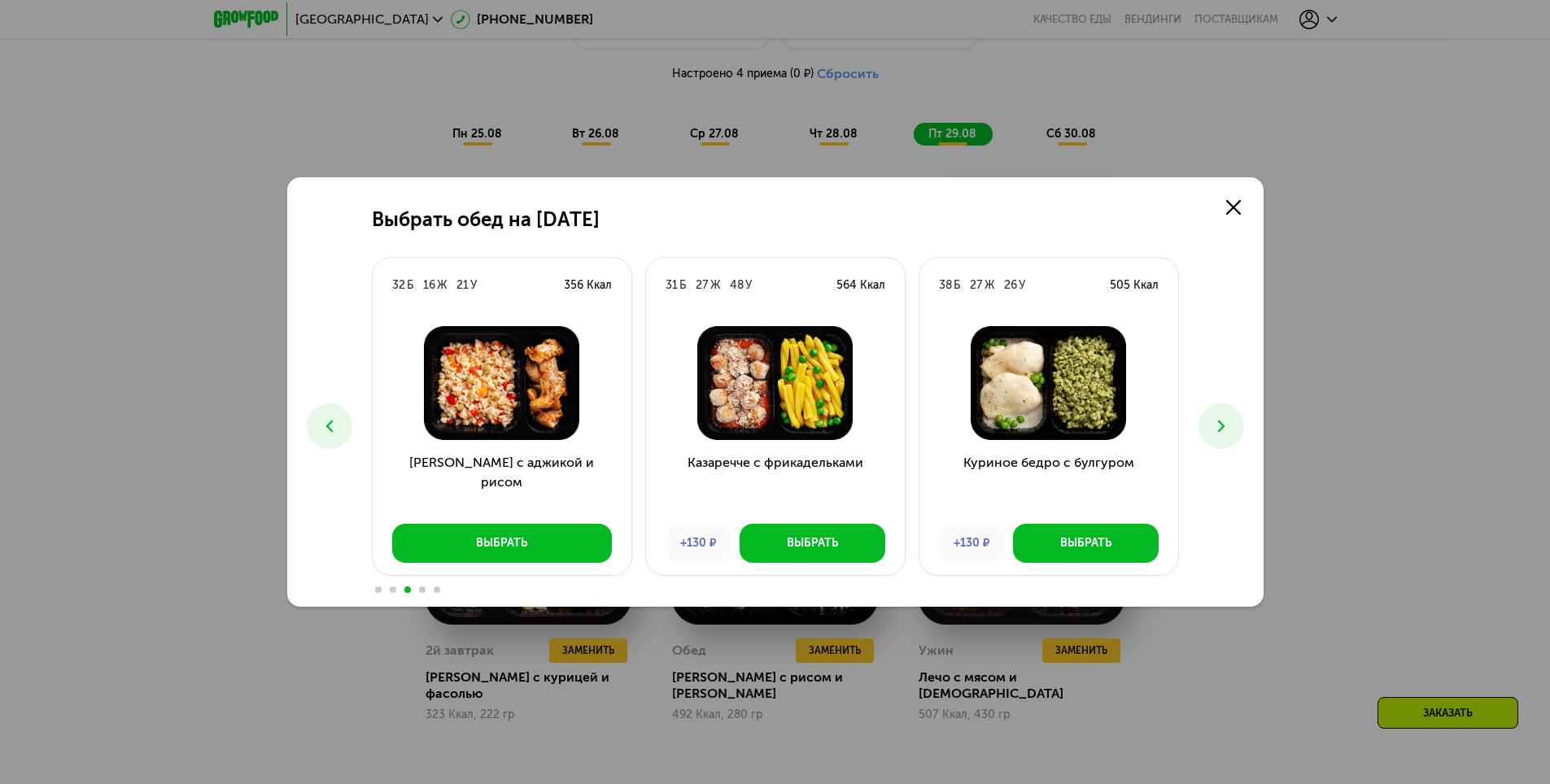
click at [1217, 439] on button at bounding box center [1221, 426] width 45 height 45
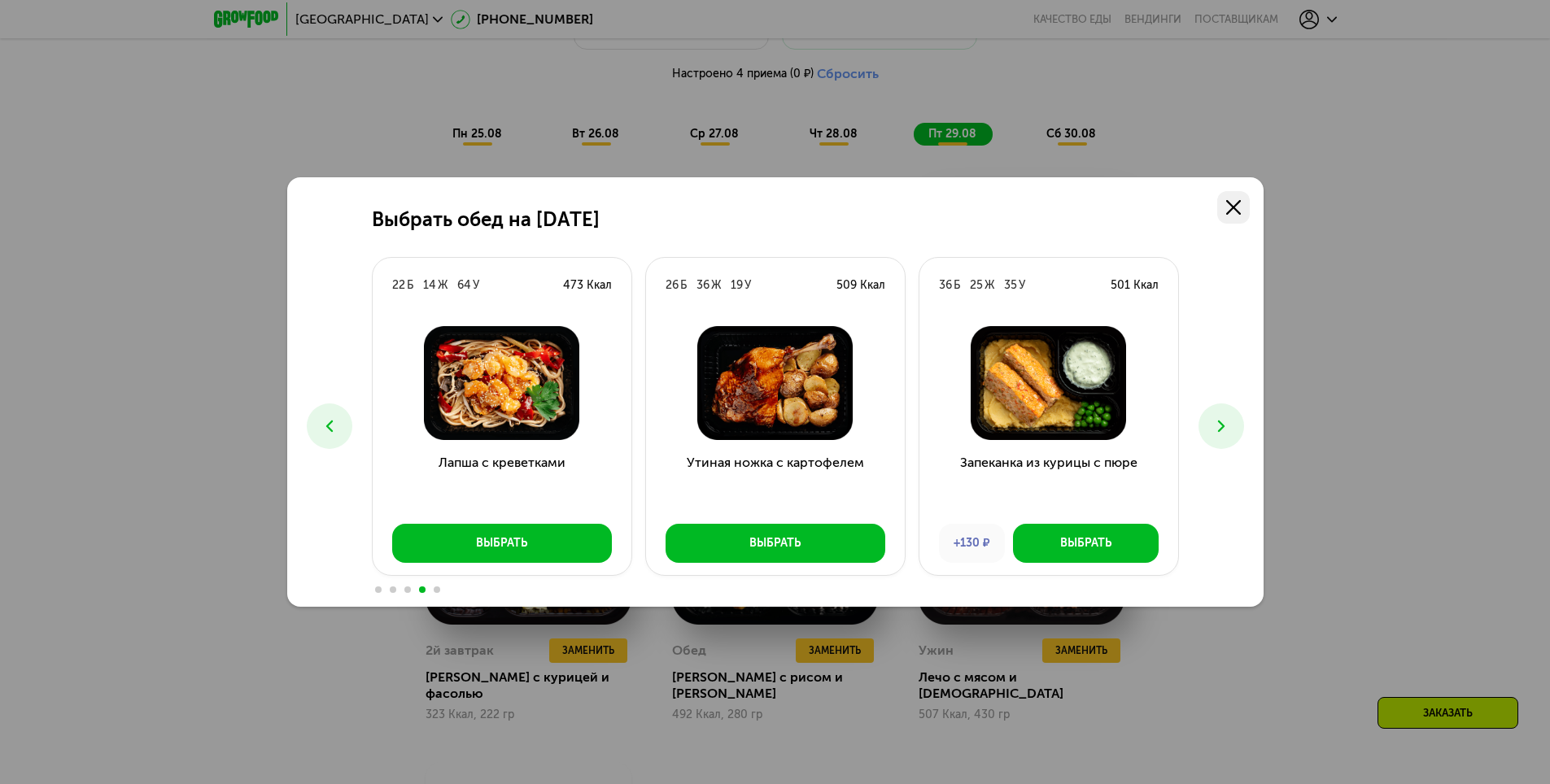
click at [1239, 203] on use at bounding box center [1234, 207] width 15 height 15
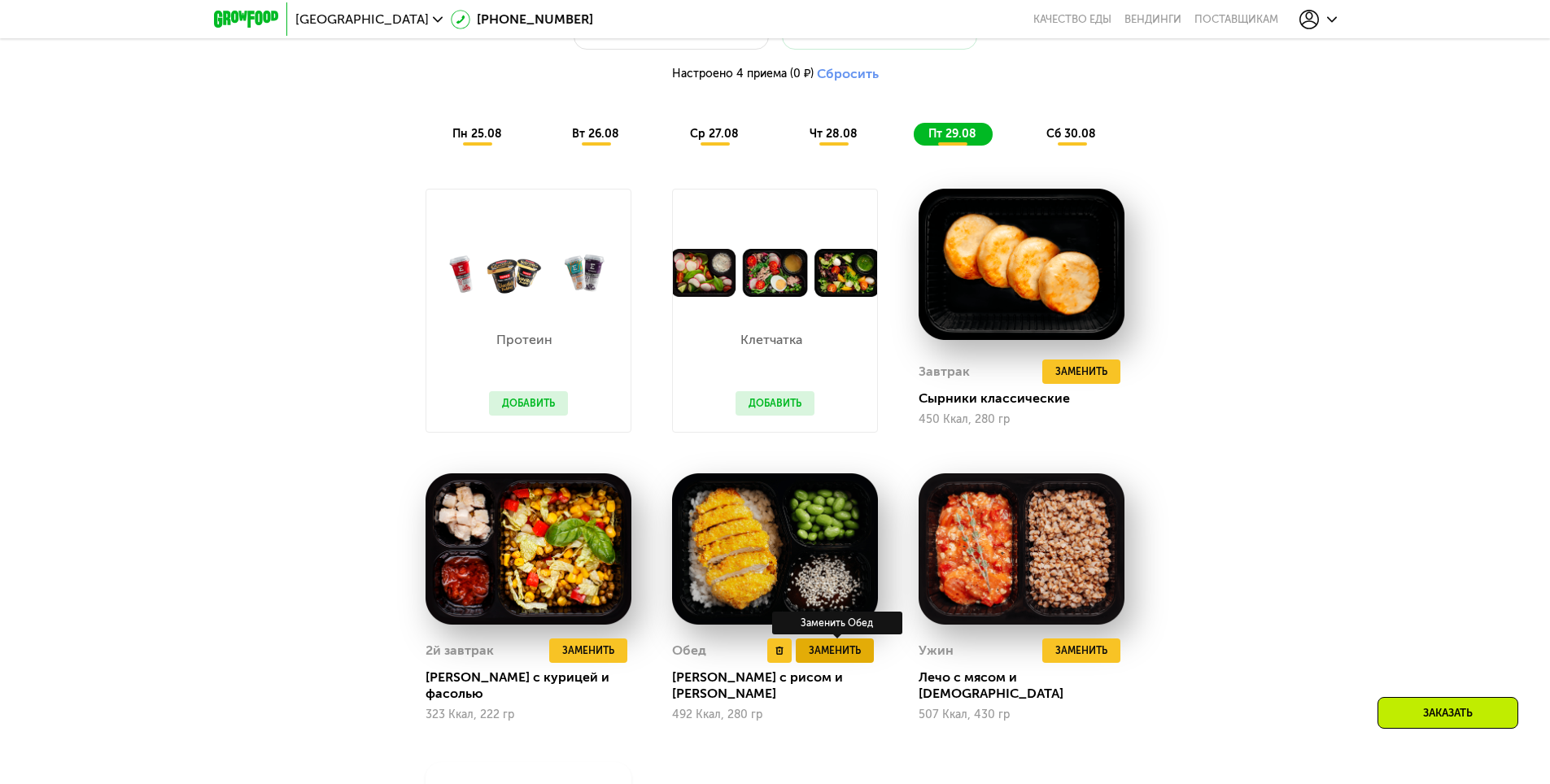
click at [855, 654] on span "Заменить" at bounding box center [835, 651] width 53 height 17
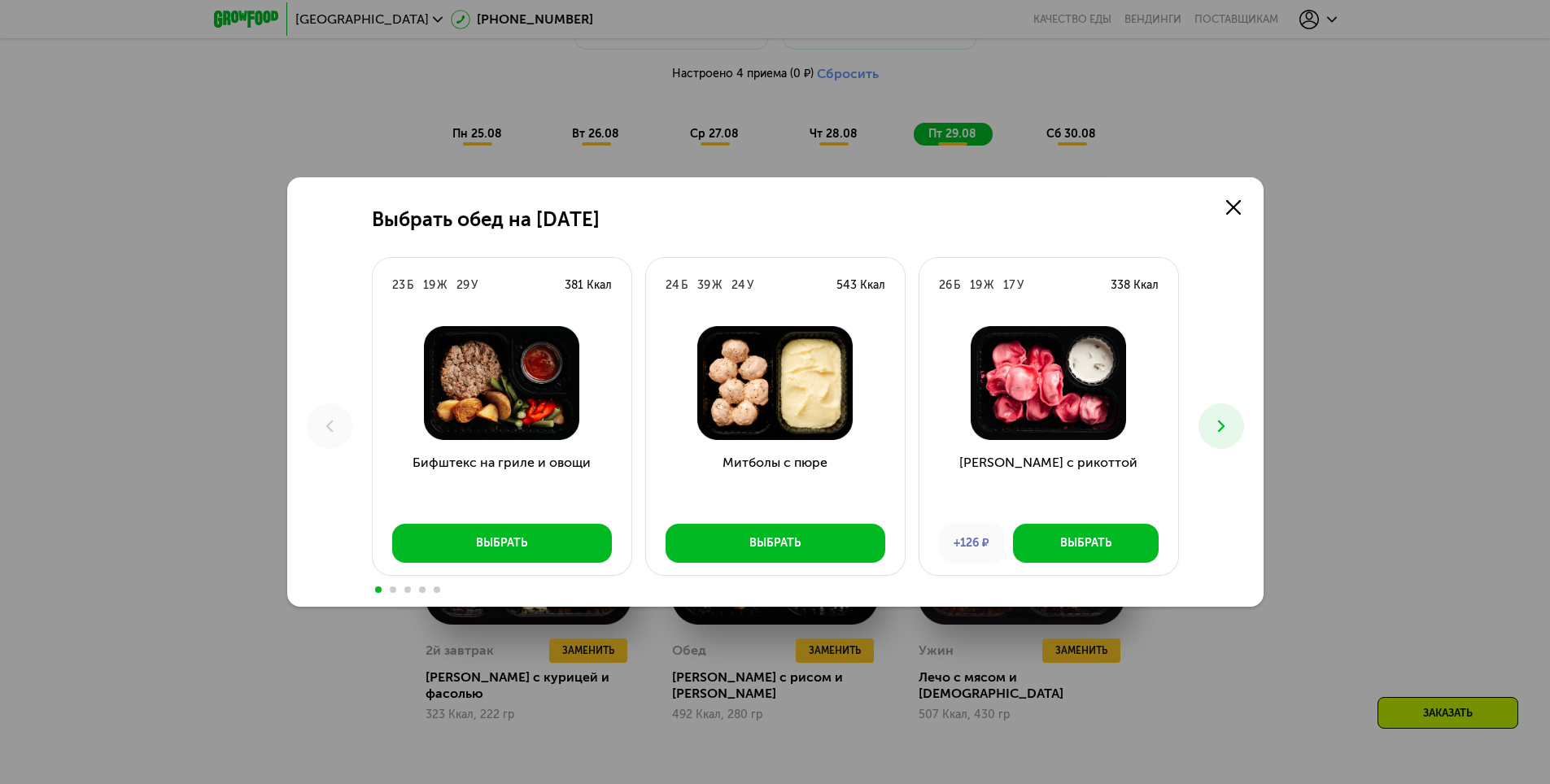
click at [1224, 430] on icon at bounding box center [1221, 426] width 19 height 19
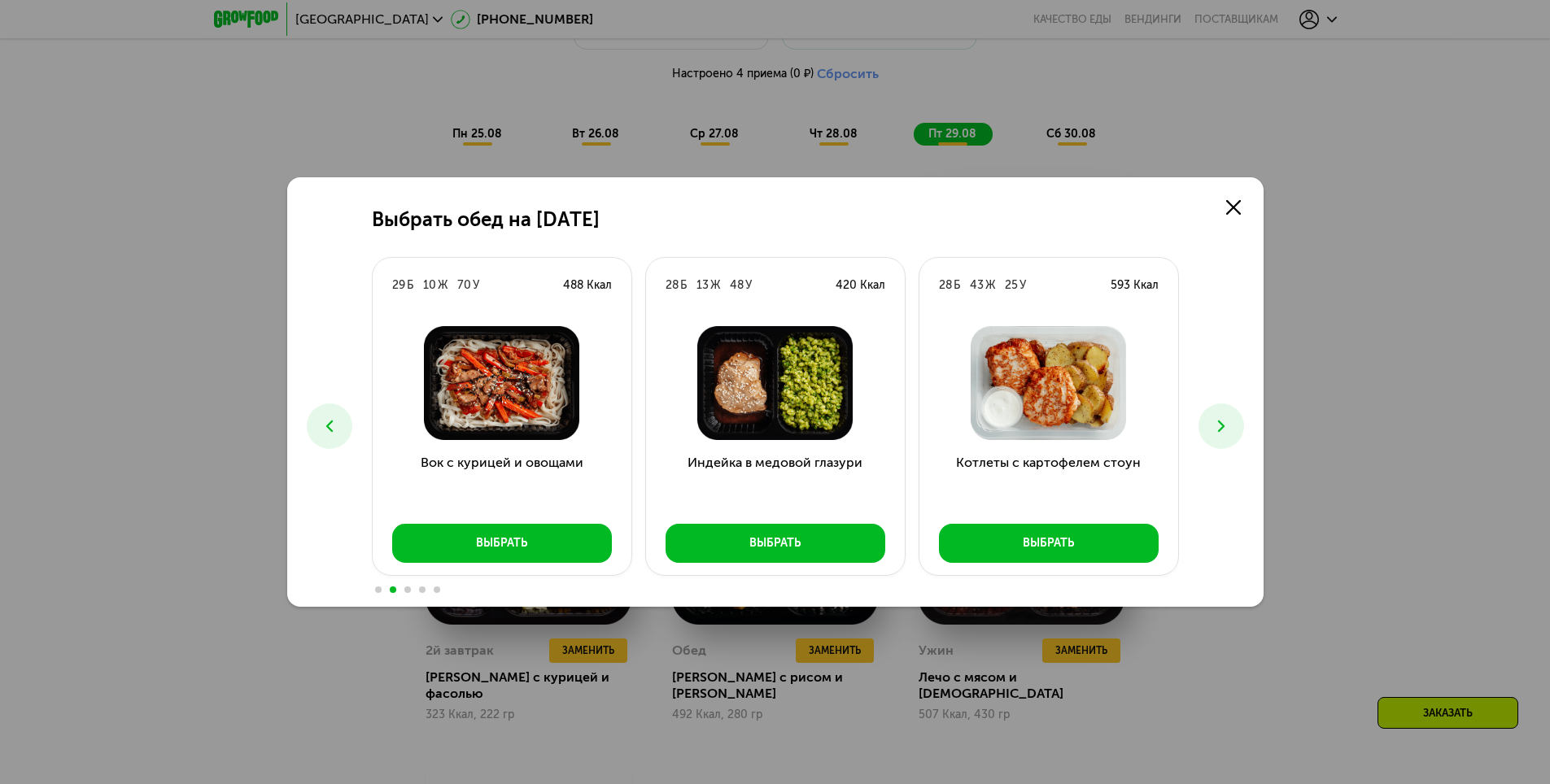
click at [1224, 431] on icon at bounding box center [1221, 426] width 19 height 19
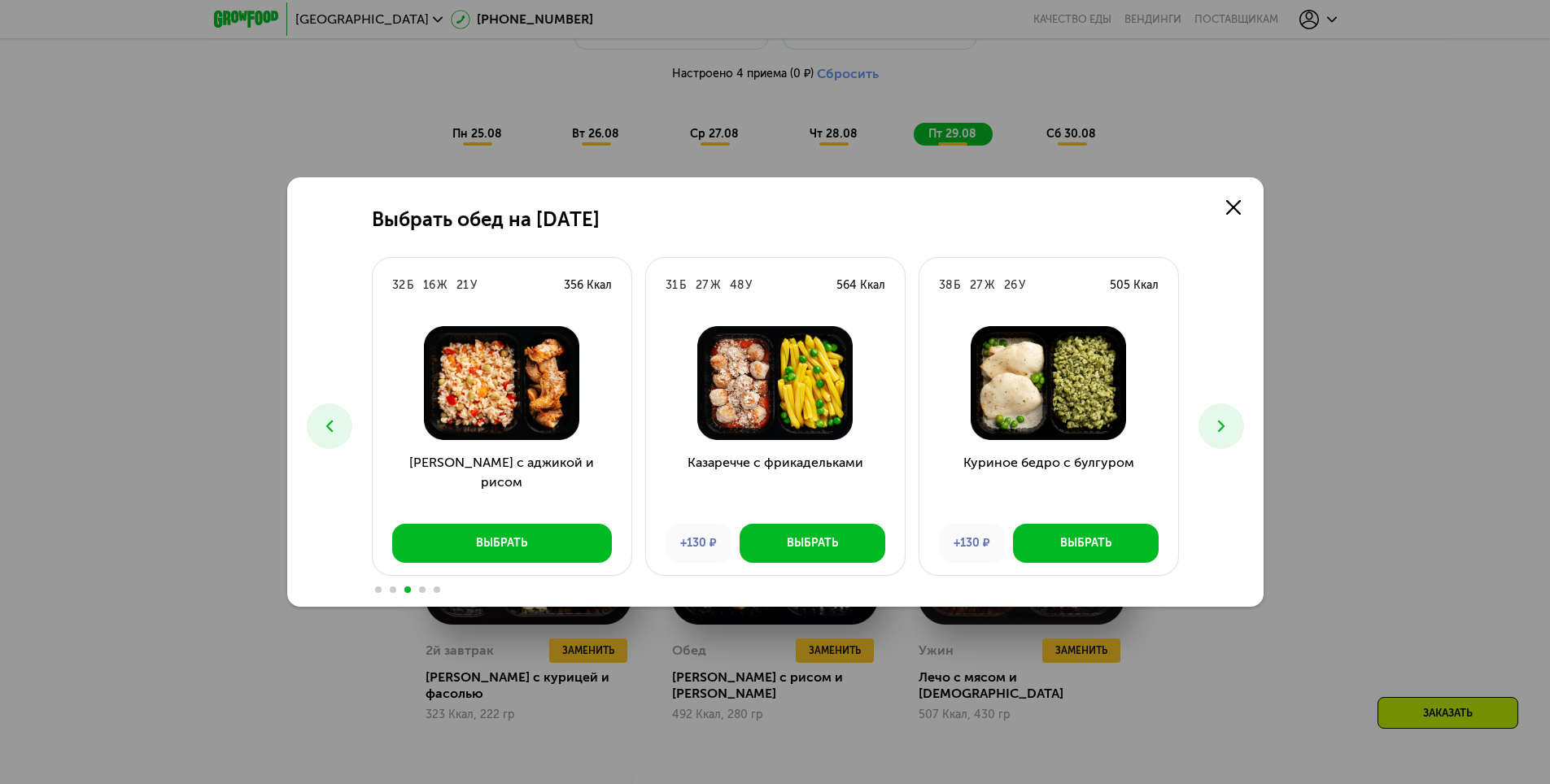
click at [1224, 431] on icon at bounding box center [1221, 426] width 19 height 19
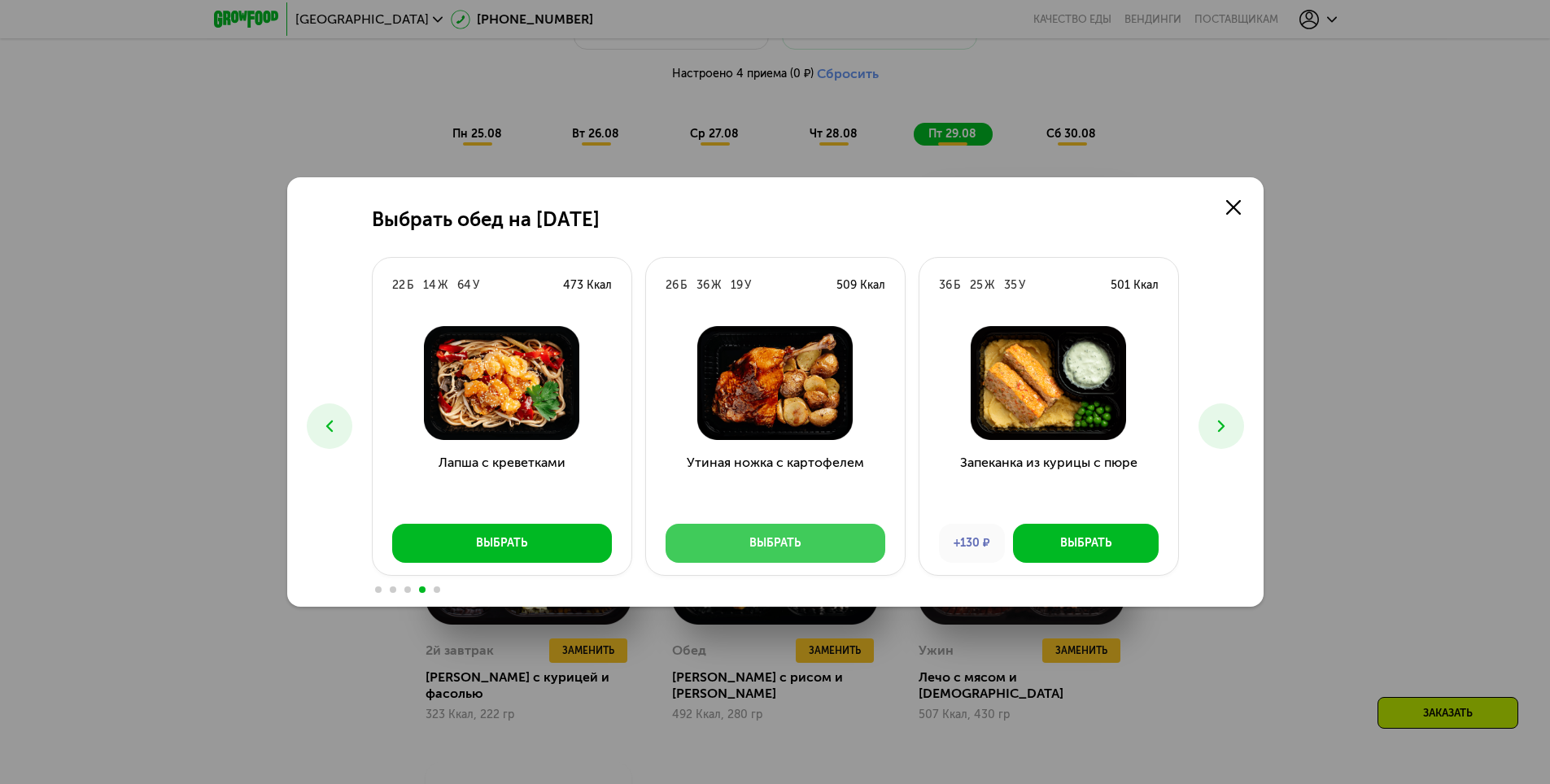
click at [832, 542] on button "Выбрать" at bounding box center [775, 544] width 219 height 39
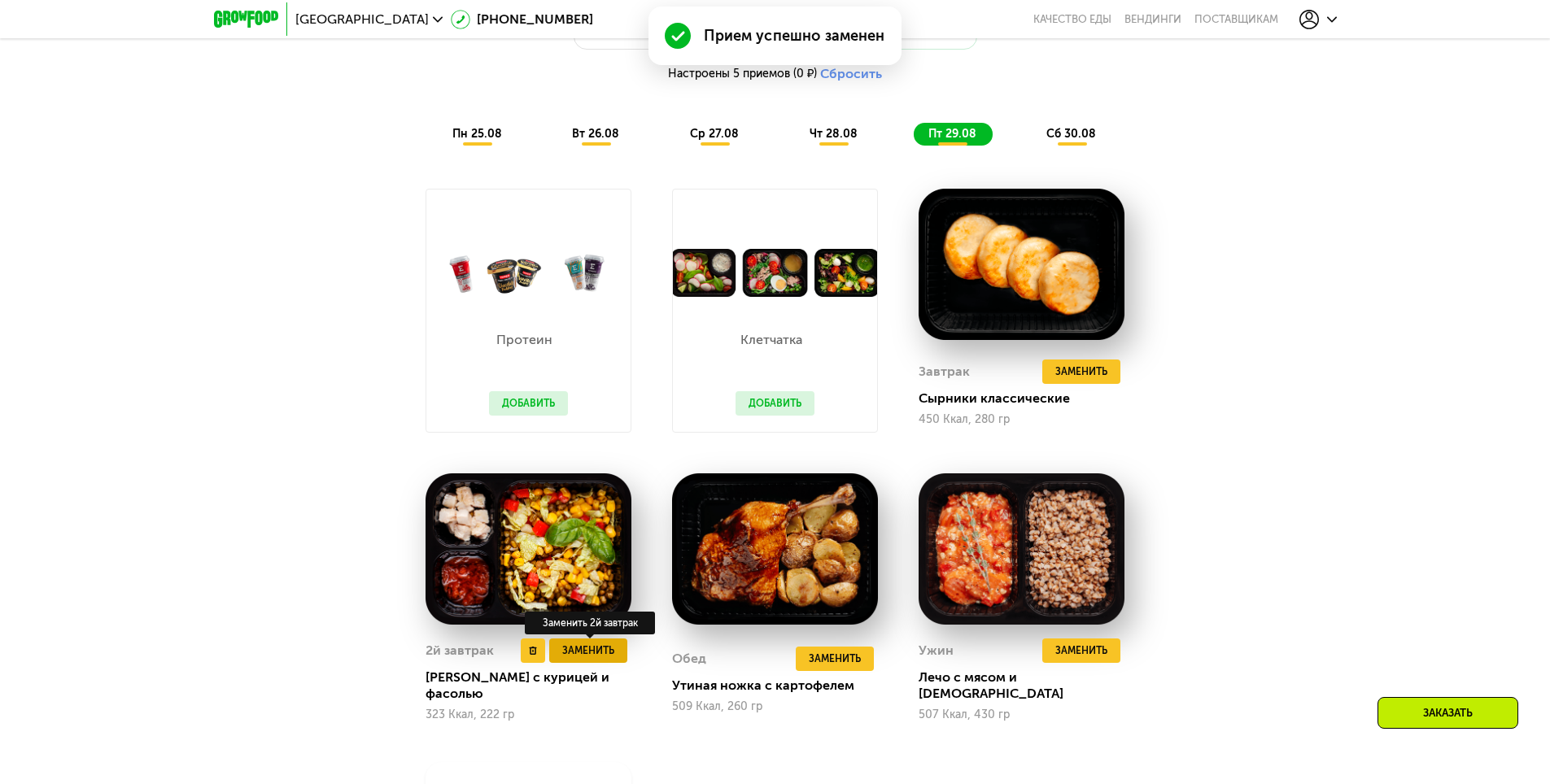
click at [599, 657] on span "Заменить" at bounding box center [588, 651] width 53 height 17
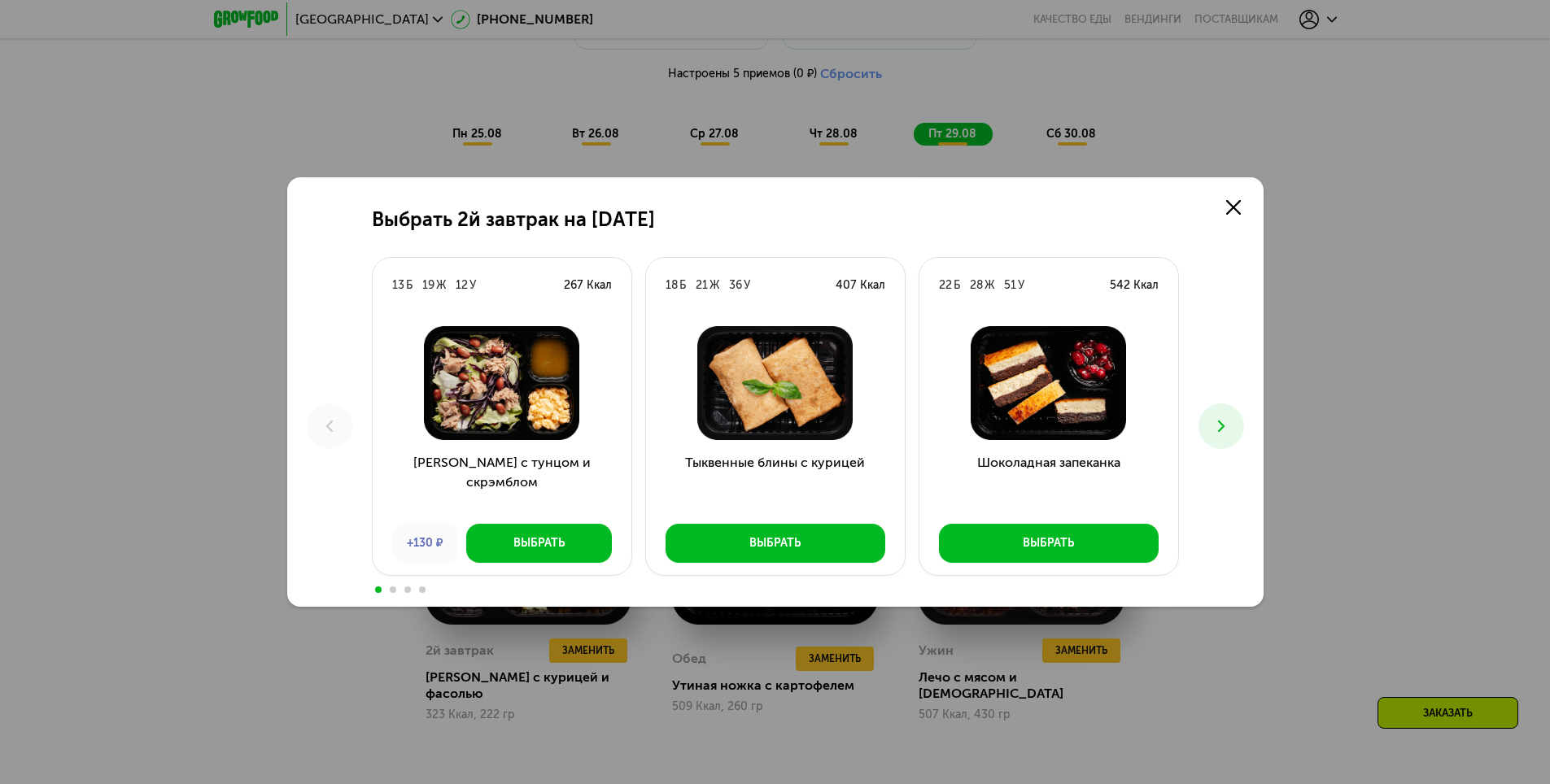
click at [1223, 429] on icon at bounding box center [1221, 426] width 19 height 19
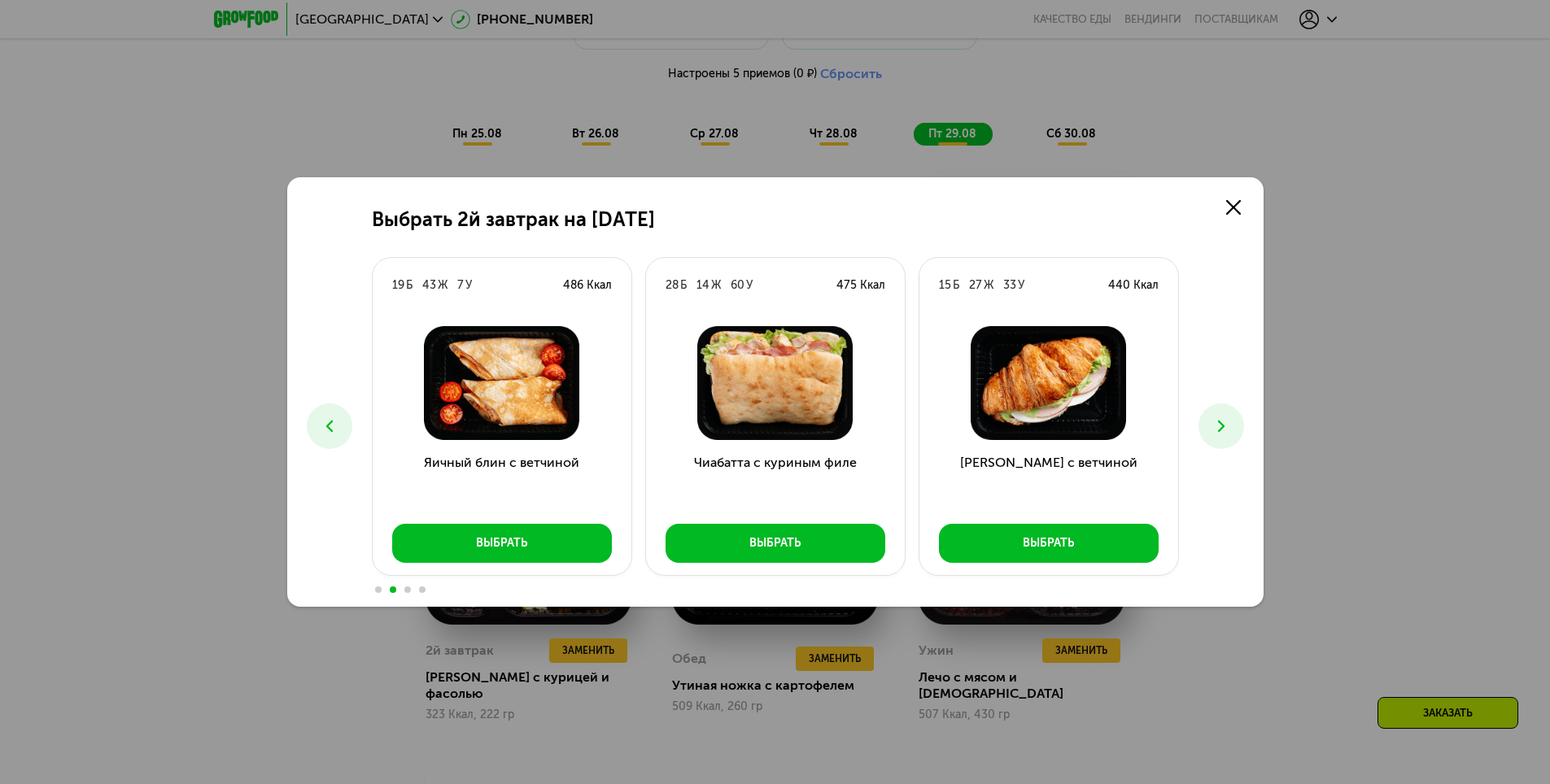
click at [1223, 429] on icon at bounding box center [1221, 426] width 19 height 19
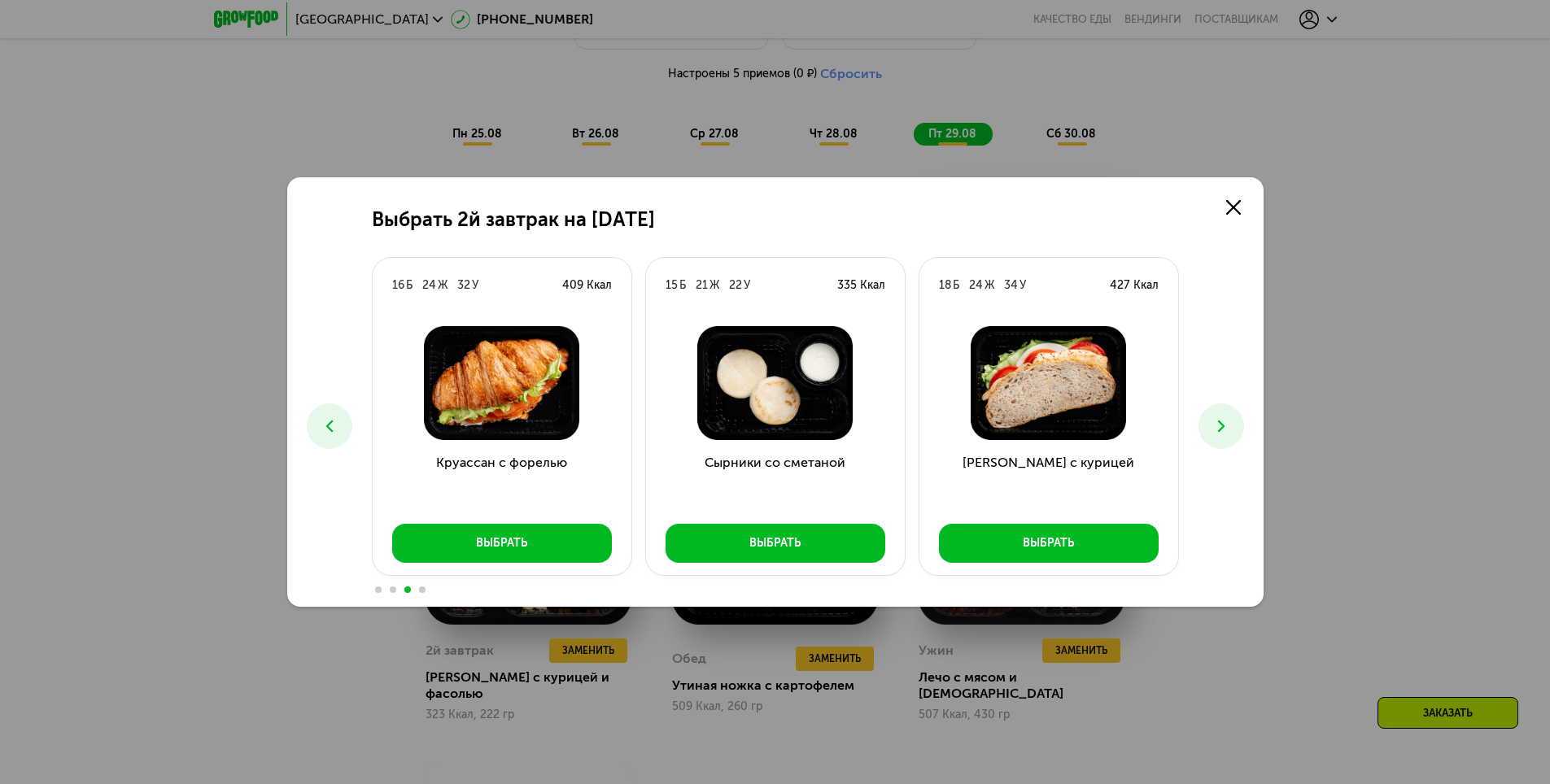
click at [1223, 429] on icon at bounding box center [1221, 426] width 19 height 19
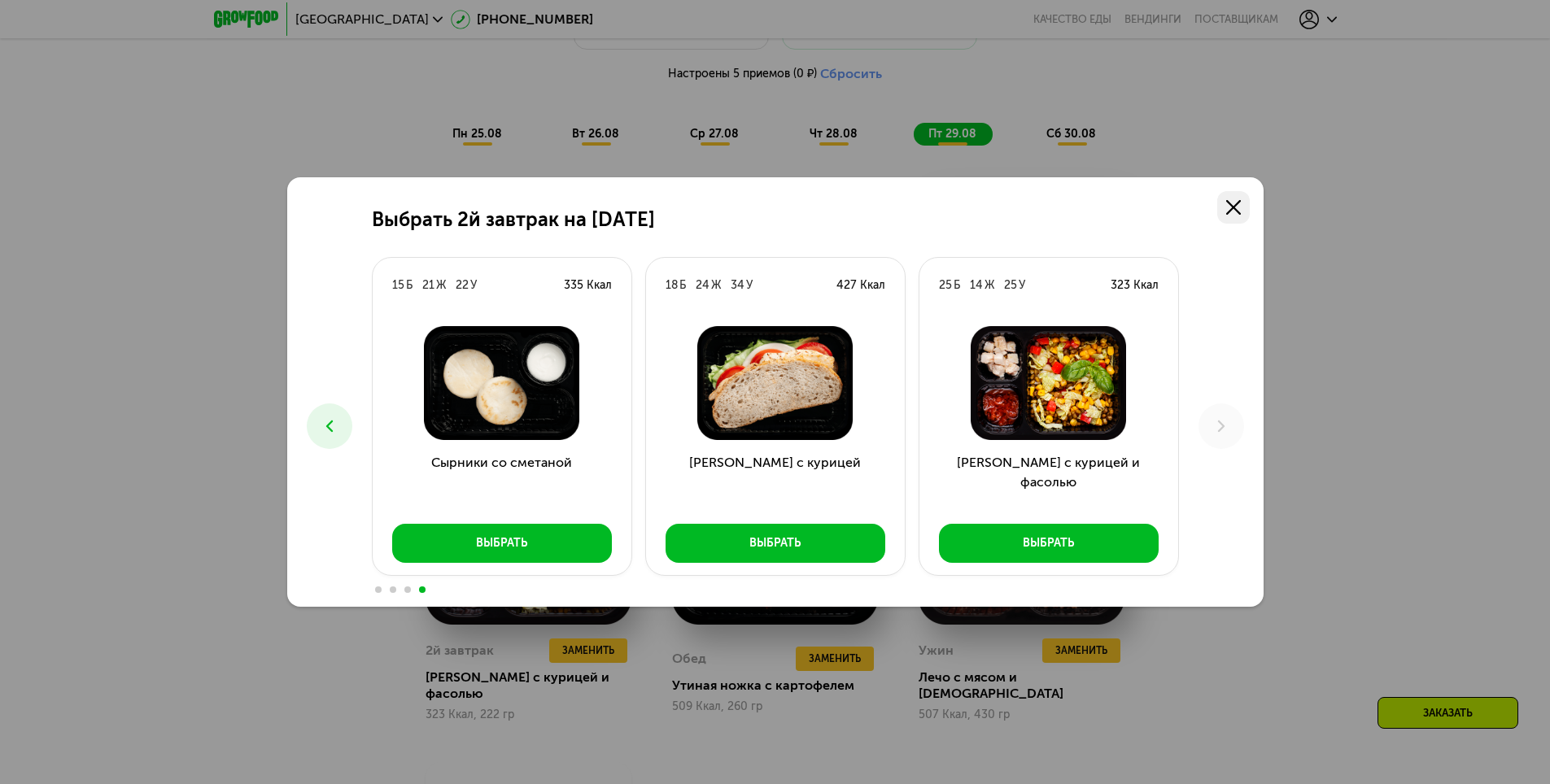
click at [1235, 202] on icon at bounding box center [1234, 207] width 15 height 15
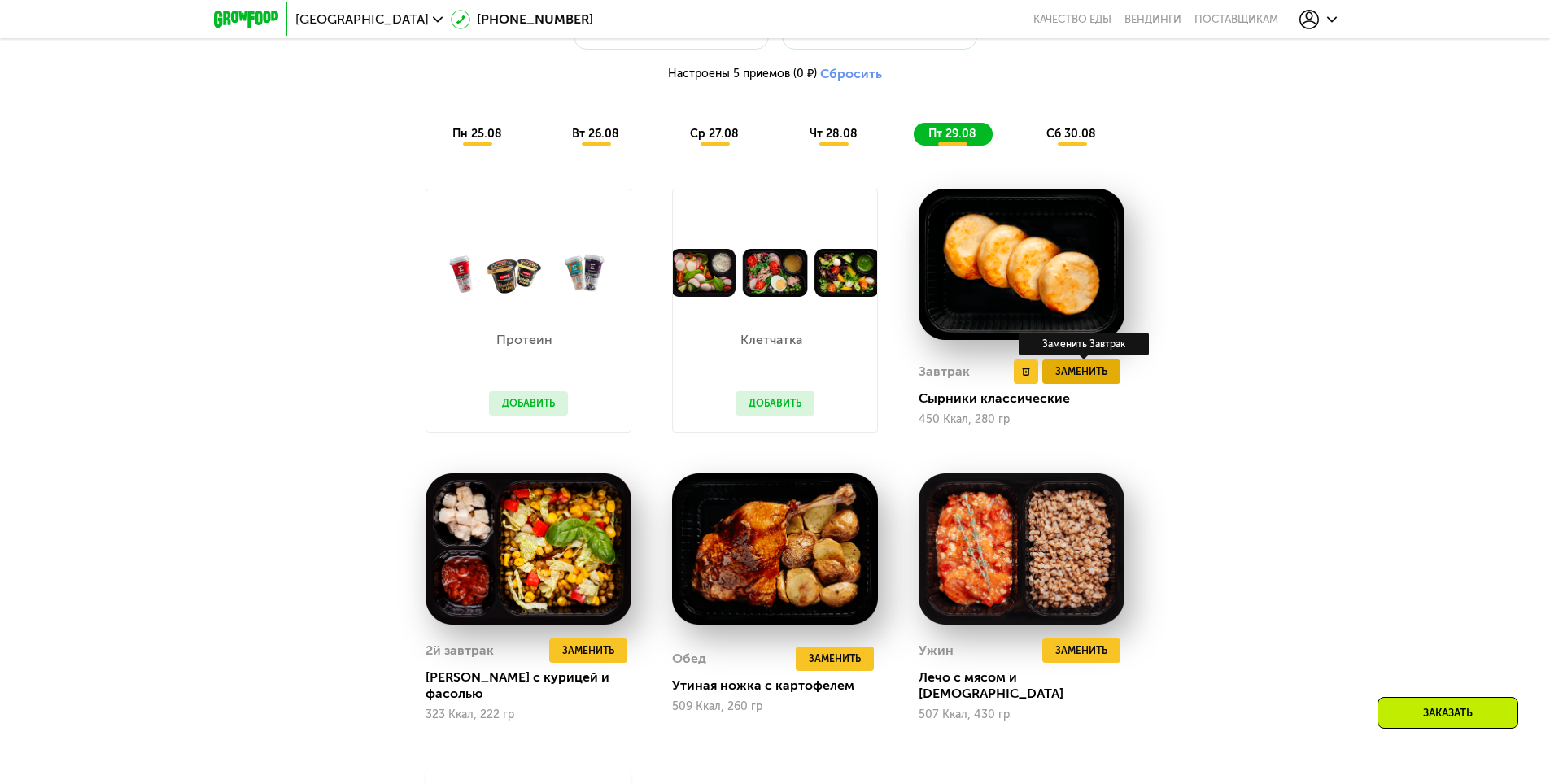
click at [1089, 379] on span "Заменить" at bounding box center [1081, 372] width 53 height 17
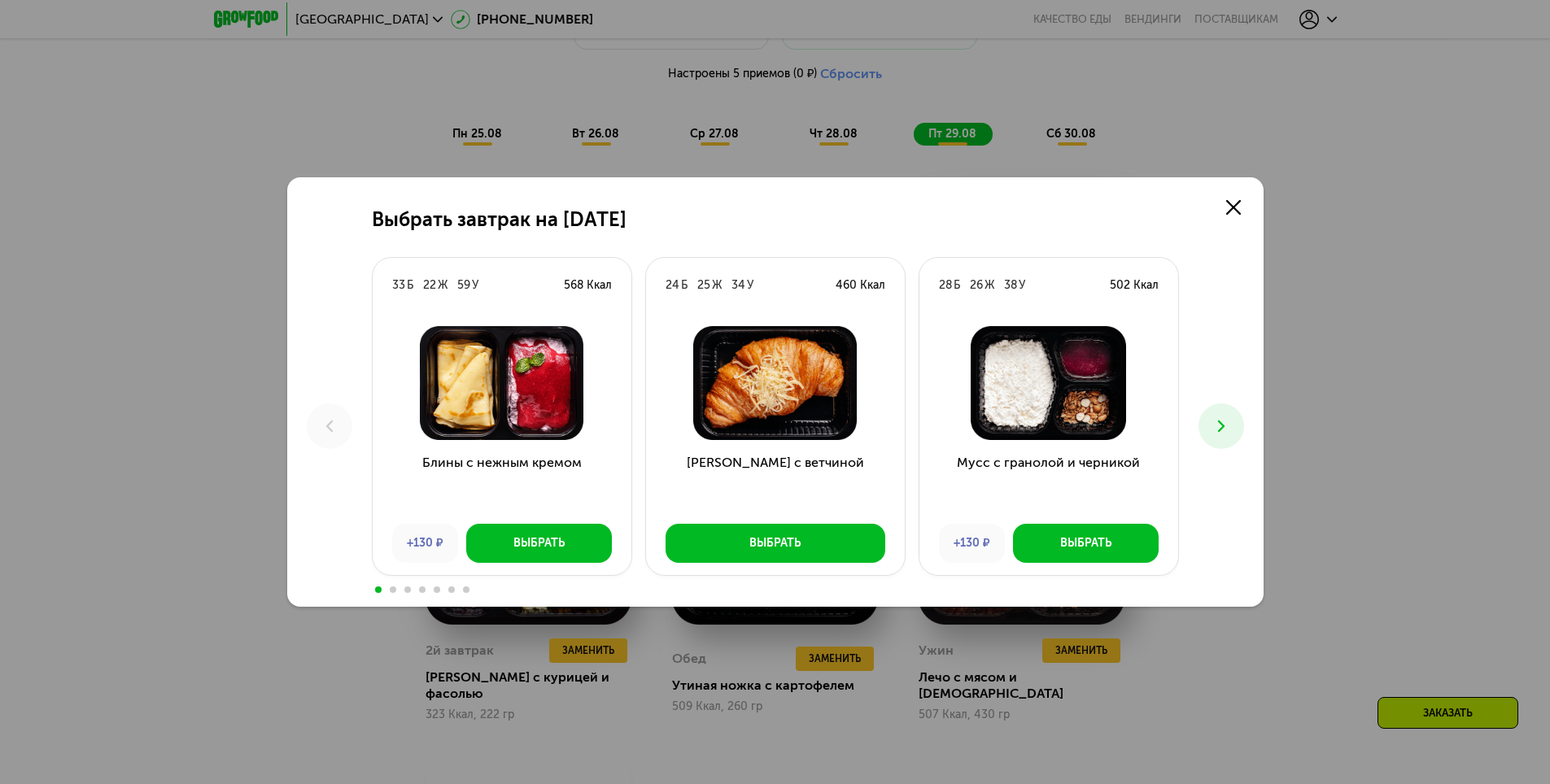
click at [1227, 427] on icon at bounding box center [1221, 426] width 19 height 19
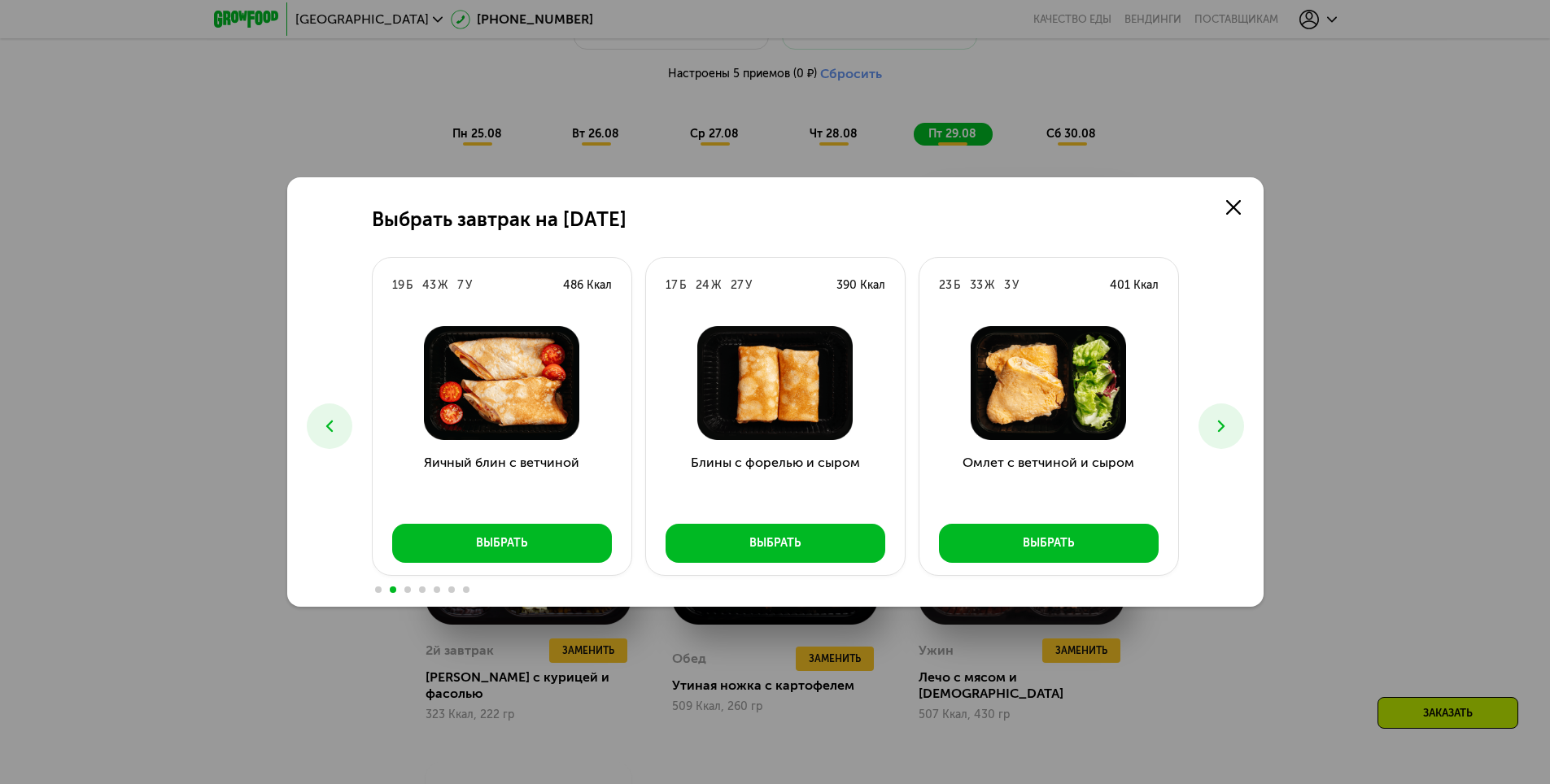
click at [1227, 427] on icon at bounding box center [1221, 426] width 19 height 19
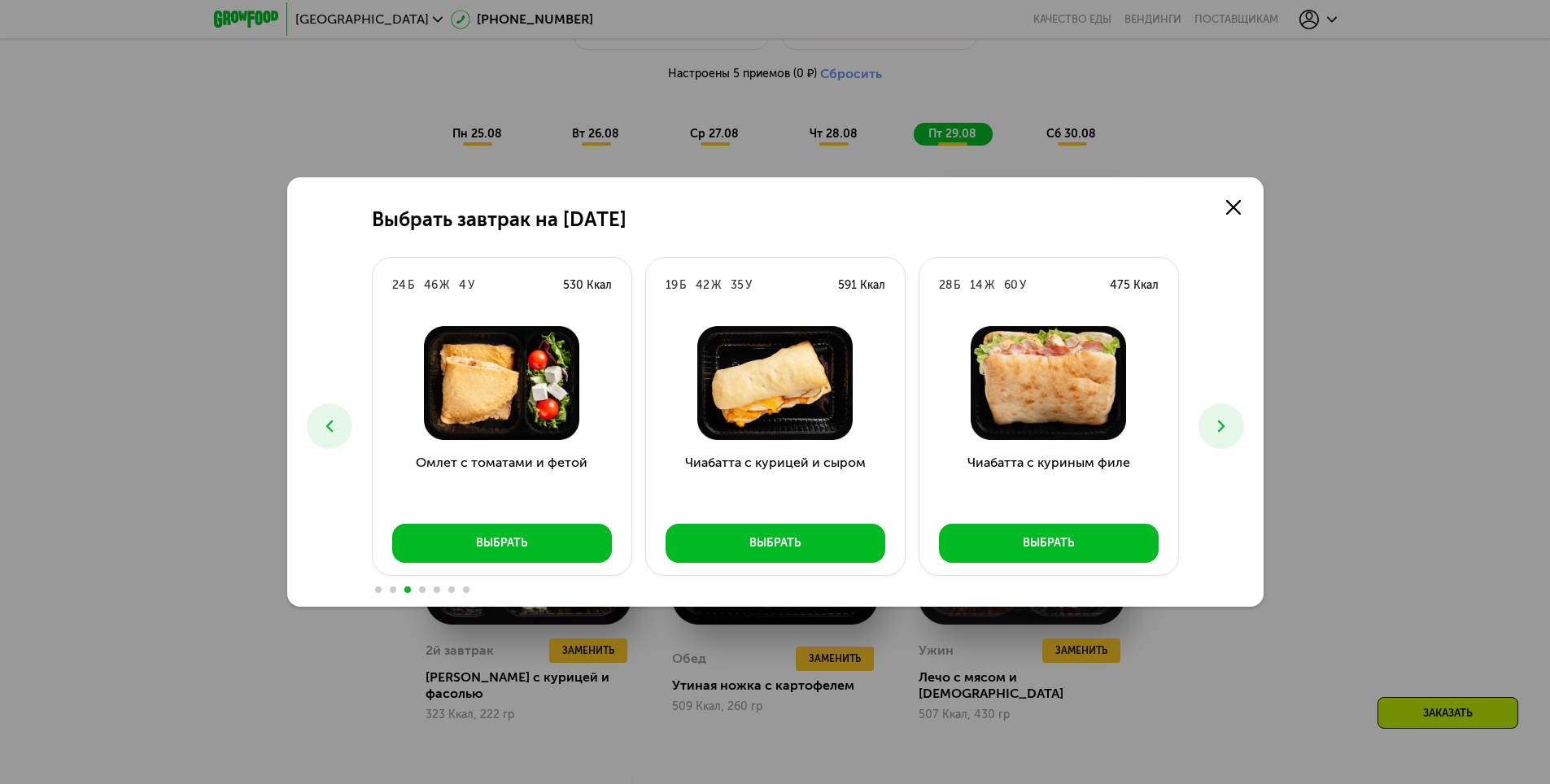
click at [1227, 427] on icon at bounding box center [1221, 426] width 19 height 19
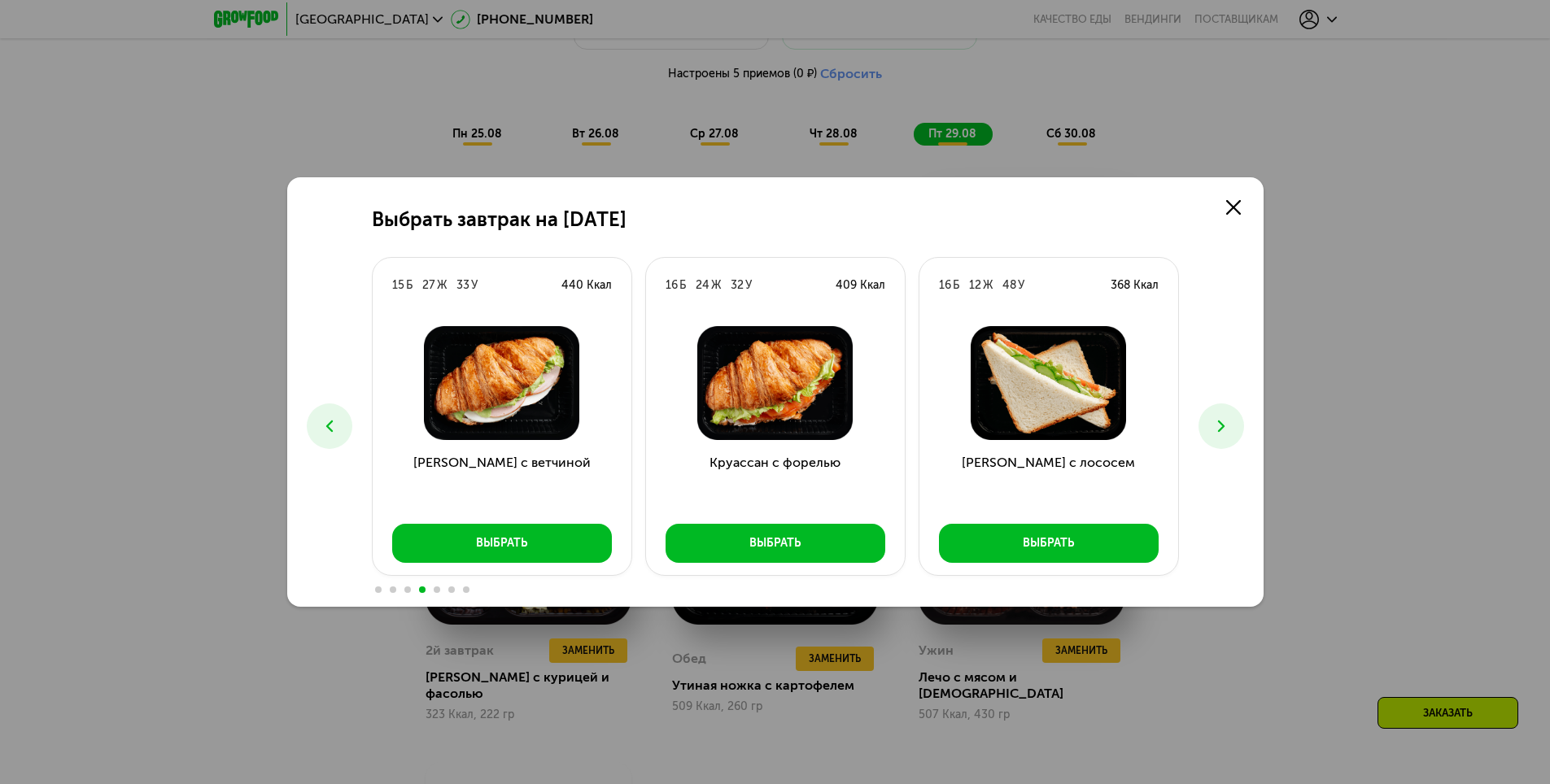
click at [1227, 427] on icon at bounding box center [1221, 426] width 19 height 19
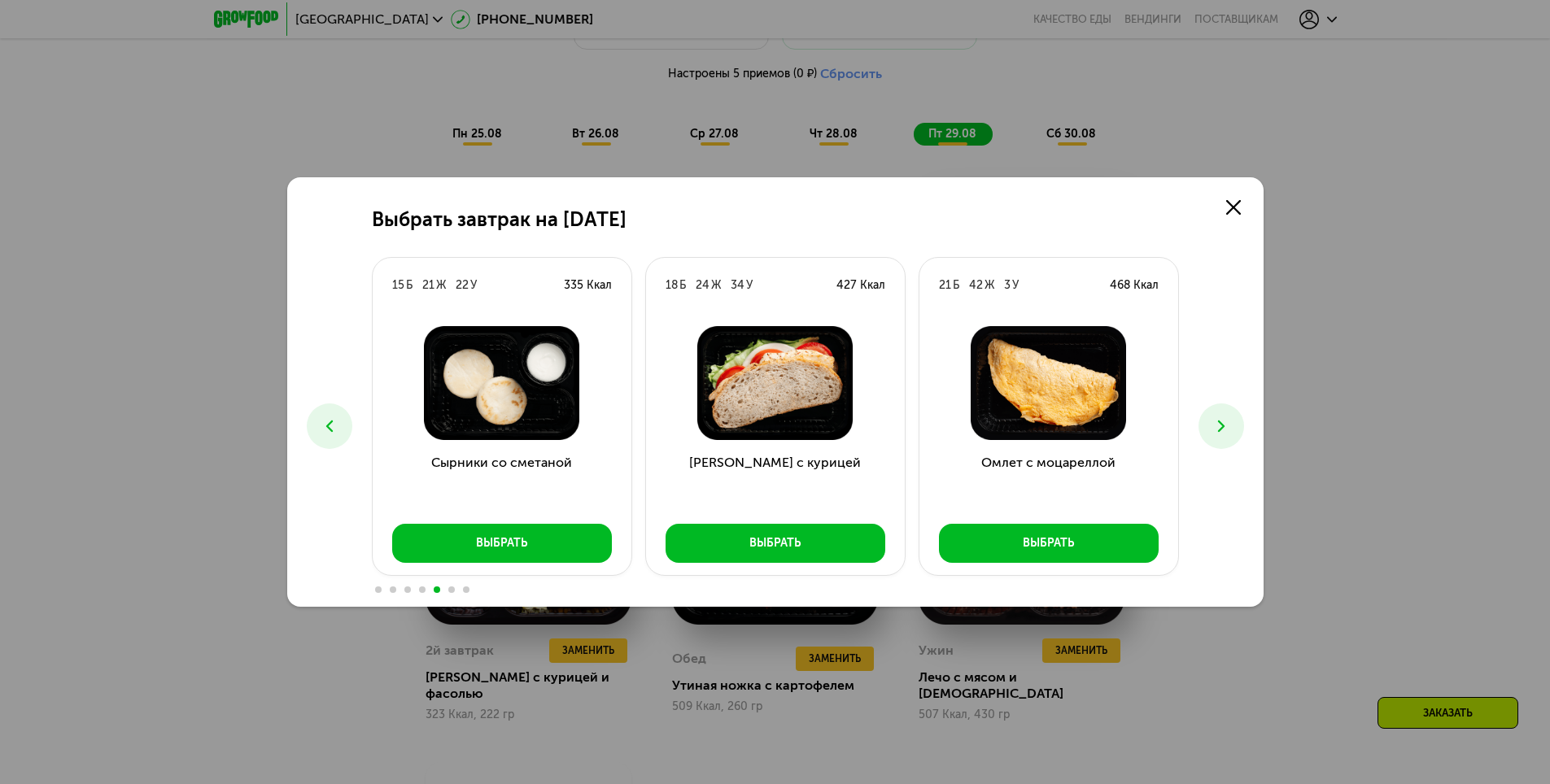
click at [1227, 427] on icon at bounding box center [1221, 426] width 19 height 19
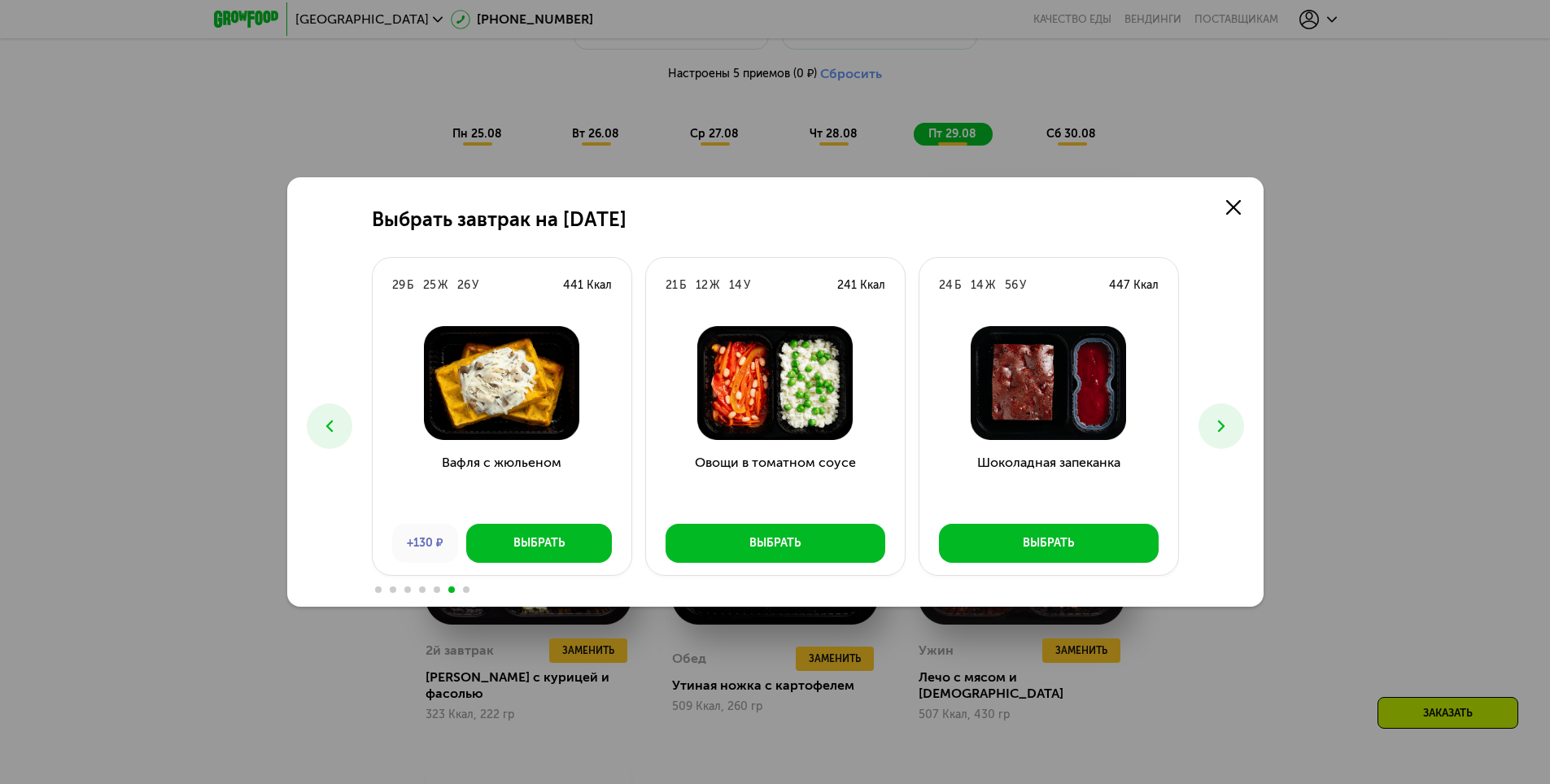
click at [1227, 427] on icon at bounding box center [1221, 426] width 19 height 19
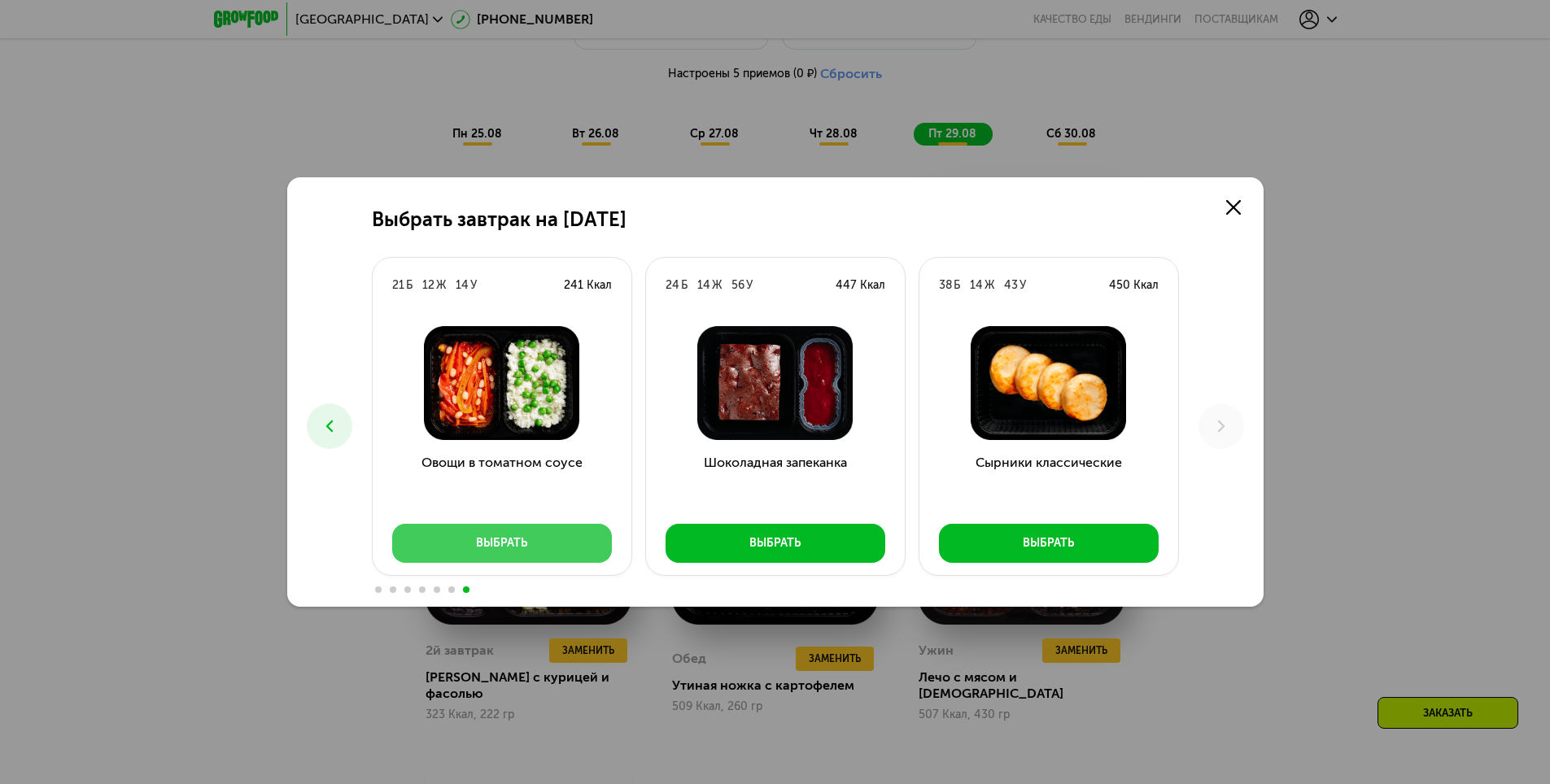
click at [578, 551] on button "Выбрать" at bounding box center [502, 544] width 219 height 39
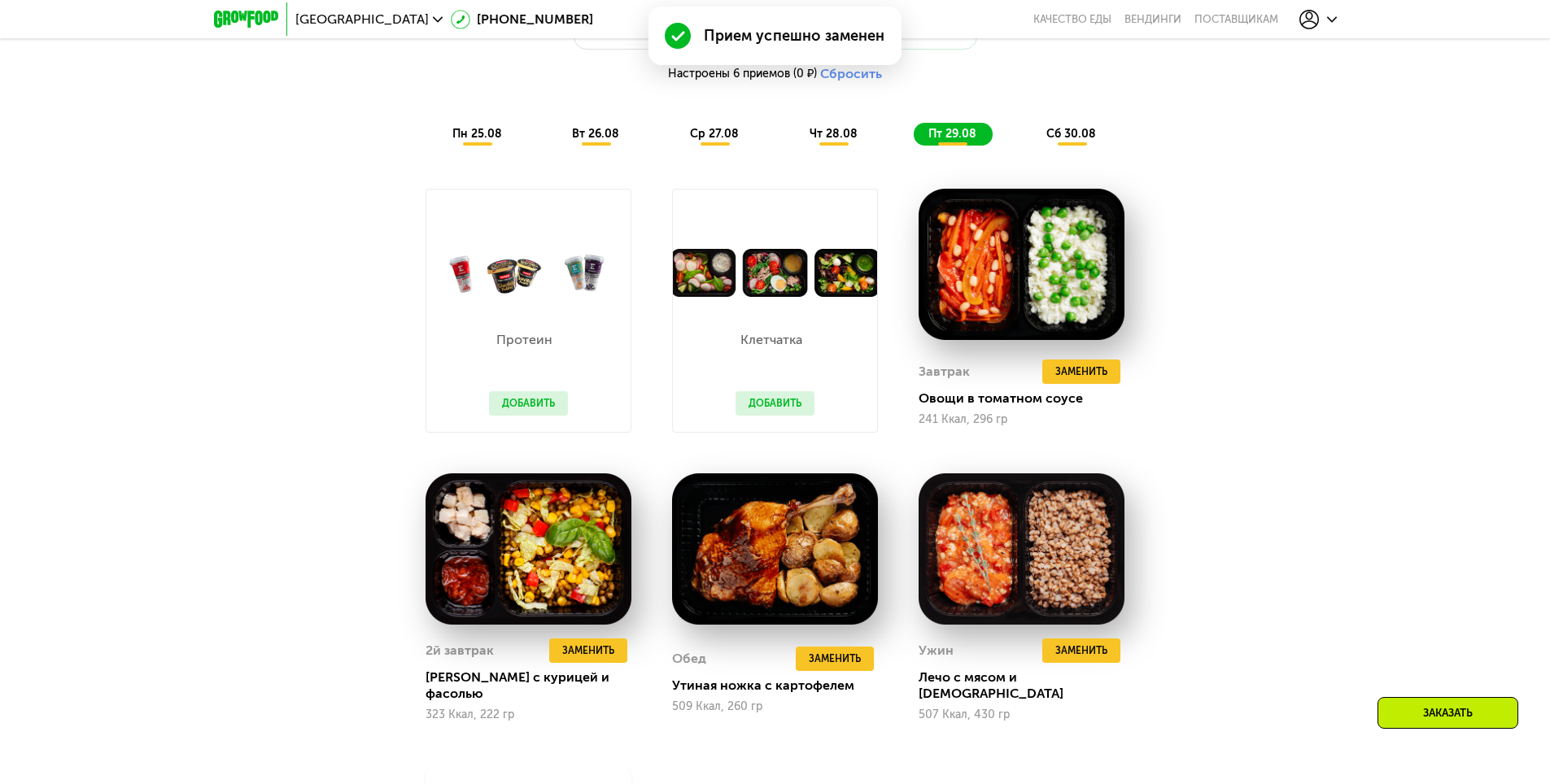
click at [1078, 141] on span "сб 30.08" at bounding box center [1072, 134] width 50 height 14
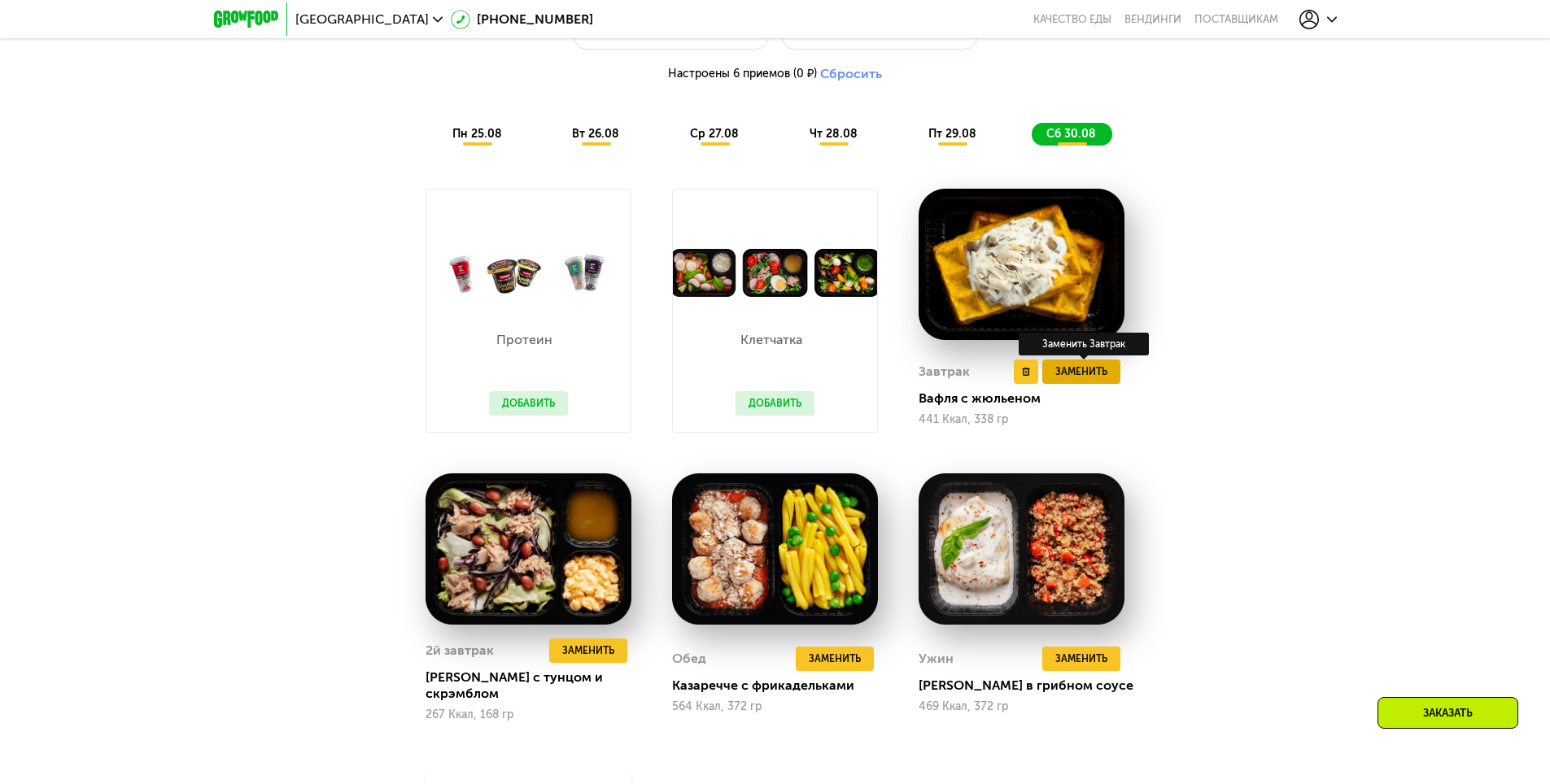
click at [1082, 376] on span "Заменить" at bounding box center [1081, 372] width 53 height 17
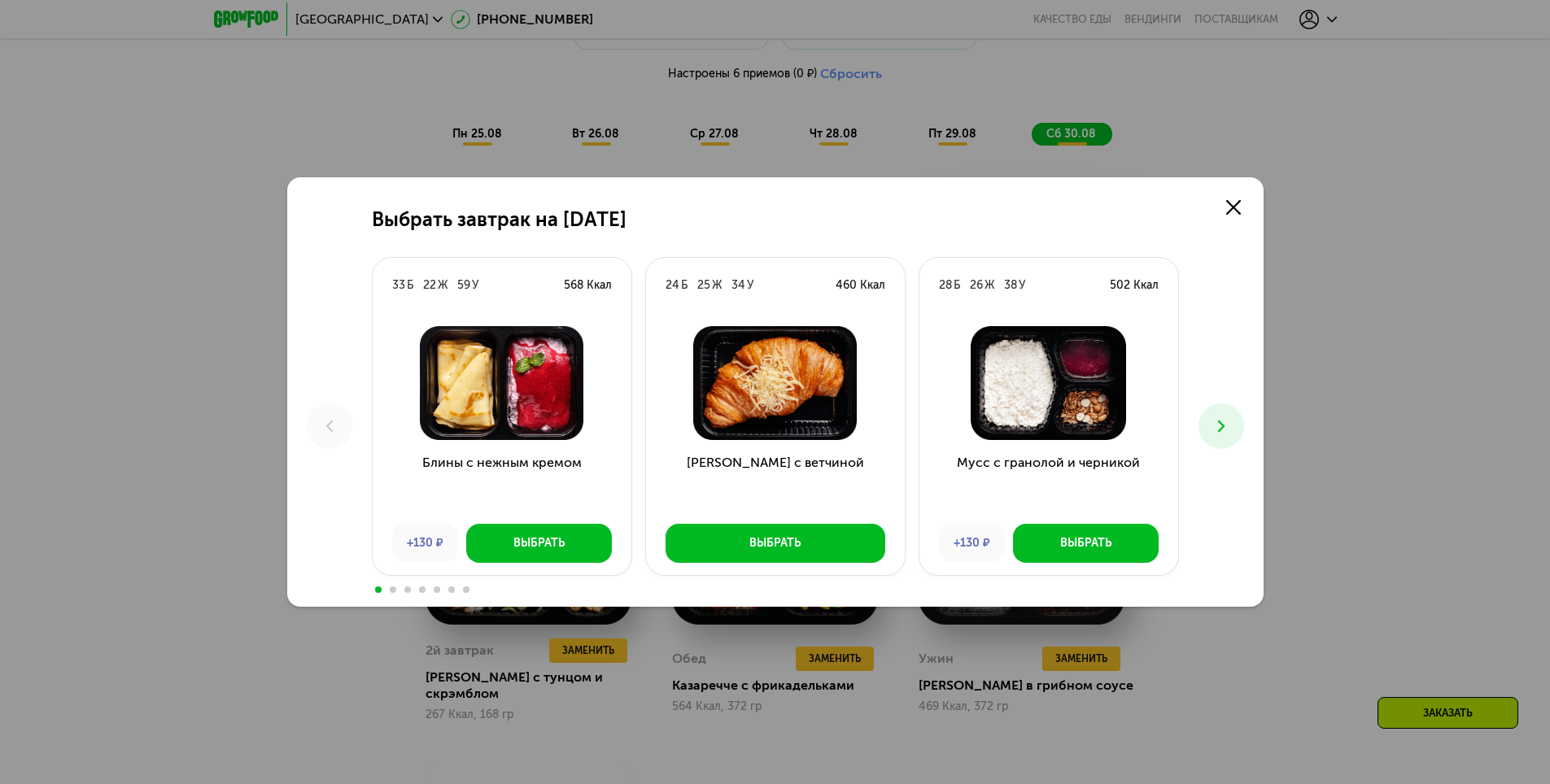
click at [1228, 425] on icon at bounding box center [1221, 426] width 19 height 19
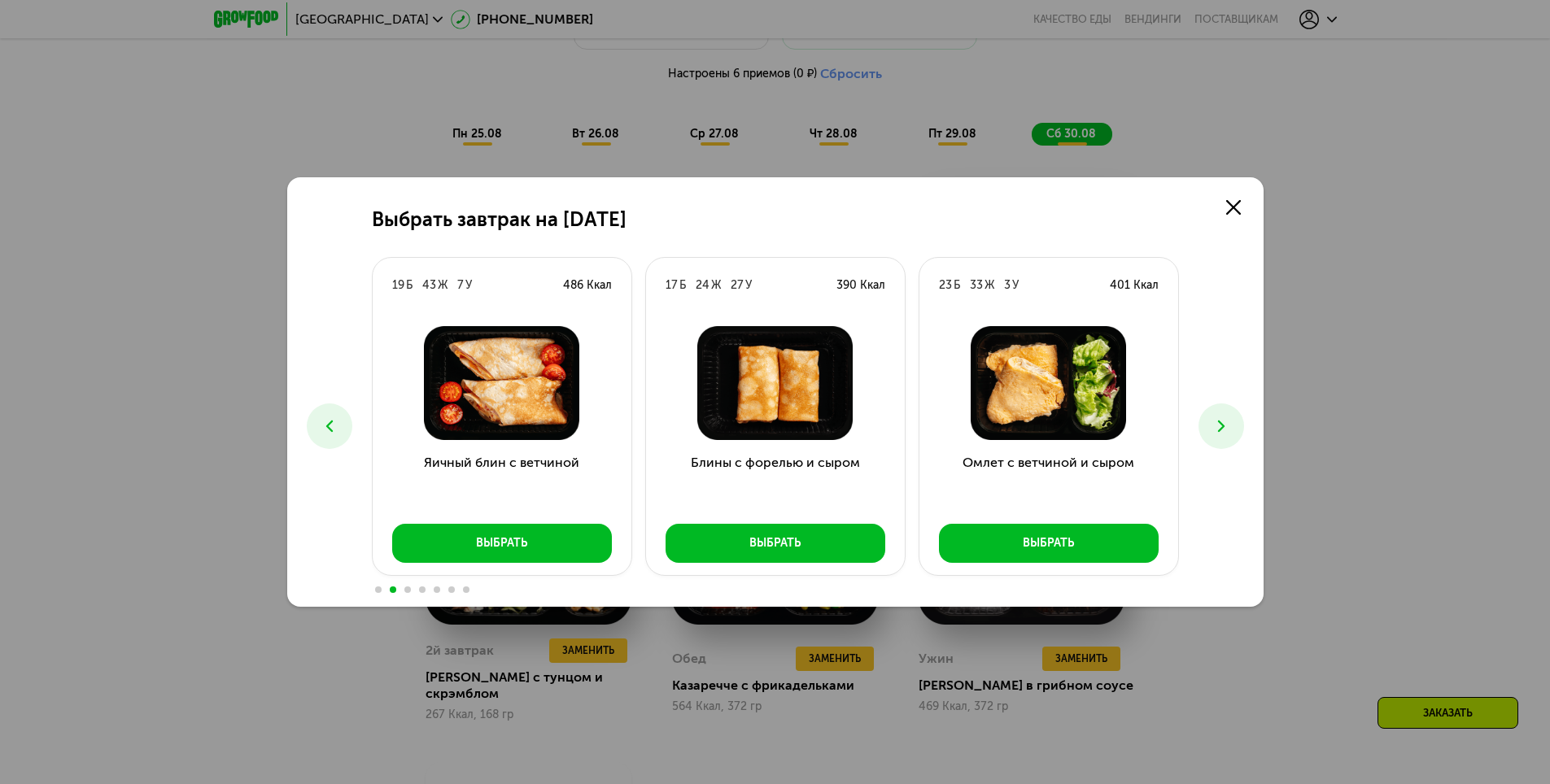
click at [1228, 425] on icon at bounding box center [1221, 426] width 19 height 19
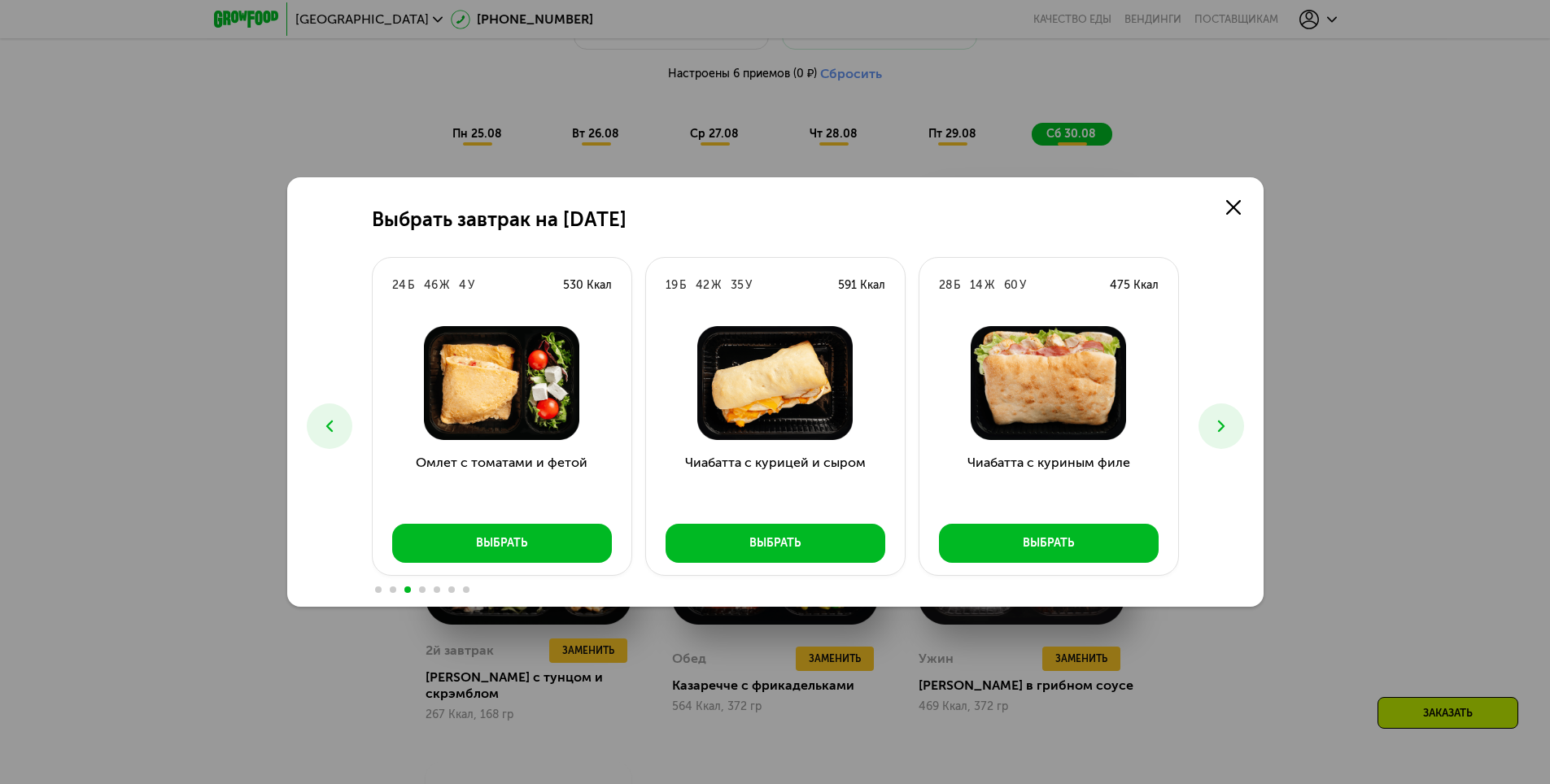
click at [1228, 425] on icon at bounding box center [1221, 426] width 19 height 19
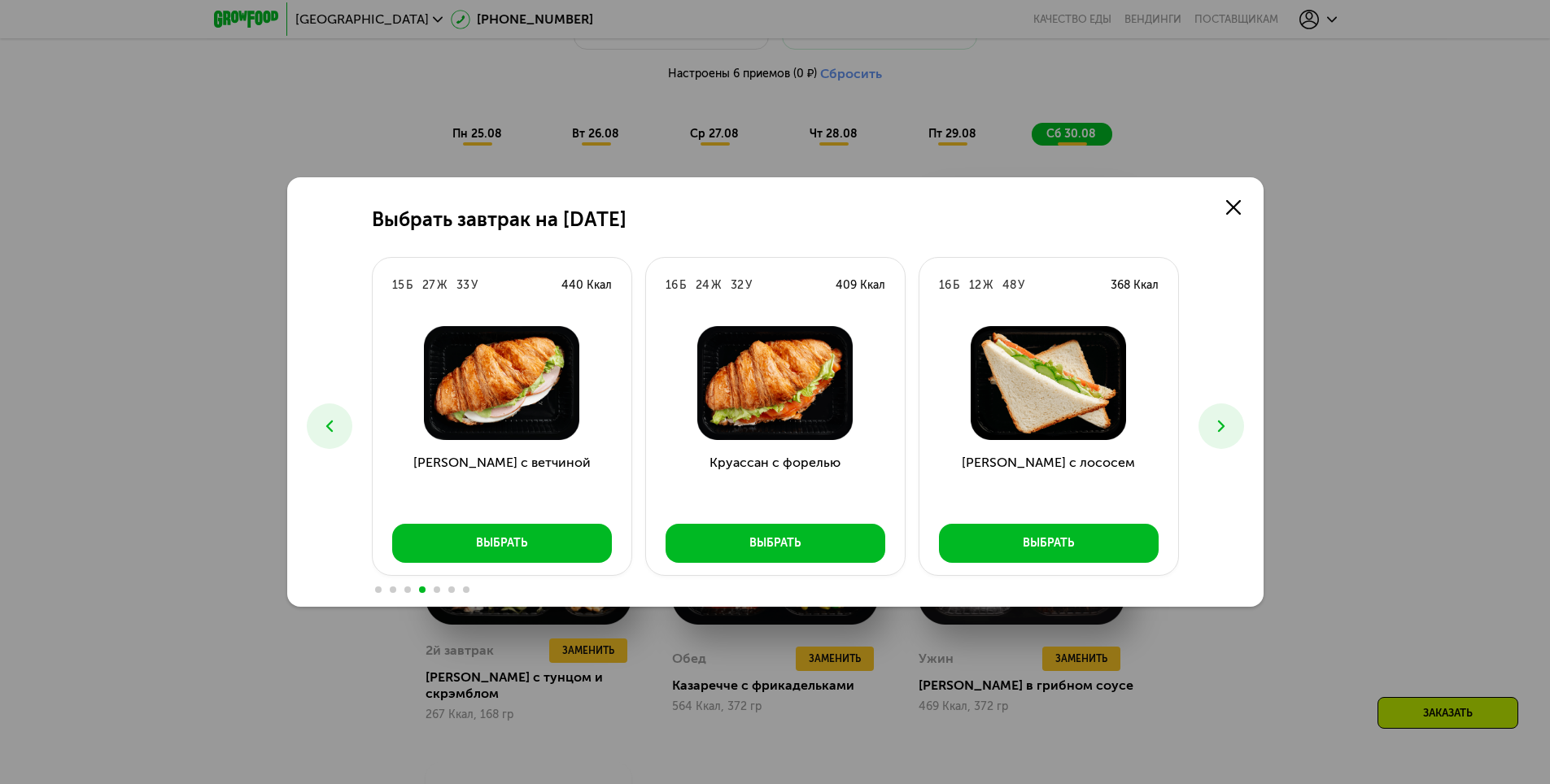
click at [1228, 425] on icon at bounding box center [1221, 426] width 19 height 19
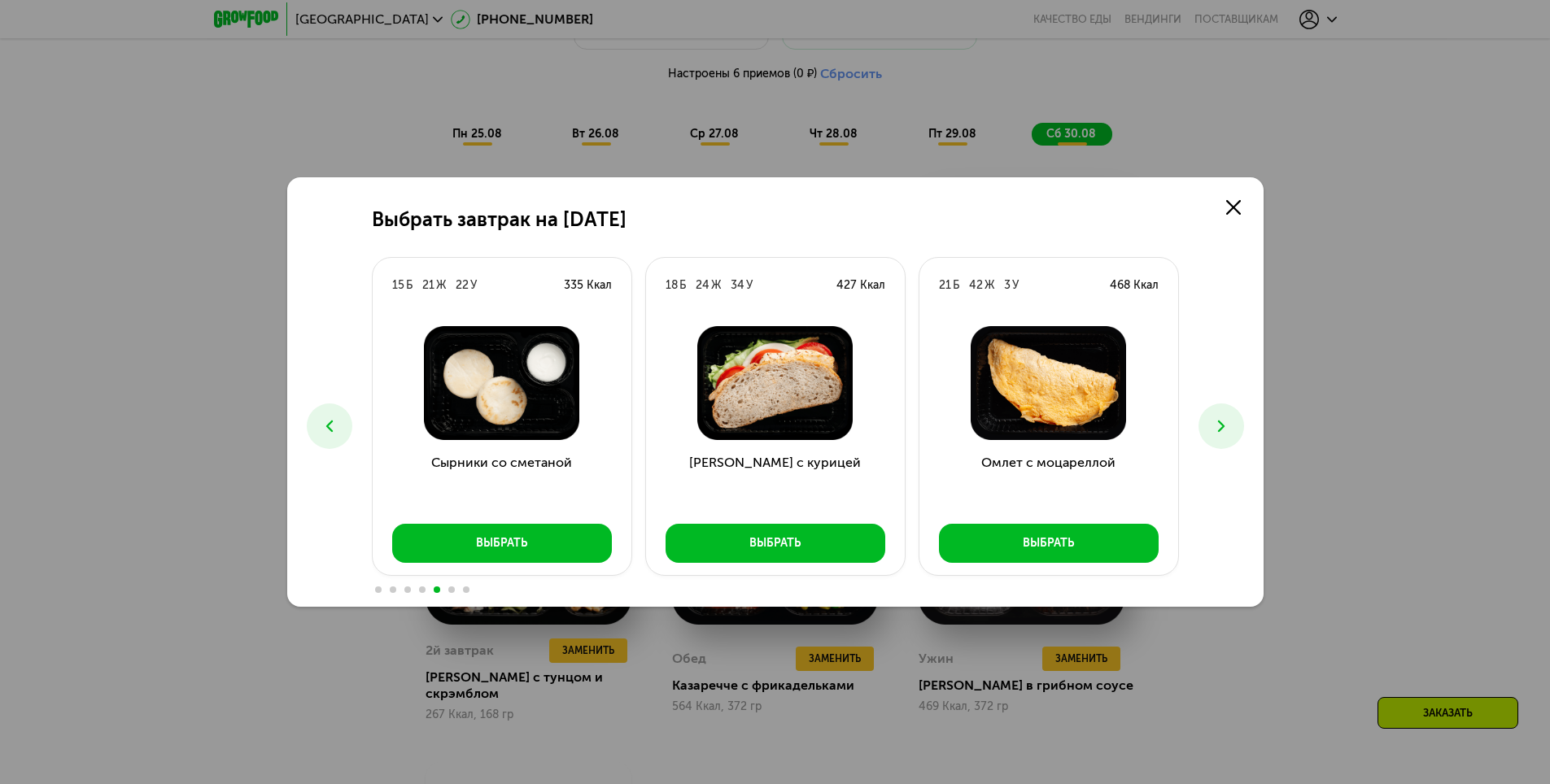
click at [1228, 425] on icon at bounding box center [1221, 426] width 19 height 19
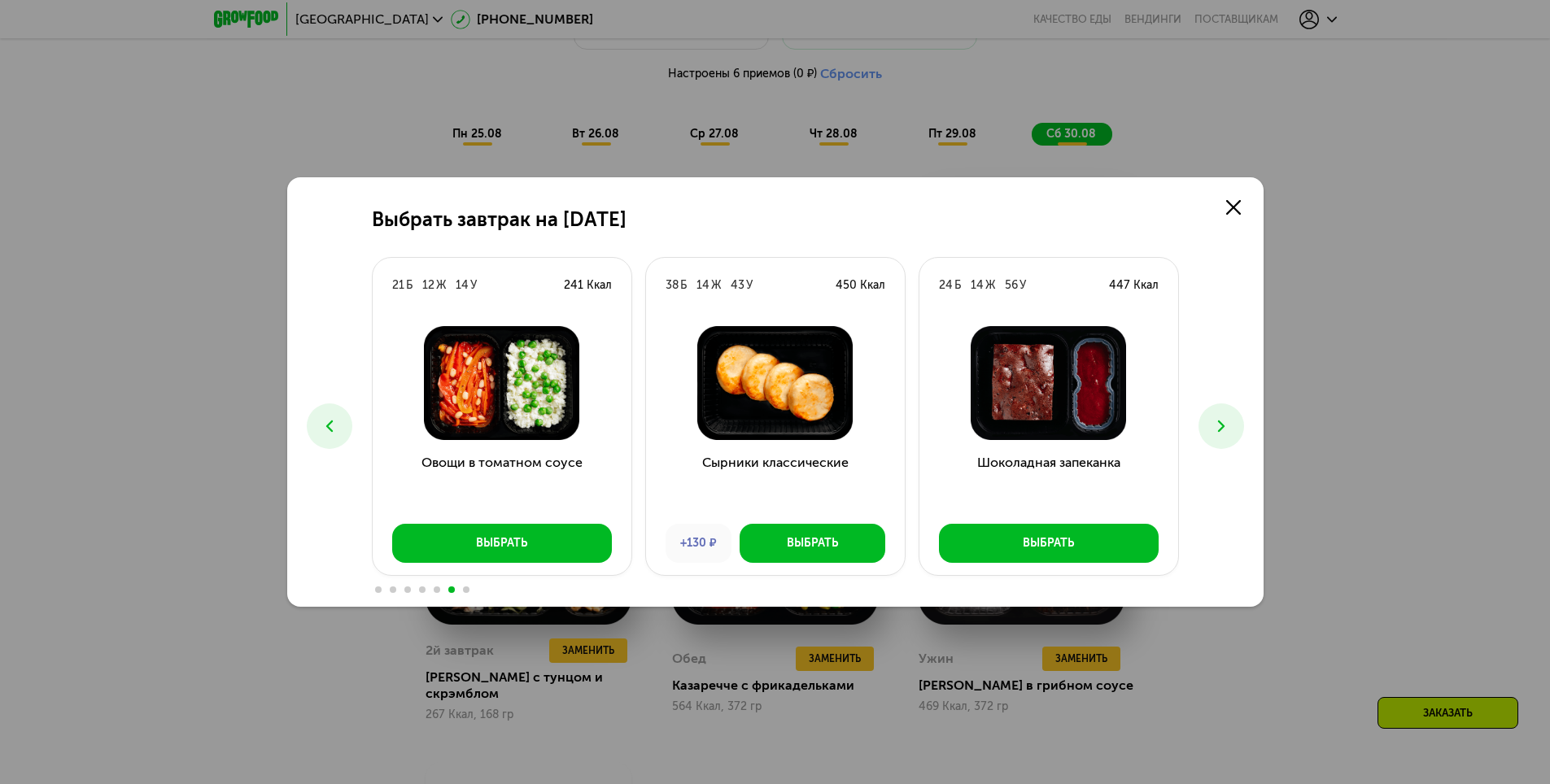
click at [1228, 425] on icon at bounding box center [1221, 426] width 19 height 19
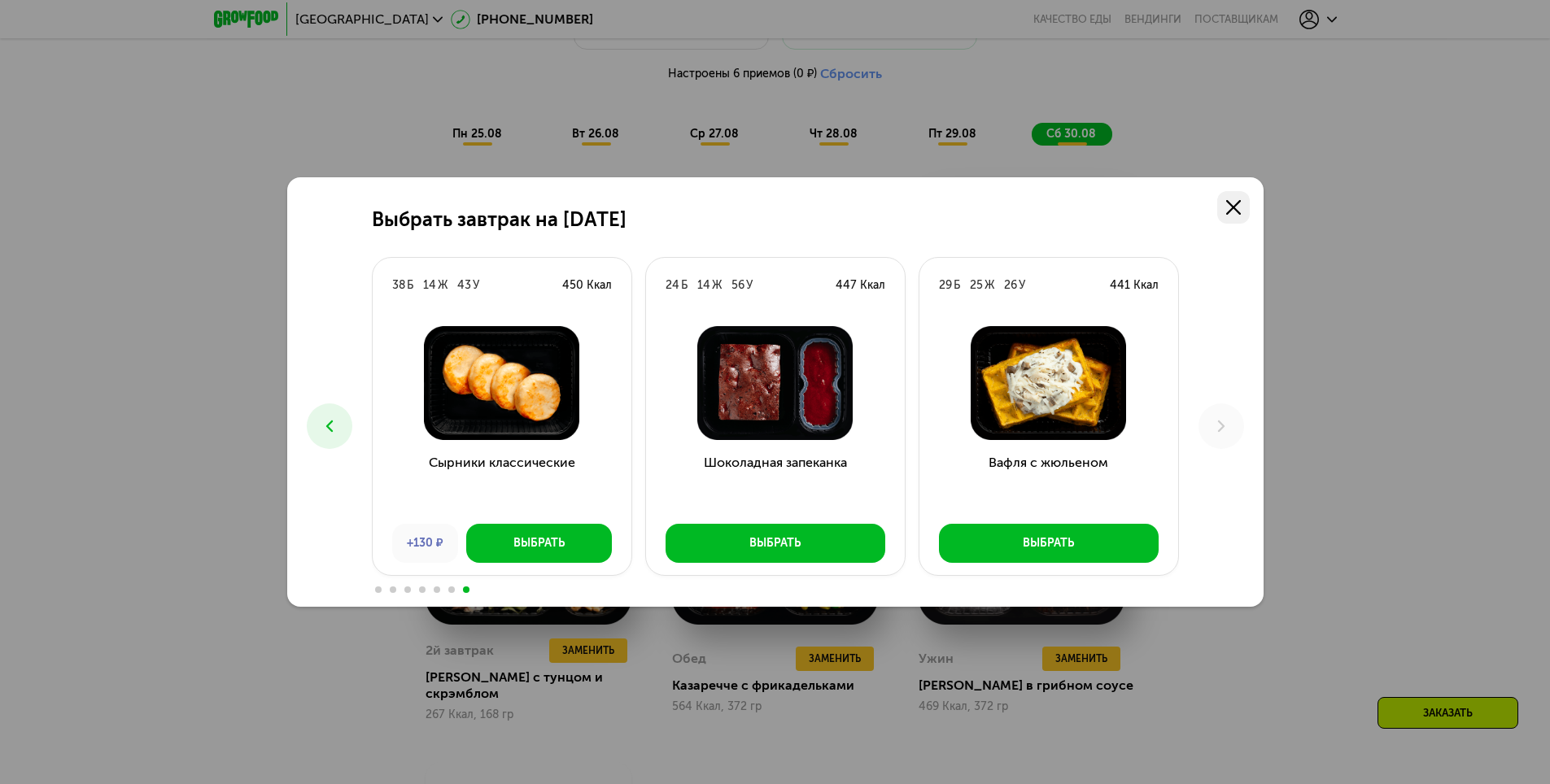
click at [1244, 211] on link at bounding box center [1233, 207] width 32 height 32
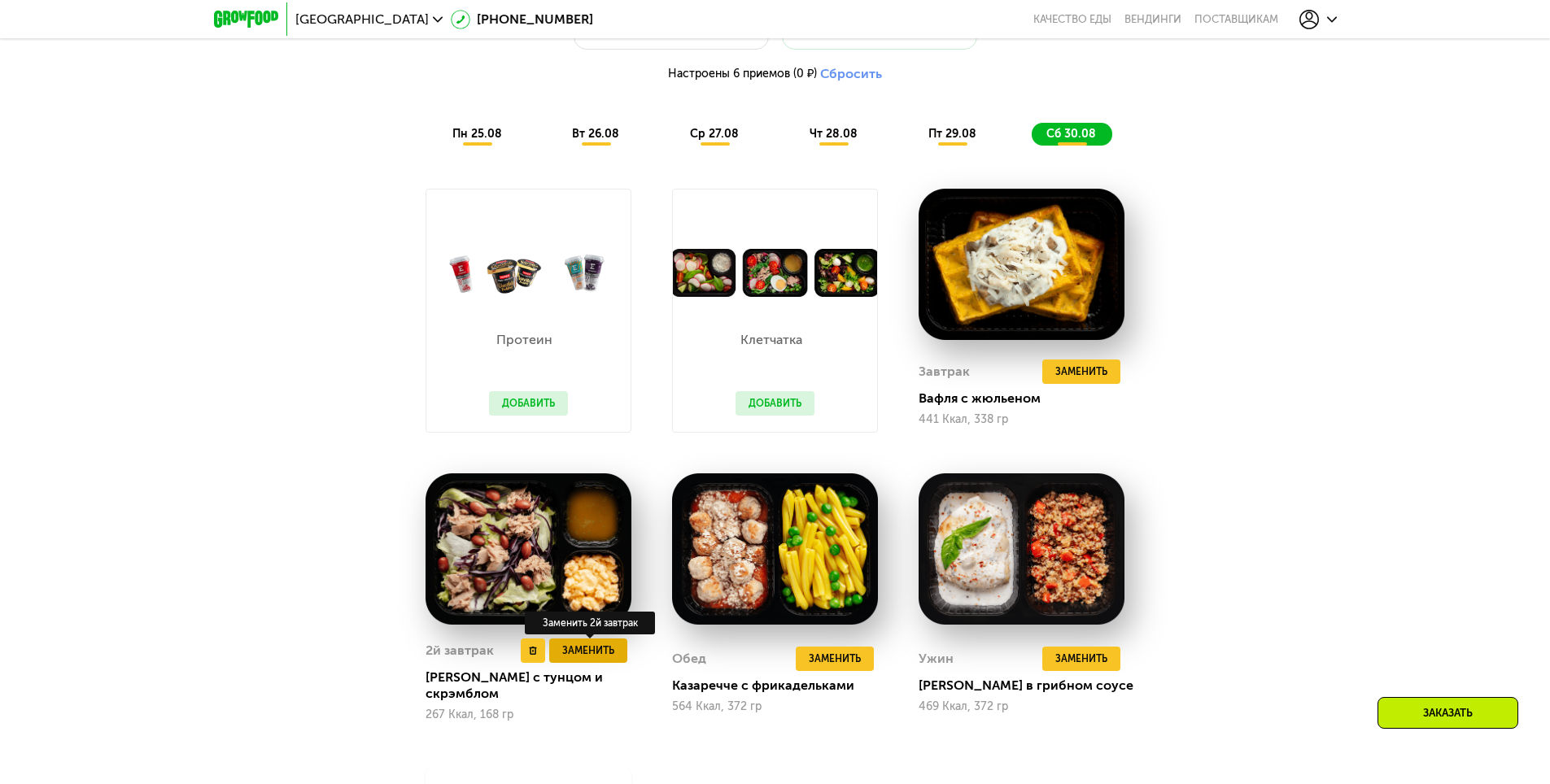
click at [607, 659] on span "Заменить" at bounding box center [588, 651] width 53 height 17
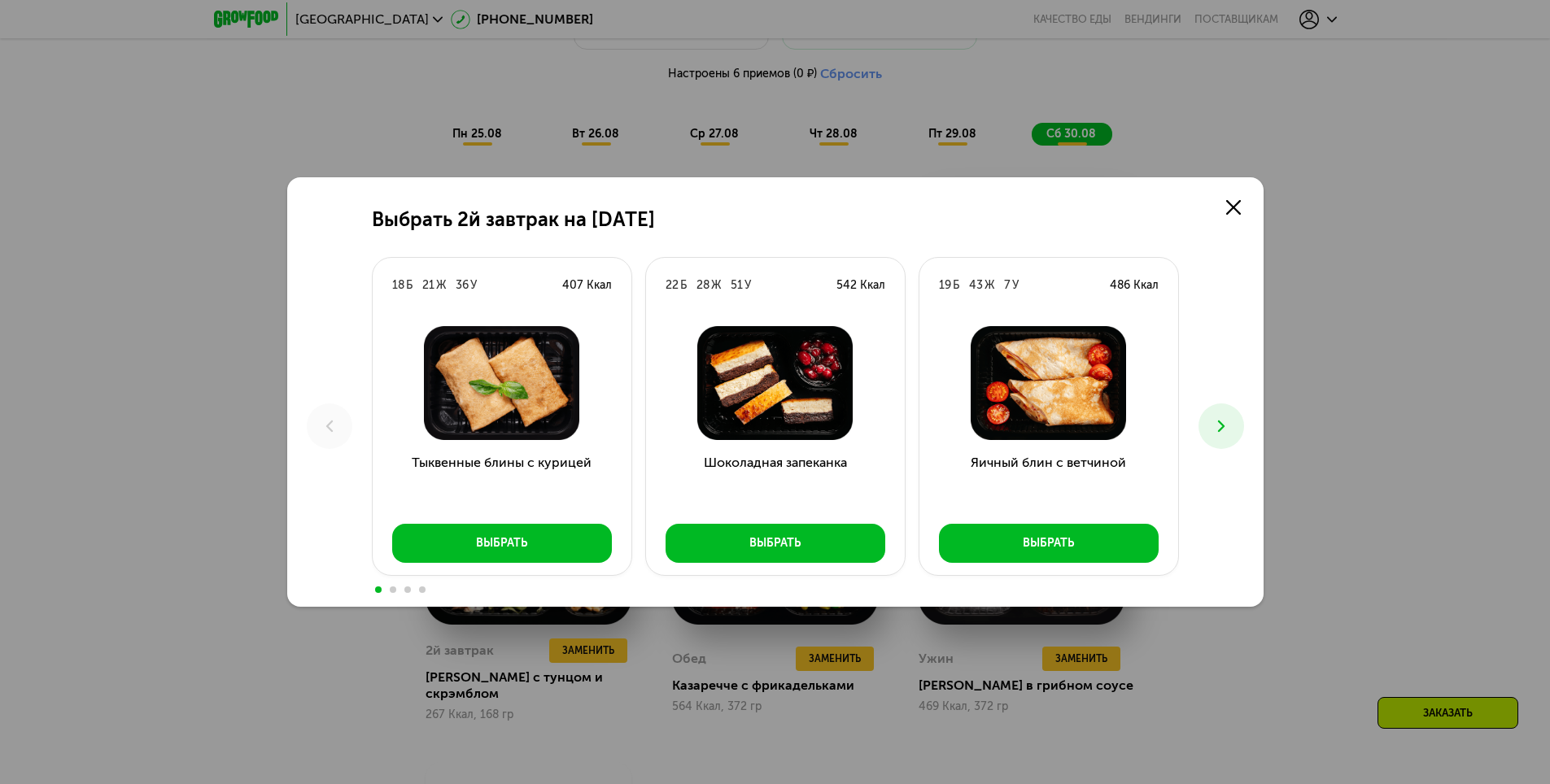
click at [1215, 433] on icon at bounding box center [1221, 426] width 19 height 19
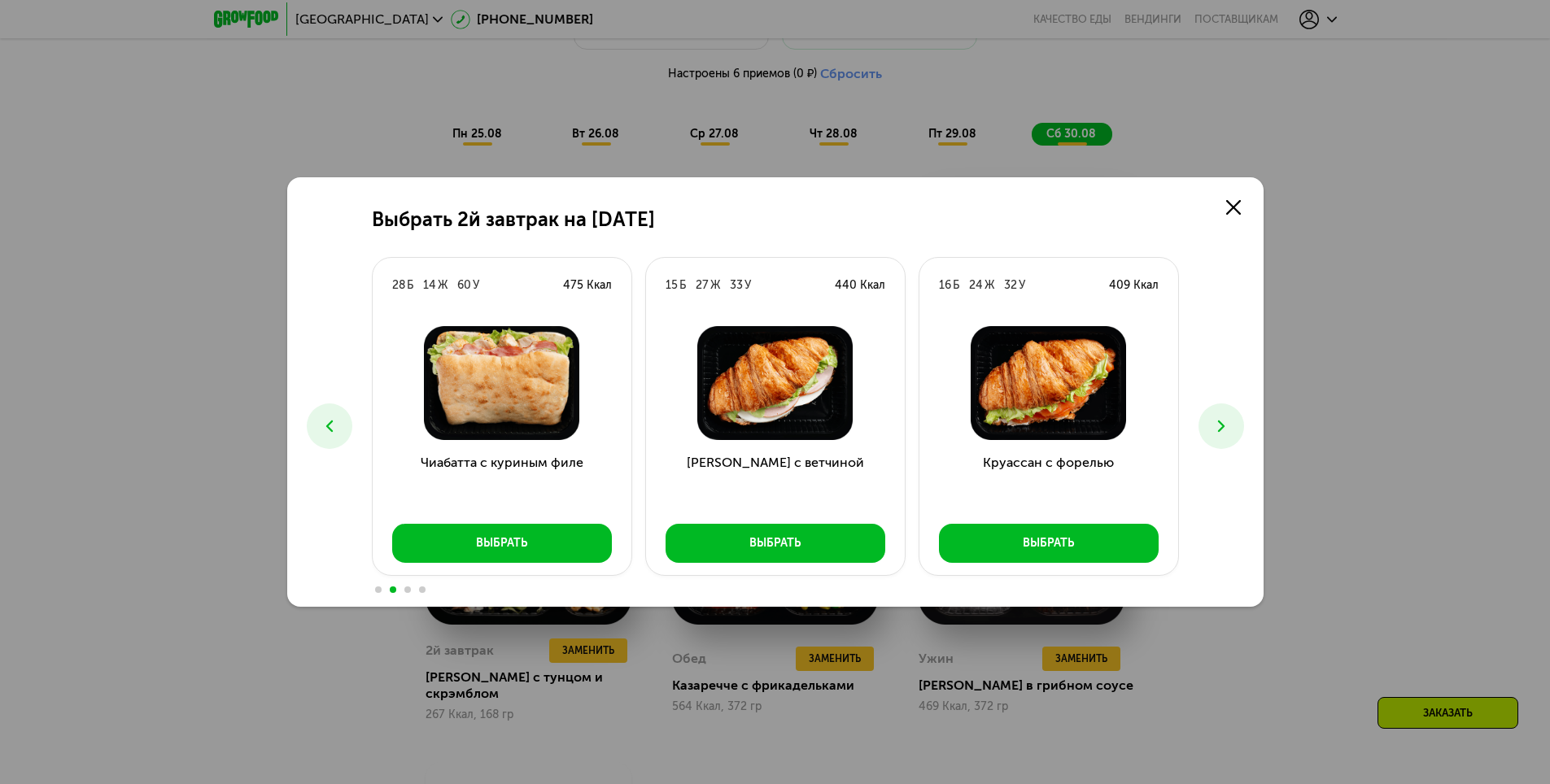
click at [1215, 433] on icon at bounding box center [1221, 426] width 19 height 19
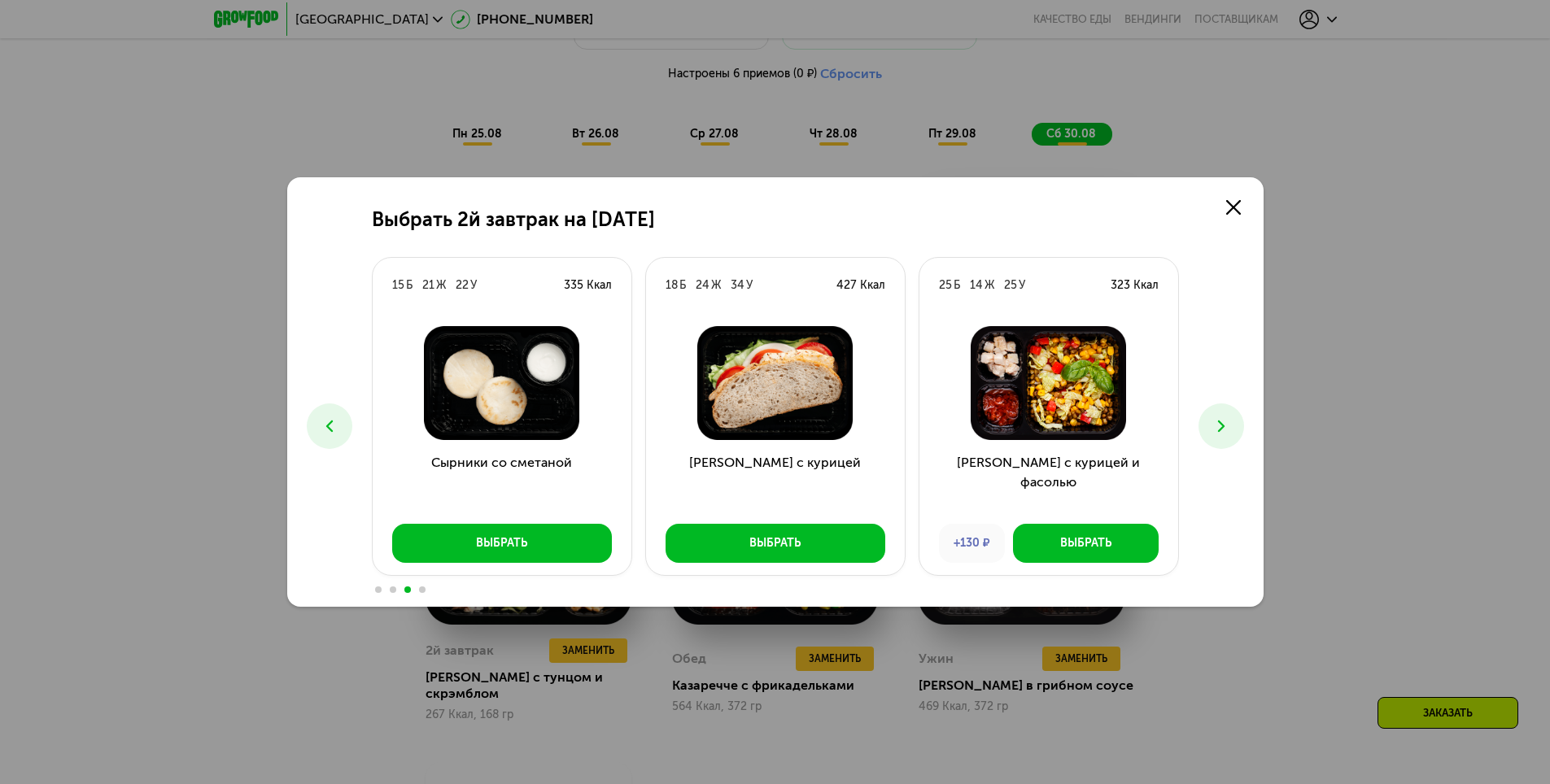
click at [1215, 433] on icon at bounding box center [1221, 426] width 19 height 19
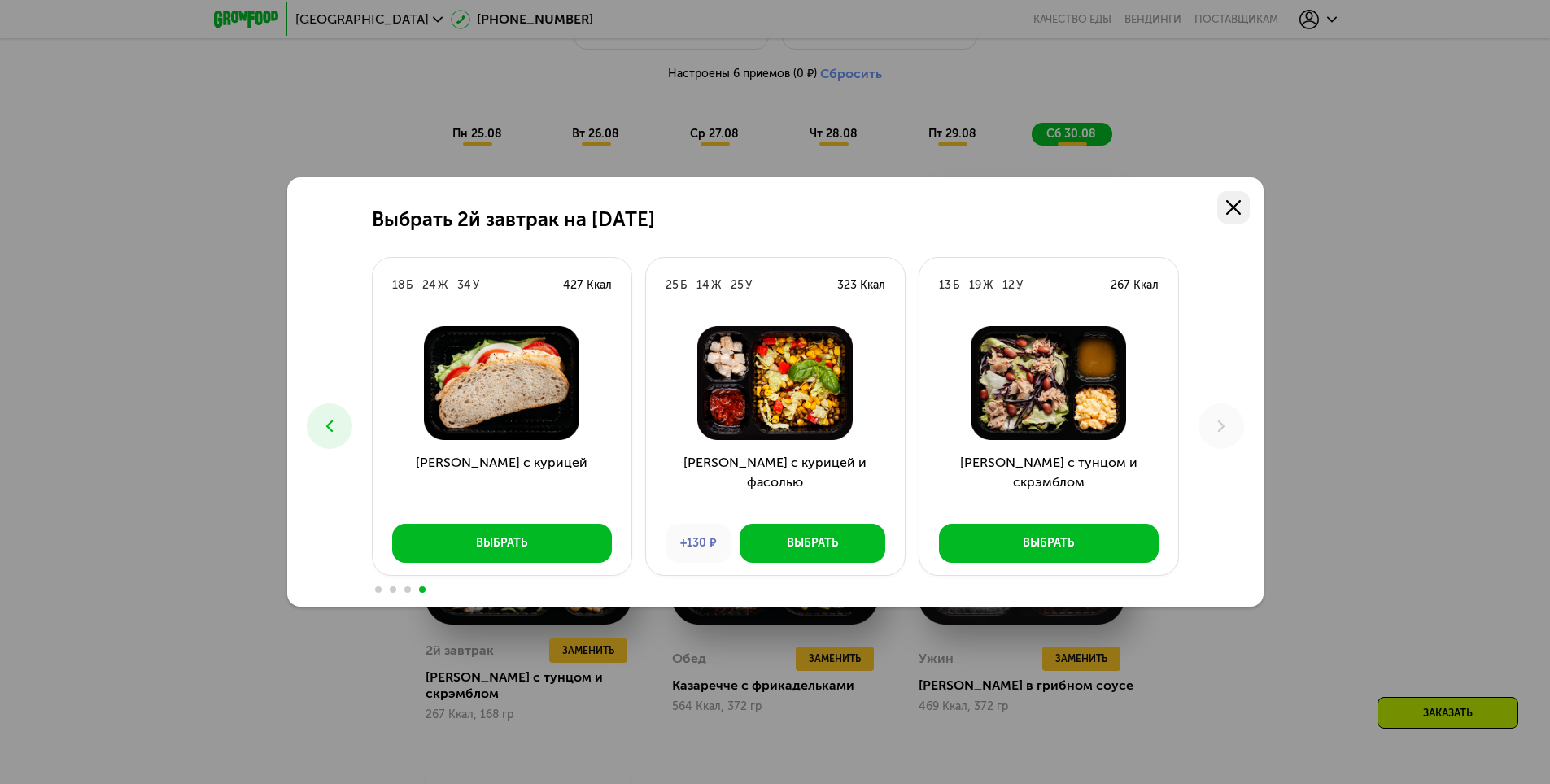
click at [1228, 212] on use at bounding box center [1234, 207] width 15 height 15
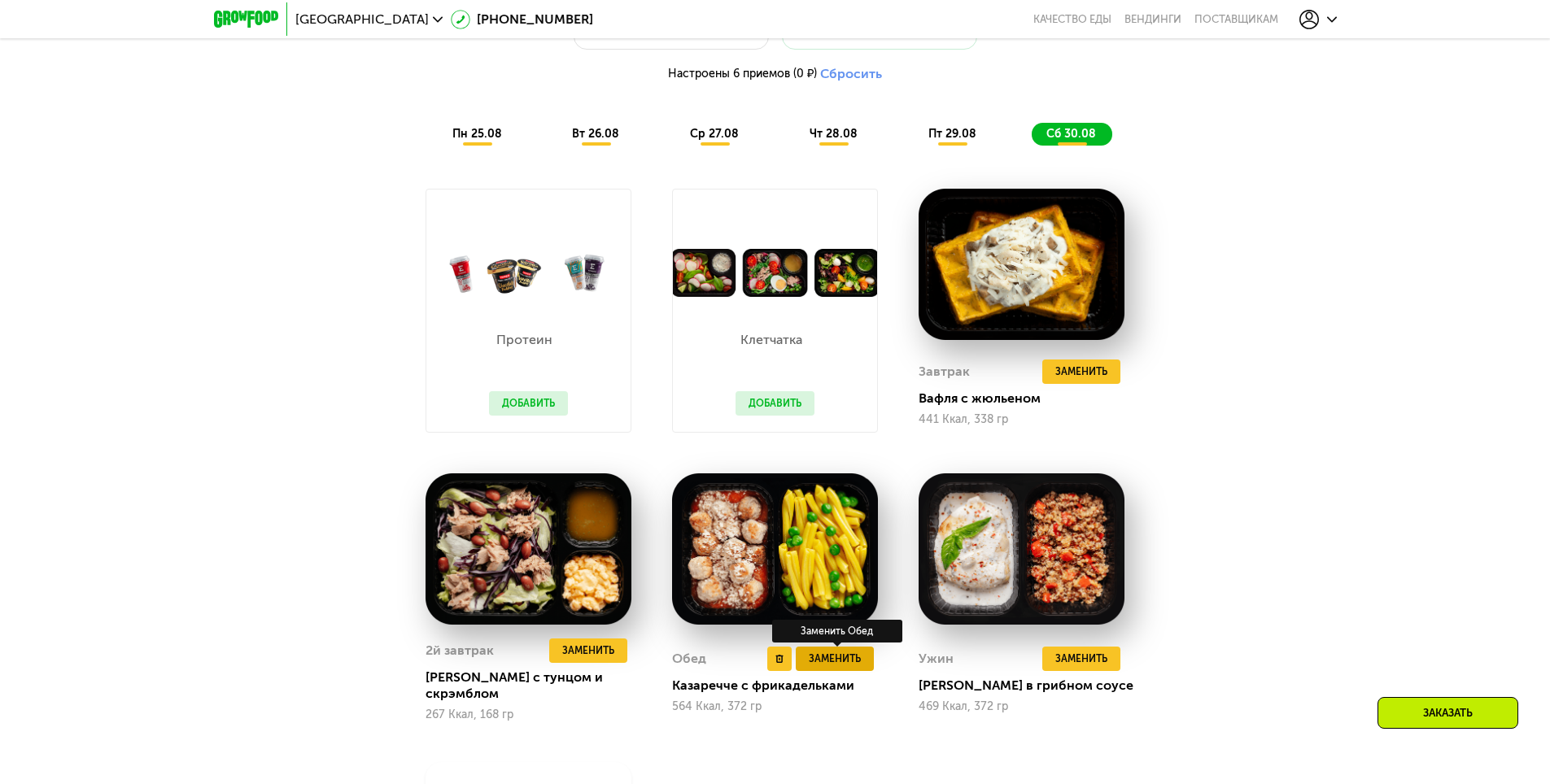
click at [854, 662] on span "Заменить" at bounding box center [835, 659] width 53 height 17
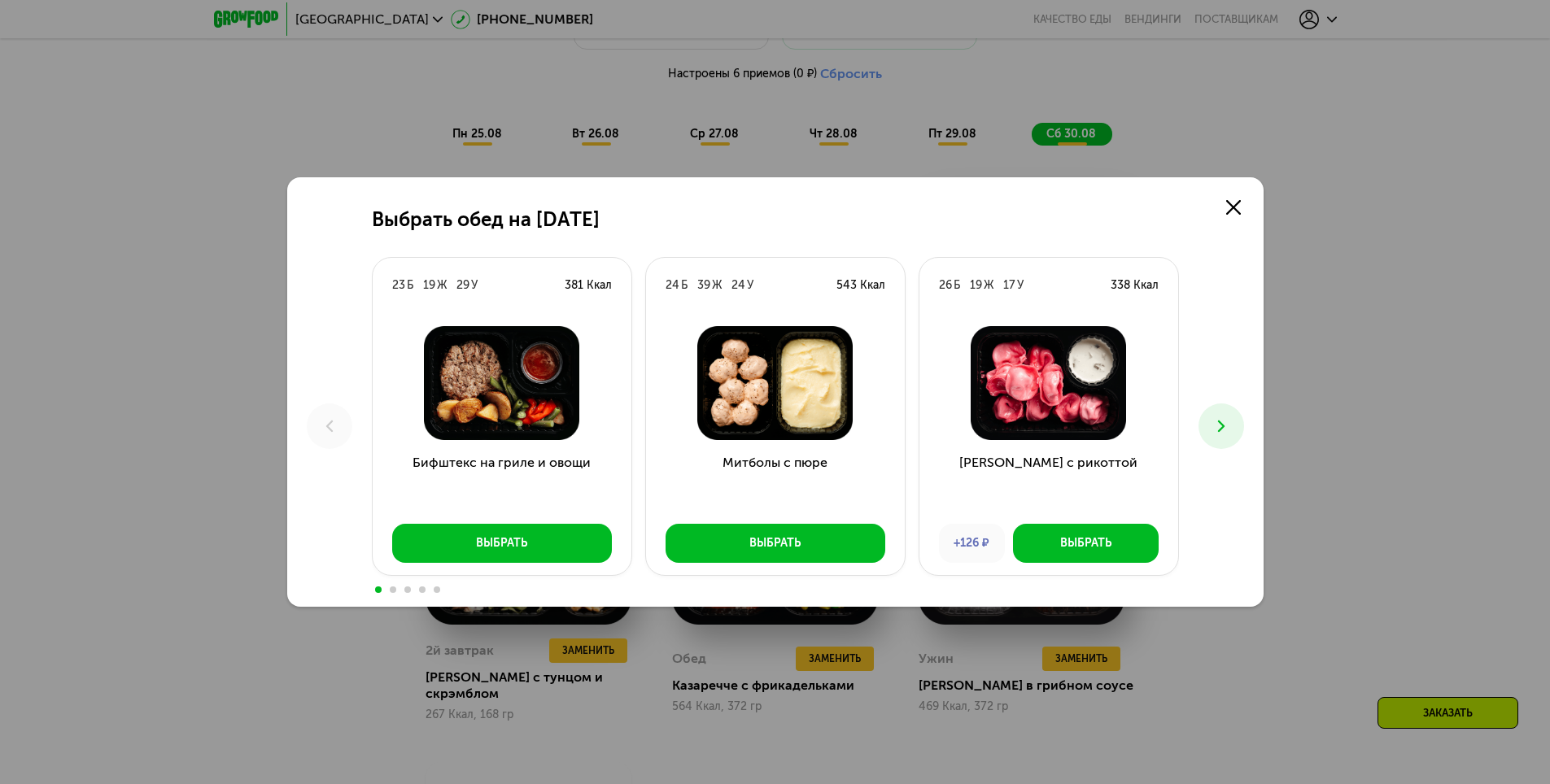
click at [1228, 435] on icon at bounding box center [1221, 426] width 19 height 19
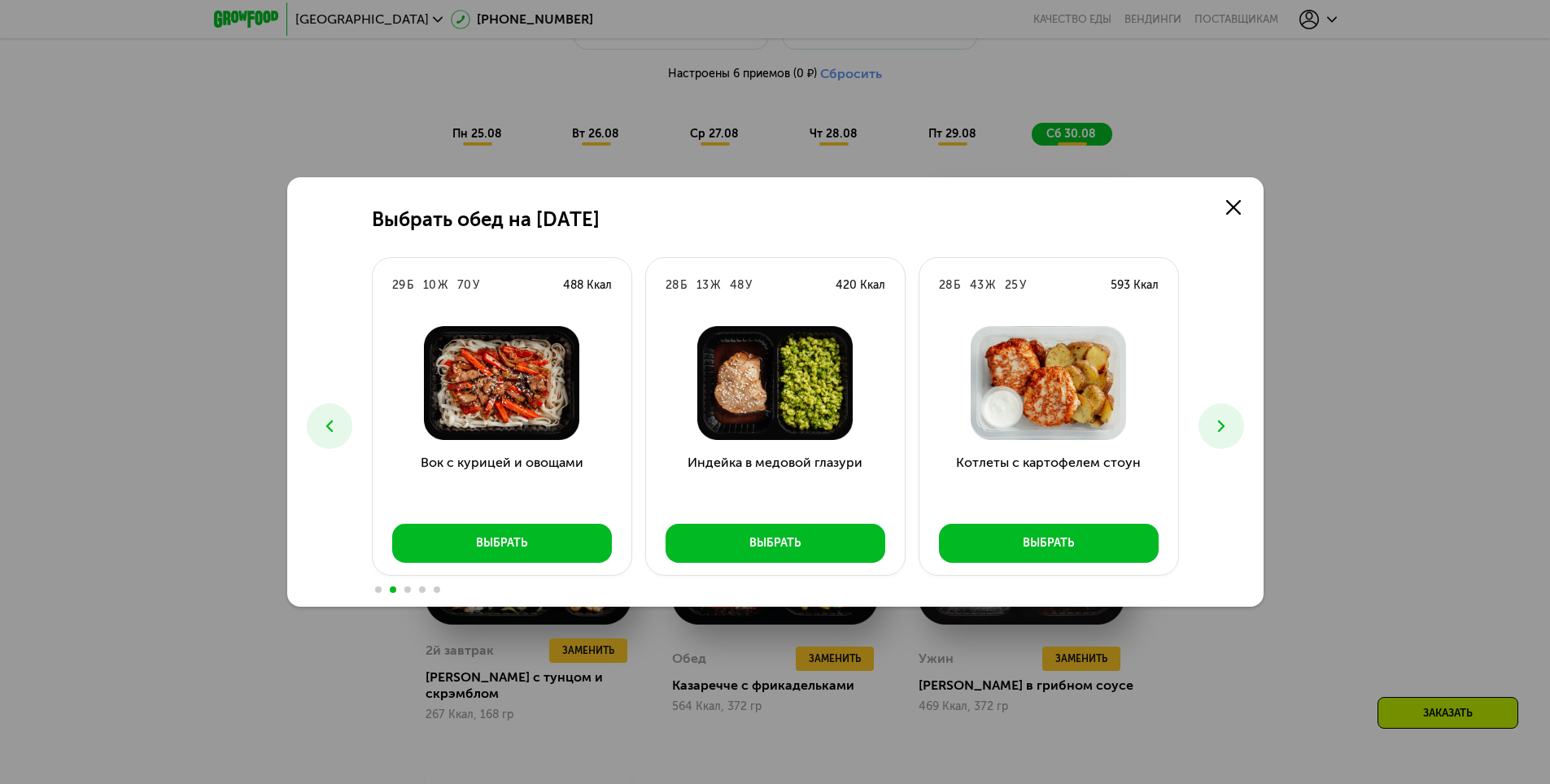
click at [1228, 435] on icon at bounding box center [1221, 426] width 19 height 19
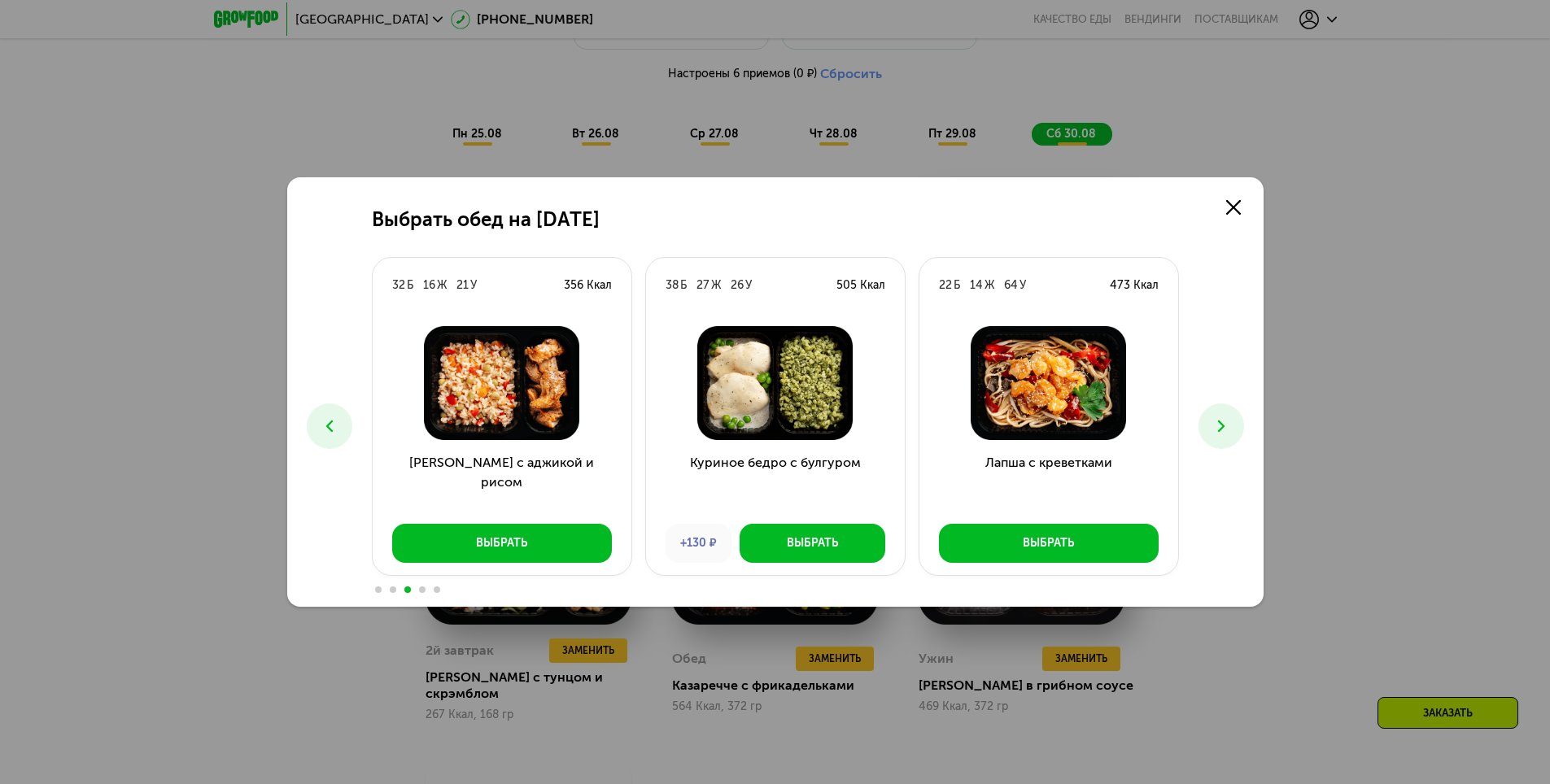
click at [1228, 435] on icon at bounding box center [1221, 426] width 19 height 19
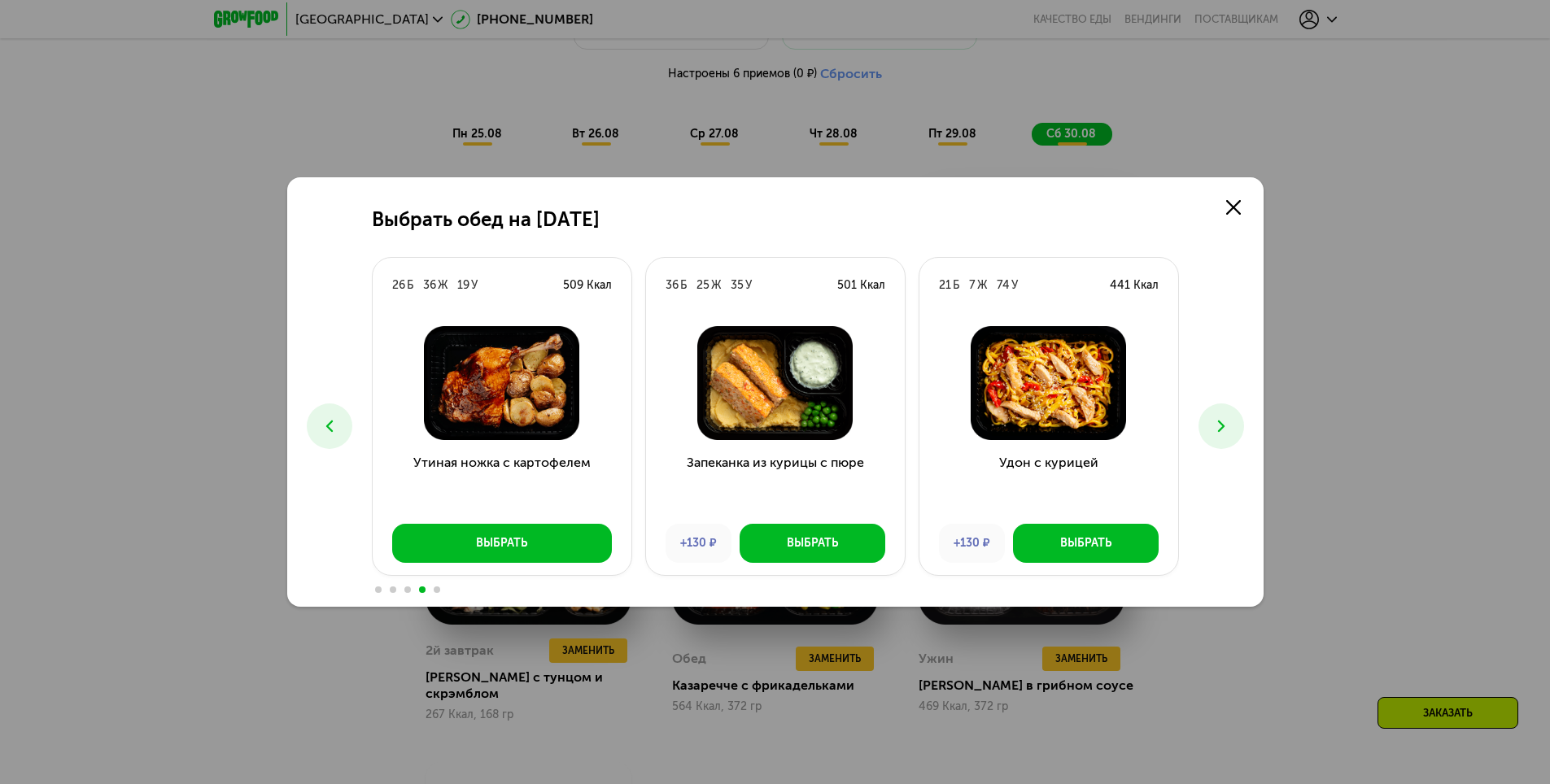
click at [1228, 435] on icon at bounding box center [1221, 426] width 19 height 19
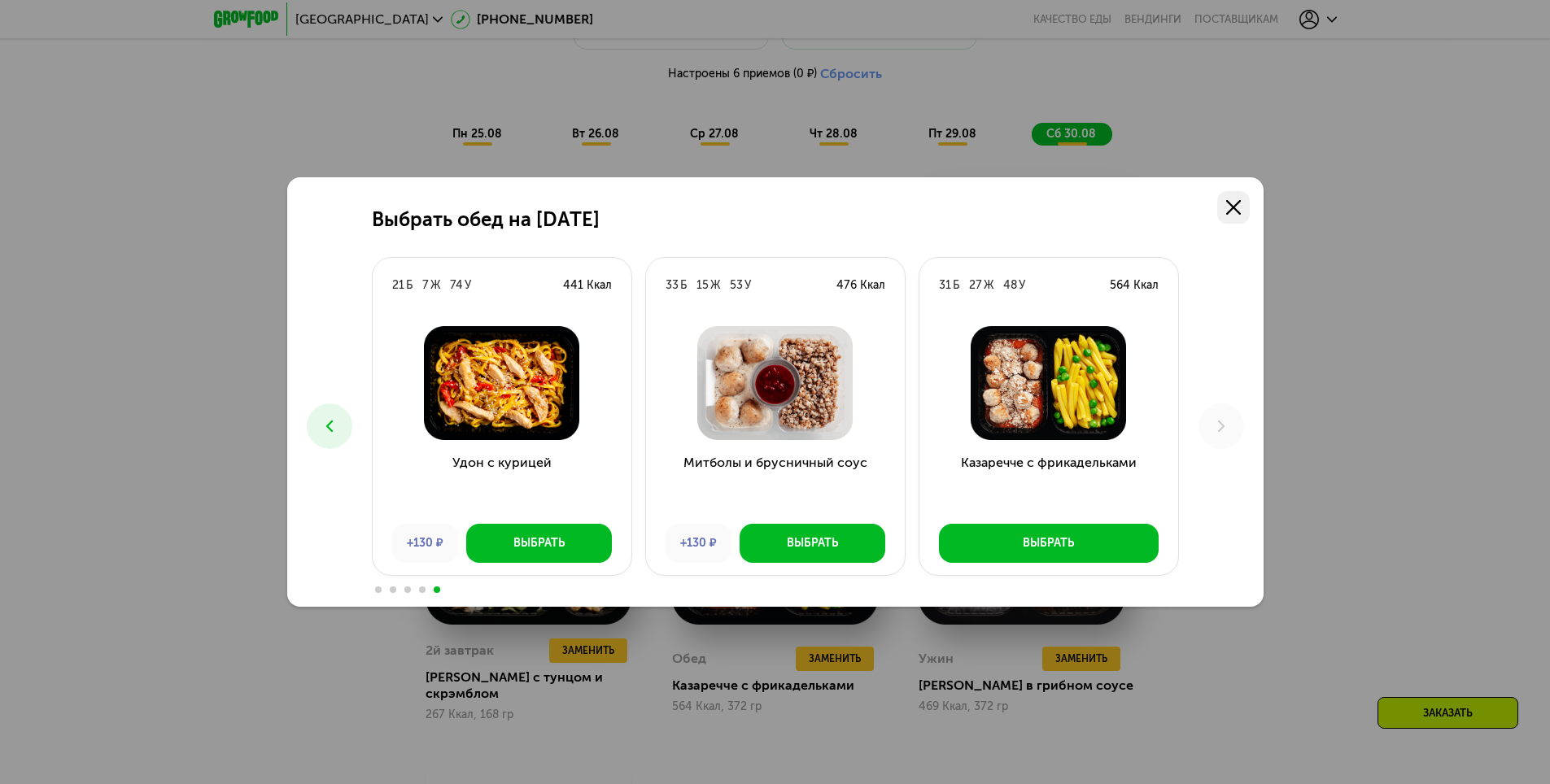
click at [1243, 205] on link at bounding box center [1233, 207] width 32 height 32
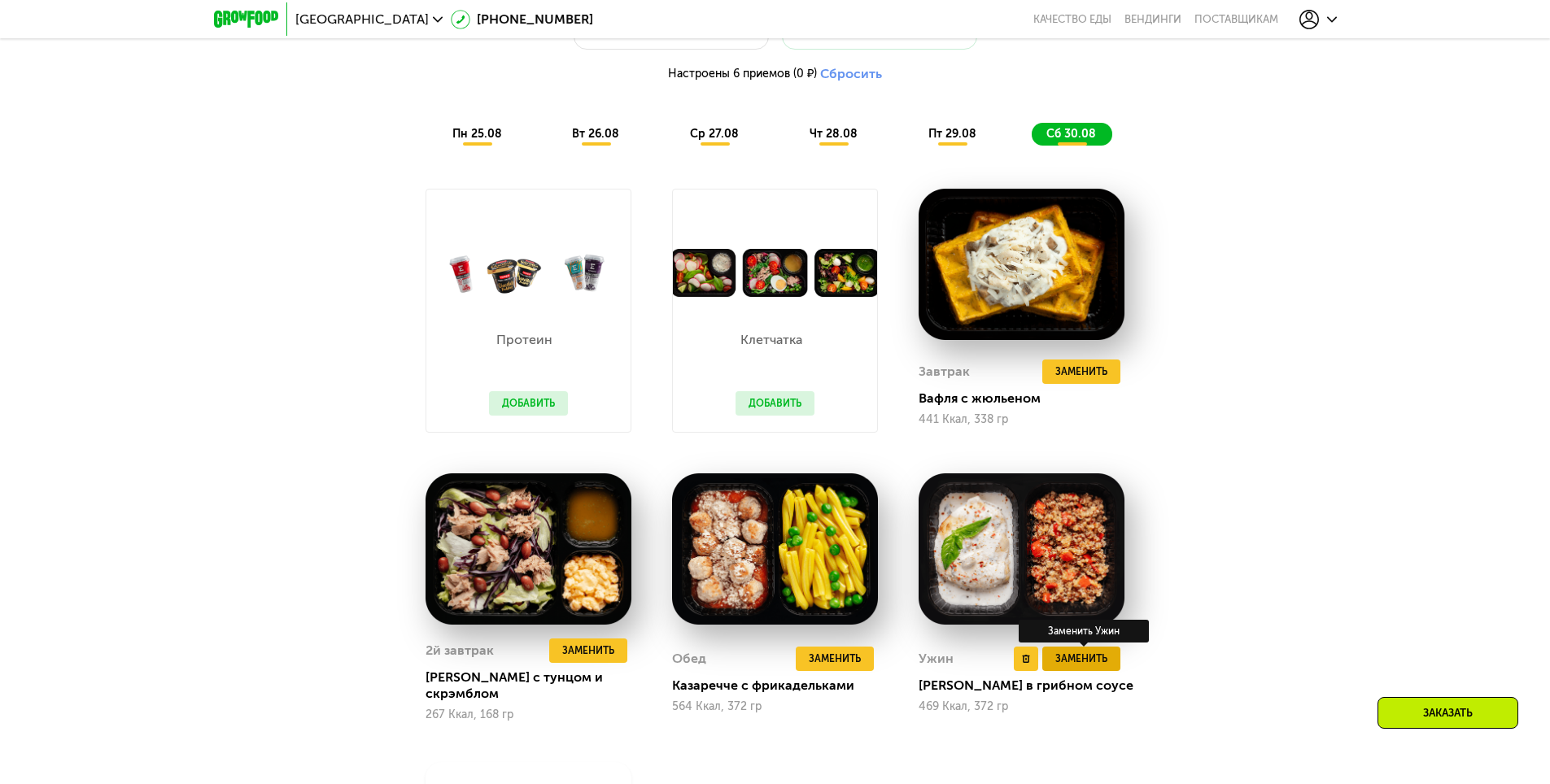
click at [1108, 661] on span "Заменить" at bounding box center [1081, 659] width 53 height 17
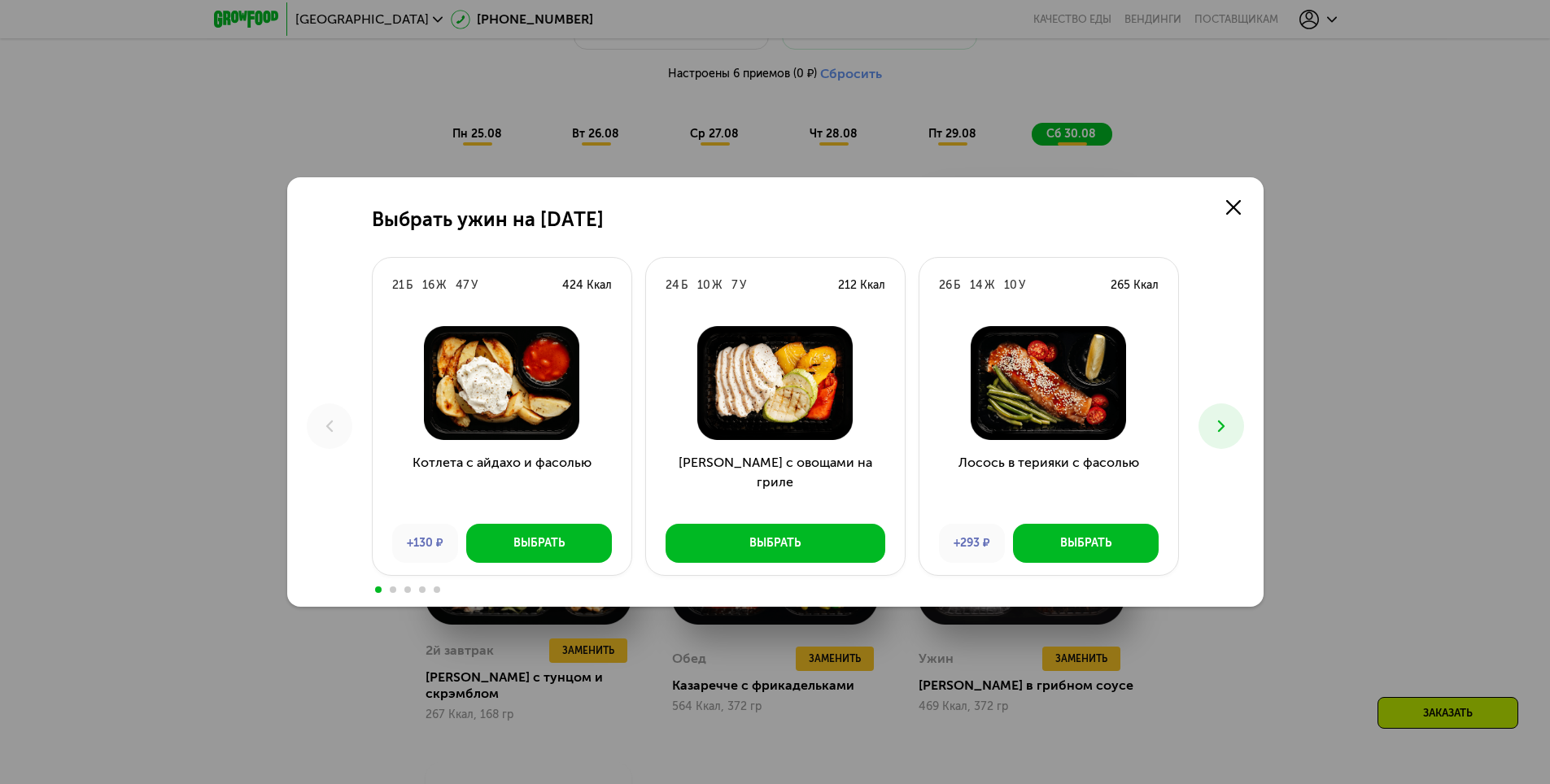
click at [1231, 431] on button at bounding box center [1221, 426] width 45 height 45
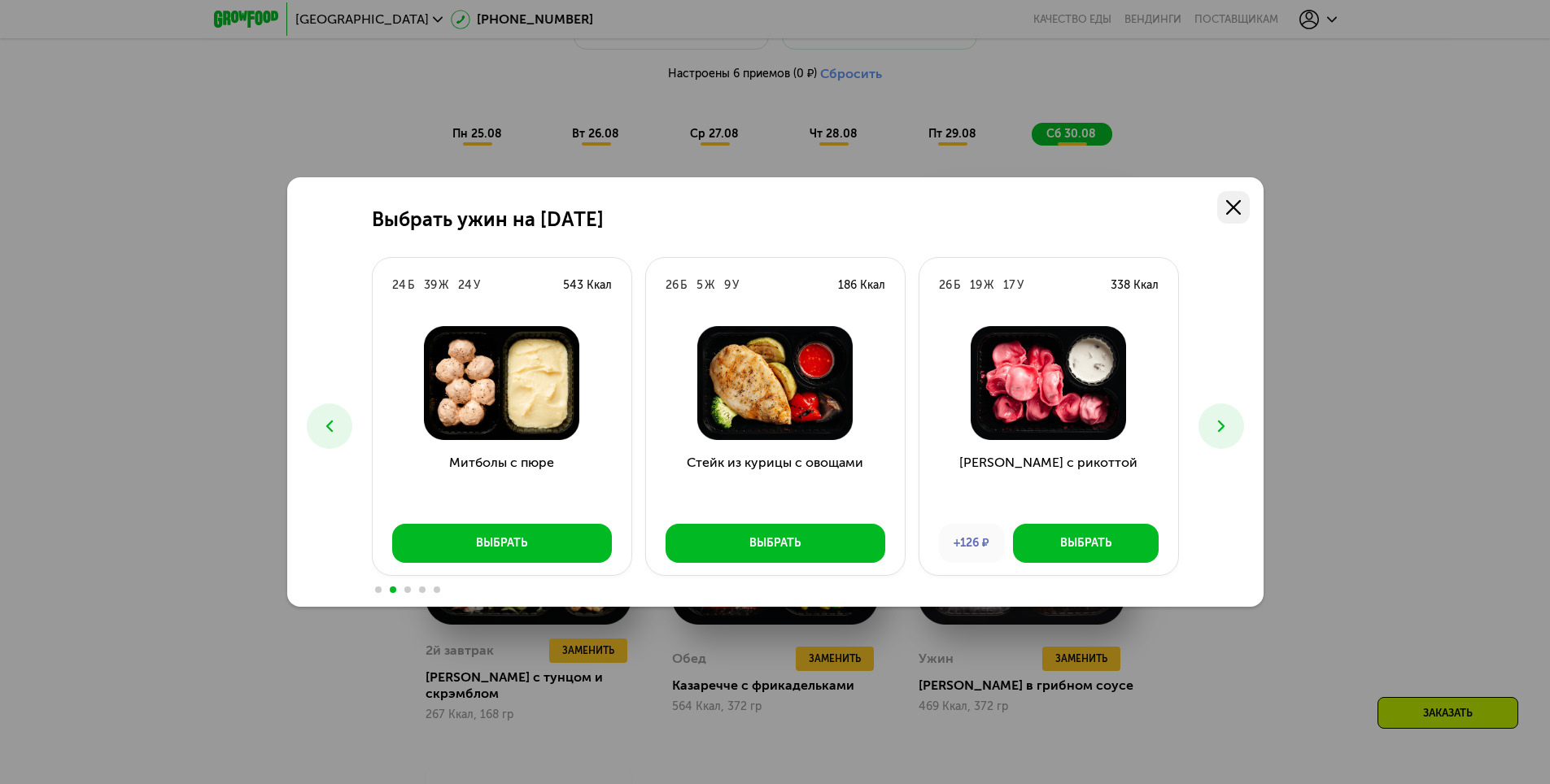
click at [1234, 209] on use at bounding box center [1234, 207] width 15 height 15
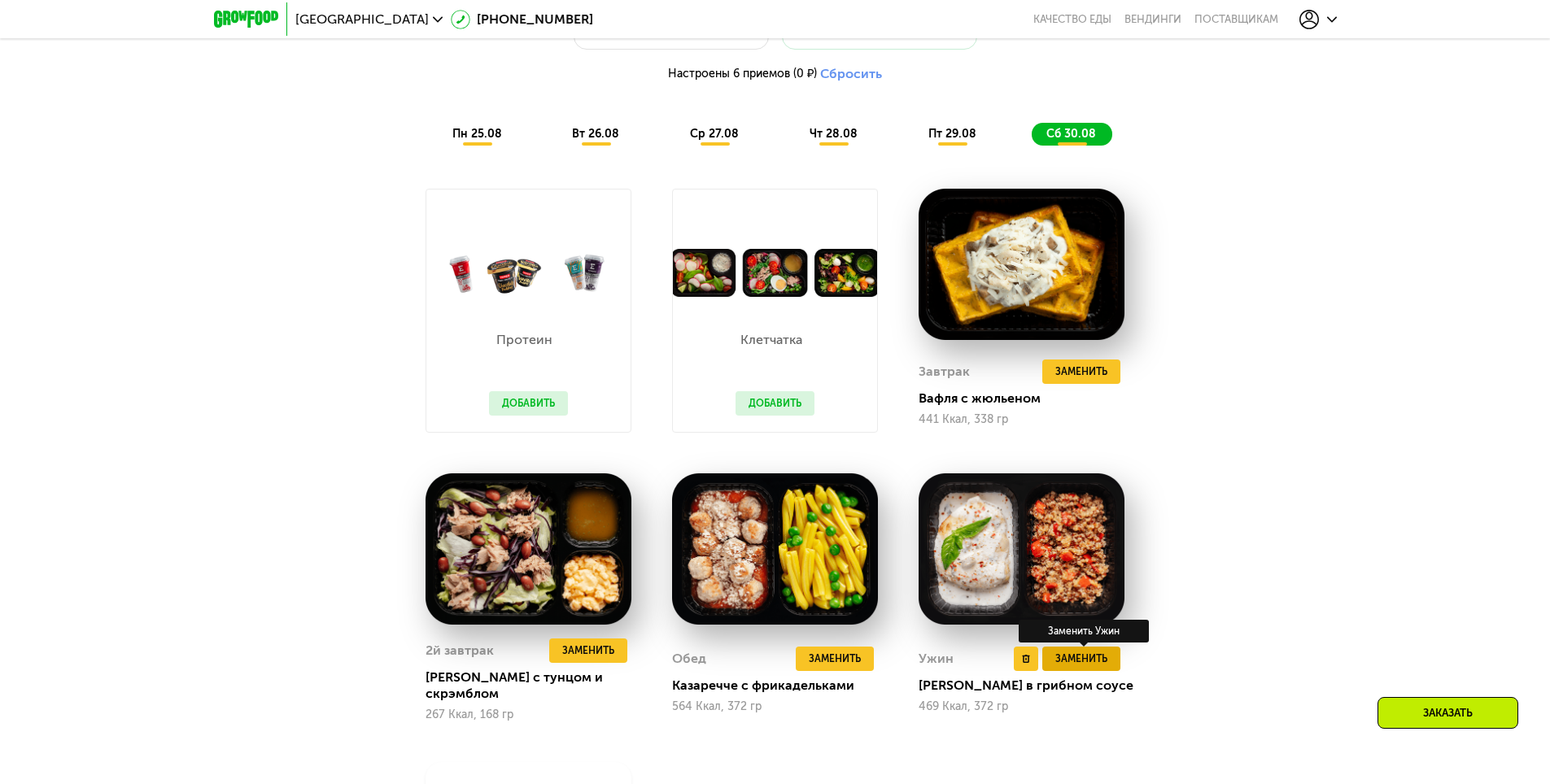
click at [1098, 664] on span "Заменить" at bounding box center [1081, 659] width 53 height 17
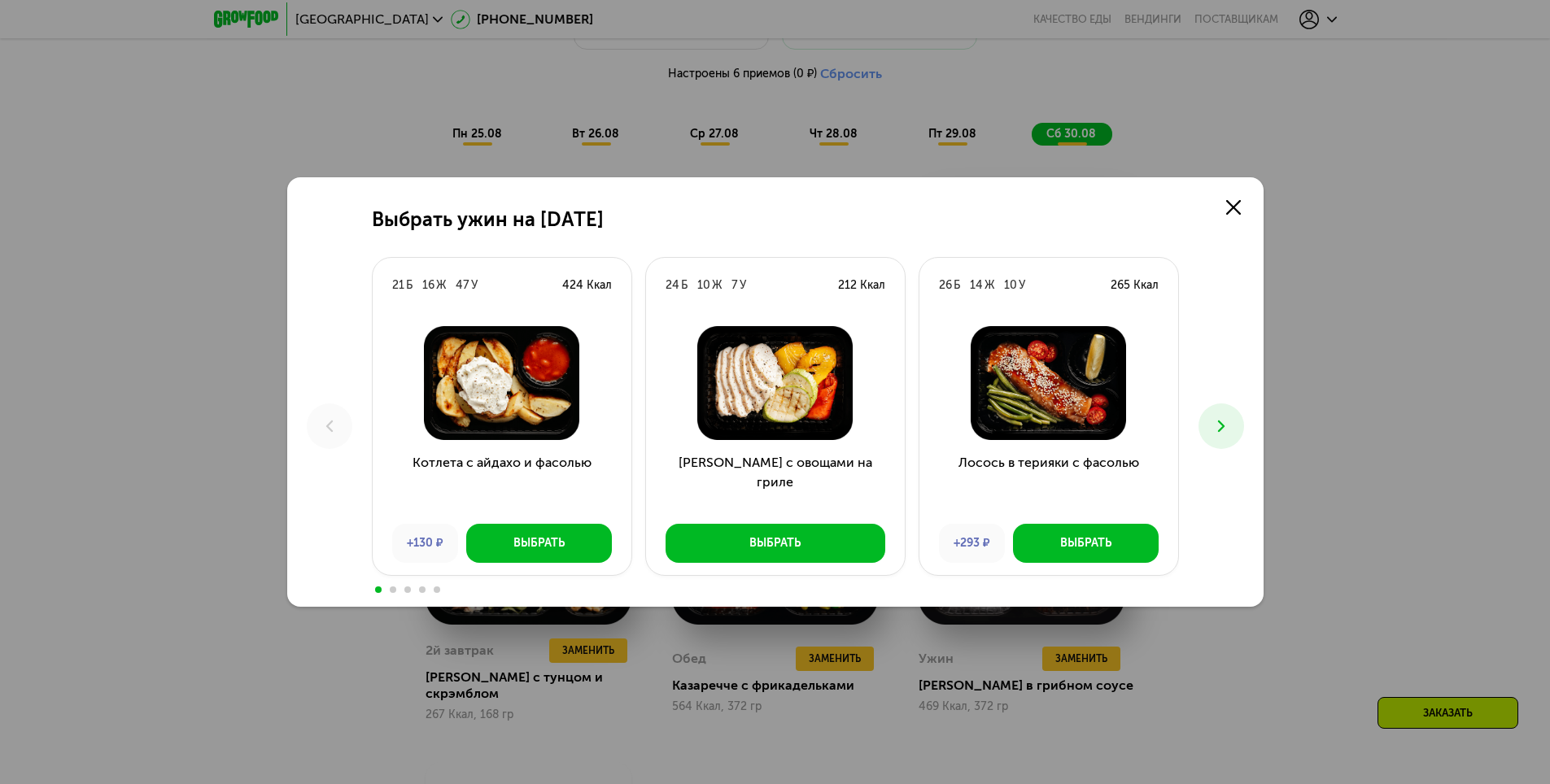
click at [1229, 428] on icon at bounding box center [1221, 426] width 19 height 19
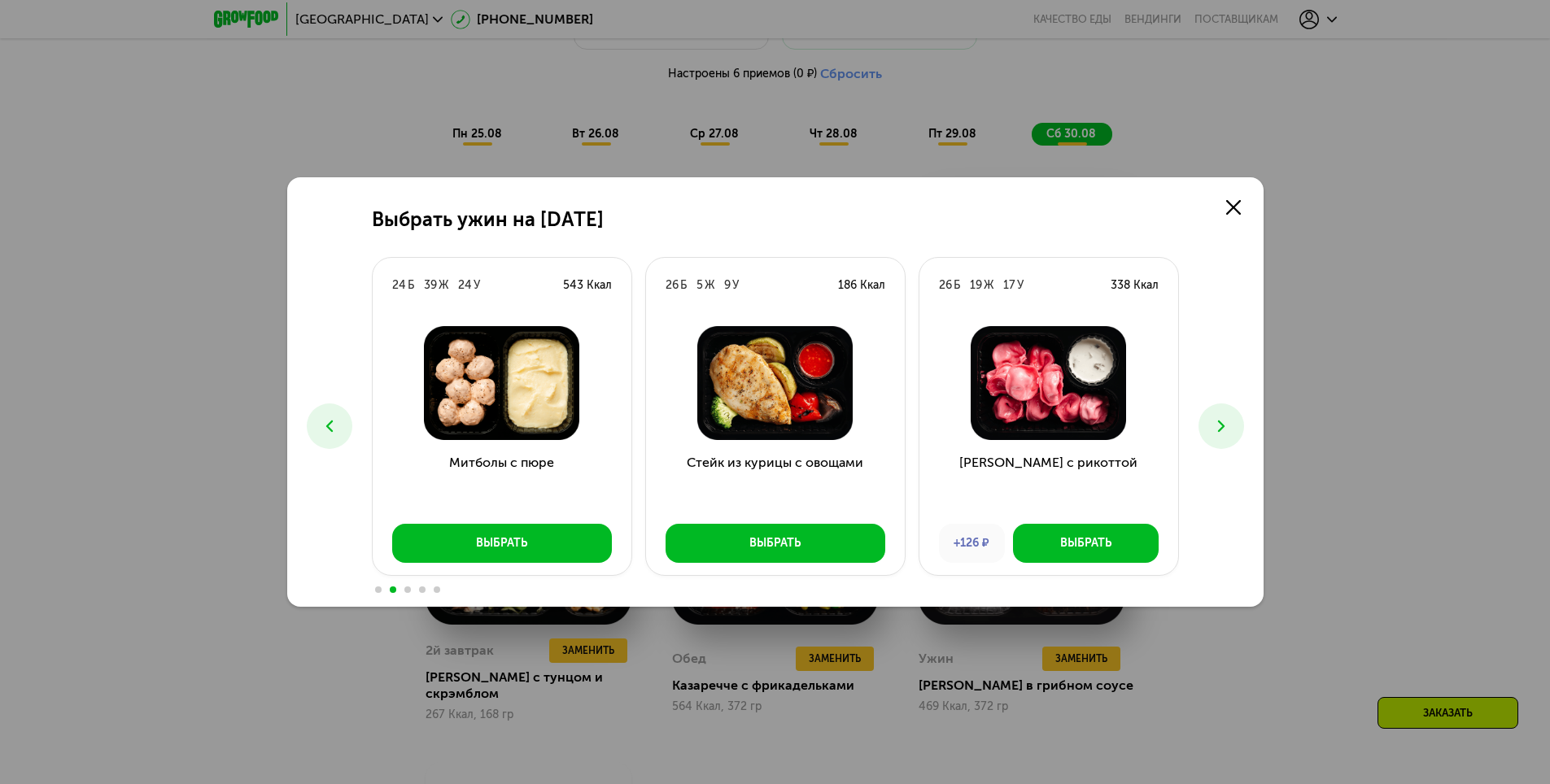
click at [1229, 428] on icon at bounding box center [1221, 426] width 19 height 19
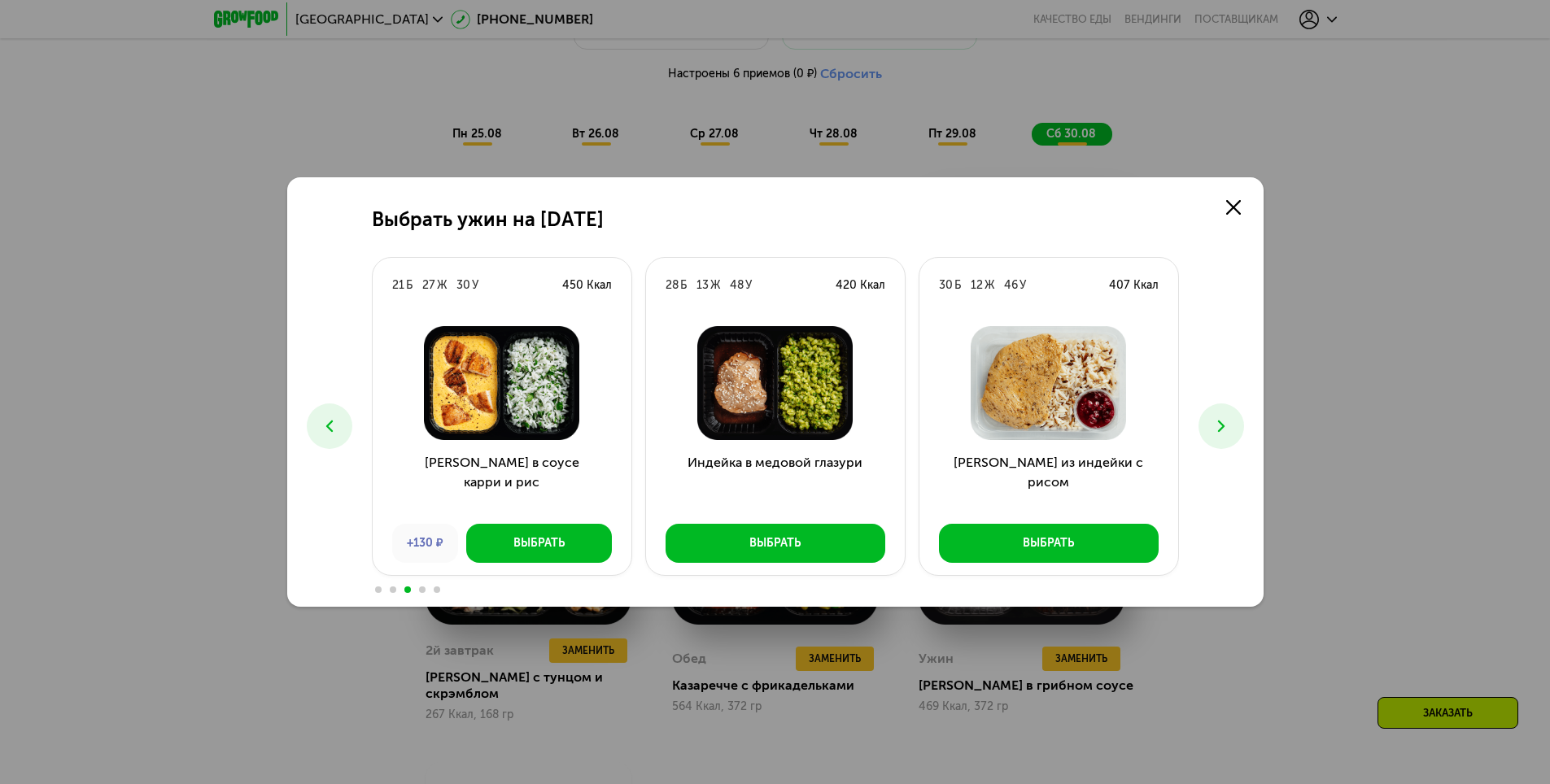
click at [1229, 428] on icon at bounding box center [1221, 426] width 19 height 19
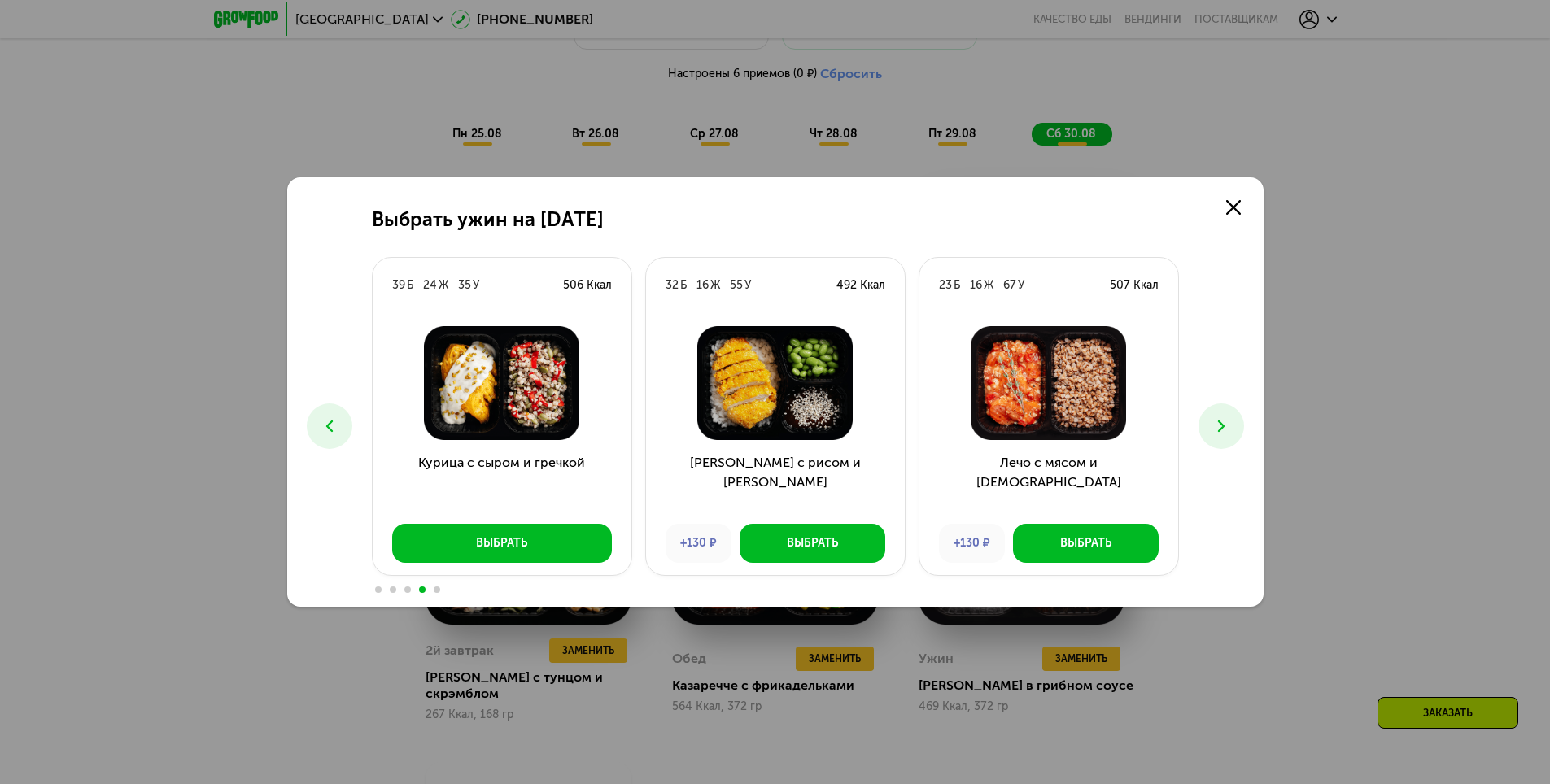
click at [1229, 428] on icon at bounding box center [1221, 426] width 19 height 19
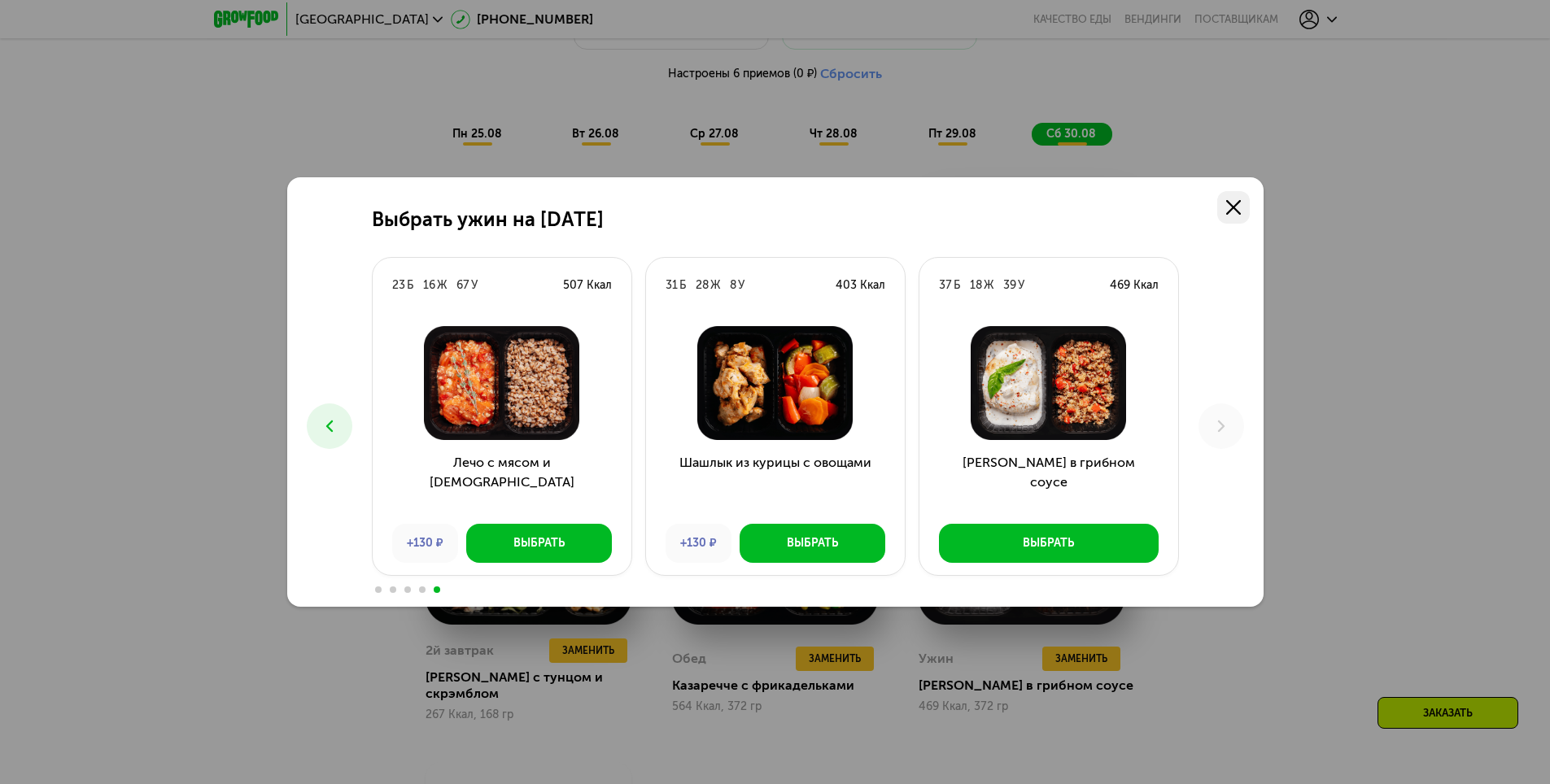
click at [1238, 212] on use at bounding box center [1234, 207] width 15 height 15
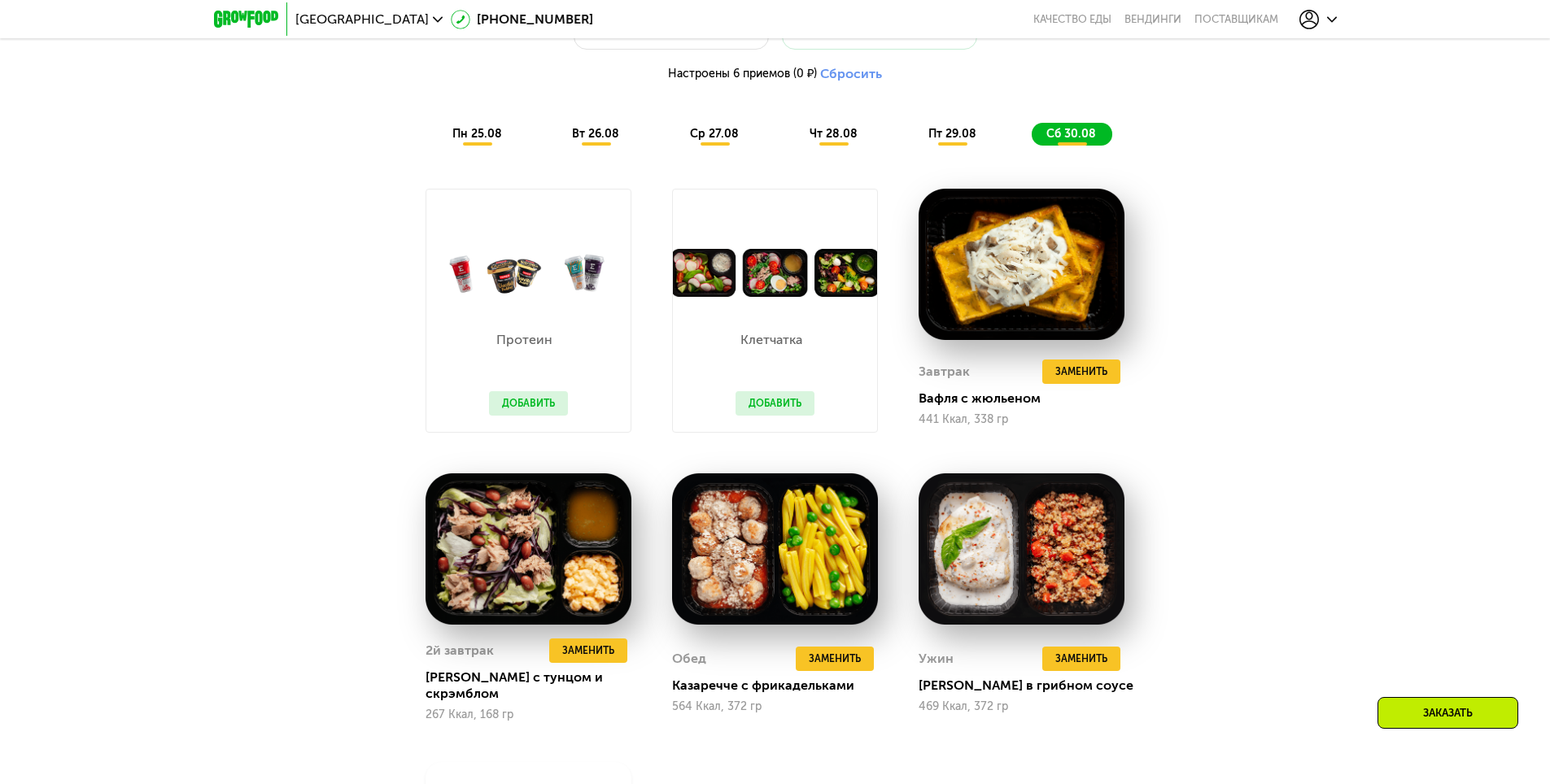
click at [483, 140] on span "пн 25.08" at bounding box center [477, 134] width 50 height 14
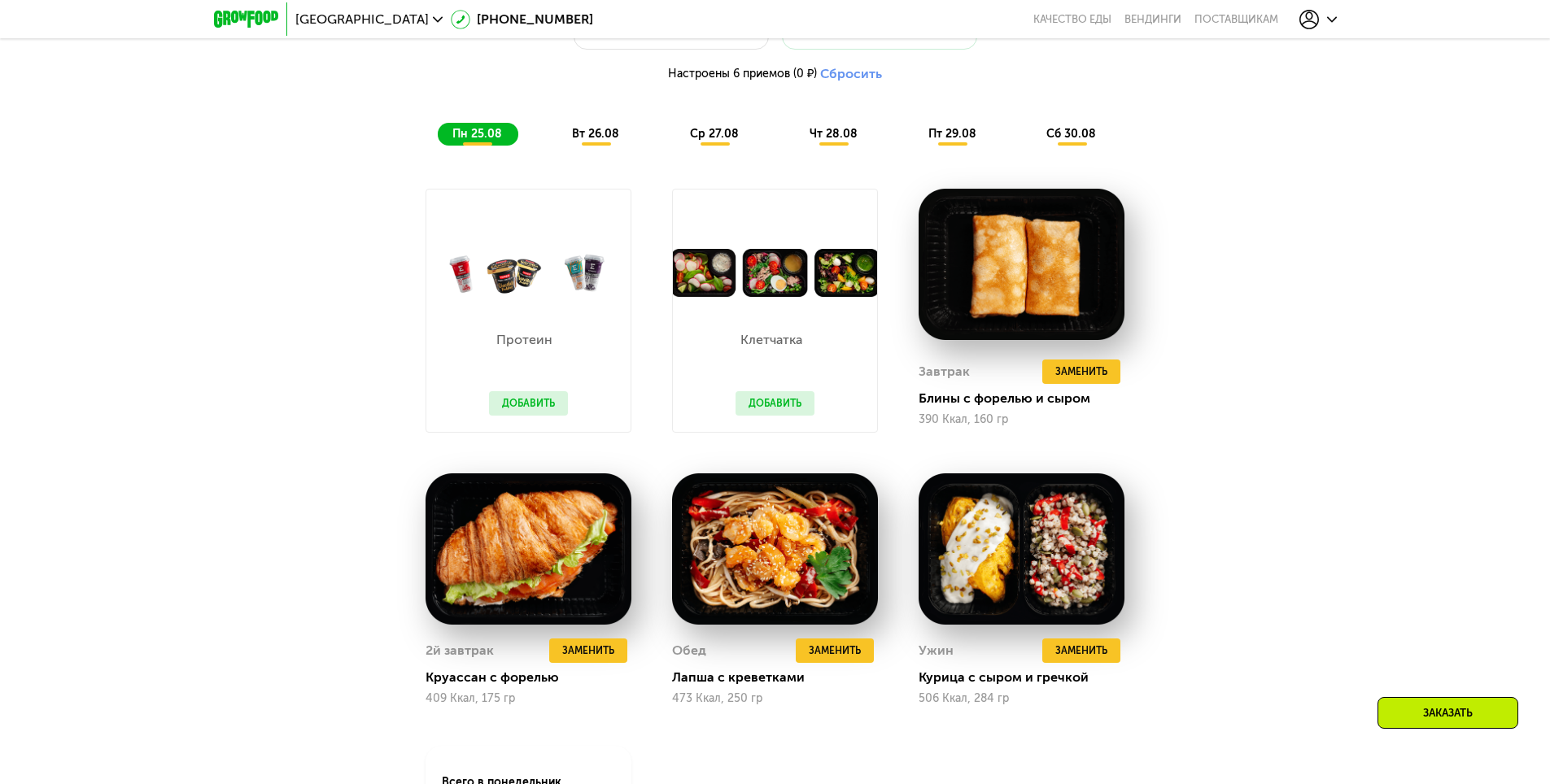
click at [594, 141] on span "вт 26.08" at bounding box center [595, 134] width 47 height 14
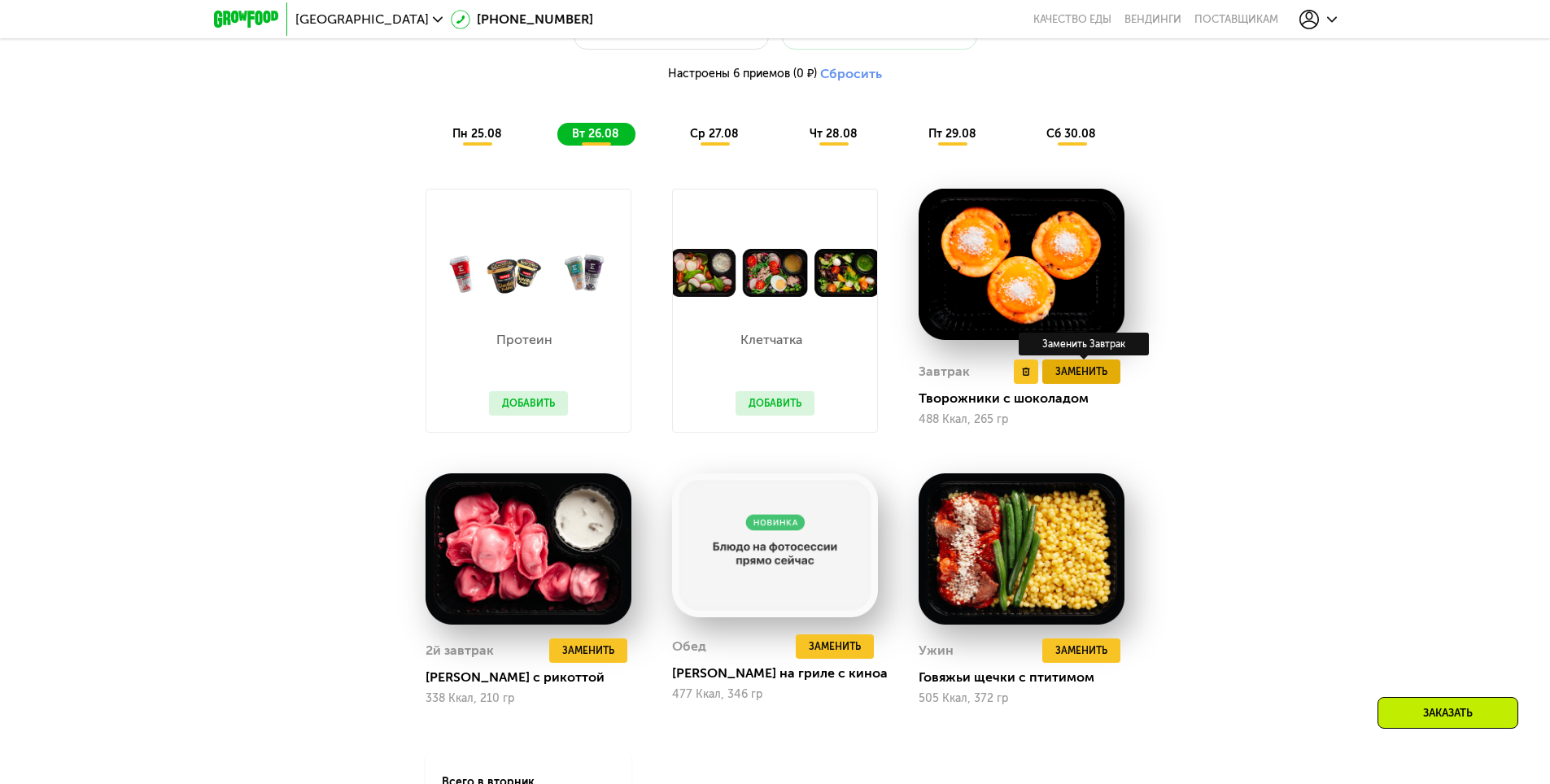
click at [1080, 380] on span "Заменить" at bounding box center [1081, 372] width 53 height 17
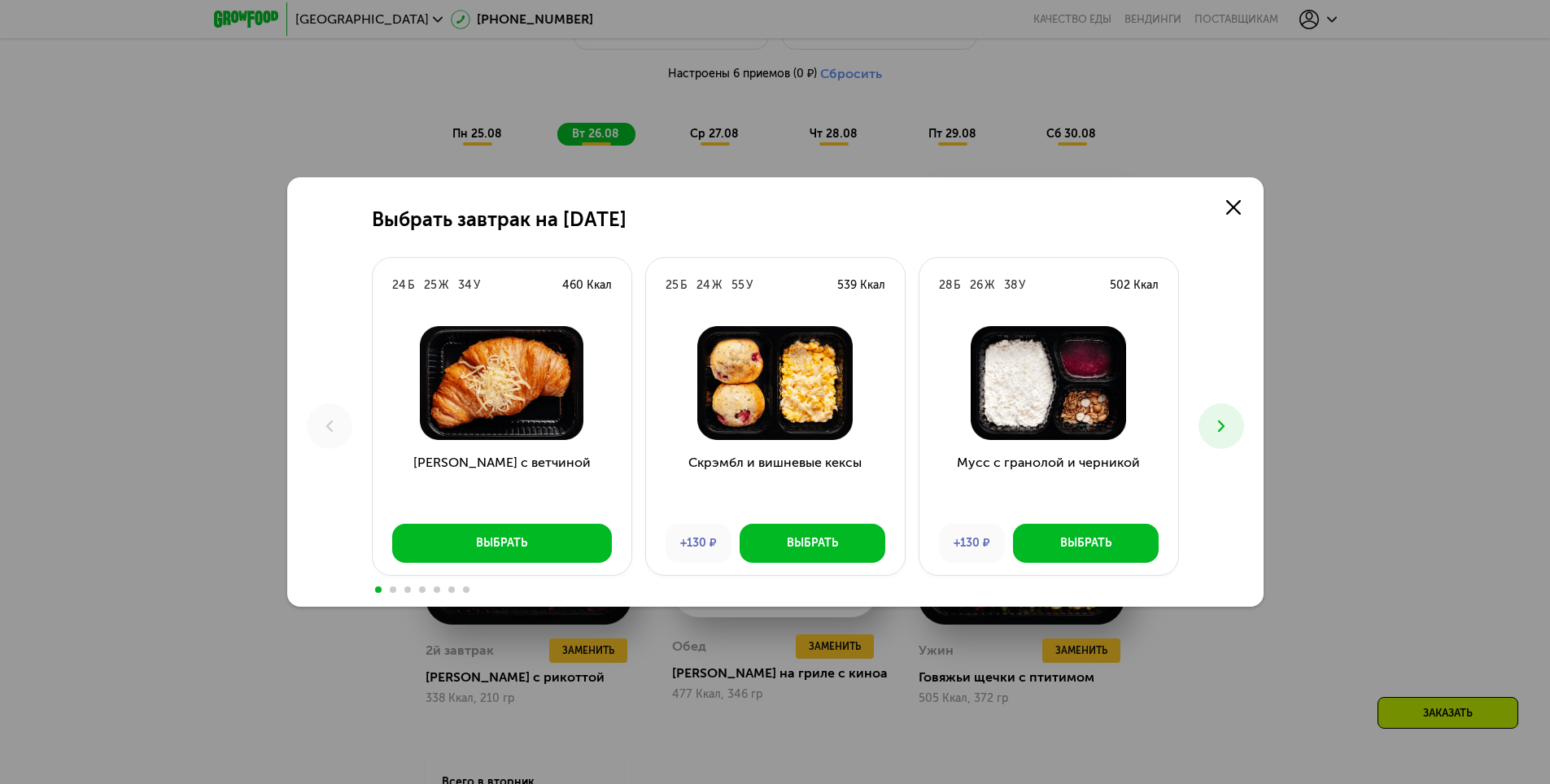
click at [1221, 433] on icon at bounding box center [1221, 426] width 19 height 19
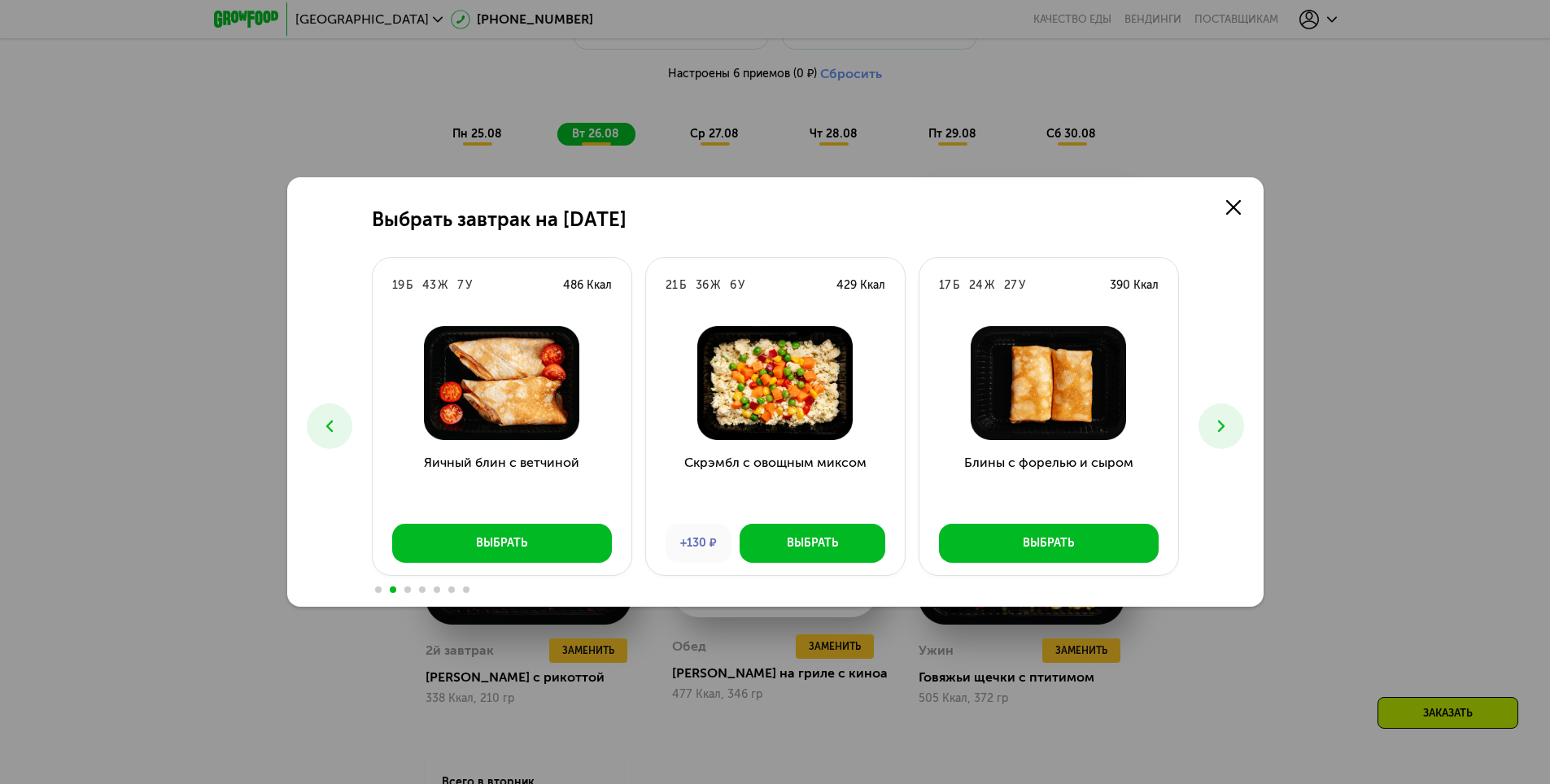
click at [1221, 433] on icon at bounding box center [1221, 426] width 19 height 19
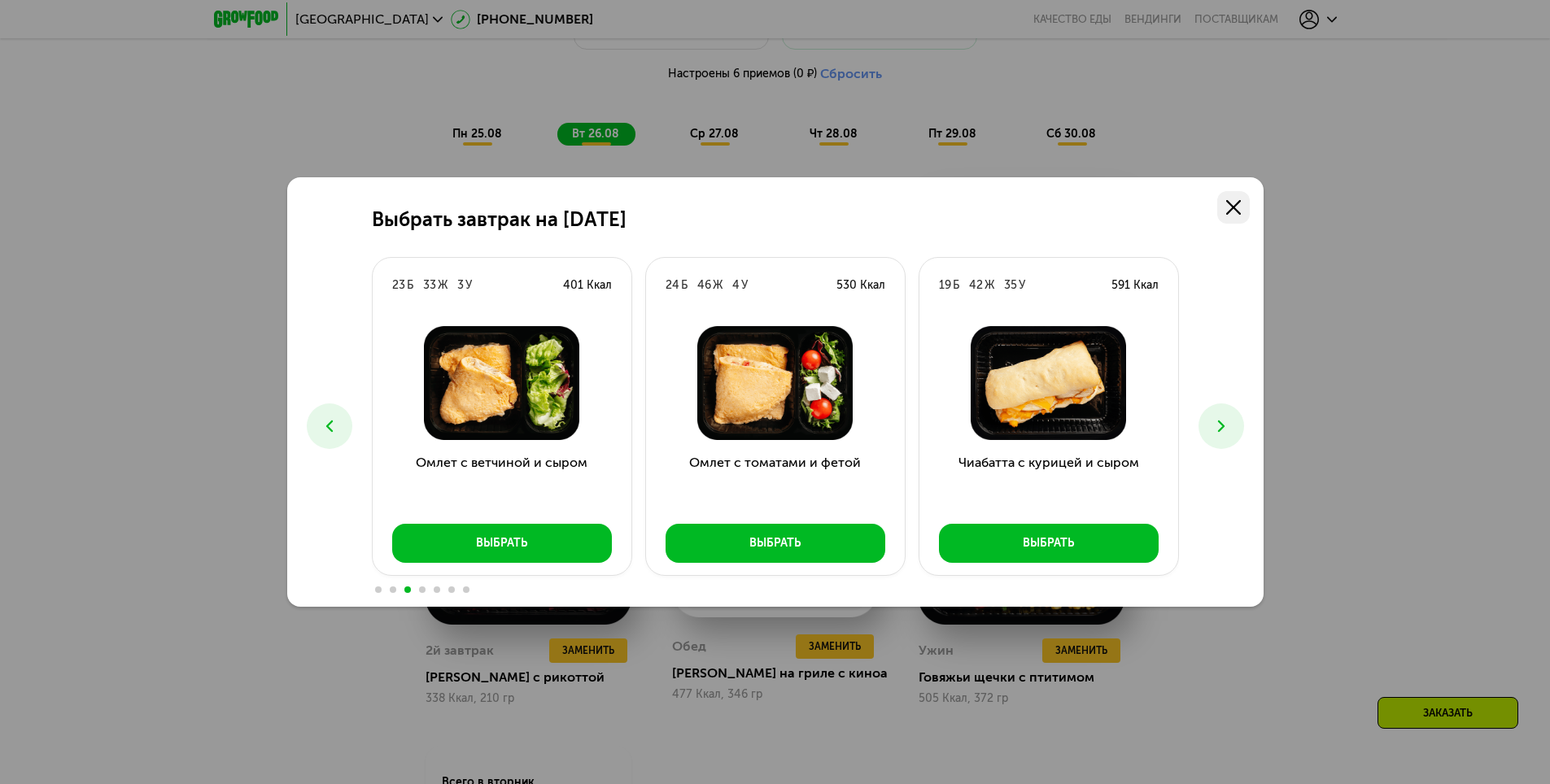
click at [1229, 207] on icon at bounding box center [1234, 207] width 15 height 15
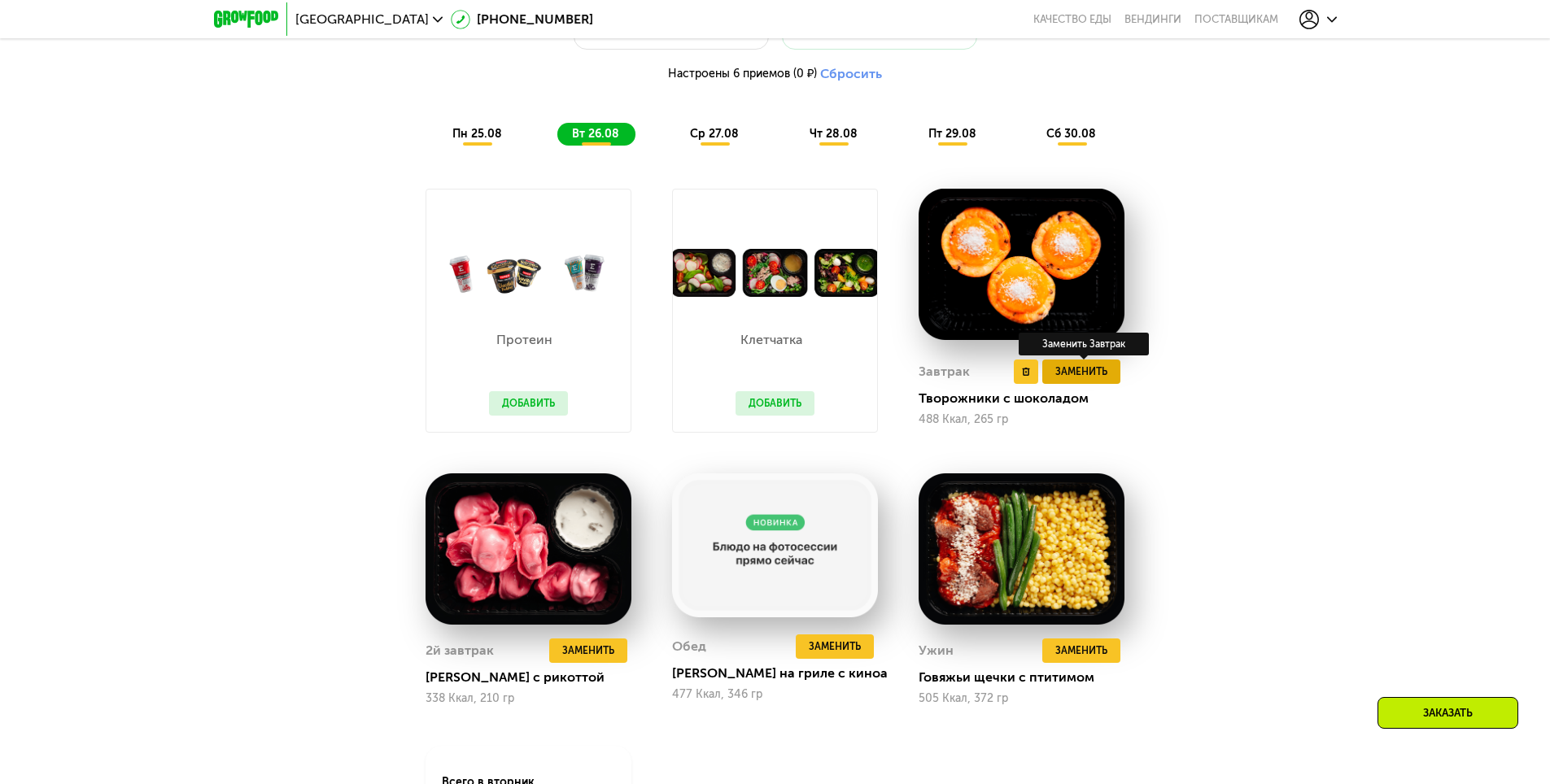
click at [1103, 377] on span "Заменить" at bounding box center [1081, 372] width 53 height 17
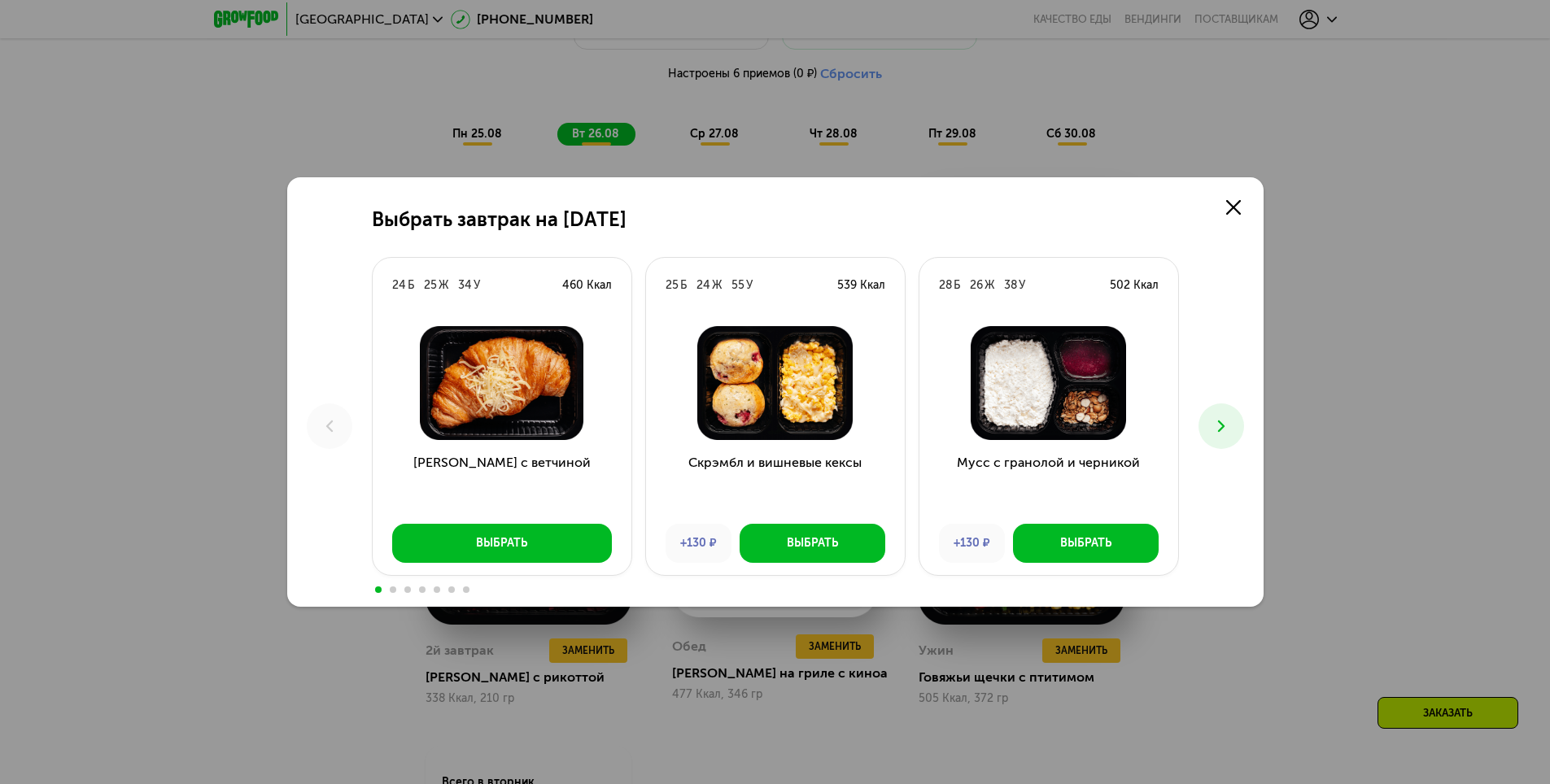
click at [1215, 427] on icon at bounding box center [1221, 426] width 19 height 19
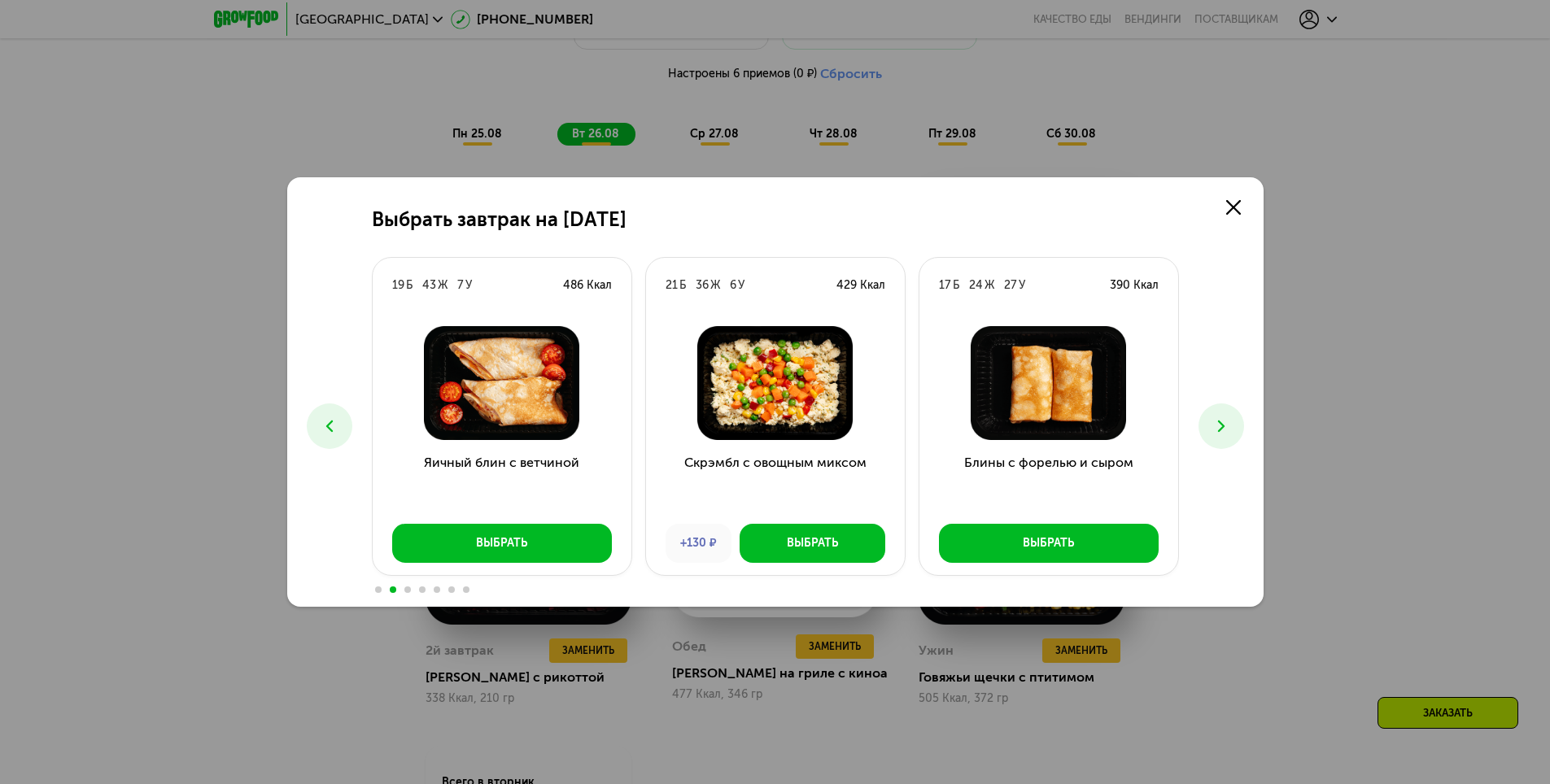
click at [1222, 427] on use at bounding box center [1220, 427] width 6 height 11
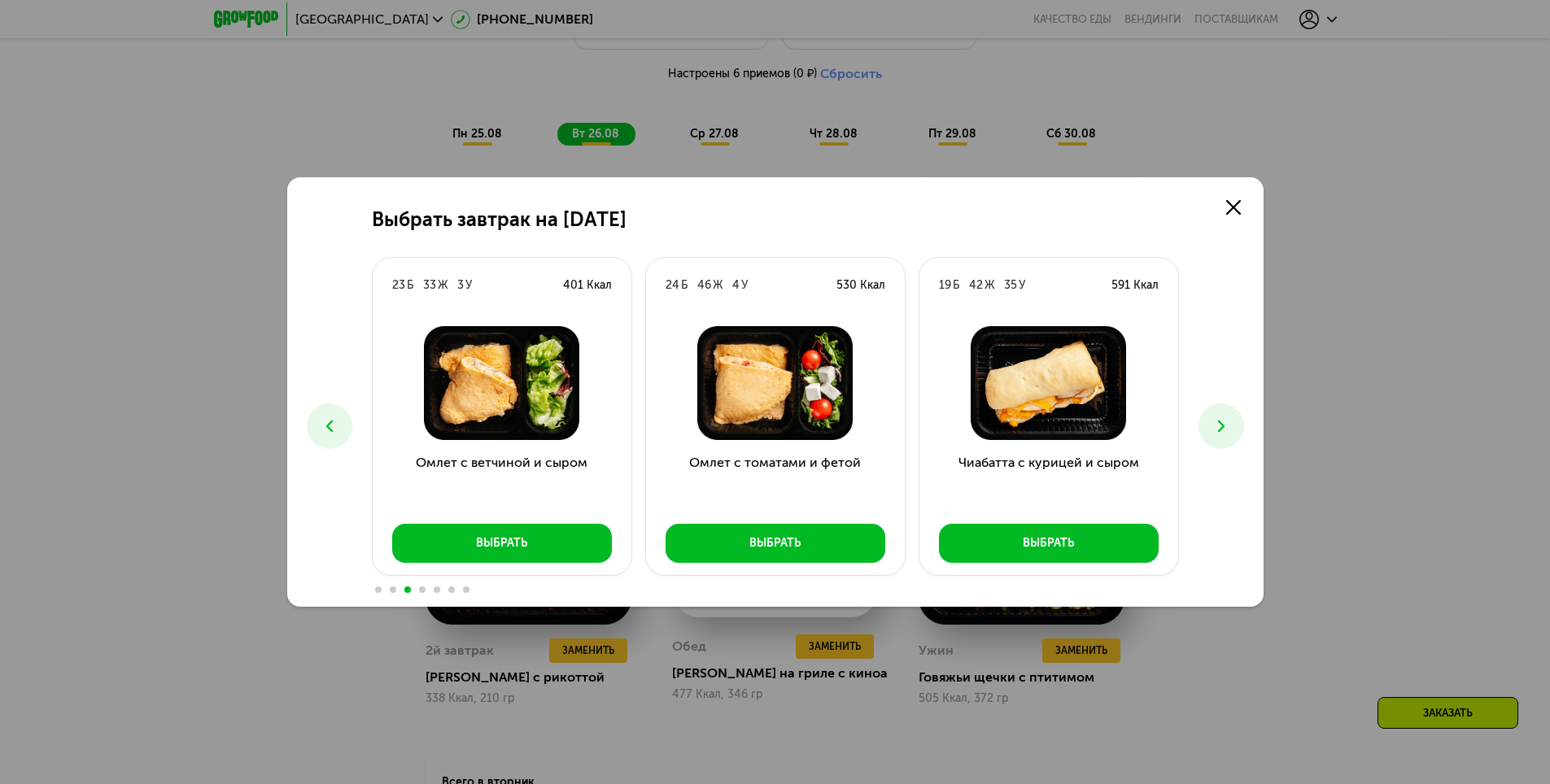
click at [1222, 427] on use at bounding box center [1220, 427] width 6 height 11
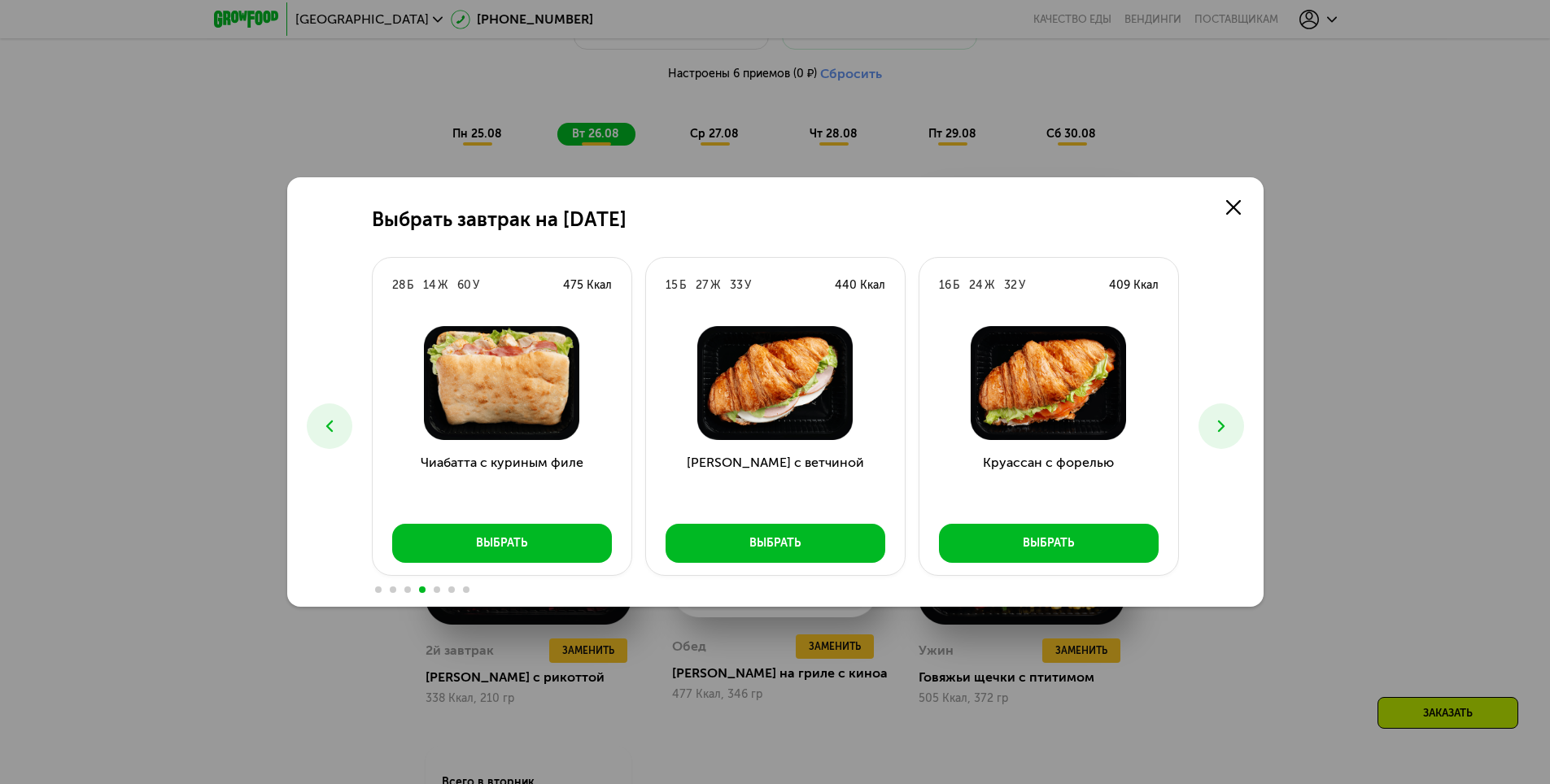
click at [1222, 427] on use at bounding box center [1220, 427] width 6 height 11
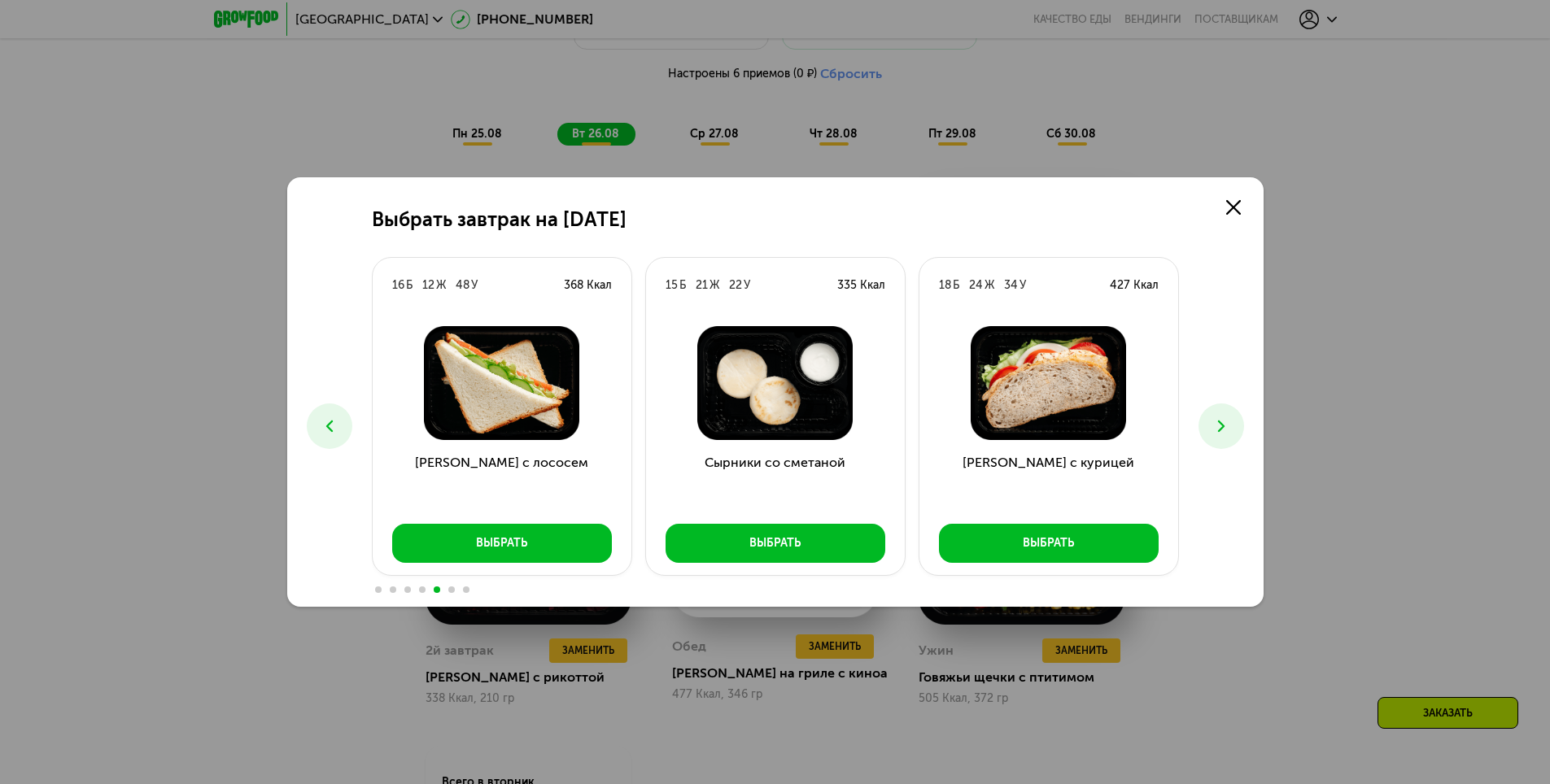
click at [1222, 427] on use at bounding box center [1220, 427] width 6 height 11
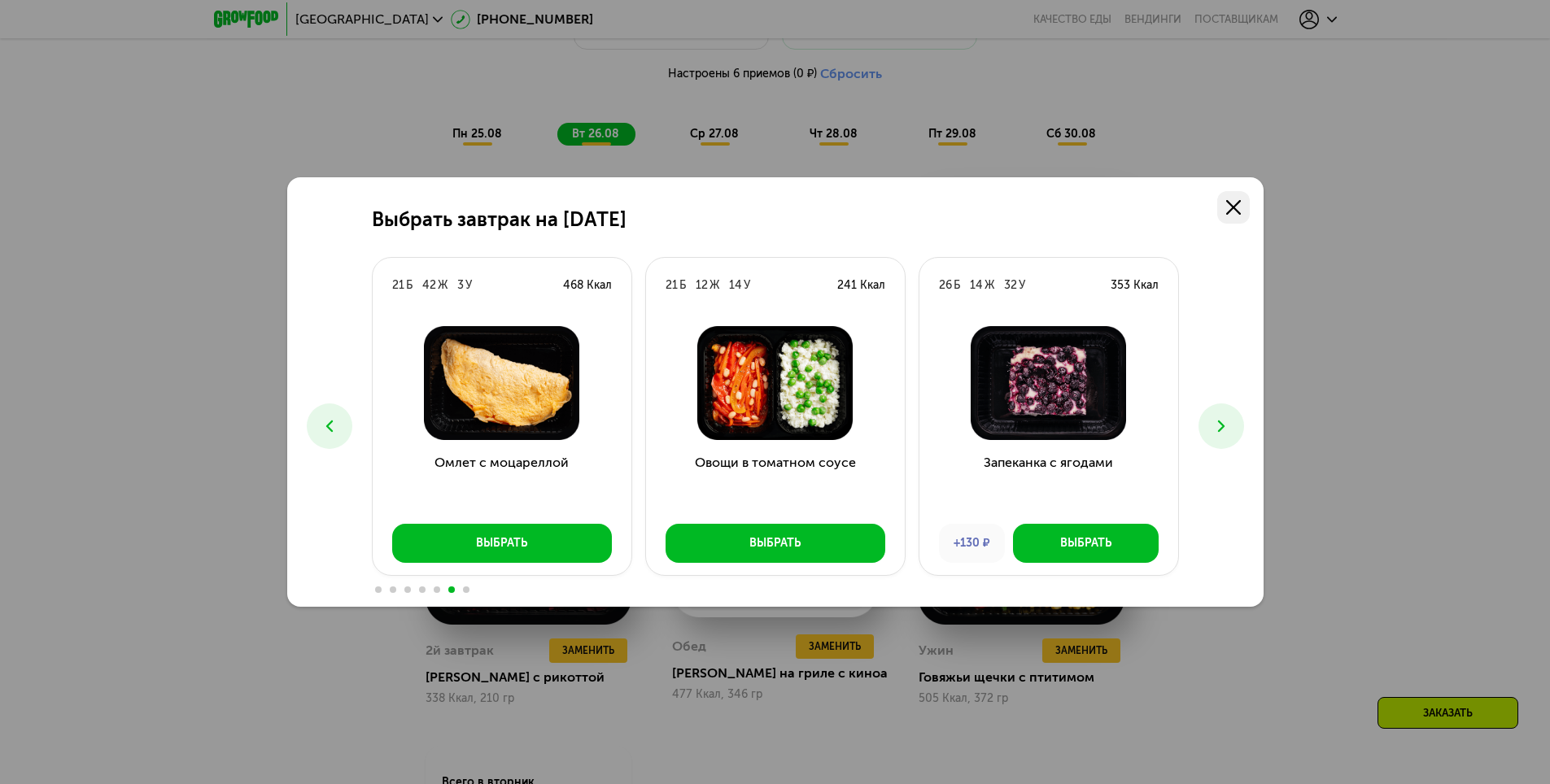
click at [1248, 212] on link at bounding box center [1233, 207] width 32 height 32
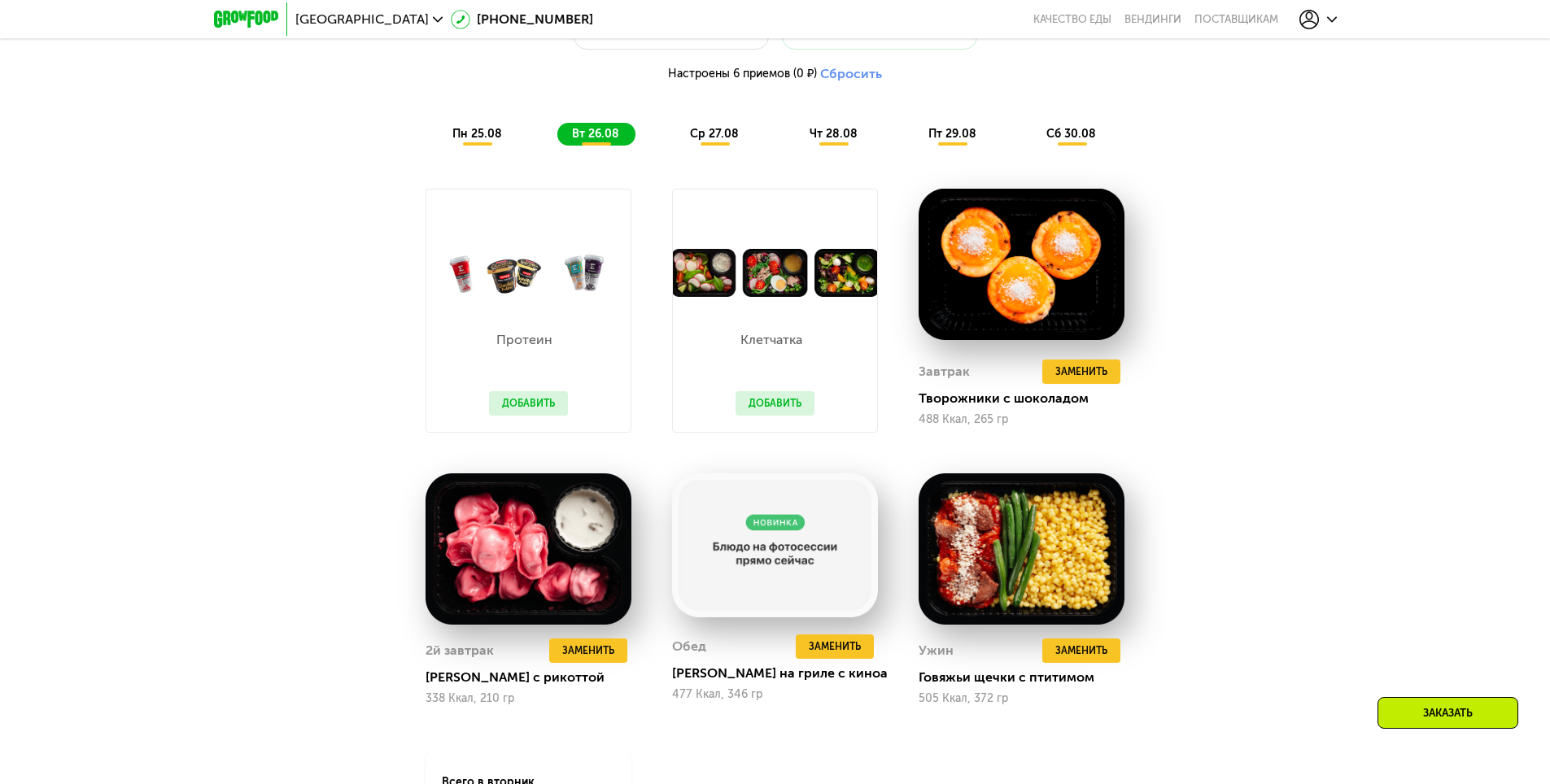
click at [713, 141] on span "ср 27.08" at bounding box center [714, 134] width 49 height 14
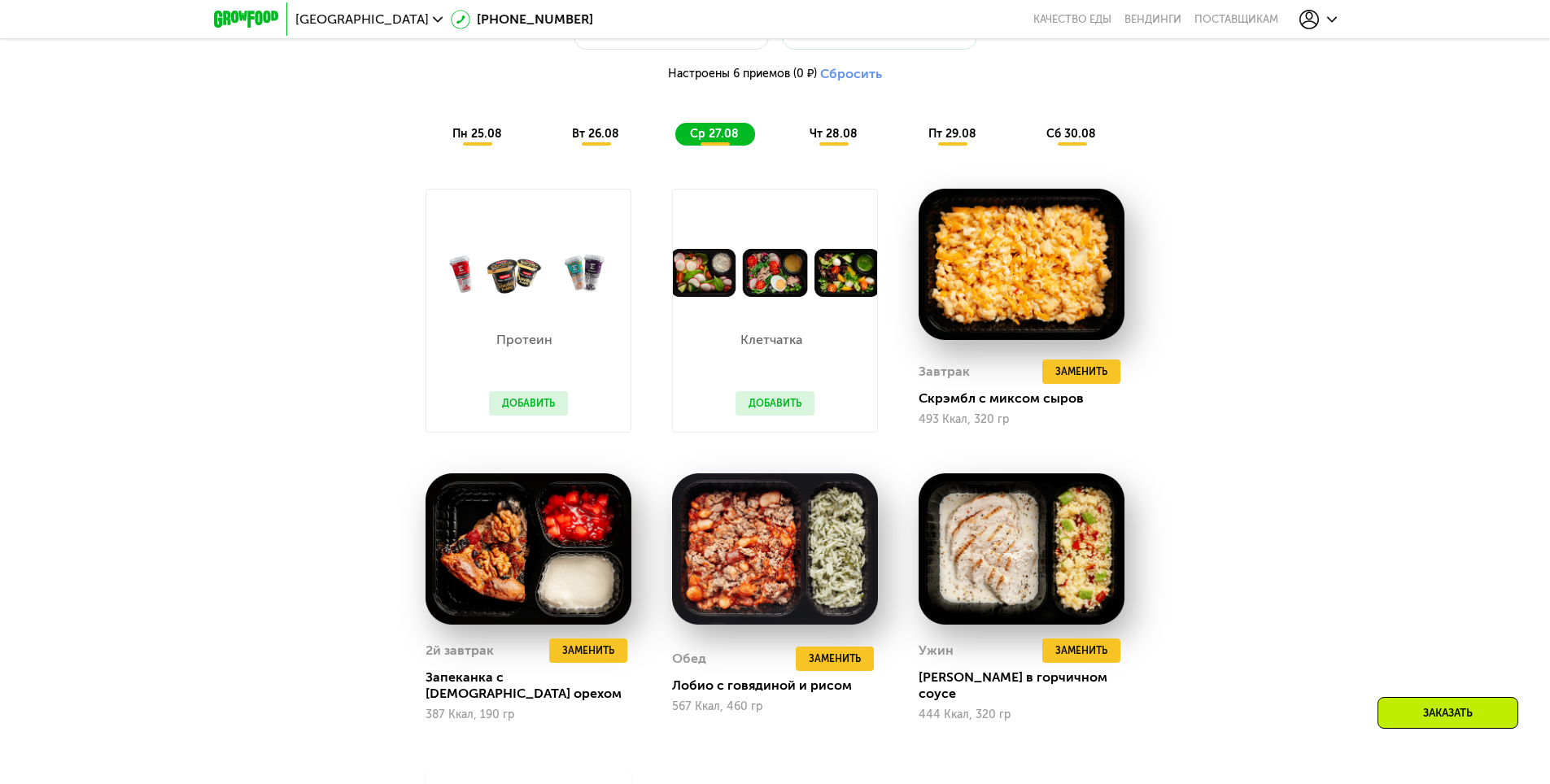
click at [831, 141] on span "чт 28.08" at bounding box center [834, 134] width 48 height 14
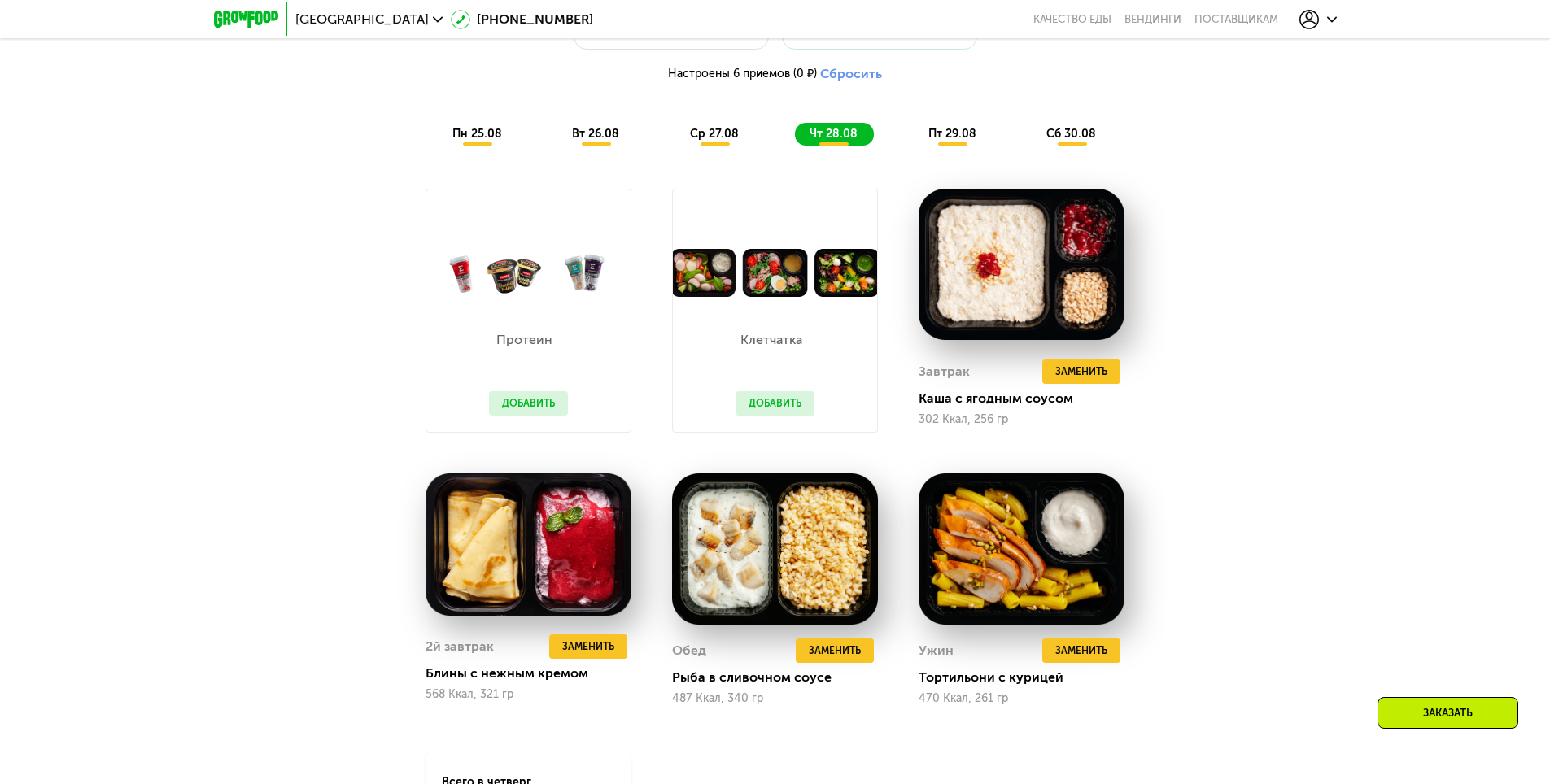
click at [945, 136] on span "пт 29.08" at bounding box center [953, 134] width 48 height 14
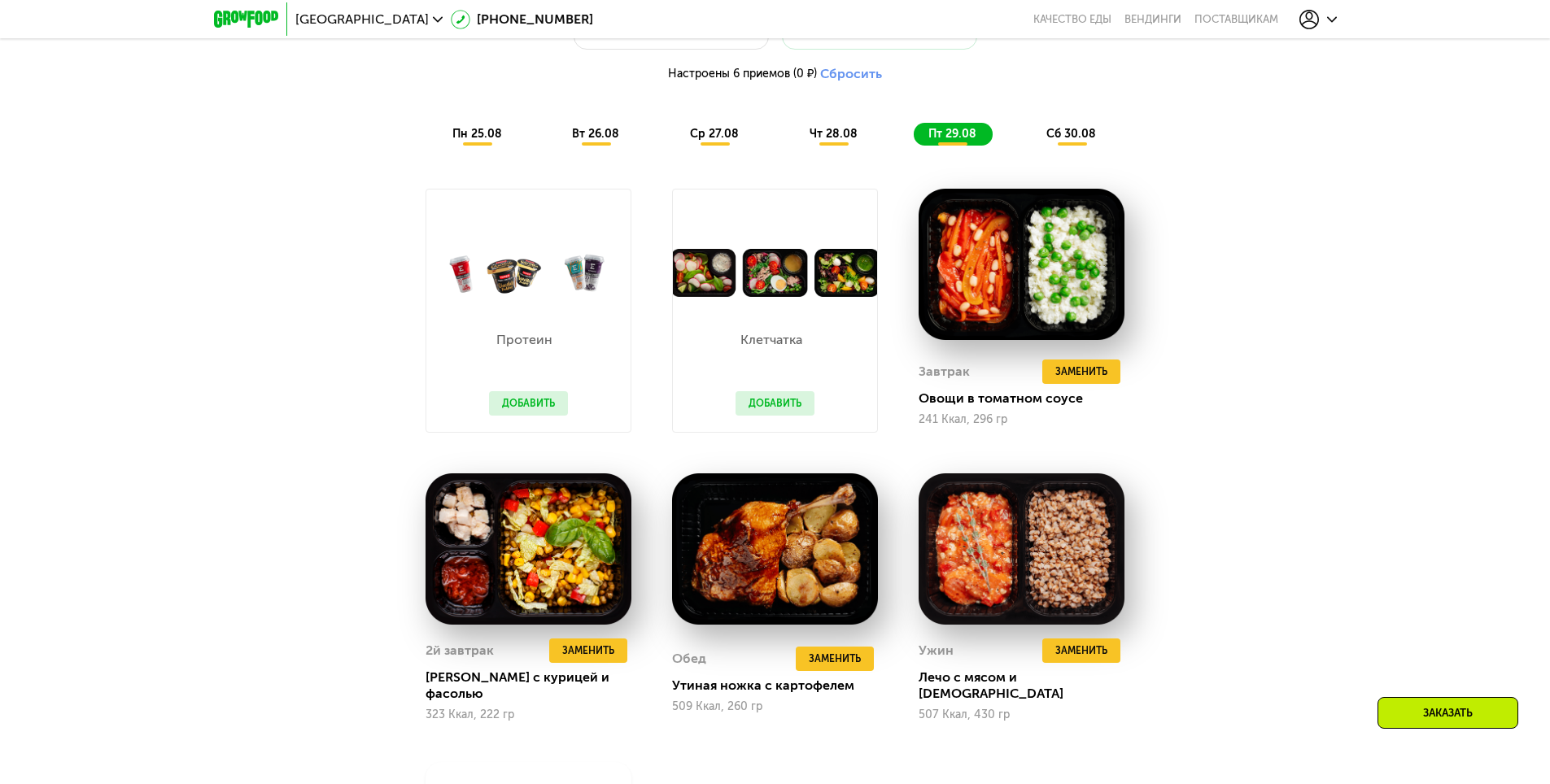
click at [1070, 141] on span "сб 30.08" at bounding box center [1072, 134] width 50 height 14
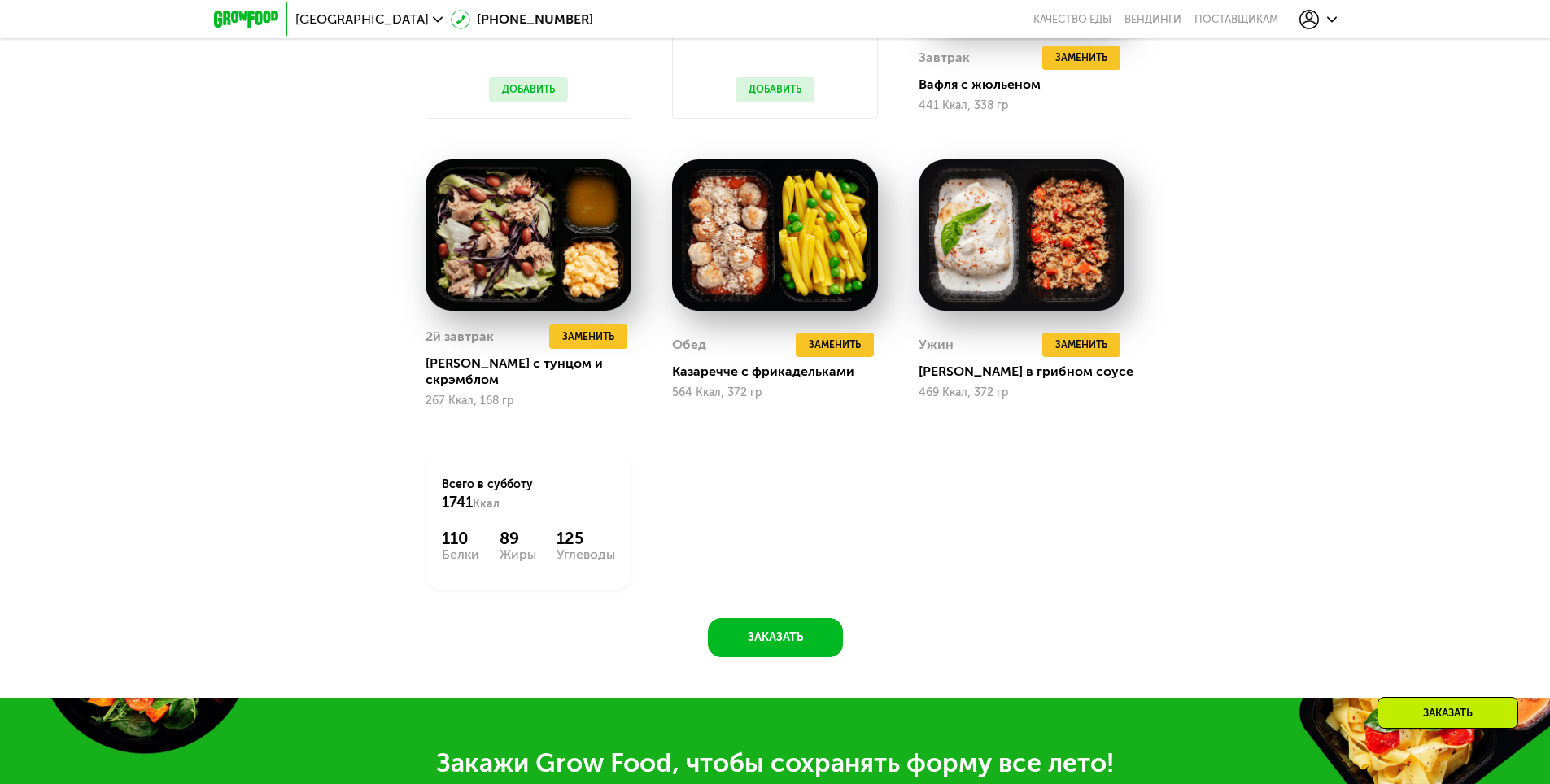
scroll to position [1448, 0]
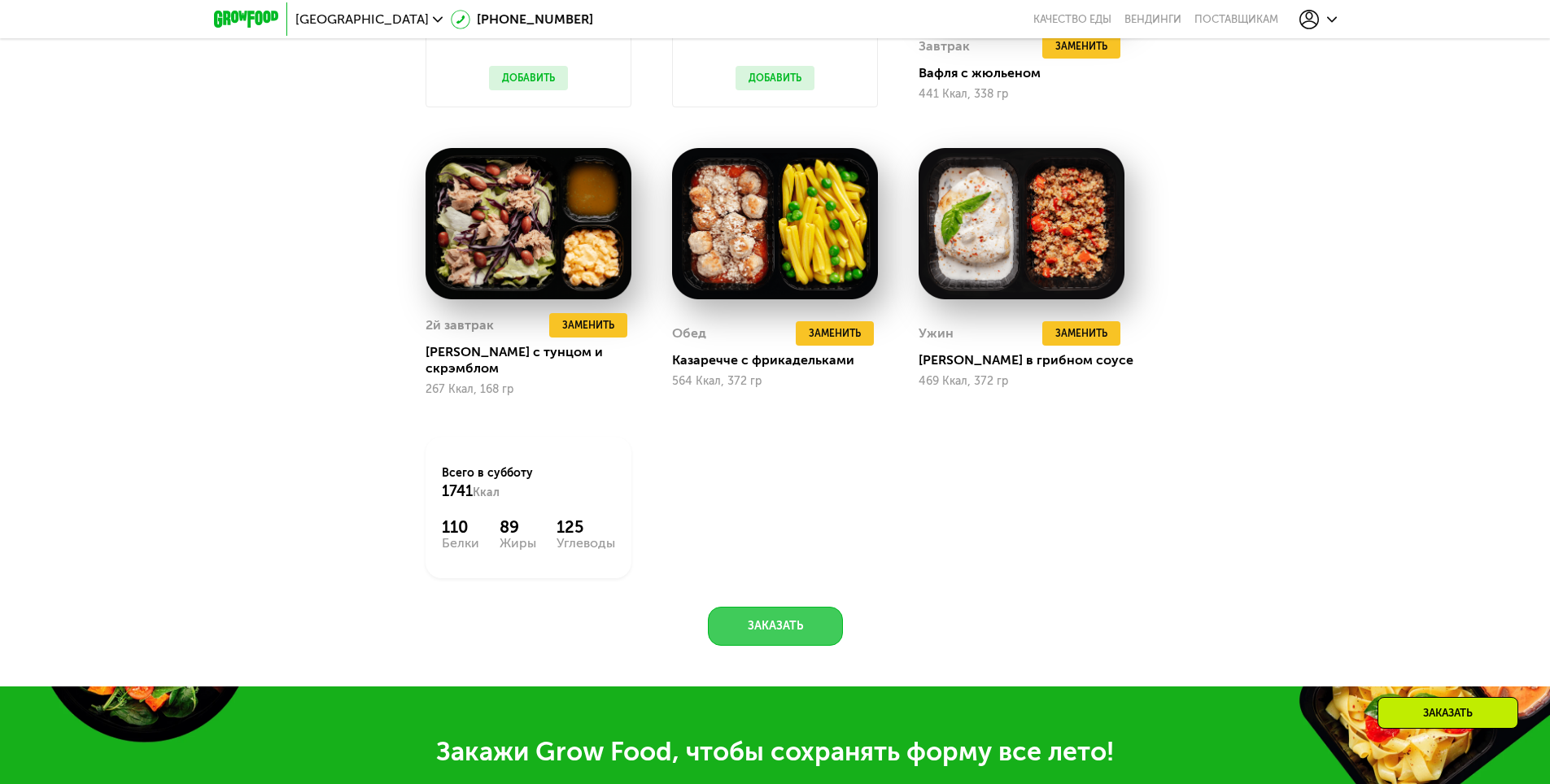
click at [775, 627] on button "Заказать" at bounding box center [775, 626] width 135 height 39
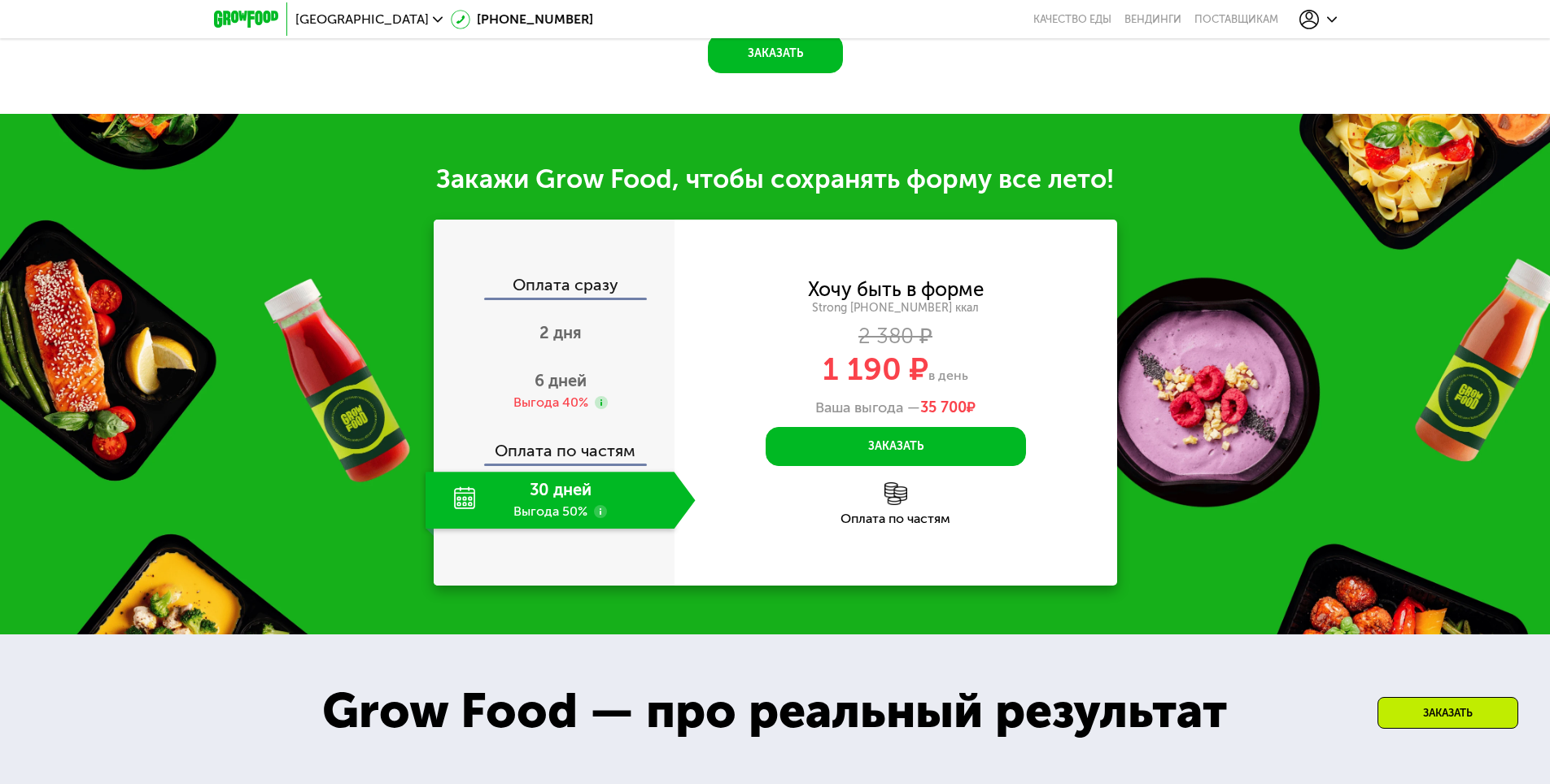
scroll to position [2124, 0]
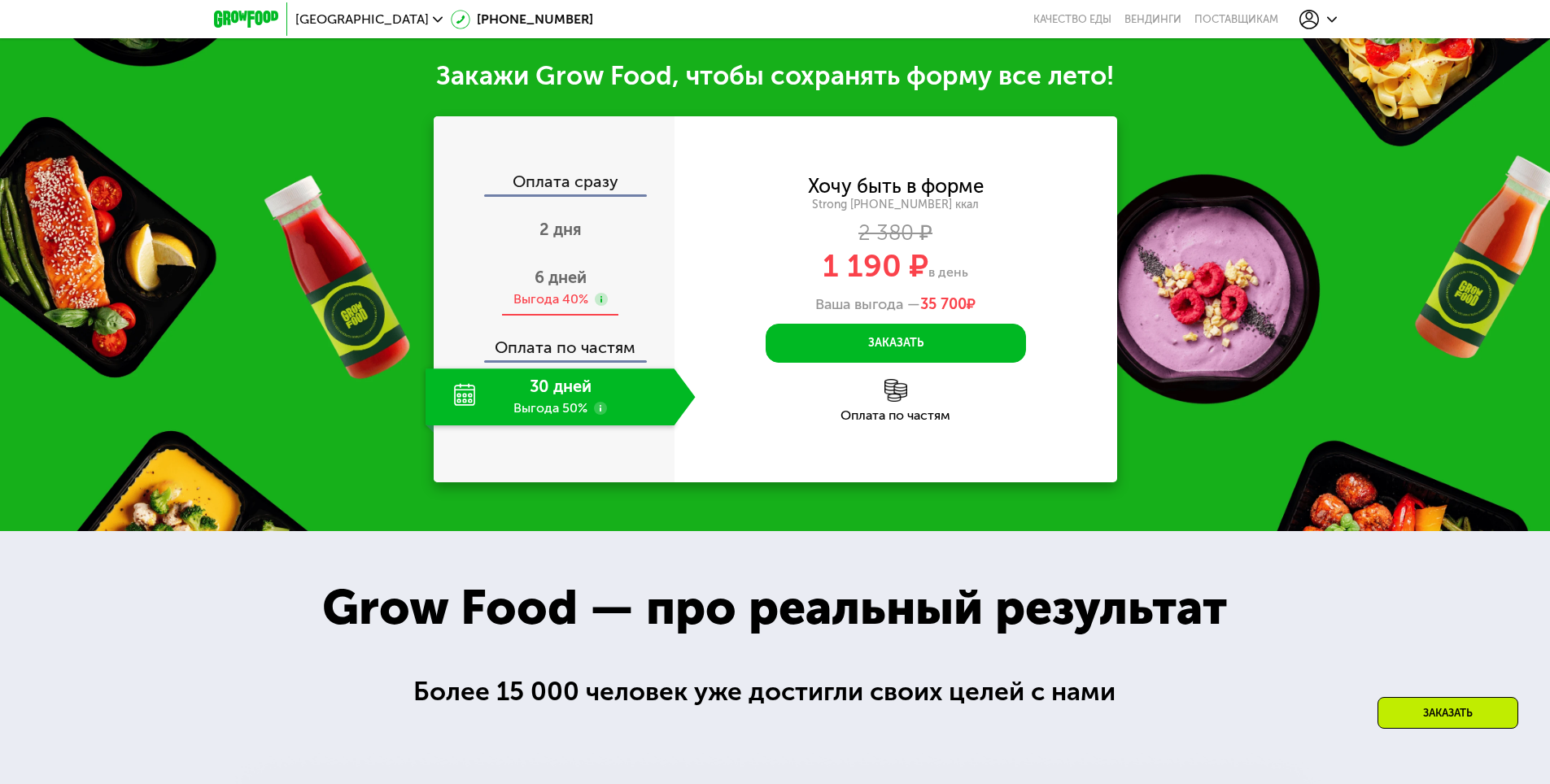
click at [530, 277] on div "6 дней Выгода 40%" at bounding box center [560, 288] width 270 height 57
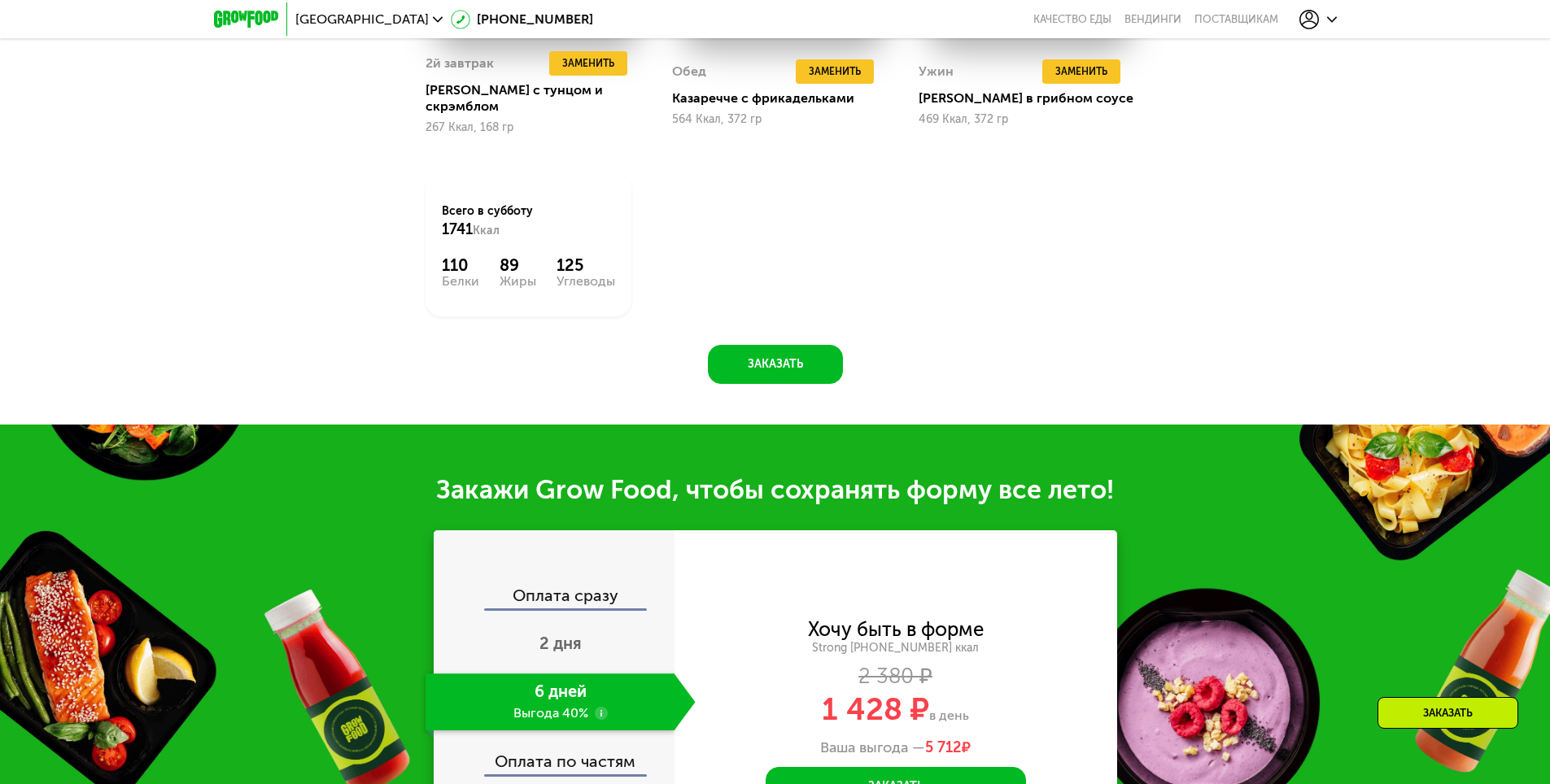
scroll to position [1717, 0]
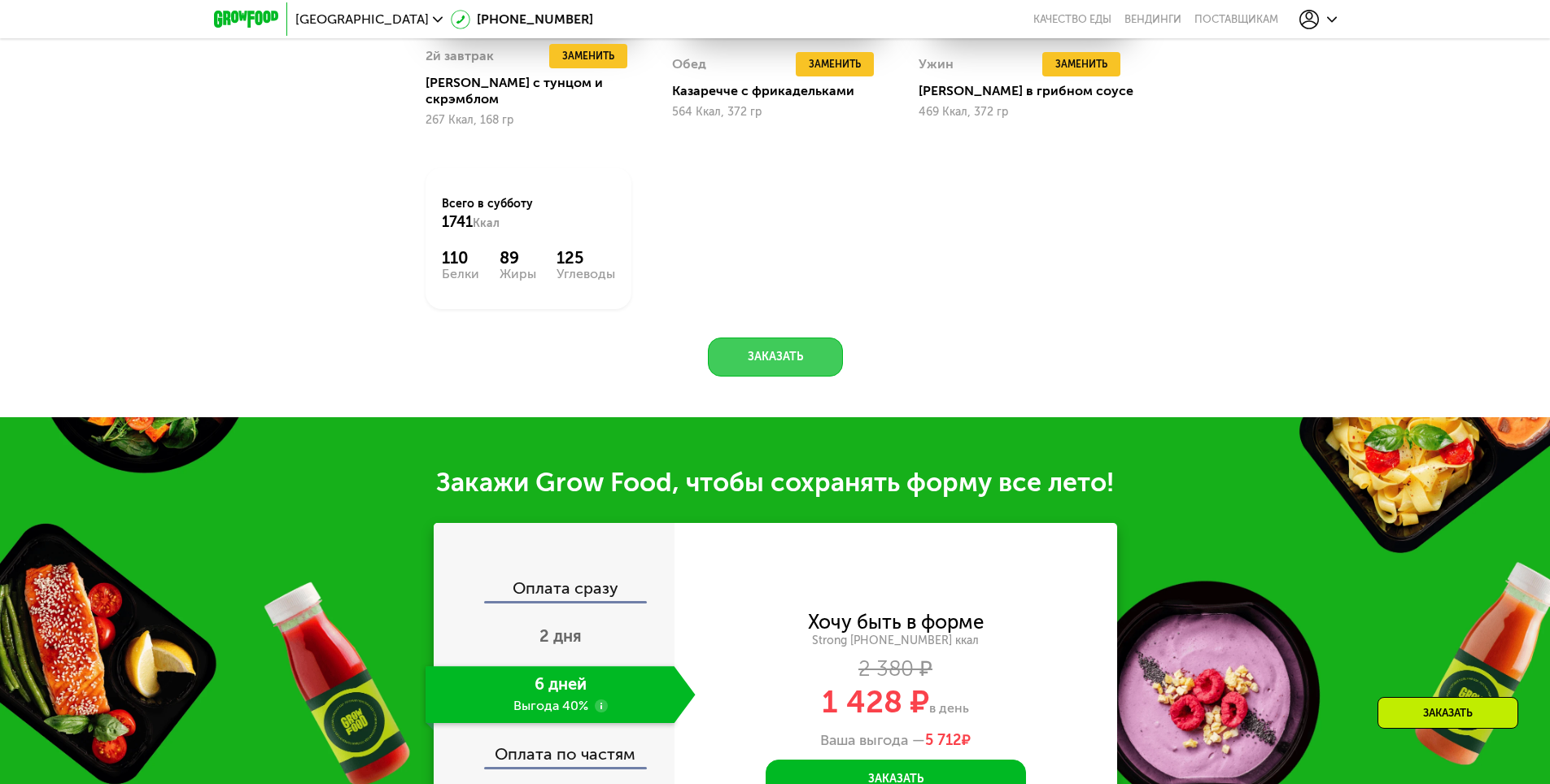
click at [746, 345] on button "Заказать" at bounding box center [775, 357] width 135 height 39
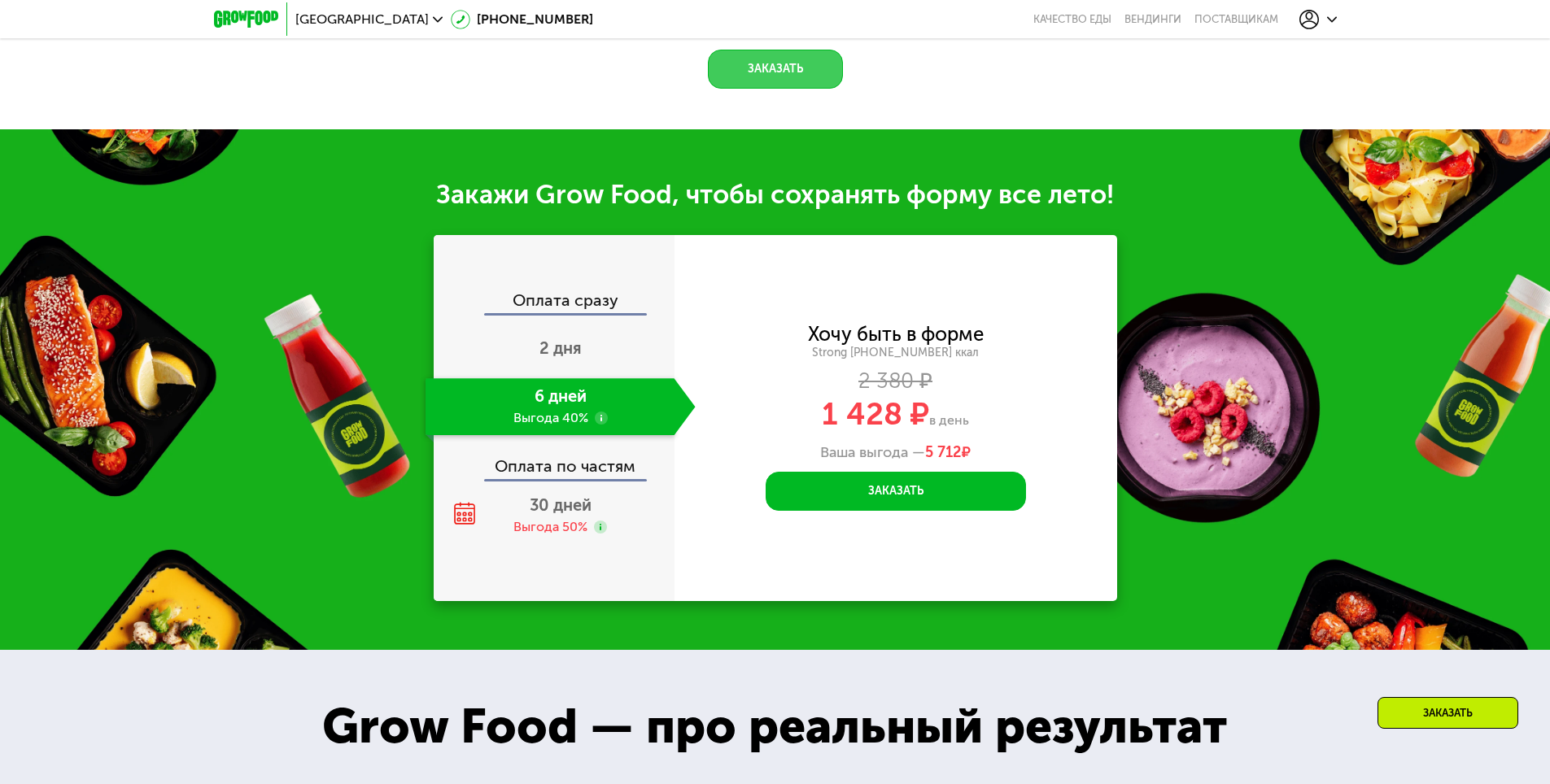
scroll to position [2124, 0]
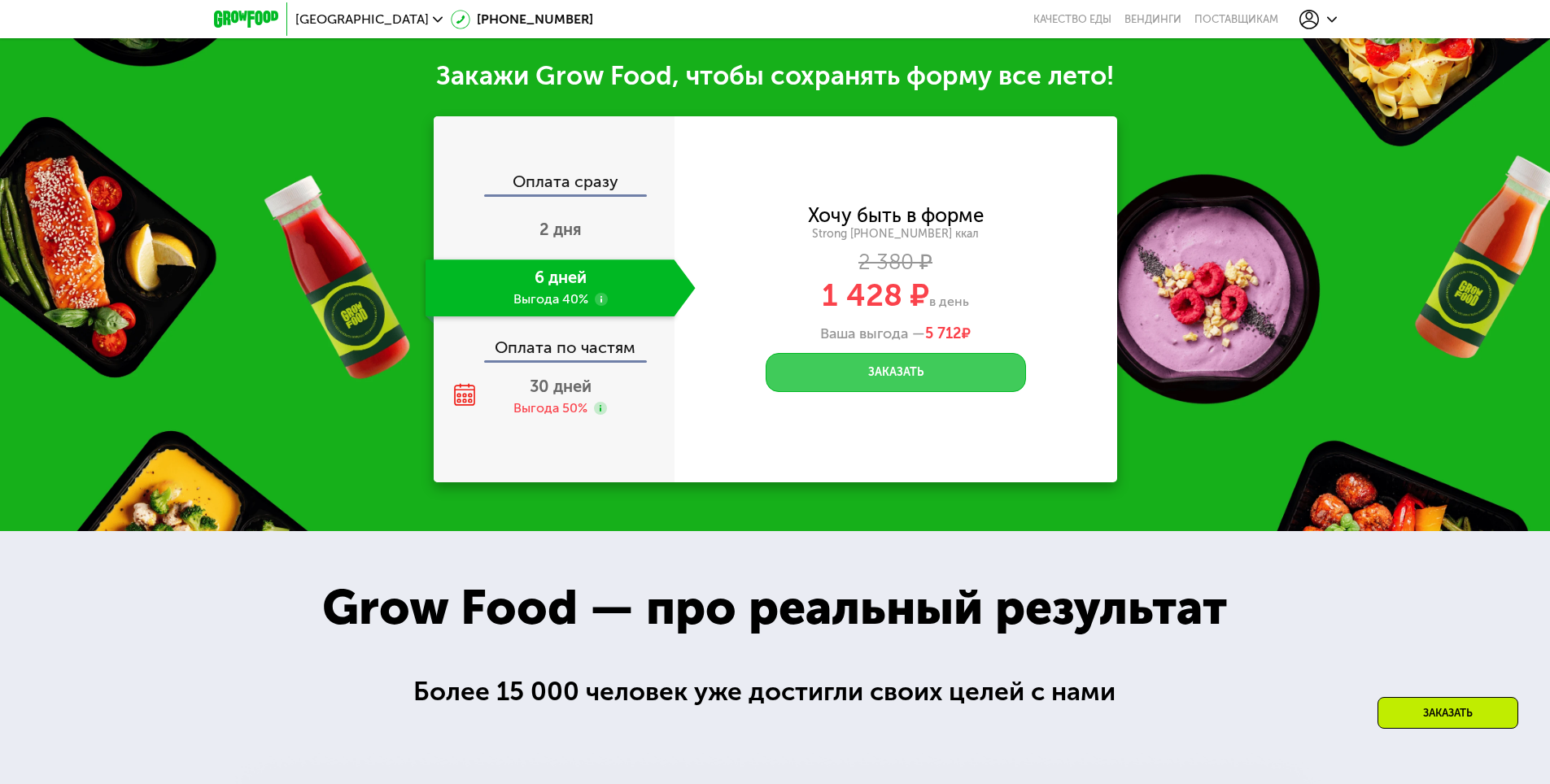
click at [874, 366] on button "Заказать" at bounding box center [896, 372] width 261 height 39
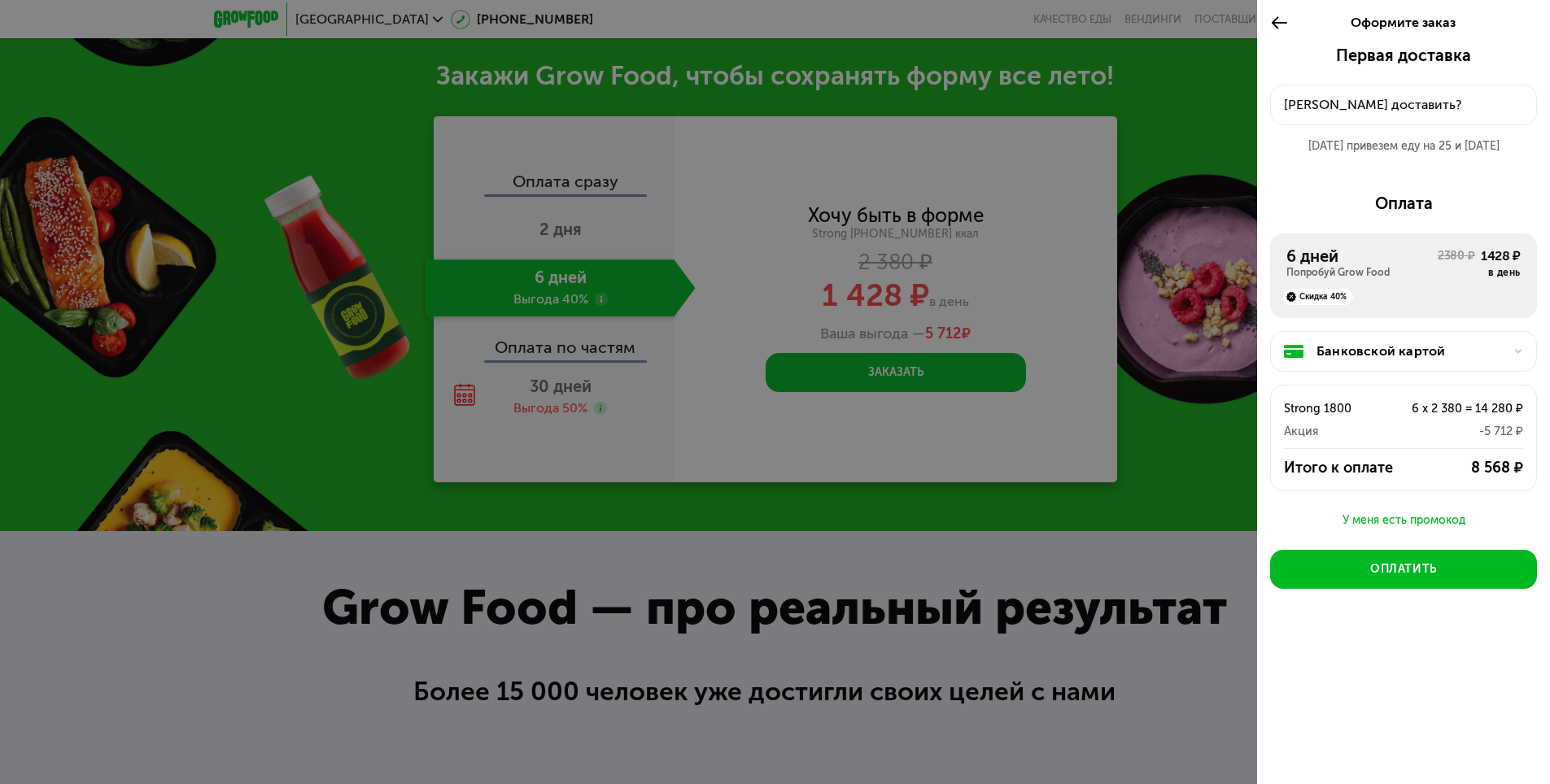
click at [1371, 104] on div "Куда доставить?" at bounding box center [1403, 104] width 240 height 19
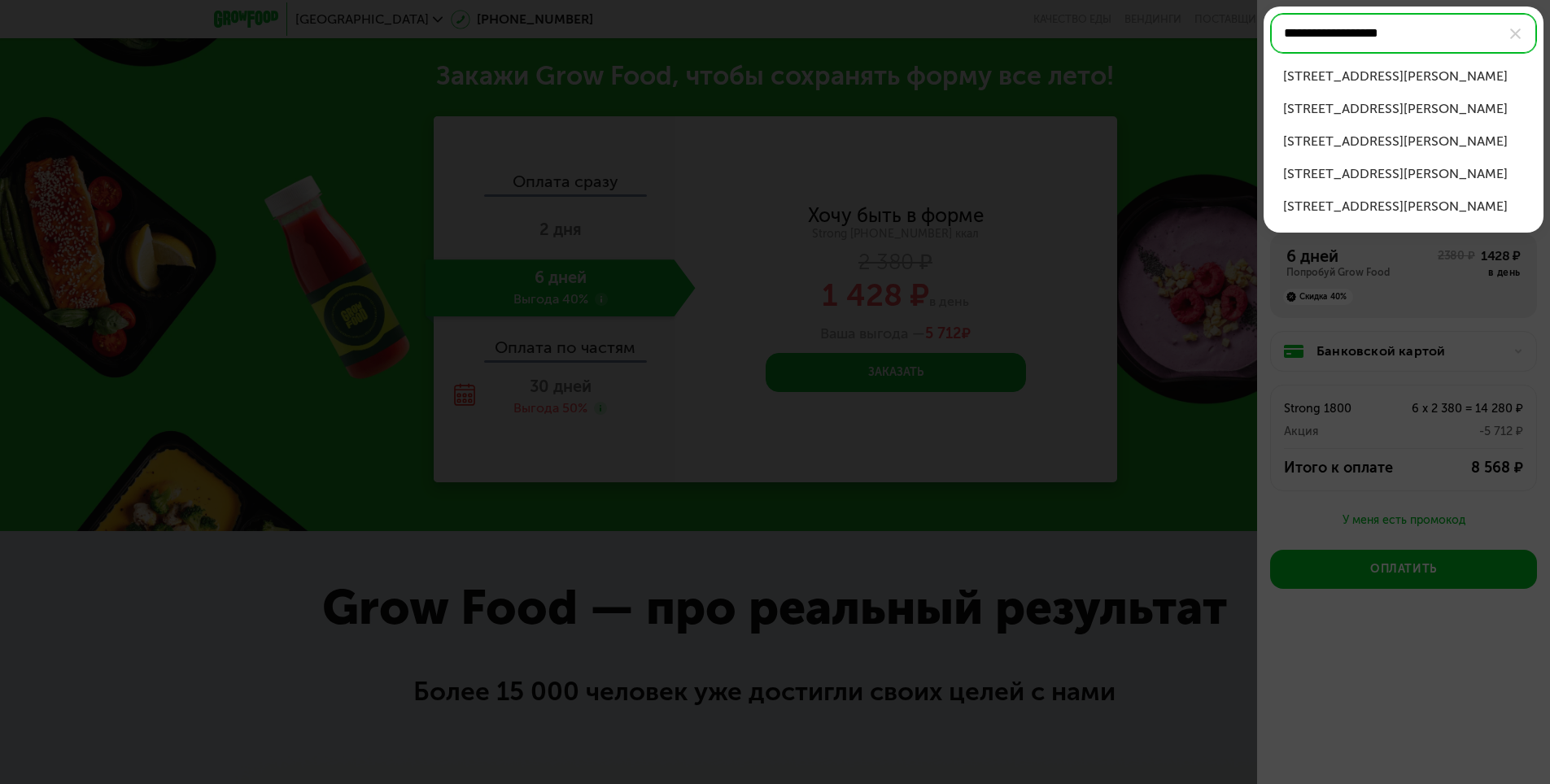
click at [1472, 109] on div "ул Маршала Бирюзова, д 35 к 2" at bounding box center [1403, 109] width 241 height 19
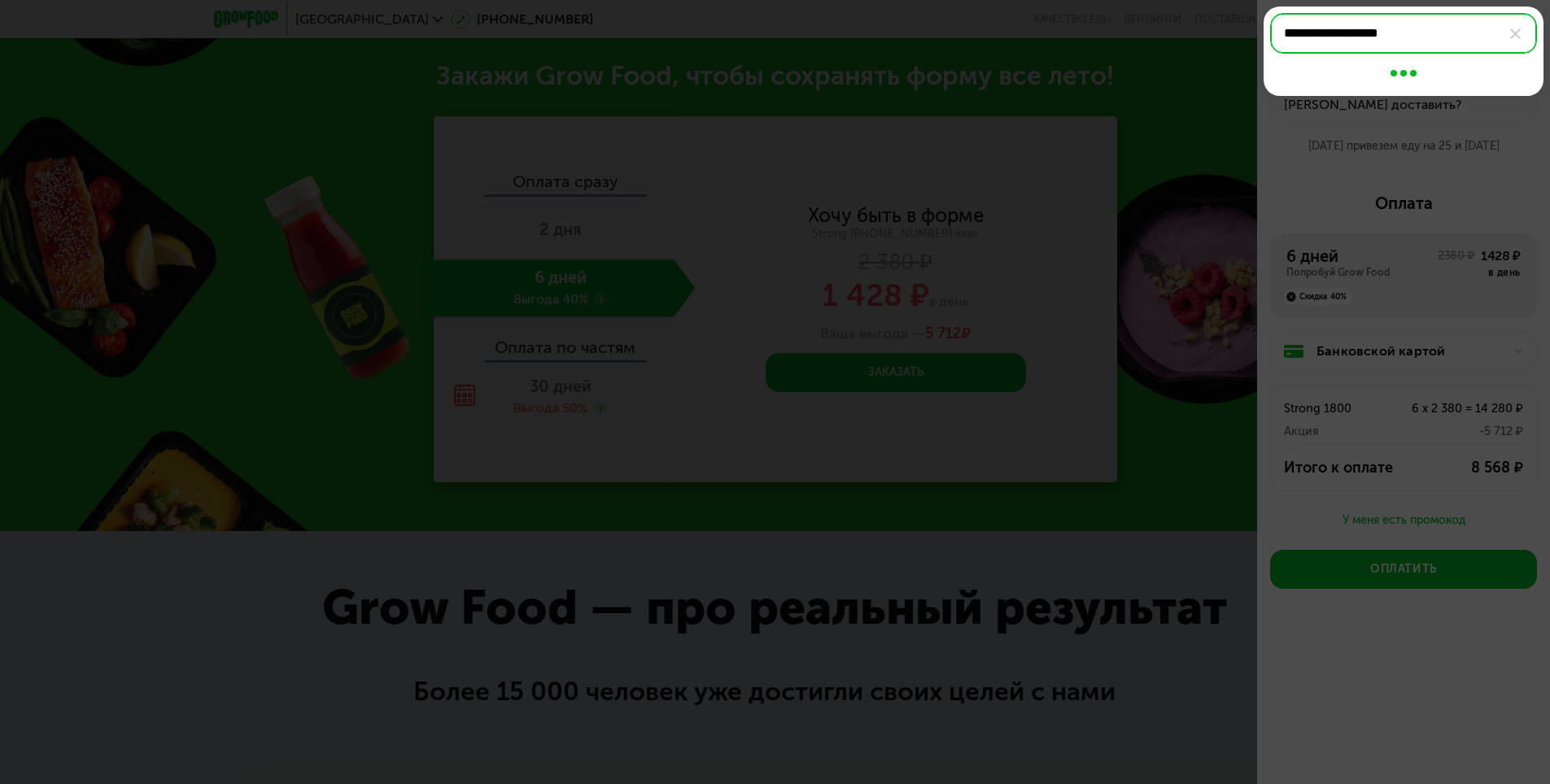
type input "**********"
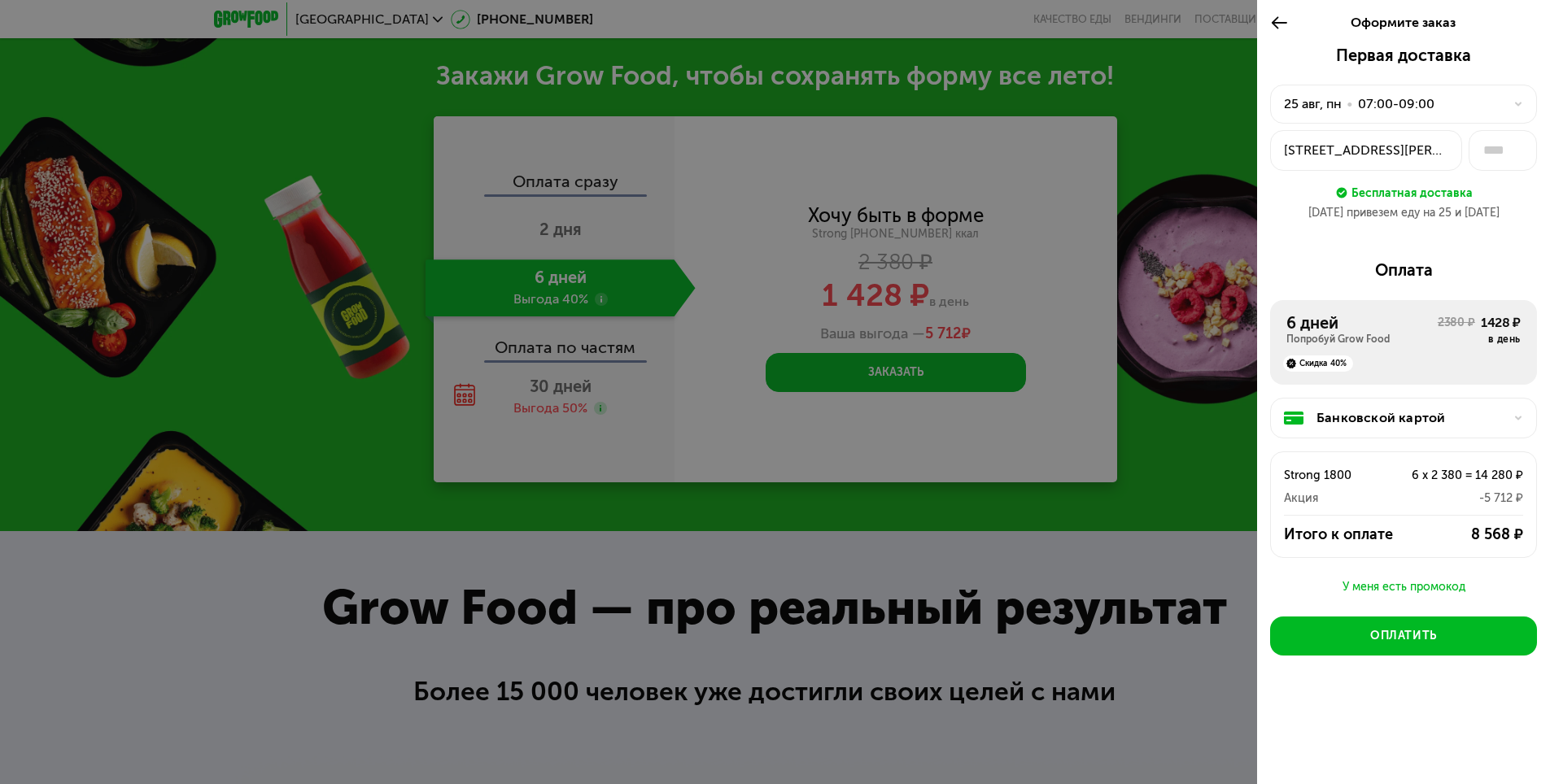
click at [1514, 96] on div "25 авг, пн • 07:00-09:00" at bounding box center [1403, 104] width 267 height 39
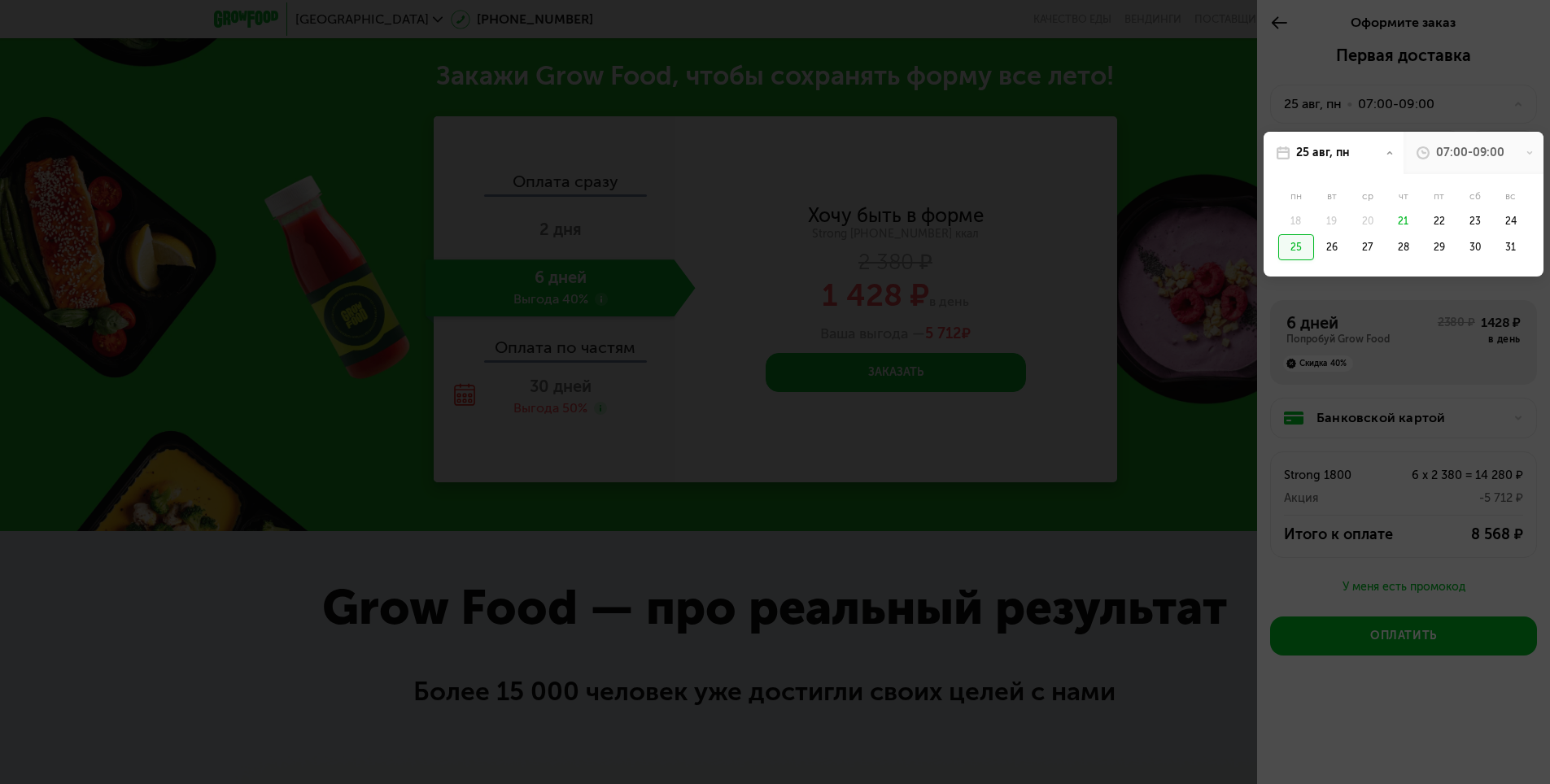
click at [1483, 123] on div at bounding box center [775, 392] width 1550 height 784
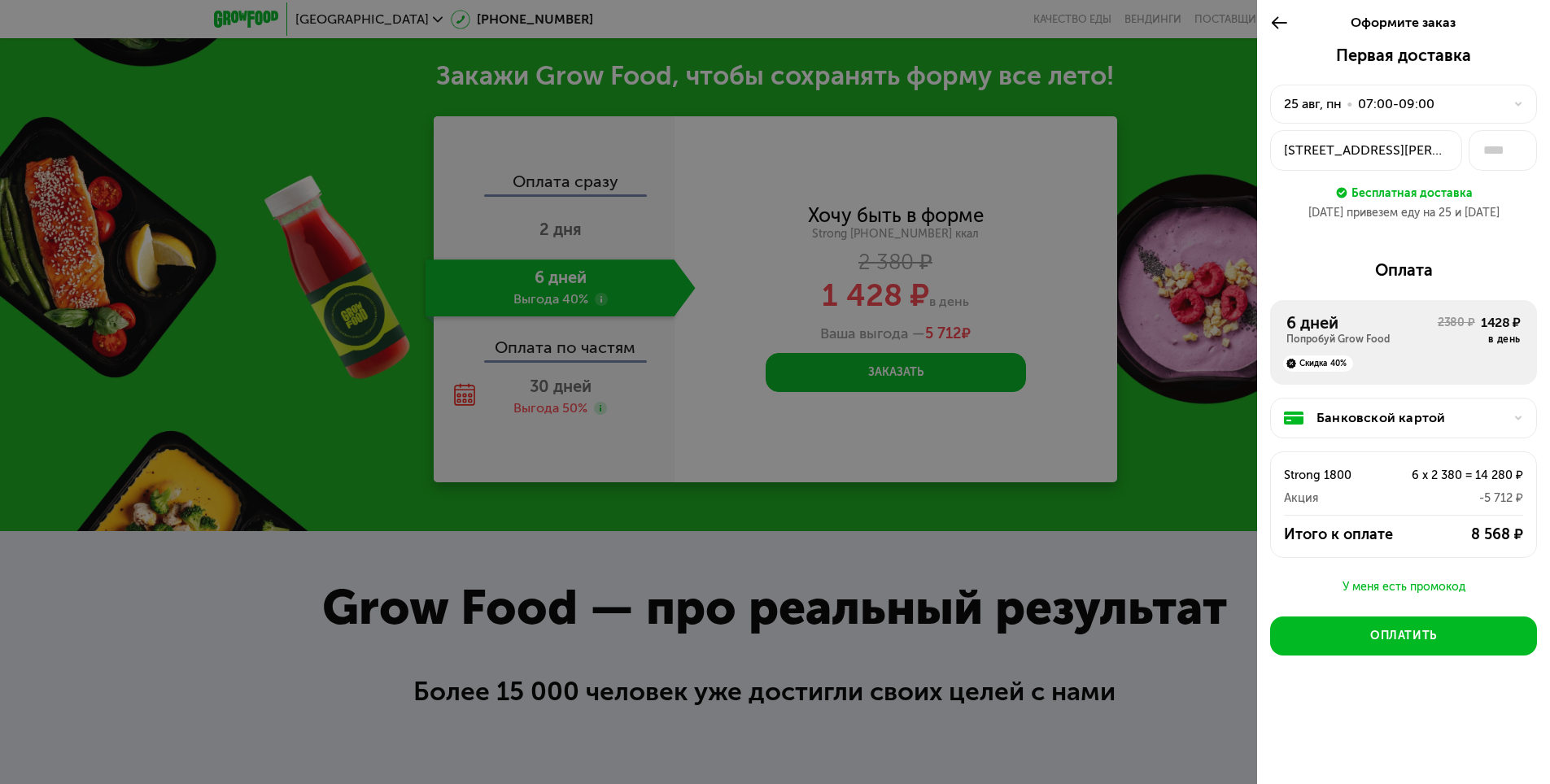
click at [1444, 165] on button "ул Маршала Бирюзова, 35к2" at bounding box center [1366, 150] width 192 height 41
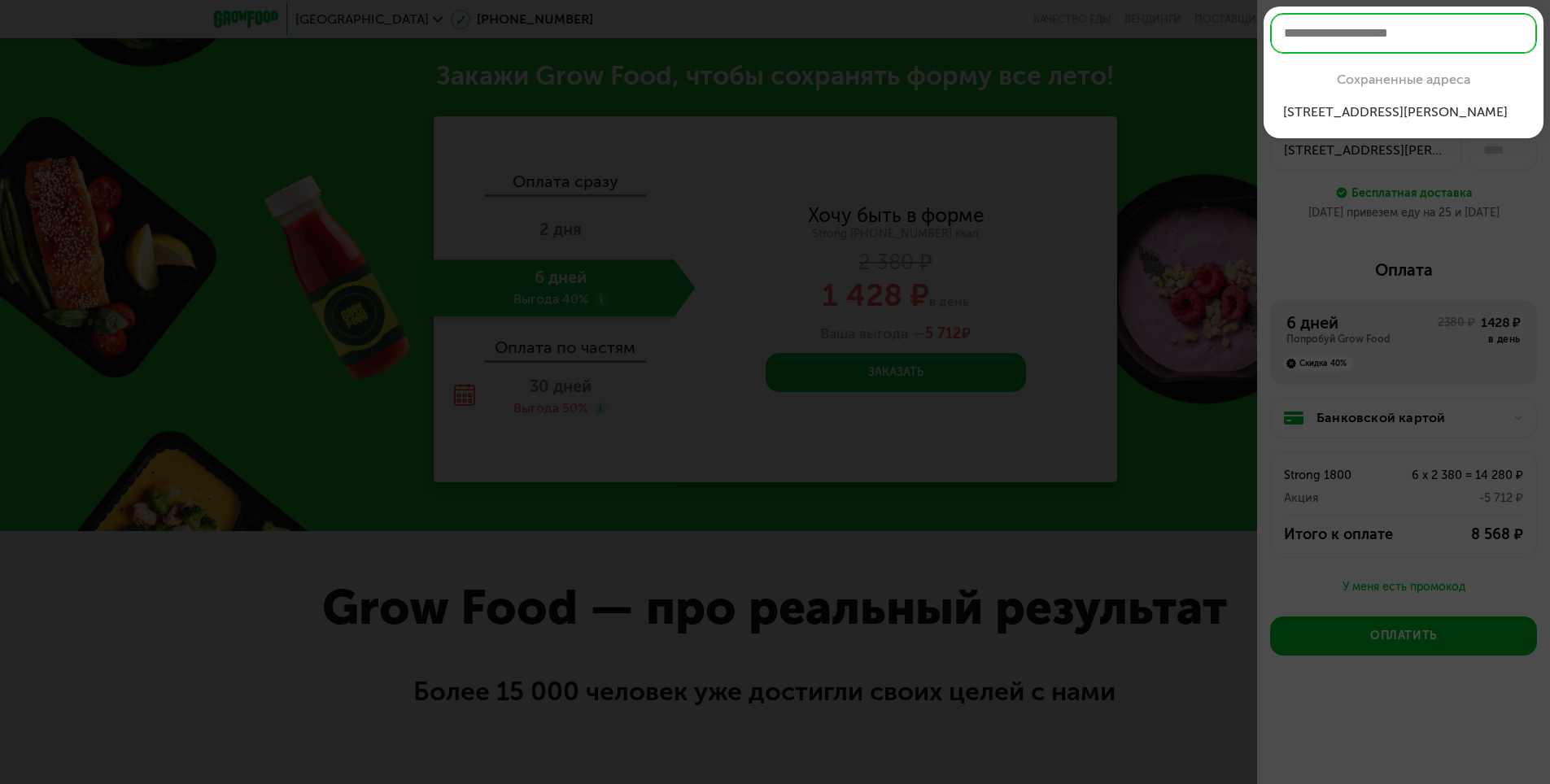
click at [1456, 168] on div at bounding box center [775, 392] width 1550 height 784
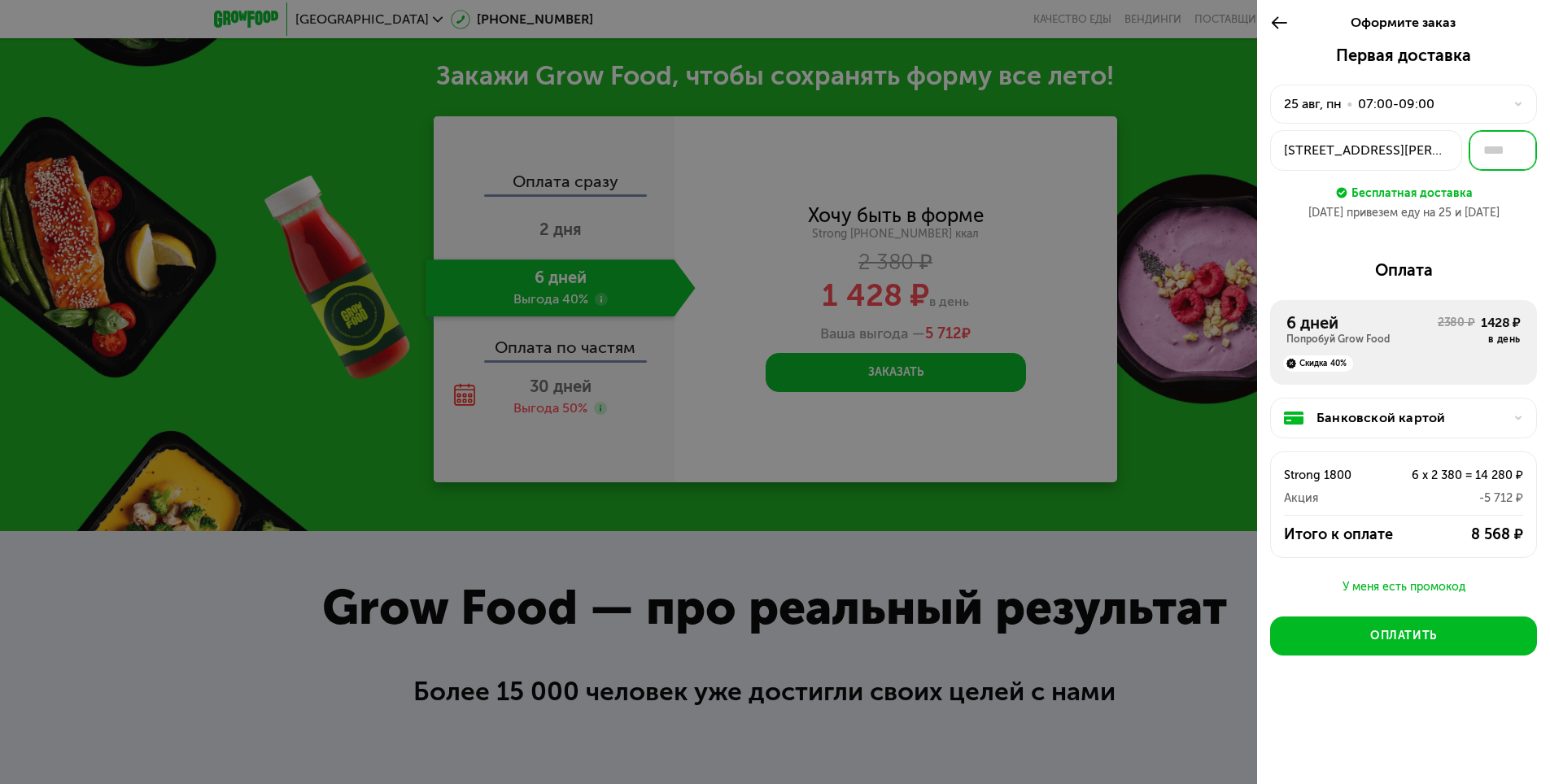
click at [1504, 142] on input "text" at bounding box center [1503, 150] width 68 height 41
type input "**"
click at [1508, 257] on div "Первая доставка 25 авг, пн • 07:00-09:00 ул Маршала Бирюзова, 35к2 ** Бесплатна…" at bounding box center [1403, 397] width 293 height 705
click at [1368, 586] on div "У меня есть промокод" at bounding box center [1403, 587] width 267 height 19
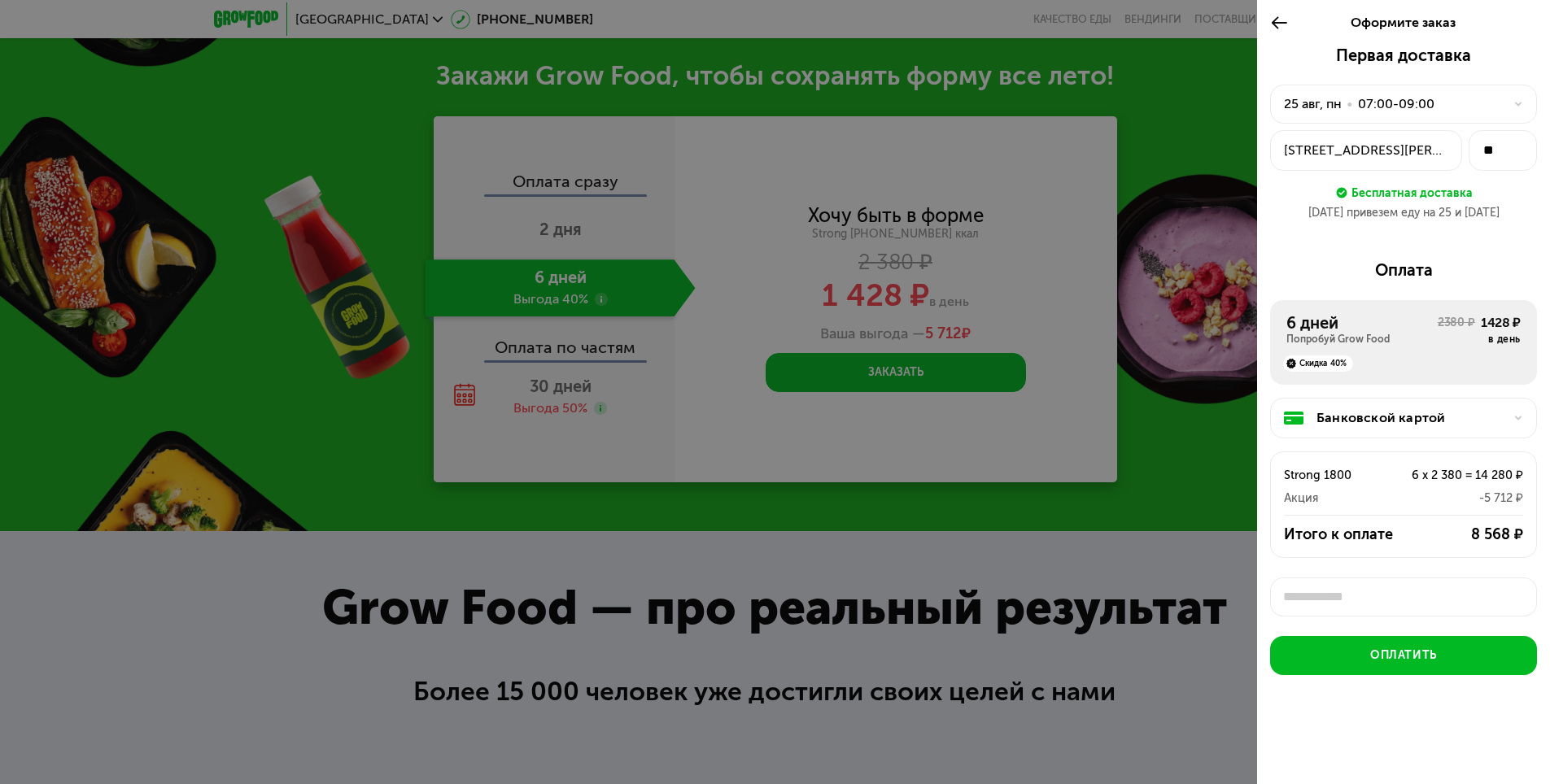
scroll to position [6, 0]
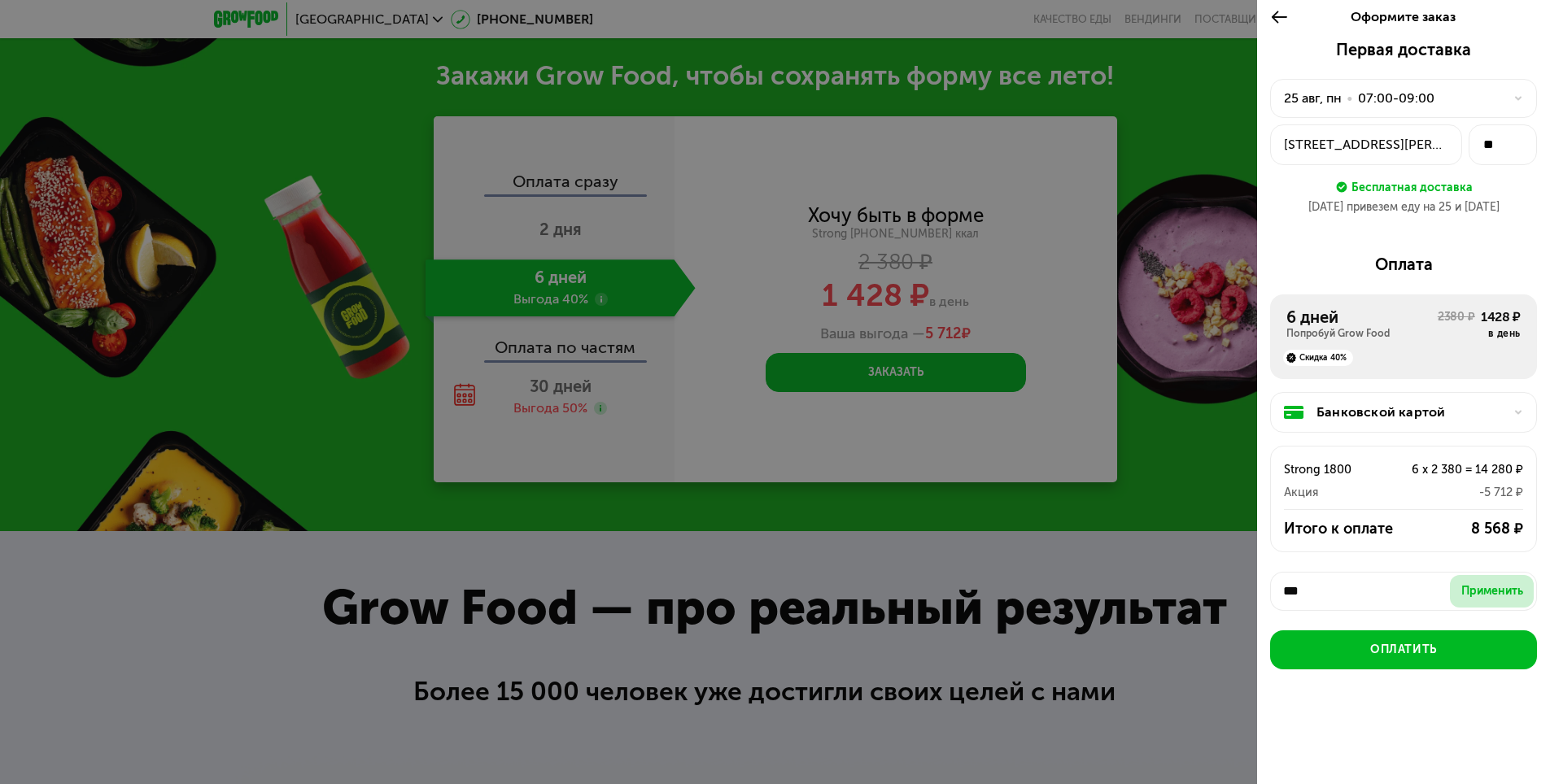
type input "***"
click at [1499, 592] on div "Применить" at bounding box center [1492, 591] width 62 height 17
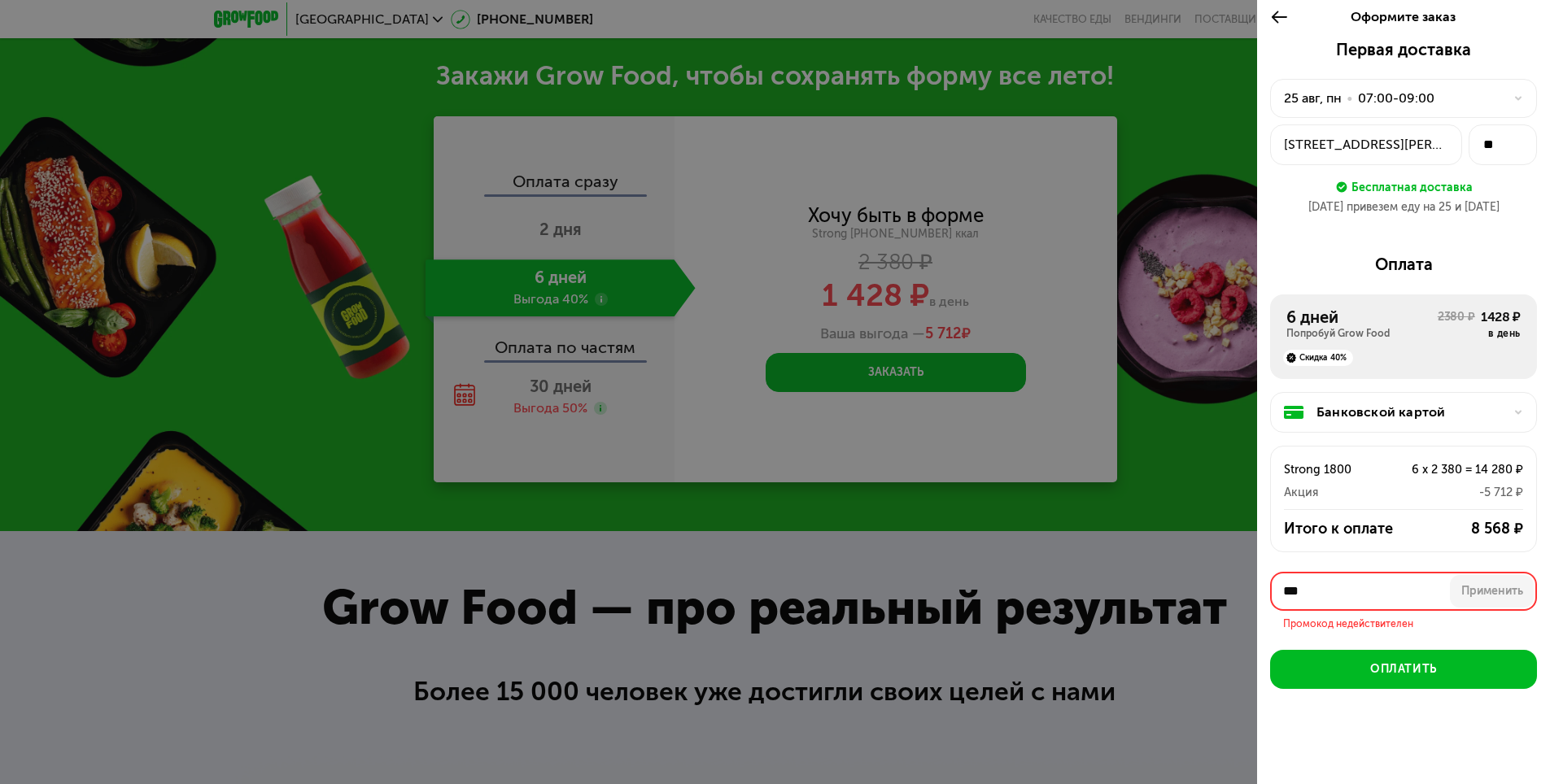
scroll to position [5, 0]
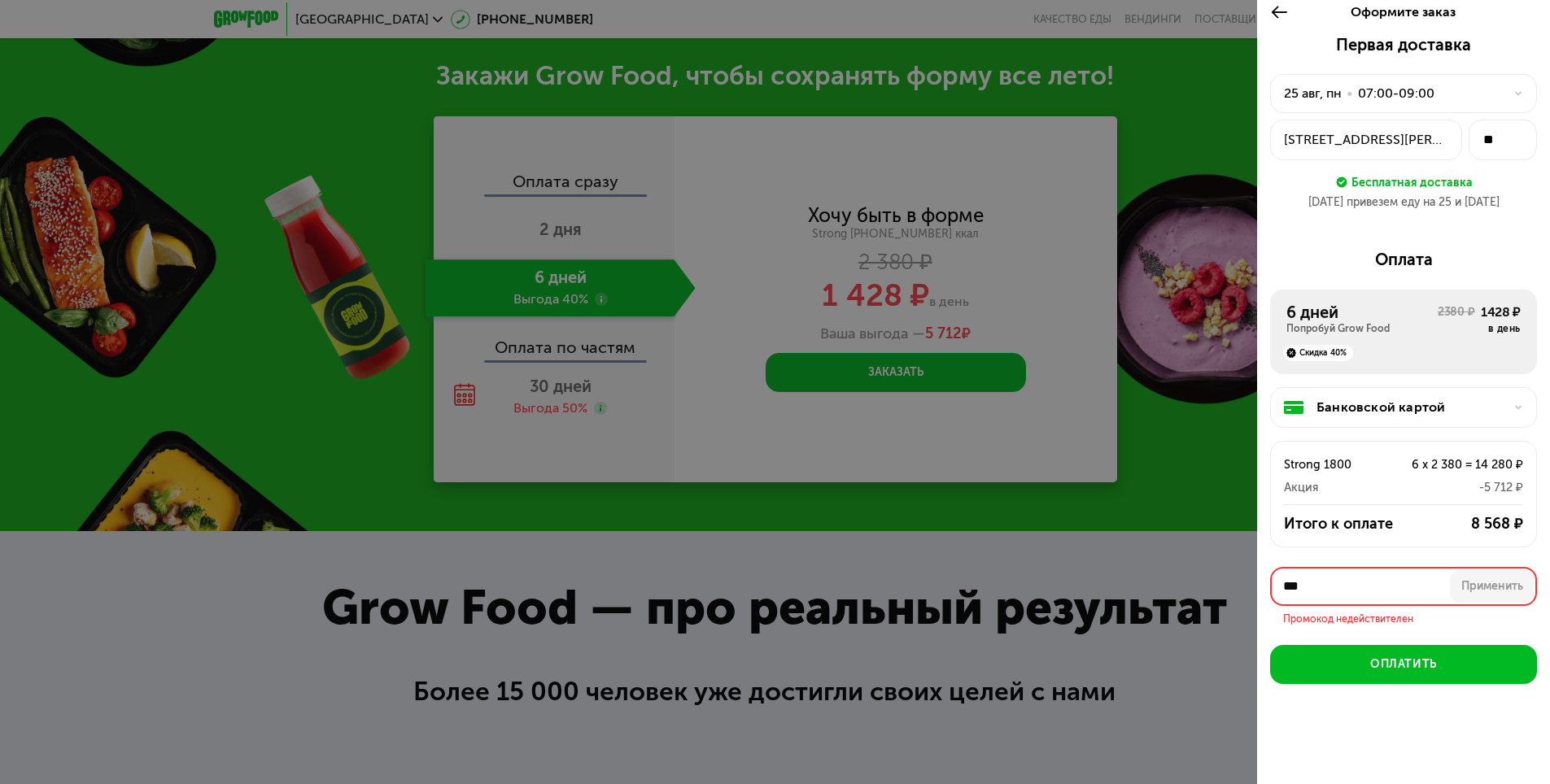
drag, startPoint x: 1373, startPoint y: 593, endPoint x: 1253, endPoint y: 580, distance: 120.7
click at [1253, 580] on div "Оформите заказ Первая доставка 25 авг, пн • 07:00-09:00 ул Маршала Бирюзова, 35…" at bounding box center [775, 392] width 1550 height 784
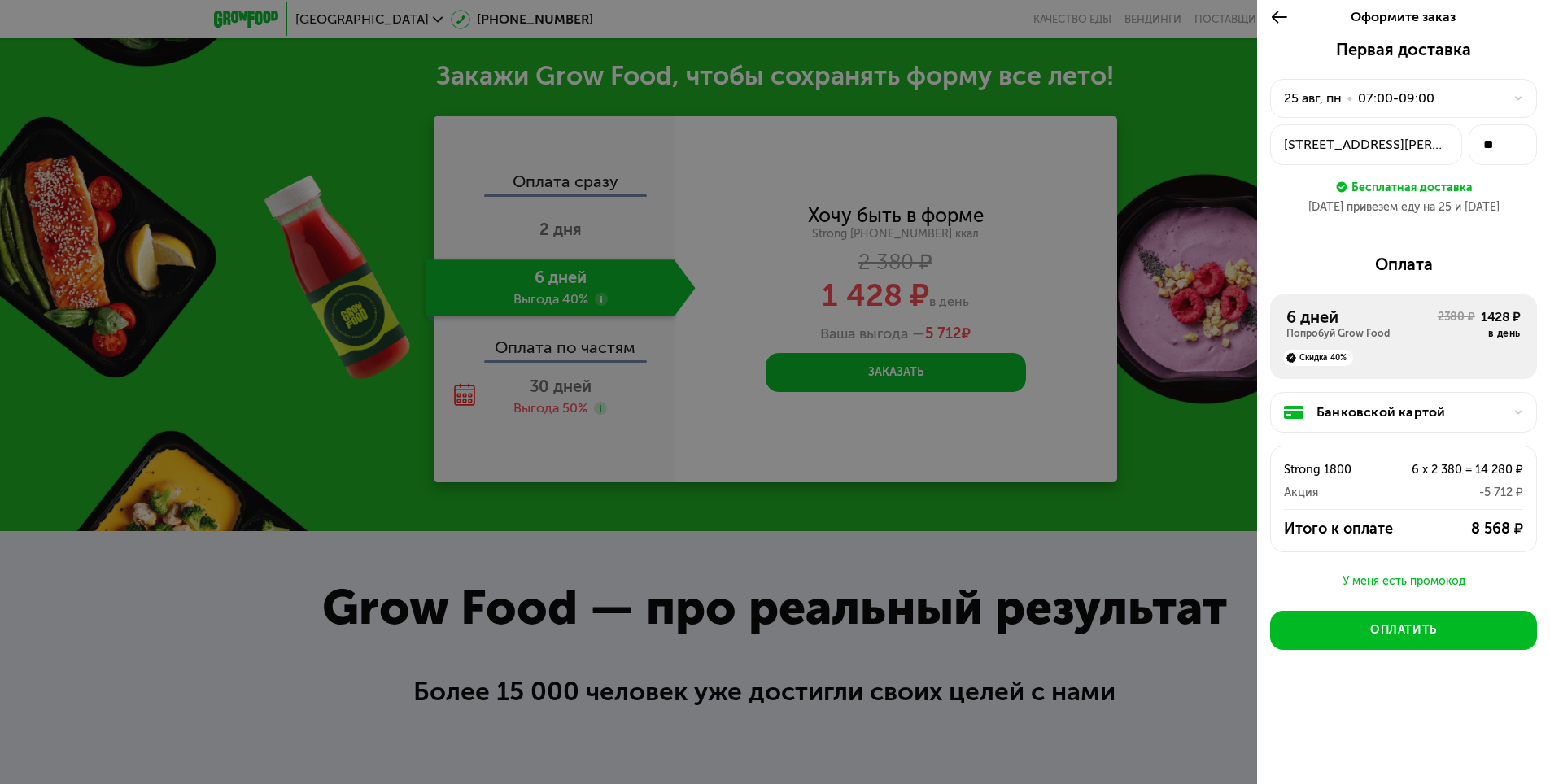
click at [1366, 584] on div "У меня есть промокод" at bounding box center [1403, 581] width 267 height 19
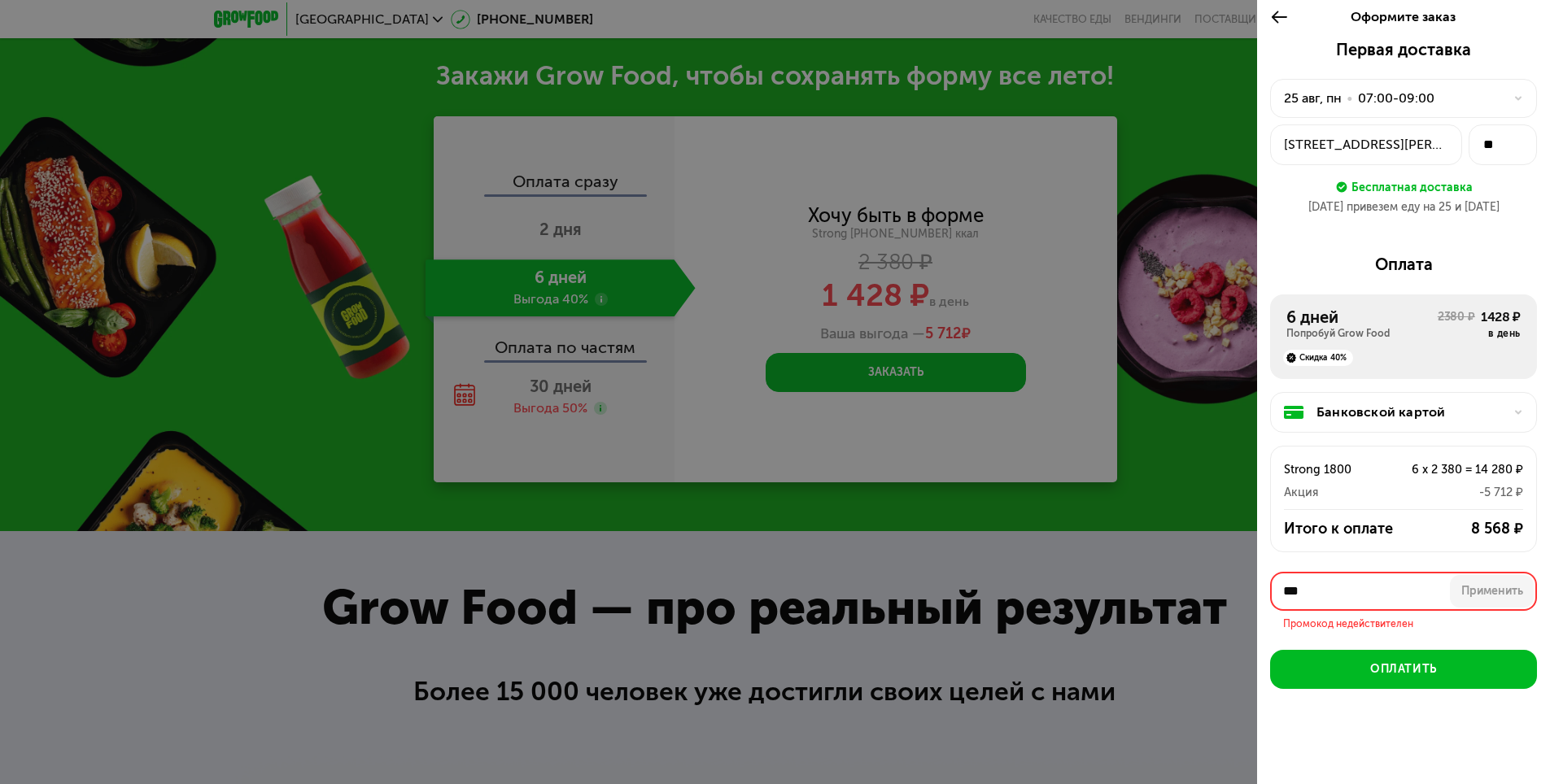
scroll to position [5, 0]
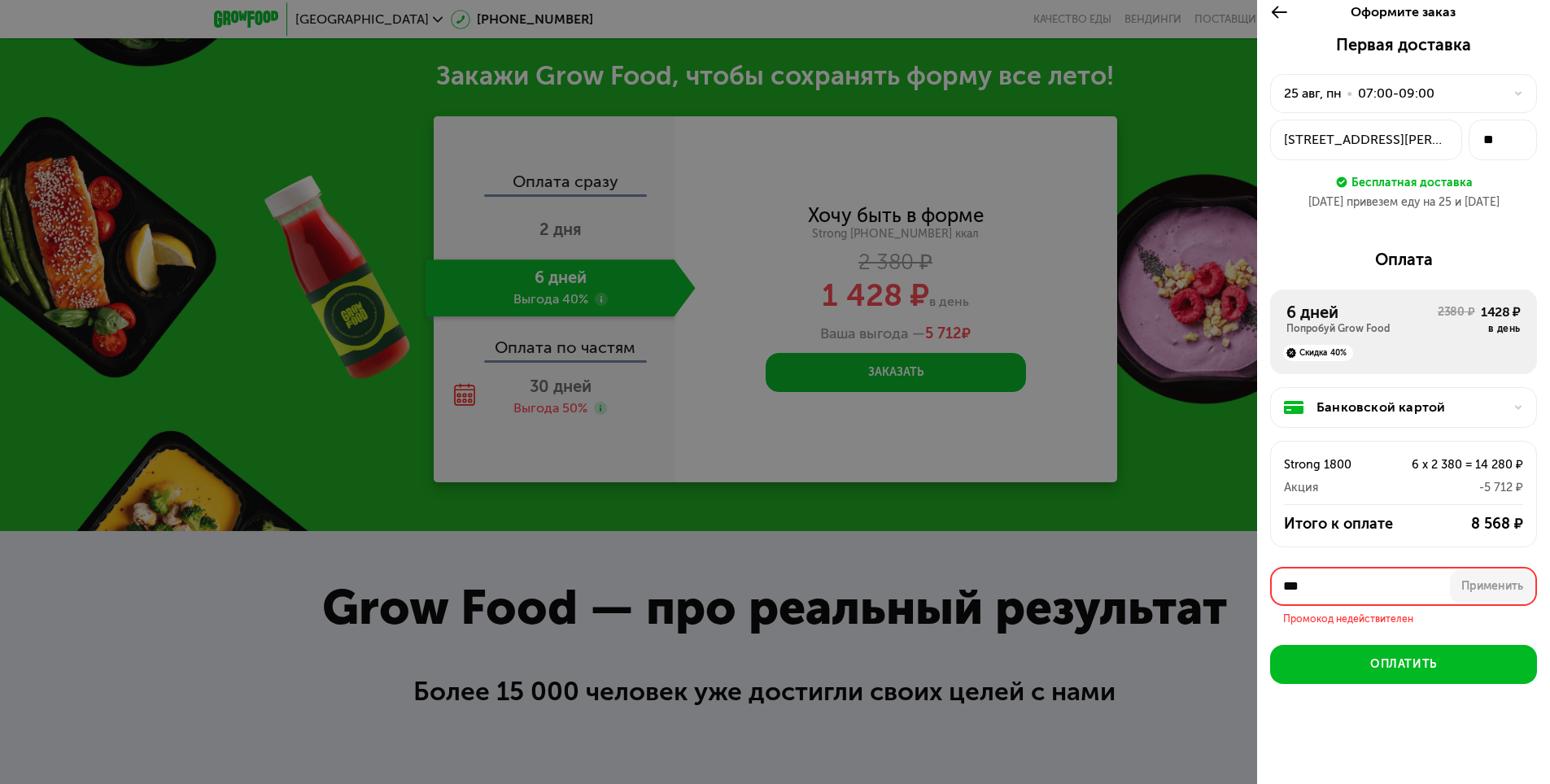
drag, startPoint x: 1345, startPoint y: 588, endPoint x: 1279, endPoint y: 575, distance: 67.3
click at [1279, 575] on input "***" at bounding box center [1403, 586] width 267 height 39
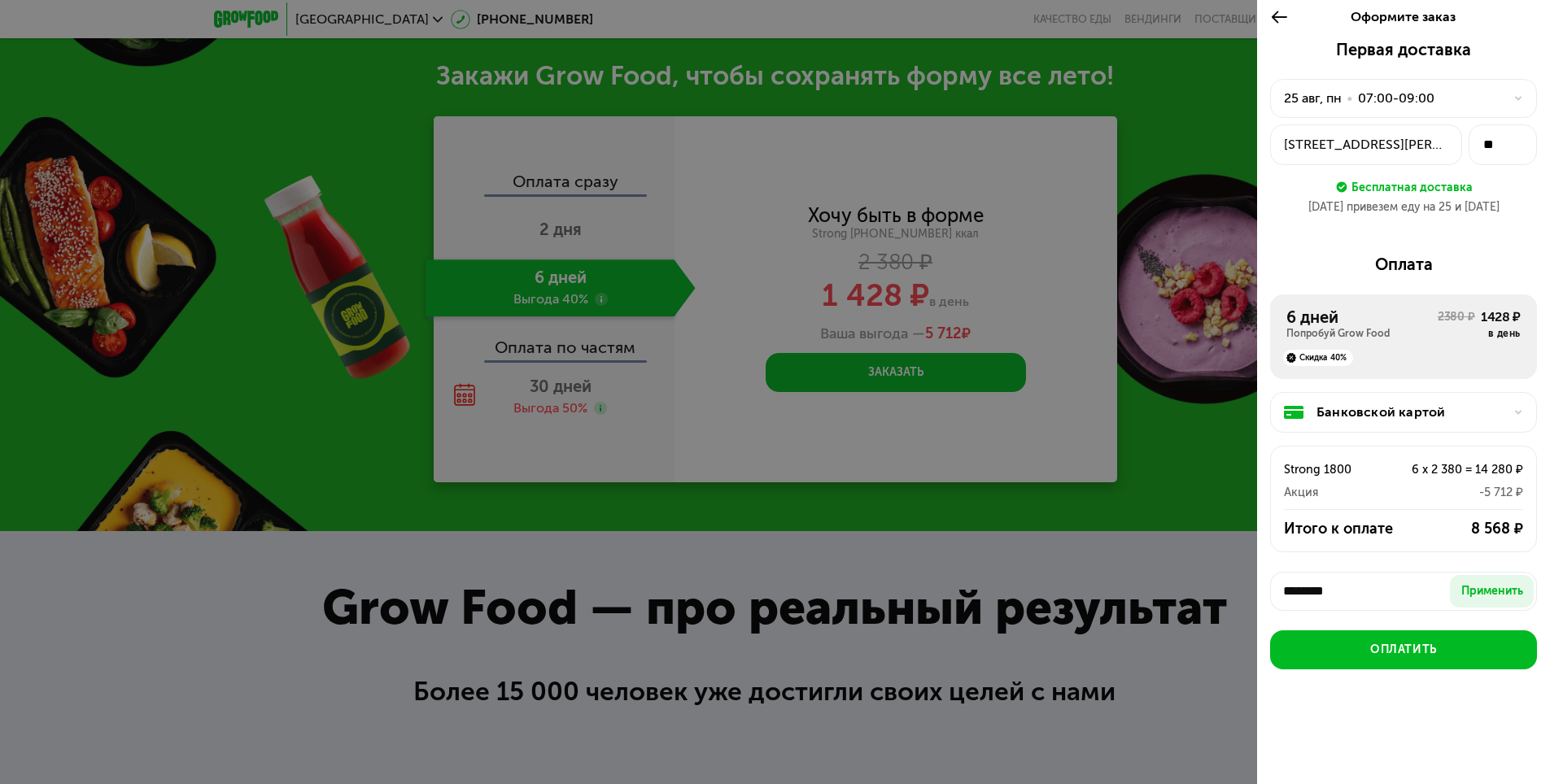
scroll to position [0, 0]
type input "********"
click at [1479, 580] on button "Применить" at bounding box center [1492, 591] width 84 height 32
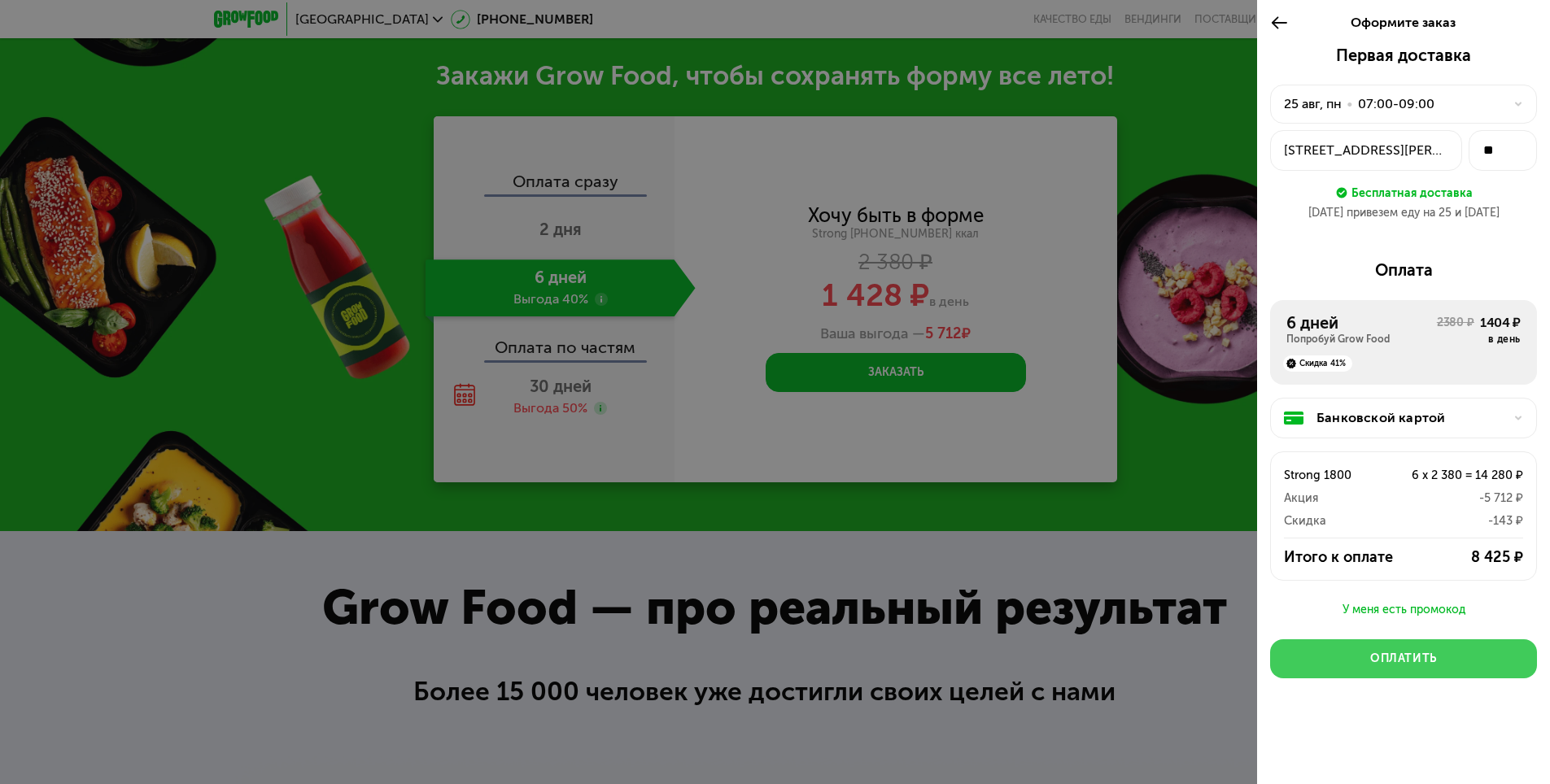
click at [1439, 671] on button "Оплатить" at bounding box center [1403, 659] width 267 height 39
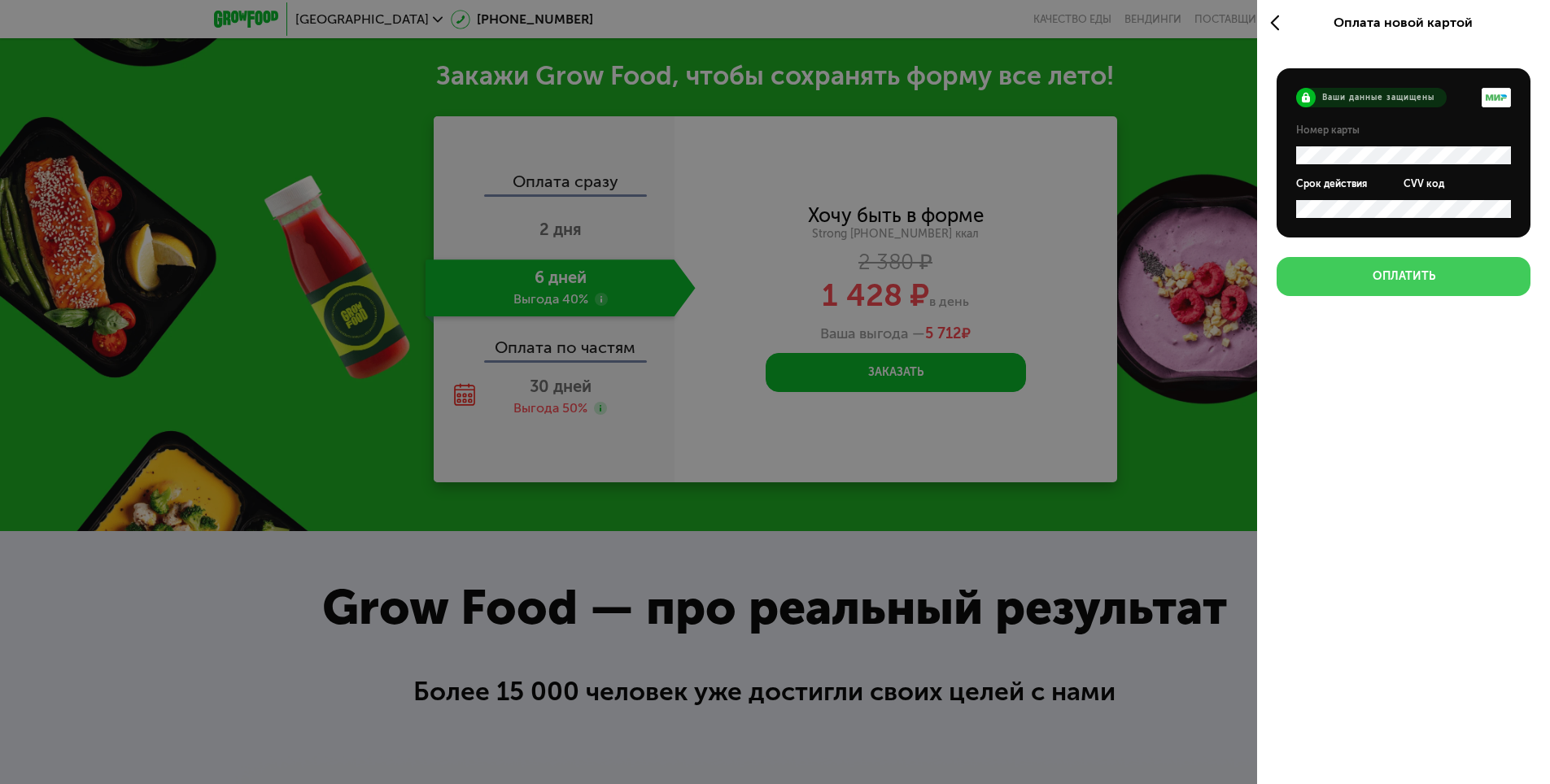
click at [1398, 275] on div "Оплатить" at bounding box center [1404, 276] width 63 height 17
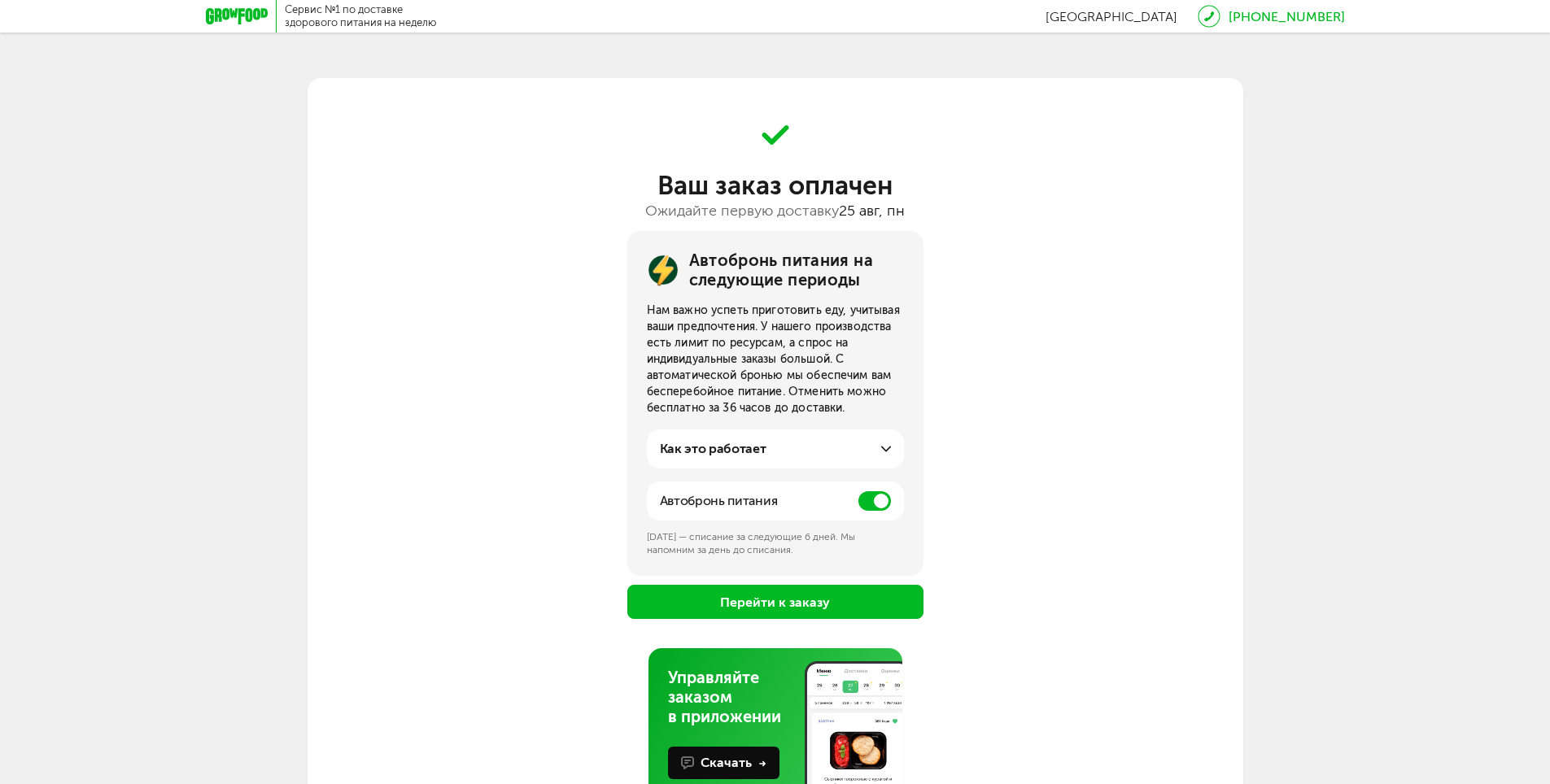
scroll to position [69, 0]
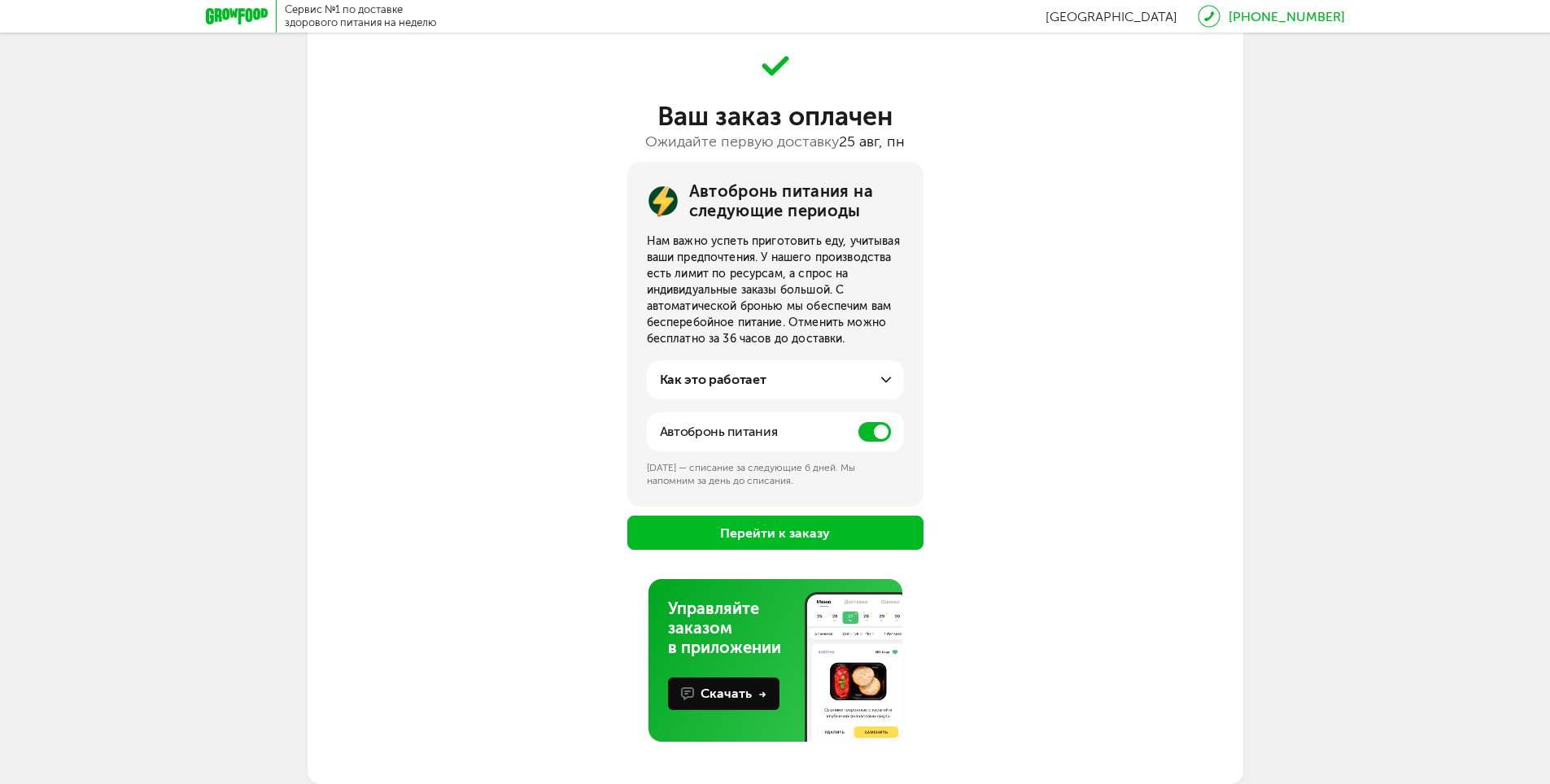
click at [805, 539] on button "Перейти к заказу" at bounding box center [775, 532] width 296 height 34
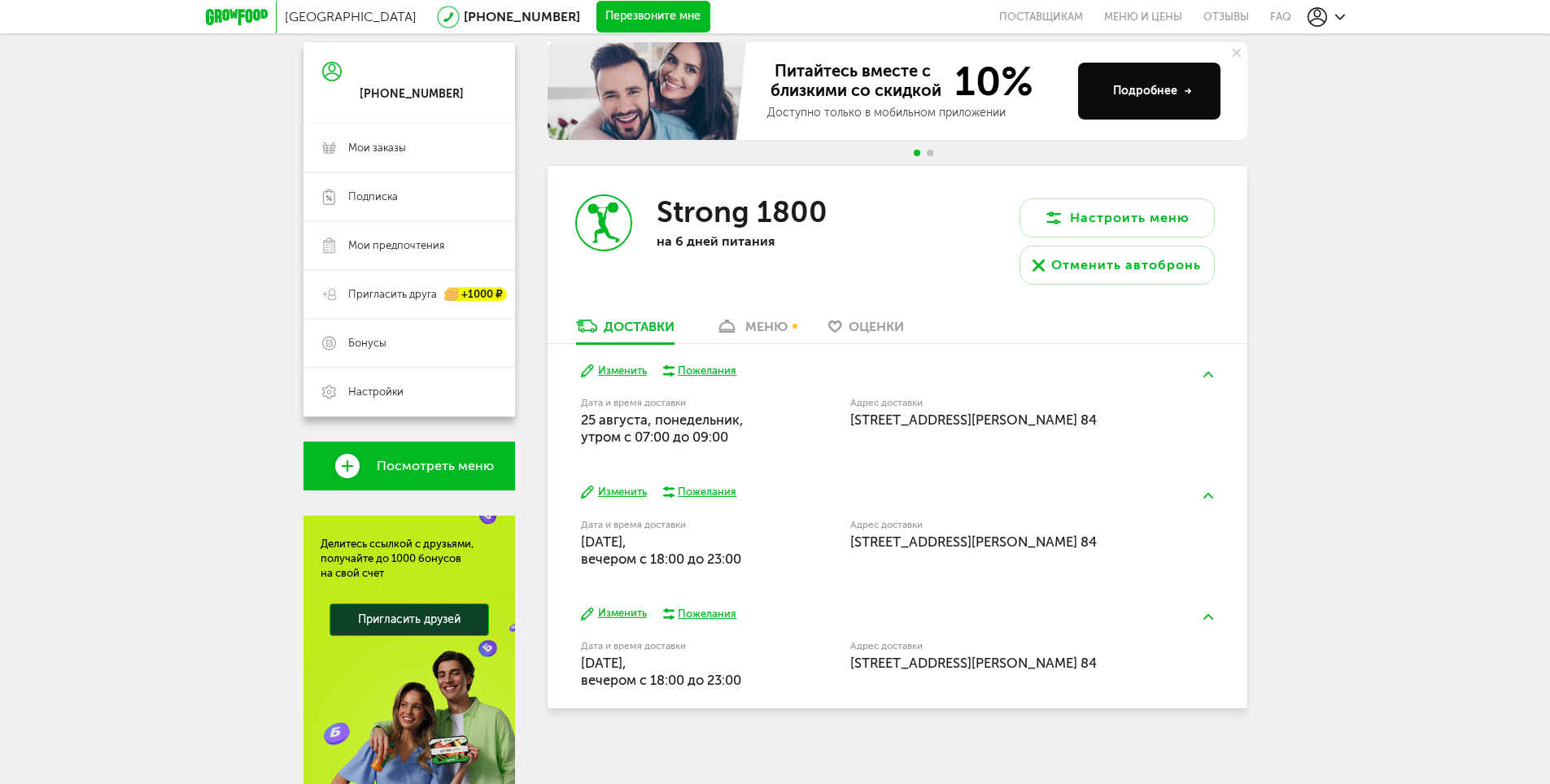
scroll to position [163, 0]
